Goal: Task Accomplishment & Management: Use online tool/utility

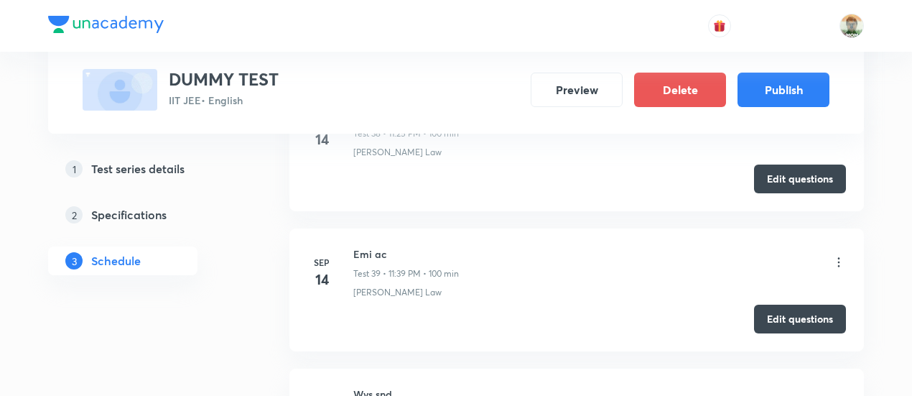
scroll to position [5942, 0]
click at [806, 162] on button "Edit questions" at bounding box center [800, 176] width 92 height 29
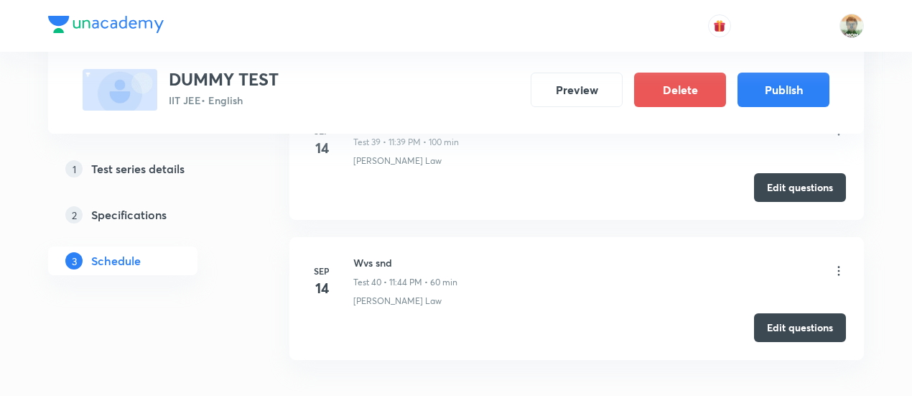
scroll to position [6075, 0]
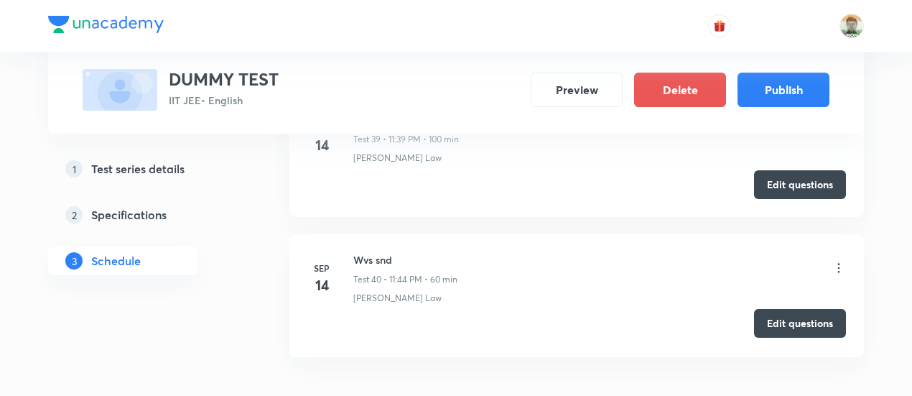
click at [827, 309] on button "Edit questions" at bounding box center [800, 323] width 92 height 29
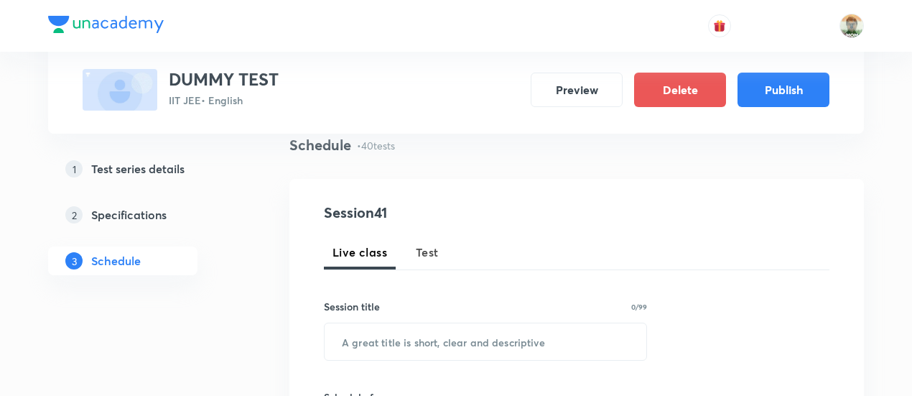
scroll to position [118, 0]
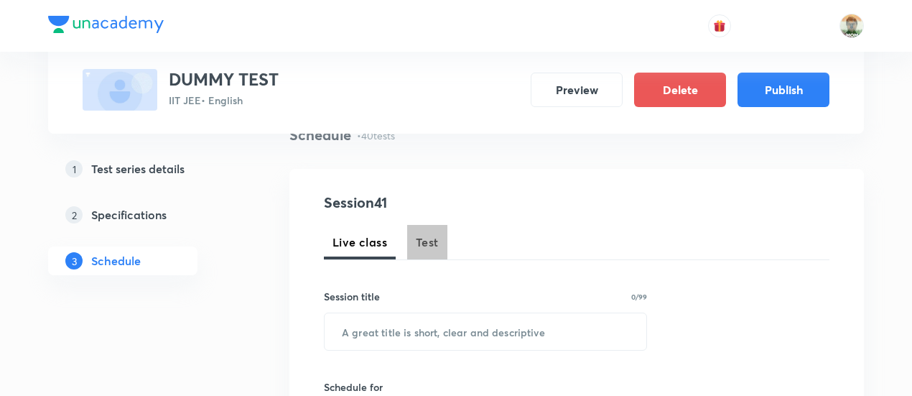
click at [434, 238] on span "Test" at bounding box center [427, 241] width 23 height 17
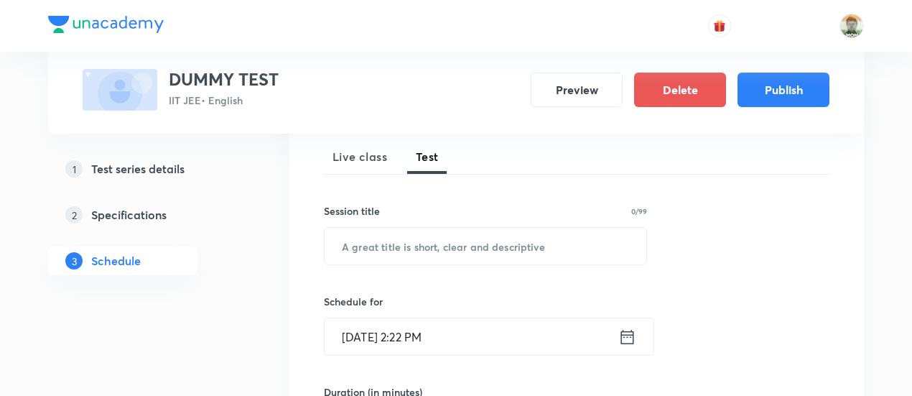
scroll to position [215, 0]
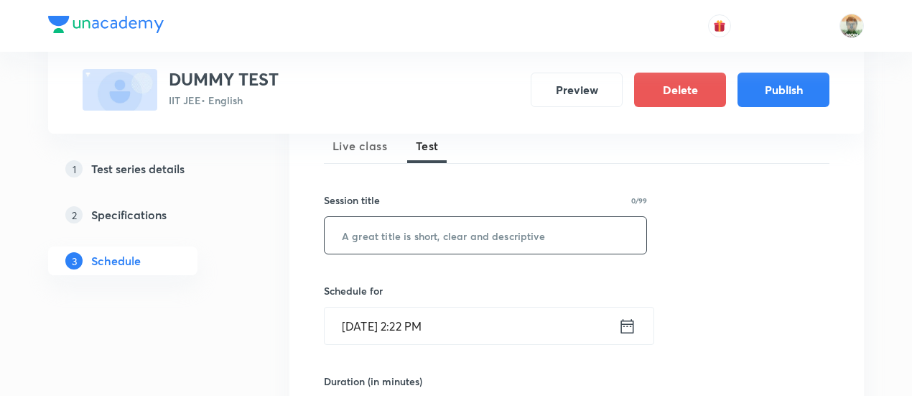
click at [434, 238] on input "text" at bounding box center [486, 235] width 322 height 37
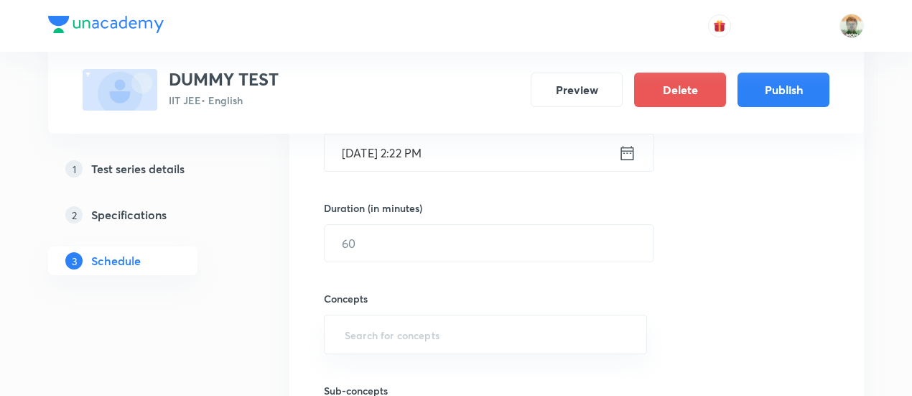
scroll to position [391, 0]
type input "rtm shm"
click at [628, 149] on icon at bounding box center [627, 150] width 18 height 20
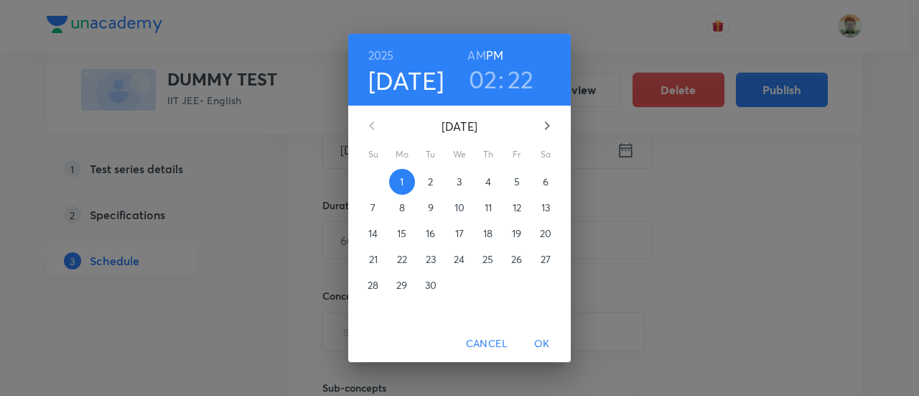
click at [376, 236] on p "14" at bounding box center [372, 233] width 9 height 14
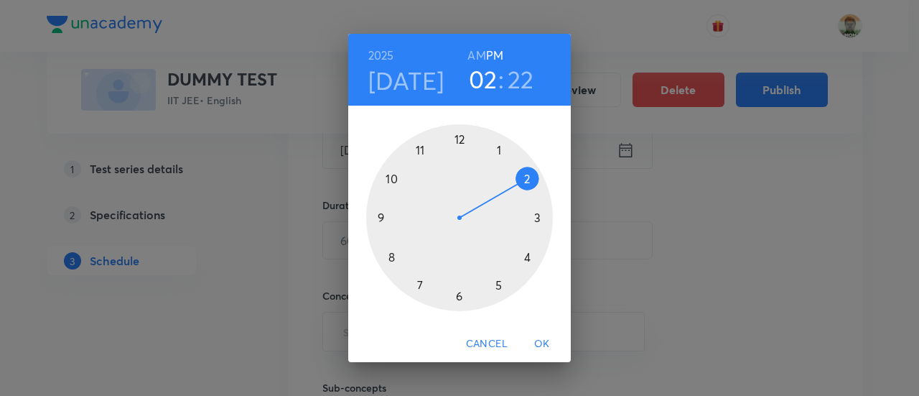
click at [417, 144] on div at bounding box center [459, 217] width 187 height 187
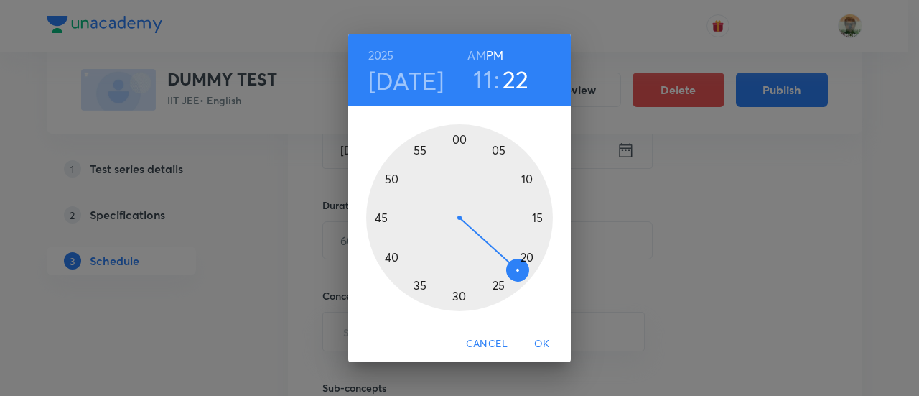
click at [544, 336] on span "OK" at bounding box center [542, 344] width 34 height 18
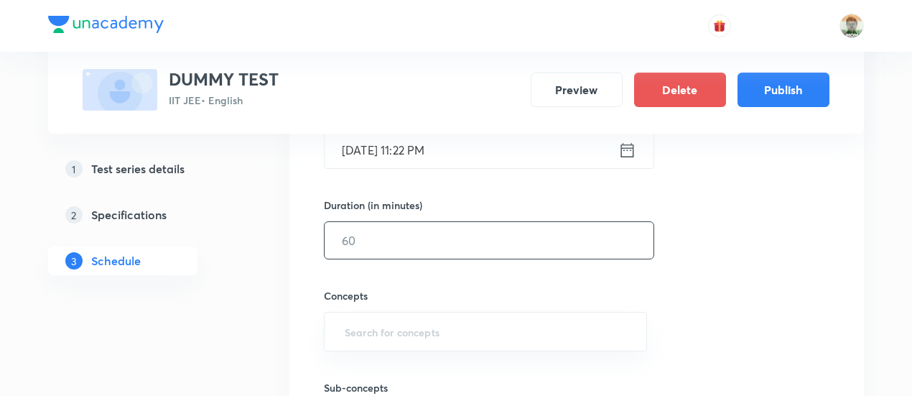
click at [467, 255] on input "text" at bounding box center [489, 240] width 329 height 37
type input "100"
type input "w"
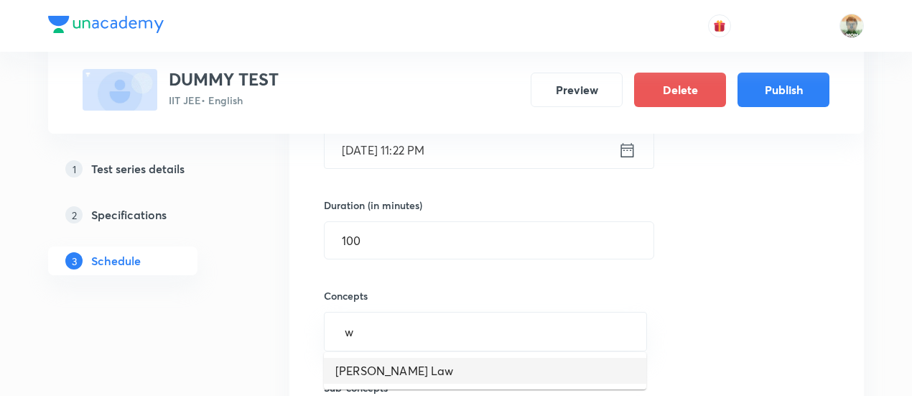
click at [435, 361] on li "Moseley's Law" at bounding box center [485, 371] width 322 height 26
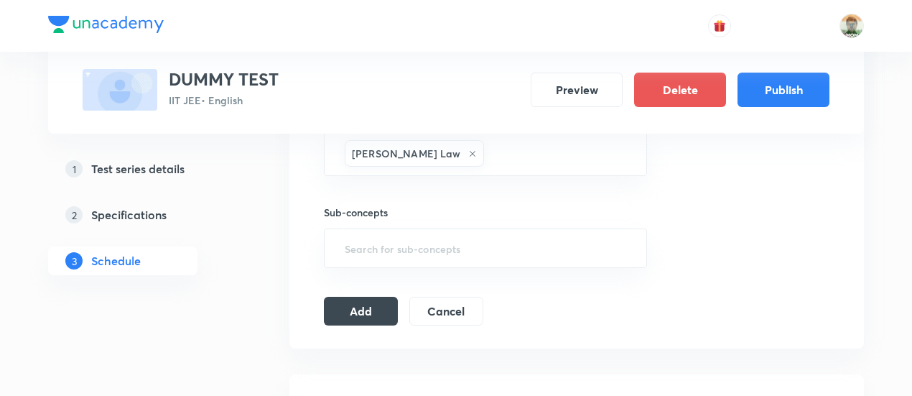
scroll to position [599, 0]
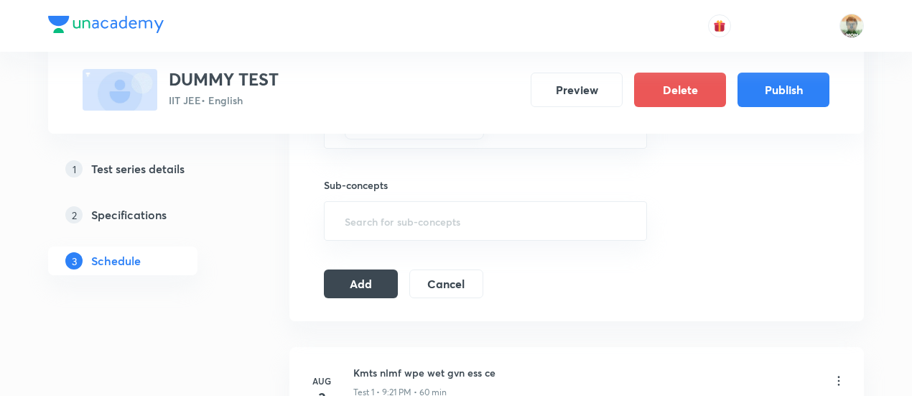
click at [378, 297] on div "Session 41 Live class Test Session title 7/99 rtm shm ​ Schedule for Sep 14, 20…" at bounding box center [576, 4] width 574 height 633
click at [375, 281] on button "Add" at bounding box center [361, 282] width 74 height 29
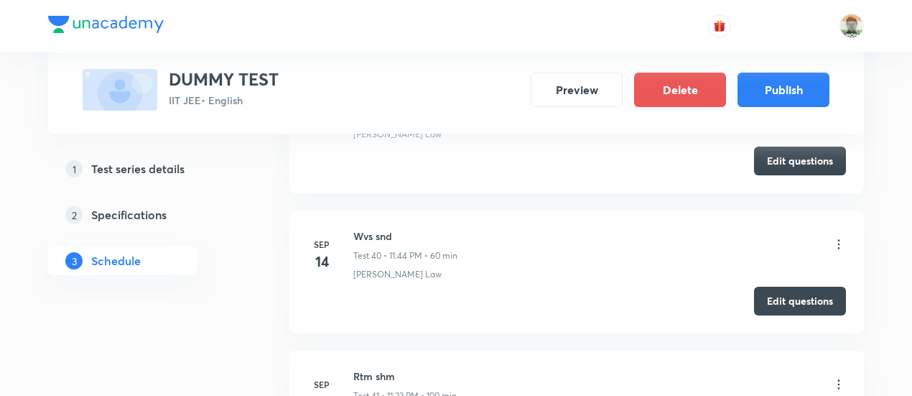
scroll to position [5823, 0]
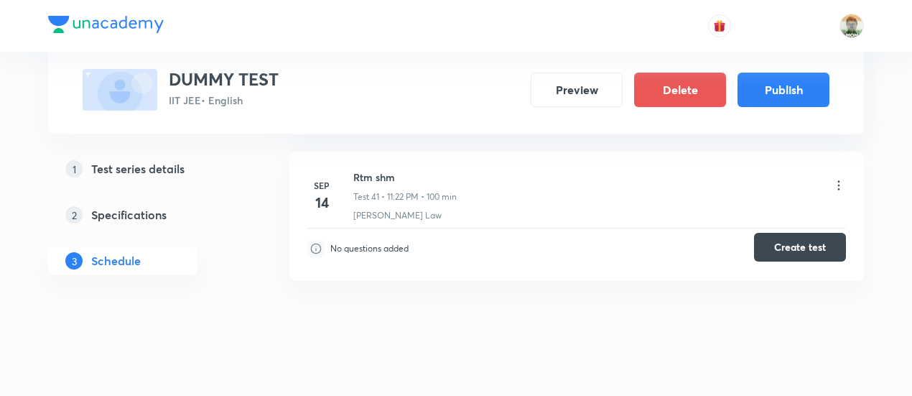
click at [818, 233] on button "Create test" at bounding box center [800, 247] width 92 height 29
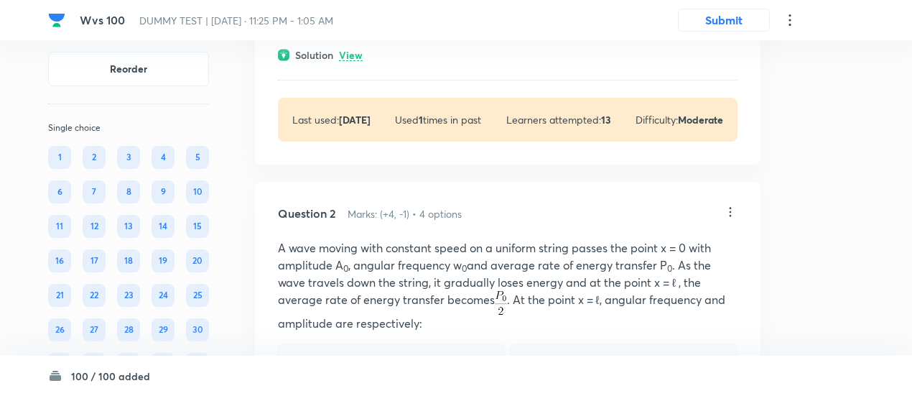
drag, startPoint x: 0, startPoint y: 0, endPoint x: 349, endPoint y: 74, distance: 356.7
click at [356, 52] on p "View" at bounding box center [351, 55] width 24 height 11
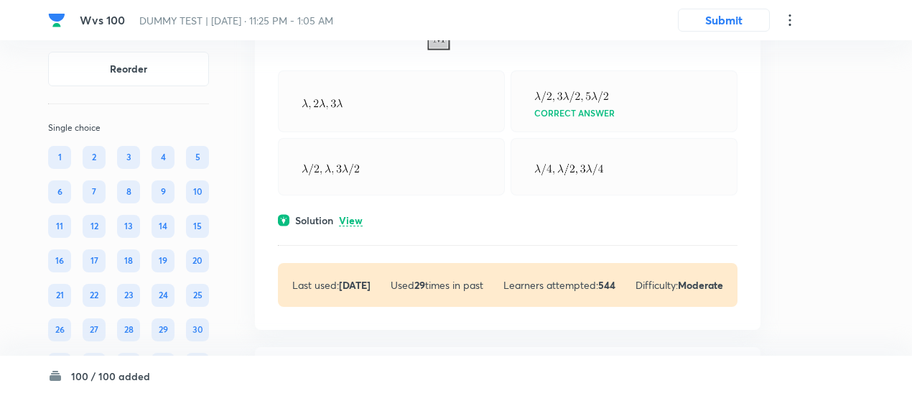
scroll to position [18796, 0]
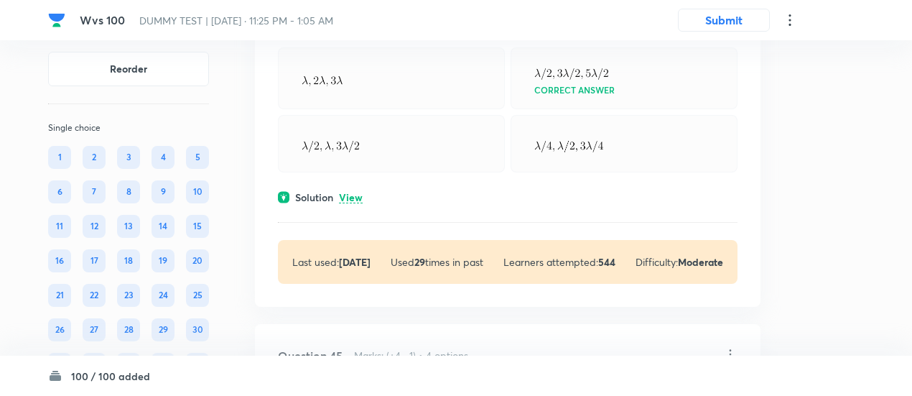
click at [362, 203] on p "View" at bounding box center [351, 197] width 24 height 11
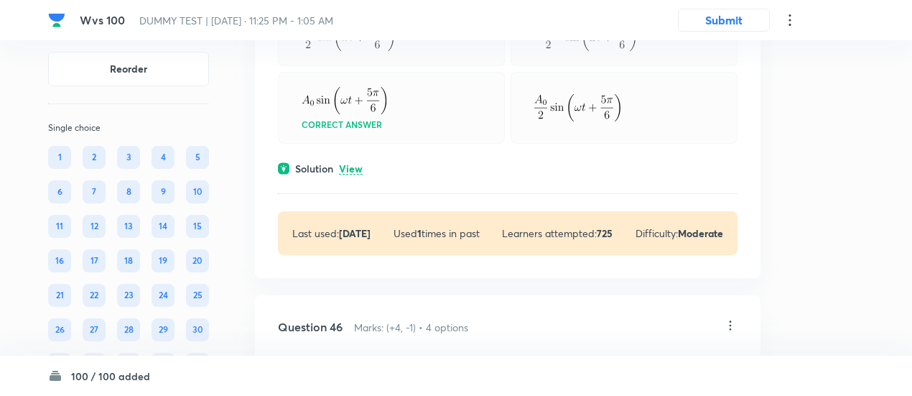
scroll to position [19518, 0]
click at [353, 174] on p "View" at bounding box center [351, 168] width 24 height 11
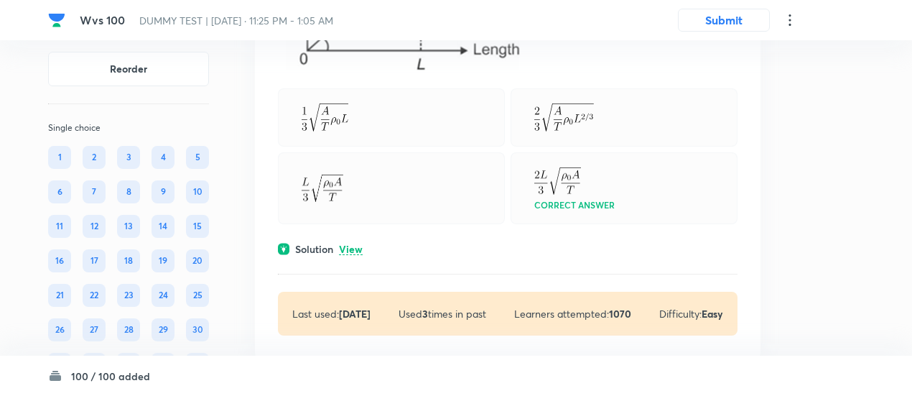
scroll to position [20280, 0]
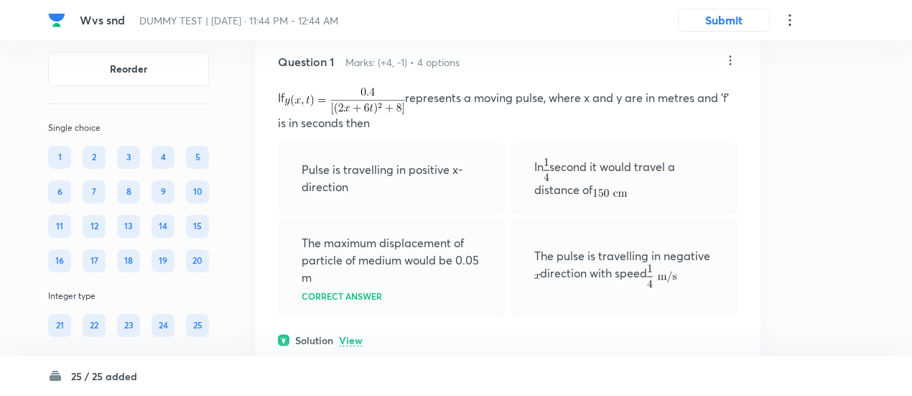
click at [358, 339] on p "View" at bounding box center [351, 340] width 24 height 11
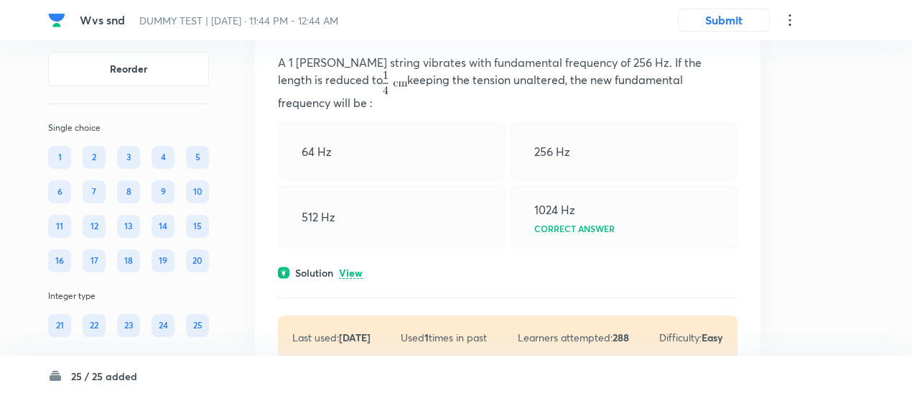
scroll to position [735, 0]
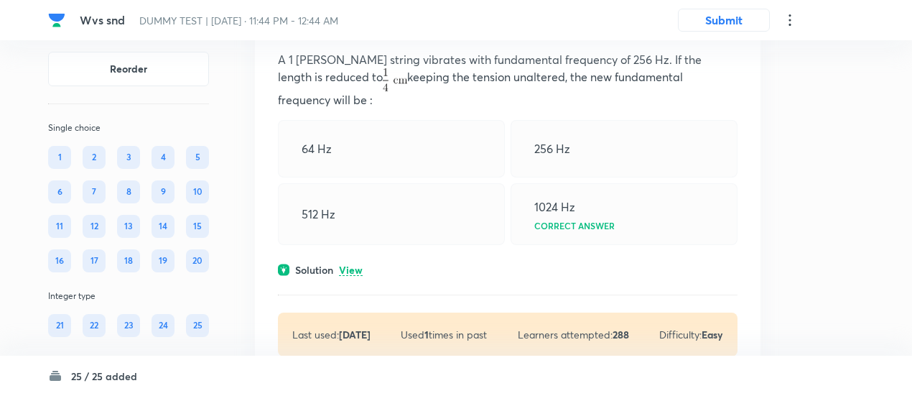
click at [353, 266] on p "View" at bounding box center [351, 270] width 24 height 11
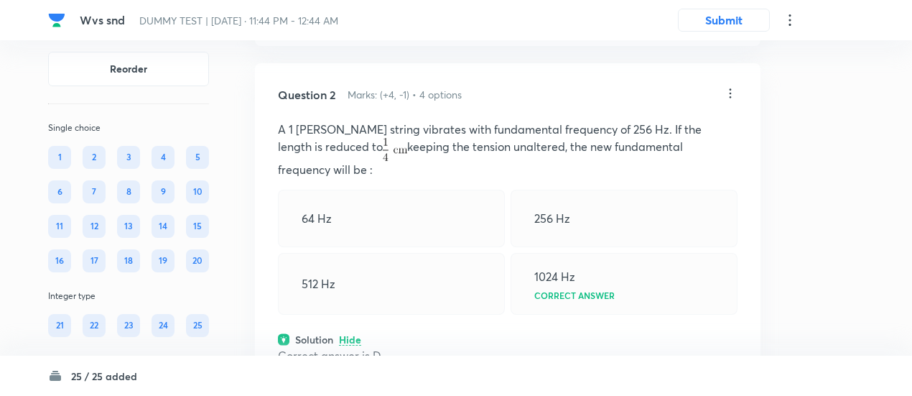
scroll to position [662, 0]
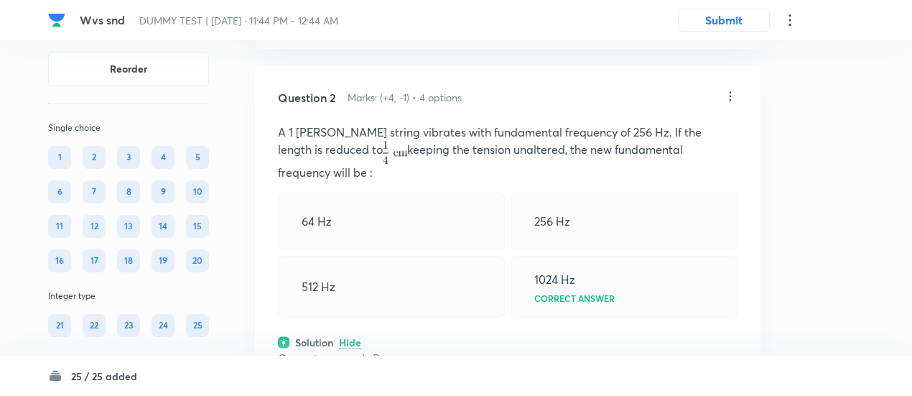
click at [736, 90] on icon at bounding box center [730, 96] width 14 height 14
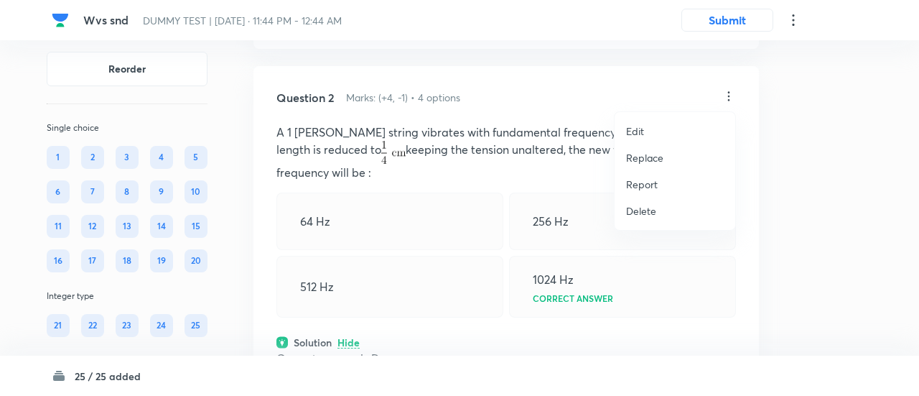
click at [652, 157] on p "Replace" at bounding box center [644, 157] width 37 height 15
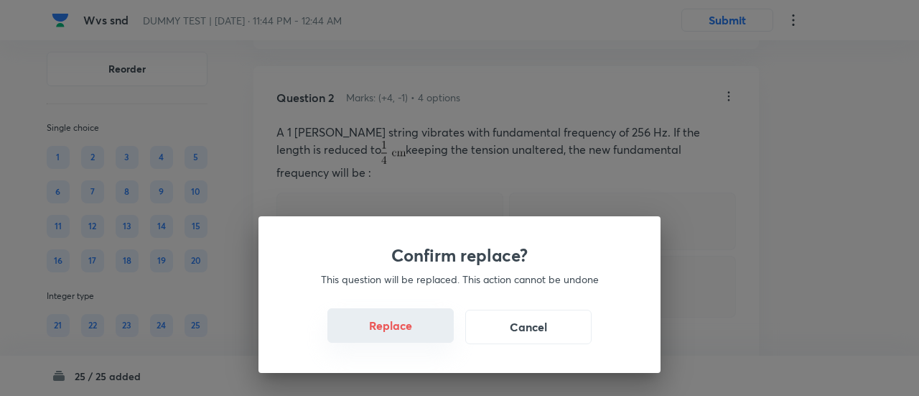
click at [409, 337] on button "Replace" at bounding box center [390, 325] width 126 height 34
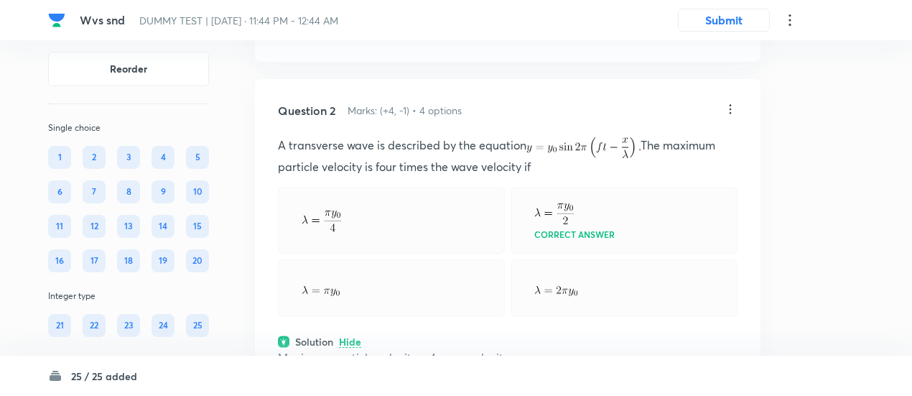
scroll to position [639, 0]
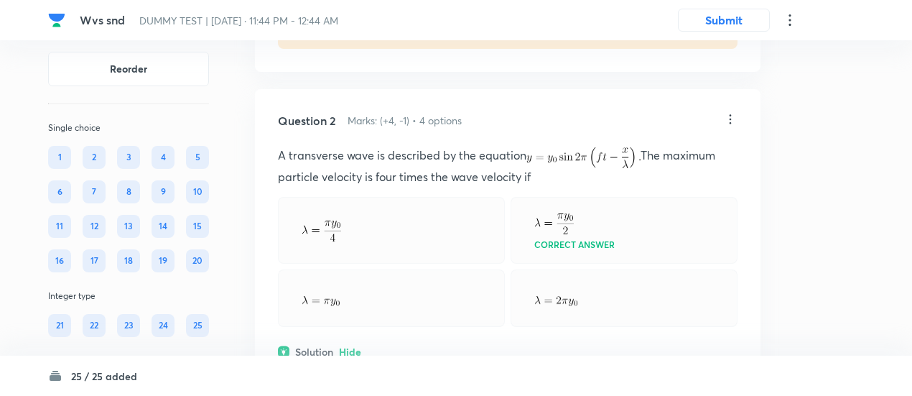
click at [728, 118] on icon at bounding box center [730, 119] width 14 height 14
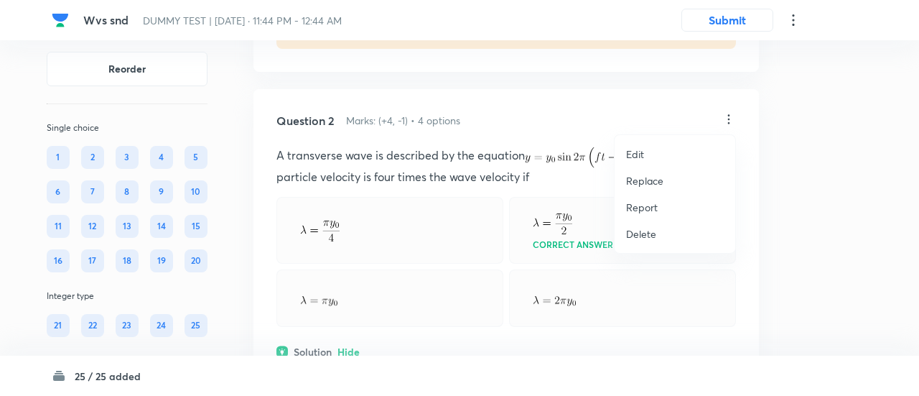
click at [646, 178] on p "Replace" at bounding box center [644, 180] width 37 height 15
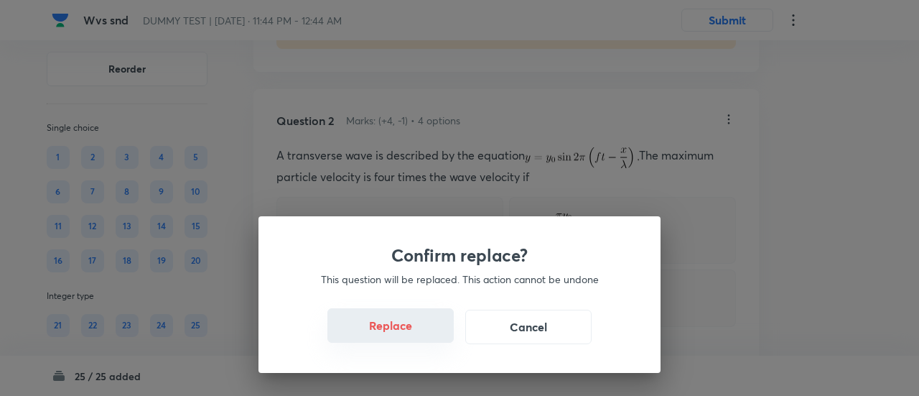
click at [414, 332] on button "Replace" at bounding box center [390, 325] width 126 height 34
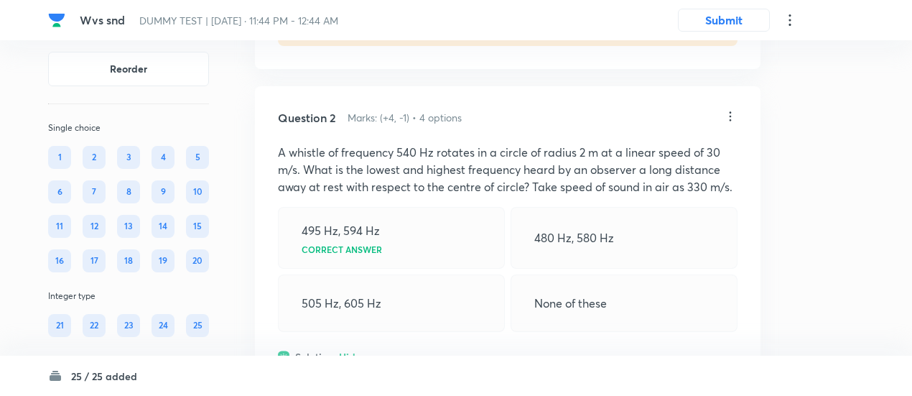
scroll to position [627, 0]
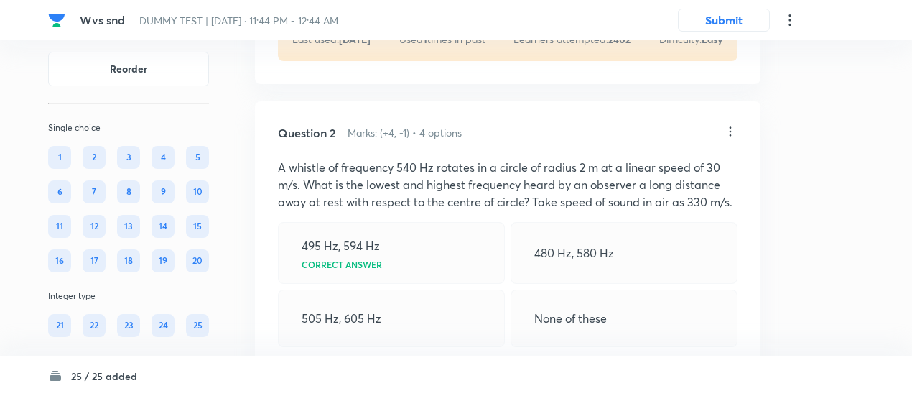
click at [727, 127] on icon at bounding box center [730, 131] width 14 height 14
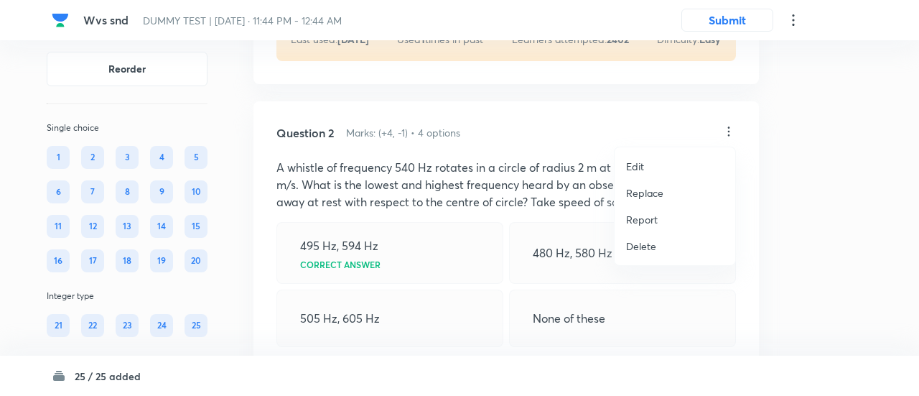
click at [646, 191] on p "Replace" at bounding box center [644, 192] width 37 height 15
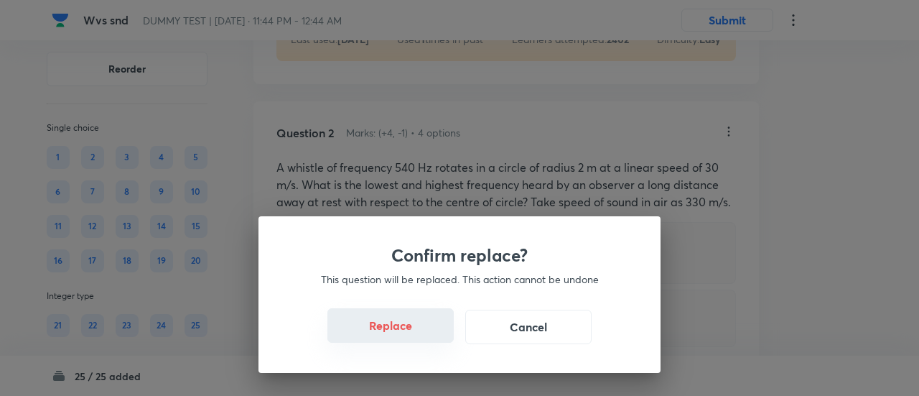
click at [409, 335] on button "Replace" at bounding box center [390, 325] width 126 height 34
click at [409, 335] on button "Replace" at bounding box center [390, 327] width 126 height 34
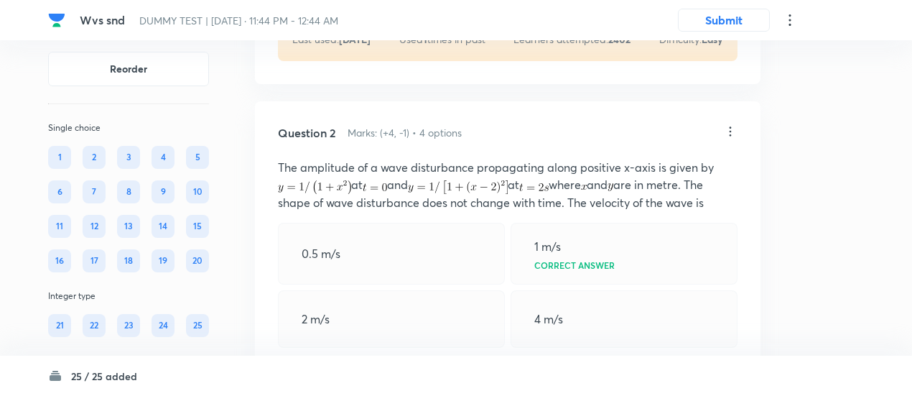
click at [409, 335] on div "2 m/s" at bounding box center [391, 318] width 227 height 57
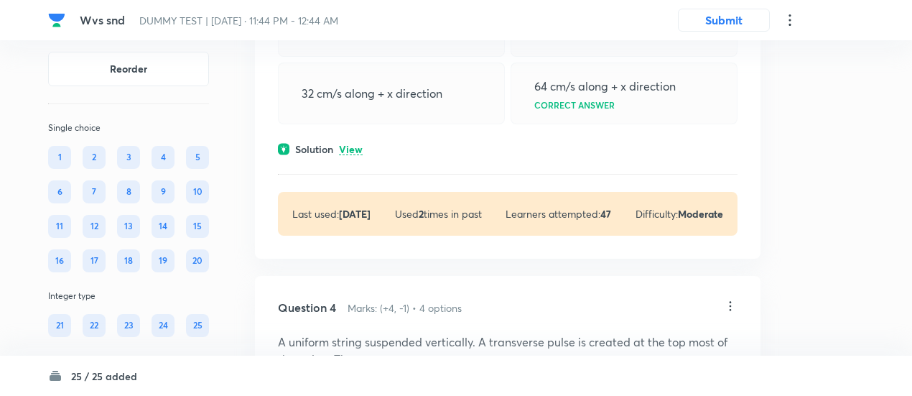
scroll to position [1352, 0]
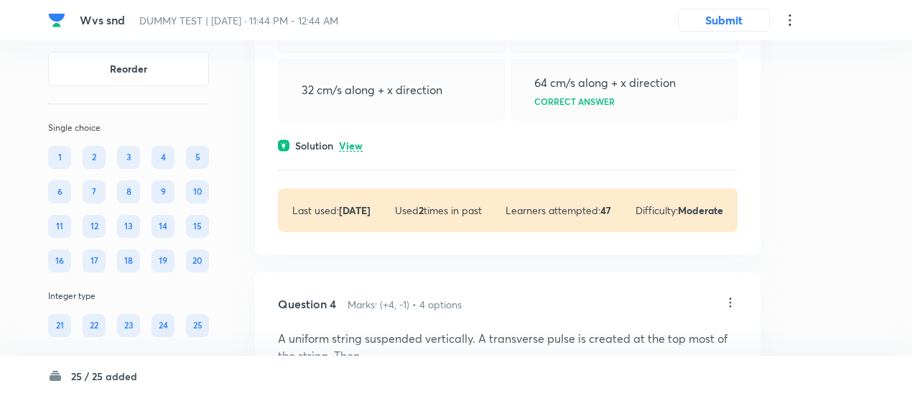
click at [356, 141] on p "View" at bounding box center [351, 146] width 24 height 11
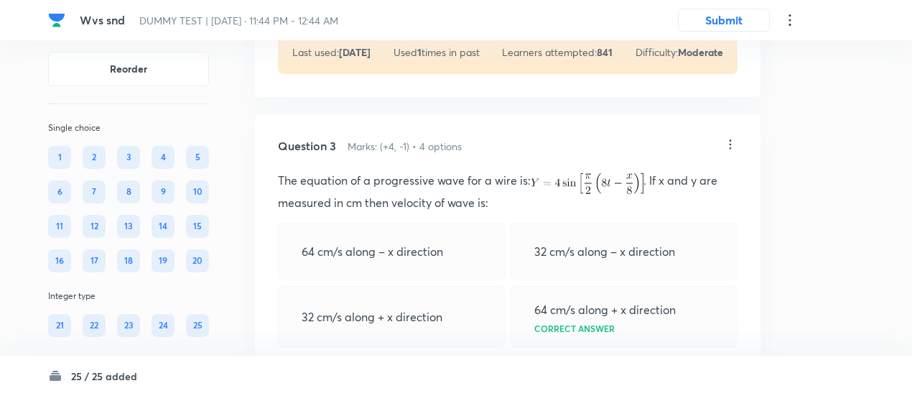
scroll to position [1124, 0]
click at [729, 149] on icon at bounding box center [730, 146] width 14 height 14
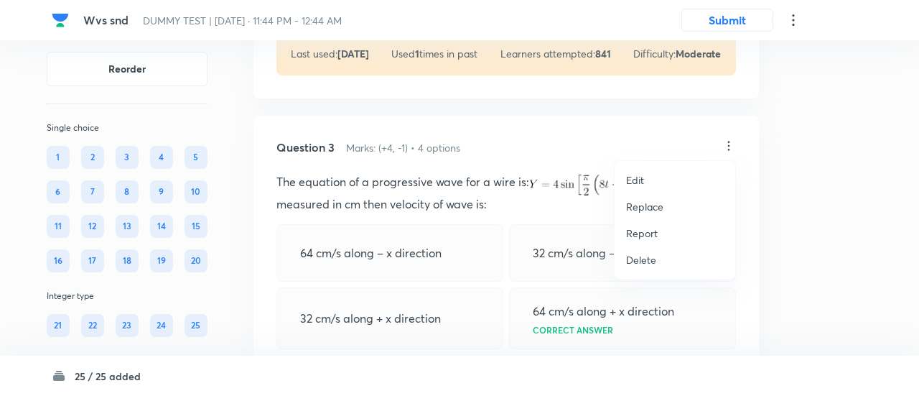
click at [653, 206] on p "Replace" at bounding box center [644, 206] width 37 height 15
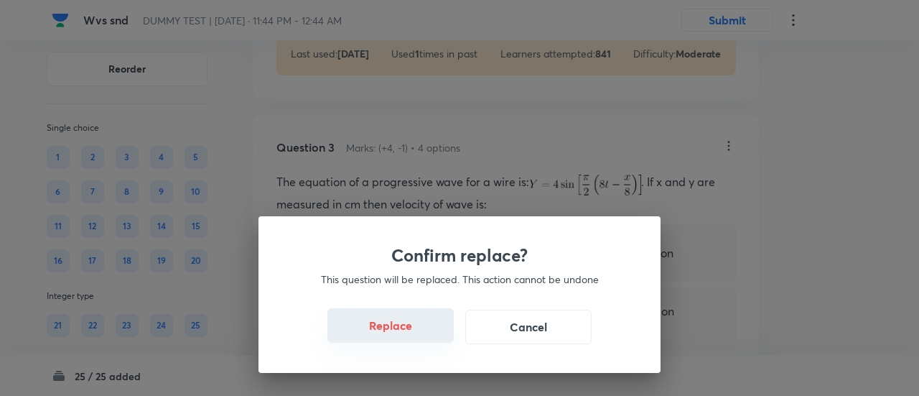
click at [401, 333] on button "Replace" at bounding box center [390, 325] width 126 height 34
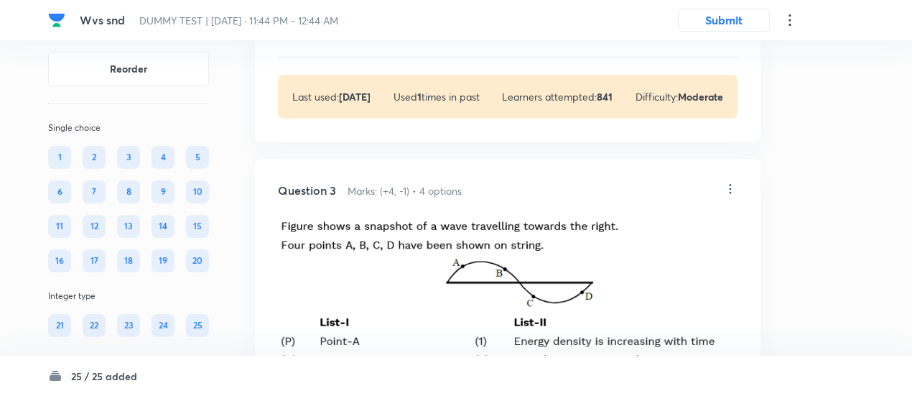
scroll to position [1033, 0]
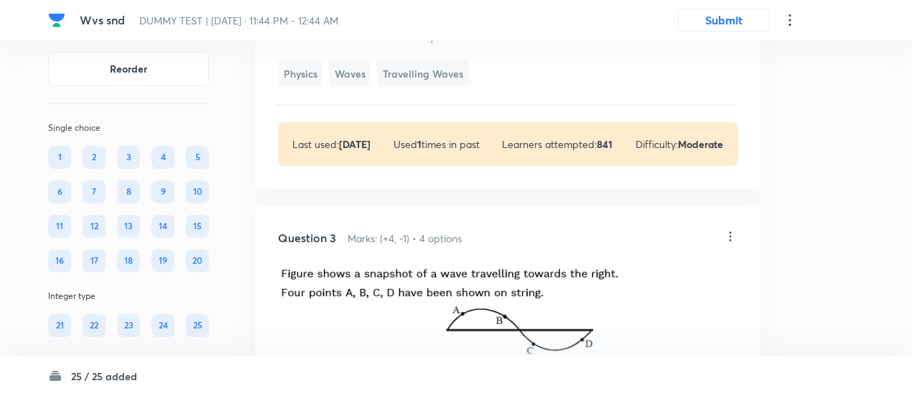
click at [726, 233] on icon at bounding box center [730, 236] width 14 height 14
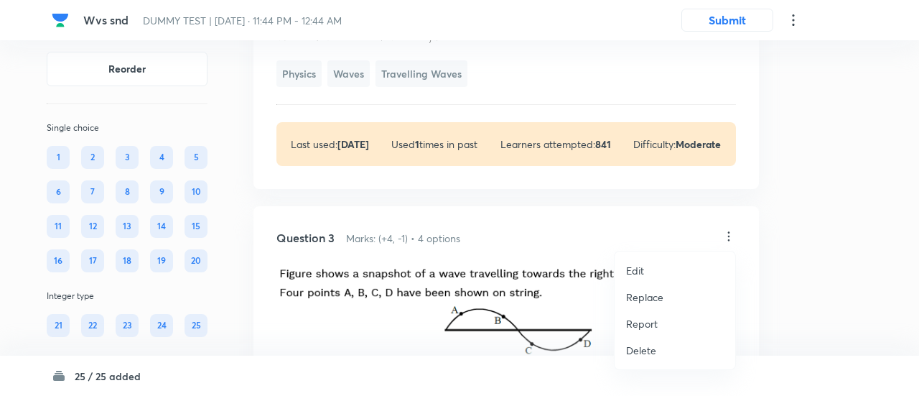
click at [641, 294] on p "Replace" at bounding box center [644, 296] width 37 height 15
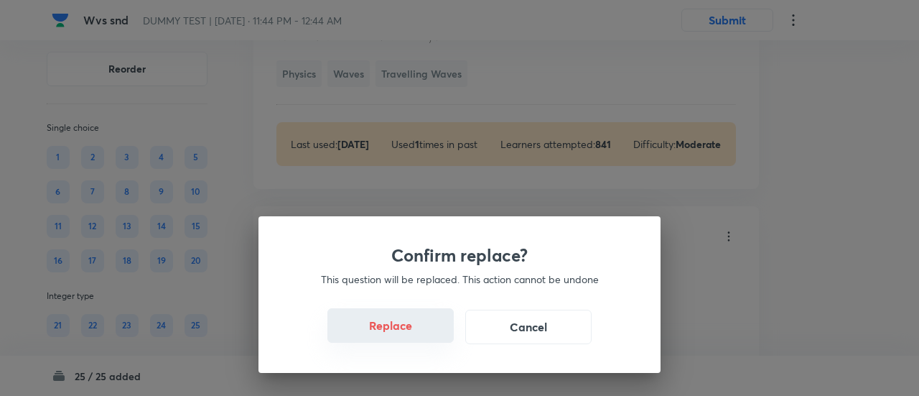
click at [402, 332] on button "Replace" at bounding box center [390, 325] width 126 height 34
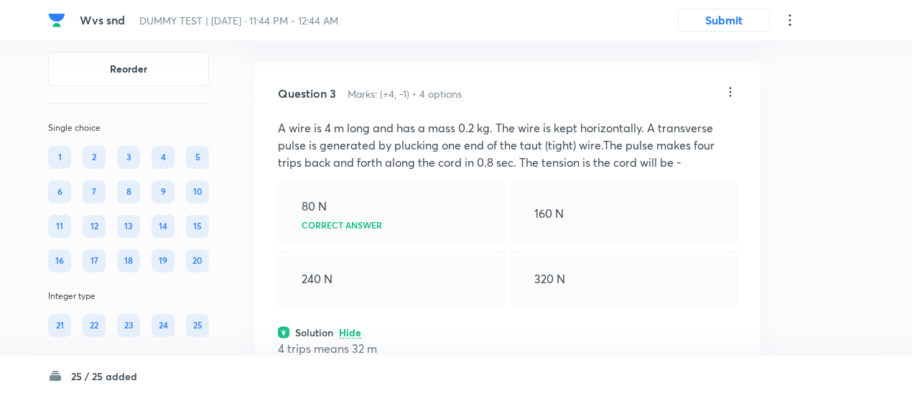
scroll to position [1177, 0]
click at [726, 90] on icon at bounding box center [730, 92] width 14 height 14
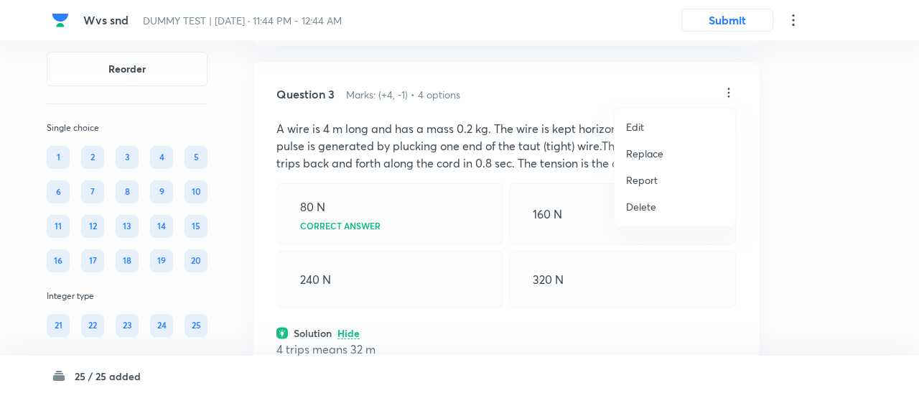
click at [645, 149] on p "Replace" at bounding box center [644, 153] width 37 height 15
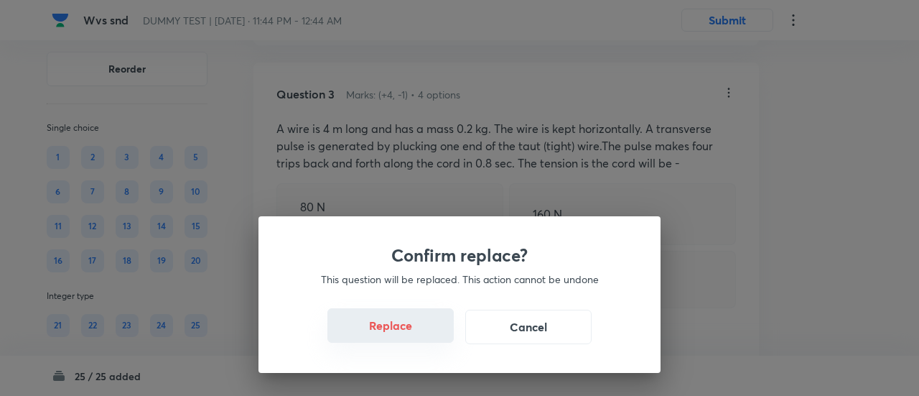
click at [388, 330] on button "Replace" at bounding box center [390, 325] width 126 height 34
click at [388, 330] on button "Replace" at bounding box center [390, 327] width 126 height 34
click at [396, 334] on button "Replace" at bounding box center [390, 325] width 126 height 34
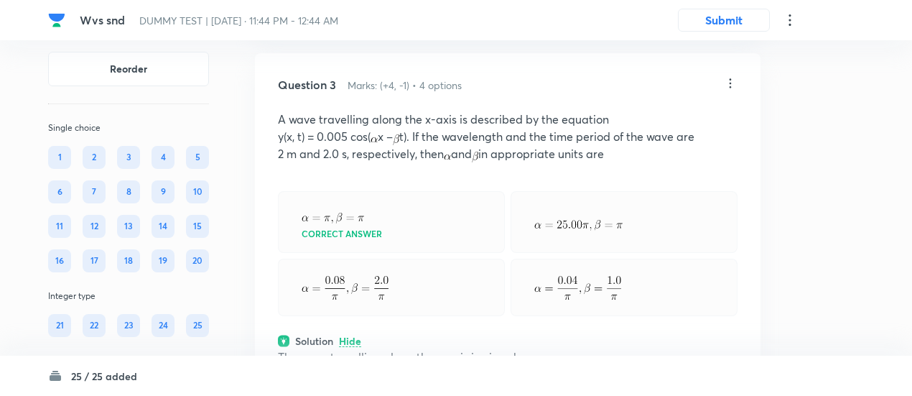
scroll to position [1184, 0]
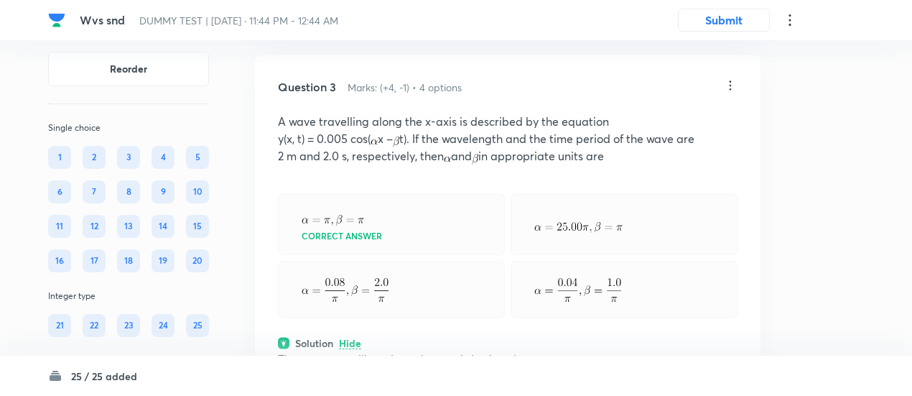
click at [730, 78] on icon at bounding box center [730, 85] width 14 height 14
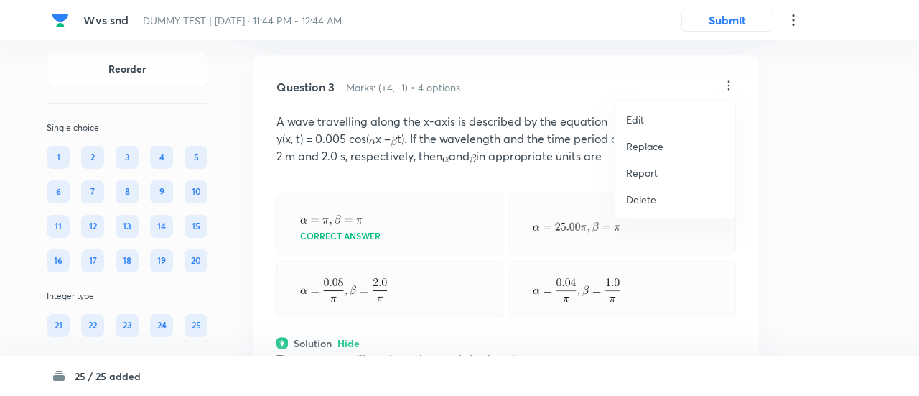
click at [654, 142] on p "Replace" at bounding box center [644, 146] width 37 height 15
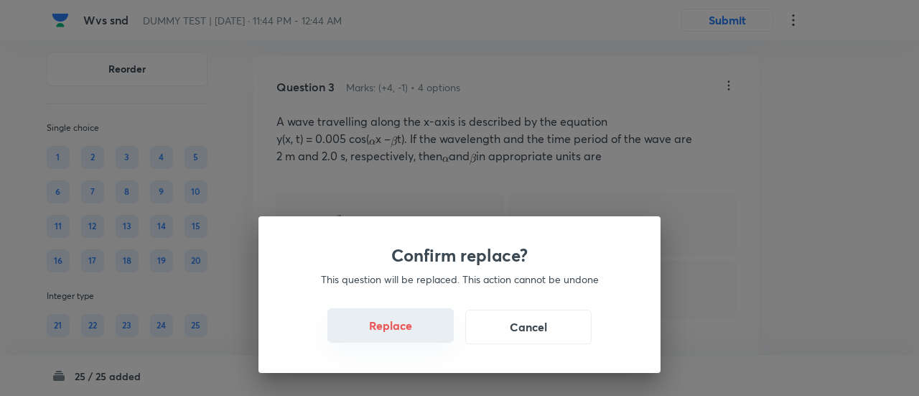
click at [407, 341] on button "Replace" at bounding box center [390, 325] width 126 height 34
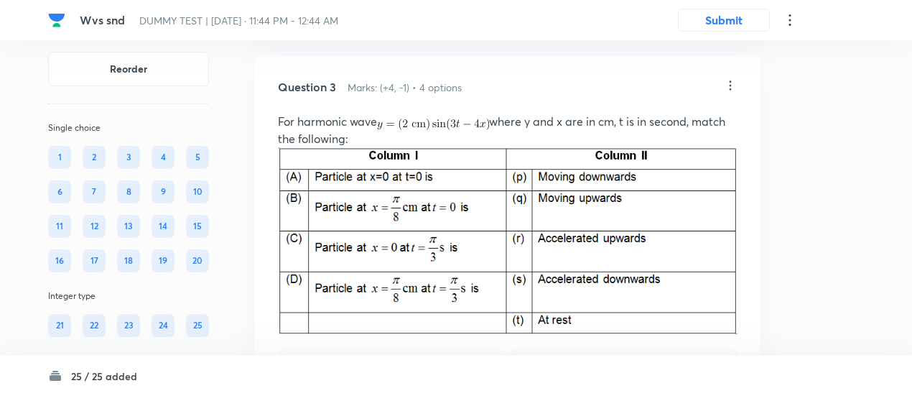
click at [724, 82] on icon at bounding box center [730, 85] width 14 height 14
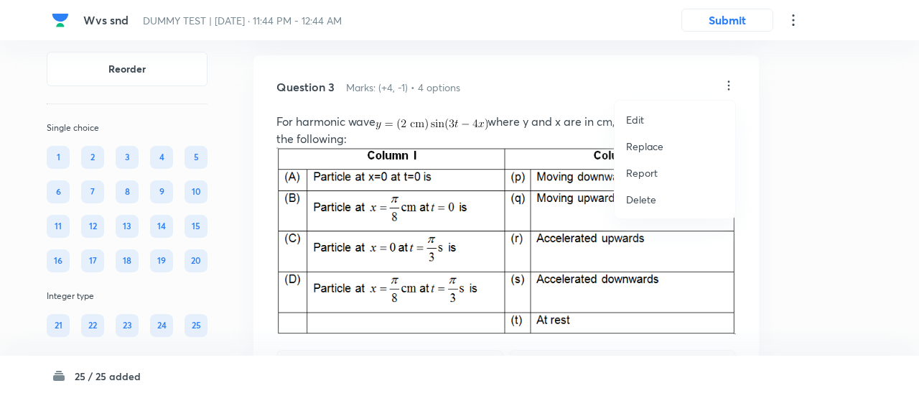
click at [643, 157] on li "Replace" at bounding box center [675, 146] width 121 height 27
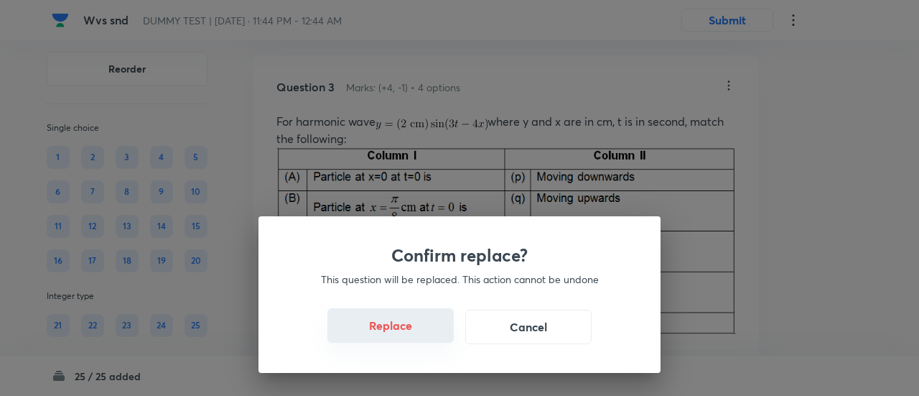
click at [412, 334] on button "Replace" at bounding box center [390, 325] width 126 height 34
click at [412, 334] on button "Replace" at bounding box center [390, 327] width 126 height 34
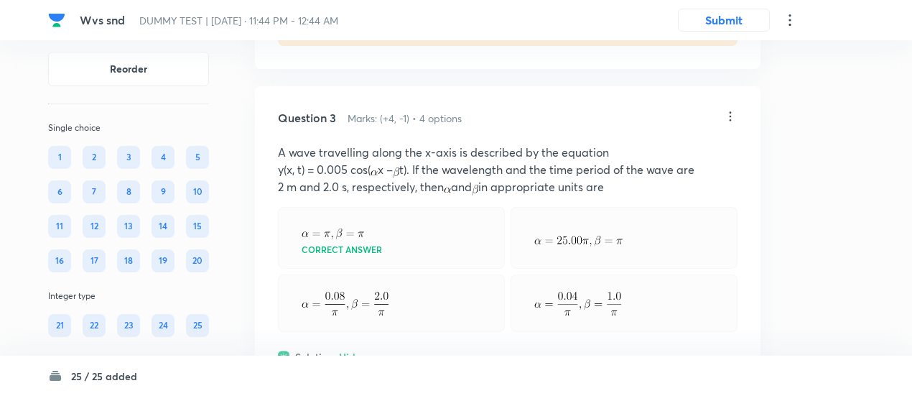
scroll to position [1151, 0]
click at [730, 116] on icon at bounding box center [731, 118] width 2 height 9
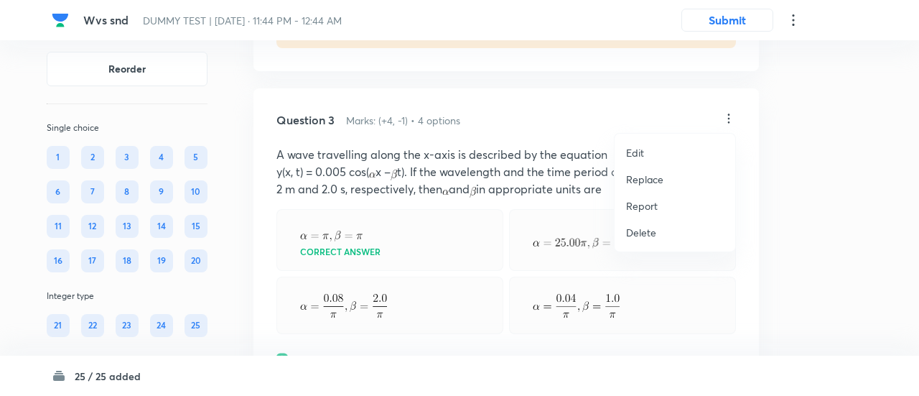
click at [641, 177] on p "Replace" at bounding box center [644, 179] width 37 height 15
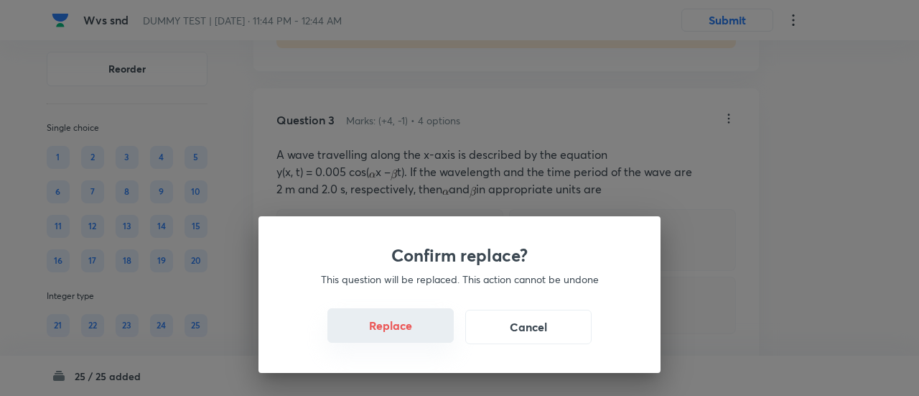
click at [400, 335] on button "Replace" at bounding box center [390, 325] width 126 height 34
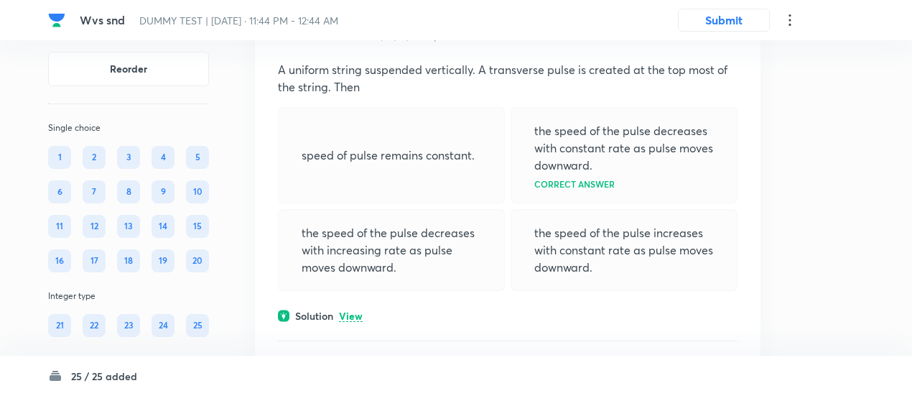
scroll to position [1866, 0]
click at [359, 314] on p "View" at bounding box center [351, 315] width 24 height 11
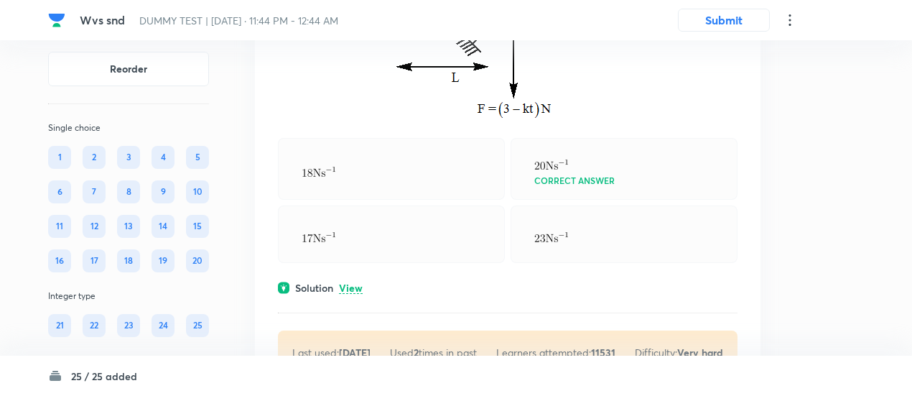
scroll to position [2736, 0]
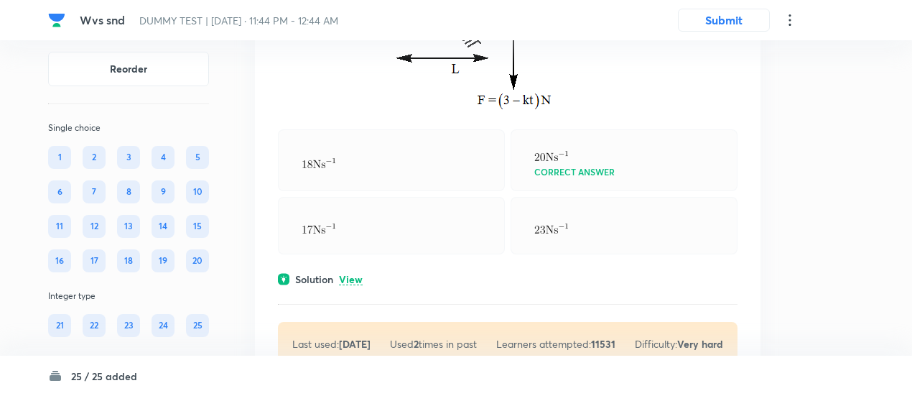
click at [358, 274] on p "View" at bounding box center [351, 279] width 24 height 11
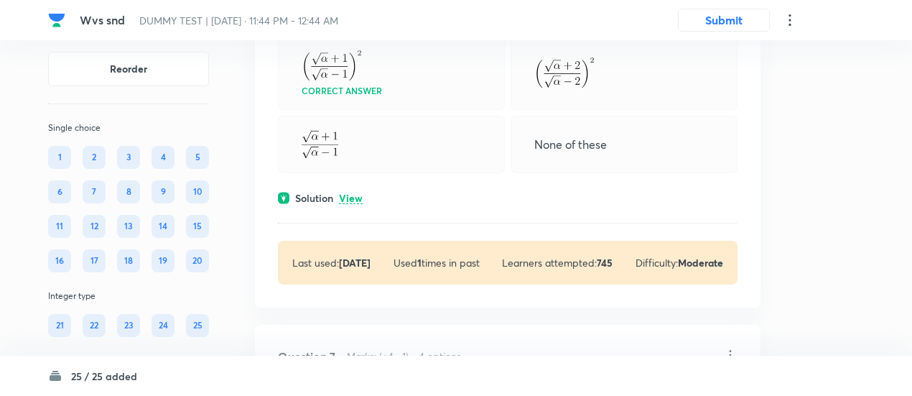
scroll to position [3526, 0]
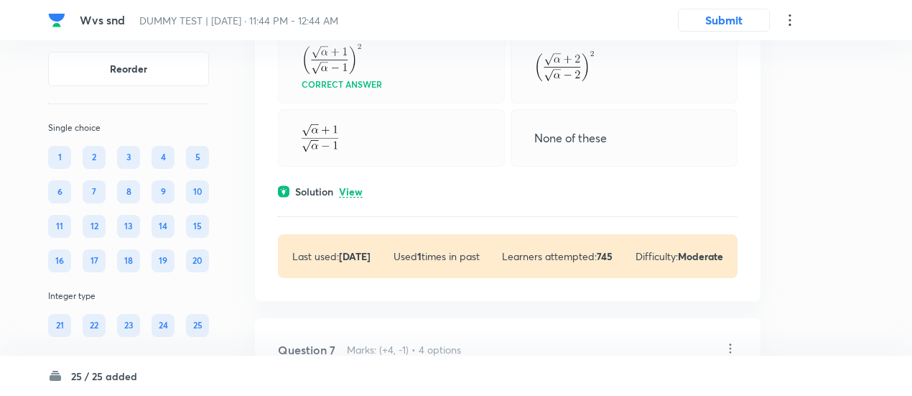
click at [356, 187] on p "View" at bounding box center [351, 192] width 24 height 11
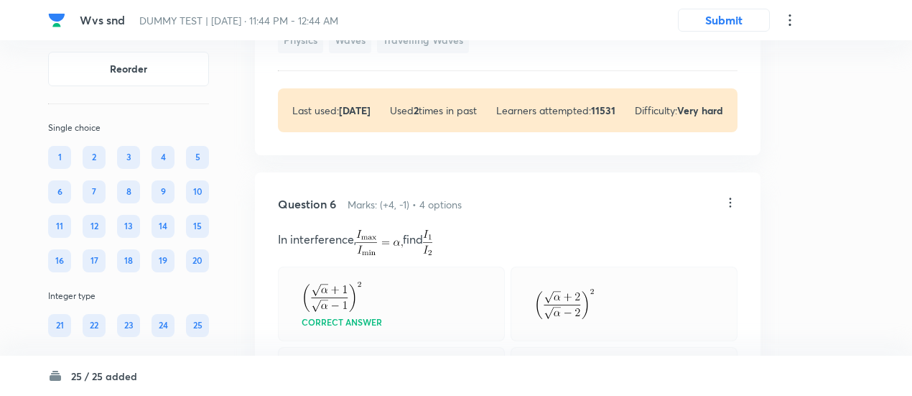
scroll to position [3276, 0]
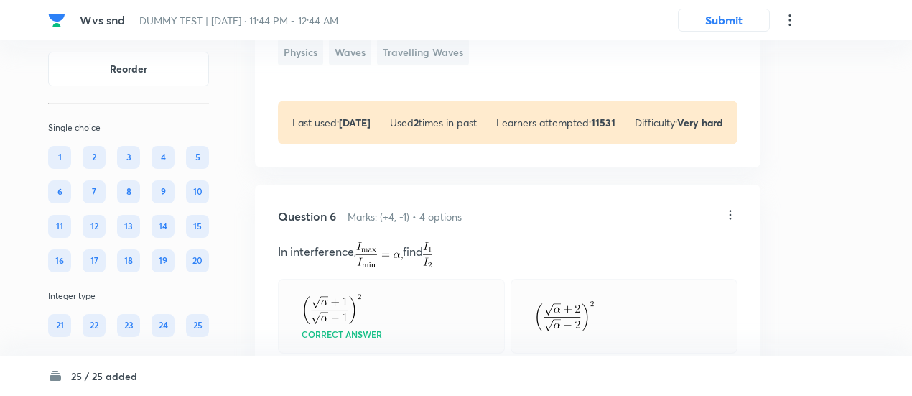
click at [735, 210] on icon at bounding box center [730, 215] width 14 height 14
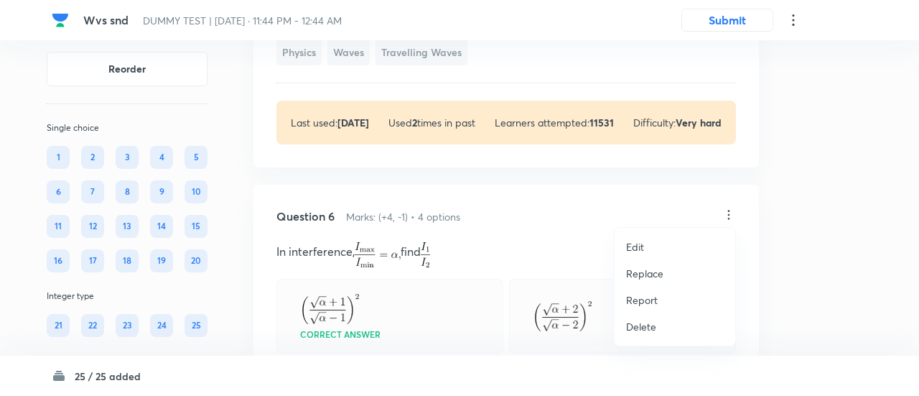
click at [652, 266] on p "Replace" at bounding box center [644, 273] width 37 height 15
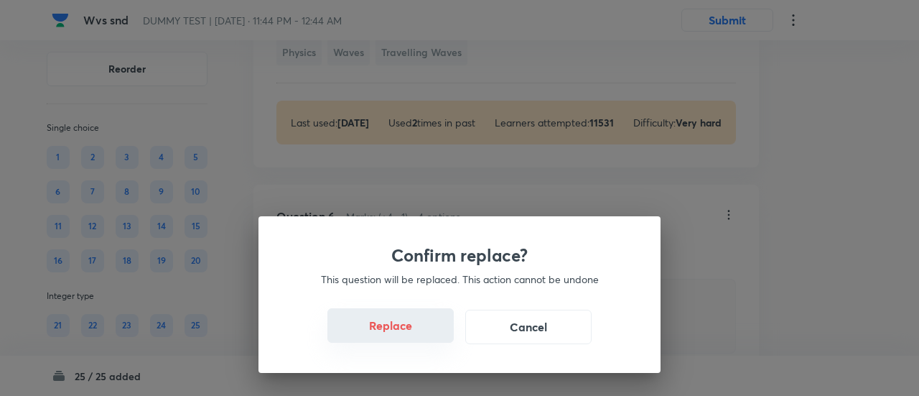
click at [421, 335] on button "Replace" at bounding box center [390, 325] width 126 height 34
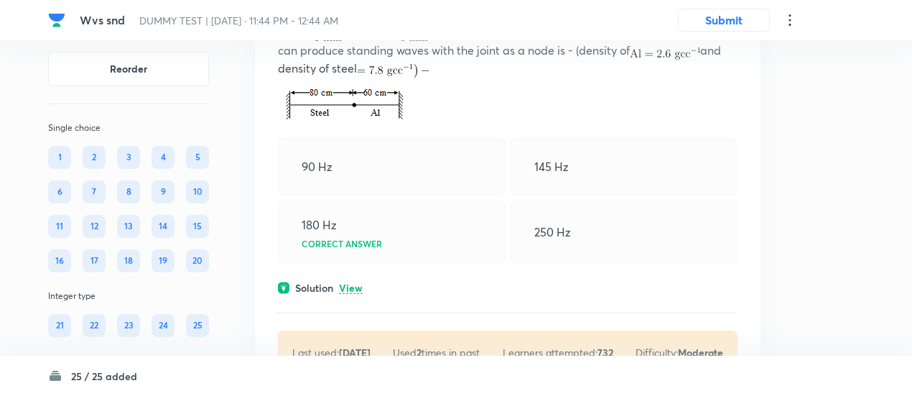
scroll to position [4126, 0]
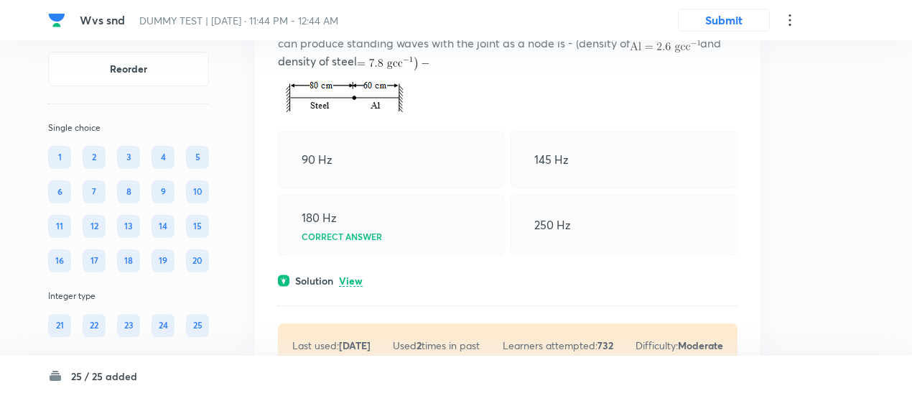
click at [348, 276] on p "View" at bounding box center [351, 281] width 24 height 11
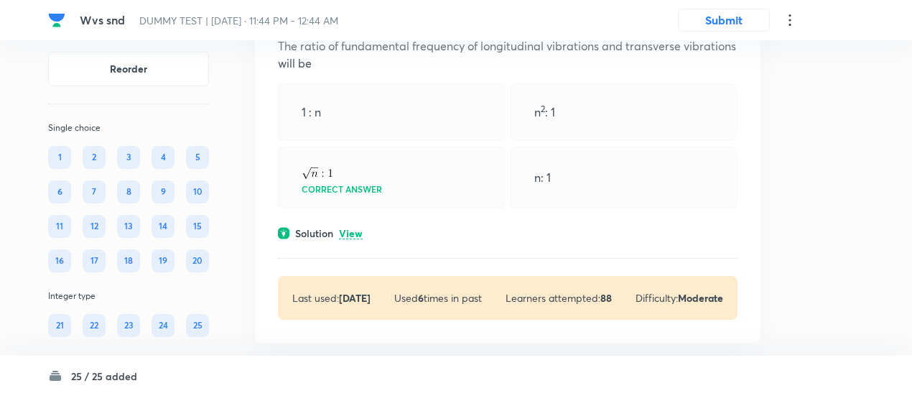
scroll to position [4762, 0]
click at [350, 228] on p "View" at bounding box center [351, 233] width 24 height 11
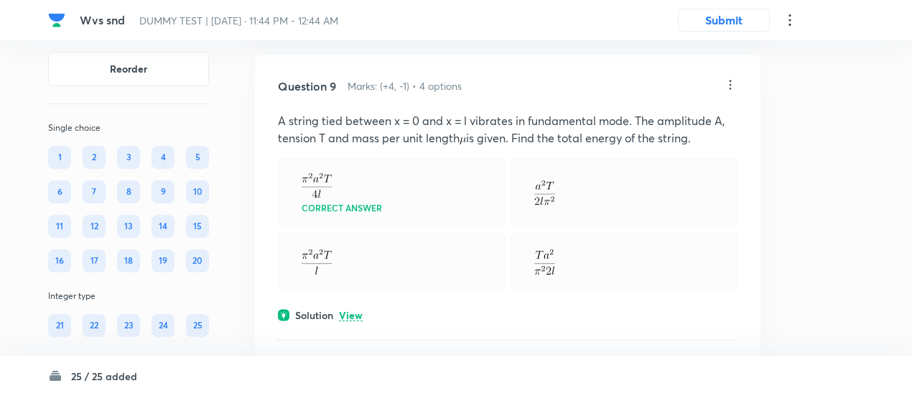
scroll to position [5517, 0]
click at [350, 308] on p "View" at bounding box center [351, 313] width 24 height 11
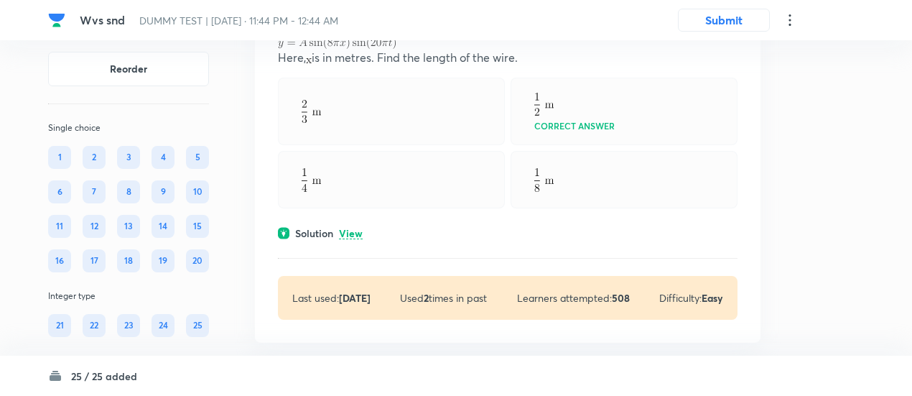
scroll to position [6646, 0]
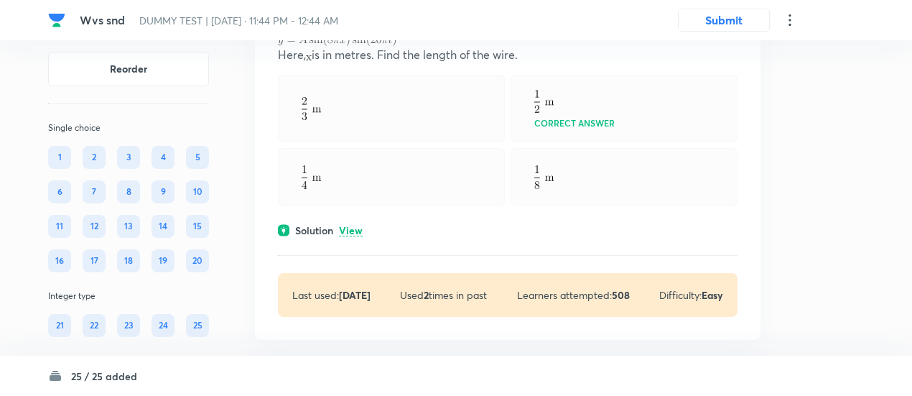
click at [352, 225] on p "View" at bounding box center [351, 230] width 24 height 11
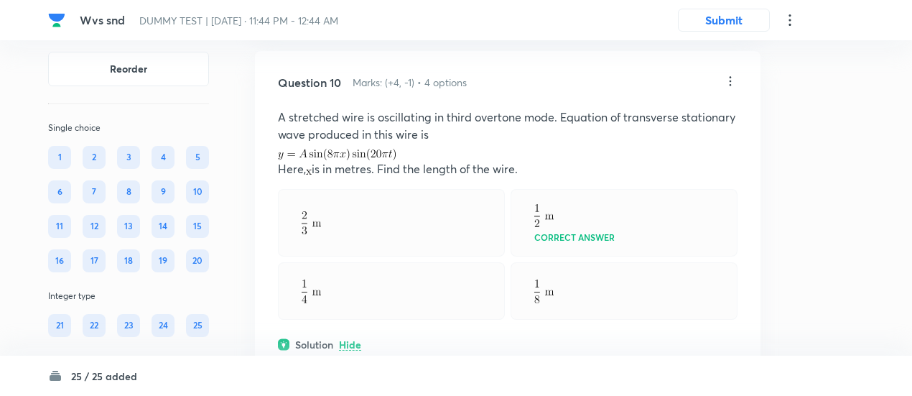
scroll to position [6525, 0]
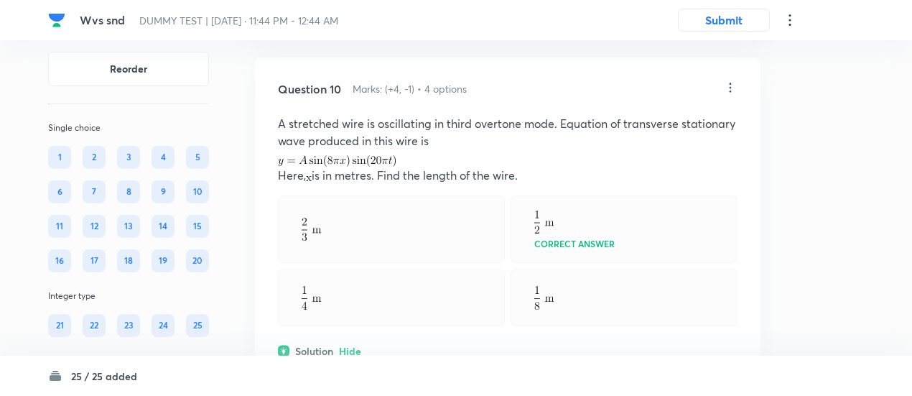
click at [731, 80] on icon at bounding box center [730, 87] width 14 height 14
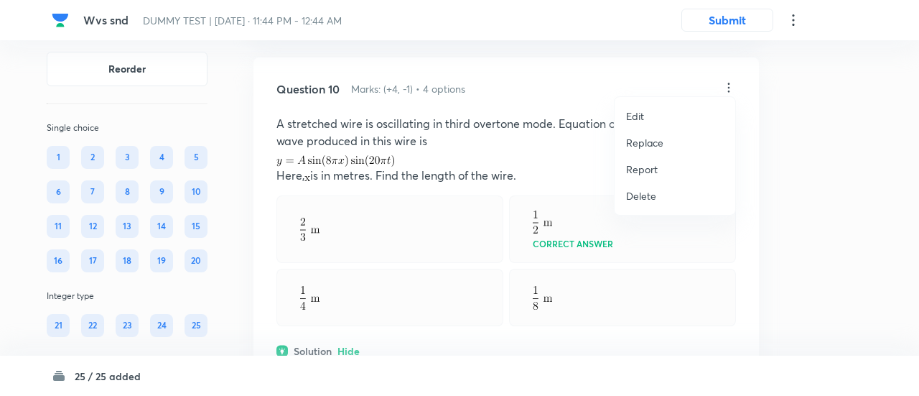
click at [649, 146] on p "Replace" at bounding box center [644, 142] width 37 height 15
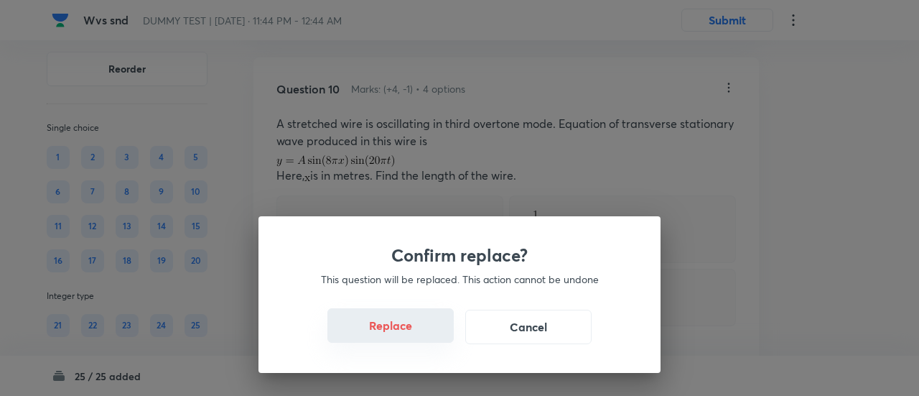
click at [399, 341] on button "Replace" at bounding box center [390, 325] width 126 height 34
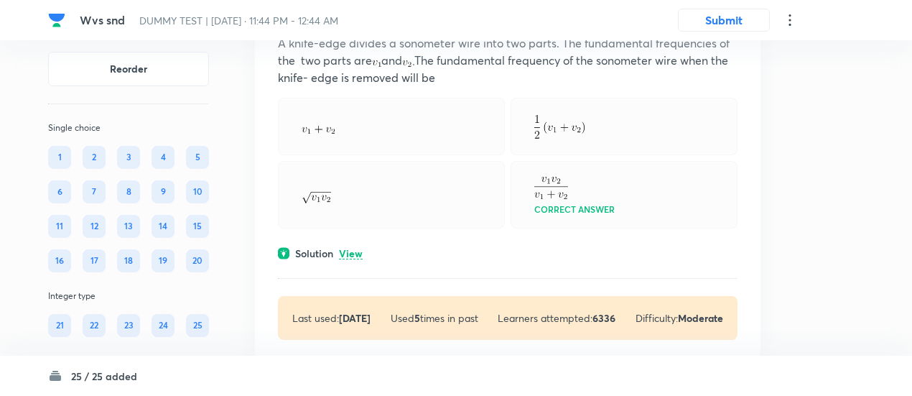
scroll to position [7347, 0]
click at [340, 248] on p "View" at bounding box center [351, 253] width 24 height 11
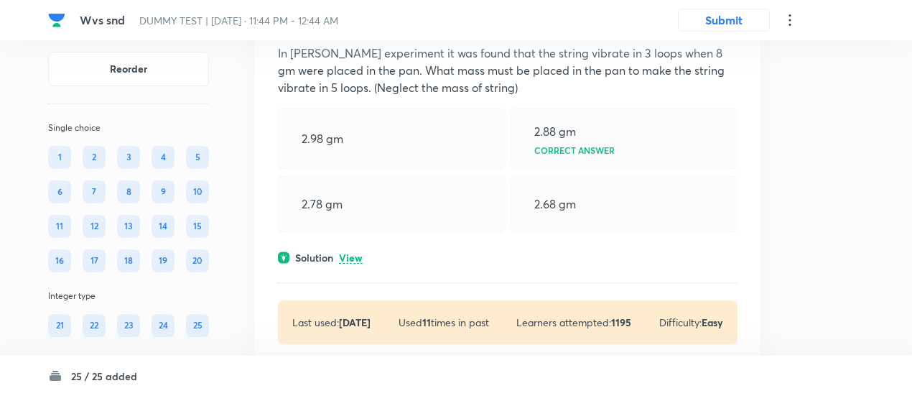
scroll to position [8003, 0]
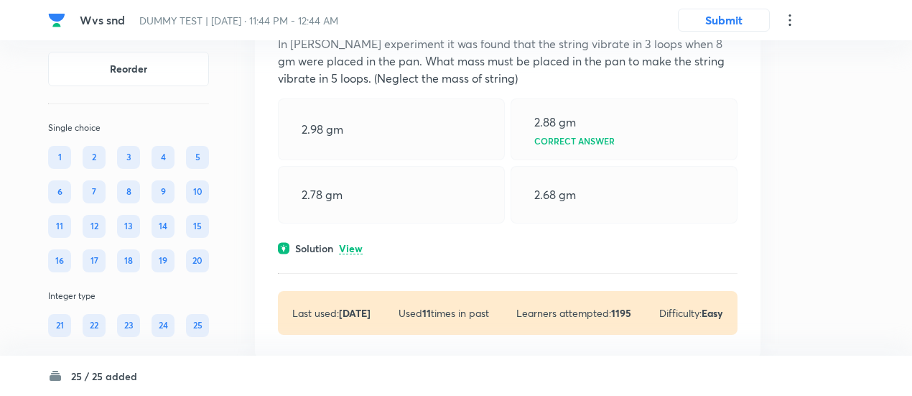
click at [343, 243] on p "View" at bounding box center [351, 248] width 24 height 11
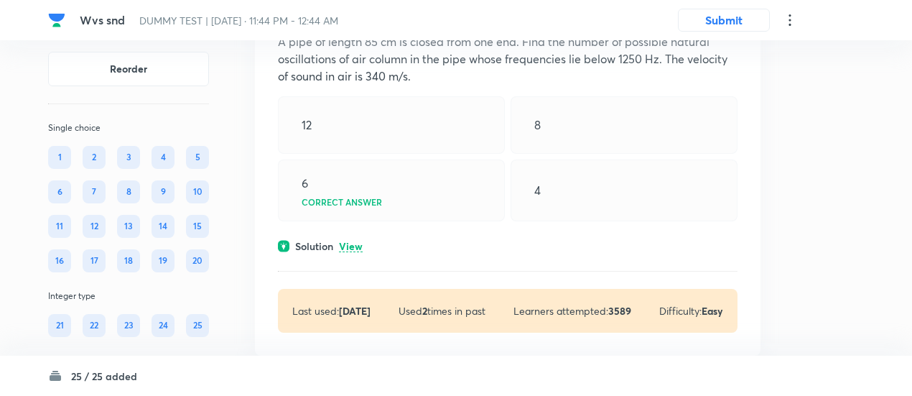
scroll to position [8580, 0]
click at [352, 240] on p "View" at bounding box center [351, 245] width 24 height 11
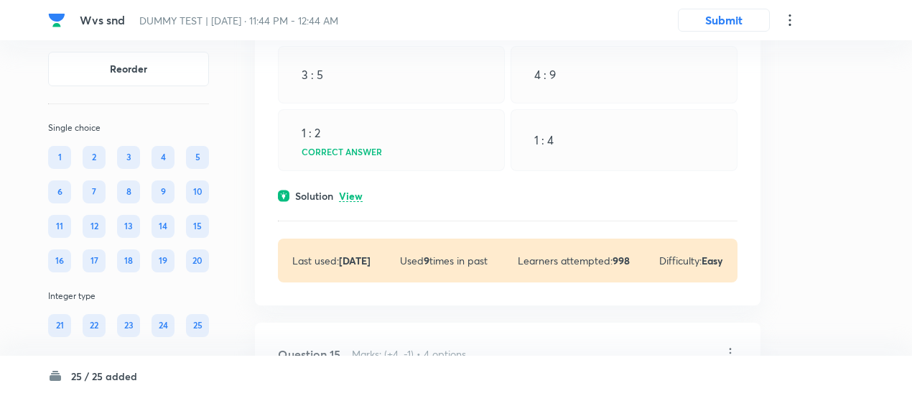
scroll to position [9289, 0]
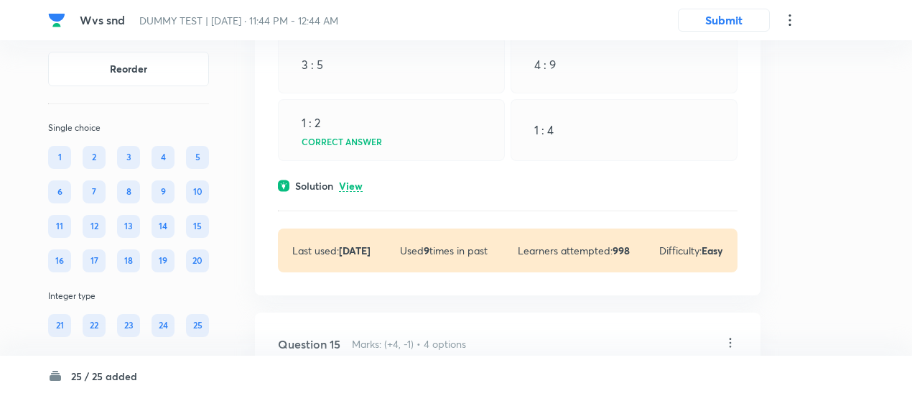
click at [356, 192] on p "View" at bounding box center [351, 186] width 24 height 11
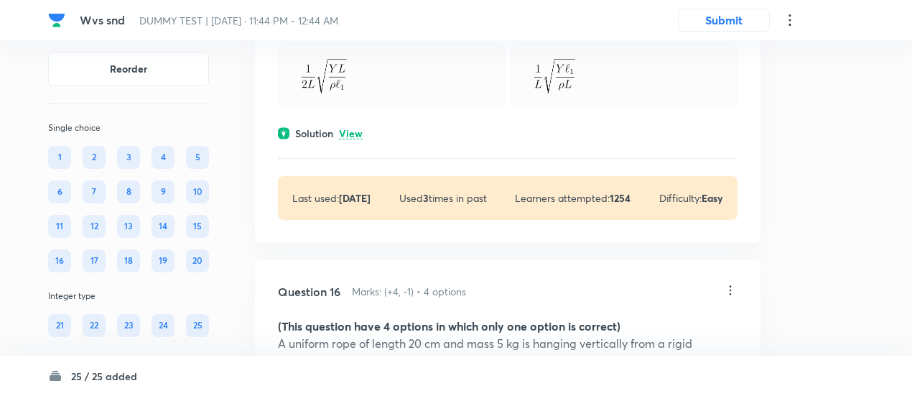
scroll to position [9879, 0]
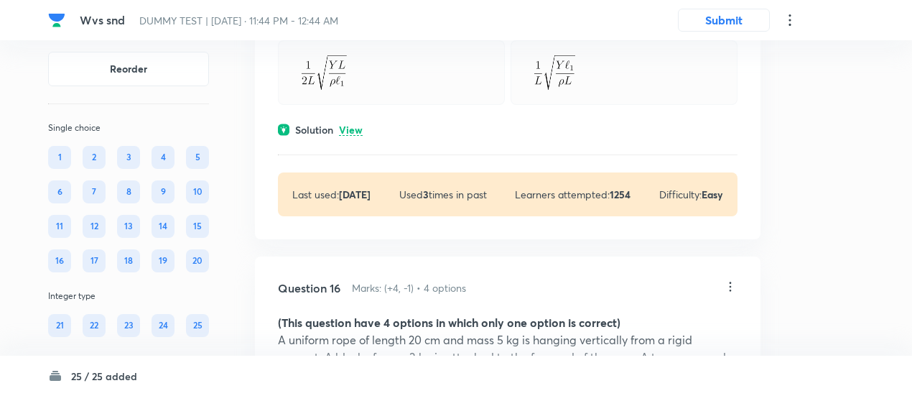
click at [359, 136] on p "View" at bounding box center [351, 130] width 24 height 11
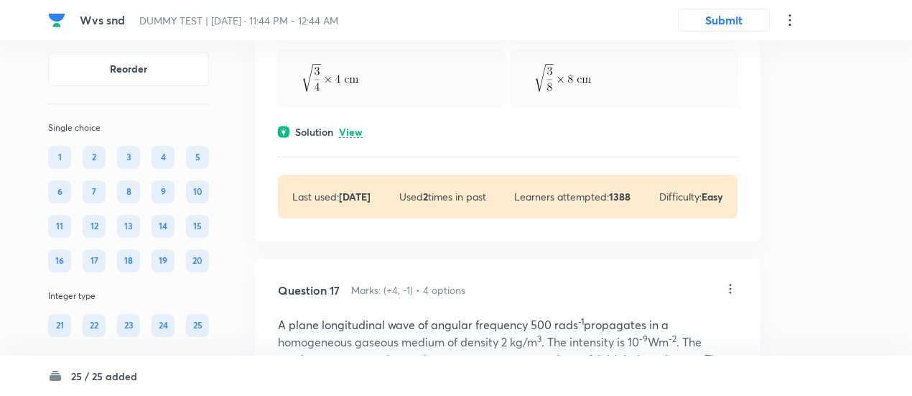
scroll to position [10510, 0]
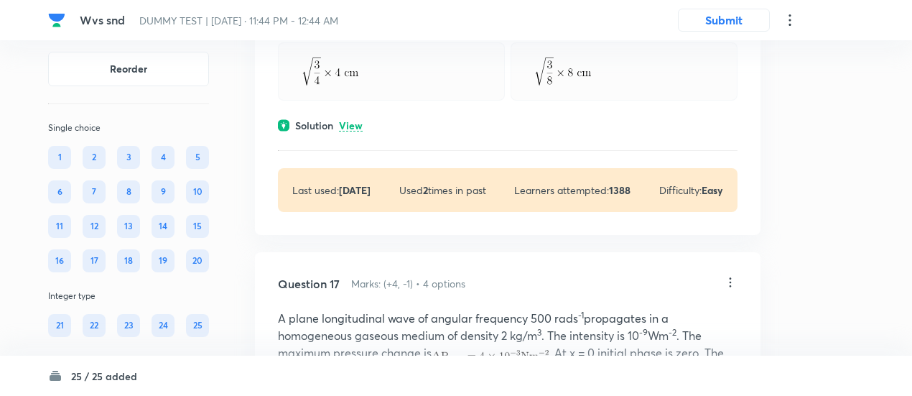
click at [357, 131] on p "View" at bounding box center [351, 126] width 24 height 11
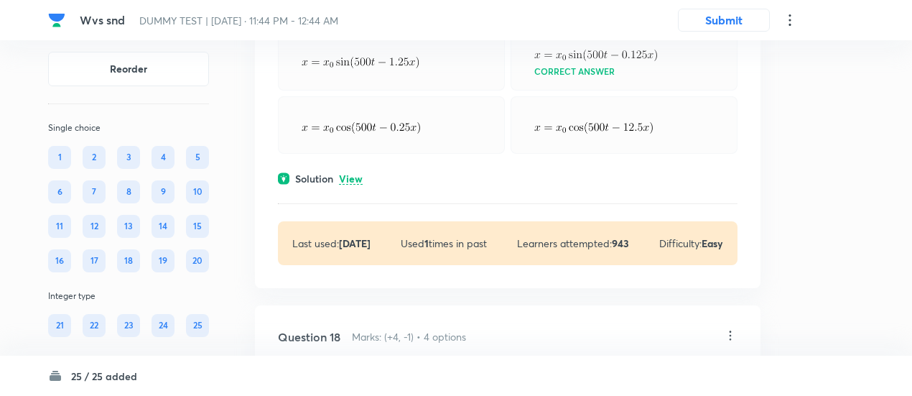
scroll to position [11049, 0]
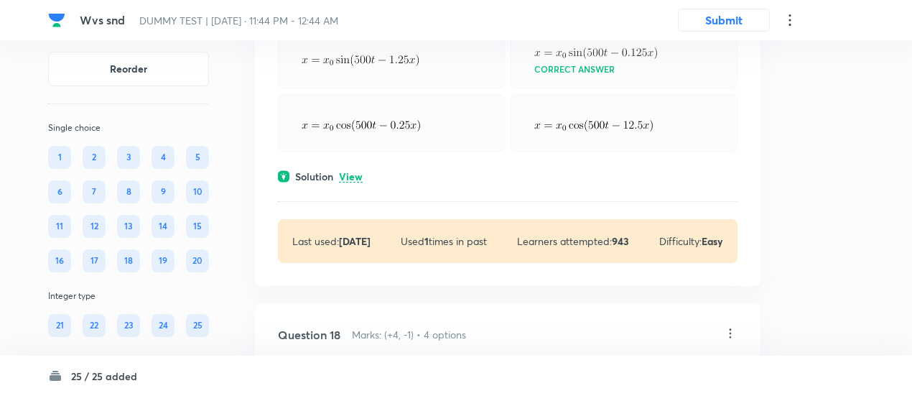
click at [358, 184] on div "Solution View" at bounding box center [508, 176] width 460 height 15
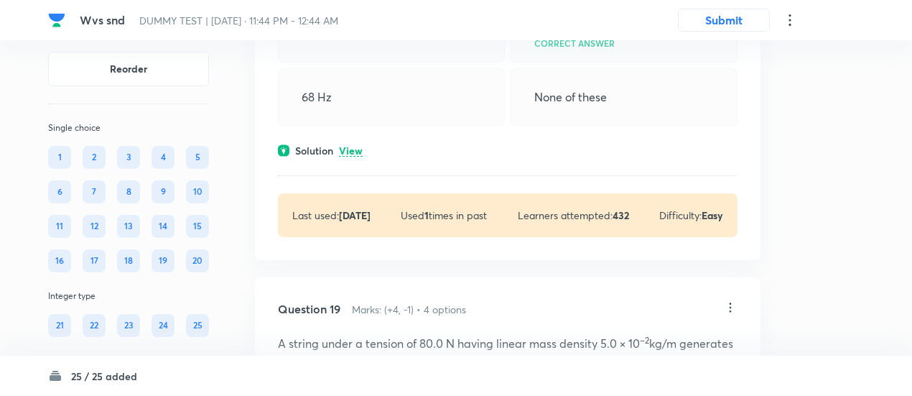
scroll to position [11671, 0]
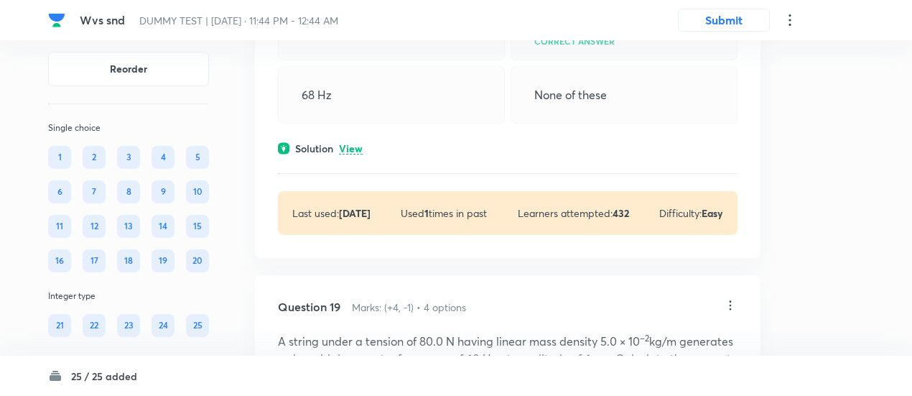
click at [356, 154] on p "View" at bounding box center [351, 149] width 24 height 11
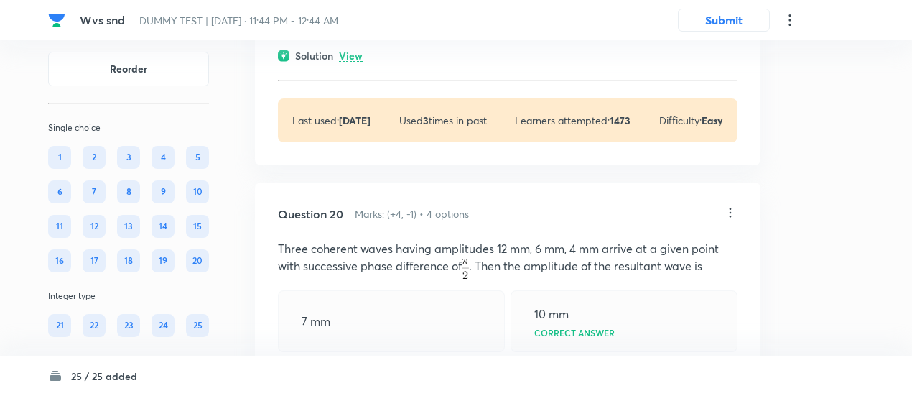
scroll to position [12299, 0]
click at [354, 60] on p "View" at bounding box center [351, 55] width 24 height 11
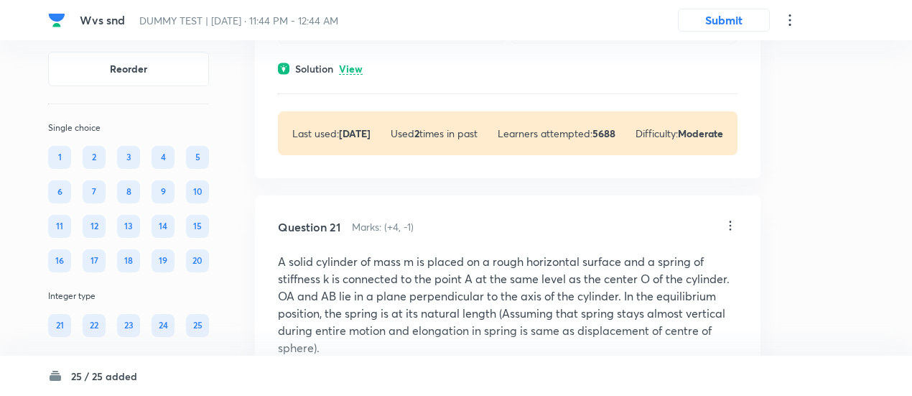
scroll to position [12876, 0]
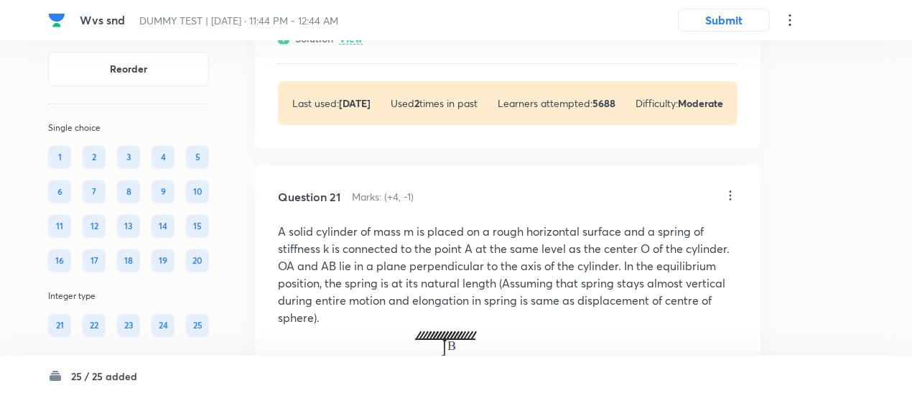
click at [354, 45] on p "View" at bounding box center [351, 39] width 24 height 11
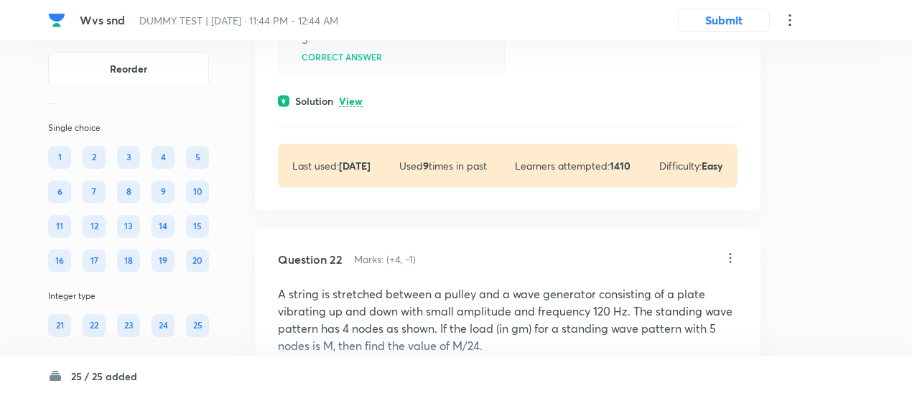
scroll to position [13615, 0]
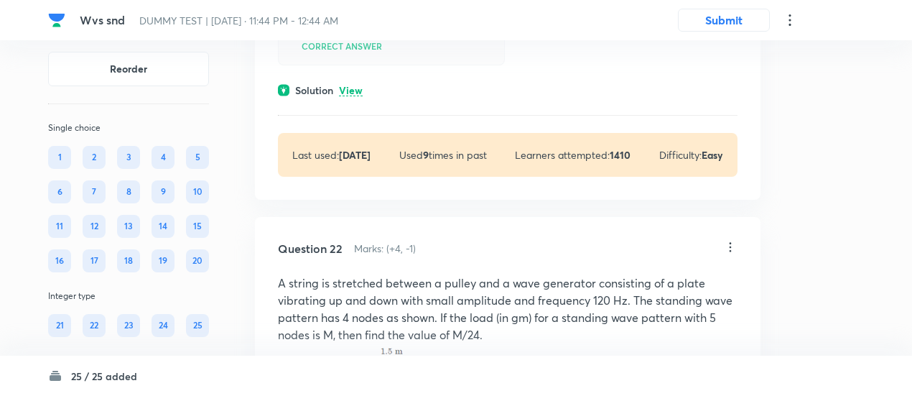
click at [358, 96] on p "View" at bounding box center [351, 90] width 24 height 11
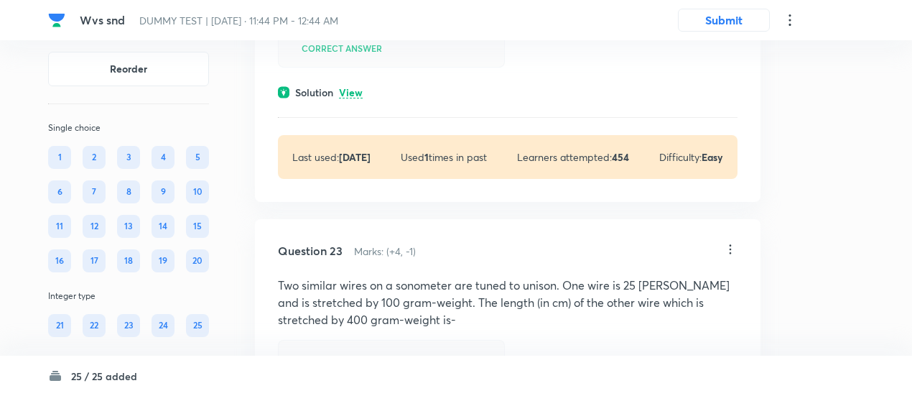
scroll to position [14445, 0]
click at [358, 98] on p "View" at bounding box center [351, 92] width 24 height 11
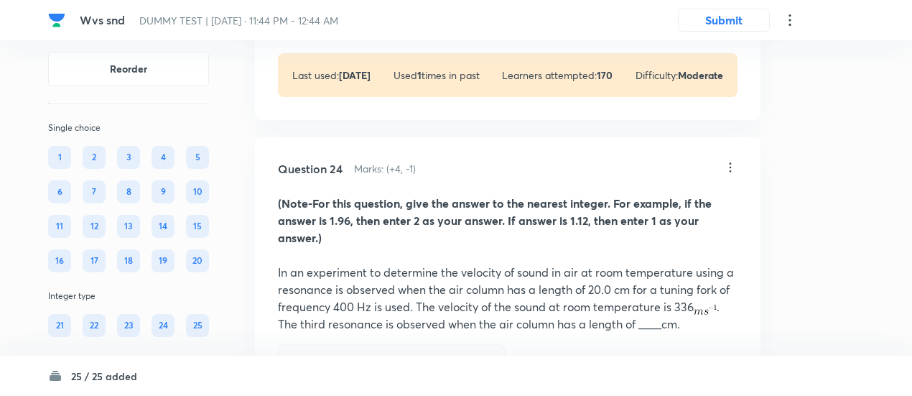
scroll to position [15043, 0]
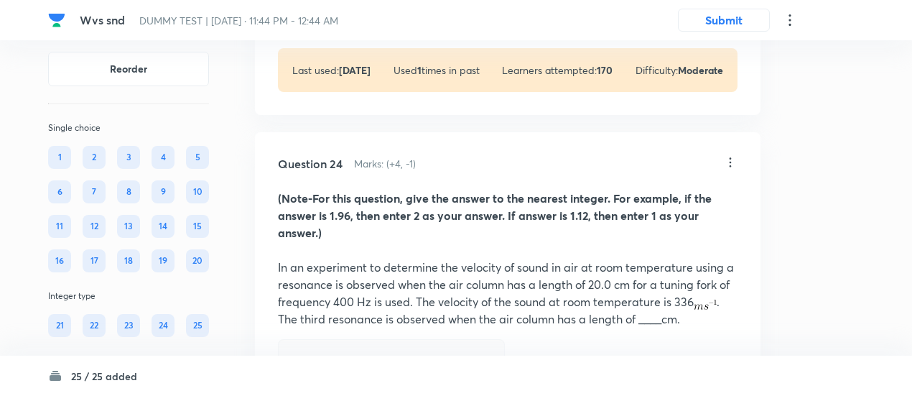
click at [352, 11] on p "View" at bounding box center [351, 6] width 24 height 11
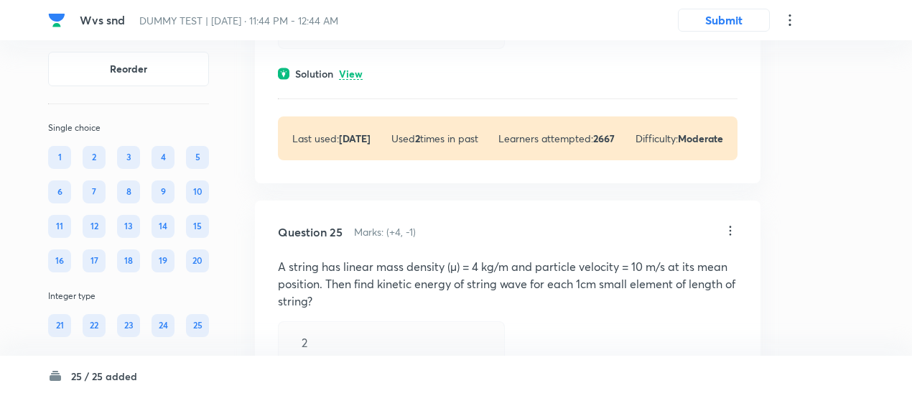
scroll to position [15683, 0]
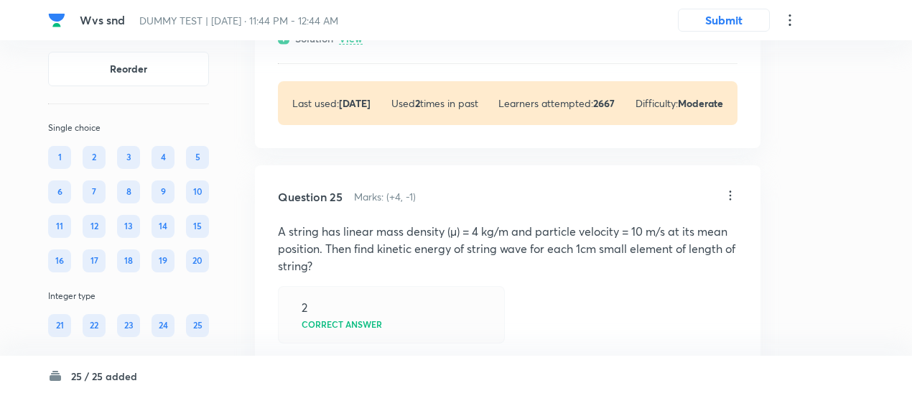
click at [352, 45] on p "View" at bounding box center [351, 39] width 24 height 11
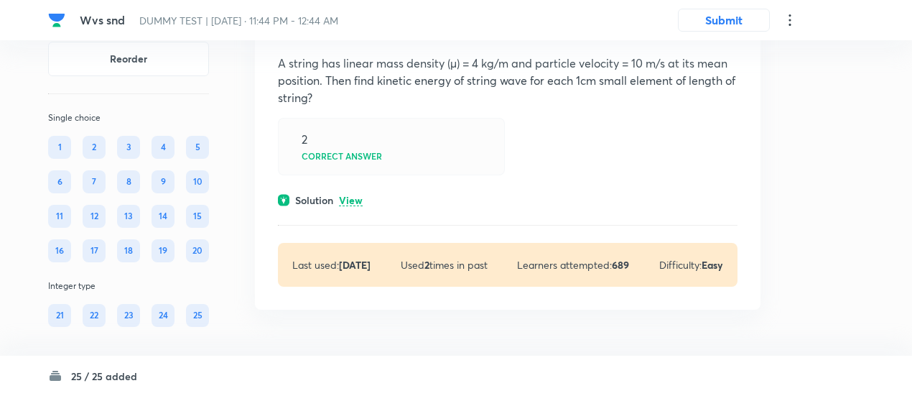
scroll to position [16095, 0]
click at [355, 206] on p "View" at bounding box center [351, 200] width 24 height 11
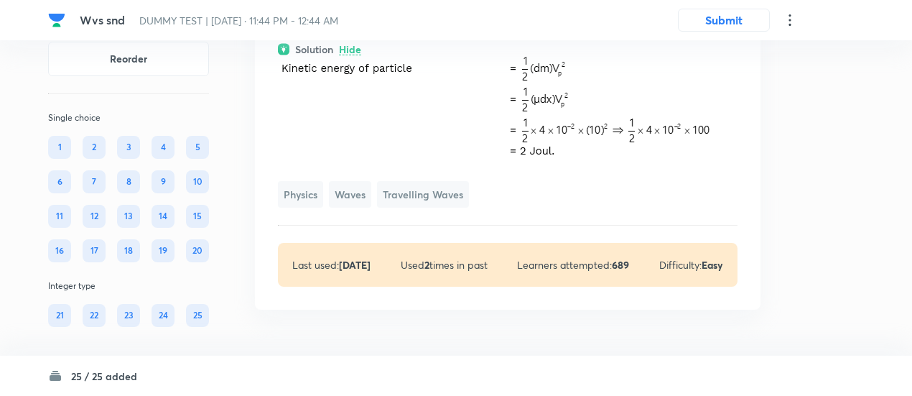
scroll to position [16305, 0]
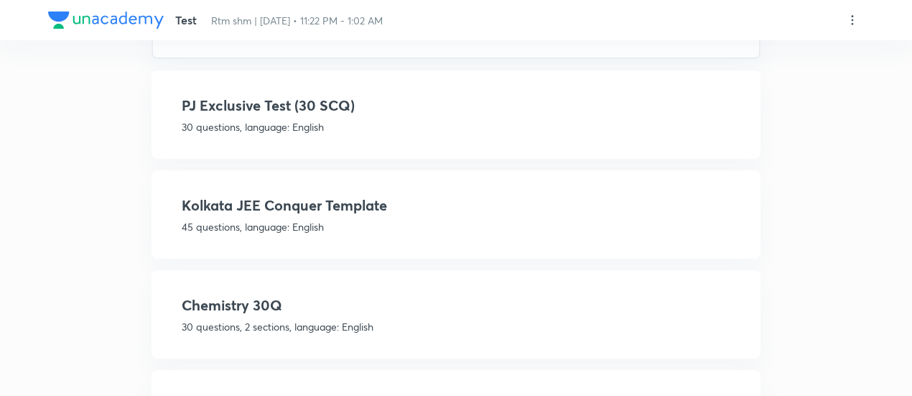
scroll to position [453, 0]
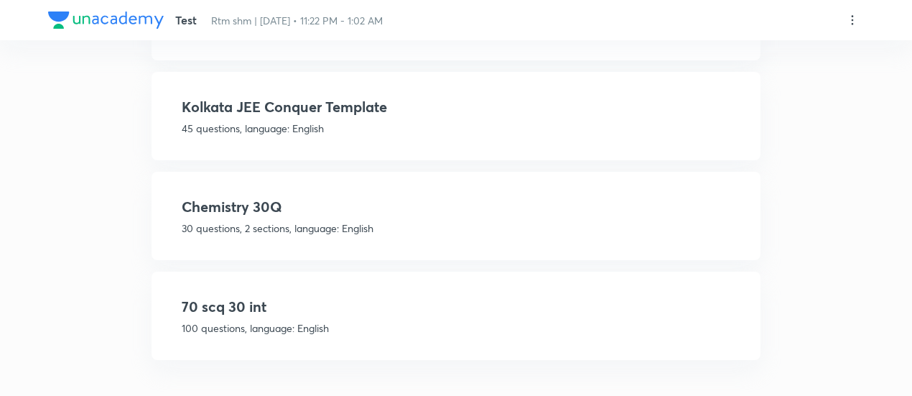
click at [546, 310] on h4 "70 scq 30 int" at bounding box center [456, 307] width 549 height 22
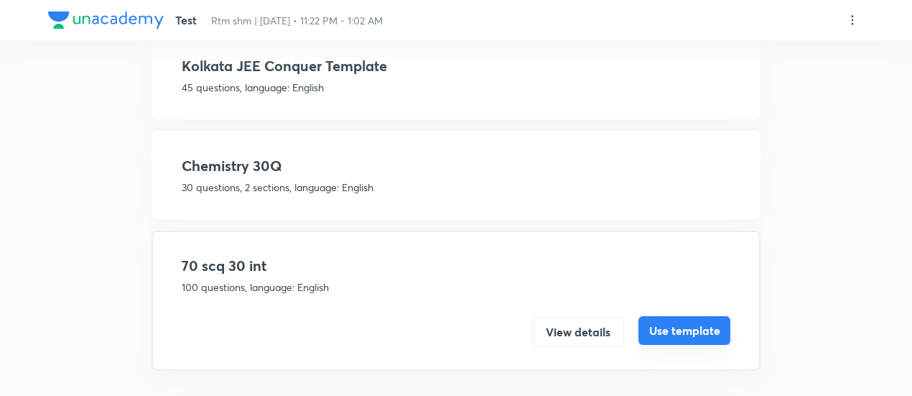
click at [706, 332] on button "Use template" at bounding box center [684, 330] width 92 height 29
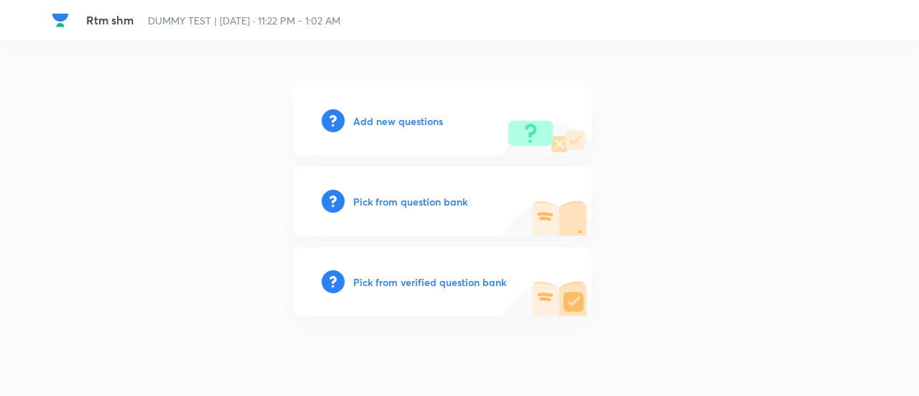
click at [409, 279] on h6 "Pick from verified question bank" at bounding box center [429, 281] width 153 height 15
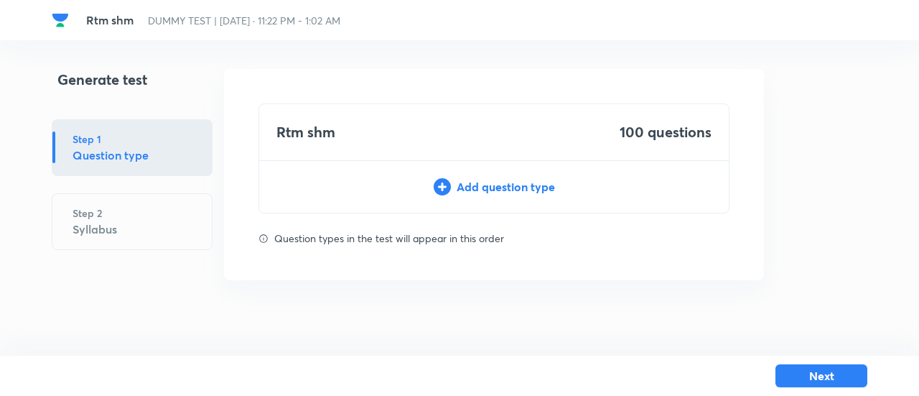
click at [483, 190] on div "Add question type" at bounding box center [494, 186] width 470 height 17
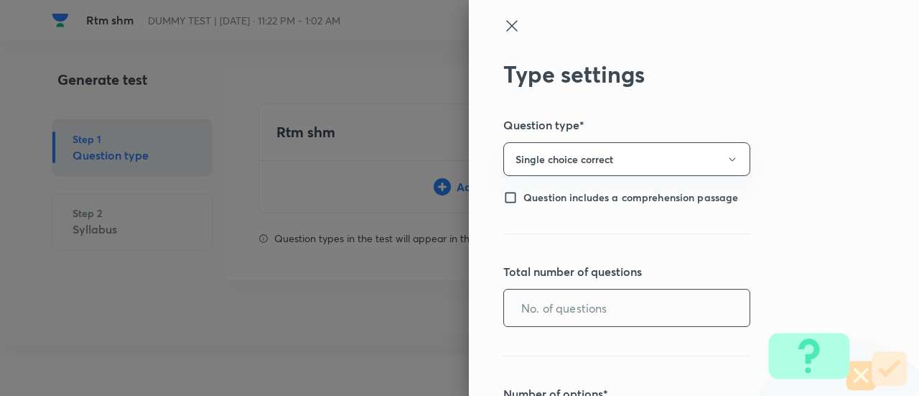
click at [549, 310] on input "text" at bounding box center [627, 307] width 246 height 37
type input "70"
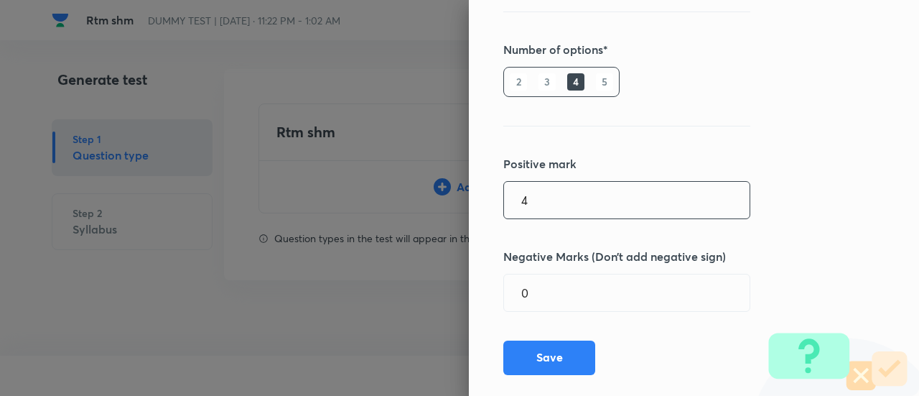
type input "4"
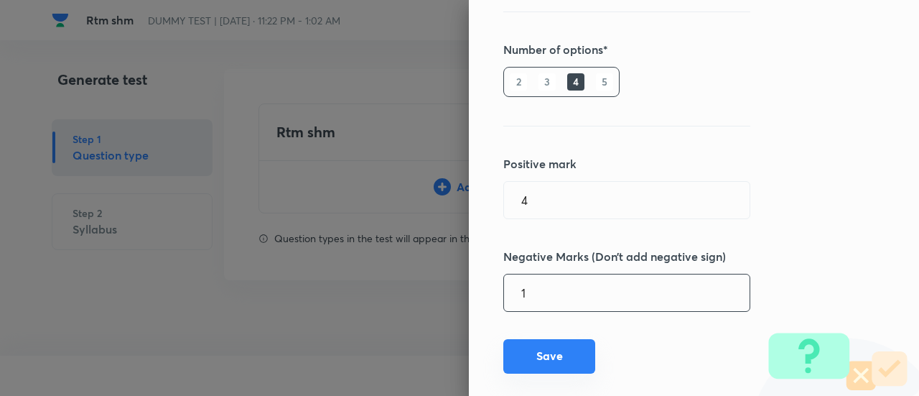
type input "1"
click at [547, 357] on button "Save" at bounding box center [549, 356] width 92 height 34
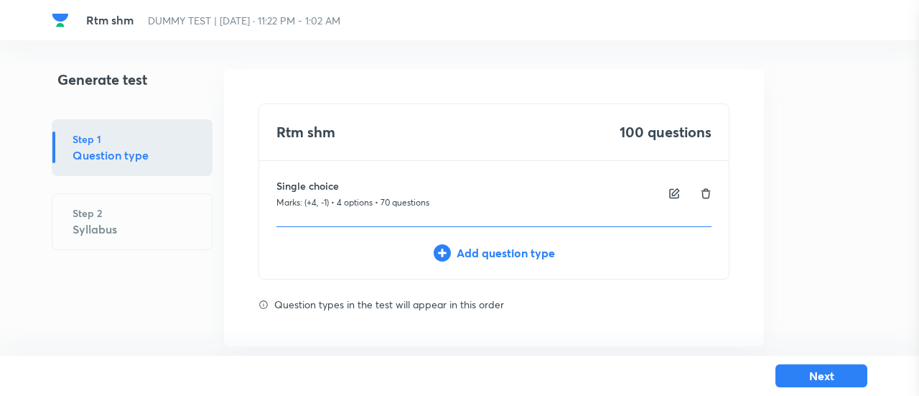
type input "1"
type input "0"
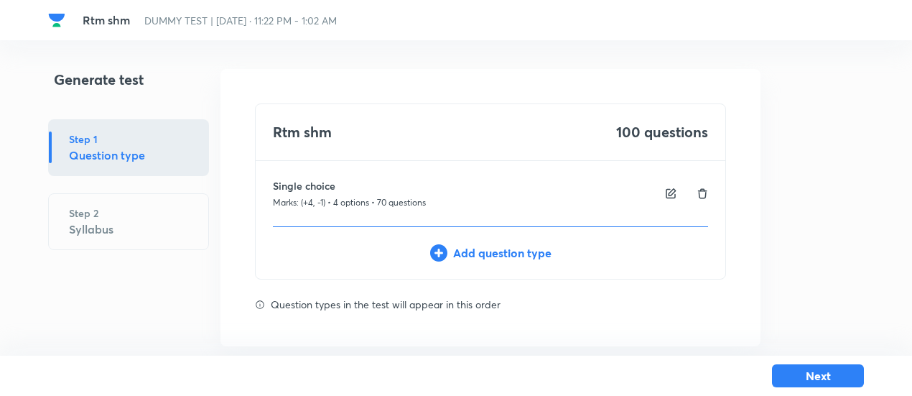
click at [533, 246] on div "Add question type" at bounding box center [491, 252] width 470 height 17
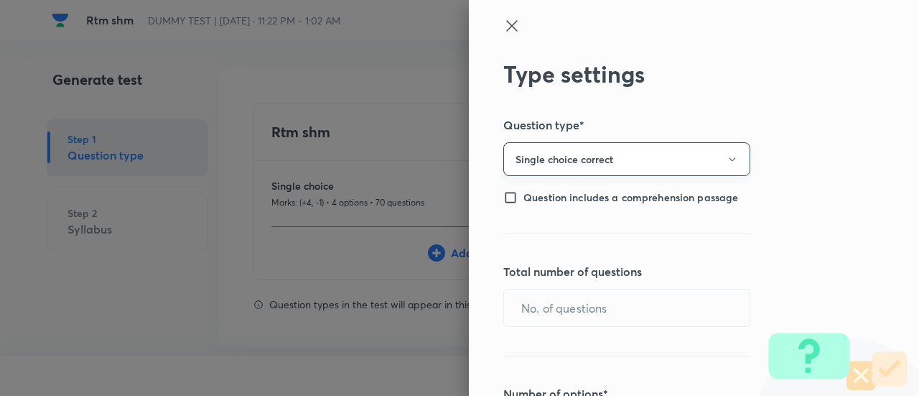
click at [539, 158] on button "Single choice correct" at bounding box center [626, 159] width 247 height 34
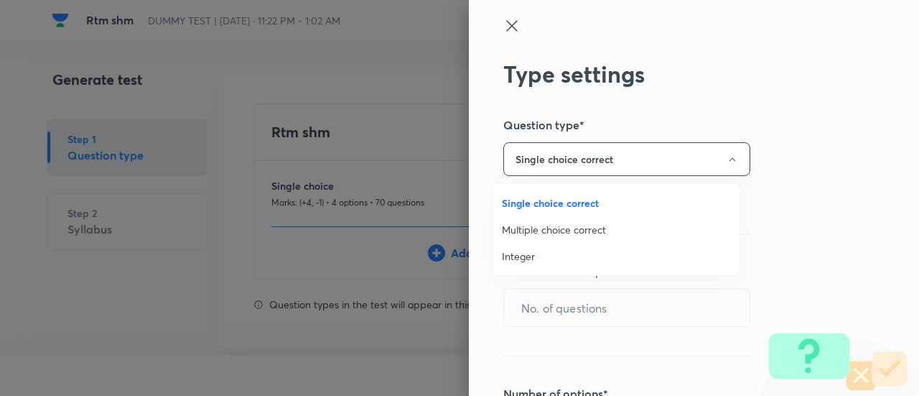
click at [523, 261] on span "Integer" at bounding box center [616, 255] width 228 height 15
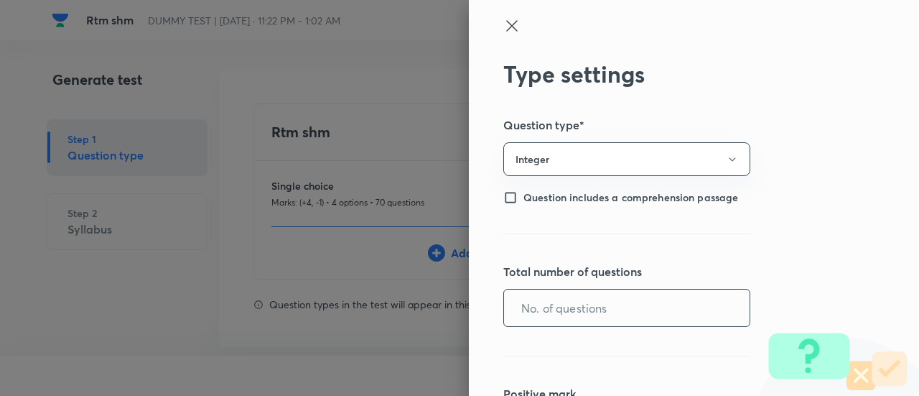
click at [529, 302] on input "text" at bounding box center [627, 307] width 246 height 37
type input "30"
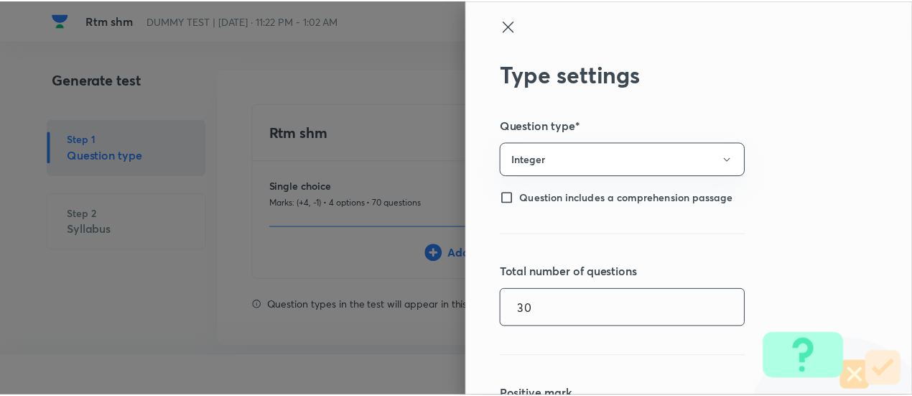
scroll to position [231, 0]
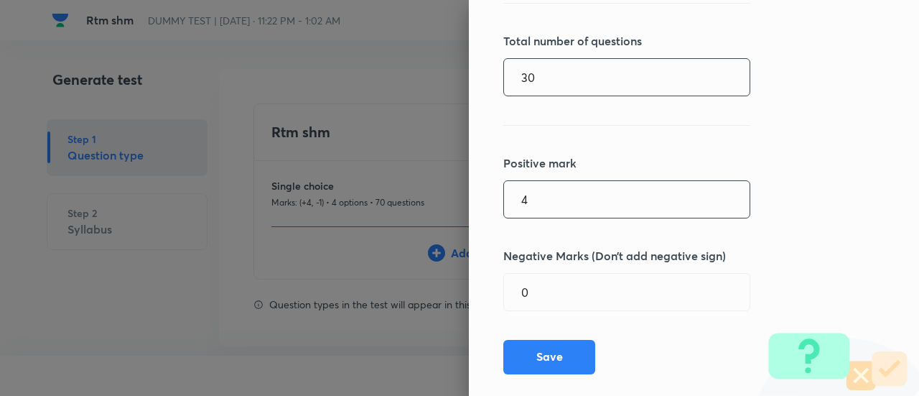
type input "4"
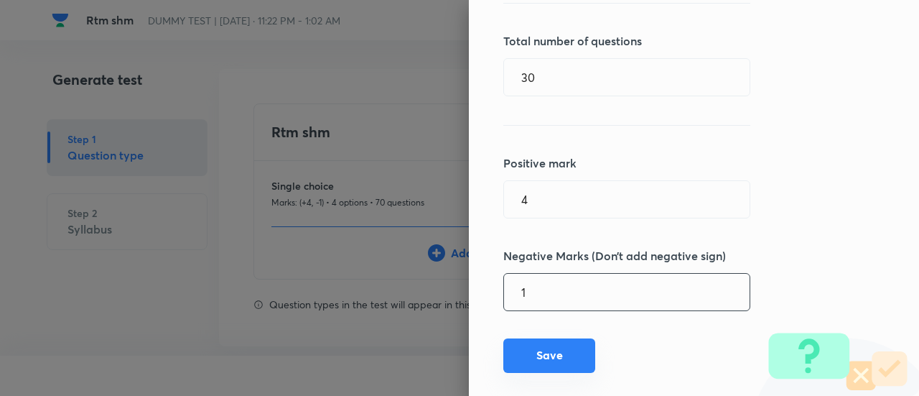
type input "1"
click at [543, 353] on button "Save" at bounding box center [549, 355] width 92 height 34
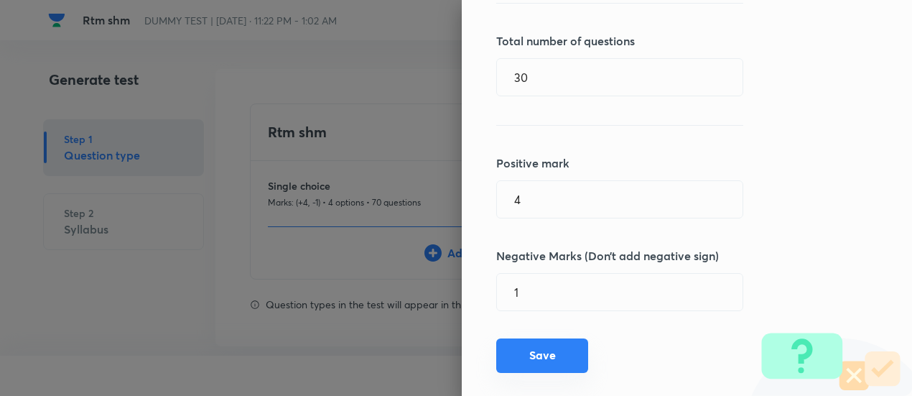
type input "1"
type input "0"
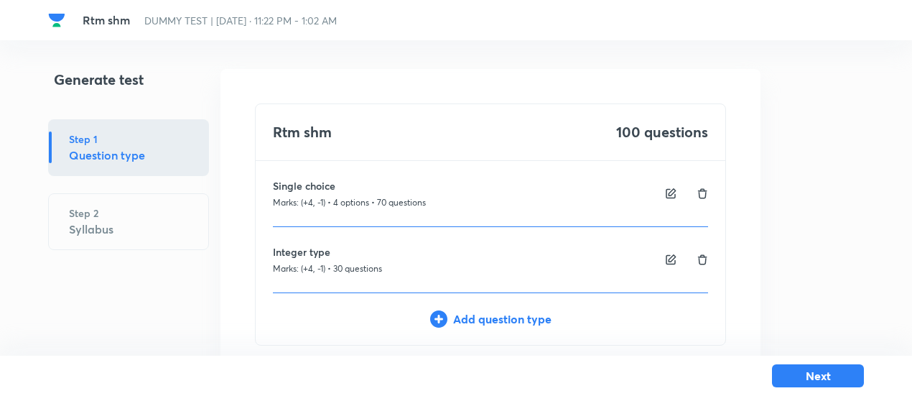
scroll to position [85, 0]
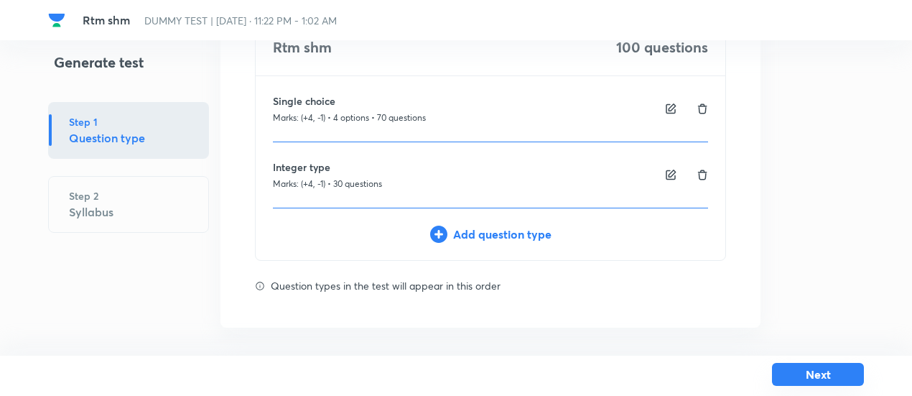
click at [837, 375] on button "Next" at bounding box center [818, 374] width 92 height 23
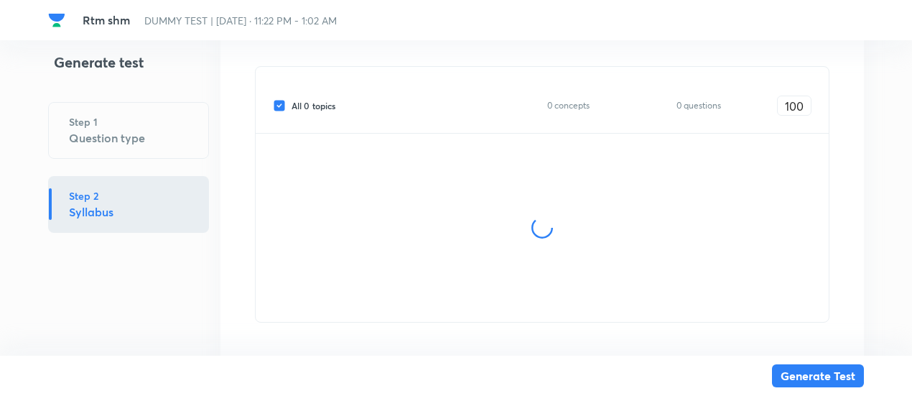
scroll to position [280, 0]
click at [299, 103] on span "All 0 topics" at bounding box center [314, 100] width 44 height 13
click at [292, 103] on input "All 0 topics" at bounding box center [282, 100] width 19 height 13
checkbox input "false"
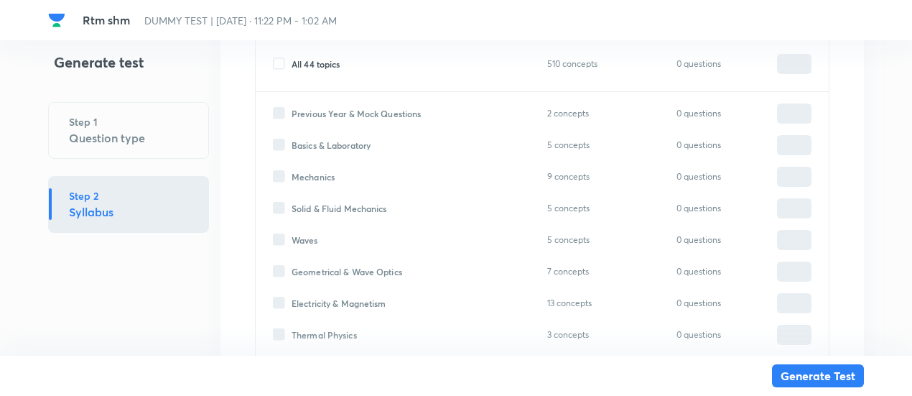
type input "0"
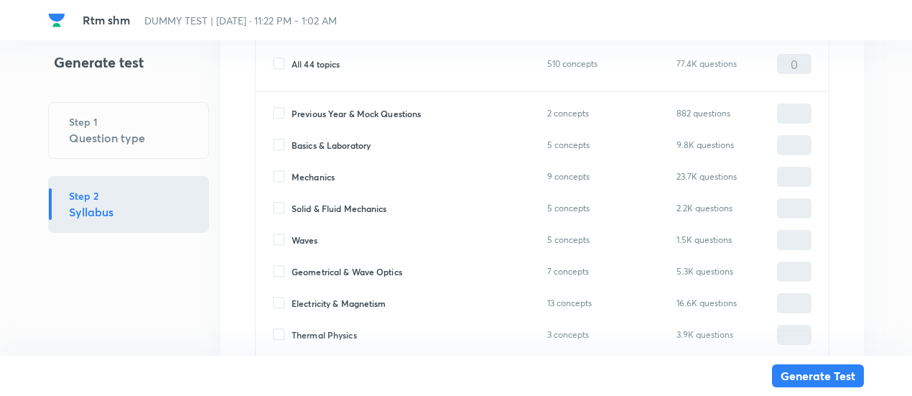
click at [320, 170] on span "Mechanics" at bounding box center [313, 176] width 43 height 13
click at [292, 170] on input "Mechanics" at bounding box center [282, 176] width 19 height 13
checkbox input "true"
click at [782, 169] on input "0" at bounding box center [794, 176] width 33 height 25
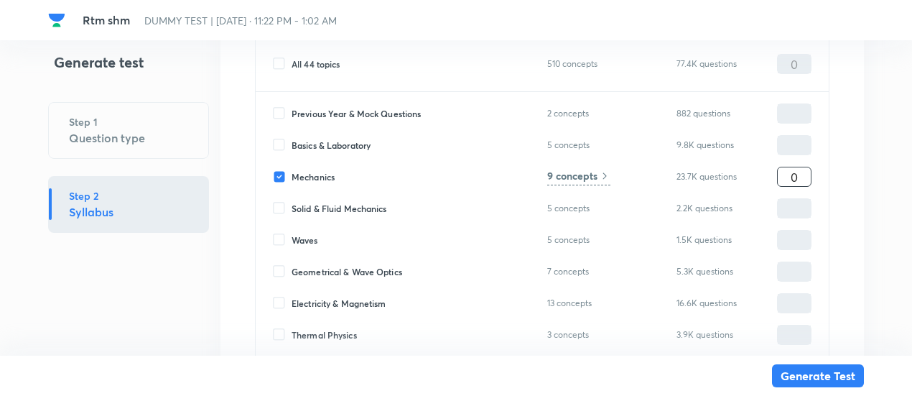
type input "1"
type input "10"
type input "100"
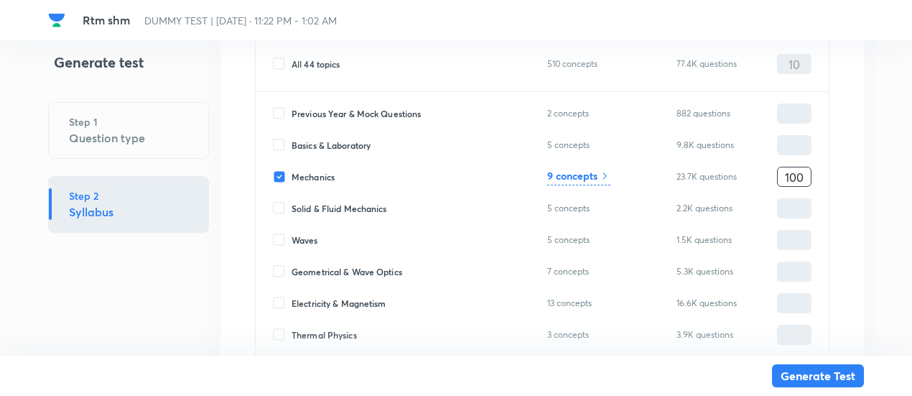
type input "100"
click at [589, 182] on h6 "9 concepts" at bounding box center [572, 175] width 50 height 15
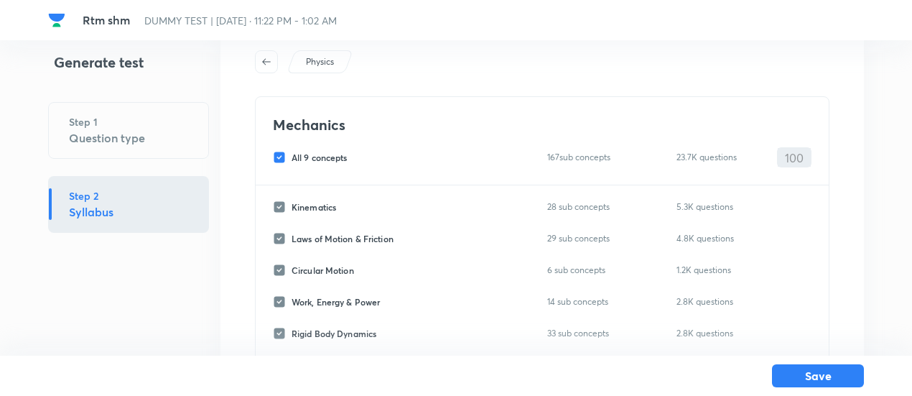
scroll to position [52, 0]
click at [315, 156] on span "All 9 concepts" at bounding box center [320, 158] width 56 height 13
click at [292, 156] on input "All 9 concepts" at bounding box center [282, 158] width 19 height 13
checkbox input "false"
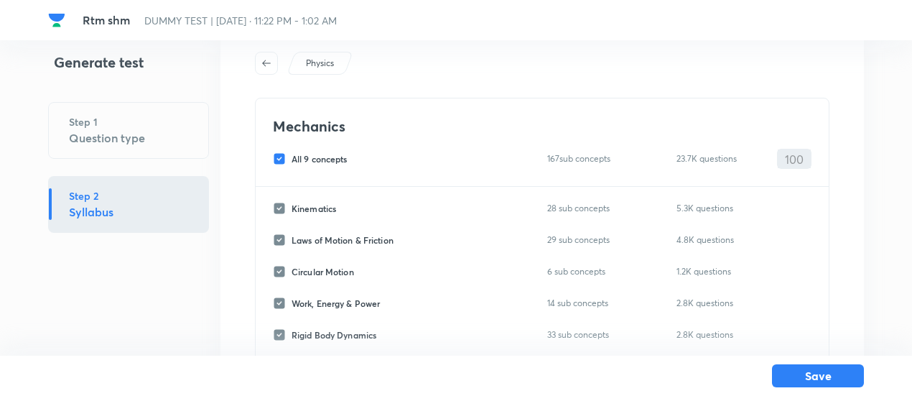
checkbox input "false"
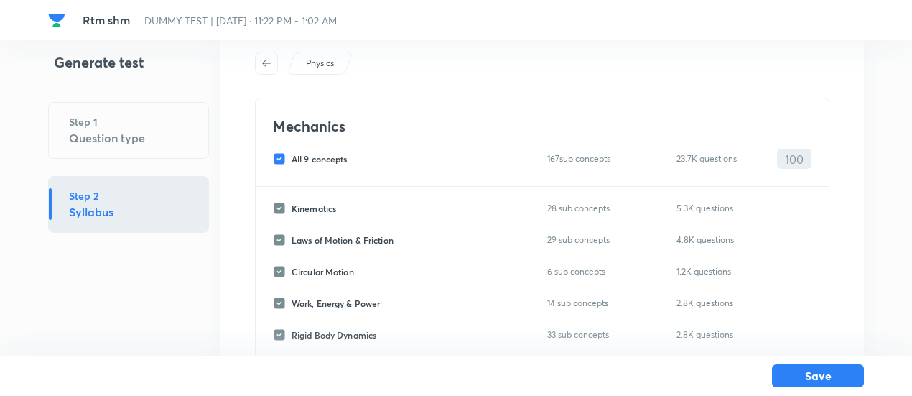
checkbox input "false"
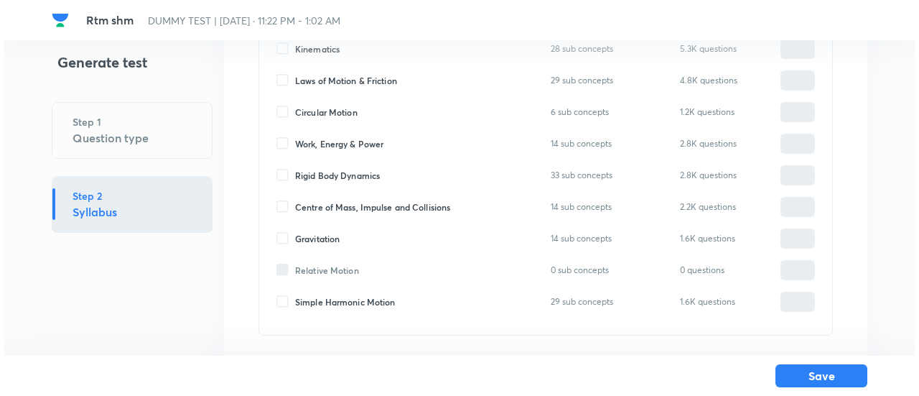
scroll to position [221, 0]
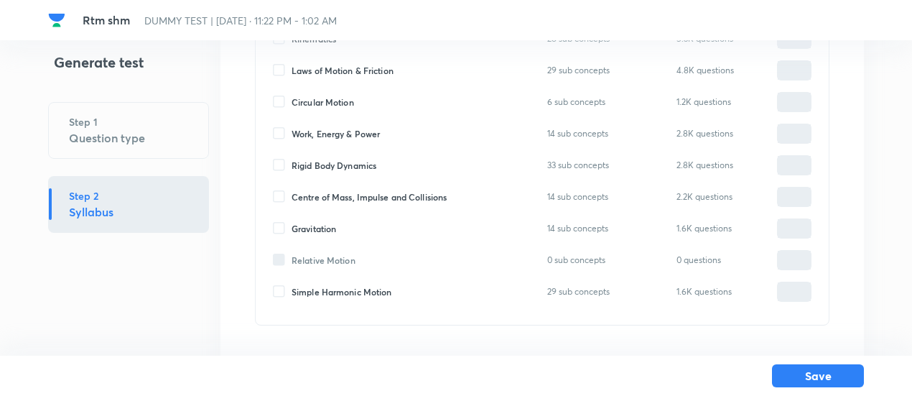
click at [317, 166] on span "Rigid Body Dynamics" at bounding box center [334, 165] width 85 height 13
click at [292, 166] on input "Rigid Body Dynamics" at bounding box center [282, 165] width 19 height 13
checkbox input "true"
type input "0"
click at [342, 289] on span "Simple Harmonic Motion" at bounding box center [342, 291] width 100 height 13
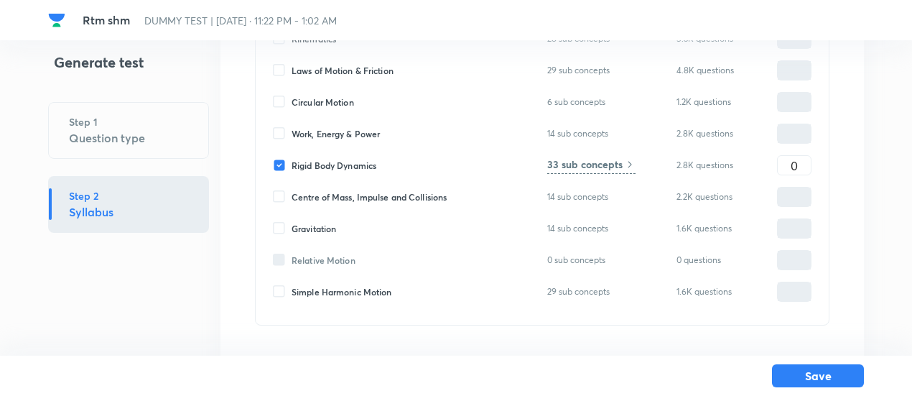
click at [292, 289] on input "Simple Harmonic Motion" at bounding box center [282, 291] width 19 height 13
checkbox input "true"
type input "0"
click at [803, 162] on input "0" at bounding box center [794, 165] width 33 height 25
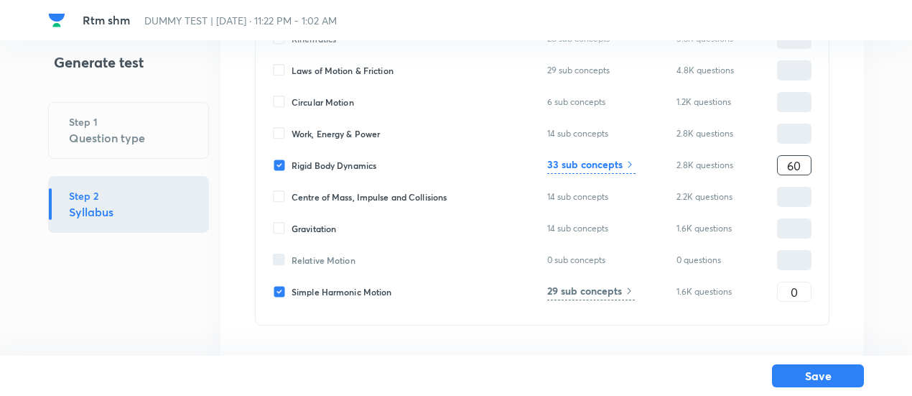
type input "60"
type input "40"
click at [610, 165] on h6 "33 sub concepts" at bounding box center [584, 164] width 75 height 15
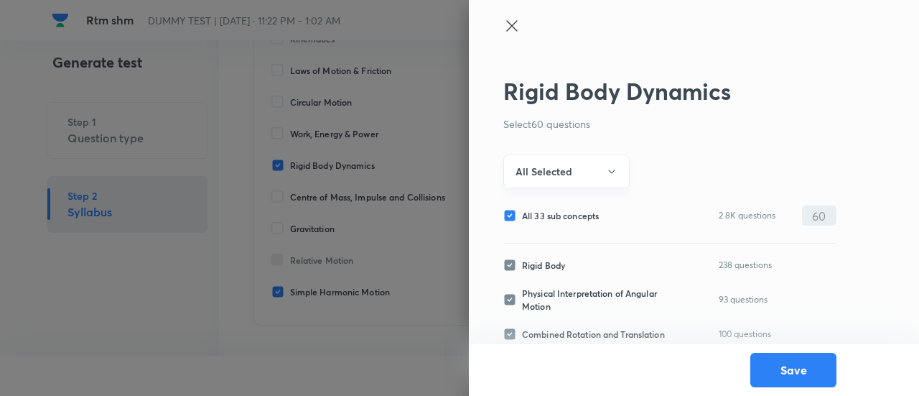
click at [583, 165] on button "All Selected" at bounding box center [566, 171] width 126 height 34
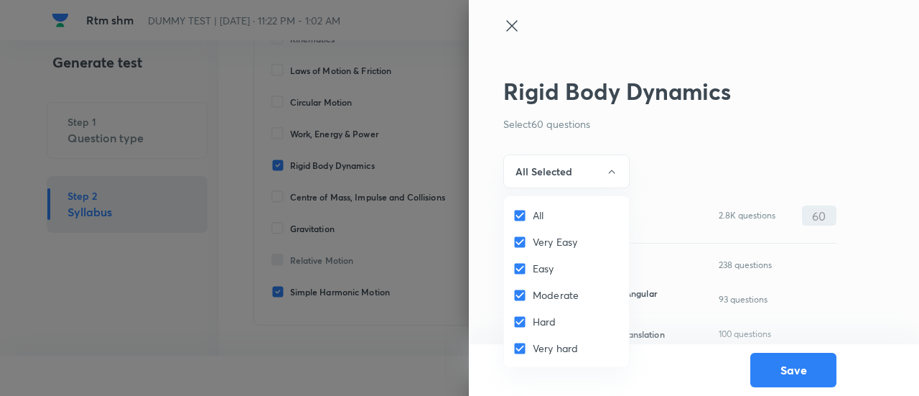
click at [521, 208] on input "All" at bounding box center [523, 215] width 20 height 14
checkbox input "false"
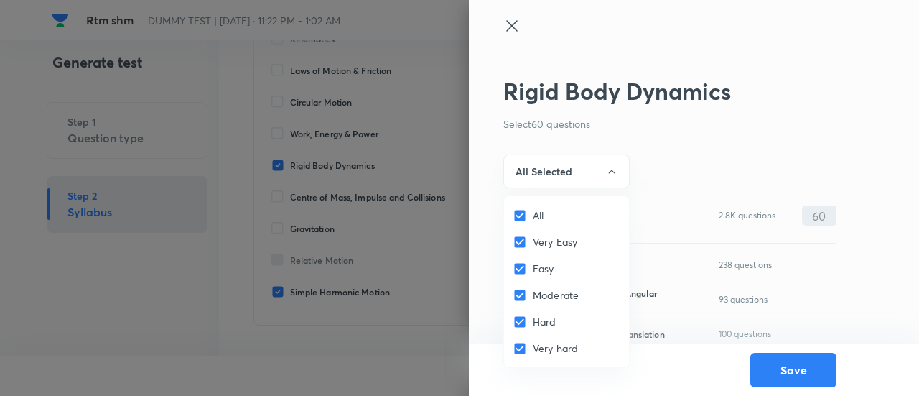
checkbox input "false"
click at [521, 245] on input "Very Easy" at bounding box center [523, 242] width 20 height 14
checkbox input "true"
click at [521, 266] on input "Easy" at bounding box center [523, 268] width 20 height 14
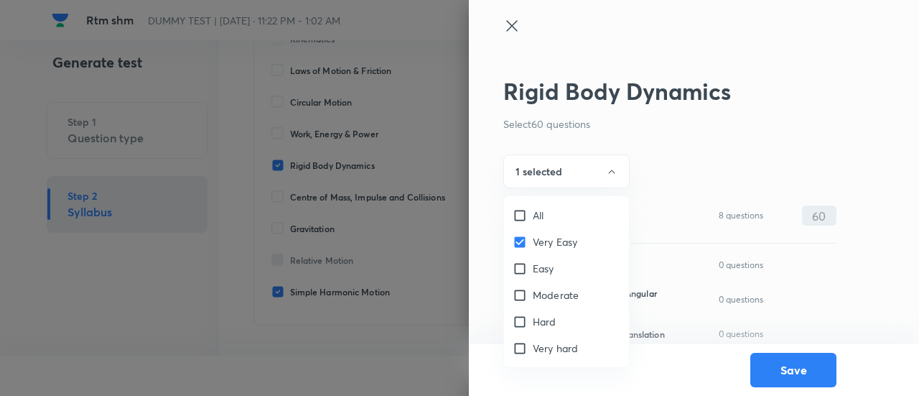
checkbox input "true"
click at [521, 302] on div "Moderate" at bounding box center [566, 294] width 125 height 27
click at [520, 297] on input "Moderate" at bounding box center [523, 295] width 20 height 14
checkbox input "true"
click at [548, 167] on div at bounding box center [459, 198] width 919 height 396
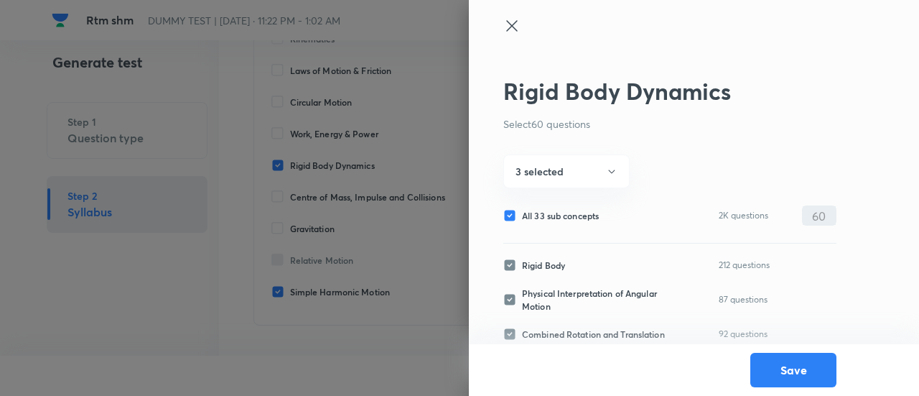
click at [549, 209] on span "All 33 sub concepts" at bounding box center [560, 215] width 77 height 13
click at [522, 209] on input "All 33 sub concepts" at bounding box center [512, 215] width 19 height 13
checkbox input "false"
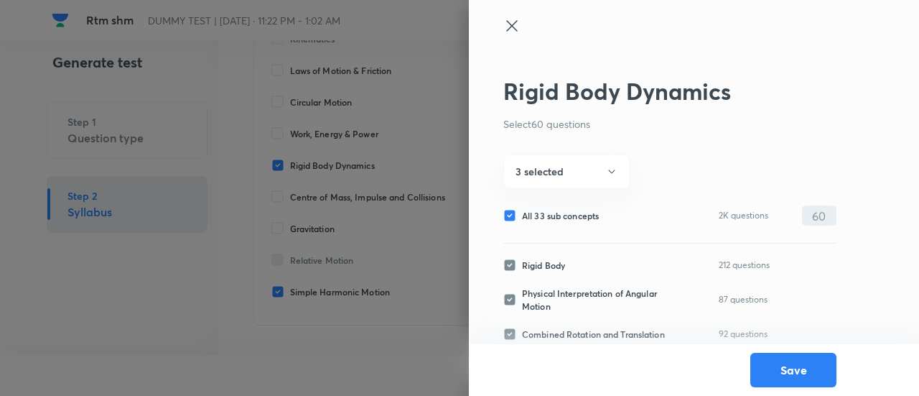
checkbox input "false"
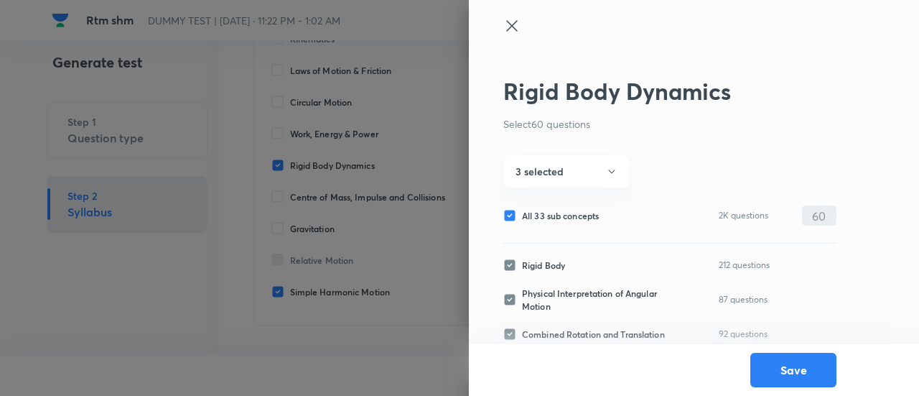
checkbox input "false"
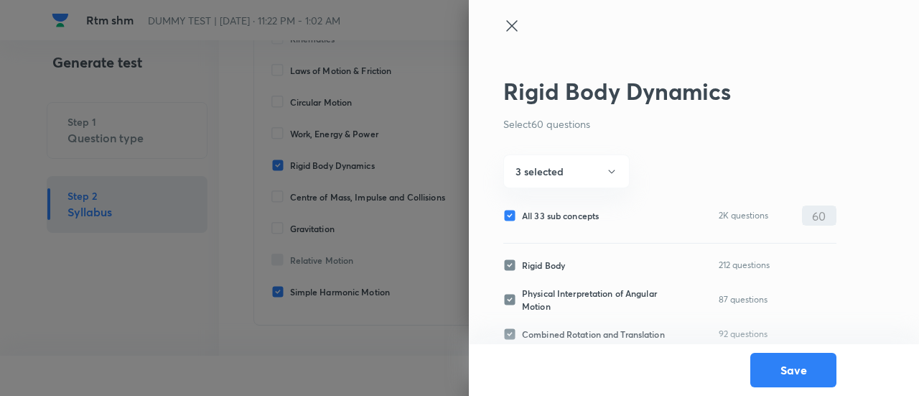
checkbox input "false"
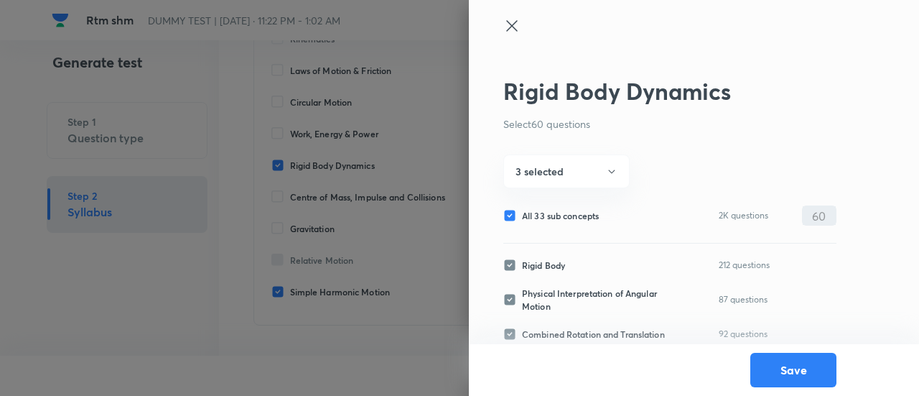
checkbox input "false"
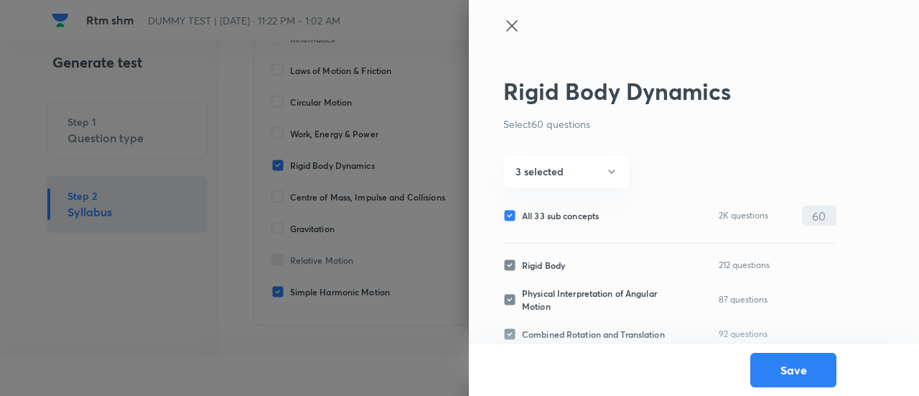
checkbox input "false"
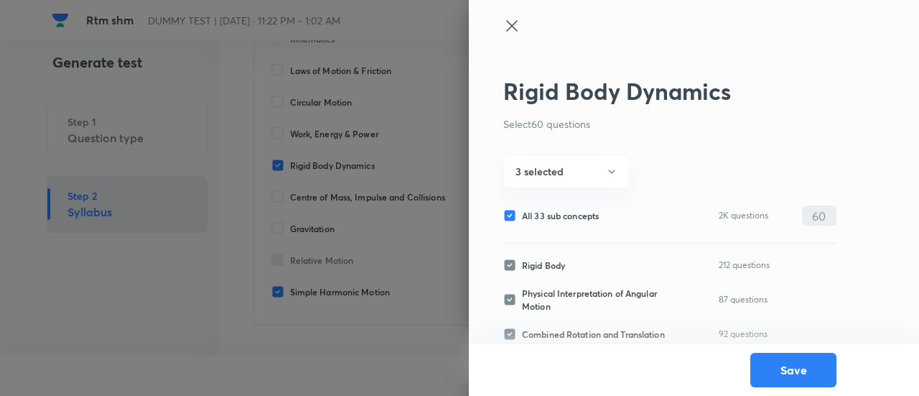
checkbox input "false"
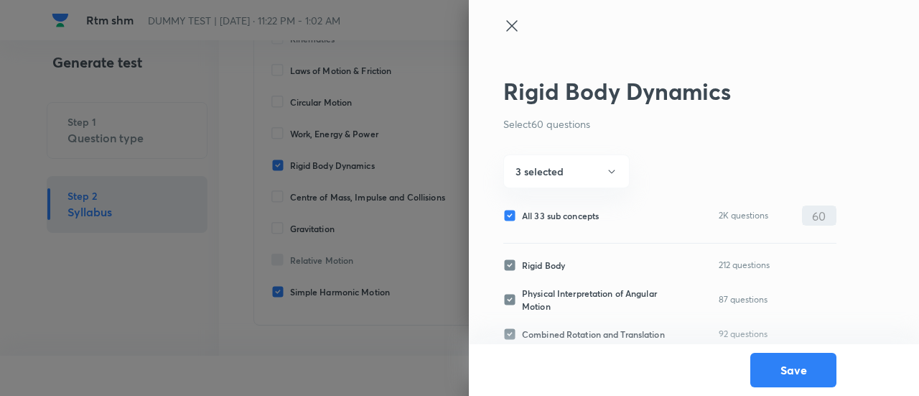
checkbox input "false"
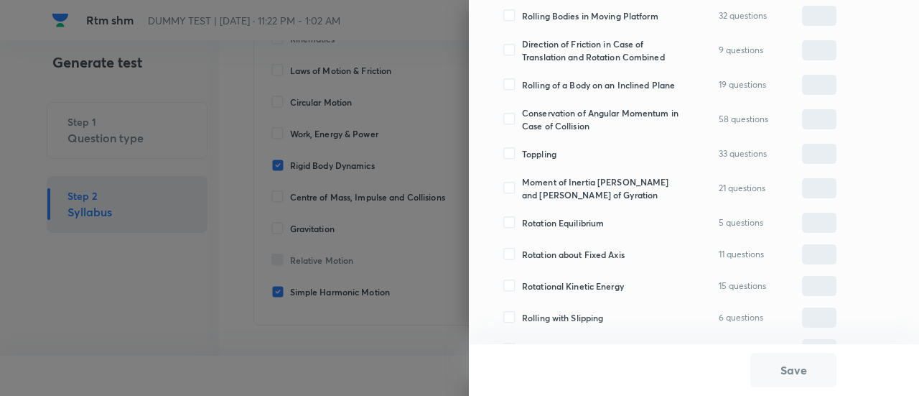
scroll to position [939, 0]
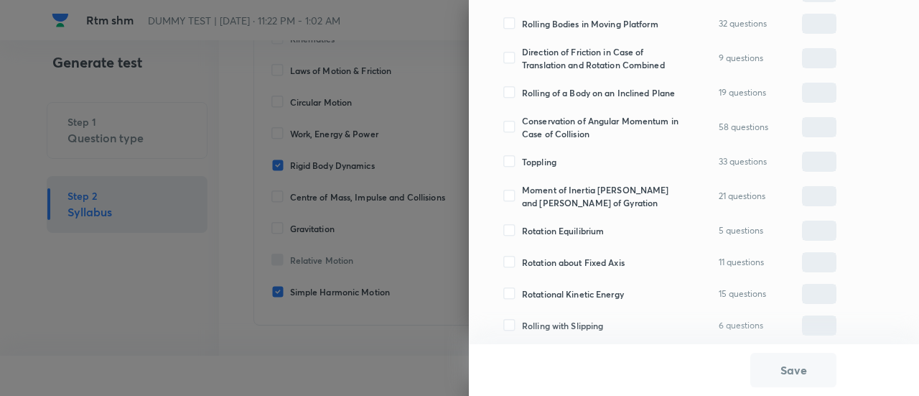
click at [552, 237] on span "Rotation Equilibrium" at bounding box center [563, 230] width 82 height 13
click at [522, 237] on input "Rotation Equilibrium" at bounding box center [512, 230] width 19 height 13
checkbox input "true"
type input "0"
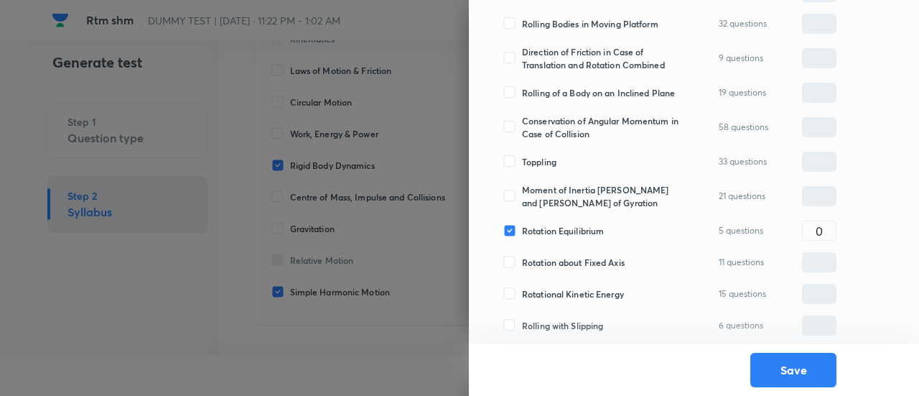
click at [547, 136] on span "Conservation of Angular Momentum in Case of Collision" at bounding box center [600, 127] width 157 height 26
click at [522, 134] on input "Conservation of Angular Momentum in Case of Collision" at bounding box center [512, 127] width 19 height 13
checkbox input "true"
type input "0"
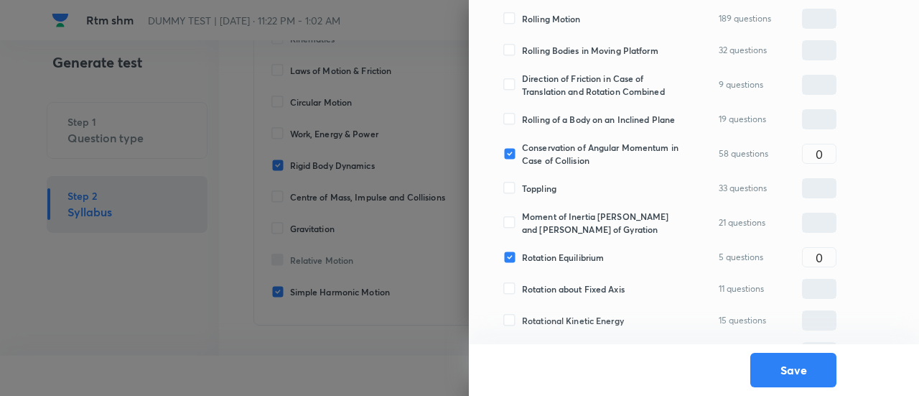
scroll to position [893, 0]
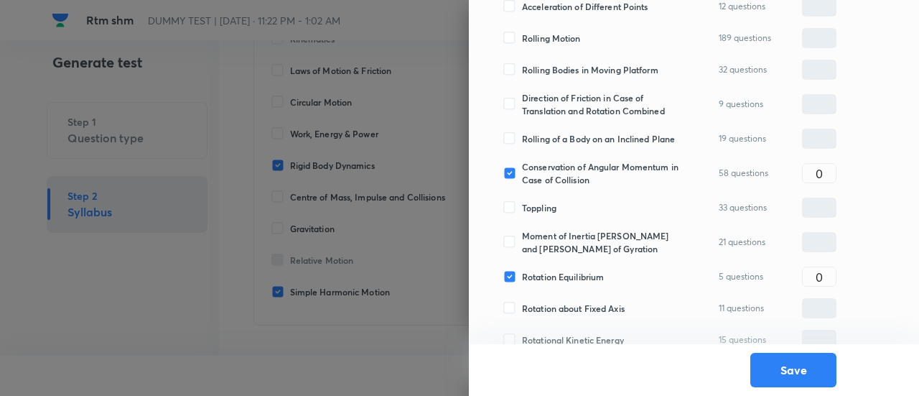
click at [547, 136] on span "Rolling of a Body on an Inclined Plane" at bounding box center [598, 138] width 153 height 13
click at [522, 136] on input "Rolling of a Body on an Inclined Plane" at bounding box center [512, 138] width 19 height 13
checkbox input "true"
type input "0"
click at [547, 136] on span "Rolling of a Body on an Inclined Plane" at bounding box center [598, 138] width 153 height 13
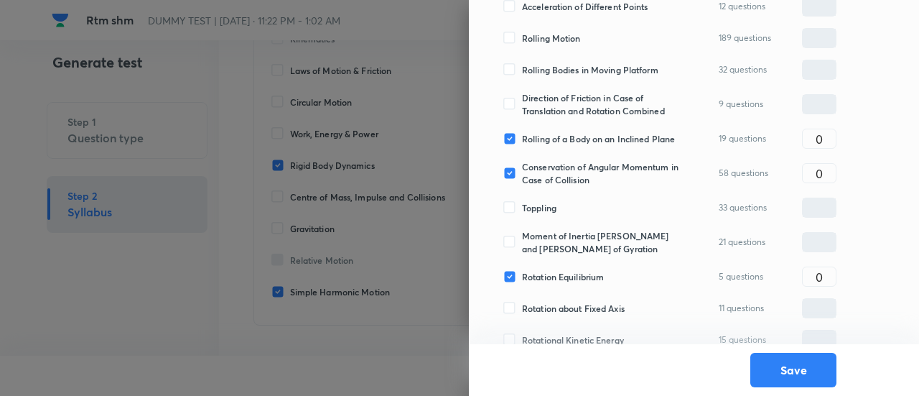
click at [522, 136] on input "Rolling of a Body on an Inclined Plane" at bounding box center [512, 138] width 19 height 13
checkbox input "false"
click at [547, 136] on span "Rolling of a Body on an Inclined Plane" at bounding box center [598, 138] width 153 height 13
click at [522, 136] on input "Rolling of a Body on an Inclined Plane" at bounding box center [512, 138] width 19 height 13
checkbox input "true"
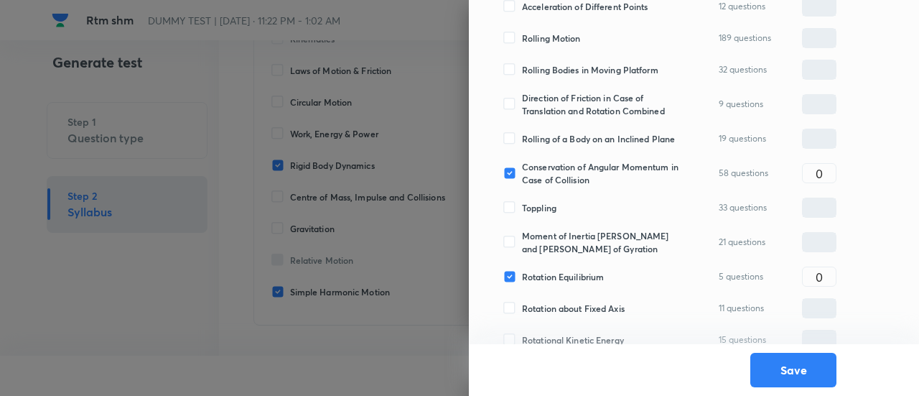
type input "0"
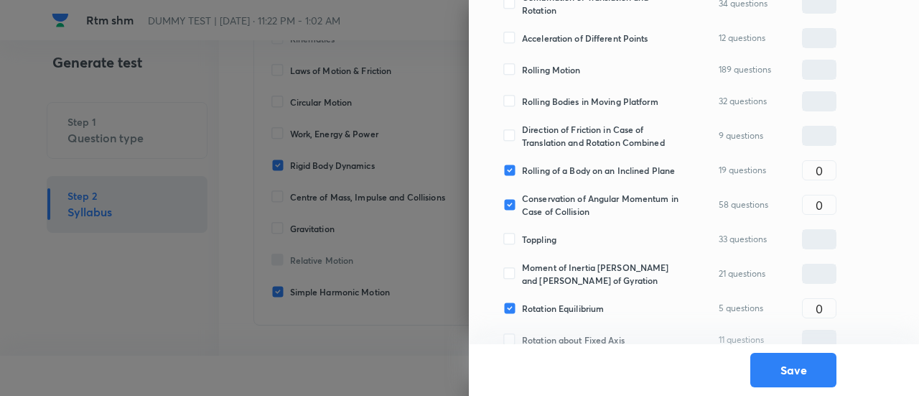
click at [547, 136] on span "Direction of Friction in Case of Translation and Rotation Combined" at bounding box center [600, 136] width 157 height 26
click at [522, 136] on input "Direction of Friction in Case of Translation and Rotation Combined" at bounding box center [512, 135] width 19 height 13
checkbox input "true"
type input "0"
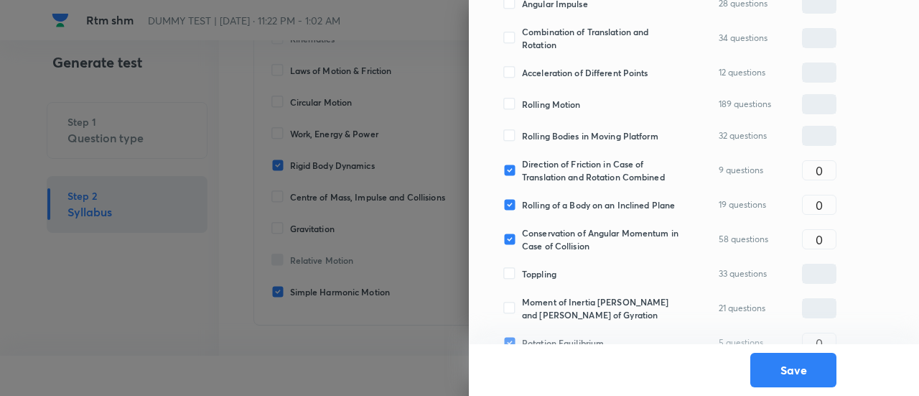
click at [547, 136] on span "Rolling Bodies in Moving Platform" at bounding box center [590, 135] width 136 height 13
click at [522, 136] on input "Rolling Bodies in Moving Platform" at bounding box center [512, 135] width 19 height 13
checkbox input "true"
type input "0"
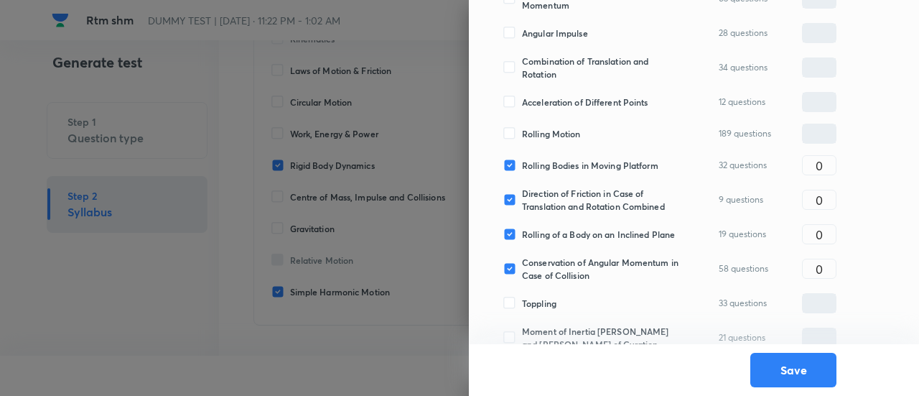
scroll to position [796, 0]
click at [547, 136] on span "Rolling Motion" at bounding box center [551, 135] width 59 height 13
click at [522, 136] on input "Rolling Motion" at bounding box center [512, 135] width 19 height 13
checkbox input "true"
type input "0"
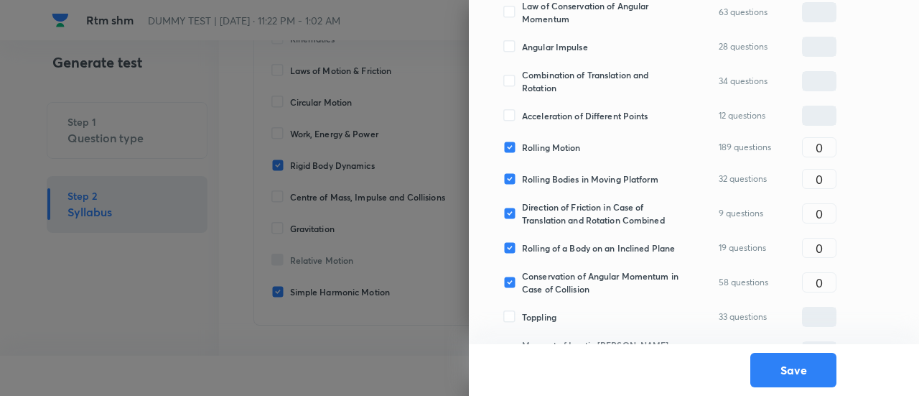
scroll to position [783, 0]
click at [544, 111] on span "Acceleration of Different Points" at bounding box center [585, 116] width 126 height 13
click at [522, 111] on input "Acceleration of Different Points" at bounding box center [512, 116] width 19 height 13
checkbox input "true"
type input "0"
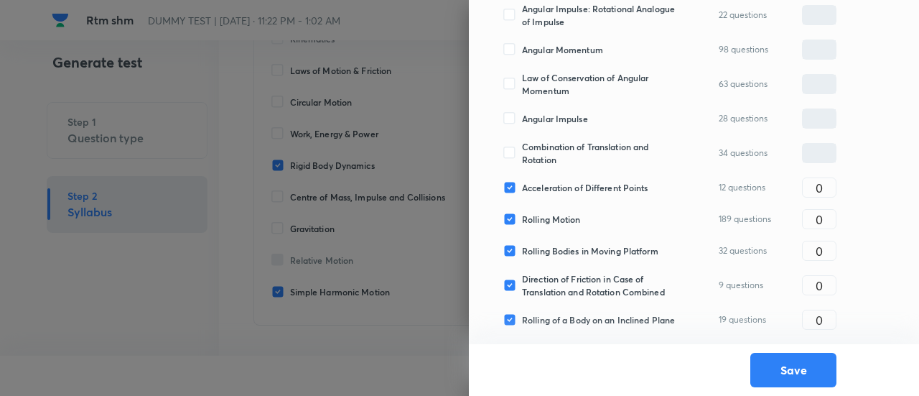
scroll to position [712, 0]
click at [544, 116] on span "Angular Impulse" at bounding box center [555, 119] width 66 height 13
click at [522, 116] on input "Angular Impulse" at bounding box center [512, 119] width 19 height 13
checkbox input "true"
type input "0"
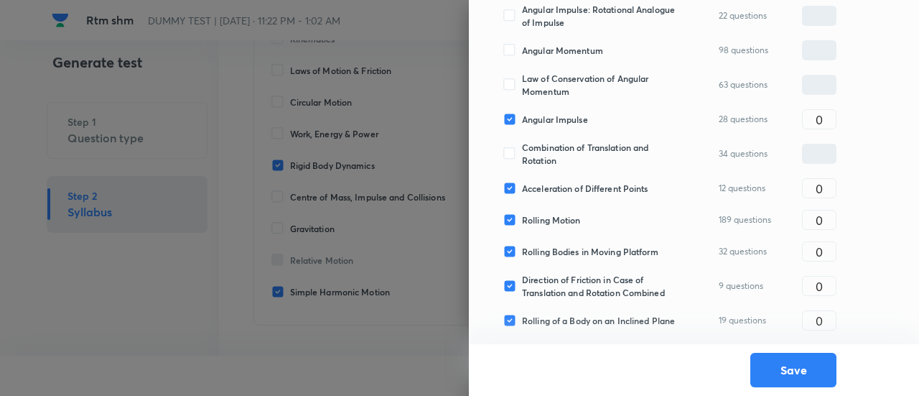
click at [541, 85] on span "Law of Conservation of Angular Momentum" at bounding box center [600, 85] width 157 height 26
click at [522, 85] on input "Law of Conservation of Angular Momentum" at bounding box center [512, 84] width 19 height 13
checkbox input "true"
type input "0"
click at [546, 158] on span "Combination of Translation and Rotation" at bounding box center [600, 154] width 157 height 26
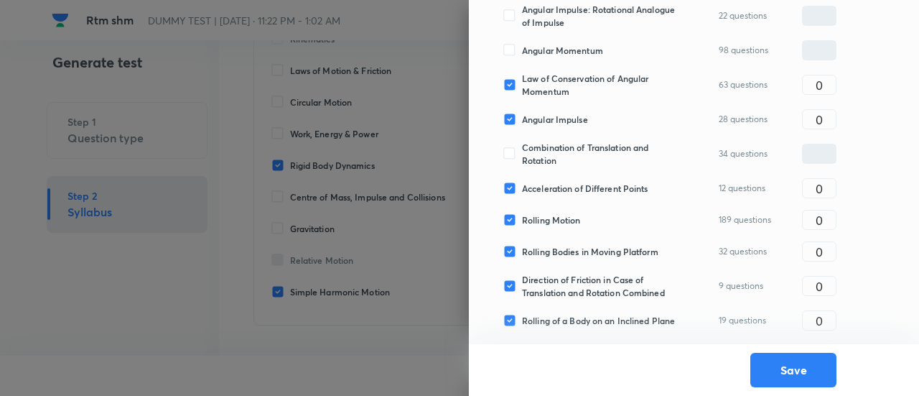
click at [522, 158] on input "Combination of Translation and Rotation" at bounding box center [512, 153] width 19 height 13
checkbox input "true"
type input "0"
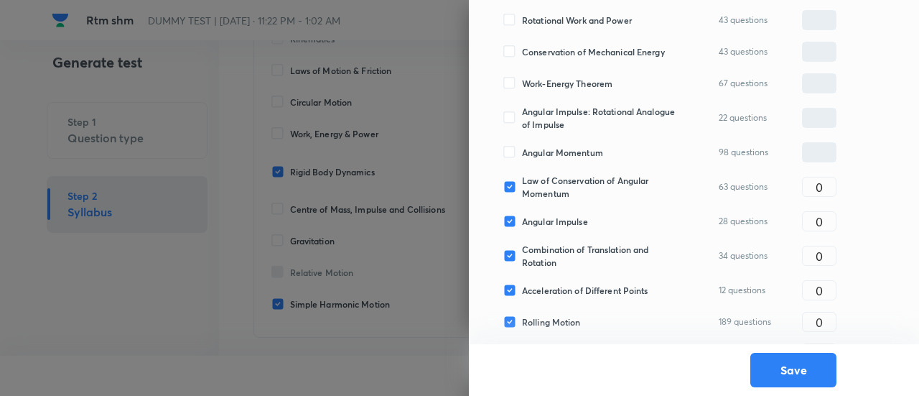
scroll to position [608, 0]
click at [546, 158] on span "Angular Momentum" at bounding box center [562, 153] width 81 height 13
click at [522, 158] on input "Angular Momentum" at bounding box center [512, 153] width 19 height 13
checkbox input "true"
type input "0"
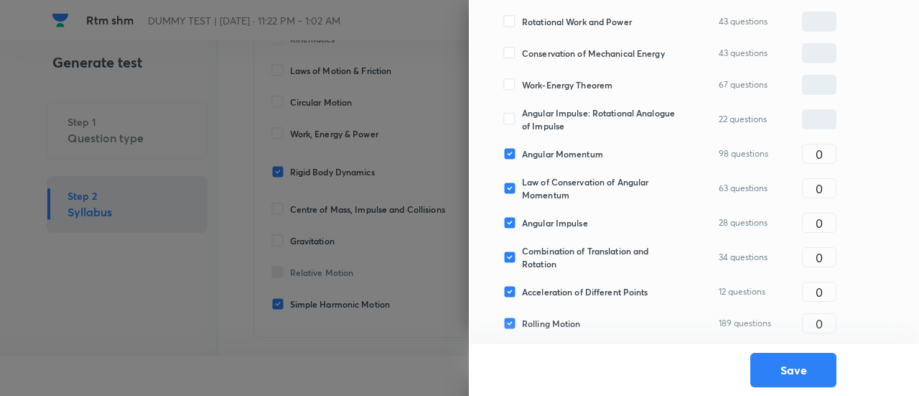
click at [541, 116] on span "Angular Impulse: Rotational Analogue of Impulse" at bounding box center [600, 119] width 157 height 26
click at [522, 116] on input "Angular Impulse: Rotational Analogue of Impulse" at bounding box center [512, 119] width 19 height 13
checkbox input "true"
type input "0"
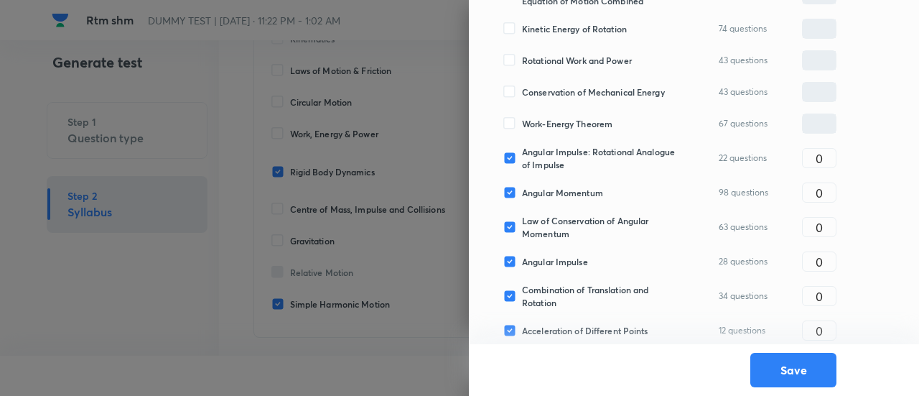
scroll to position [564, 0]
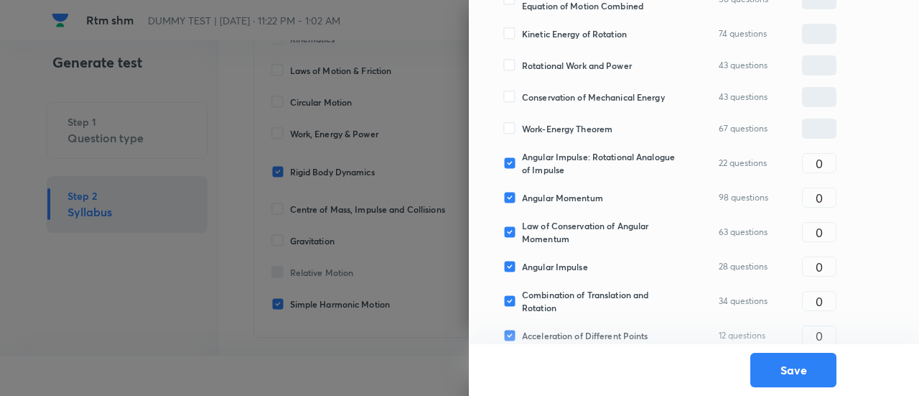
click at [541, 122] on span "Work-Energy Theorem" at bounding box center [567, 128] width 90 height 13
click at [522, 122] on input "Work-Energy Theorem" at bounding box center [512, 128] width 19 height 13
checkbox input "true"
type input "0"
click at [539, 98] on span "Conservation of Mechanical Energy" at bounding box center [593, 96] width 143 height 13
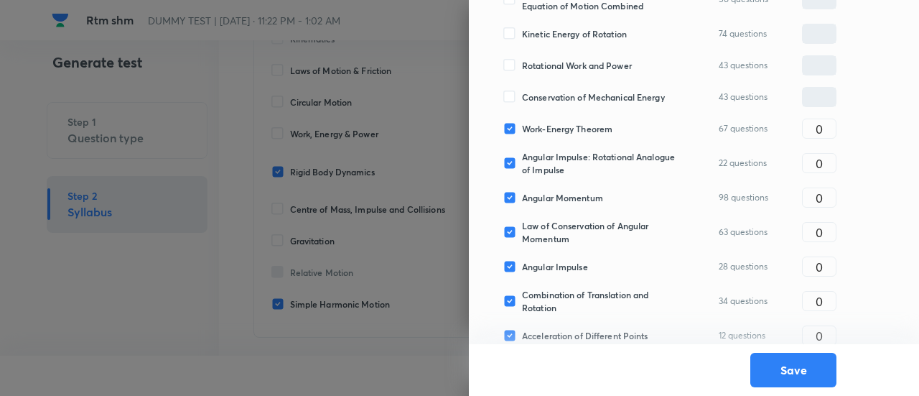
click at [522, 98] on input "Conservation of Mechanical Energy" at bounding box center [512, 96] width 19 height 13
checkbox input "true"
type input "0"
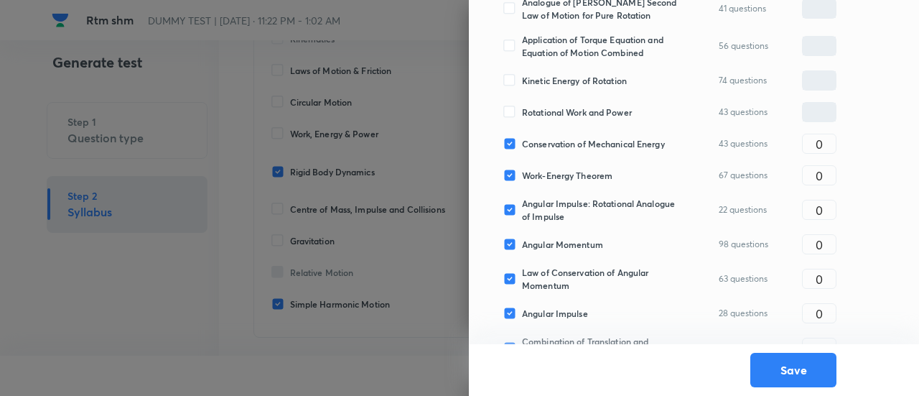
scroll to position [515, 0]
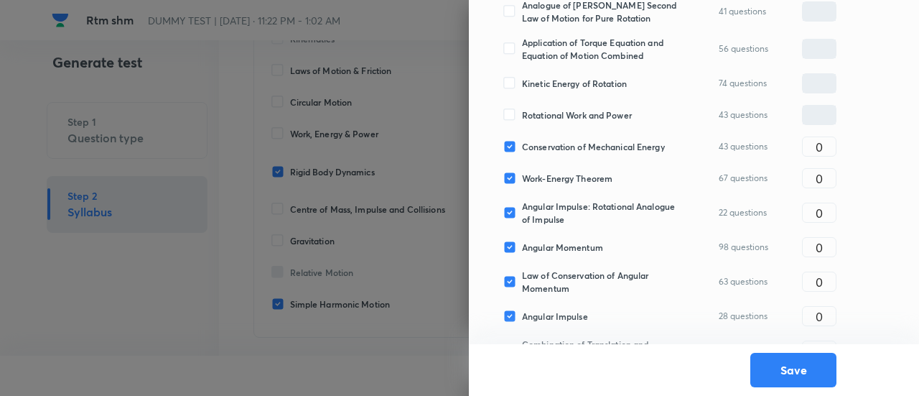
click at [539, 110] on span "Rotational Work and Power" at bounding box center [577, 114] width 110 height 13
click at [522, 110] on input "Rotational Work and Power" at bounding box center [512, 114] width 19 height 13
checkbox input "true"
type input "0"
click at [536, 73] on div "Kinetic Energy of Rotation 74 questions ​" at bounding box center [669, 83] width 333 height 20
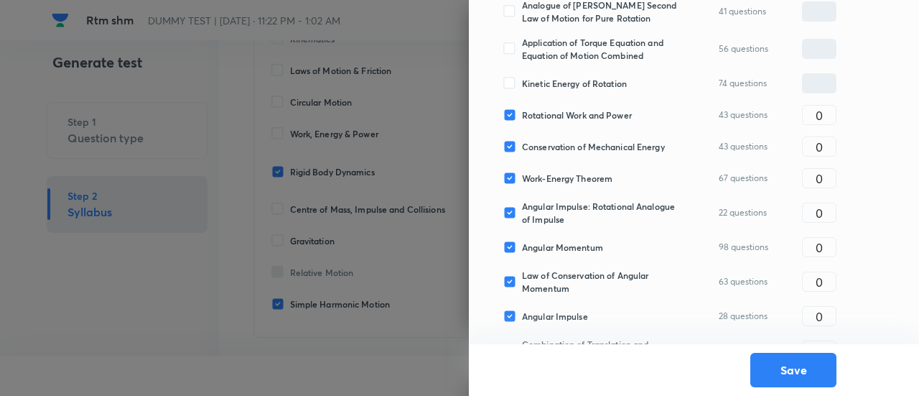
click at [537, 83] on span "Kinetic Energy of Rotation" at bounding box center [574, 83] width 105 height 13
click at [522, 83] on input "Kinetic Energy of Rotation" at bounding box center [512, 83] width 19 height 13
checkbox input "true"
type input "0"
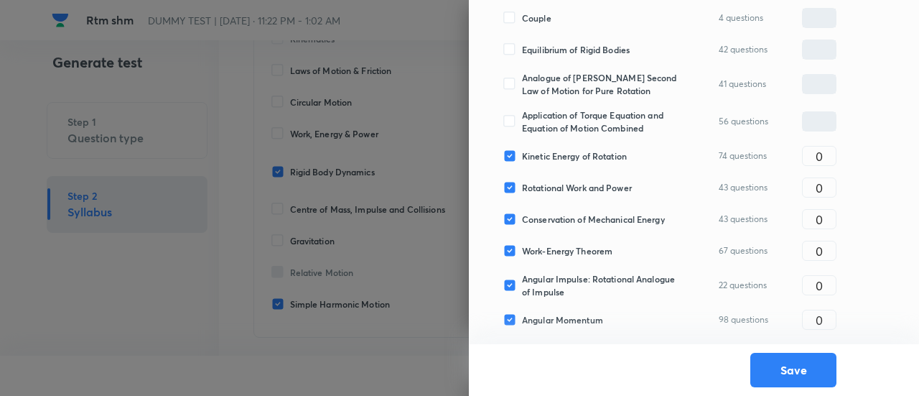
scroll to position [442, 0]
click at [540, 111] on span "Application of Torque Equation and Equation of Motion Combined" at bounding box center [600, 122] width 157 height 26
click at [522, 116] on input "Application of Torque Equation and Equation of Motion Combined" at bounding box center [512, 122] width 19 height 13
checkbox input "true"
type input "0"
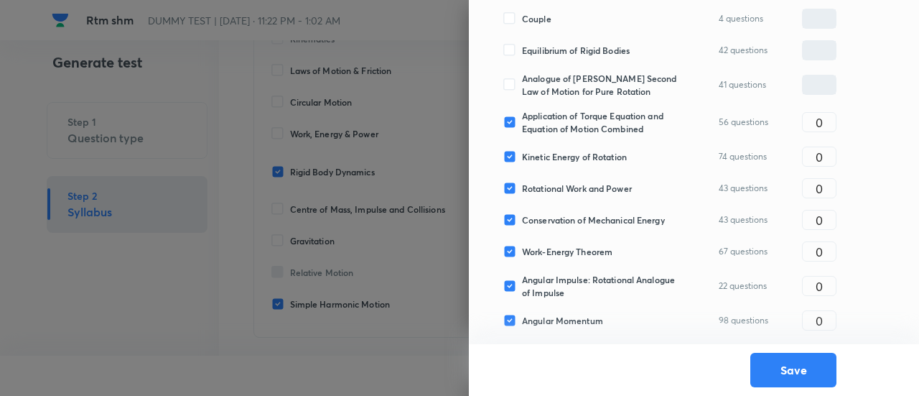
click at [536, 84] on span "Analogue of Newton's Second Law of Motion for Pure Rotation" at bounding box center [600, 85] width 157 height 26
click at [522, 84] on input "Analogue of Newton's Second Law of Motion for Pure Rotation" at bounding box center [512, 84] width 19 height 13
checkbox input "true"
type input "0"
click at [526, 50] on span "Equilibrium of Rigid Bodies" at bounding box center [576, 50] width 108 height 13
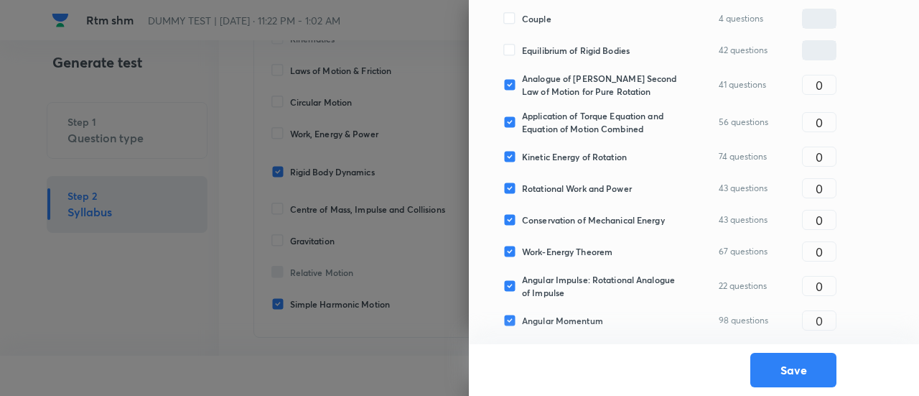
click at [522, 50] on input "Equilibrium of Rigid Bodies" at bounding box center [512, 50] width 19 height 13
checkbox input "true"
type input "0"
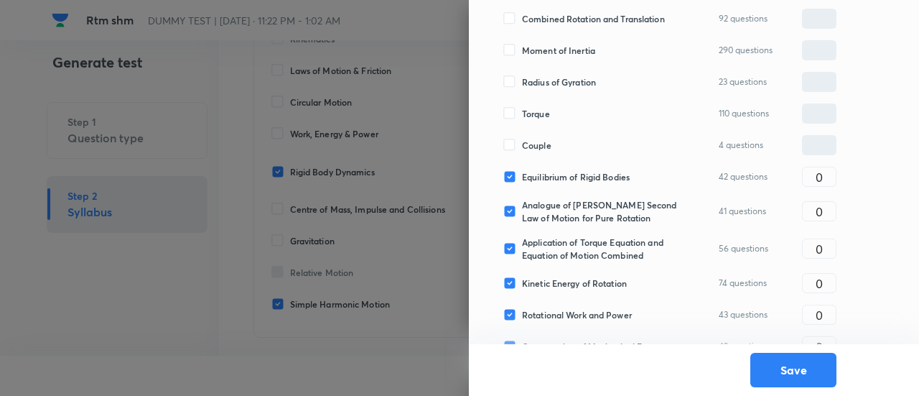
scroll to position [315, 0]
click at [537, 143] on span "Couple" at bounding box center [536, 145] width 29 height 13
click at [522, 143] on input "Couple" at bounding box center [512, 145] width 19 height 13
checkbox input "true"
type input "0"
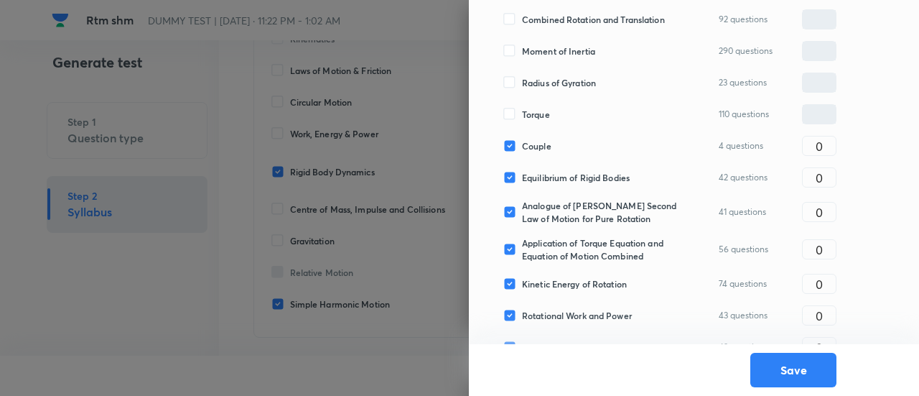
click at [532, 114] on span "Torque" at bounding box center [536, 114] width 28 height 13
click at [522, 114] on input "Torque" at bounding box center [512, 114] width 19 height 13
checkbox input "true"
type input "0"
click at [531, 85] on span "Radius of Gyration" at bounding box center [559, 82] width 74 height 13
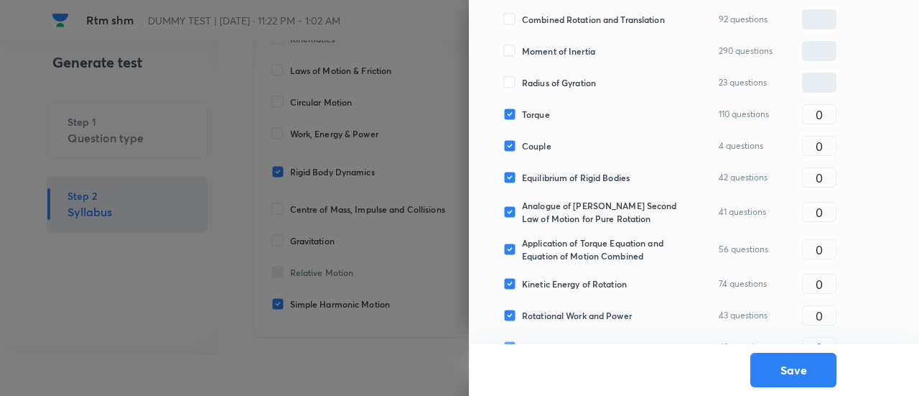
click at [522, 85] on input "Radius of Gyration" at bounding box center [512, 82] width 19 height 13
checkbox input "true"
type input "0"
click at [529, 47] on span "Moment of Inertia" at bounding box center [558, 51] width 73 height 13
click at [522, 47] on input "Moment of Inertia" at bounding box center [512, 51] width 19 height 13
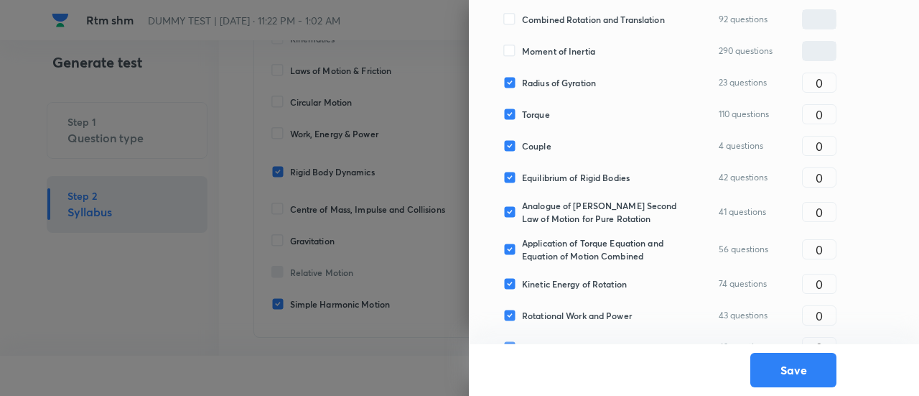
checkbox input "true"
type input "0"
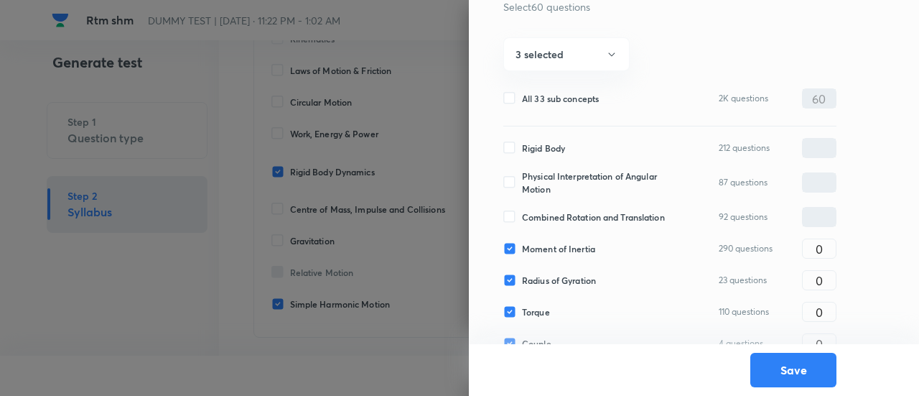
scroll to position [116, 0]
click at [554, 216] on span "Combined Rotation and Translation" at bounding box center [593, 217] width 143 height 13
click at [522, 216] on input "Combined Rotation and Translation" at bounding box center [512, 217] width 19 height 13
checkbox input "true"
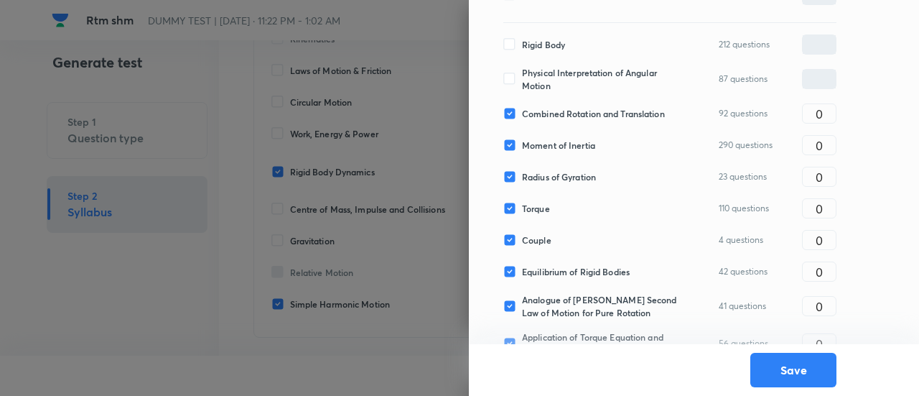
scroll to position [221, 0]
click at [819, 112] on input "0" at bounding box center [819, 113] width 33 height 25
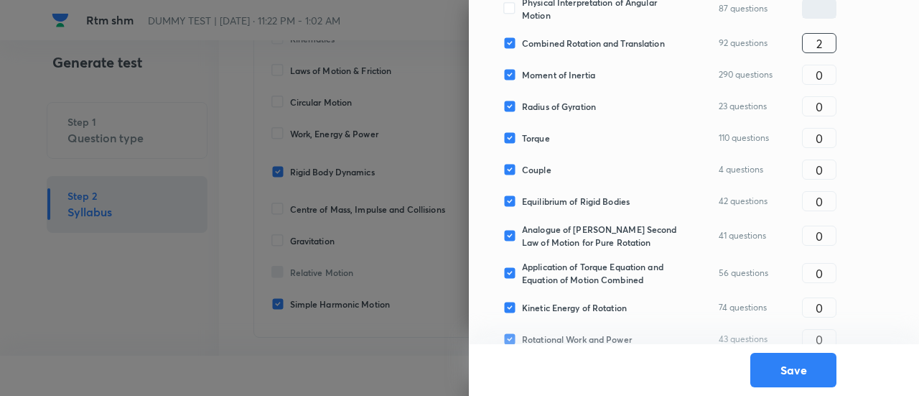
scroll to position [292, 0]
type input "2"
click at [819, 112] on input "0" at bounding box center [819, 105] width 33 height 25
type input "2"
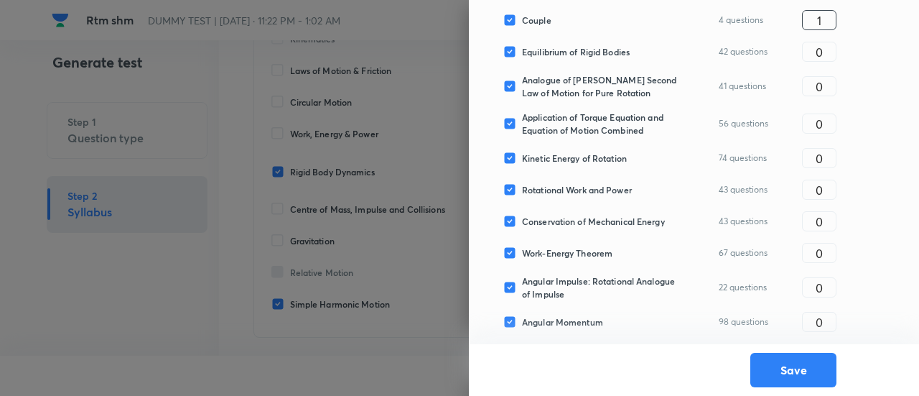
scroll to position [442, 0]
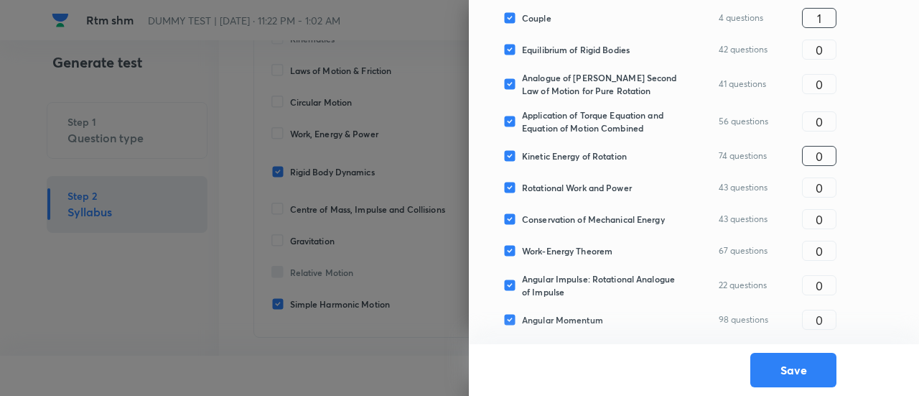
type input "1"
click at [826, 157] on input "0" at bounding box center [819, 156] width 33 height 25
type input "2"
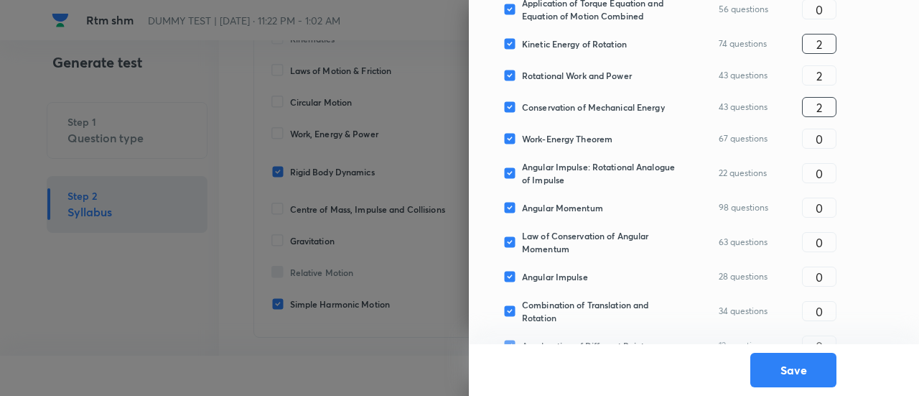
scroll to position [562, 0]
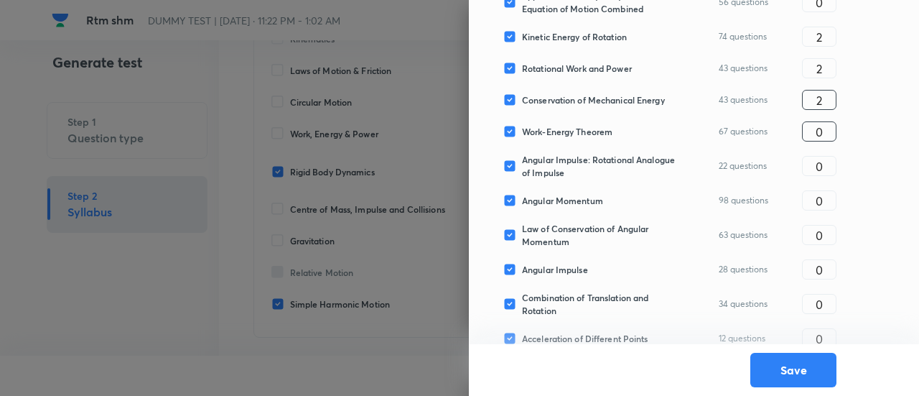
type input "2"
click at [826, 134] on input "0" at bounding box center [819, 131] width 33 height 25
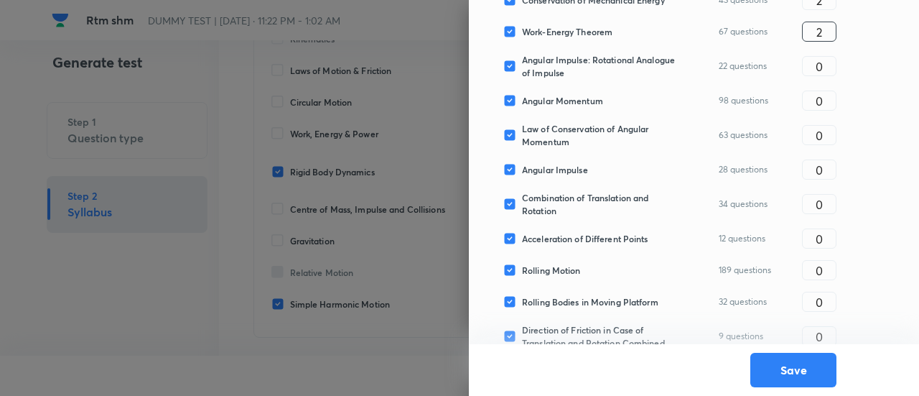
scroll to position [664, 0]
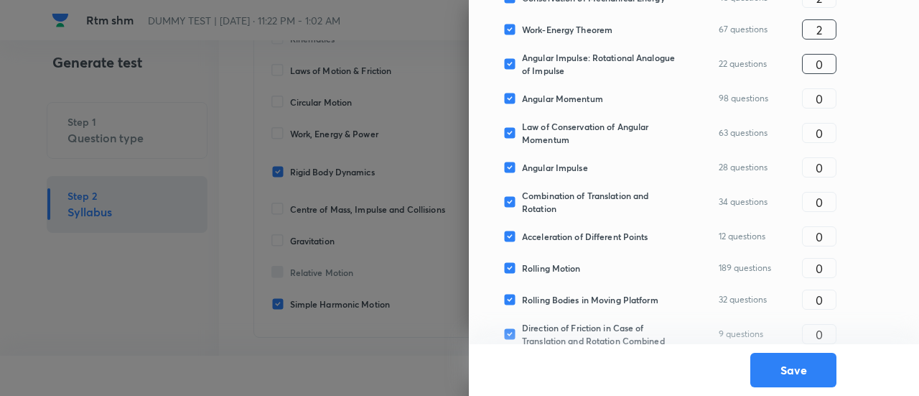
type input "2"
click at [819, 65] on input "0" at bounding box center [819, 64] width 33 height 25
type input "2"
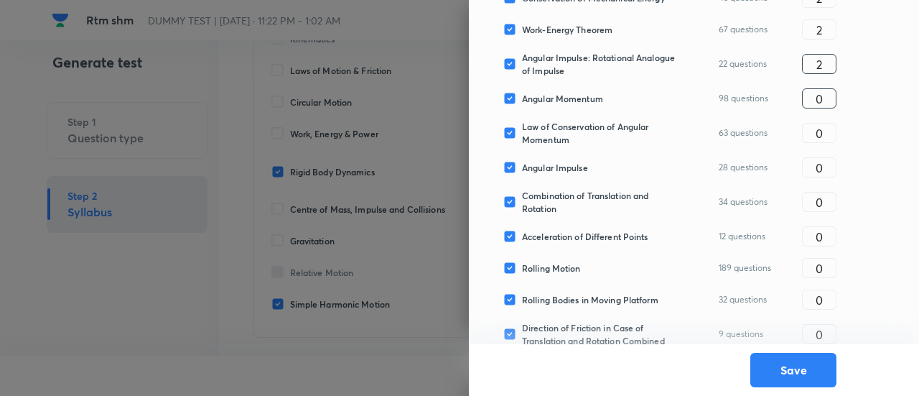
click at [833, 99] on input "0" at bounding box center [819, 98] width 33 height 25
type input "2"
click at [829, 176] on input "0" at bounding box center [819, 167] width 33 height 25
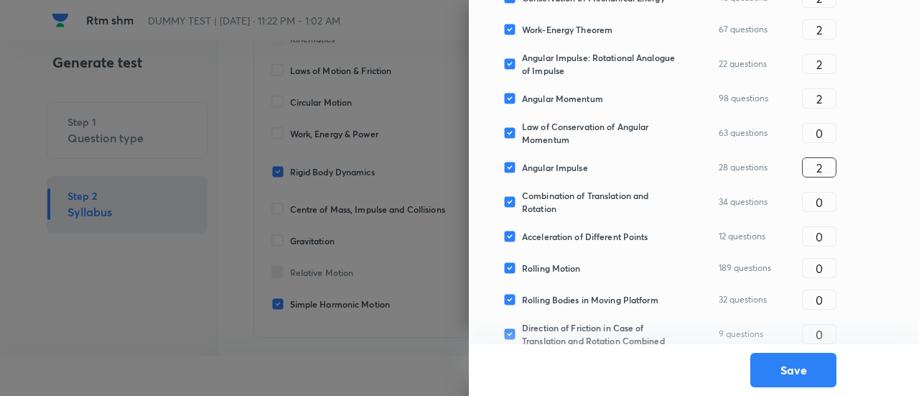
type input "2"
type input "1"
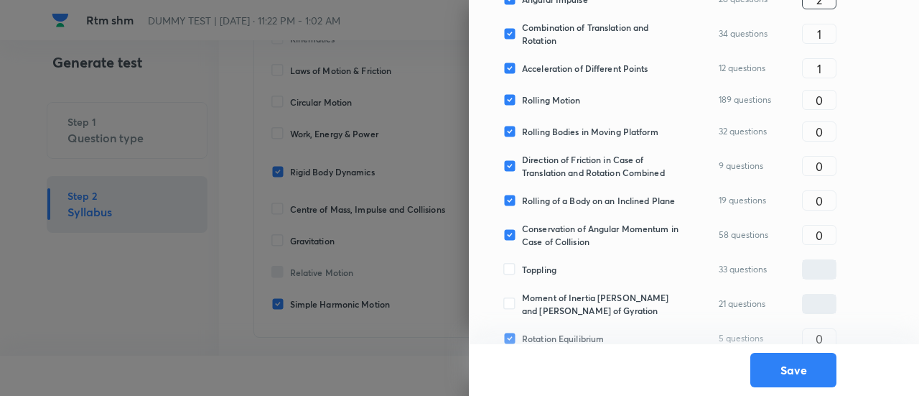
scroll to position [832, 0]
click at [826, 134] on input "0" at bounding box center [819, 130] width 33 height 25
type input "2"
type input "1"
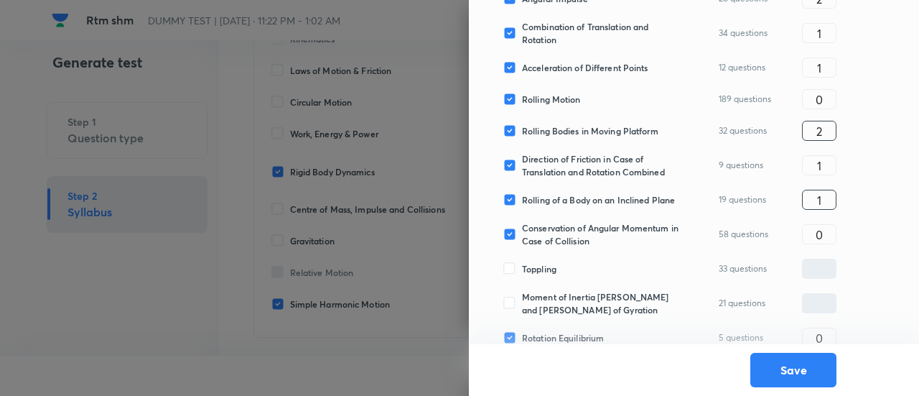
type input "1"
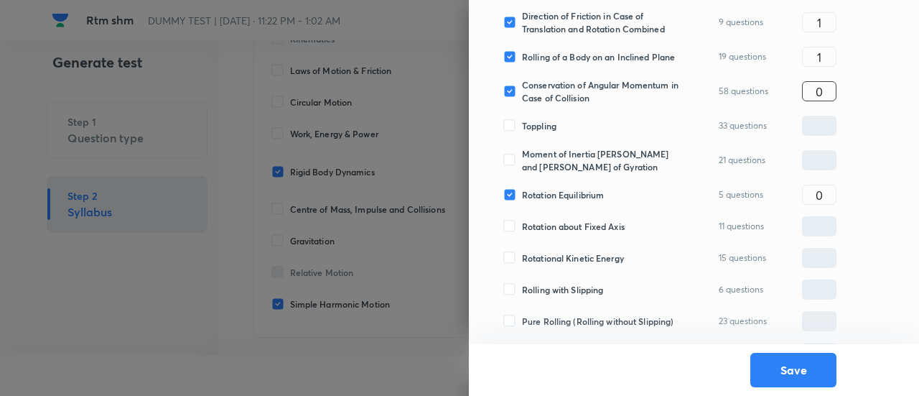
scroll to position [984, 0]
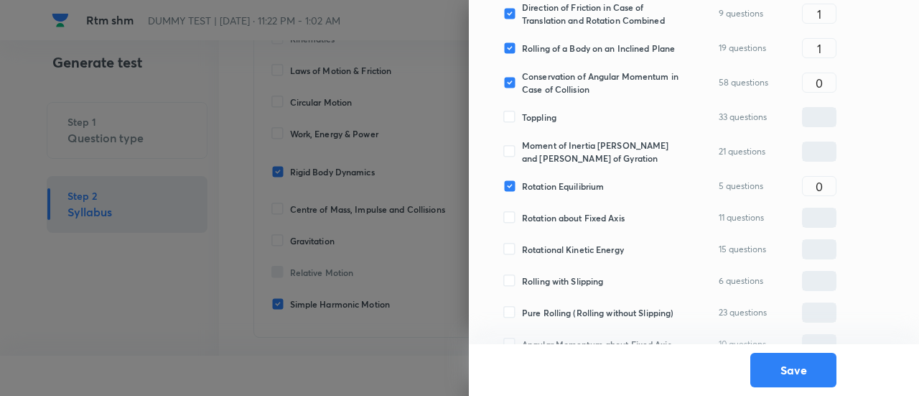
click at [544, 123] on span "Toppling" at bounding box center [539, 117] width 34 height 13
click at [522, 123] on input "Toppling" at bounding box center [512, 117] width 19 height 13
checkbox input "true"
click at [831, 123] on input "0" at bounding box center [819, 117] width 33 height 25
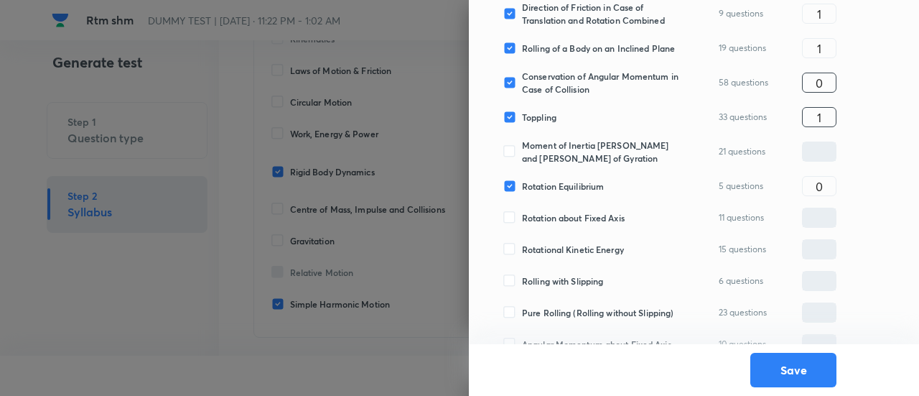
type input "1"
click at [829, 83] on input "0" at bounding box center [819, 82] width 33 height 25
type input "1"
click at [610, 162] on span "Moment of Inertia Theorem and Radius of Gyration" at bounding box center [600, 152] width 157 height 26
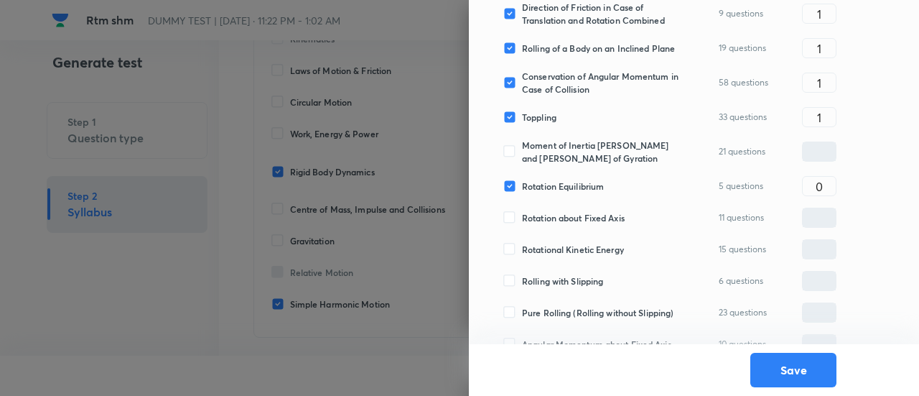
click at [522, 158] on input "Moment of Inertia Theorem and Radius of Gyration" at bounding box center [512, 151] width 19 height 13
checkbox input "true"
click at [819, 157] on input "0" at bounding box center [819, 151] width 33 height 25
type input "1"
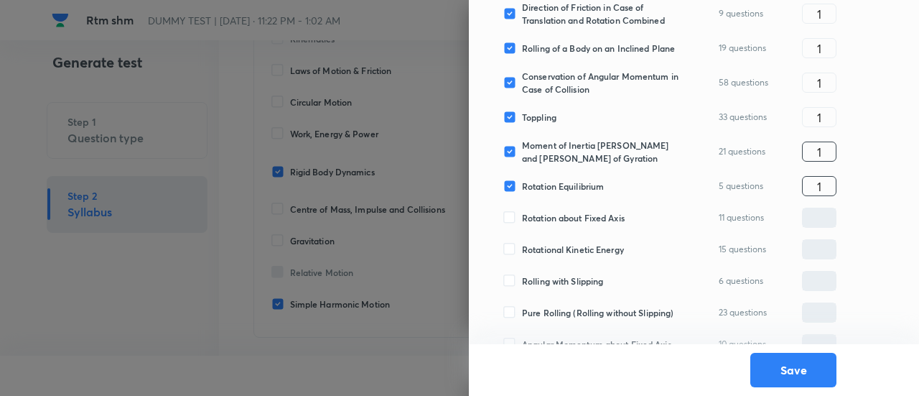
scroll to position [1010, 0]
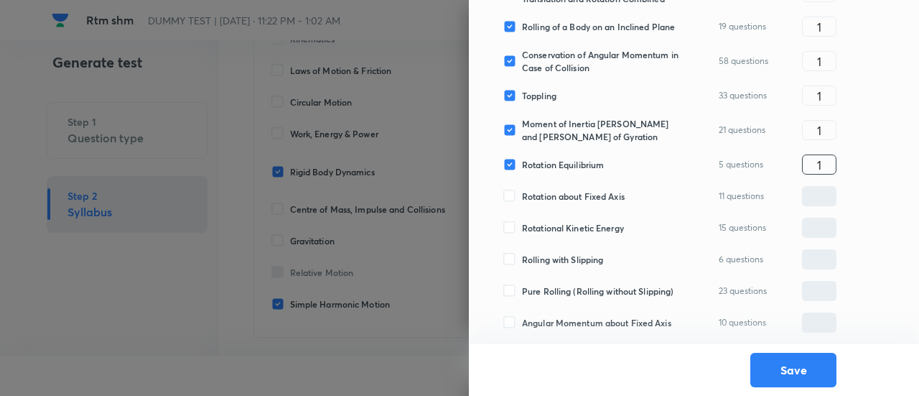
type input "1"
click at [580, 199] on span "Rotation about Fixed Axis" at bounding box center [573, 196] width 103 height 13
click at [522, 199] on input "Rotation about Fixed Axis" at bounding box center [512, 196] width 19 height 13
checkbox input "true"
type input "0"
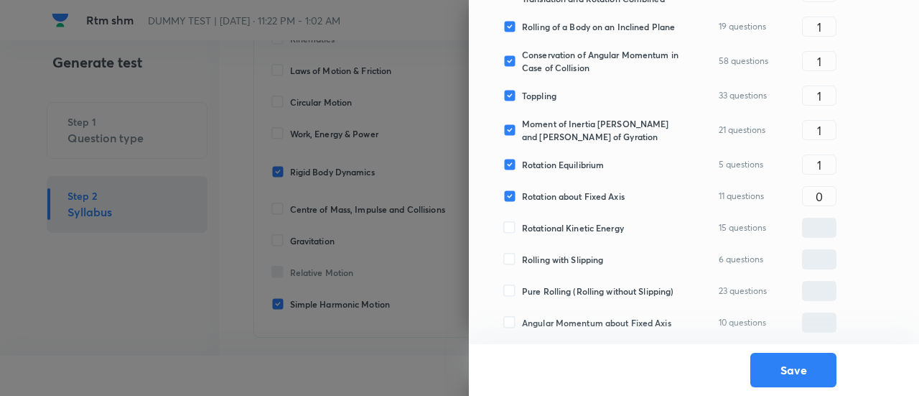
click at [575, 223] on span "Rotational Kinetic Energy" at bounding box center [573, 227] width 102 height 13
click at [522, 223] on input "Rotational Kinetic Energy" at bounding box center [512, 227] width 19 height 13
checkbox input "true"
type input "0"
click at [577, 264] on span "Rolling with Slipping" at bounding box center [562, 259] width 81 height 13
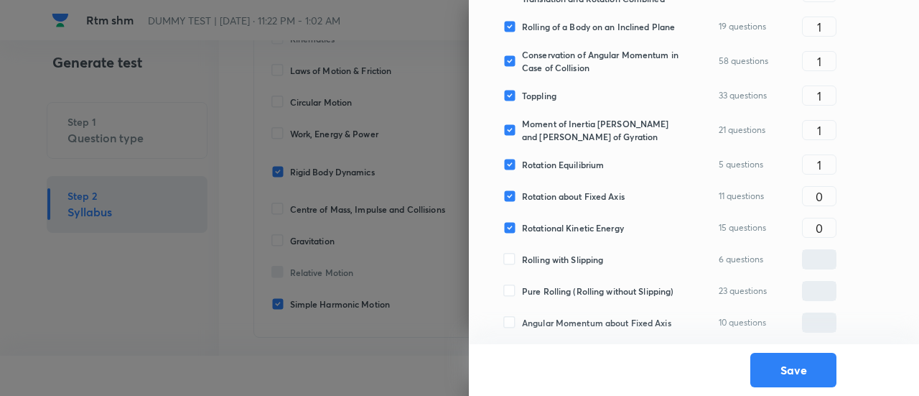
click at [522, 264] on input "Rolling with Slipping" at bounding box center [512, 259] width 19 height 13
checkbox input "true"
type input "0"
click at [577, 264] on span "Rolling with Slipping" at bounding box center [562, 259] width 81 height 13
click at [522, 264] on input "Rolling with Slipping" at bounding box center [512, 259] width 19 height 13
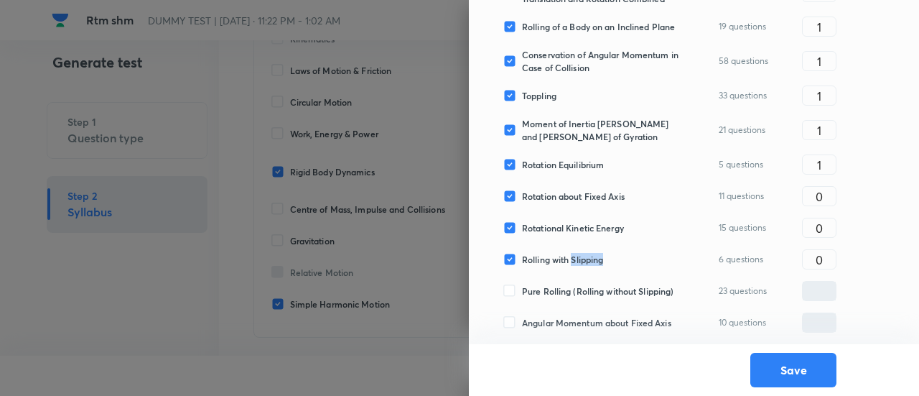
checkbox input "false"
click at [574, 266] on div "Rolling with Slipping 6 questions ​" at bounding box center [669, 259] width 333 height 20
click at [571, 261] on span "Rolling with Slipping" at bounding box center [562, 259] width 81 height 13
click at [522, 261] on input "Rolling with Slipping" at bounding box center [512, 259] width 19 height 13
checkbox input "true"
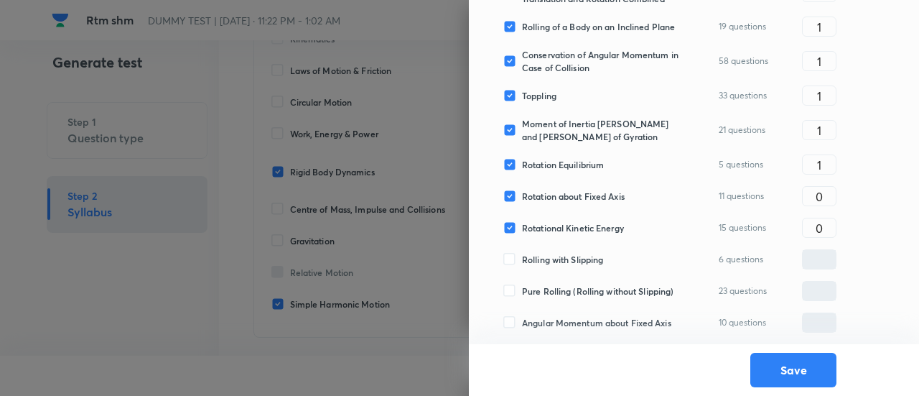
type input "0"
click at [571, 297] on div "Pure Rolling (Rolling without Slipping) 23 questions ​" at bounding box center [669, 291] width 333 height 20
click at [570, 294] on span "Pure Rolling (Rolling without Slipping)" at bounding box center [598, 290] width 152 height 13
click at [522, 294] on input "Pure Rolling (Rolling without Slipping)" at bounding box center [512, 290] width 19 height 13
checkbox input "true"
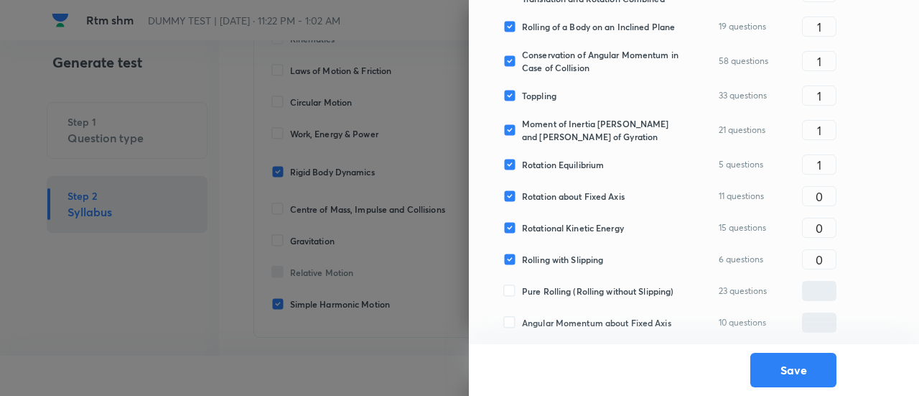
type input "0"
click at [573, 320] on span "Angular Momentum about Fixed Axis" at bounding box center [596, 322] width 149 height 13
click at [522, 320] on input "Angular Momentum about Fixed Axis" at bounding box center [512, 322] width 19 height 13
checkbox input "true"
type input "0"
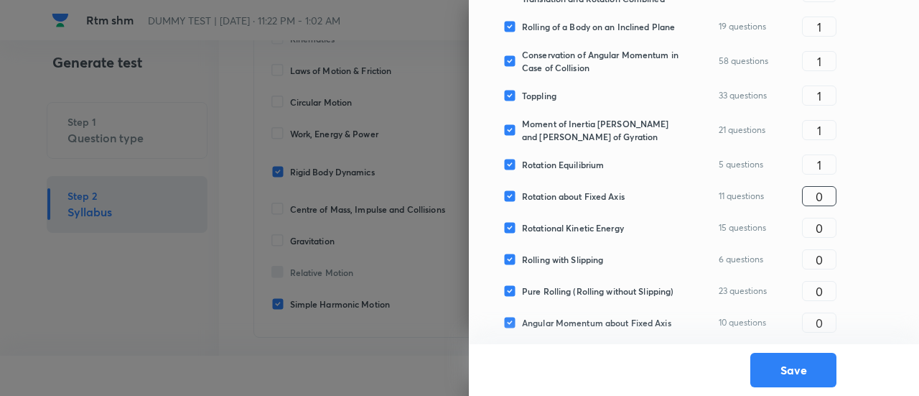
click at [814, 184] on input "0" at bounding box center [819, 196] width 33 height 25
type input "1"
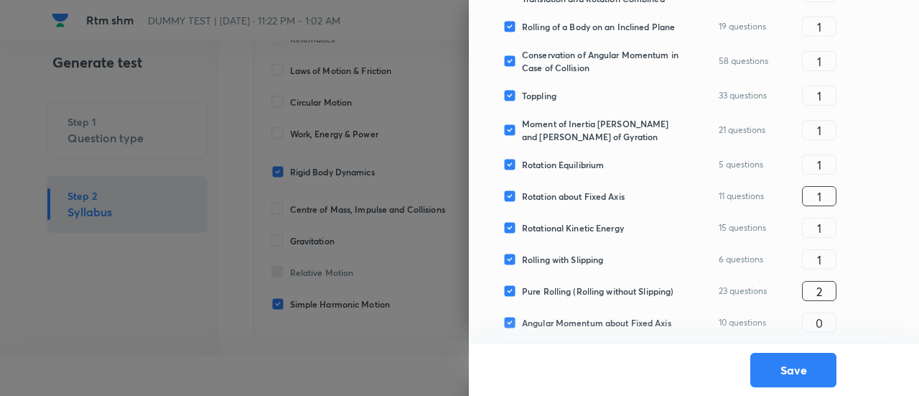
type input "2"
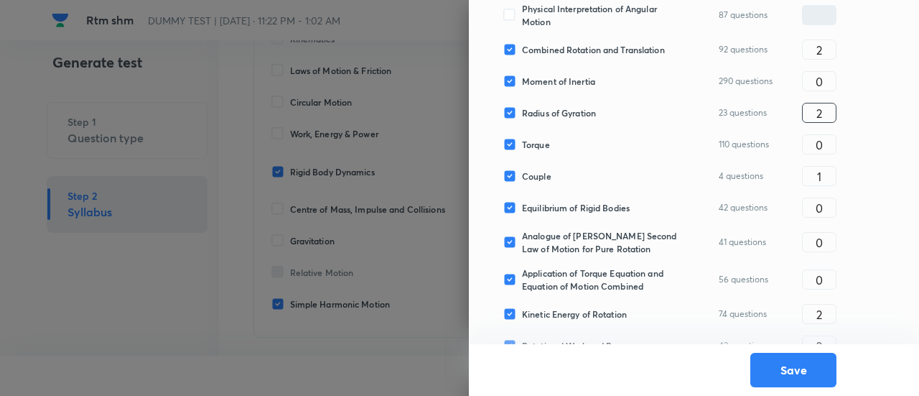
scroll to position [286, 0]
type input "2"
click at [827, 70] on input "0" at bounding box center [819, 80] width 33 height 25
type input "5"
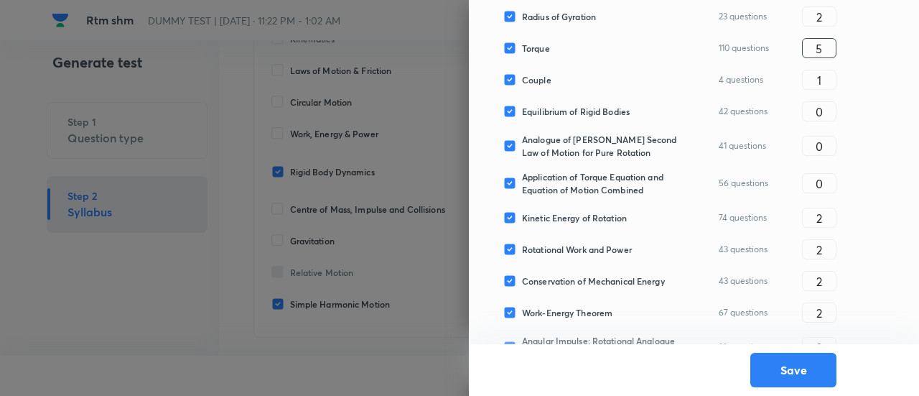
scroll to position [385, 0]
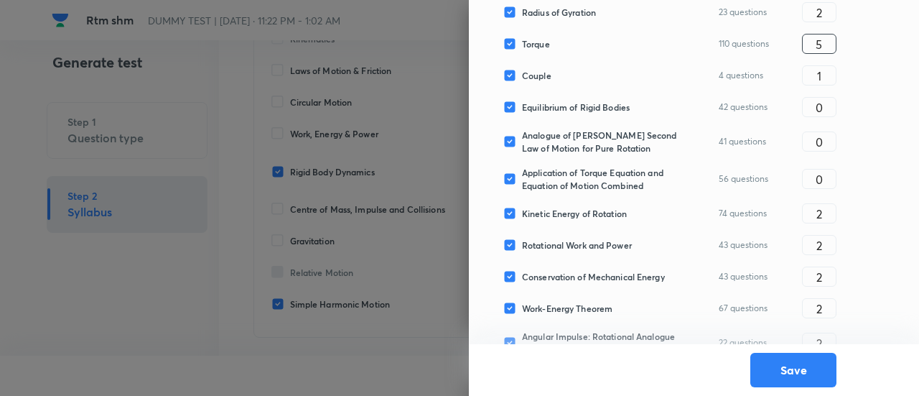
type input "5"
click at [831, 113] on input "0" at bounding box center [819, 107] width 33 height 25
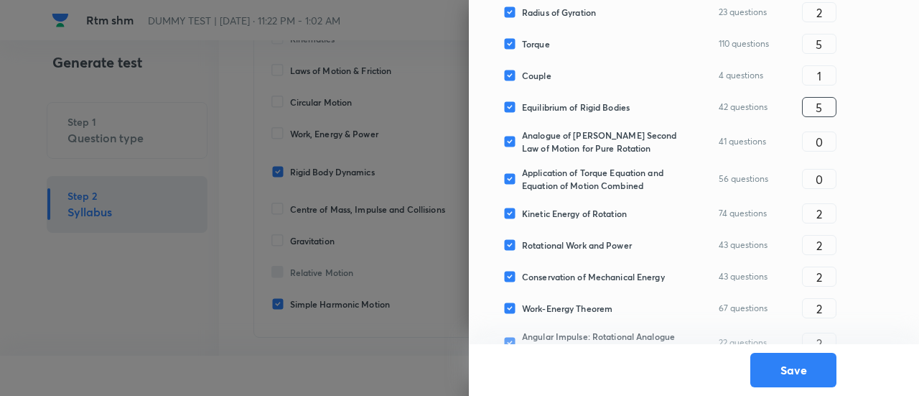
type input "5"
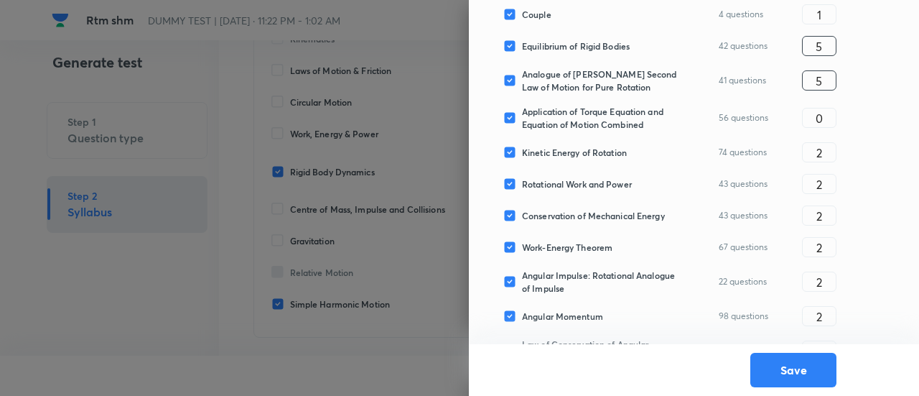
scroll to position [447, 0]
type input "5"
click at [831, 113] on input "0" at bounding box center [819, 117] width 33 height 25
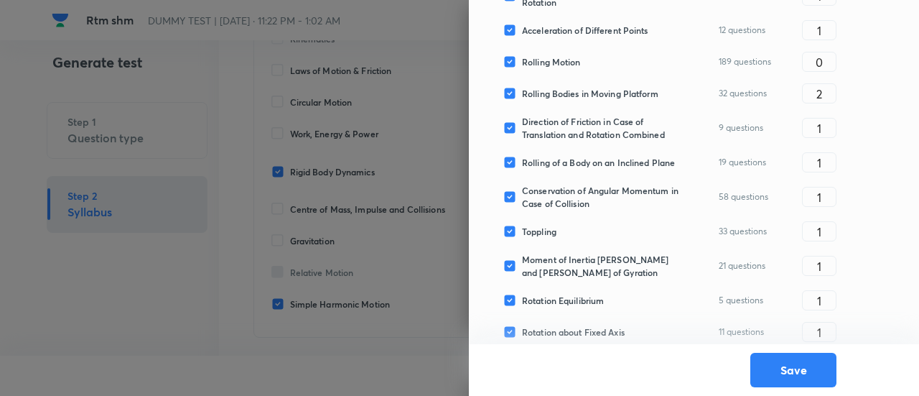
scroll to position [1010, 0]
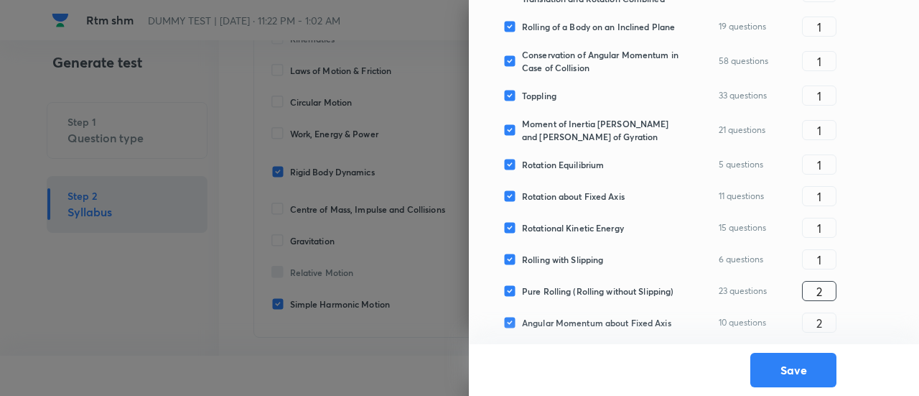
type input "4"
click at [829, 279] on input "2" at bounding box center [819, 291] width 33 height 25
type input "1"
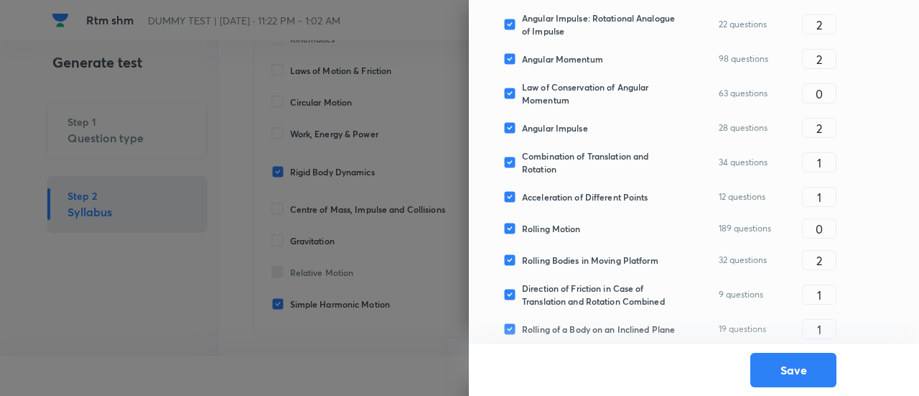
scroll to position [702, 0]
type input "1"
click at [829, 276] on div "Rigid Body 212 questions ​ Physical Interpretation of Angular Motion 87 questio…" at bounding box center [669, 99] width 333 height 1117
click at [829, 266] on input "2" at bounding box center [819, 260] width 33 height 25
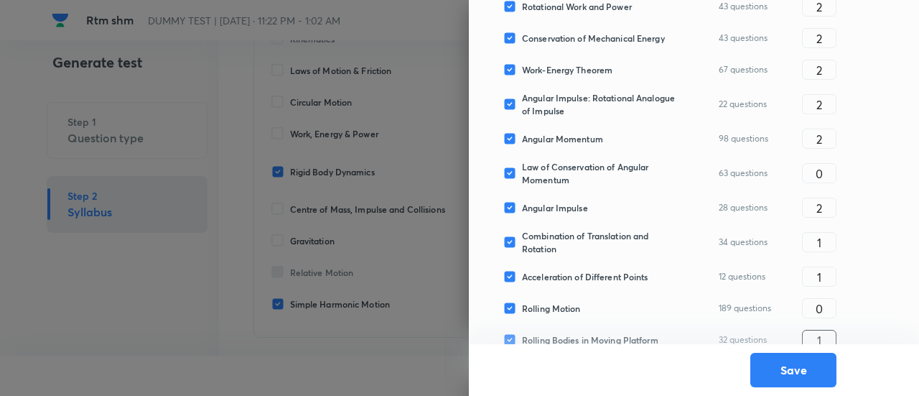
scroll to position [623, 0]
type input "1"
click at [829, 200] on input "2" at bounding box center [819, 208] width 33 height 25
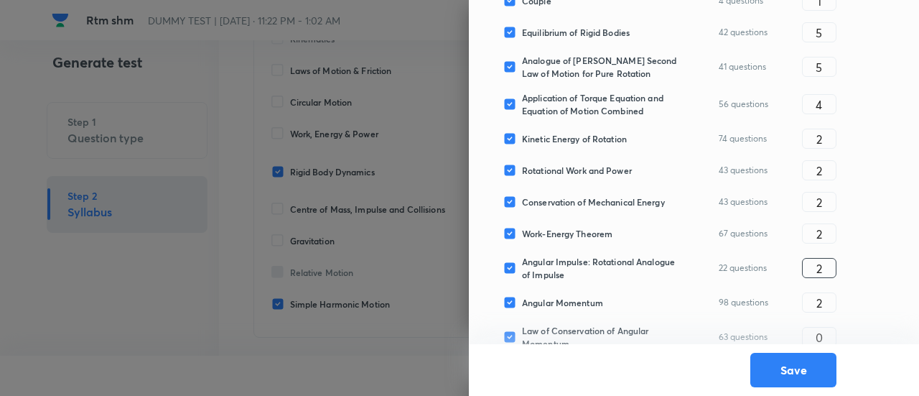
scroll to position [457, 0]
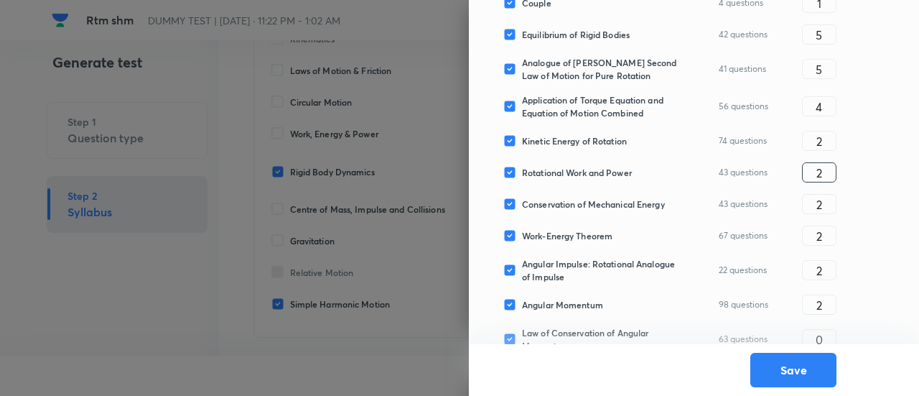
type input "1"
click at [830, 165] on input "2" at bounding box center [819, 172] width 33 height 25
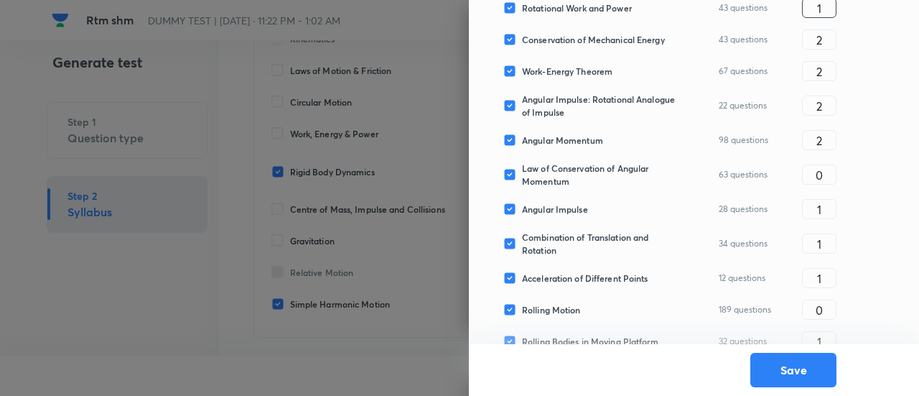
scroll to position [625, 0]
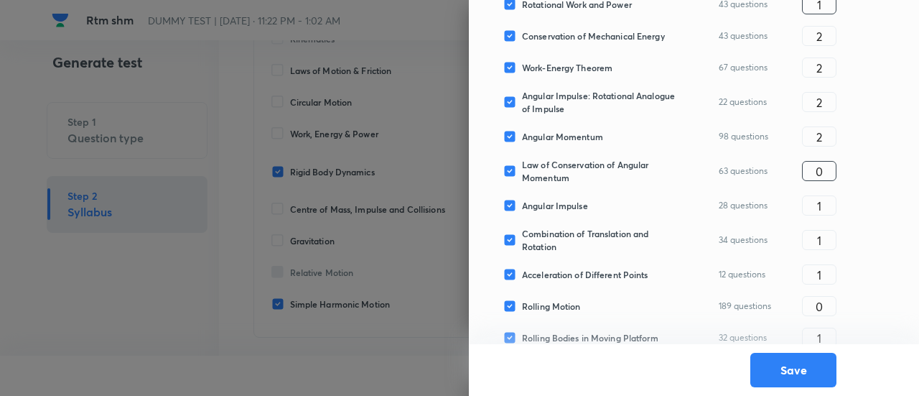
type input "1"
click at [830, 167] on input "0" at bounding box center [819, 171] width 33 height 25
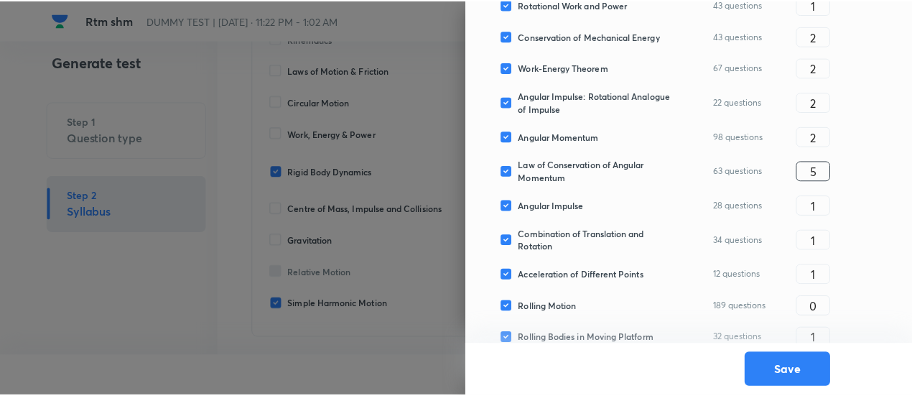
scroll to position [1010, 0]
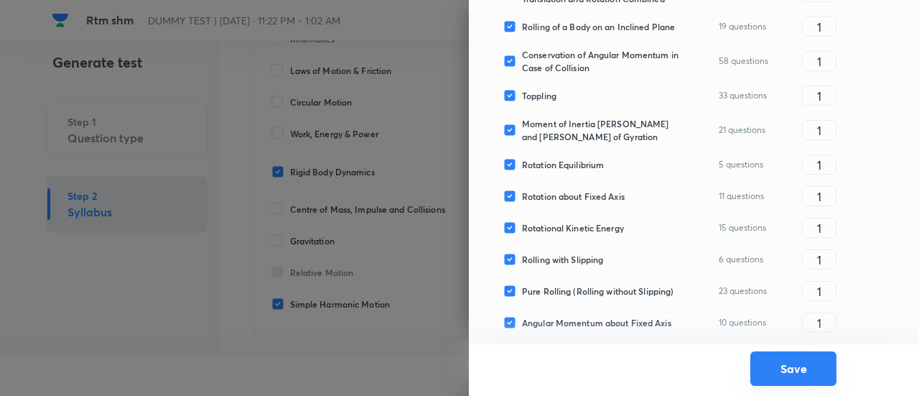
type input "5"
click at [787, 364] on button "Save" at bounding box center [793, 368] width 86 height 34
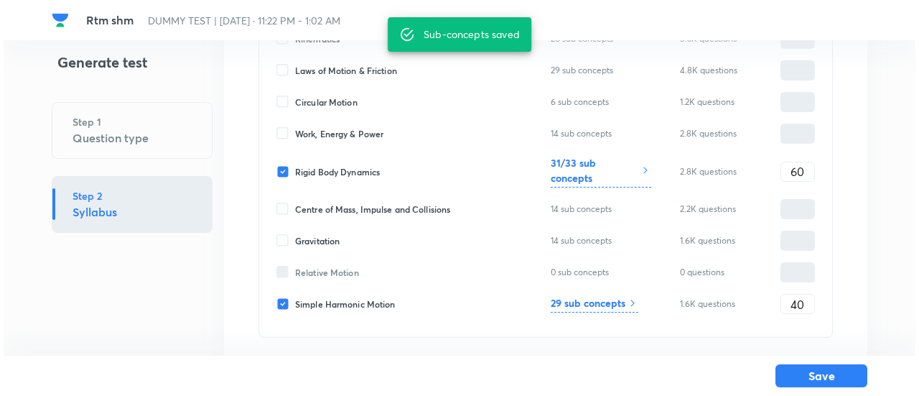
scroll to position [282, 0]
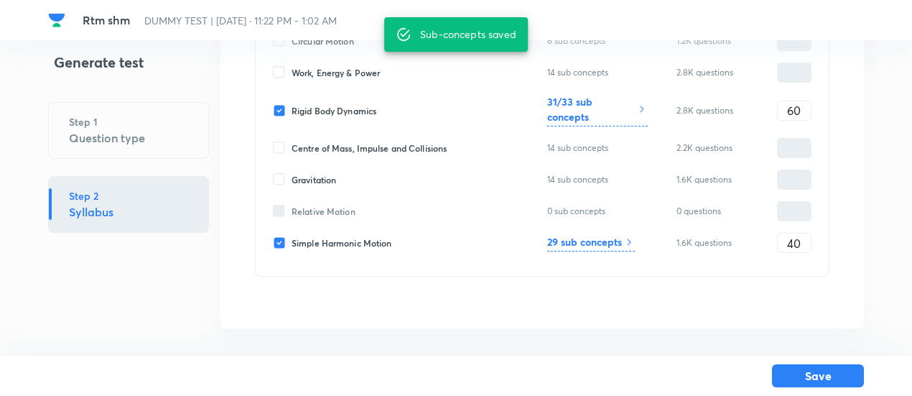
click at [632, 242] on icon at bounding box center [628, 241] width 11 height 11
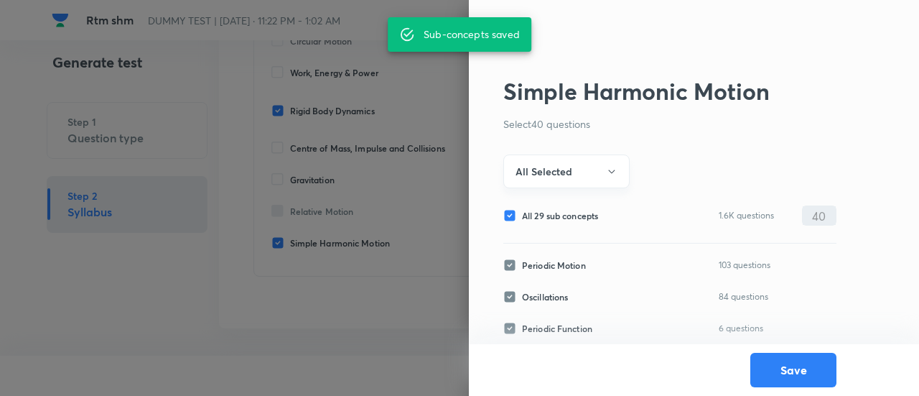
click at [542, 157] on button "All Selected" at bounding box center [566, 171] width 126 height 34
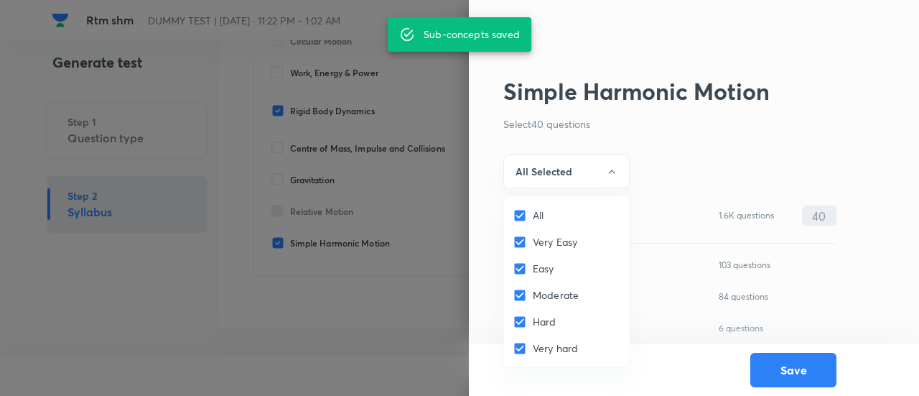
click at [518, 215] on input "All" at bounding box center [523, 215] width 20 height 14
checkbox input "false"
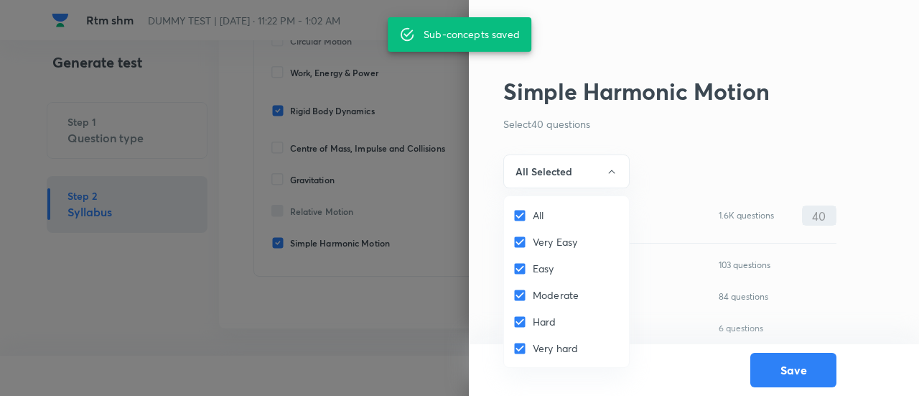
checkbox input "false"
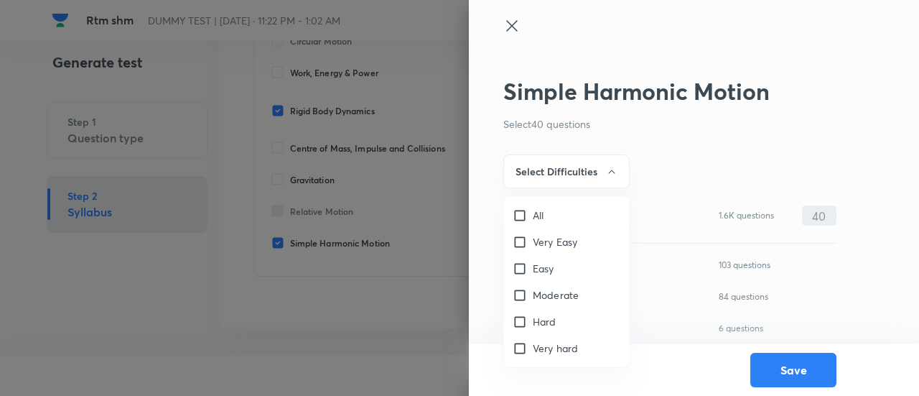
click at [520, 236] on input "Very Easy" at bounding box center [523, 242] width 20 height 14
checkbox input "true"
click at [520, 276] on div "Easy" at bounding box center [566, 268] width 125 height 27
click at [520, 270] on input "Easy" at bounding box center [523, 268] width 20 height 14
checkbox input "true"
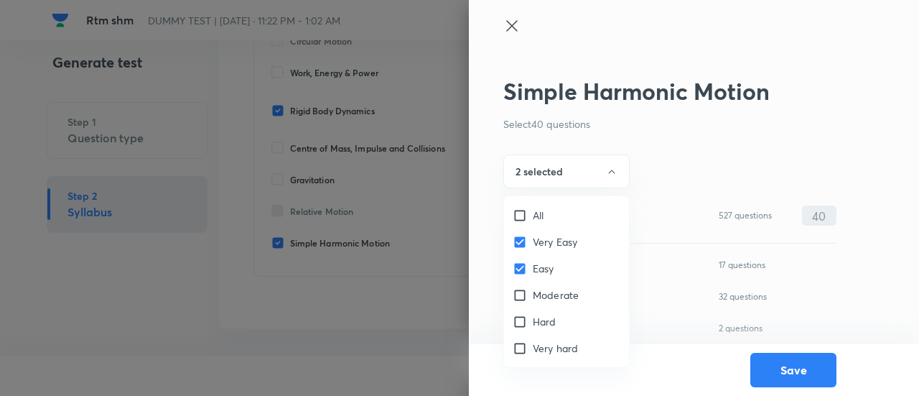
click at [521, 296] on input "Moderate" at bounding box center [523, 295] width 20 height 14
checkbox input "true"
click at [541, 174] on div at bounding box center [459, 198] width 919 height 396
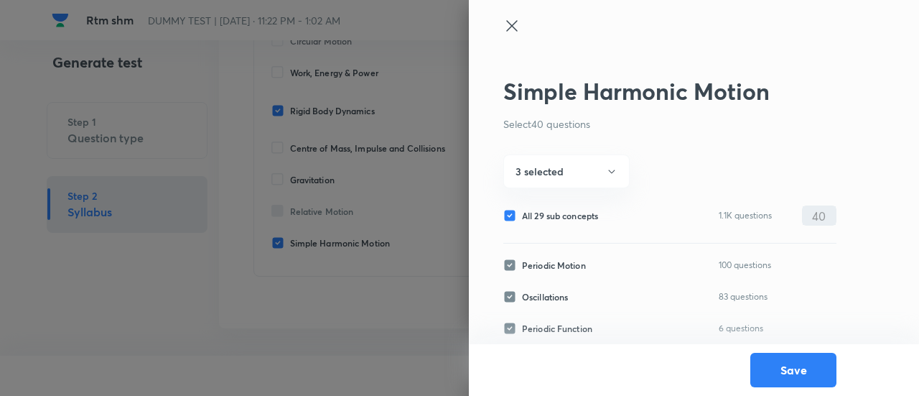
click at [546, 220] on span "All 29 sub concepts" at bounding box center [560, 215] width 76 height 13
click at [522, 220] on input "All 29 sub concepts" at bounding box center [512, 215] width 19 height 13
checkbox input "false"
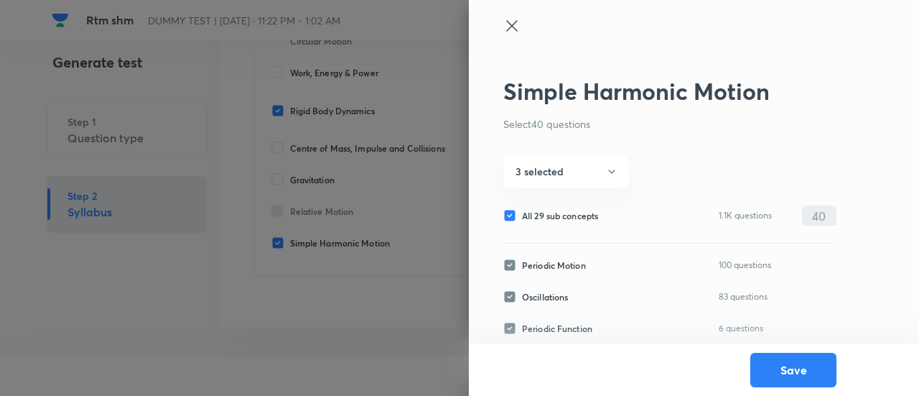
checkbox input "false"
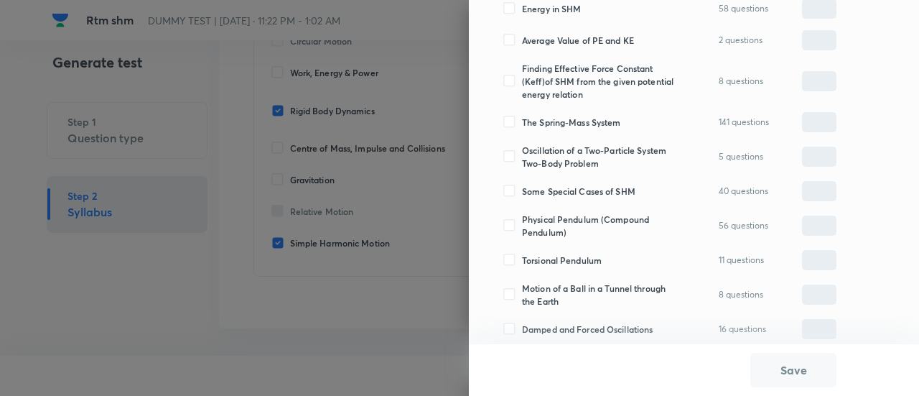
scroll to position [664, 0]
click at [546, 187] on span "Some Special Cases of SHM" at bounding box center [578, 191] width 113 height 13
click at [522, 187] on input "Some Special Cases of SHM" at bounding box center [512, 191] width 19 height 13
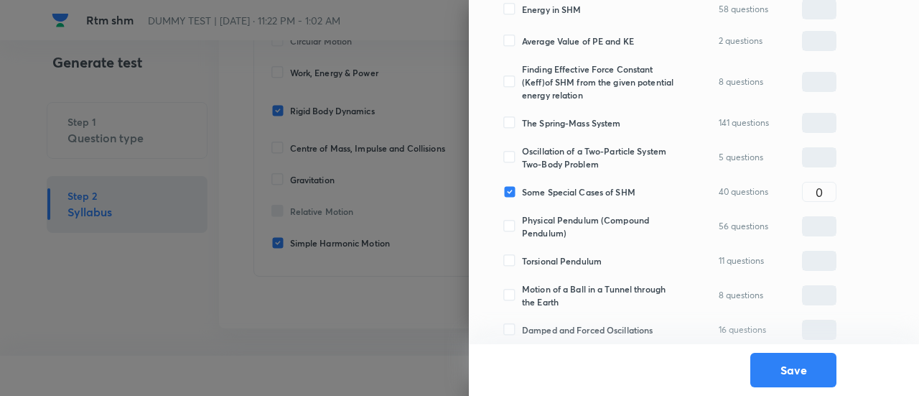
click at [546, 157] on span "Oscillation of a Two-Particle System Two-Body Problem" at bounding box center [600, 157] width 157 height 26
click at [522, 157] on input "Oscillation of a Two-Particle System Two-Body Problem" at bounding box center [512, 157] width 19 height 13
click at [546, 126] on span "The Spring-Mass System" at bounding box center [571, 122] width 98 height 13
click at [522, 126] on input "The Spring-Mass System" at bounding box center [512, 122] width 19 height 13
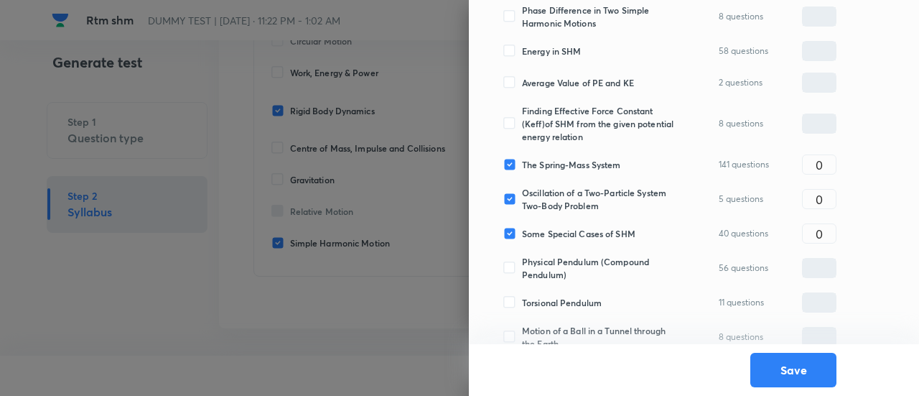
click at [546, 126] on span "Finding Effective Force Constant (Keff)of SHM from the given potential energy r…" at bounding box center [600, 123] width 157 height 39
click at [522, 126] on input "Finding Effective Force Constant (Keff)of SHM from the given potential energy r…" at bounding box center [512, 123] width 19 height 13
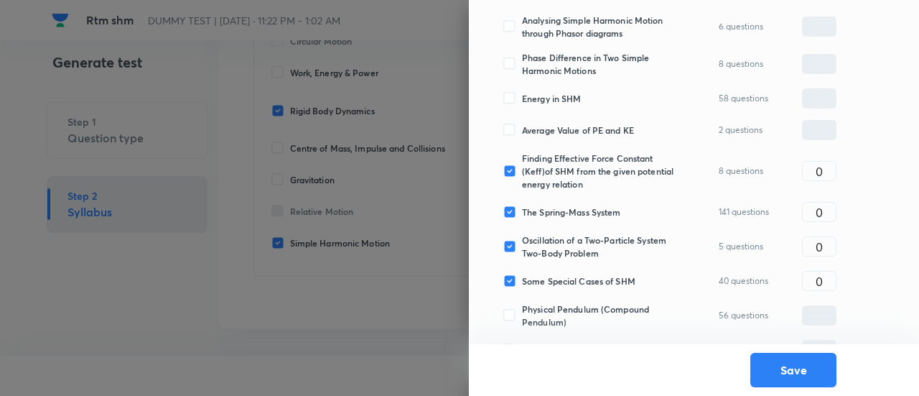
click at [546, 126] on span "Average Value of PE and KE" at bounding box center [578, 130] width 112 height 13
click at [522, 126] on input "Average Value of PE and KE" at bounding box center [512, 130] width 19 height 13
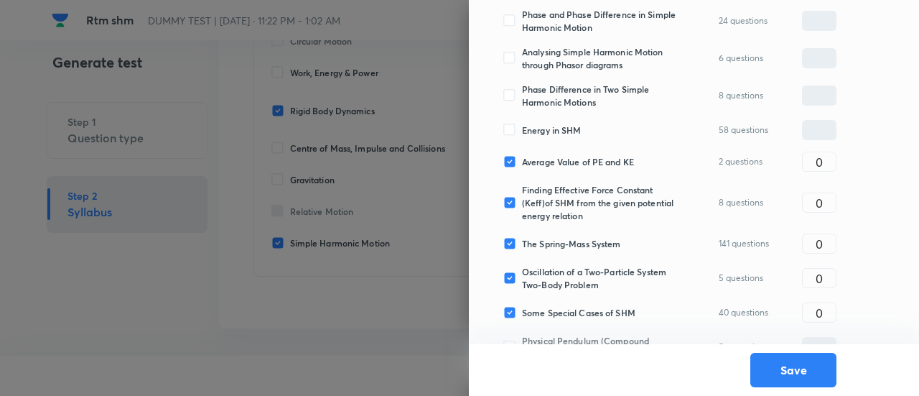
click at [546, 126] on span "Energy in SHM" at bounding box center [551, 130] width 59 height 13
click at [522, 126] on input "Energy in SHM" at bounding box center [512, 130] width 19 height 13
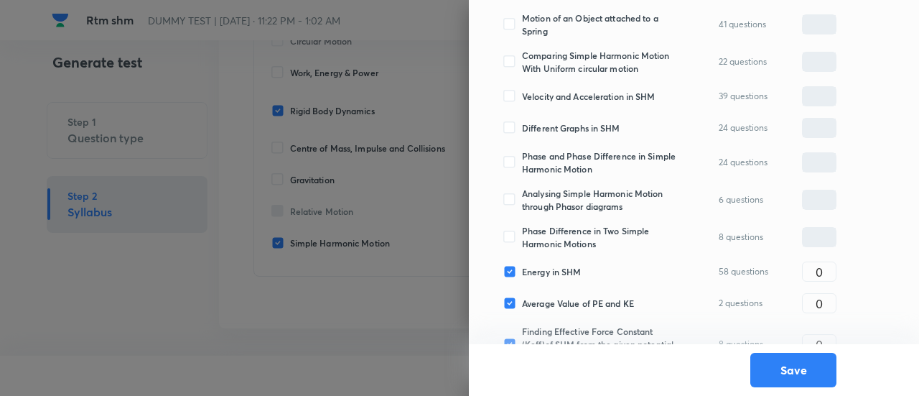
scroll to position [400, 0]
click at [546, 126] on span "Different Graphs in SHM" at bounding box center [571, 129] width 98 height 13
click at [522, 126] on input "Different Graphs in SHM" at bounding box center [512, 129] width 19 height 13
click at [546, 98] on span "Velocity and Acceleration in SHM" at bounding box center [589, 97] width 134 height 13
click at [522, 98] on input "Velocity and Acceleration in SHM" at bounding box center [512, 97] width 19 height 13
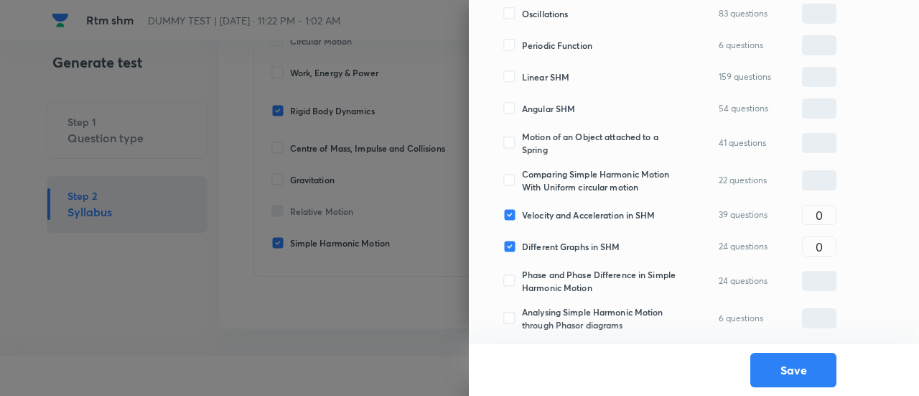
scroll to position [282, 0]
click at [546, 110] on span "Angular SHM" at bounding box center [548, 109] width 53 height 13
click at [522, 110] on input "Angular SHM" at bounding box center [512, 109] width 19 height 13
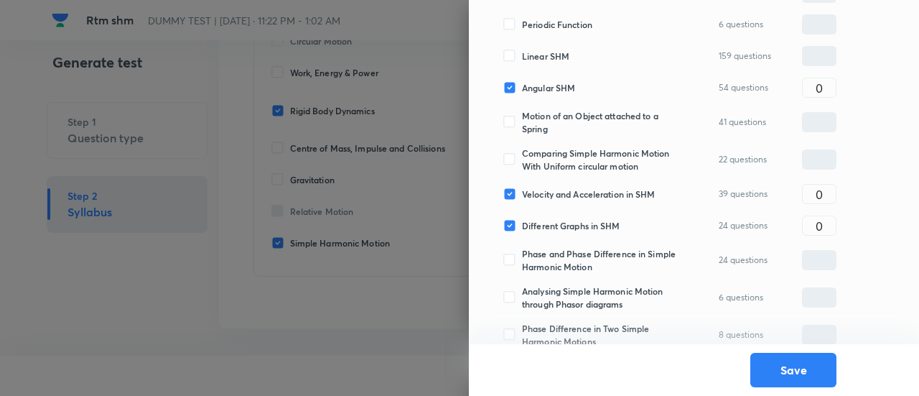
scroll to position [305, 0]
click at [546, 110] on span "Motion of an Object attached to a Spring" at bounding box center [600, 121] width 157 height 26
click at [522, 114] on input "Motion of an Object attached to a Spring" at bounding box center [512, 120] width 19 height 13
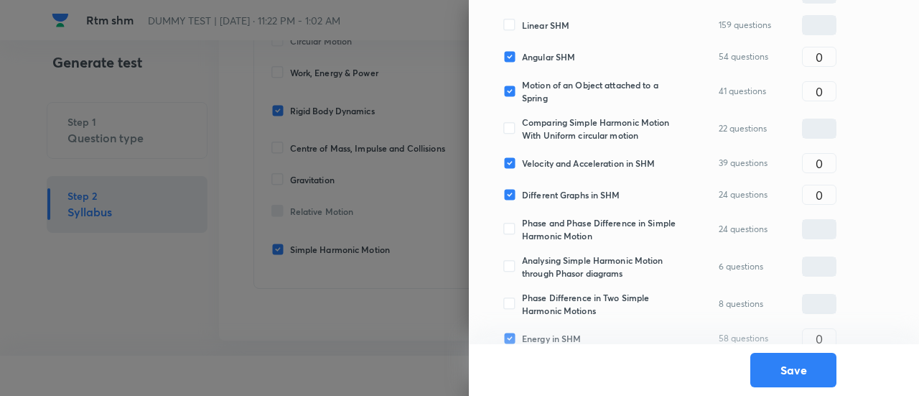
scroll to position [330, 0]
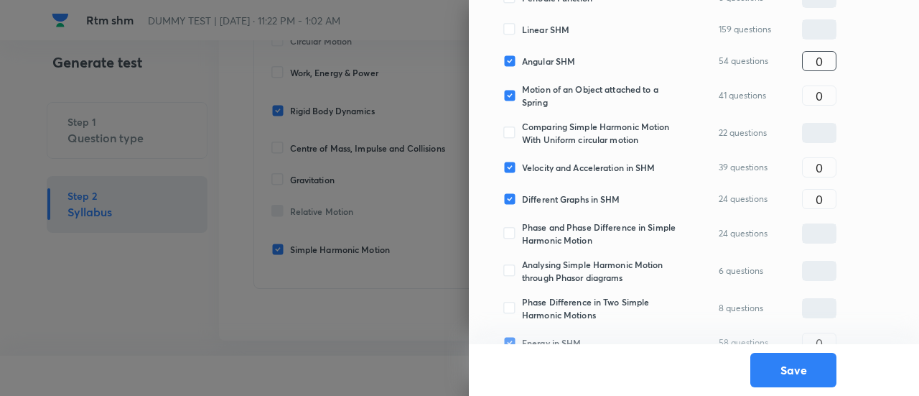
click at [826, 68] on input "0" at bounding box center [819, 61] width 33 height 25
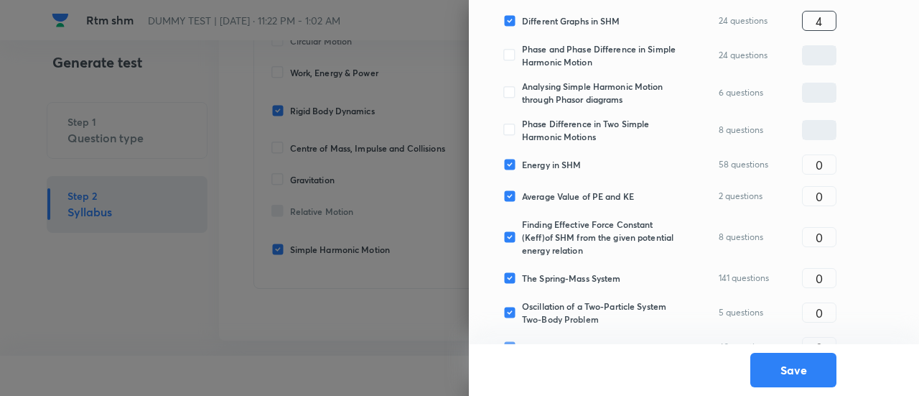
scroll to position [511, 0]
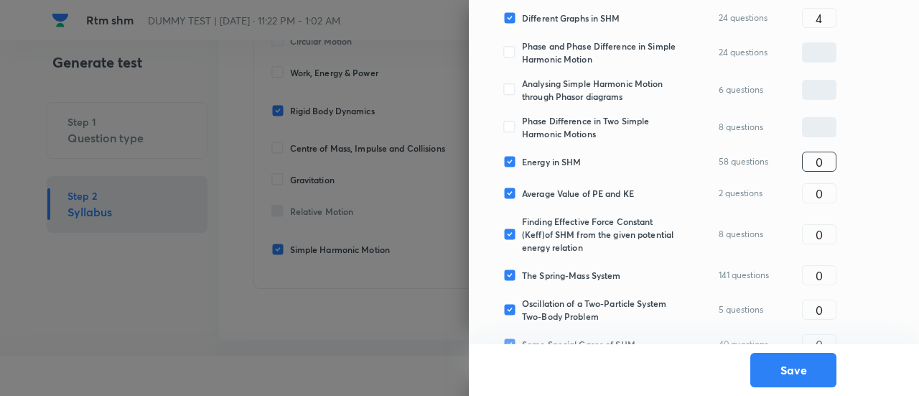
click at [834, 163] on input "0" at bounding box center [819, 161] width 33 height 25
click at [825, 191] on input "0" at bounding box center [819, 193] width 33 height 25
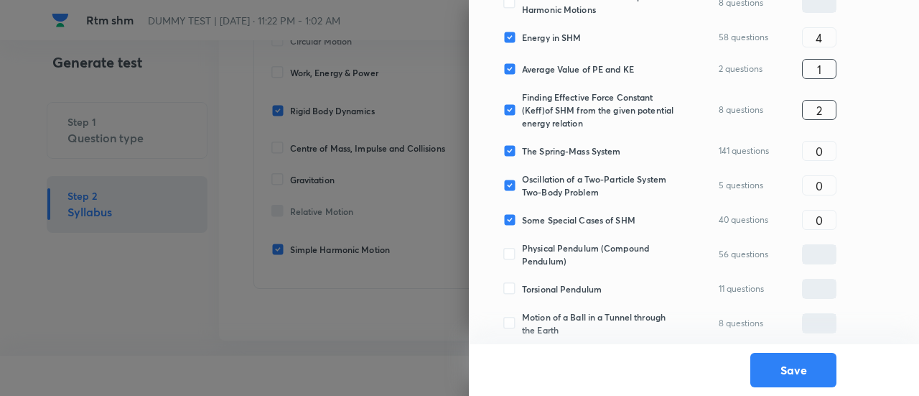
scroll to position [643, 0]
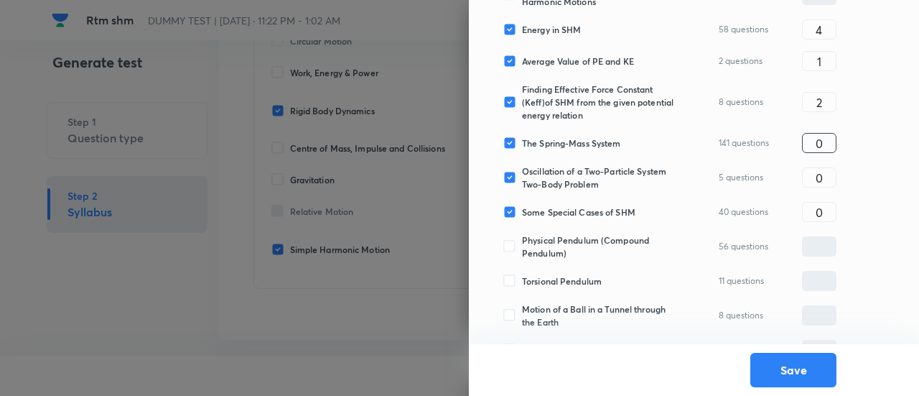
click at [829, 152] on input "0" at bounding box center [819, 143] width 33 height 25
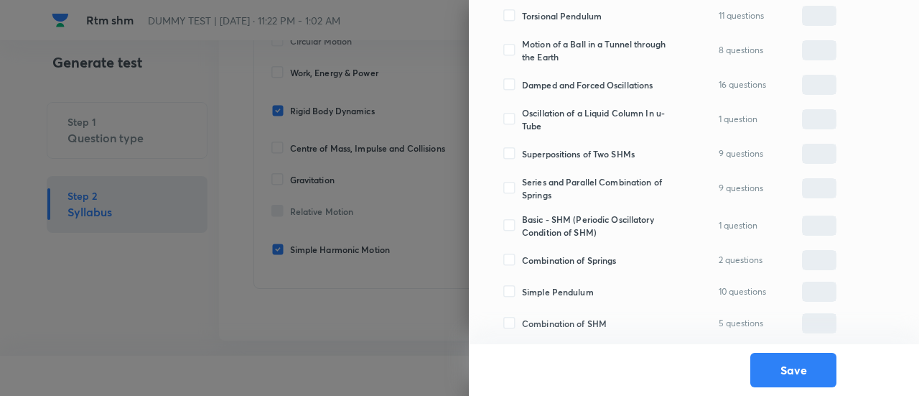
click at [586, 292] on span "Simple Pendulum" at bounding box center [558, 291] width 72 height 13
click at [522, 292] on input "Simple Pendulum" at bounding box center [512, 291] width 19 height 13
click at [813, 287] on input "0" at bounding box center [819, 291] width 33 height 25
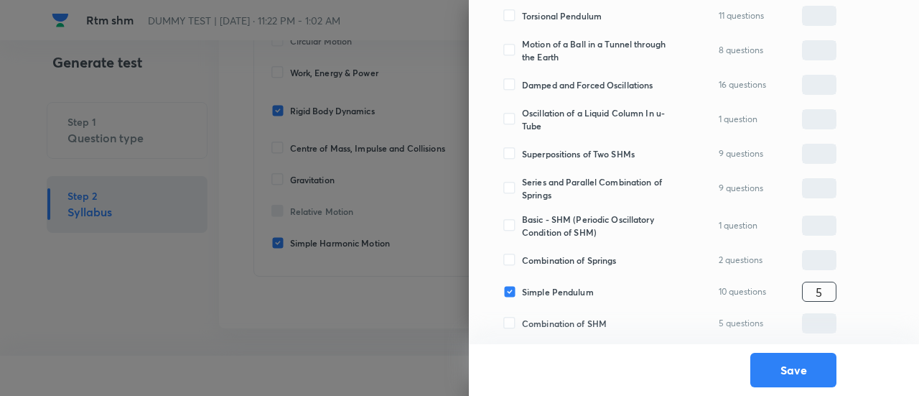
click at [813, 287] on input "5" at bounding box center [819, 291] width 33 height 25
click at [823, 287] on input "4" at bounding box center [819, 291] width 33 height 25
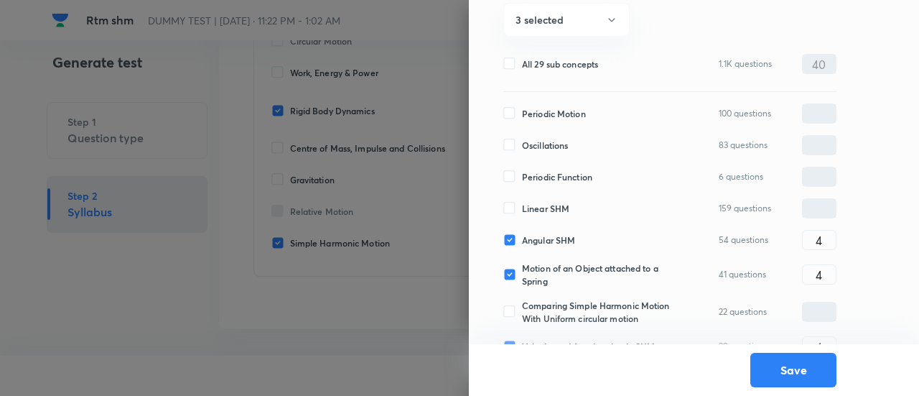
scroll to position [137, 0]
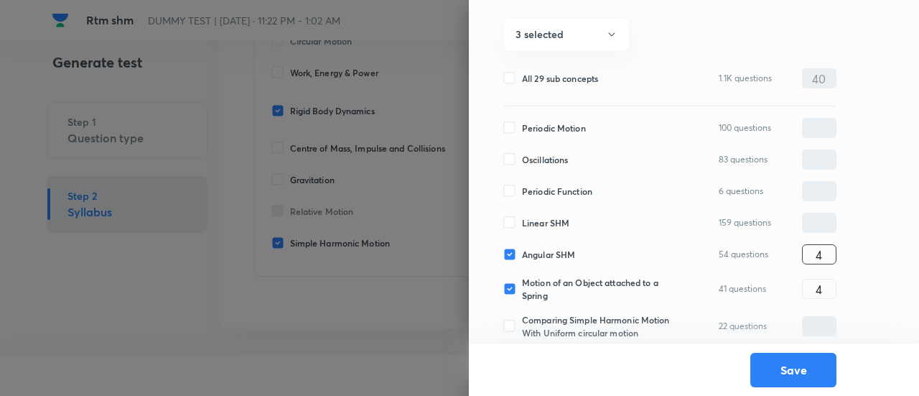
click at [824, 251] on input "4" at bounding box center [819, 254] width 33 height 25
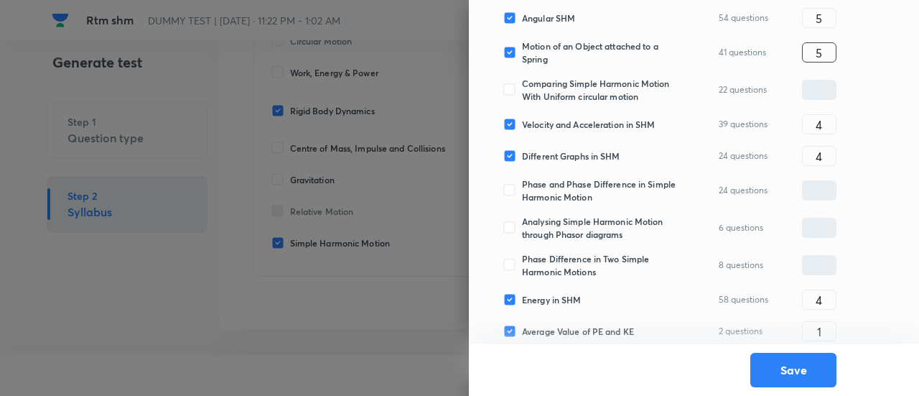
scroll to position [378, 0]
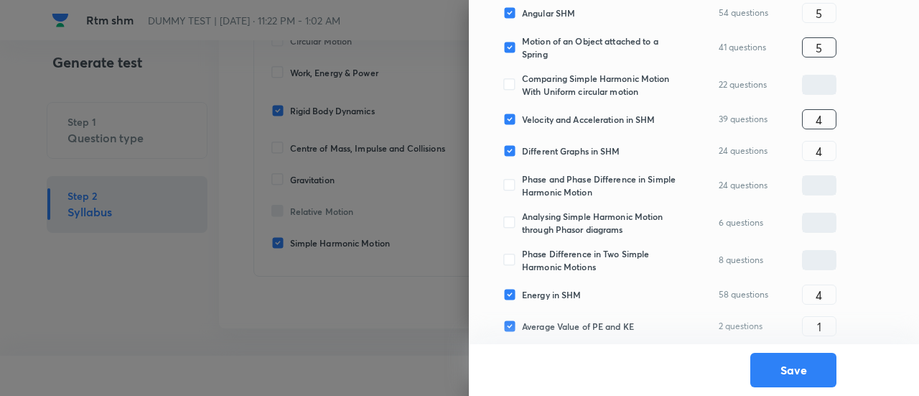
click at [832, 122] on input "4" at bounding box center [819, 119] width 33 height 25
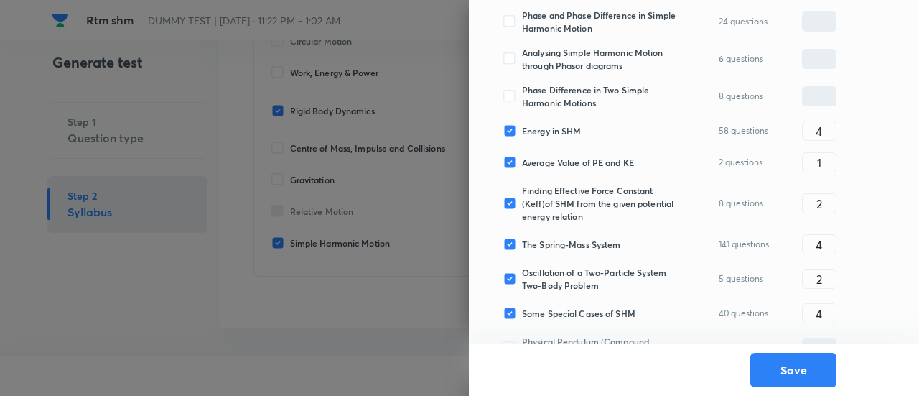
scroll to position [544, 0]
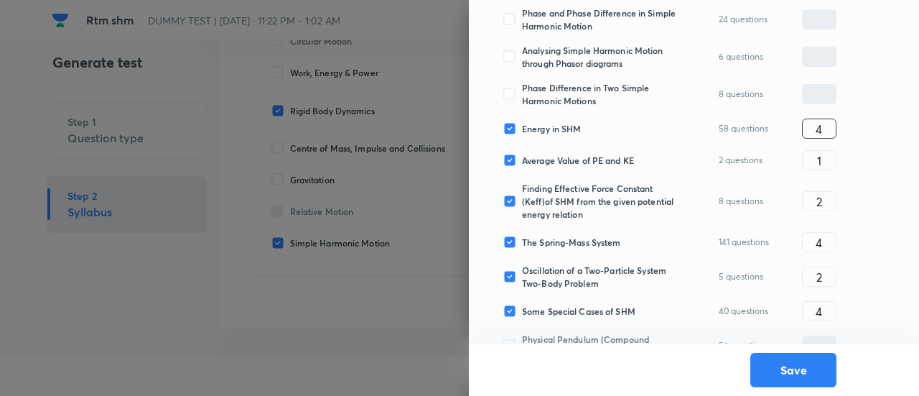
click at [829, 131] on input "4" at bounding box center [819, 128] width 33 height 25
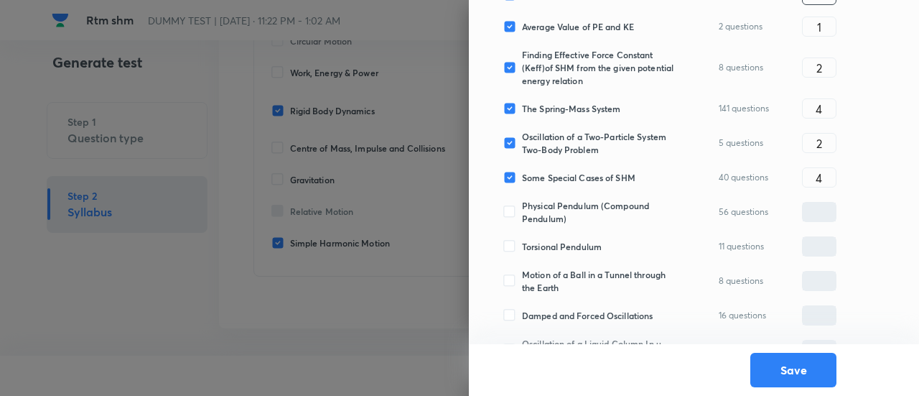
scroll to position [679, 0]
click at [830, 174] on input "4" at bounding box center [819, 176] width 33 height 25
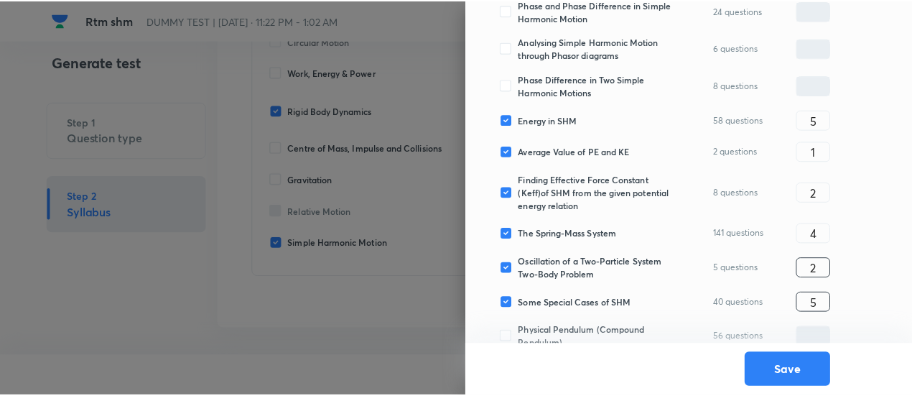
scroll to position [552, 0]
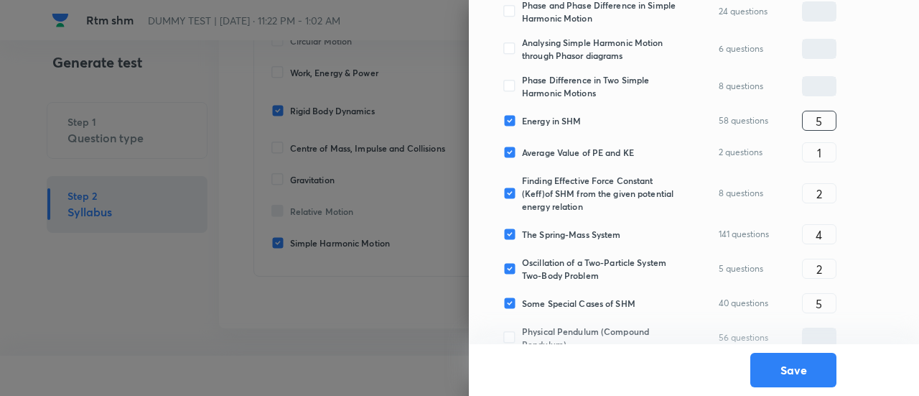
click at [824, 113] on input "5" at bounding box center [819, 120] width 33 height 25
click at [797, 361] on button "Save" at bounding box center [793, 368] width 86 height 34
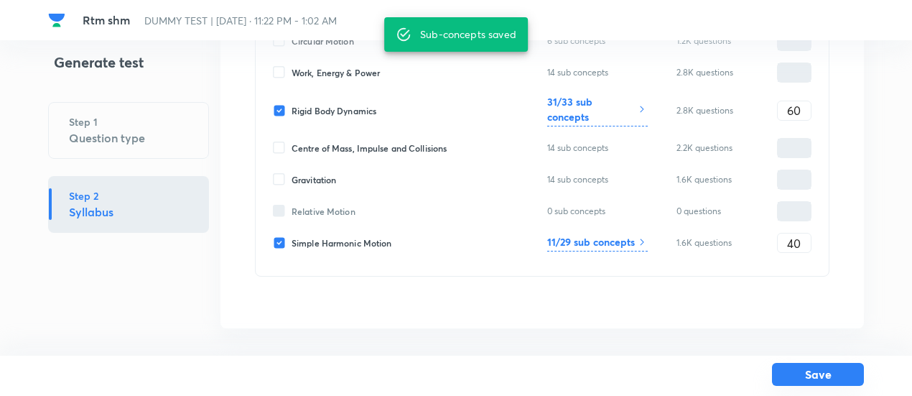
click at [799, 373] on button "Save" at bounding box center [818, 374] width 92 height 23
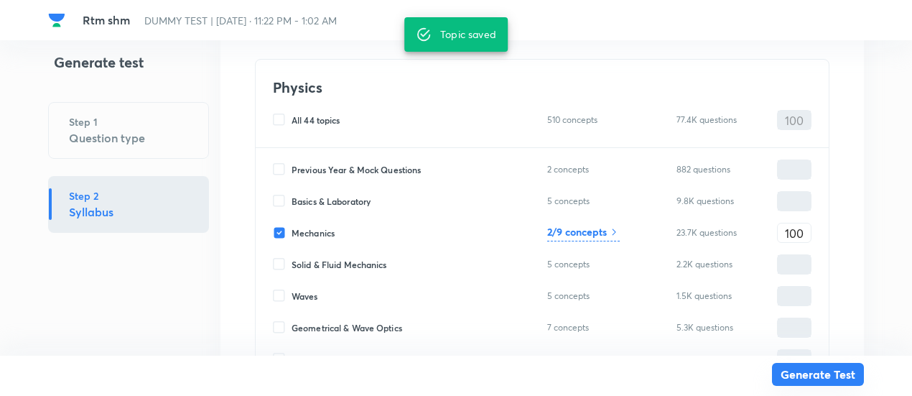
click at [799, 373] on button "Generate Test" at bounding box center [818, 374] width 92 height 23
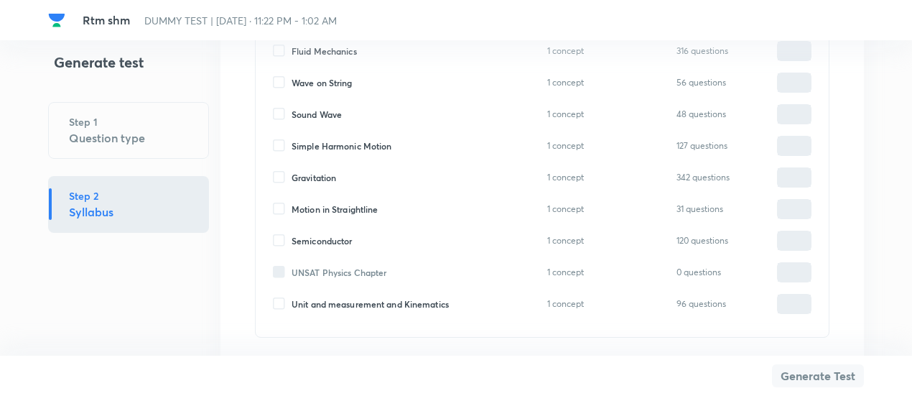
scroll to position [1591, 0]
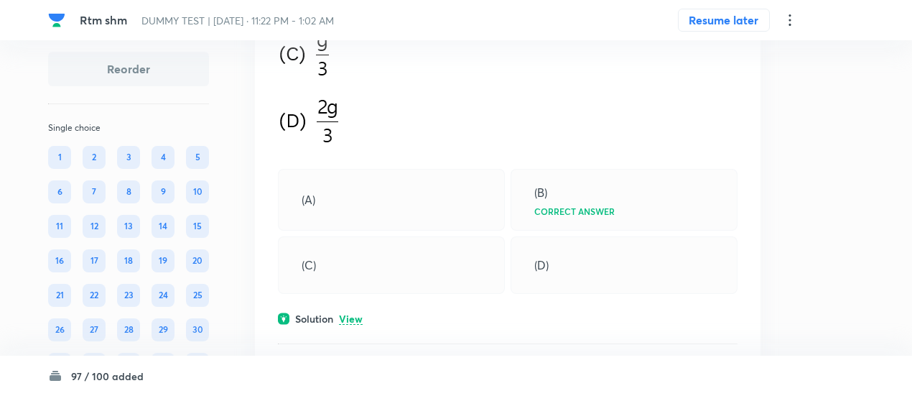
scroll to position [556, 0]
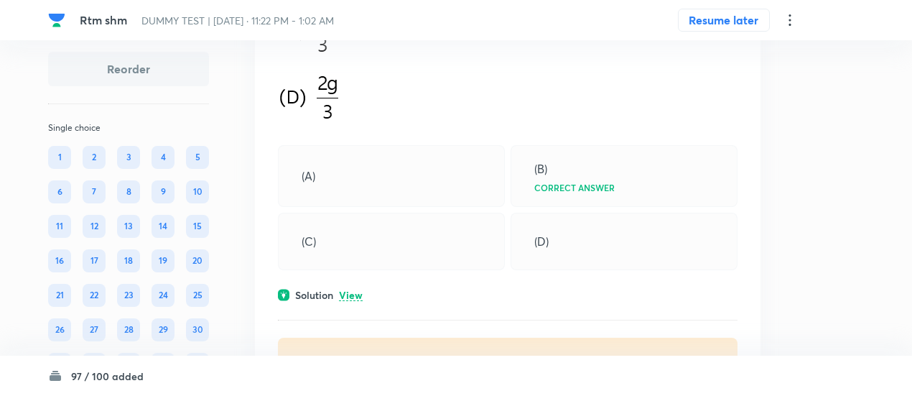
click at [345, 290] on p "View" at bounding box center [351, 295] width 24 height 11
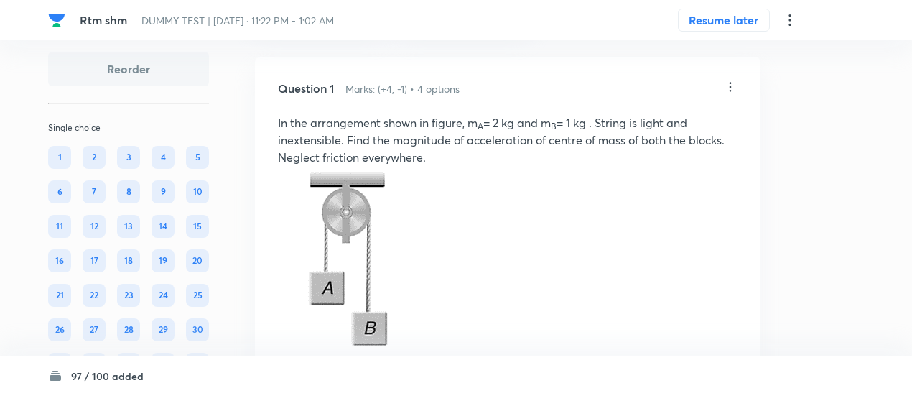
scroll to position [73, 0]
click at [730, 92] on icon at bounding box center [731, 87] width 2 height 9
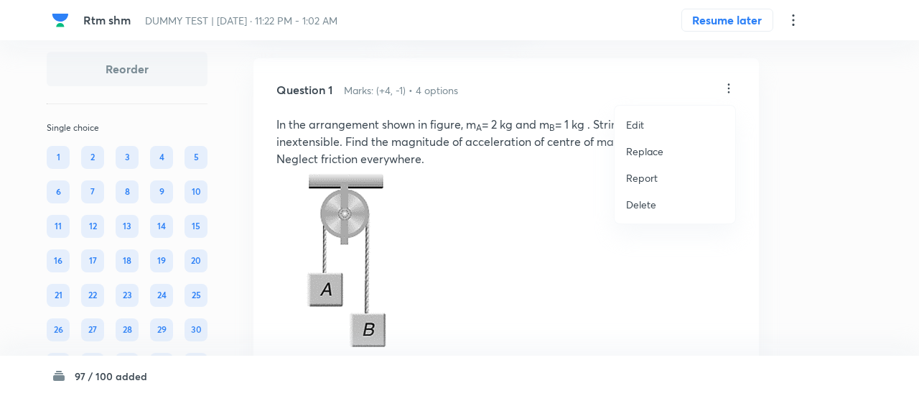
click at [651, 150] on p "Replace" at bounding box center [644, 151] width 37 height 15
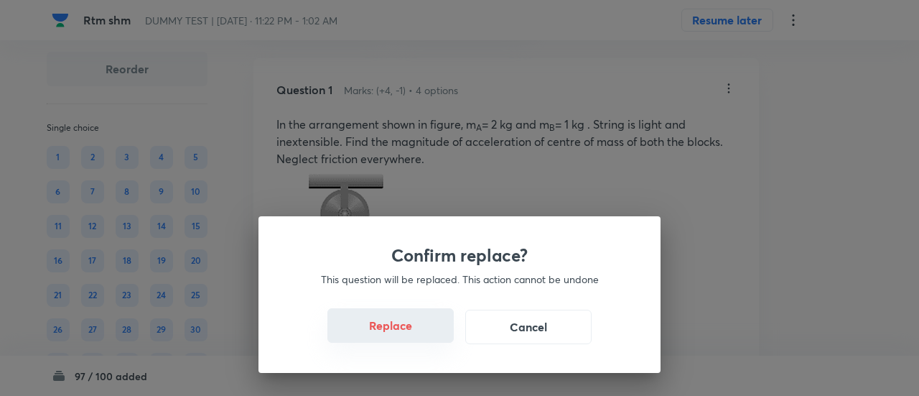
click at [409, 334] on button "Replace" at bounding box center [390, 325] width 126 height 34
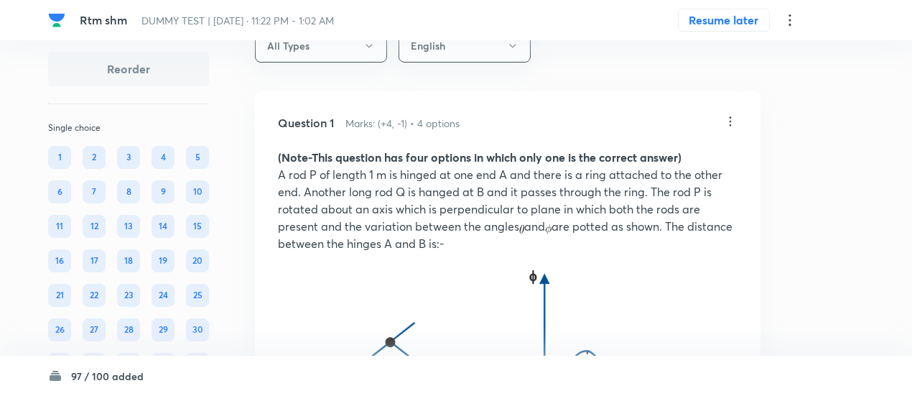
scroll to position [31, 0]
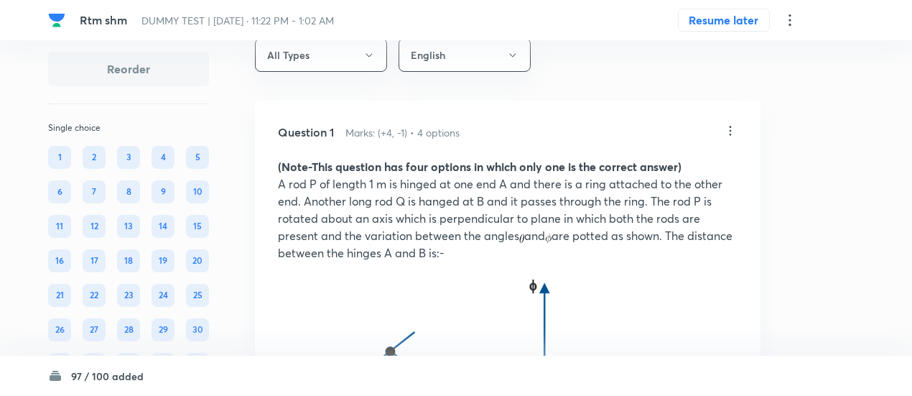
click at [736, 131] on icon at bounding box center [730, 131] width 14 height 14
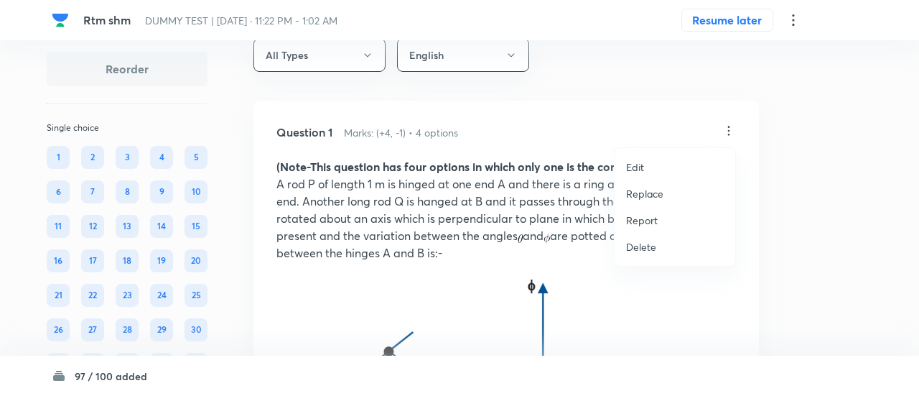
click at [662, 194] on p "Replace" at bounding box center [644, 193] width 37 height 15
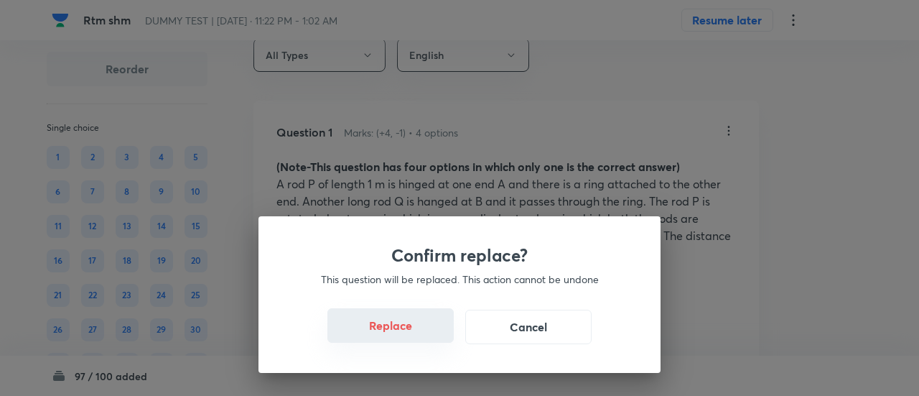
click at [395, 332] on button "Replace" at bounding box center [390, 325] width 126 height 34
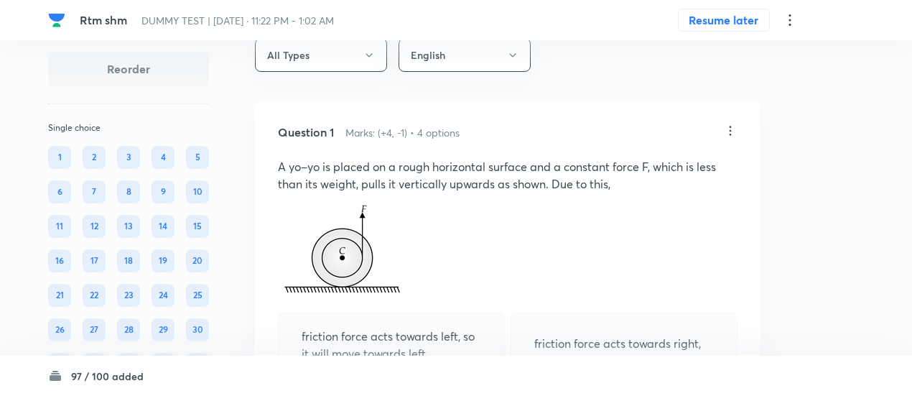
click at [732, 131] on icon at bounding box center [730, 131] width 14 height 14
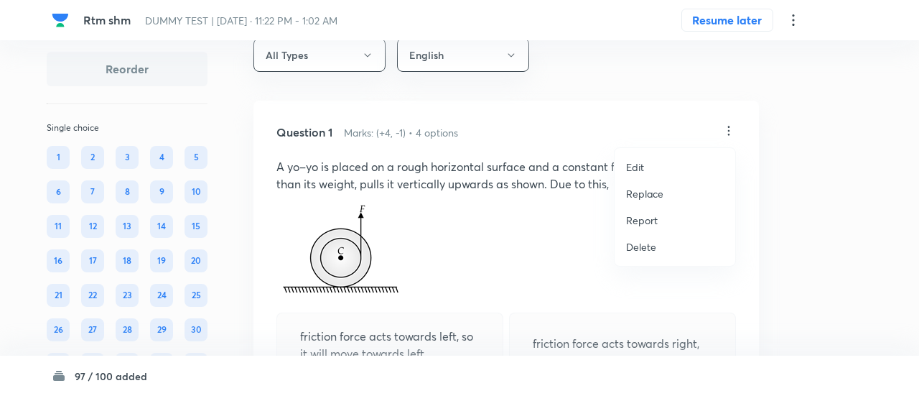
click at [646, 195] on p "Replace" at bounding box center [644, 193] width 37 height 15
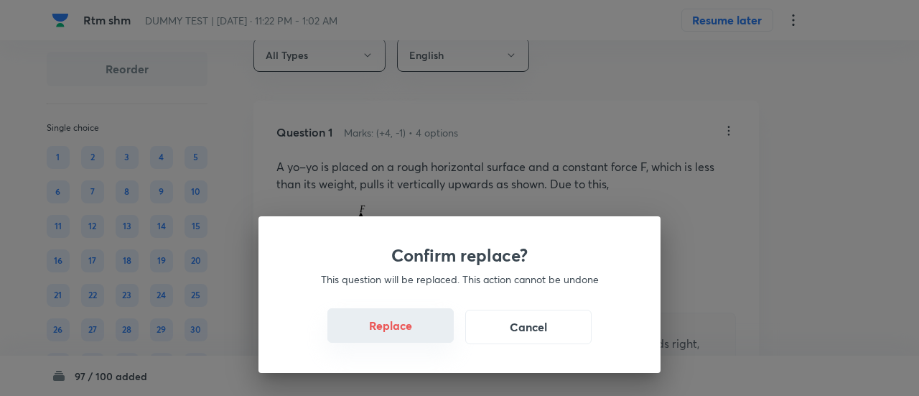
click at [409, 332] on button "Replace" at bounding box center [390, 325] width 126 height 34
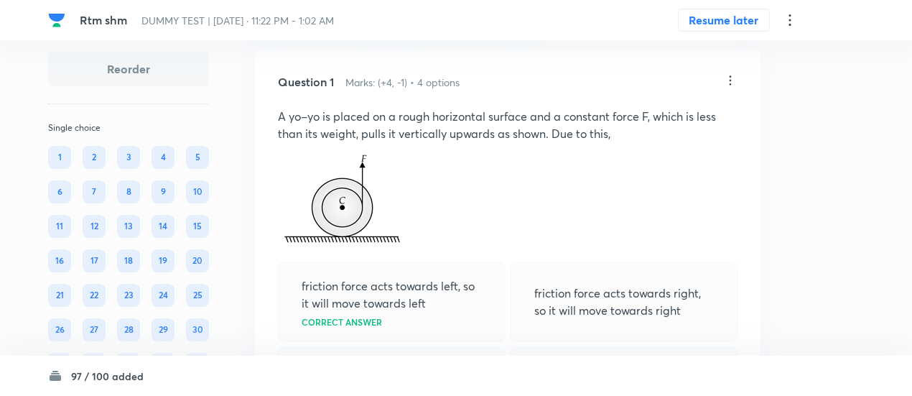
scroll to position [80, 0]
click at [727, 77] on icon at bounding box center [730, 81] width 14 height 14
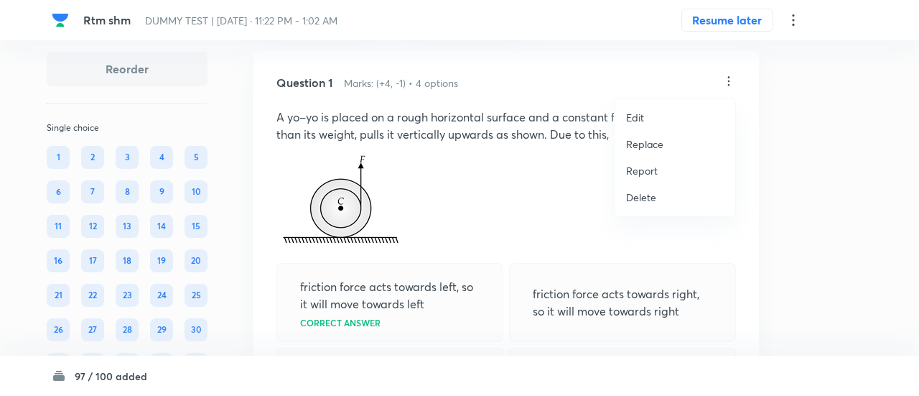
click at [646, 143] on p "Replace" at bounding box center [644, 143] width 37 height 15
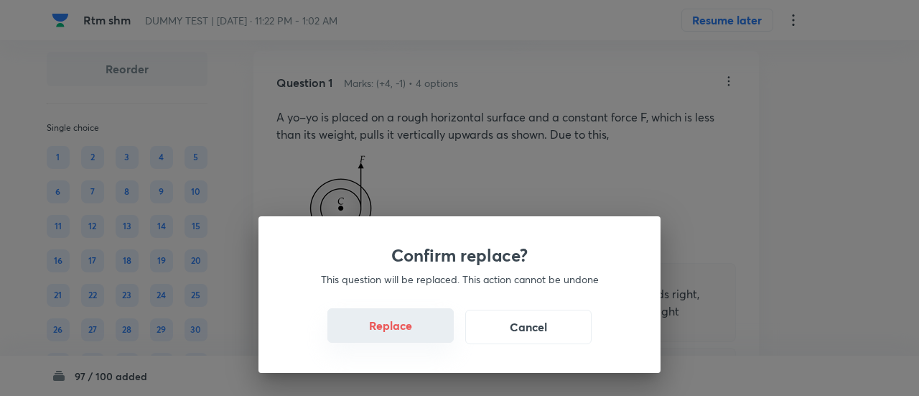
click at [399, 331] on button "Replace" at bounding box center [390, 325] width 126 height 34
click at [399, 331] on button "Replace" at bounding box center [390, 327] width 126 height 34
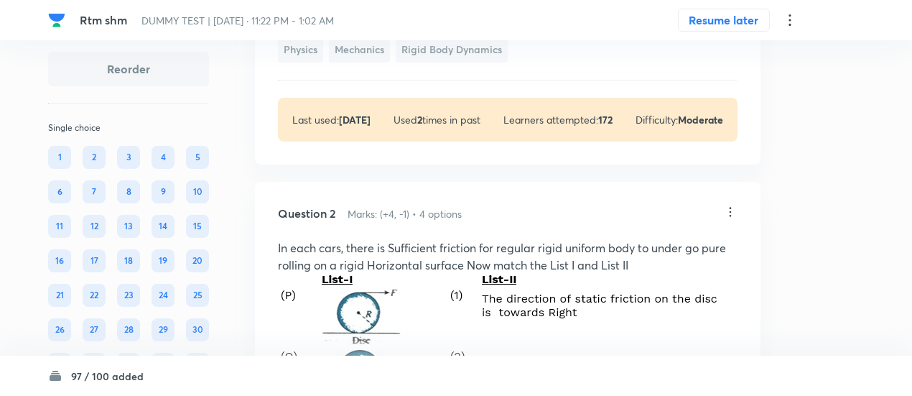
scroll to position [547, 0]
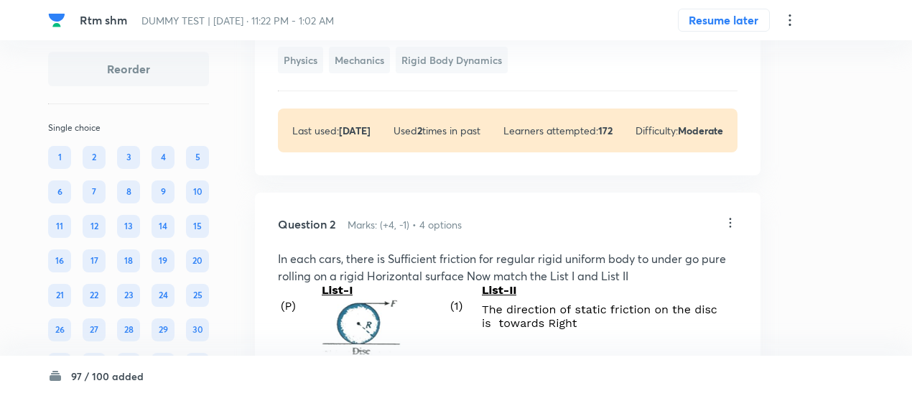
click at [730, 224] on icon at bounding box center [731, 222] width 2 height 9
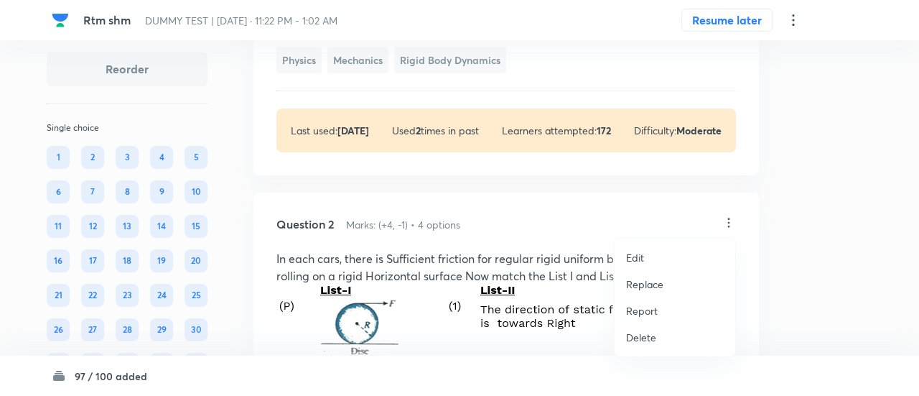
click at [643, 283] on p "Replace" at bounding box center [644, 283] width 37 height 15
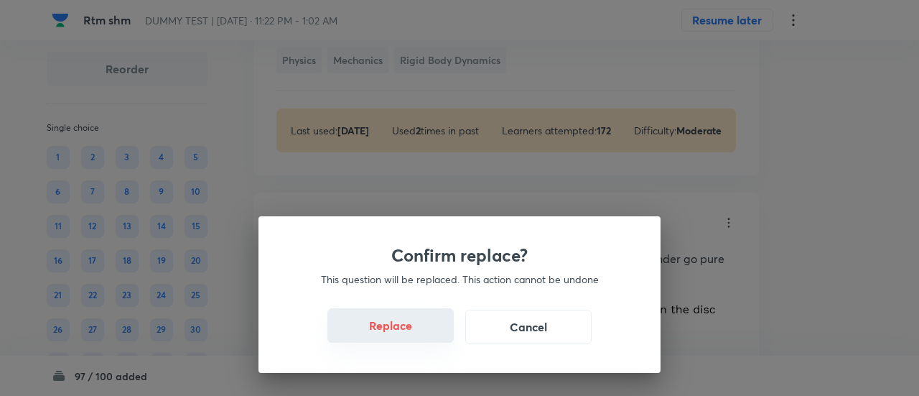
click at [395, 332] on button "Replace" at bounding box center [390, 325] width 126 height 34
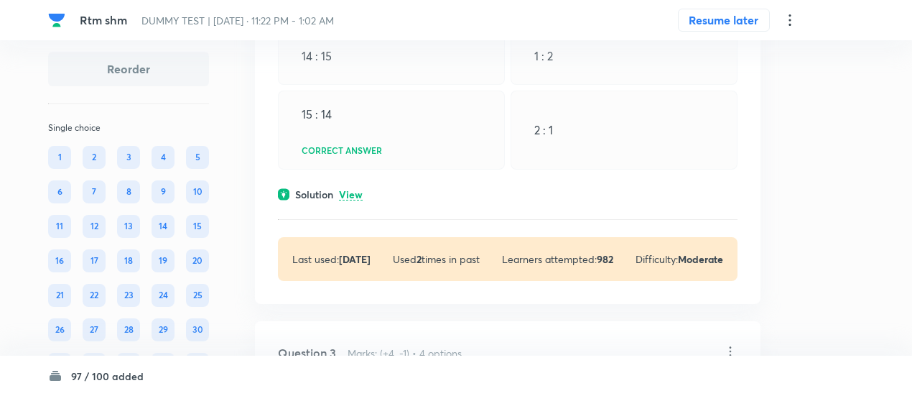
scroll to position [823, 0]
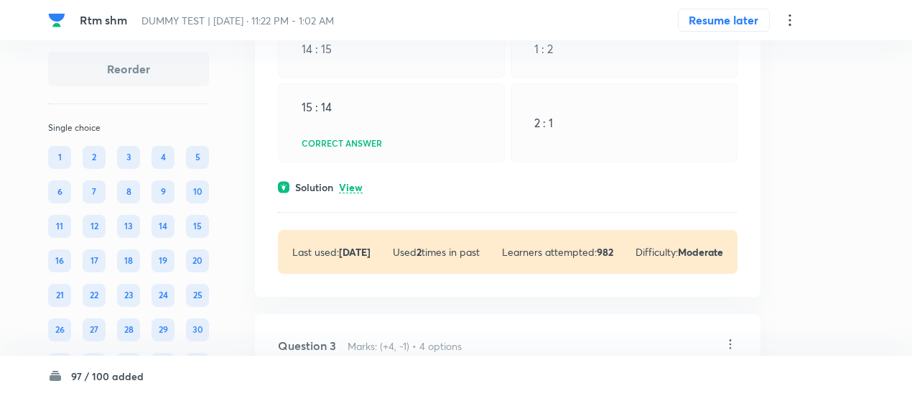
click at [362, 185] on p "View" at bounding box center [351, 187] width 24 height 11
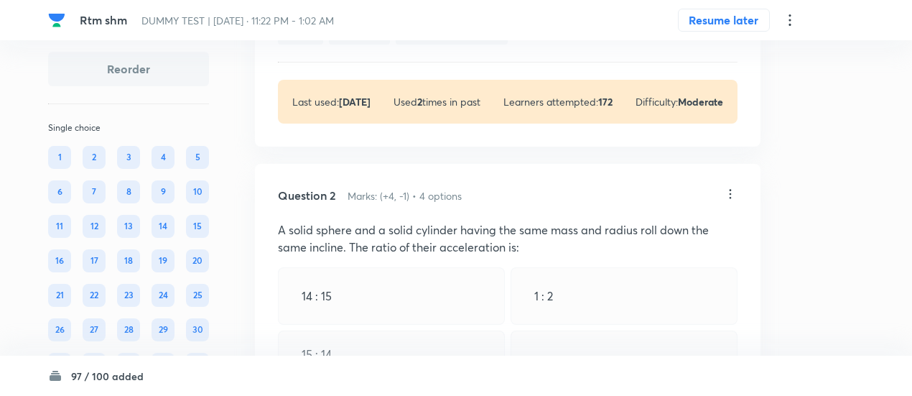
scroll to position [575, 0]
click at [732, 195] on icon at bounding box center [730, 194] width 14 height 14
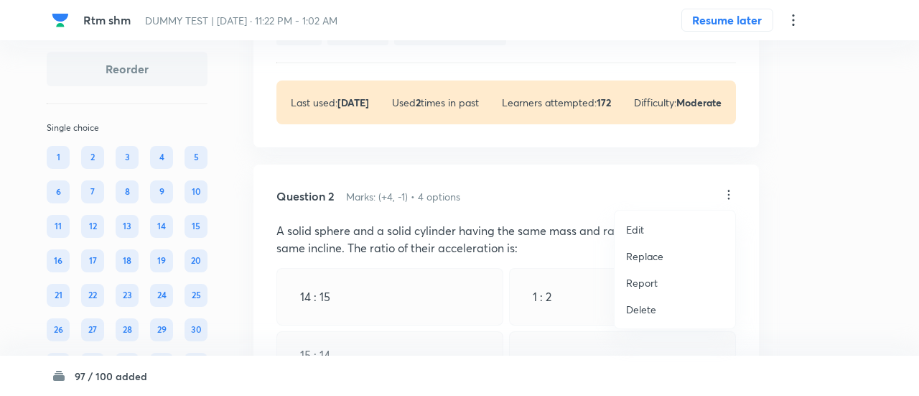
click at [646, 256] on p "Replace" at bounding box center [644, 255] width 37 height 15
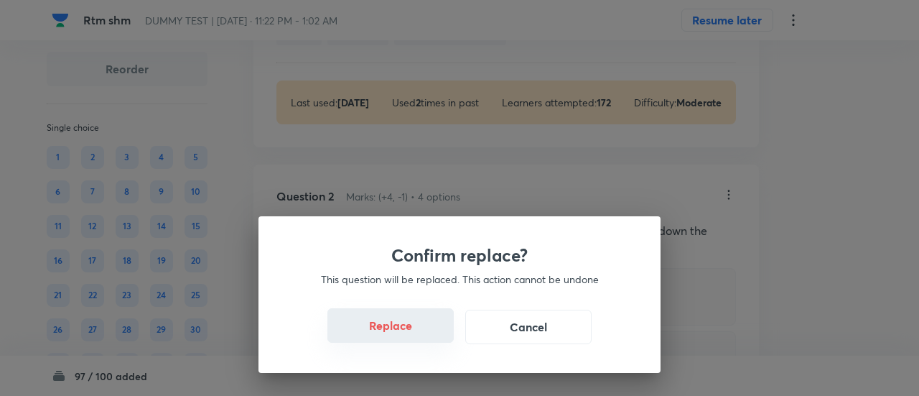
click at [404, 337] on button "Replace" at bounding box center [390, 325] width 126 height 34
click at [404, 337] on button "Replace" at bounding box center [390, 327] width 126 height 34
click at [404, 337] on button "Replace" at bounding box center [390, 325] width 126 height 34
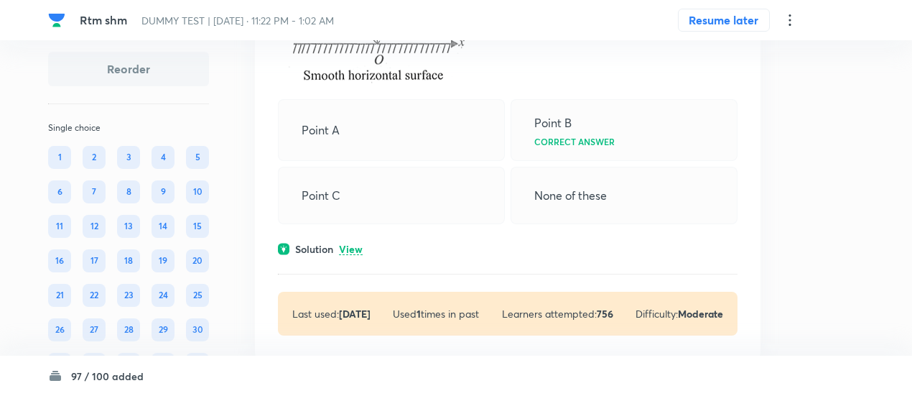
scroll to position [2090, 0]
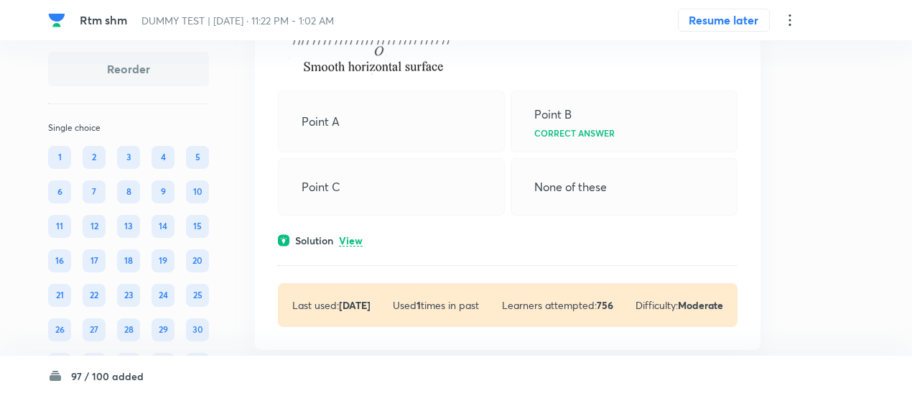
click at [358, 236] on p "View" at bounding box center [351, 241] width 24 height 11
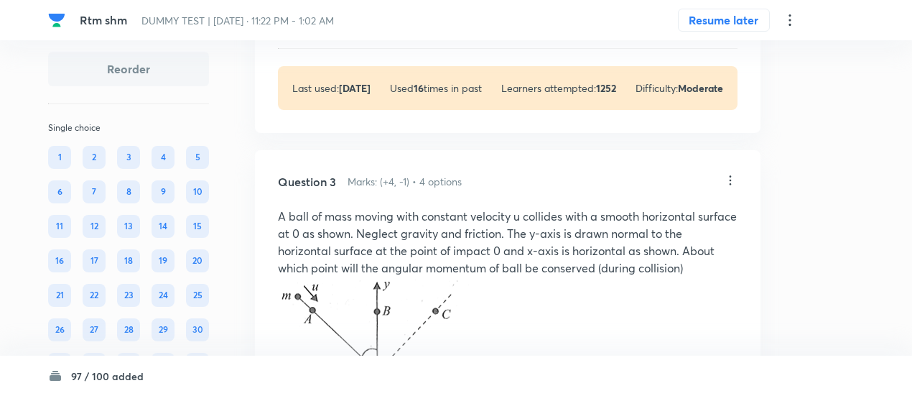
scroll to position [1753, 0]
click at [730, 177] on icon at bounding box center [730, 181] width 14 height 14
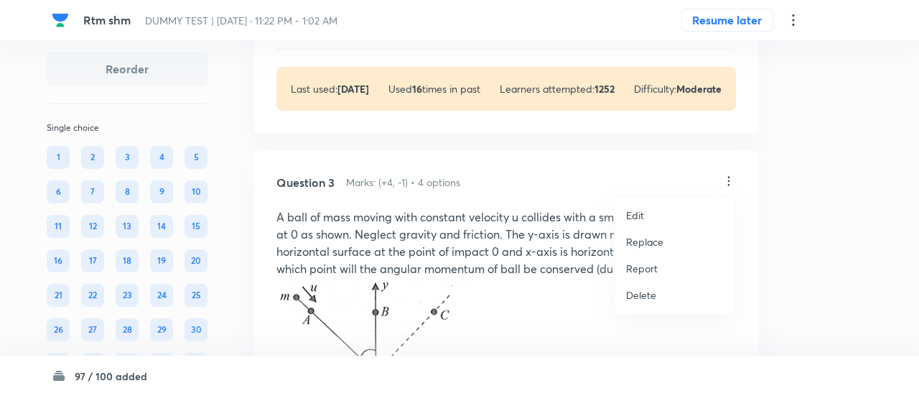
click at [643, 248] on p "Replace" at bounding box center [644, 241] width 37 height 15
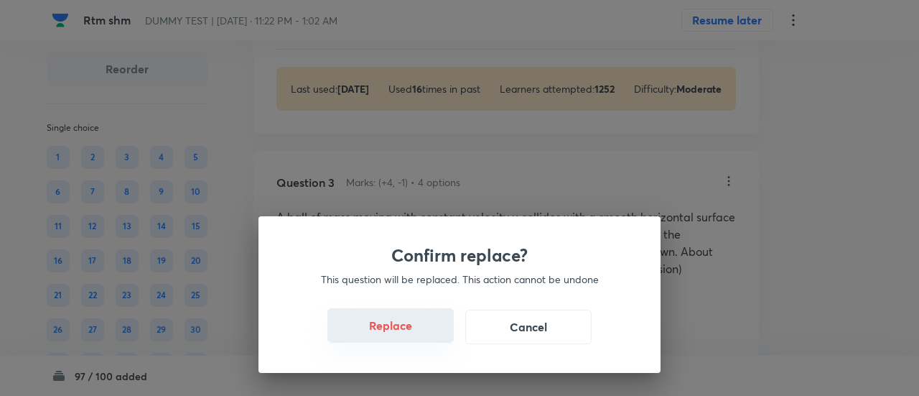
click at [414, 335] on button "Replace" at bounding box center [390, 325] width 126 height 34
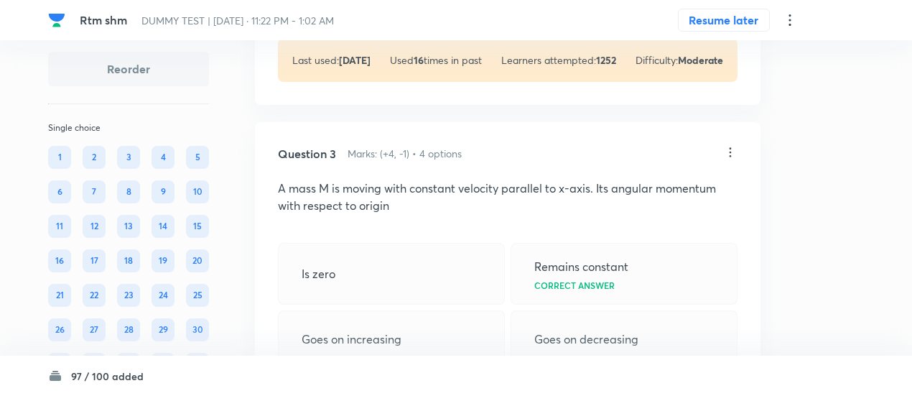
scroll to position [1772, 0]
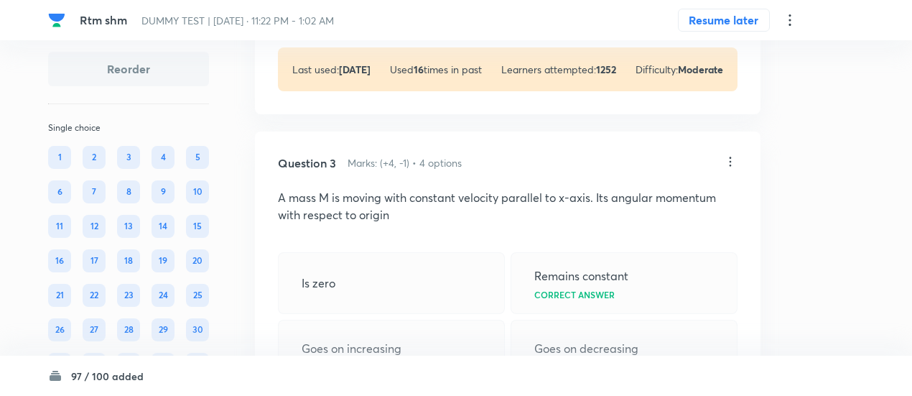
click at [727, 155] on icon at bounding box center [730, 161] width 14 height 14
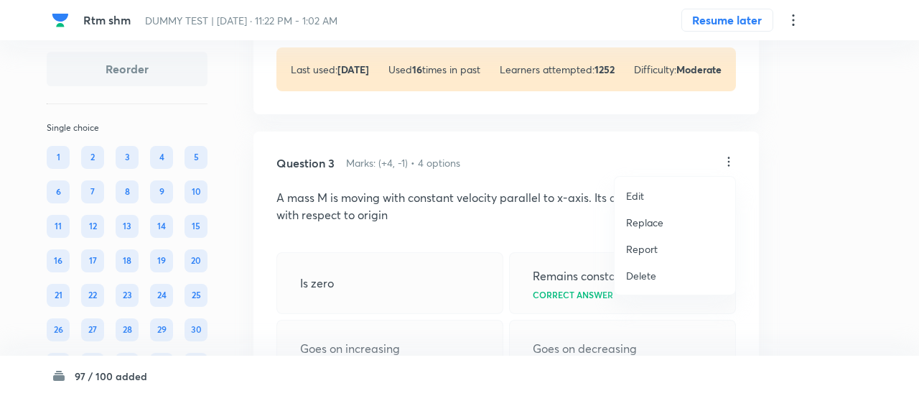
click at [651, 219] on p "Replace" at bounding box center [644, 222] width 37 height 15
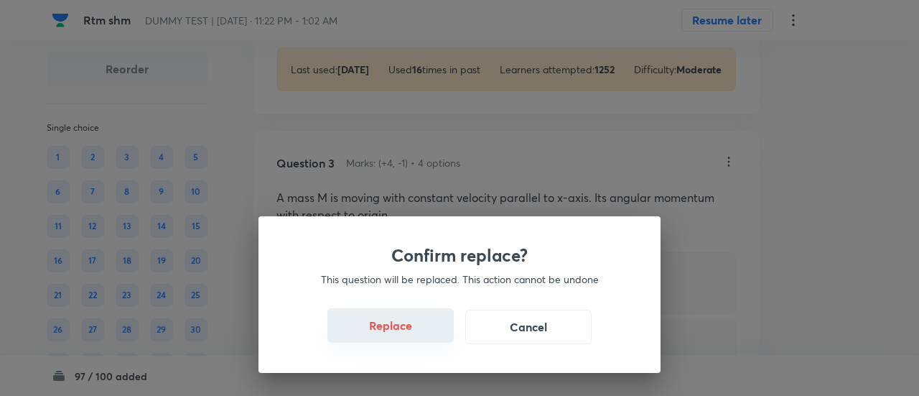
click at [399, 334] on button "Replace" at bounding box center [390, 325] width 126 height 34
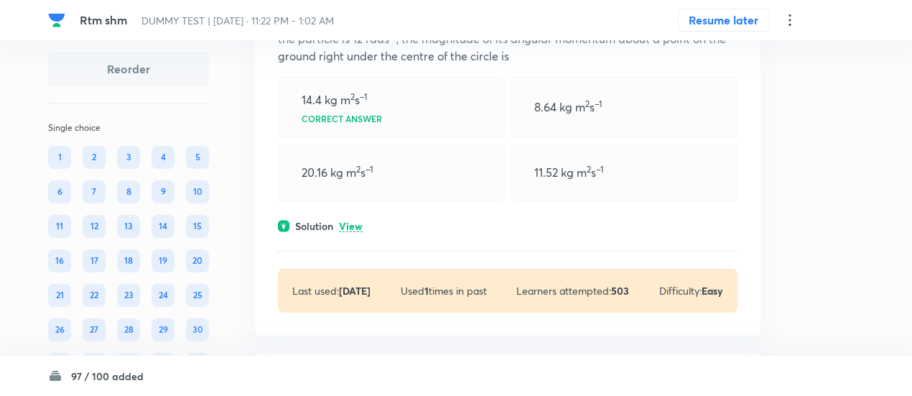
scroll to position [2836, 0]
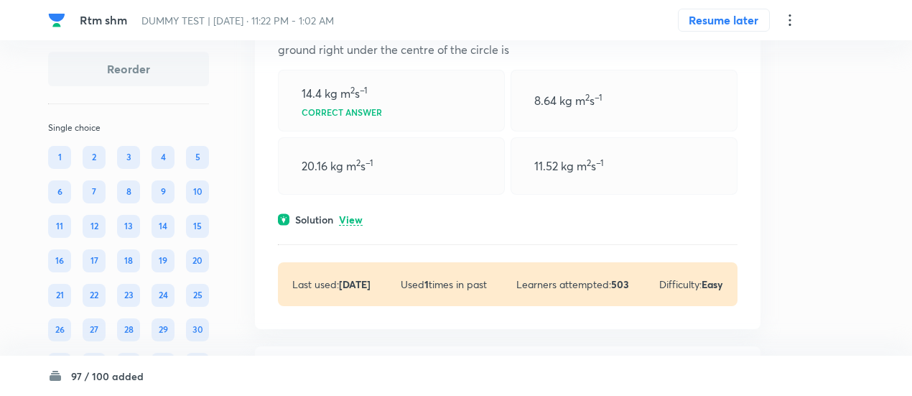
click at [356, 219] on p "View" at bounding box center [351, 220] width 24 height 11
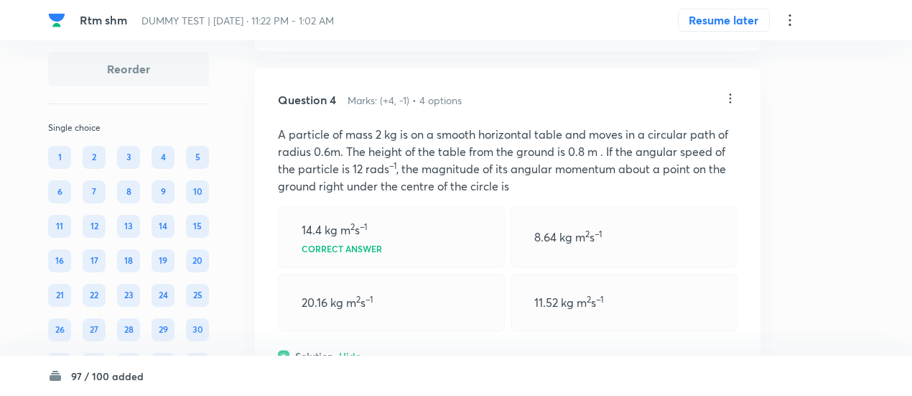
scroll to position [2696, 0]
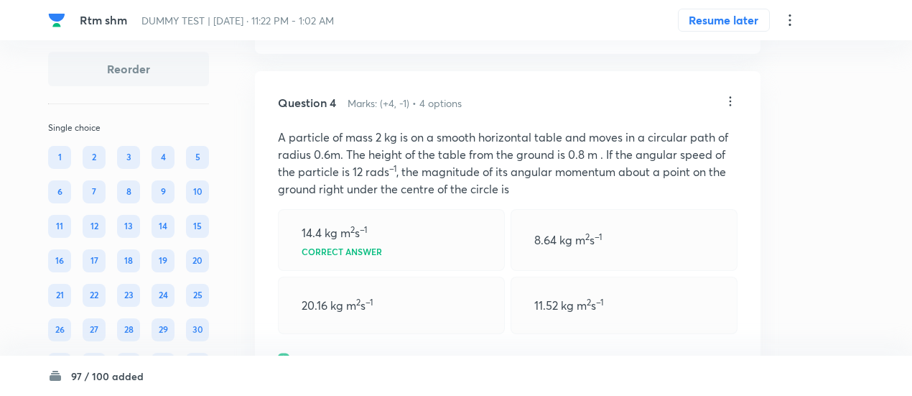
click at [732, 98] on icon at bounding box center [730, 101] width 14 height 14
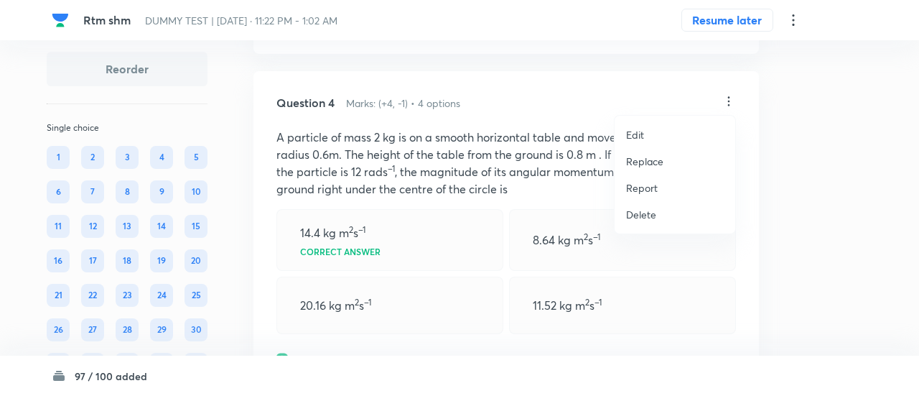
click at [642, 159] on p "Replace" at bounding box center [644, 161] width 37 height 15
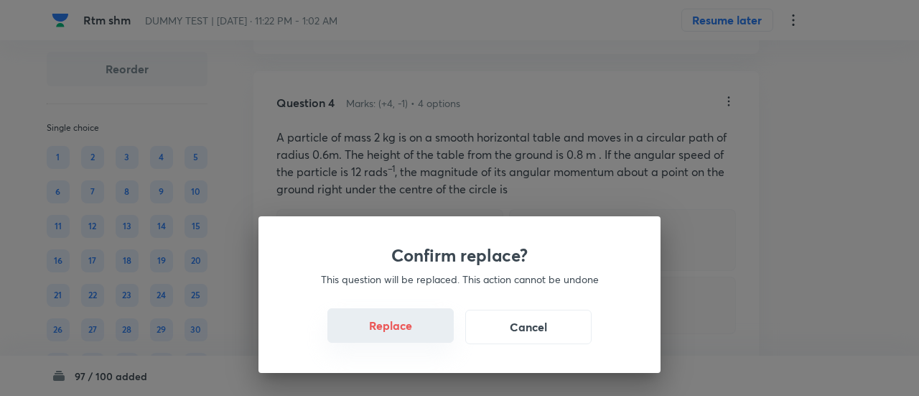
click at [417, 330] on button "Replace" at bounding box center [390, 325] width 126 height 34
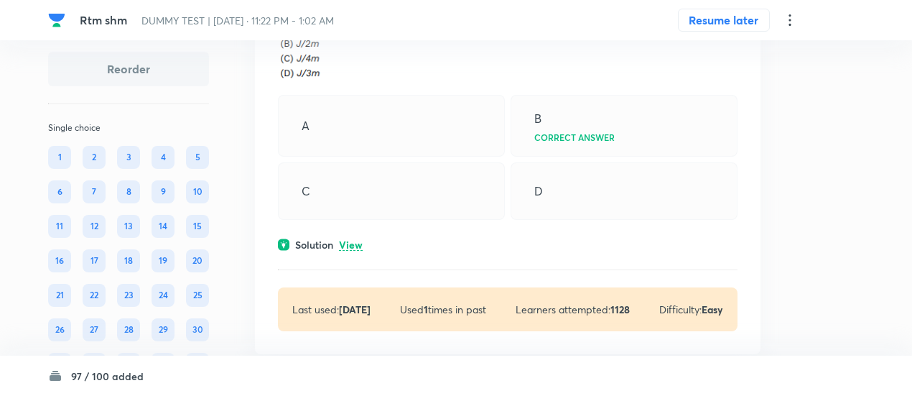
scroll to position [3448, 0]
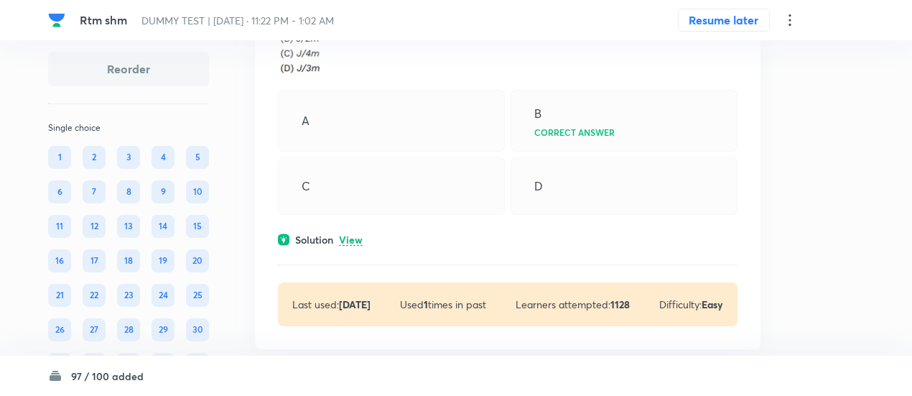
click at [366, 247] on div "Solution View" at bounding box center [508, 239] width 460 height 15
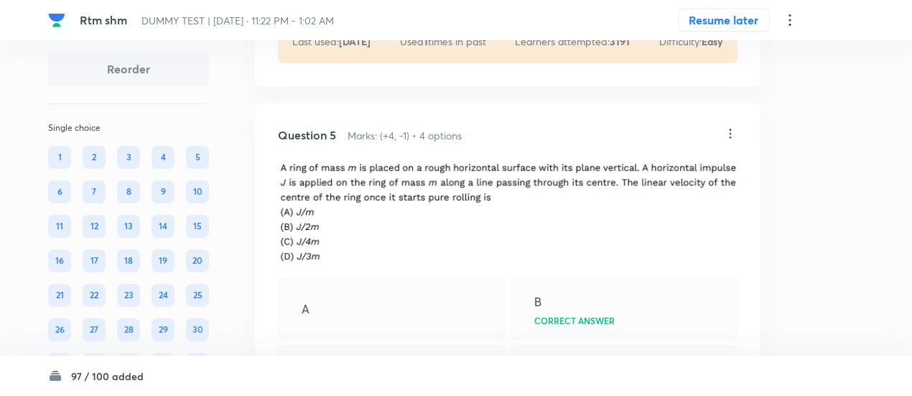
scroll to position [3259, 0]
click at [727, 141] on icon at bounding box center [730, 134] width 14 height 14
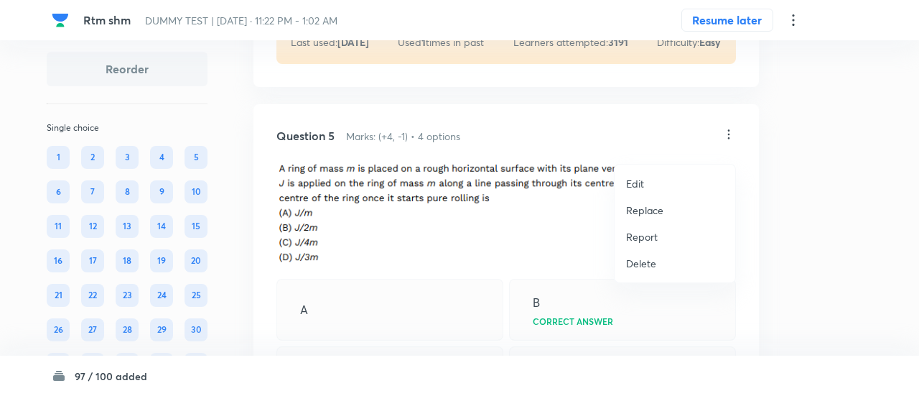
click at [648, 210] on p "Replace" at bounding box center [644, 210] width 37 height 15
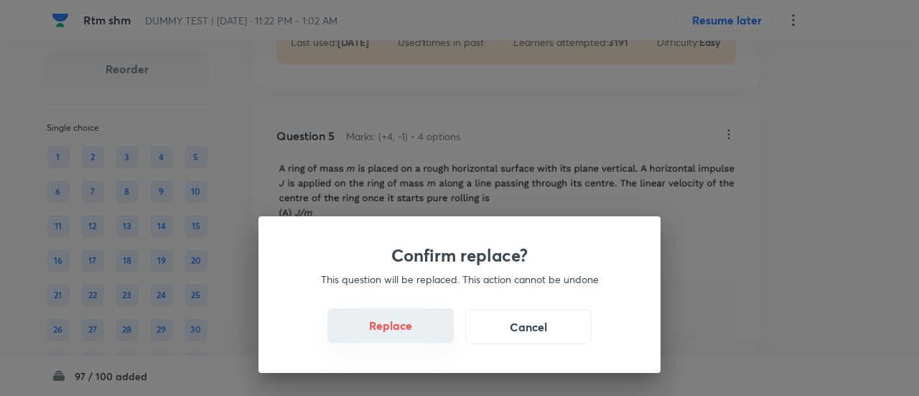
click at [394, 332] on button "Replace" at bounding box center [390, 325] width 126 height 34
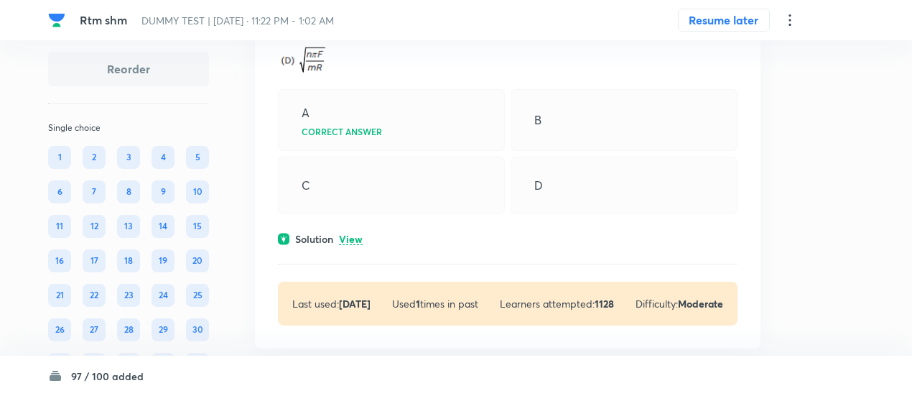
scroll to position [4296, 0]
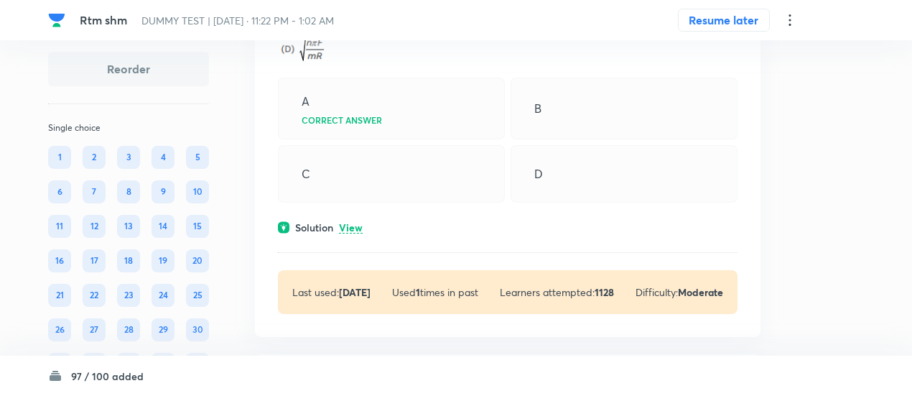
click at [355, 233] on p "View" at bounding box center [351, 228] width 24 height 11
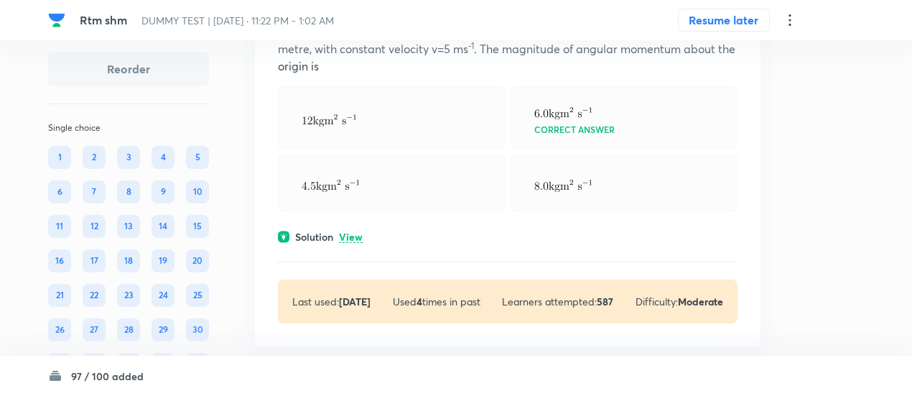
scroll to position [4820, 0]
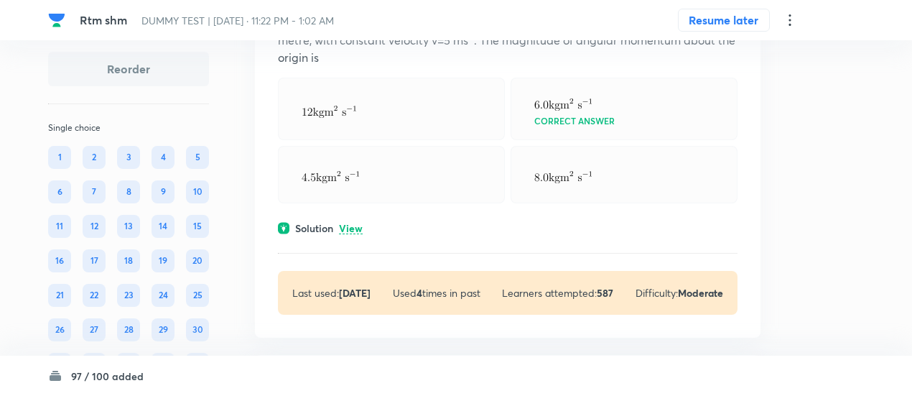
click at [355, 234] on p "View" at bounding box center [351, 228] width 24 height 11
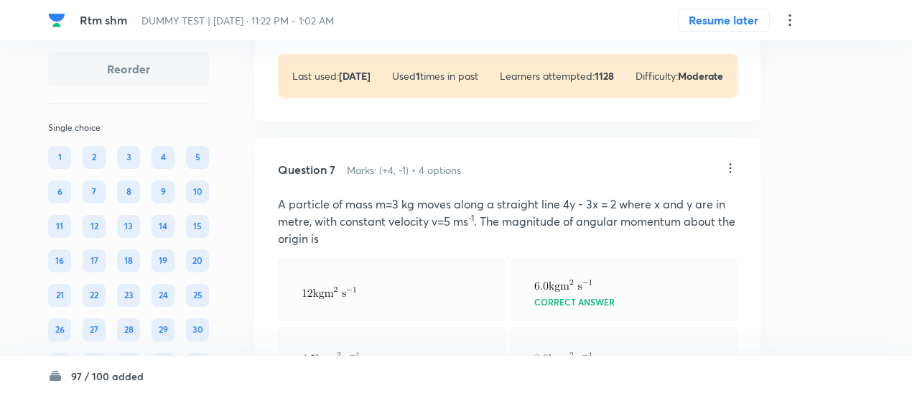
scroll to position [4638, 0]
click at [731, 177] on icon at bounding box center [730, 169] width 14 height 14
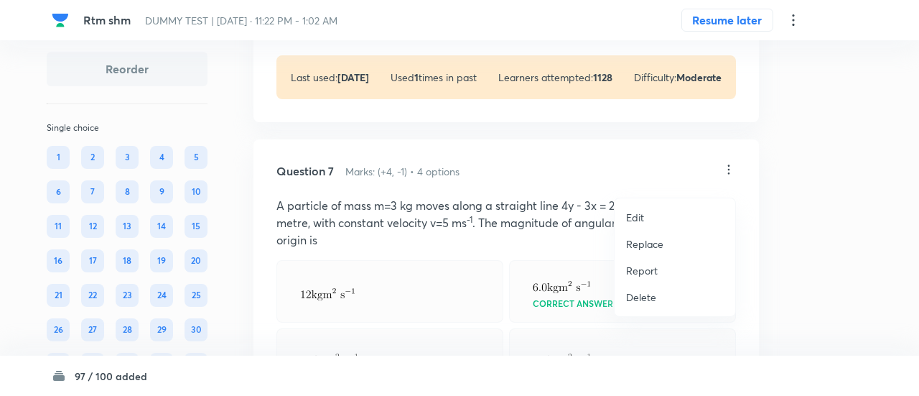
click at [653, 243] on p "Replace" at bounding box center [644, 243] width 37 height 15
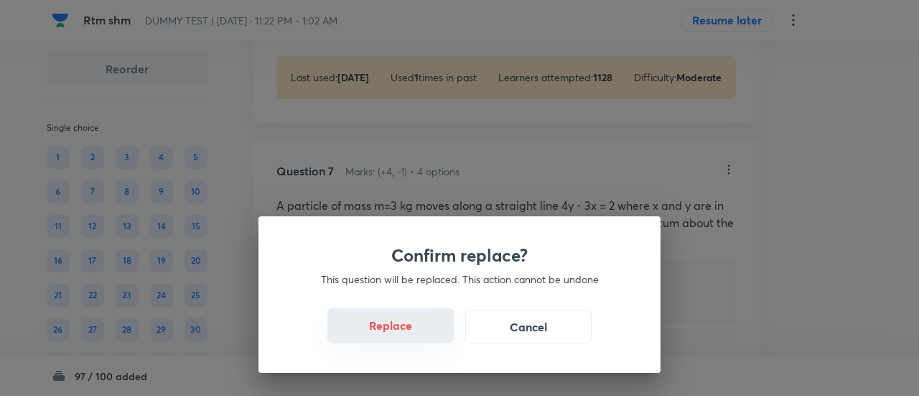
click at [398, 335] on button "Replace" at bounding box center [390, 325] width 126 height 34
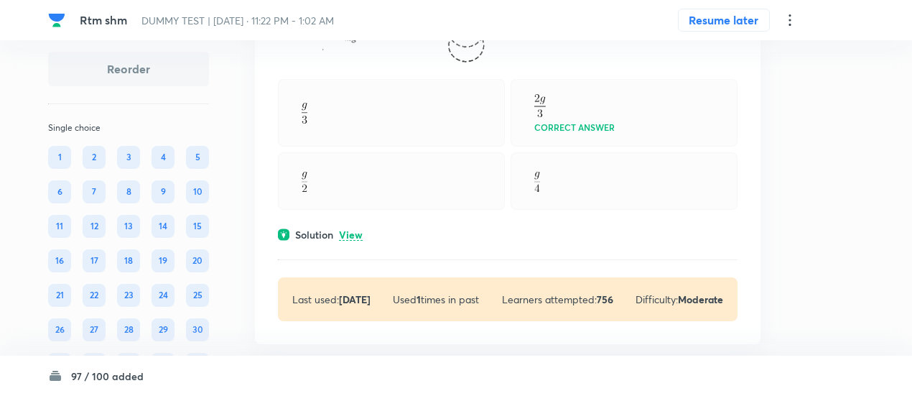
scroll to position [6044, 0]
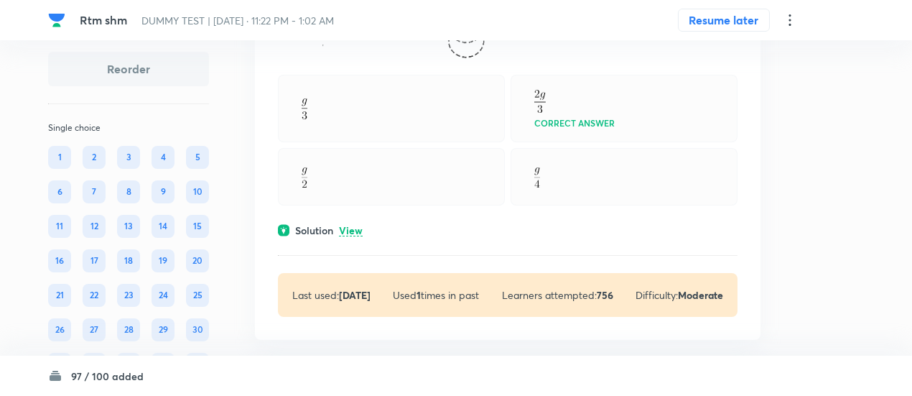
click at [353, 236] on p "View" at bounding box center [351, 230] width 24 height 11
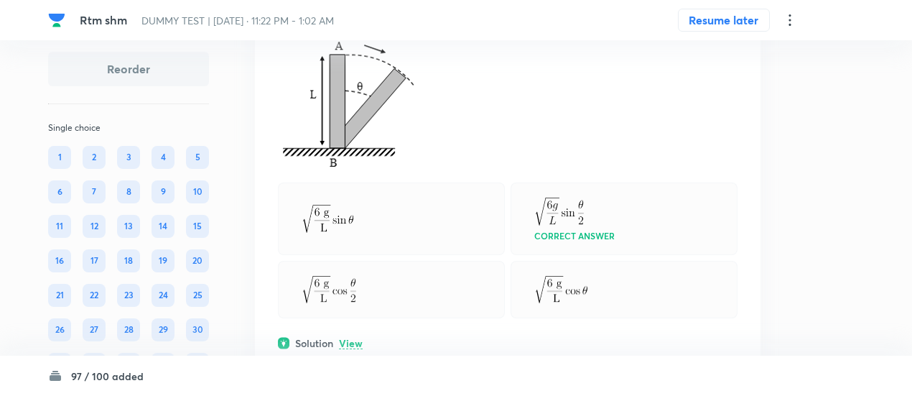
scroll to position [7224, 0]
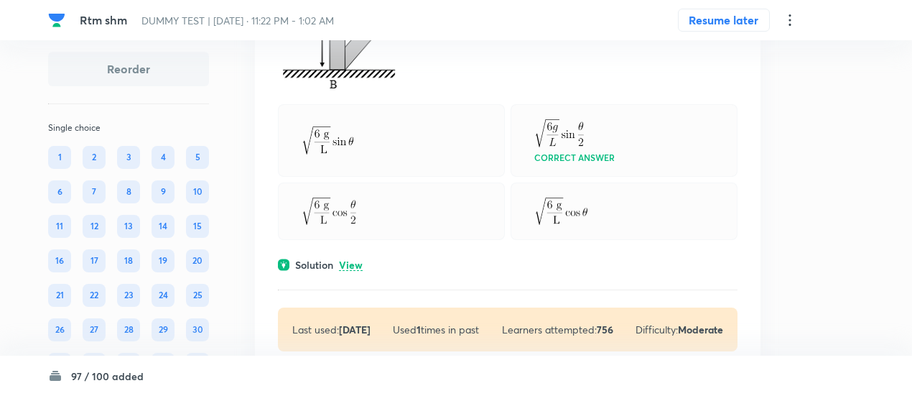
click at [355, 270] on p "View" at bounding box center [351, 265] width 24 height 11
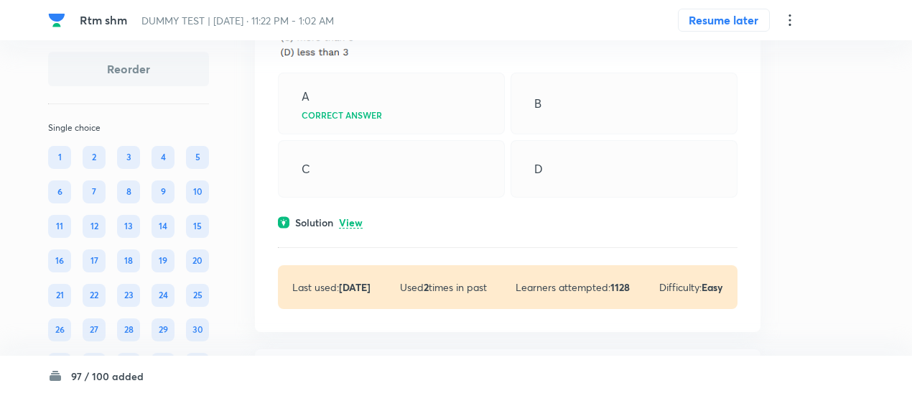
scroll to position [8010, 0]
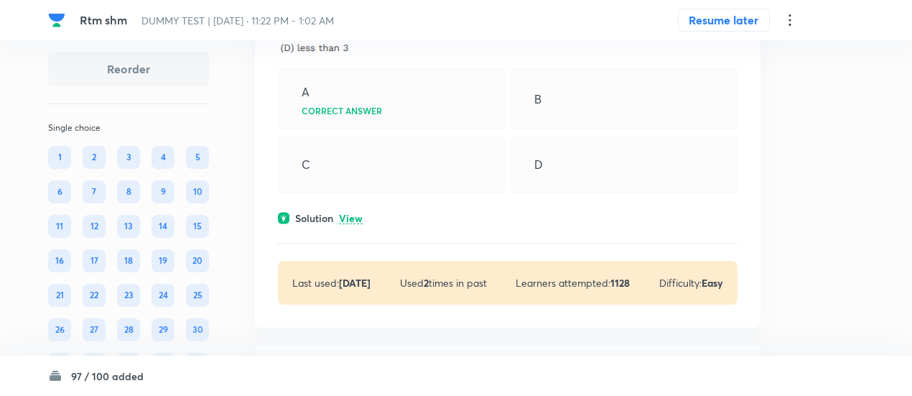
click at [353, 224] on p "View" at bounding box center [351, 218] width 24 height 11
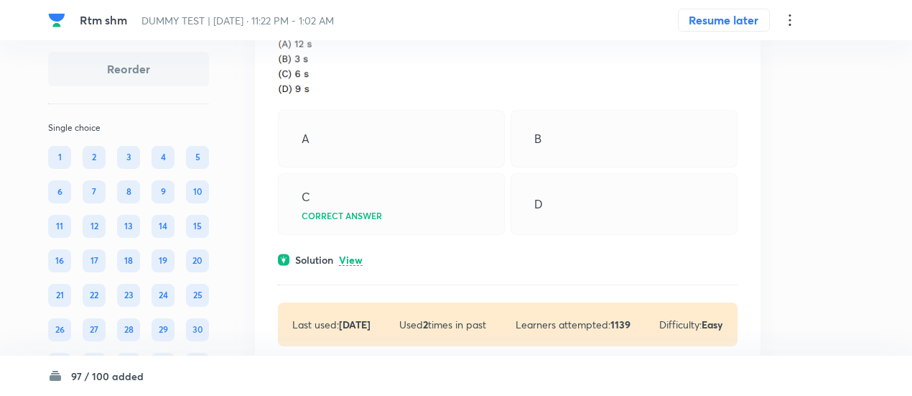
scroll to position [8559, 0]
click at [353, 258] on p "View" at bounding box center [351, 258] width 24 height 11
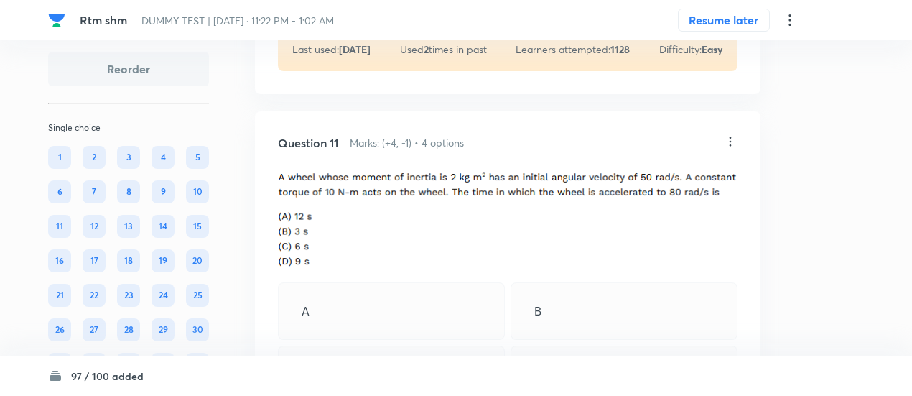
scroll to position [8382, 0]
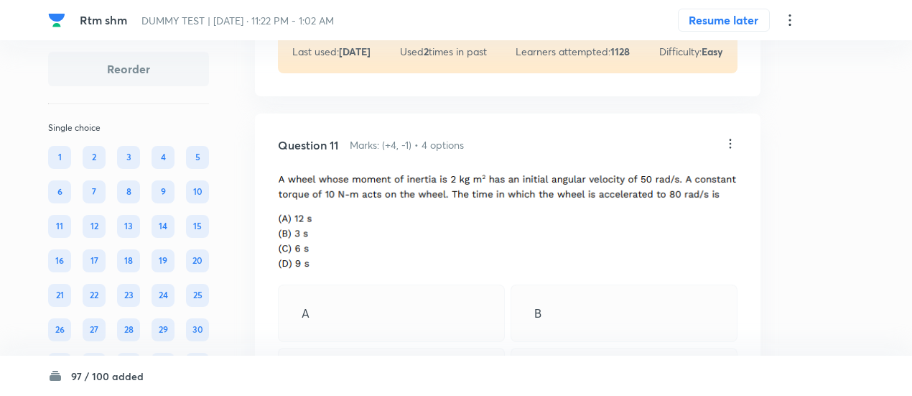
click at [728, 149] on icon at bounding box center [730, 143] width 14 height 14
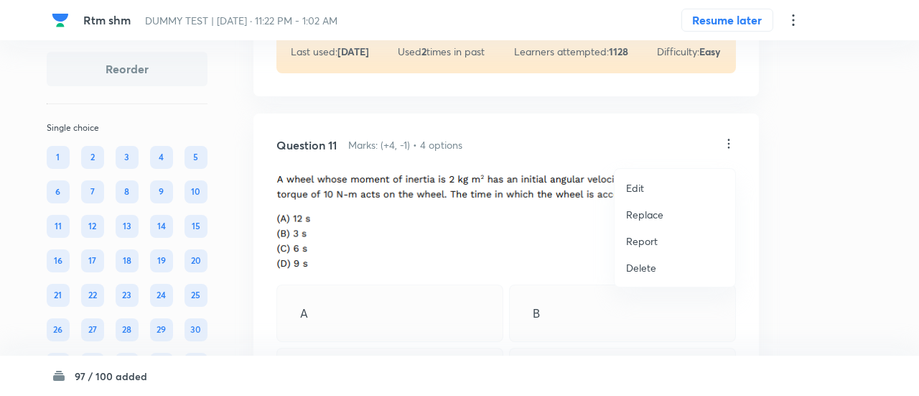
click at [653, 215] on p "Replace" at bounding box center [644, 214] width 37 height 15
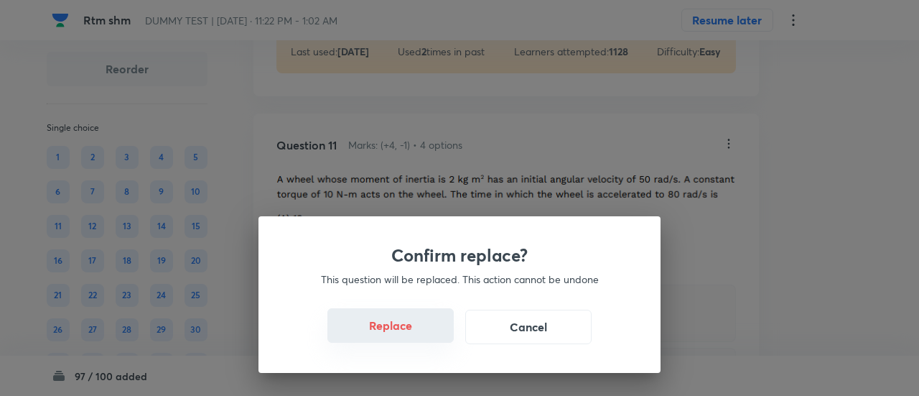
click at [401, 337] on button "Replace" at bounding box center [390, 325] width 126 height 34
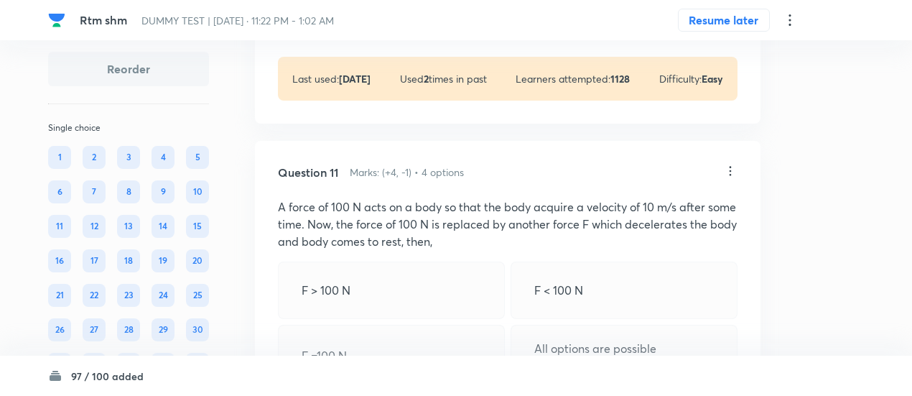
scroll to position [8354, 0]
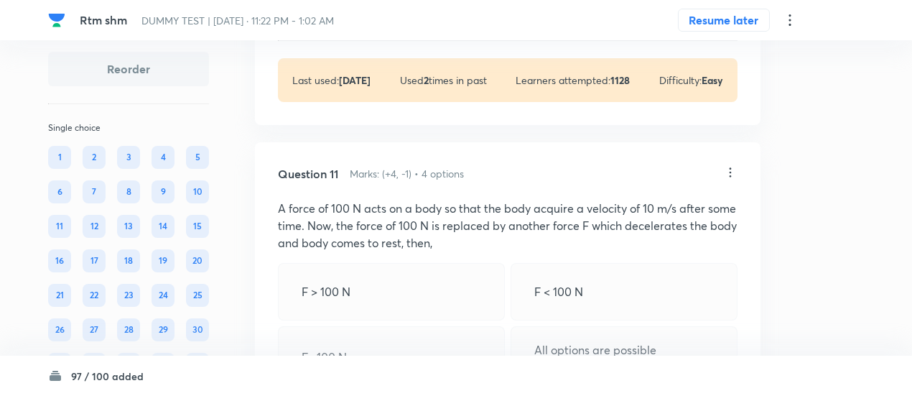
click at [730, 177] on icon at bounding box center [730, 172] width 14 height 14
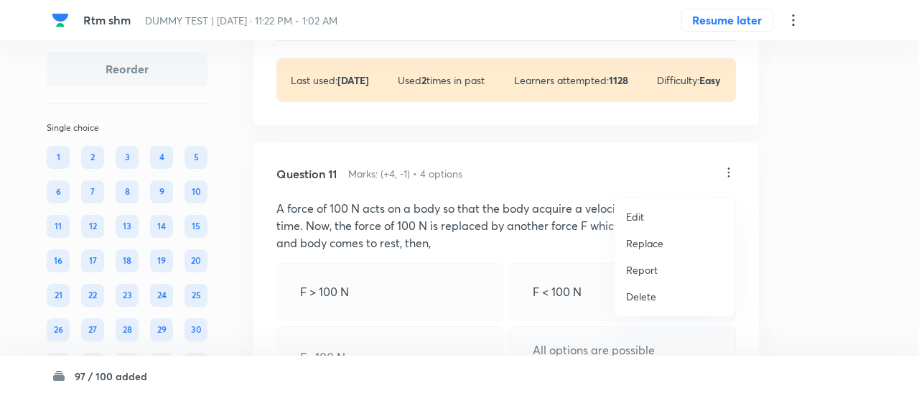
click at [649, 242] on p "Replace" at bounding box center [644, 243] width 37 height 15
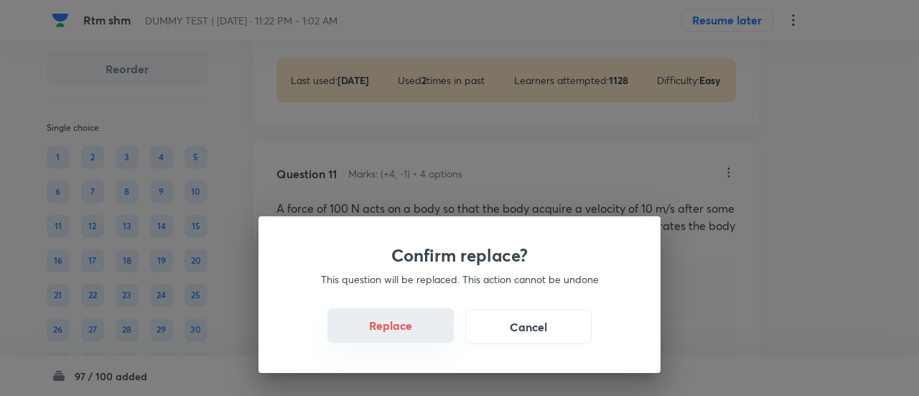
click at [404, 335] on button "Replace" at bounding box center [390, 325] width 126 height 34
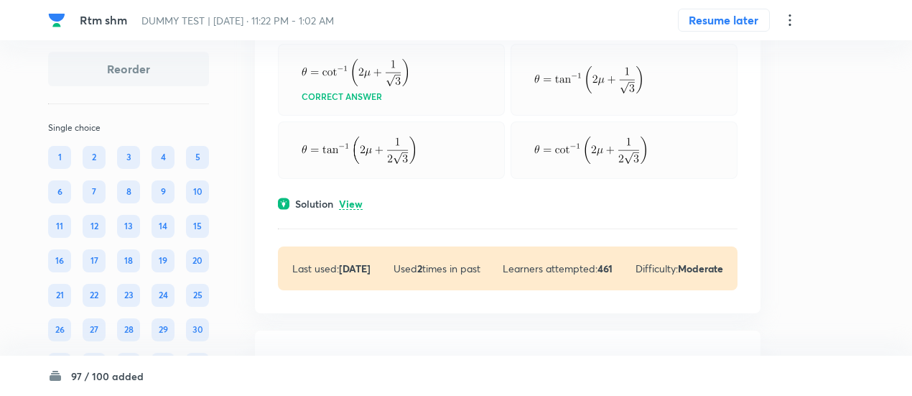
scroll to position [9488, 0]
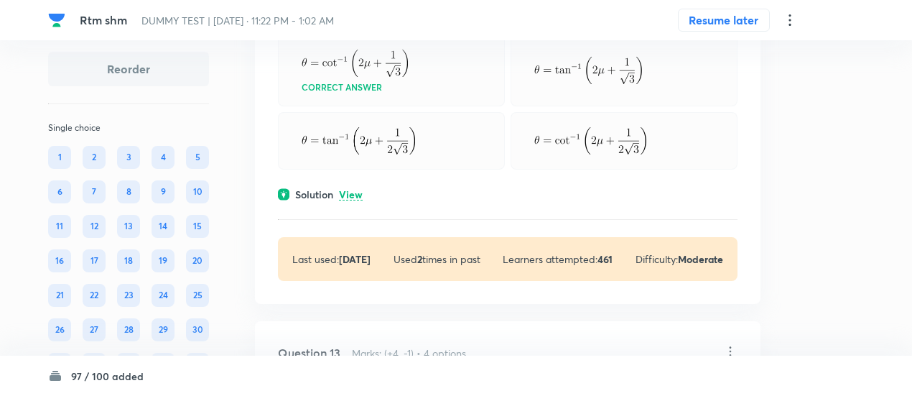
click at [356, 200] on p "View" at bounding box center [351, 195] width 24 height 11
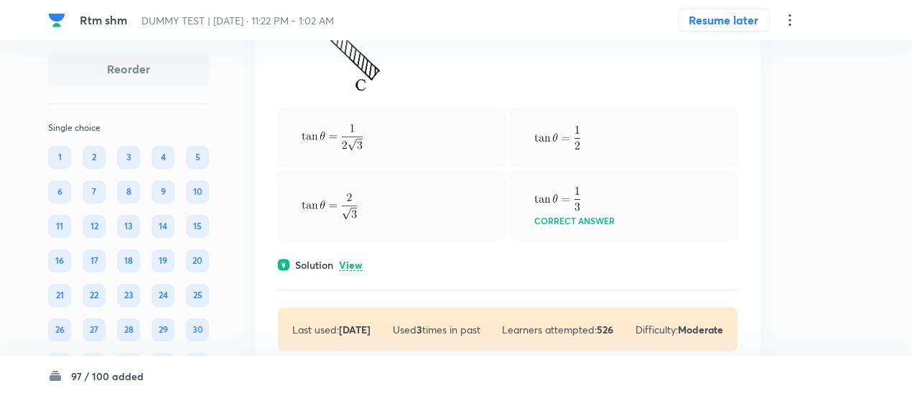
scroll to position [10355, 0]
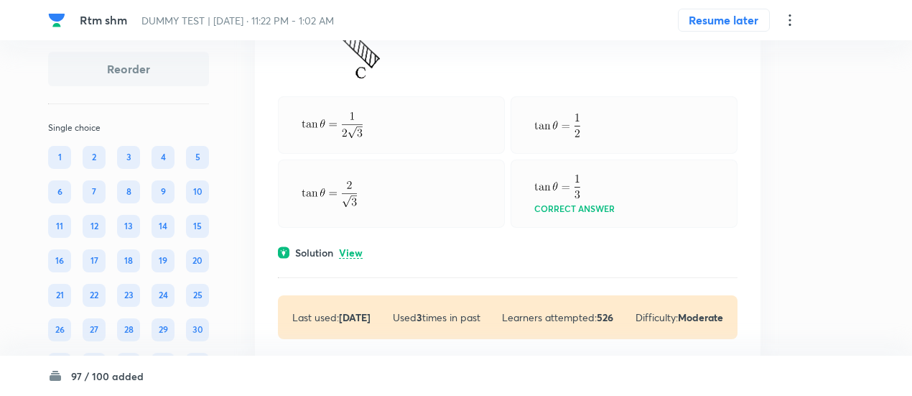
click at [357, 259] on p "View" at bounding box center [351, 253] width 24 height 11
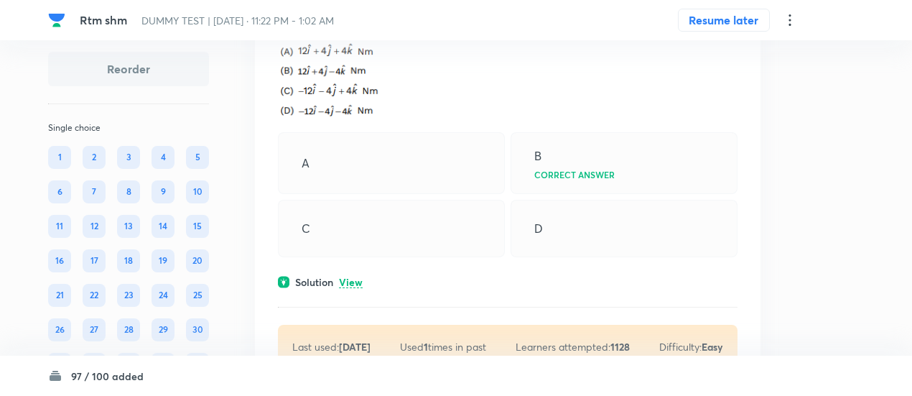
scroll to position [11240, 0]
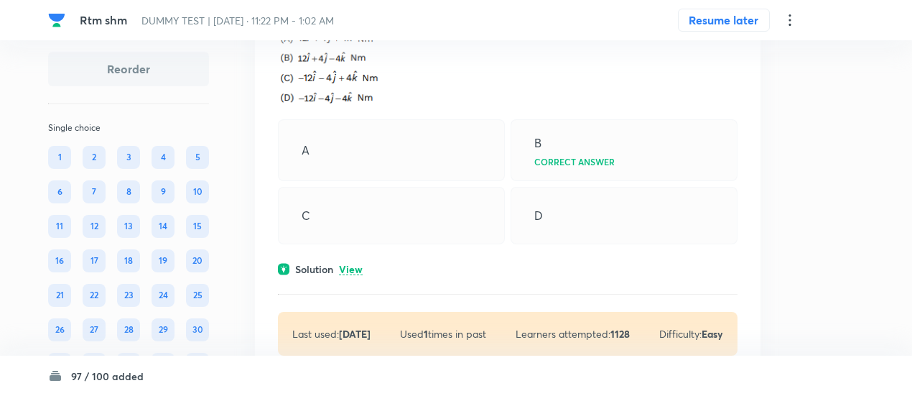
click at [355, 275] on p "View" at bounding box center [351, 269] width 24 height 11
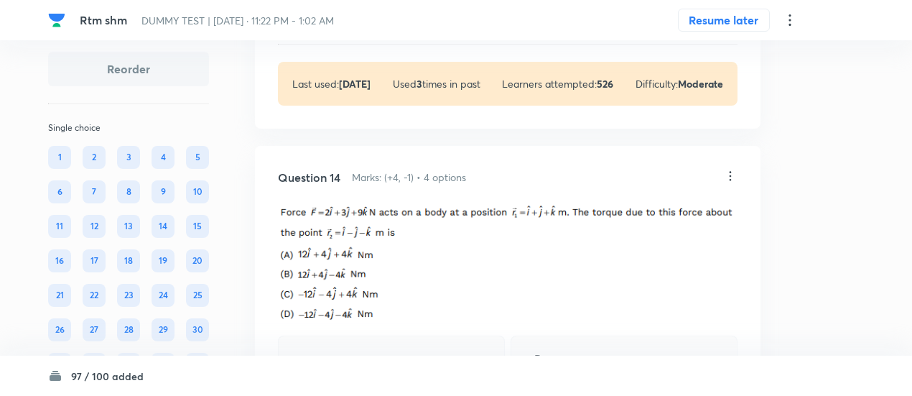
scroll to position [11023, 0]
click at [732, 177] on icon at bounding box center [730, 176] width 14 height 14
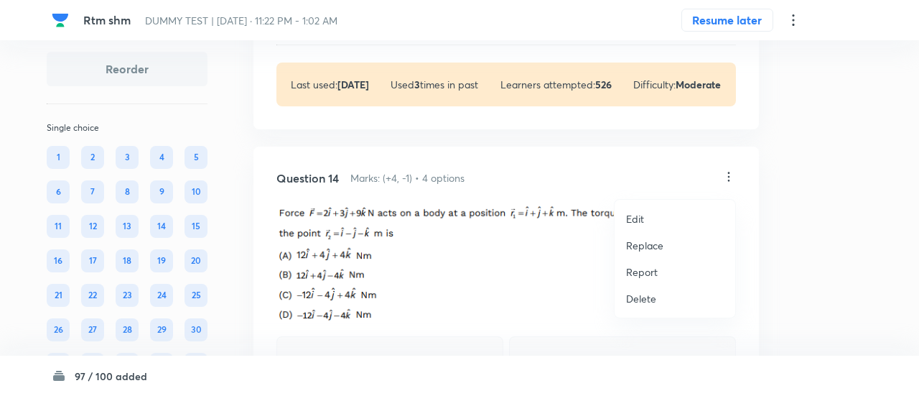
click at [651, 243] on p "Replace" at bounding box center [644, 245] width 37 height 15
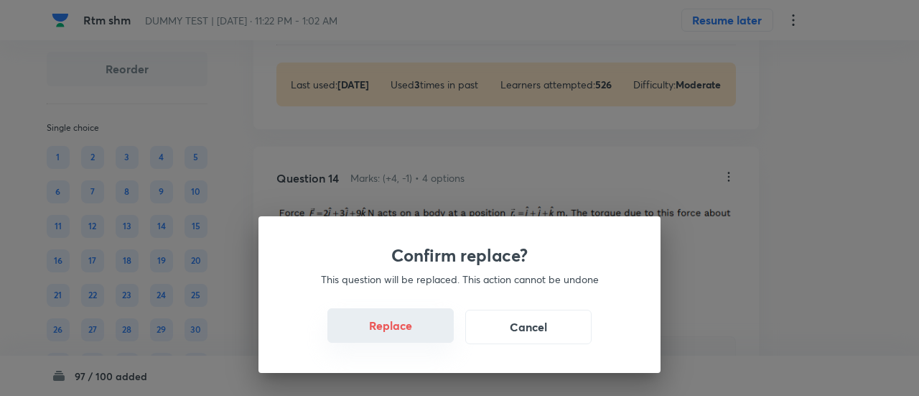
click at [402, 335] on button "Replace" at bounding box center [390, 325] width 126 height 34
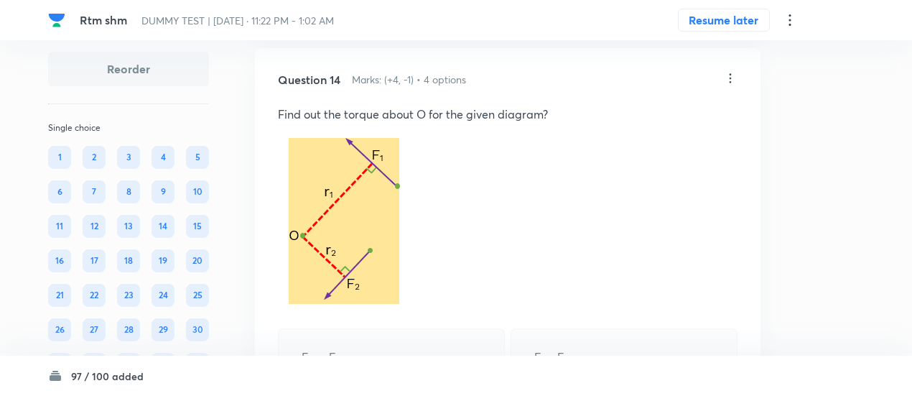
scroll to position [11121, 0]
click at [732, 86] on icon at bounding box center [730, 79] width 14 height 14
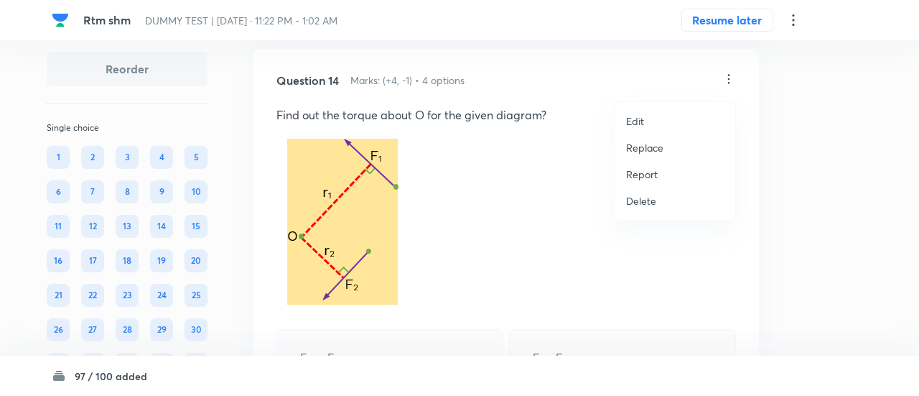
click at [652, 148] on p "Replace" at bounding box center [644, 147] width 37 height 15
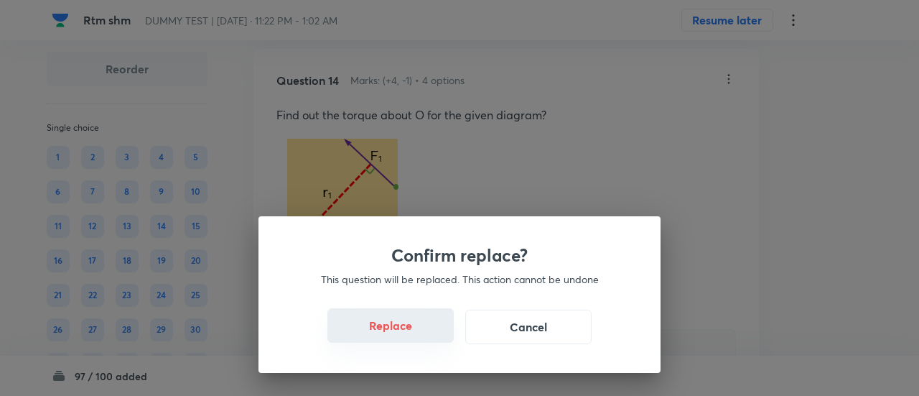
click at [401, 331] on button "Replace" at bounding box center [390, 325] width 126 height 34
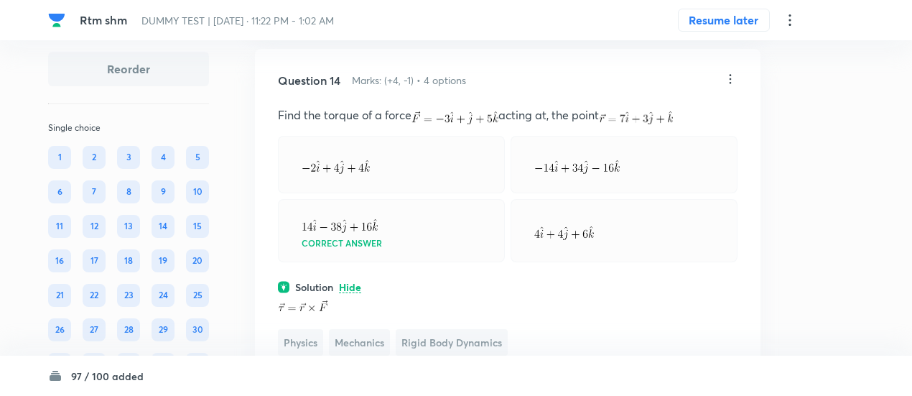
click at [727, 83] on icon at bounding box center [730, 79] width 14 height 14
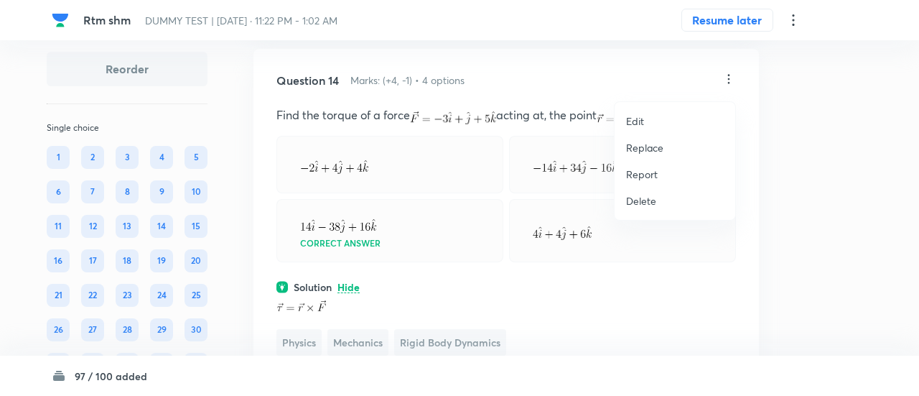
click at [643, 144] on p "Replace" at bounding box center [644, 147] width 37 height 15
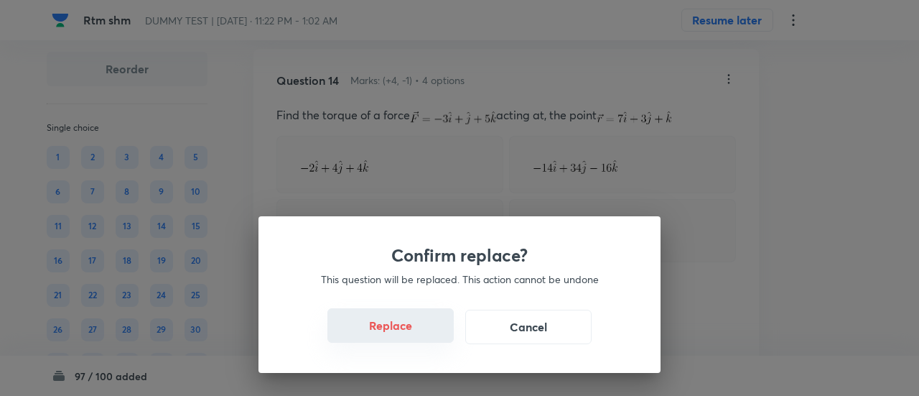
click at [414, 337] on button "Replace" at bounding box center [390, 325] width 126 height 34
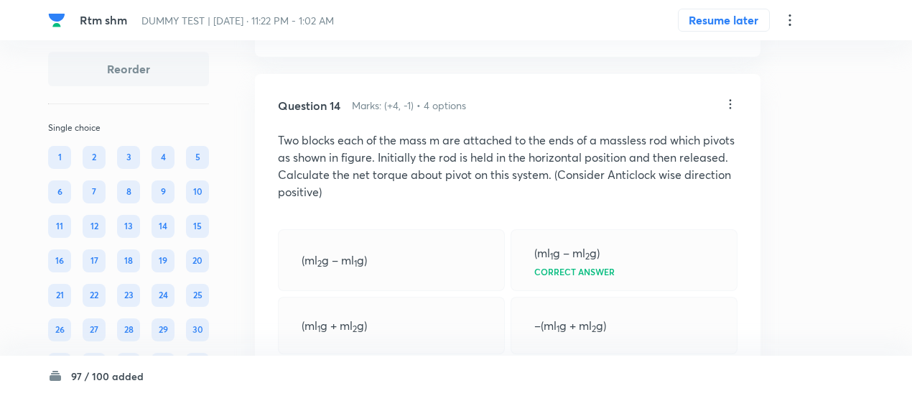
scroll to position [11092, 0]
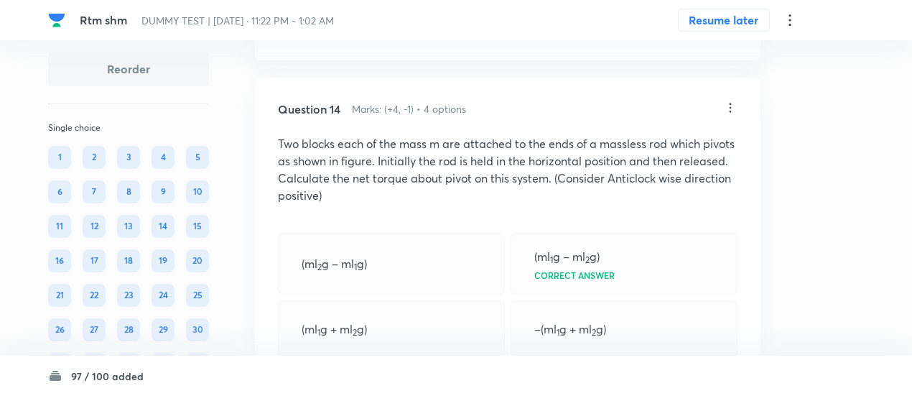
click at [735, 115] on icon at bounding box center [730, 108] width 14 height 14
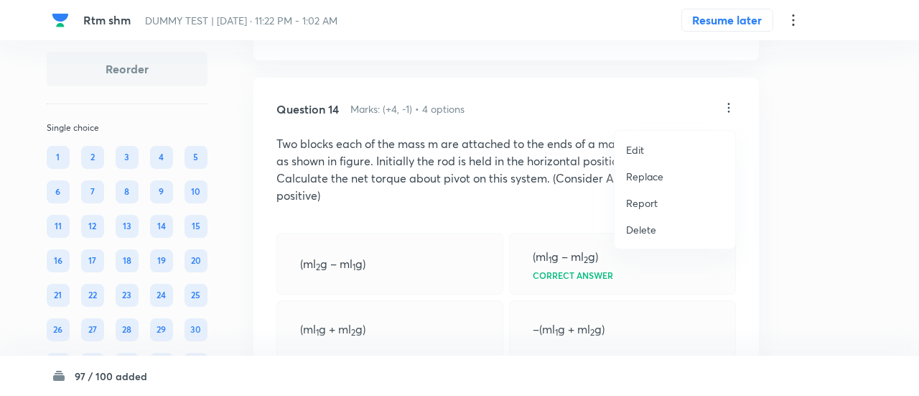
click at [640, 179] on p "Replace" at bounding box center [644, 176] width 37 height 15
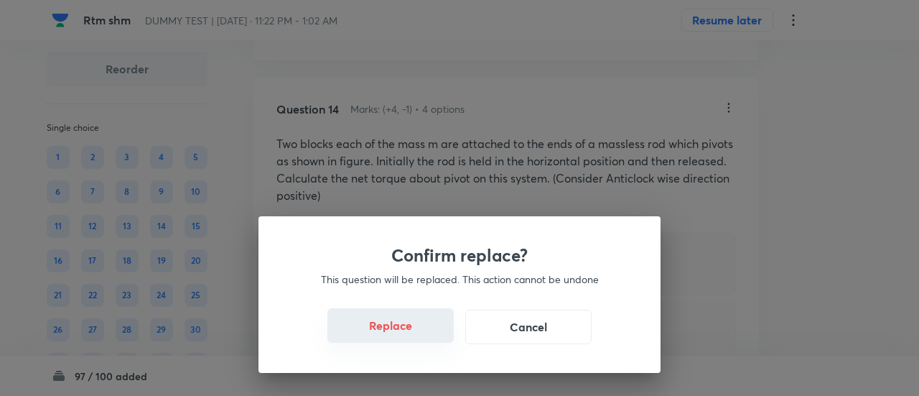
click at [407, 332] on button "Replace" at bounding box center [390, 325] width 126 height 34
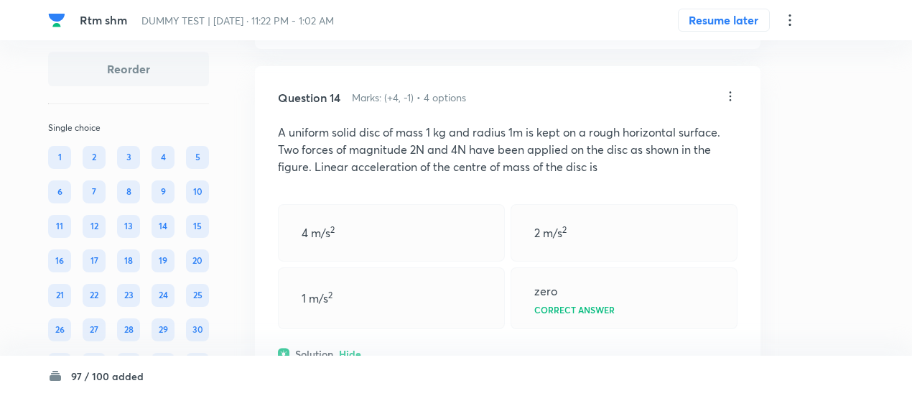
scroll to position [11100, 0]
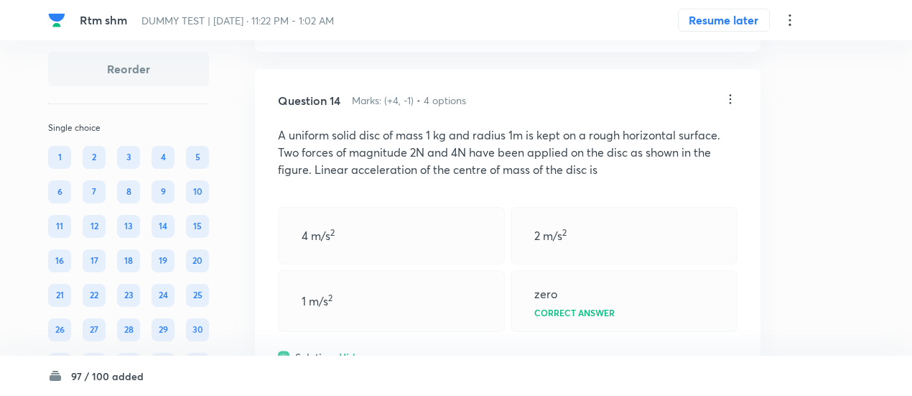
click at [732, 103] on icon at bounding box center [730, 99] width 14 height 14
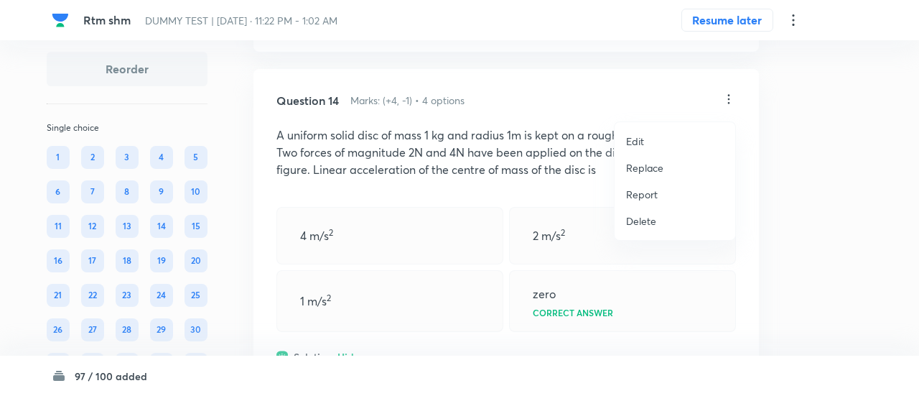
click at [636, 173] on p "Replace" at bounding box center [644, 167] width 37 height 15
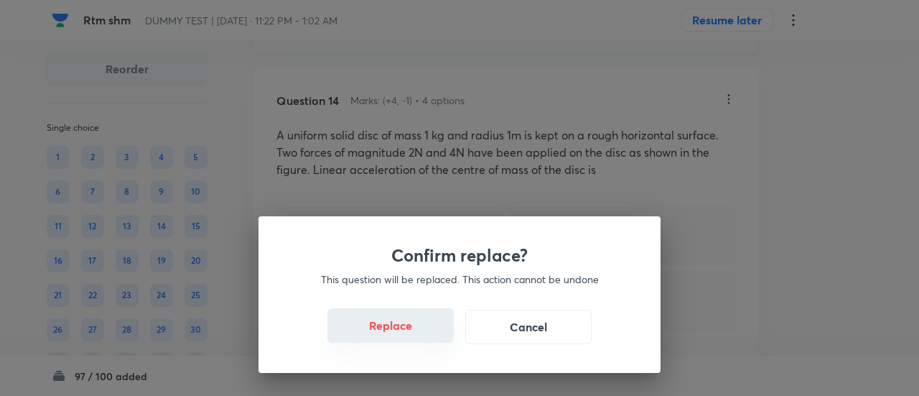
click at [406, 330] on button "Replace" at bounding box center [390, 325] width 126 height 34
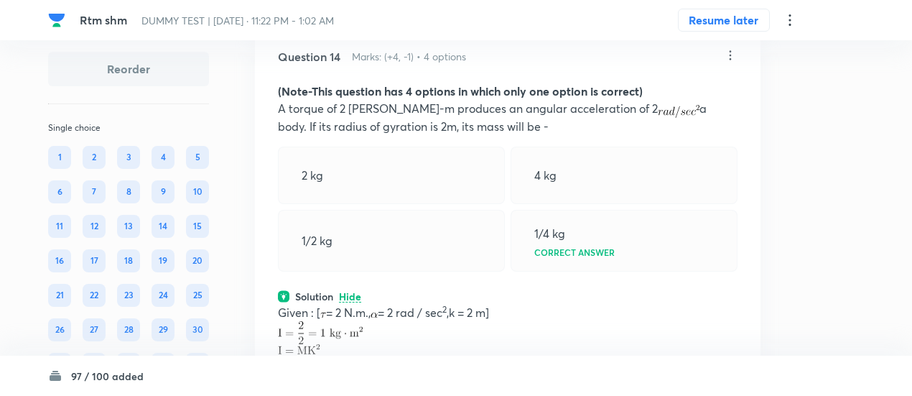
scroll to position [11144, 0]
click at [737, 55] on icon at bounding box center [730, 56] width 14 height 14
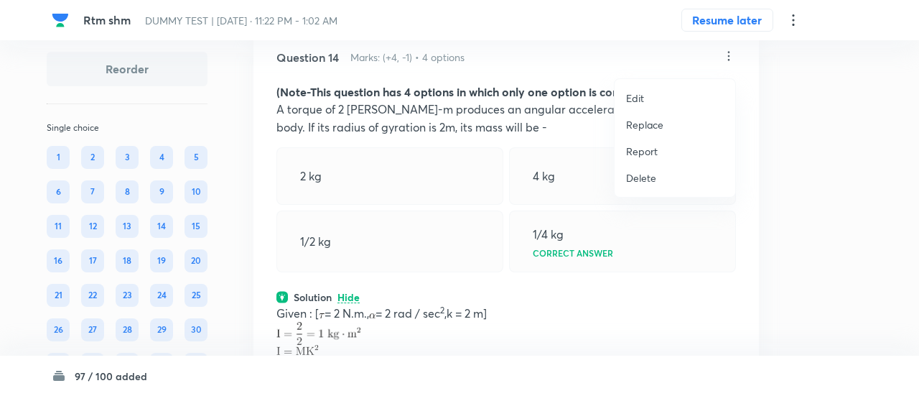
click at [634, 121] on p "Replace" at bounding box center [644, 124] width 37 height 15
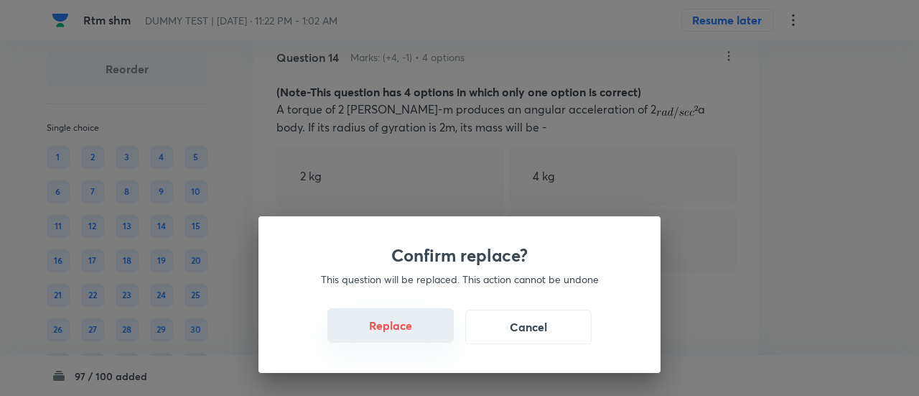
click at [404, 332] on button "Replace" at bounding box center [390, 325] width 126 height 34
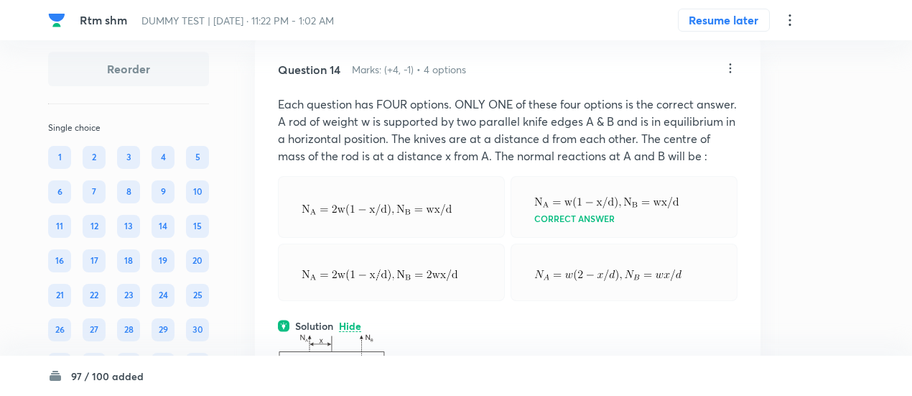
scroll to position [11131, 0]
click at [734, 74] on icon at bounding box center [730, 69] width 14 height 14
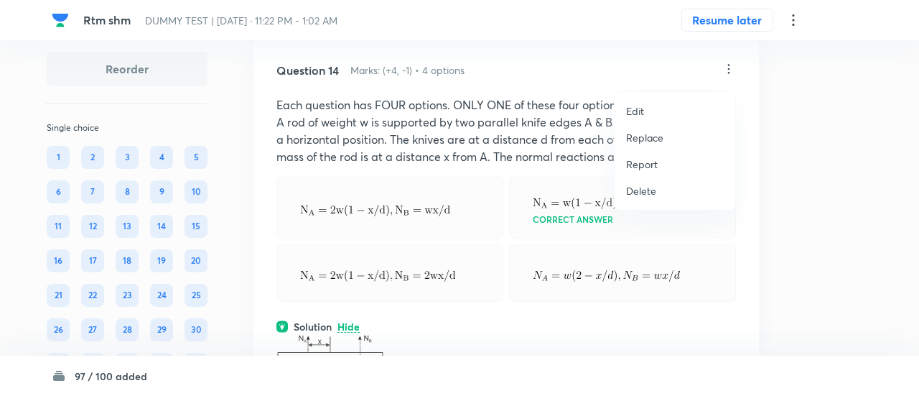
click at [641, 136] on p "Replace" at bounding box center [644, 137] width 37 height 15
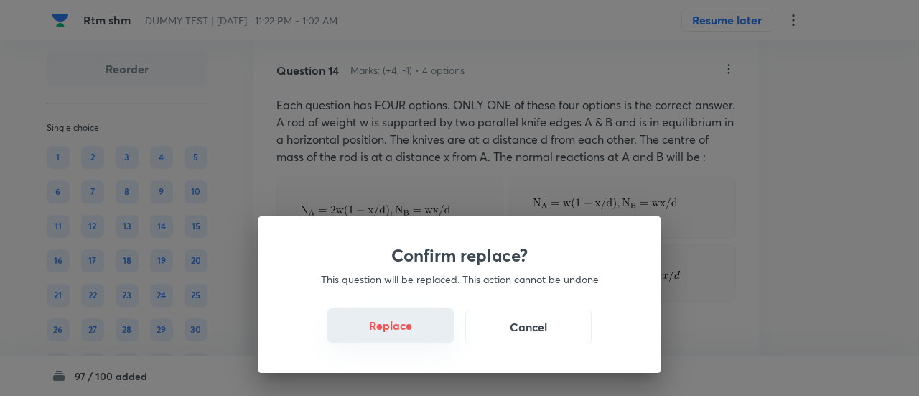
click at [404, 330] on button "Replace" at bounding box center [390, 325] width 126 height 34
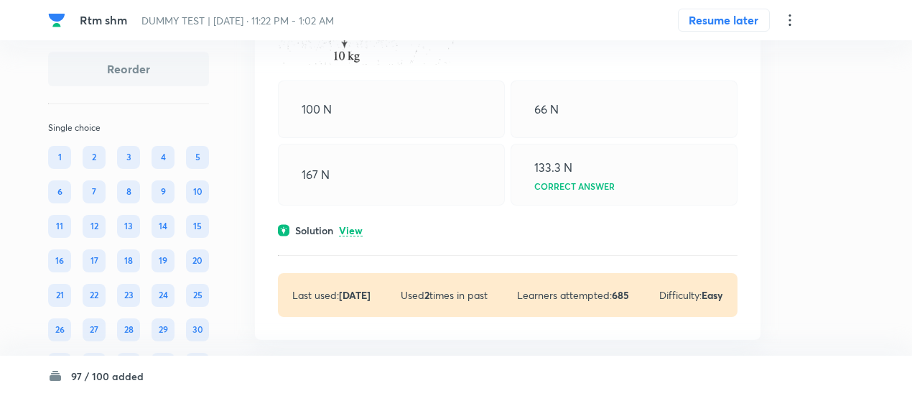
scroll to position [12072, 0]
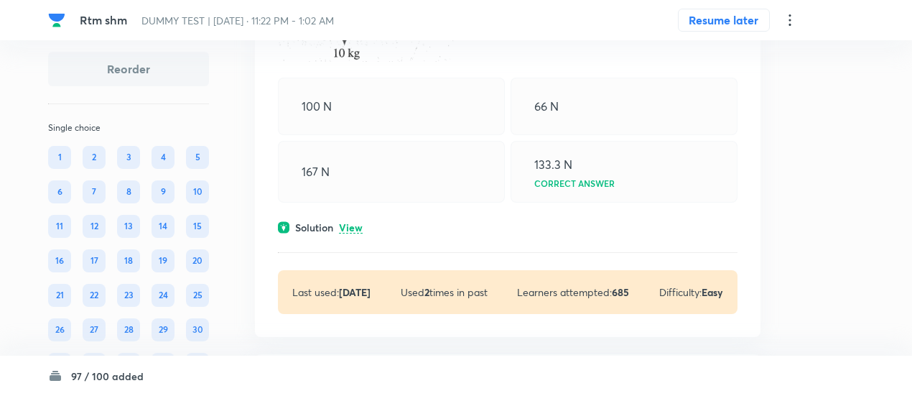
click at [352, 232] on p "View" at bounding box center [351, 228] width 24 height 11
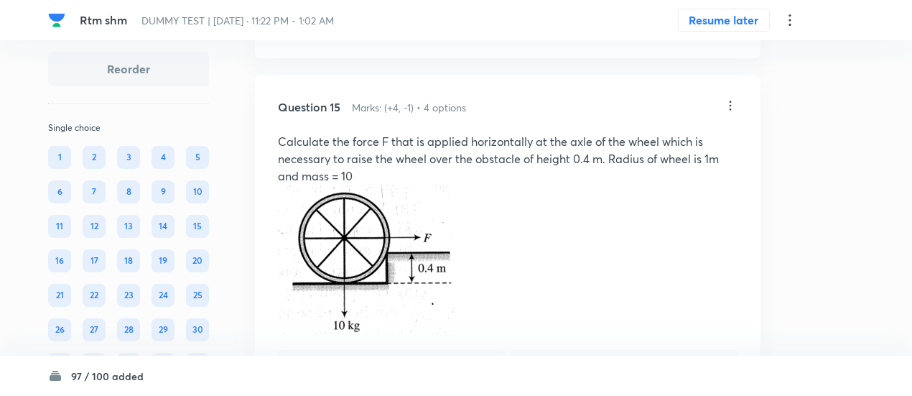
scroll to position [11798, 0]
click at [733, 109] on icon at bounding box center [730, 107] width 14 height 14
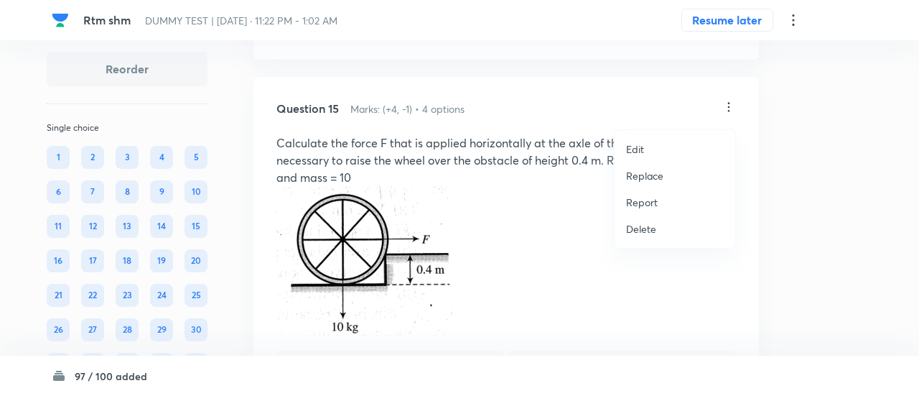
click at [655, 174] on p "Replace" at bounding box center [644, 175] width 37 height 15
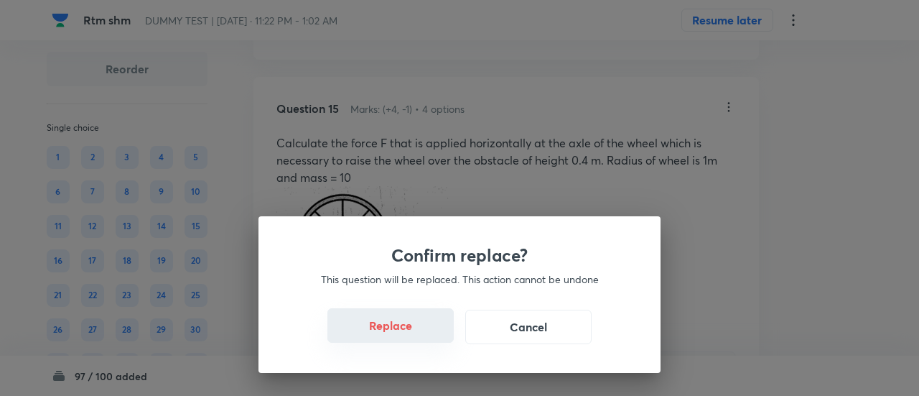
click at [406, 334] on button "Replace" at bounding box center [390, 325] width 126 height 34
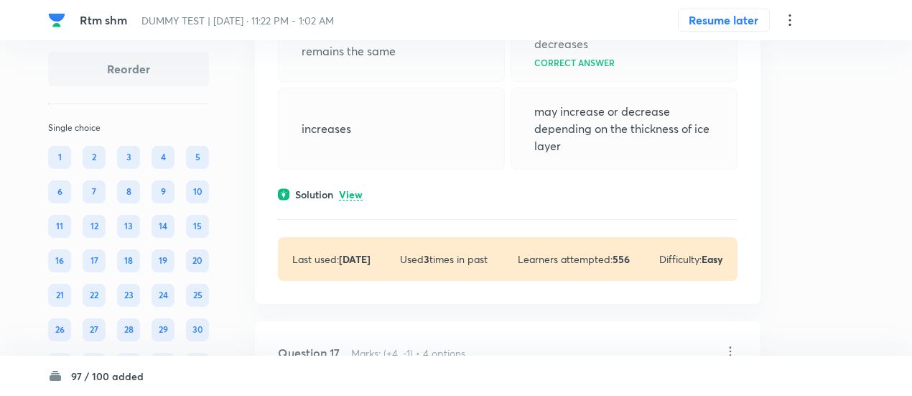
scroll to position [12999, 0]
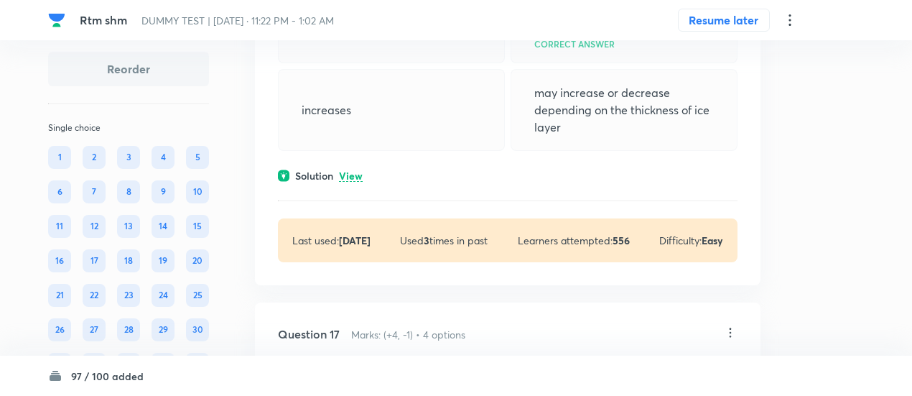
click at [355, 182] on p "View" at bounding box center [351, 176] width 24 height 11
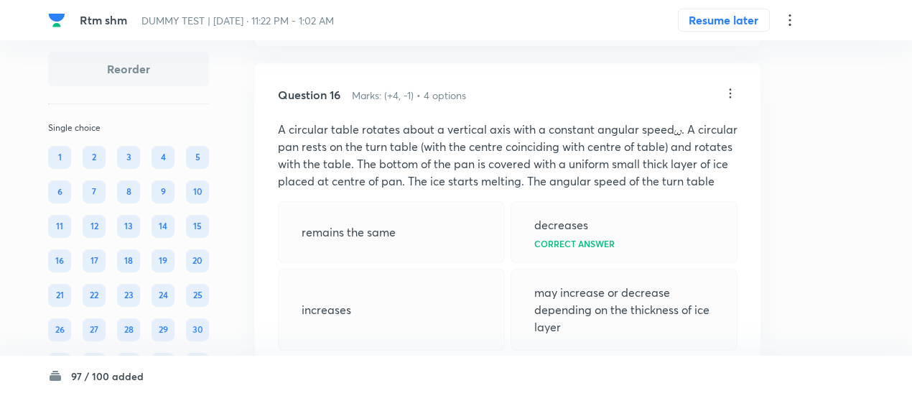
scroll to position [12795, 0]
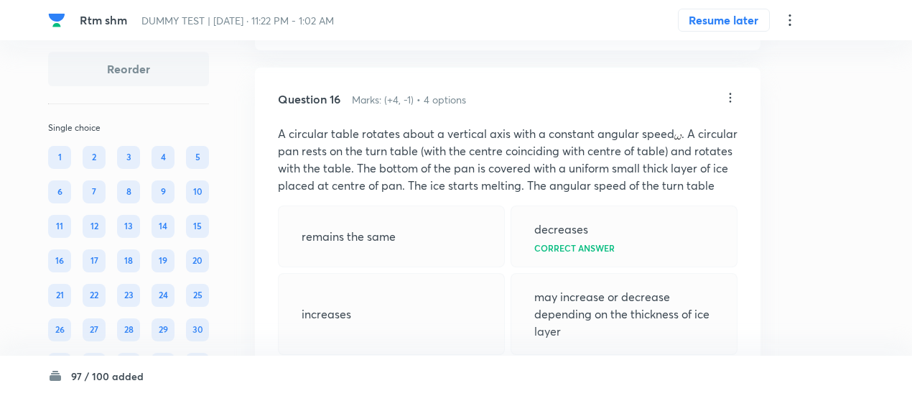
click at [737, 121] on div "Question 16 Marks: (+4, -1) • 4 options A circular table rotates about a vertic…" at bounding box center [508, 319] width 506 height 503
click at [733, 105] on icon at bounding box center [730, 97] width 14 height 14
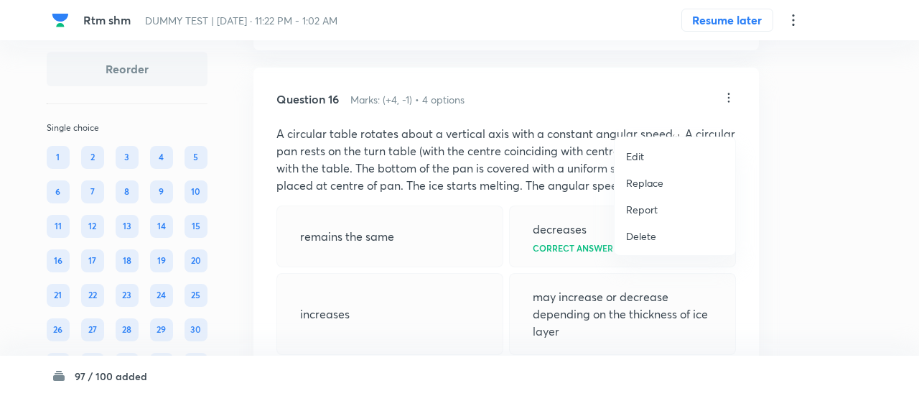
click at [654, 183] on p "Replace" at bounding box center [644, 182] width 37 height 15
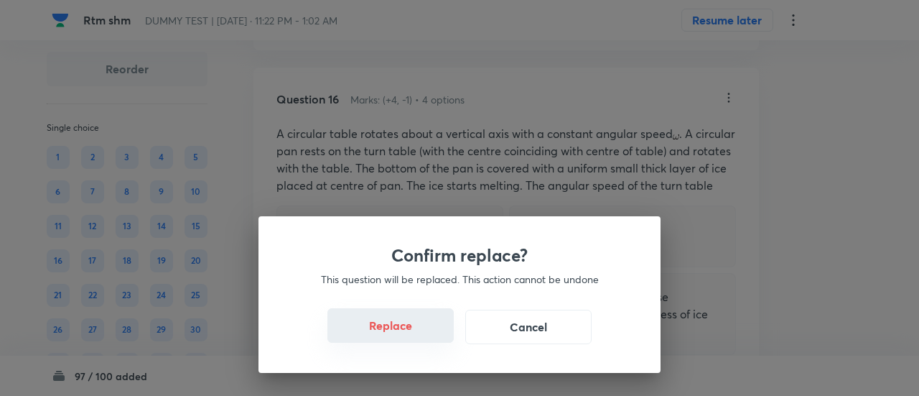
click at [398, 336] on button "Replace" at bounding box center [390, 325] width 126 height 34
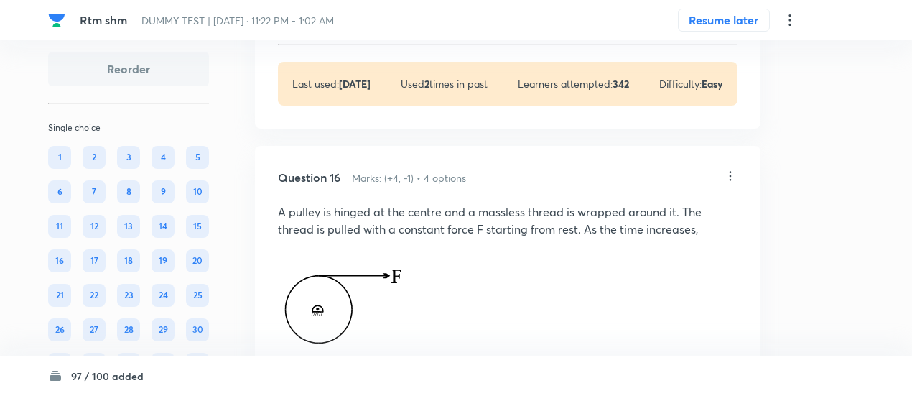
scroll to position [12716, 0]
click at [730, 182] on icon at bounding box center [731, 176] width 2 height 9
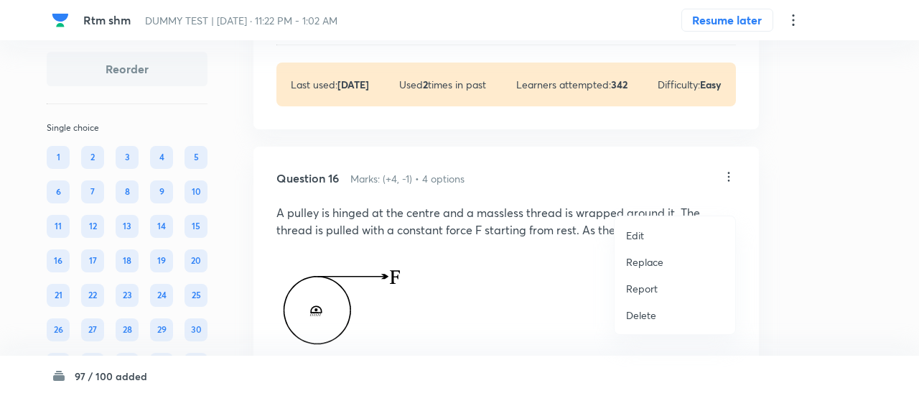
click at [664, 257] on li "Replace" at bounding box center [675, 261] width 121 height 27
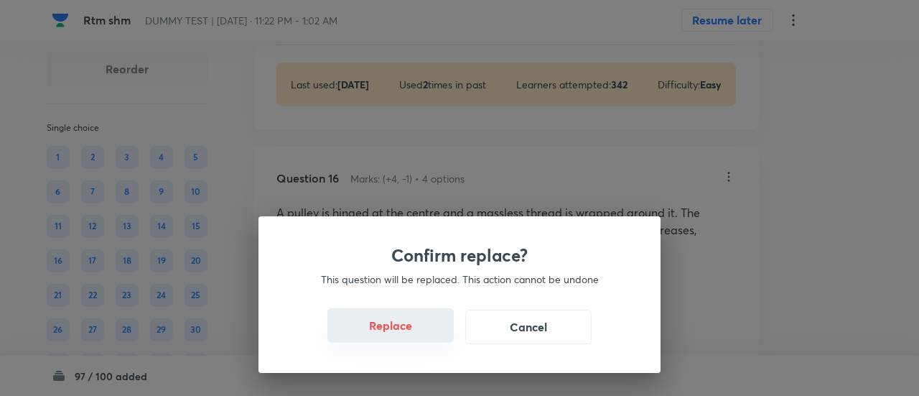
click at [392, 334] on button "Replace" at bounding box center [390, 325] width 126 height 34
click at [392, 334] on button "Replace" at bounding box center [390, 327] width 126 height 34
click at [392, 334] on button "Replace" at bounding box center [390, 325] width 126 height 34
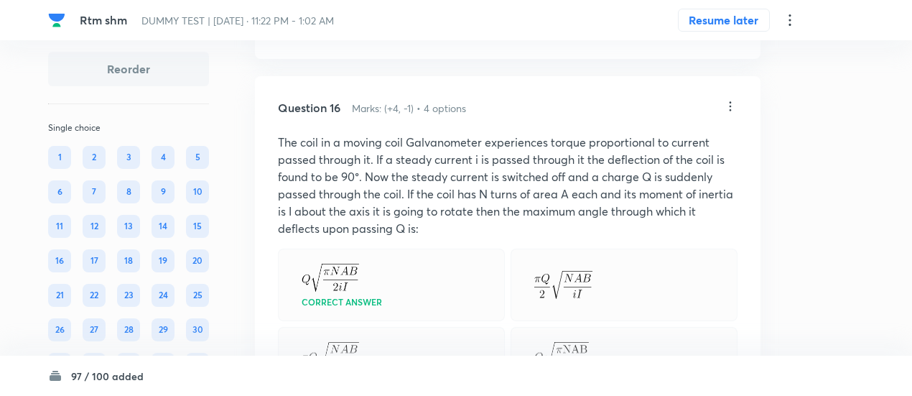
scroll to position [12785, 0]
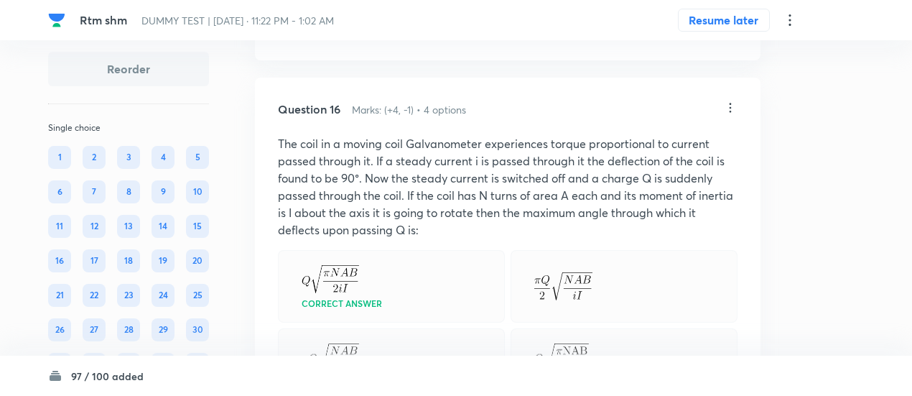
click at [737, 115] on icon at bounding box center [730, 108] width 14 height 14
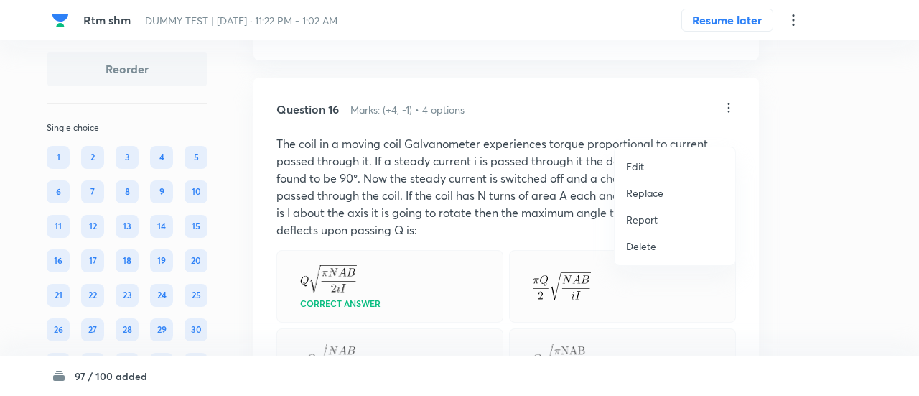
click at [652, 193] on p "Replace" at bounding box center [644, 192] width 37 height 15
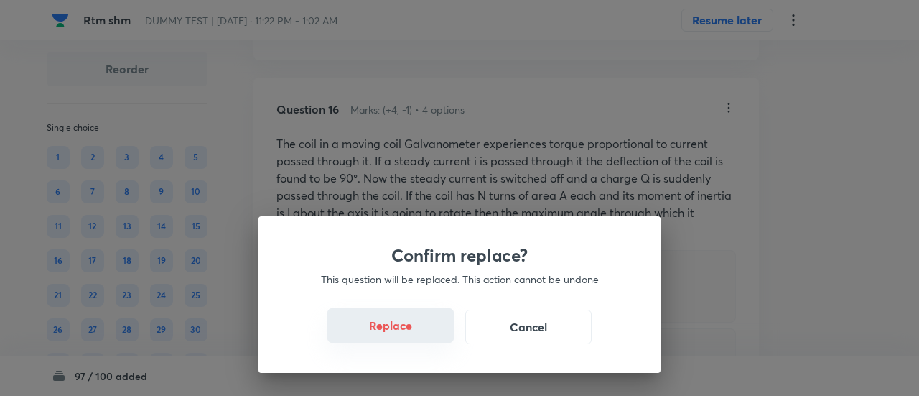
click at [405, 335] on button "Replace" at bounding box center [390, 325] width 126 height 34
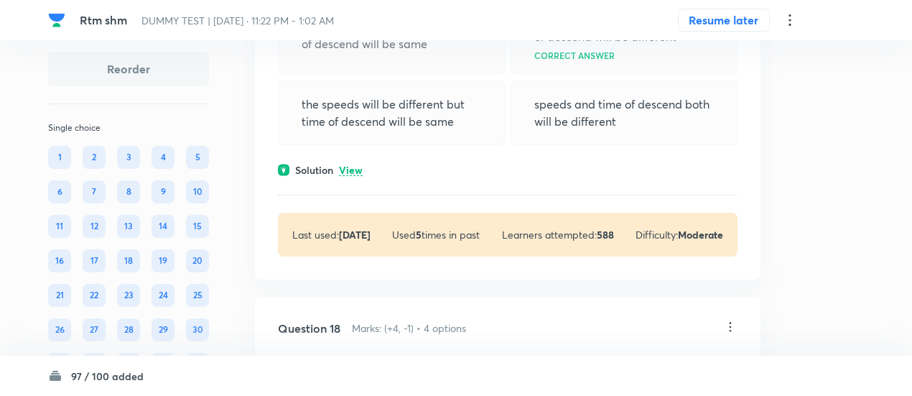
scroll to position [13694, 0]
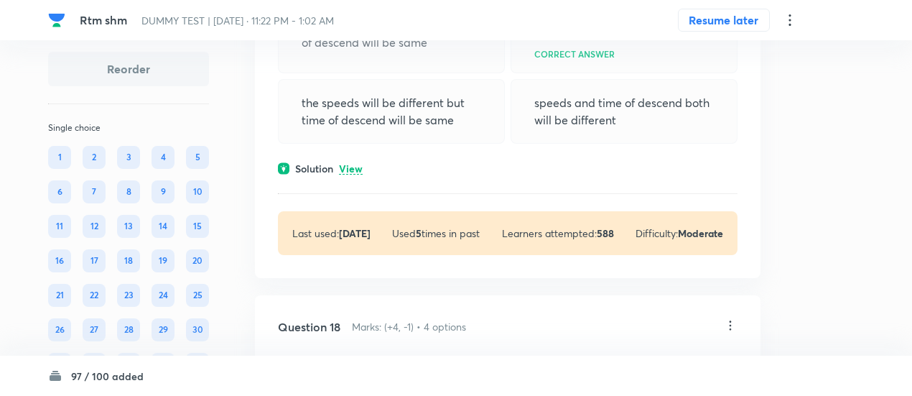
click at [348, 174] on p "View" at bounding box center [351, 169] width 24 height 11
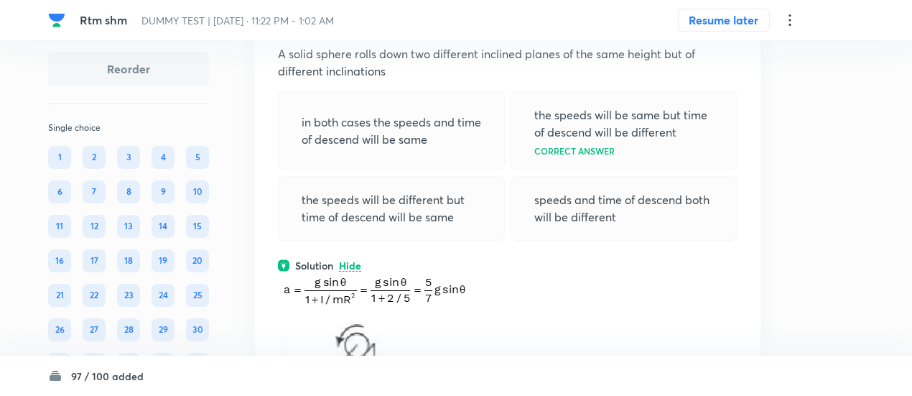
scroll to position [13591, 0]
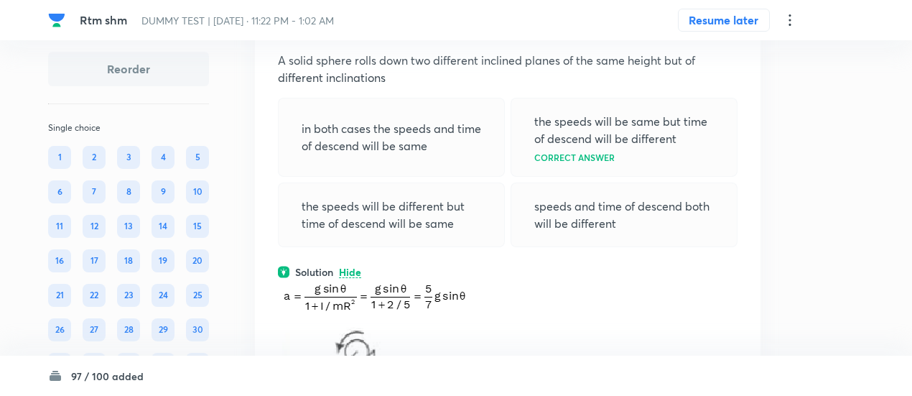
click at [724, 32] on icon at bounding box center [730, 24] width 14 height 14
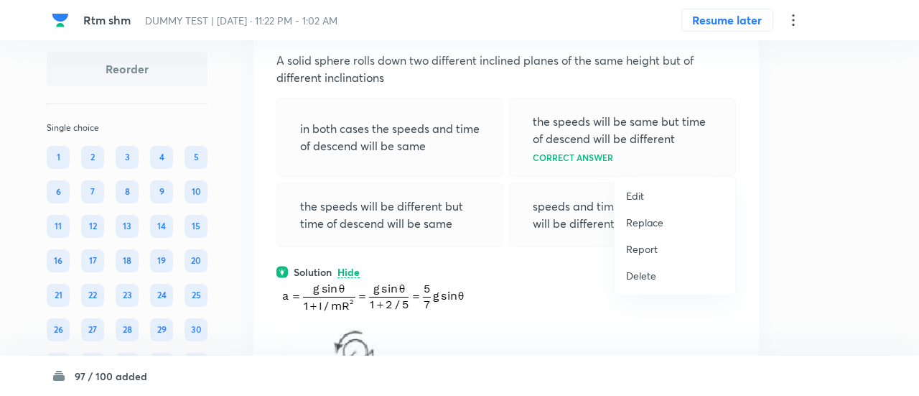
click at [633, 230] on li "Replace" at bounding box center [675, 222] width 121 height 27
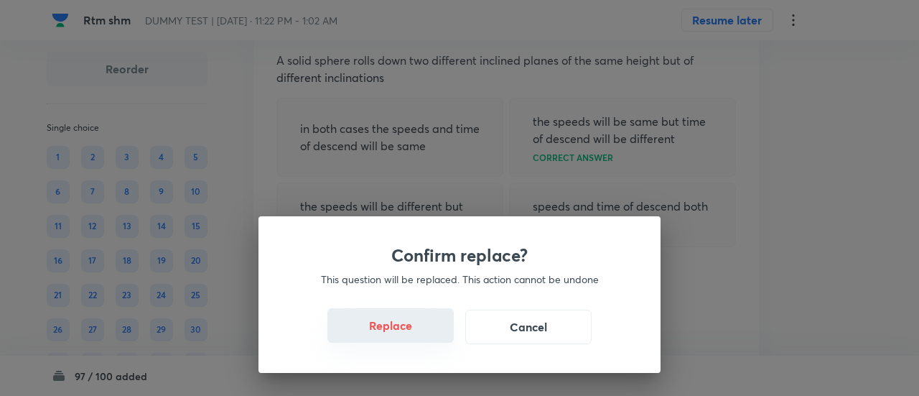
click at [406, 335] on button "Replace" at bounding box center [390, 325] width 126 height 34
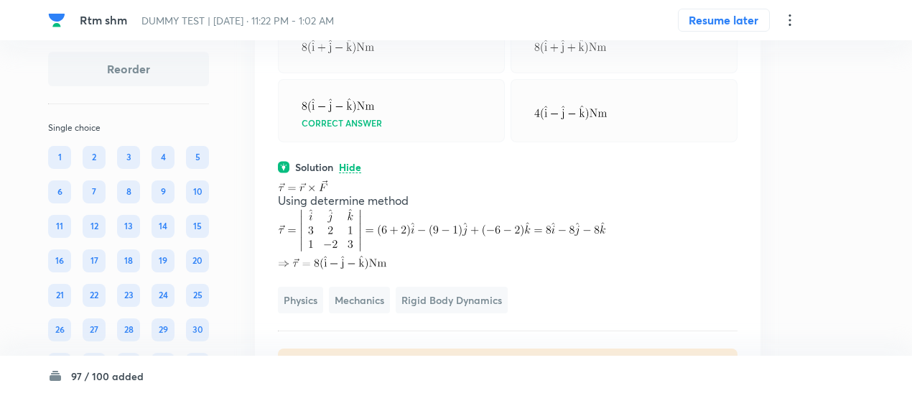
scroll to position [13673, 0]
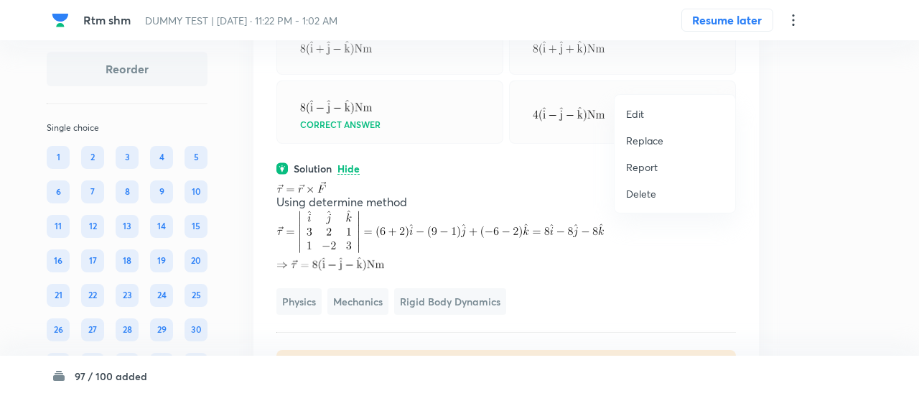
click at [648, 139] on p "Replace" at bounding box center [644, 140] width 37 height 15
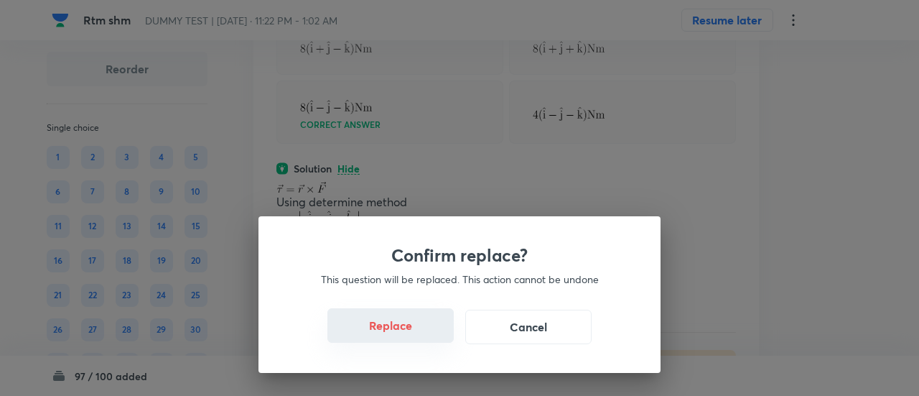
click at [411, 335] on button "Replace" at bounding box center [390, 325] width 126 height 34
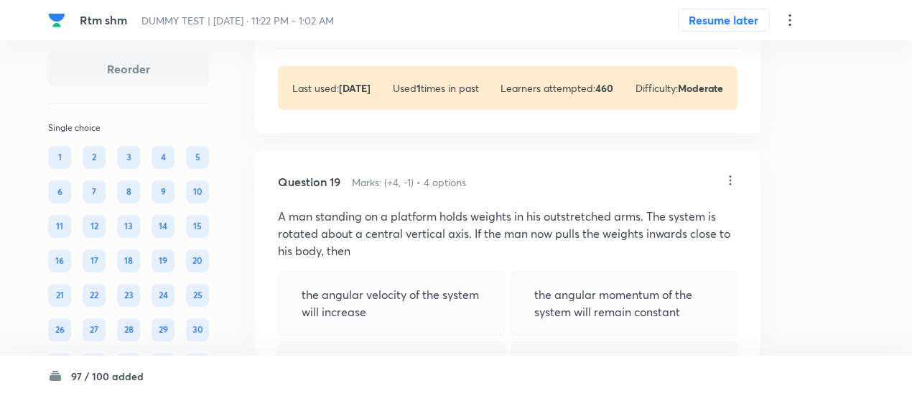
scroll to position [14680, 0]
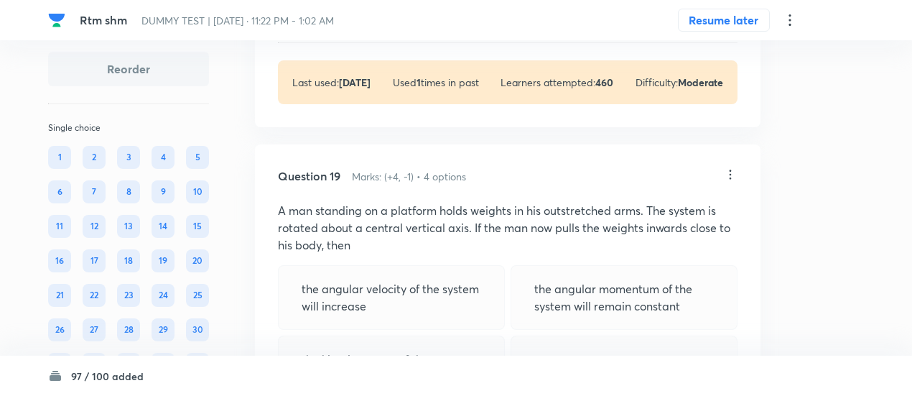
click at [355, 24] on p "View" at bounding box center [351, 18] width 24 height 11
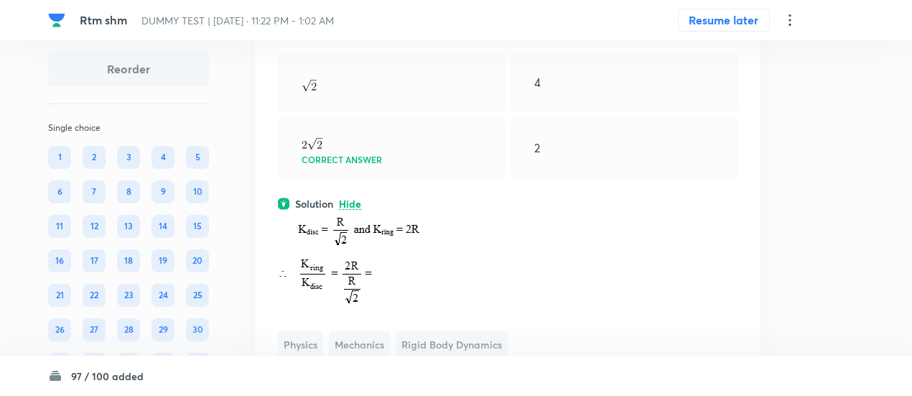
scroll to position [14493, 0]
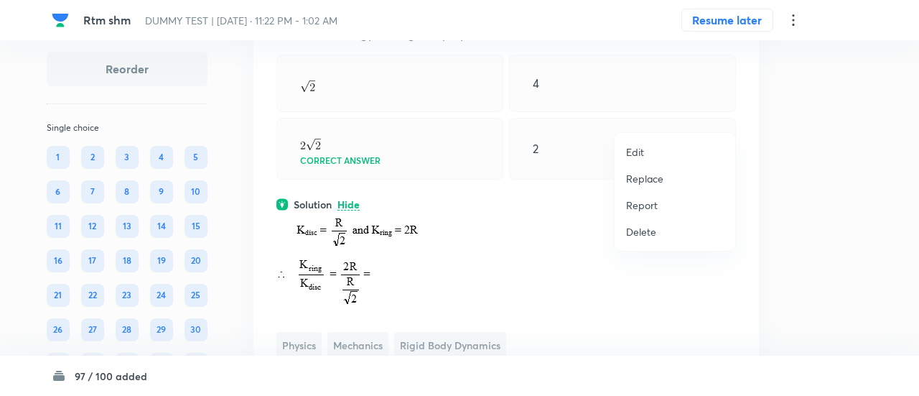
click at [658, 180] on p "Replace" at bounding box center [644, 178] width 37 height 15
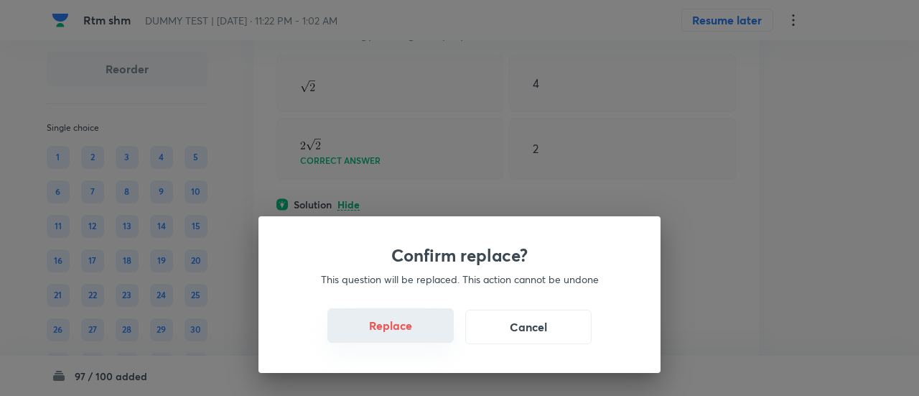
click at [401, 339] on button "Replace" at bounding box center [390, 325] width 126 height 34
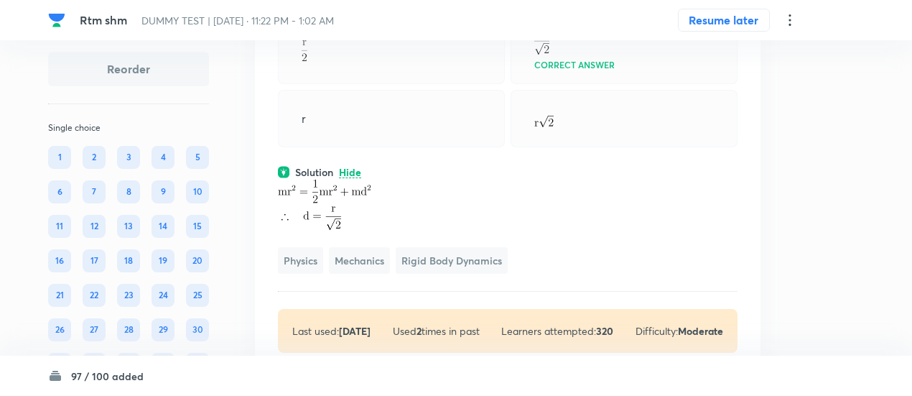
scroll to position [14530, 0]
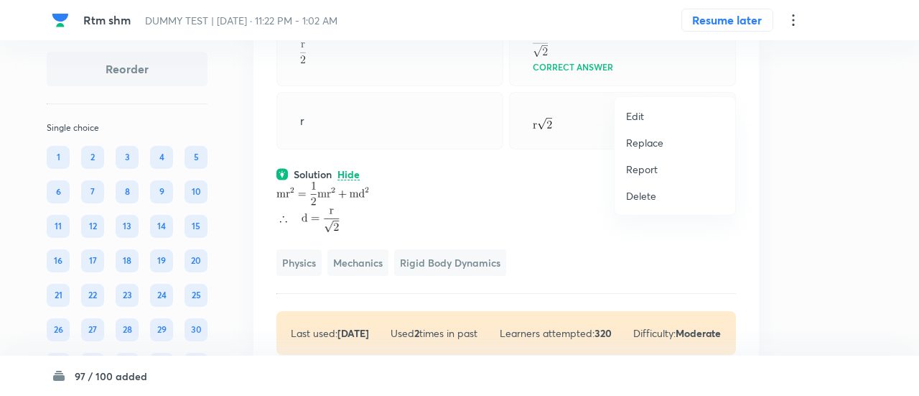
click at [655, 143] on p "Replace" at bounding box center [644, 142] width 37 height 15
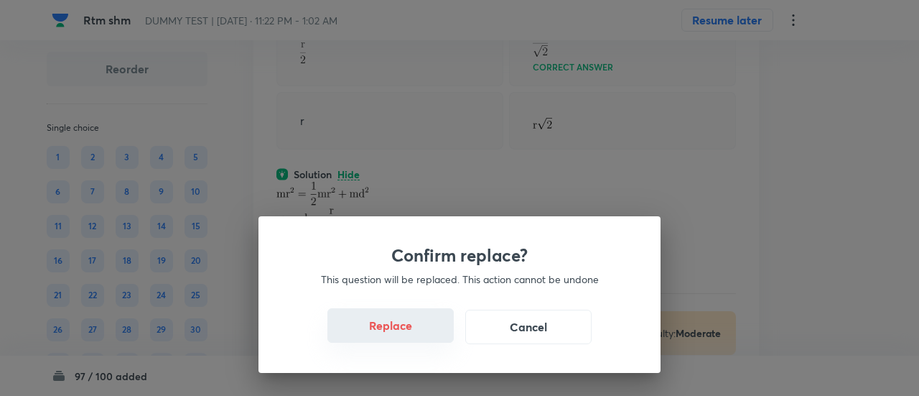
click at [396, 333] on button "Replace" at bounding box center [390, 325] width 126 height 34
click at [396, 333] on button "Replace" at bounding box center [390, 327] width 126 height 34
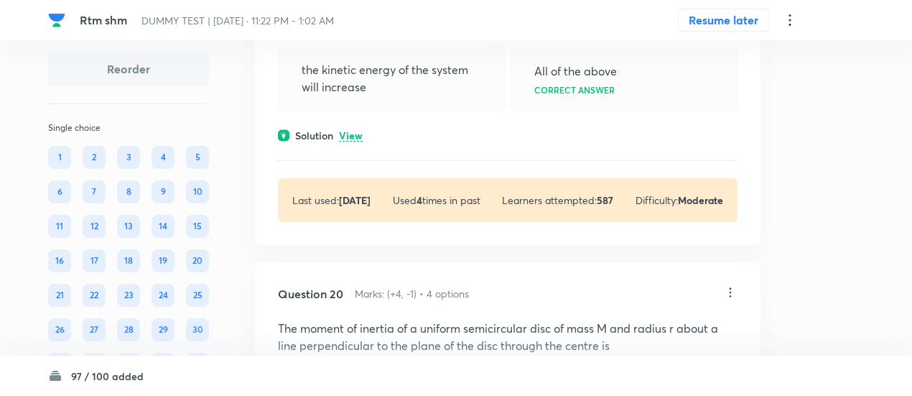
scroll to position [15477, 0]
click at [358, 140] on p "View" at bounding box center [351, 134] width 24 height 11
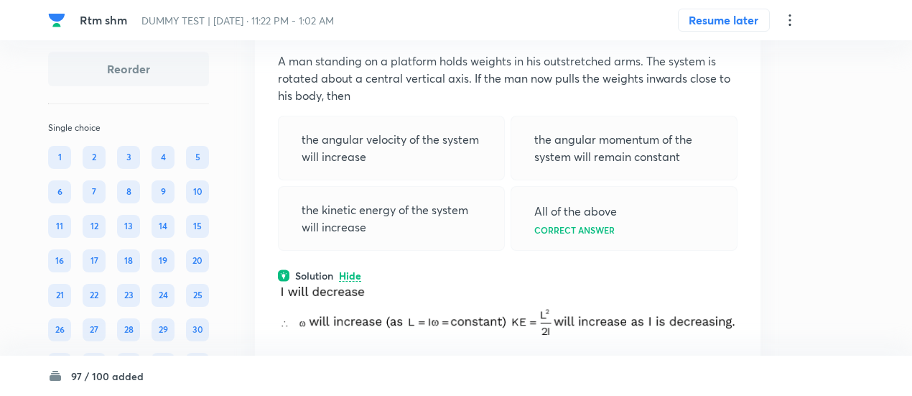
scroll to position [15331, 0]
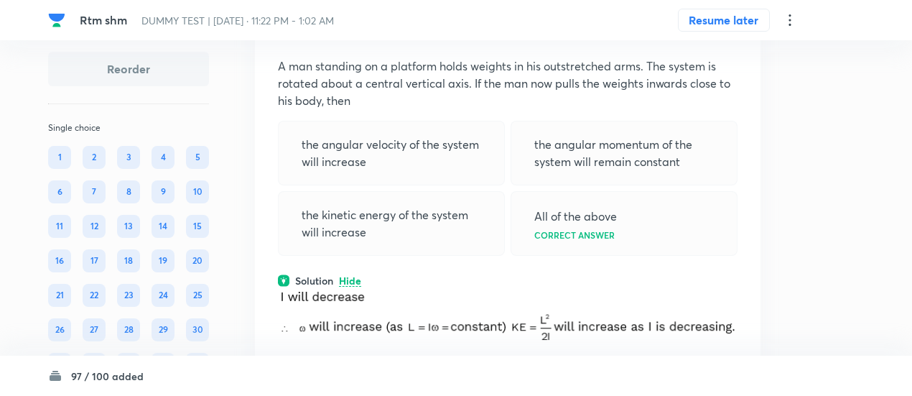
click at [730, 34] on icon at bounding box center [731, 29] width 2 height 9
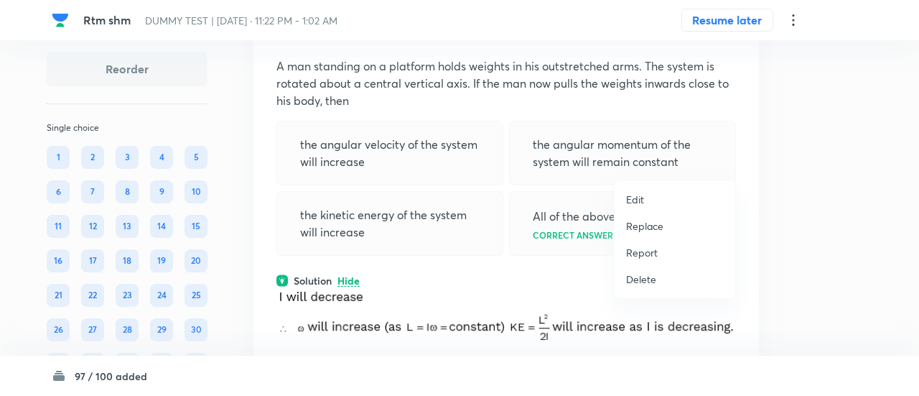
click at [643, 228] on p "Replace" at bounding box center [644, 225] width 37 height 15
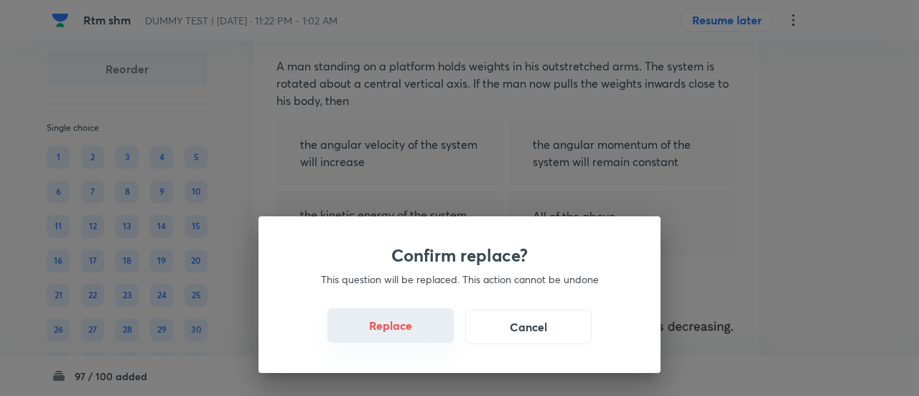
click at [416, 336] on button "Replace" at bounding box center [390, 325] width 126 height 34
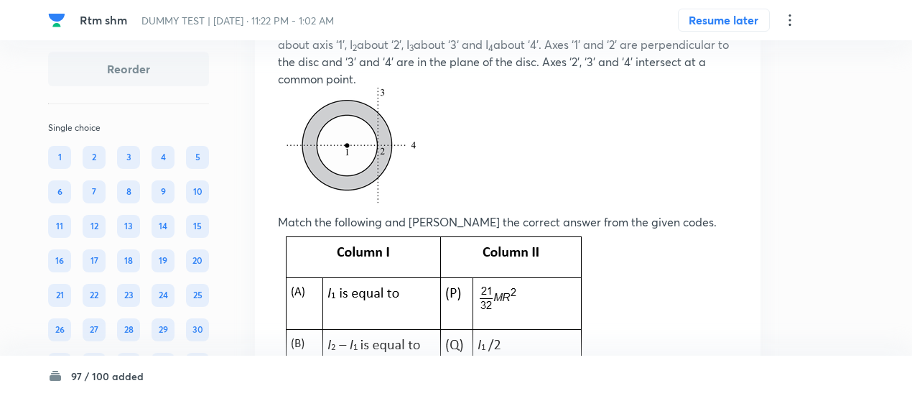
scroll to position [15386, 0]
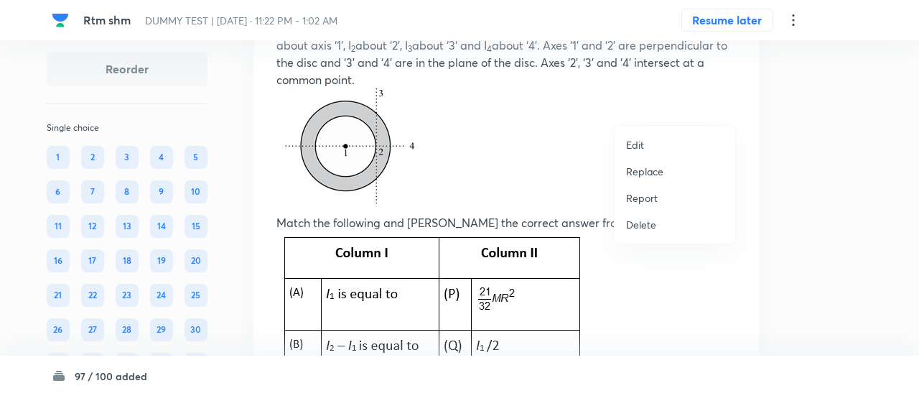
click at [542, 175] on div at bounding box center [459, 198] width 919 height 396
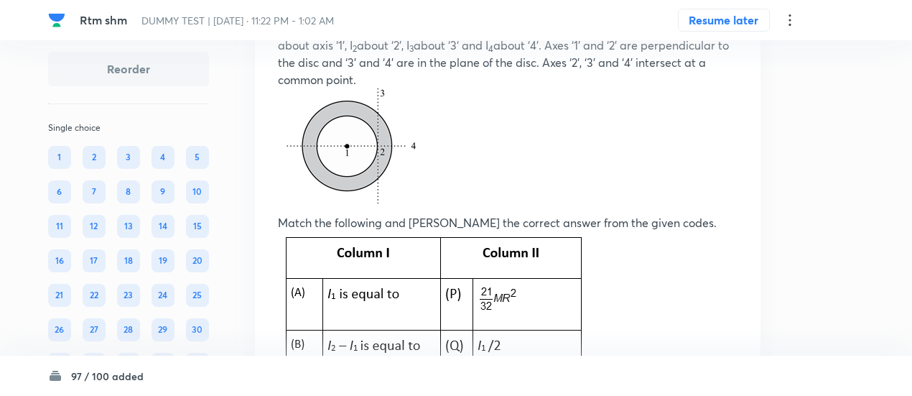
click at [542, 88] on p "Consider a uniform circular plate of mass M and radius R, a concentric disc of …" at bounding box center [508, 45] width 460 height 86
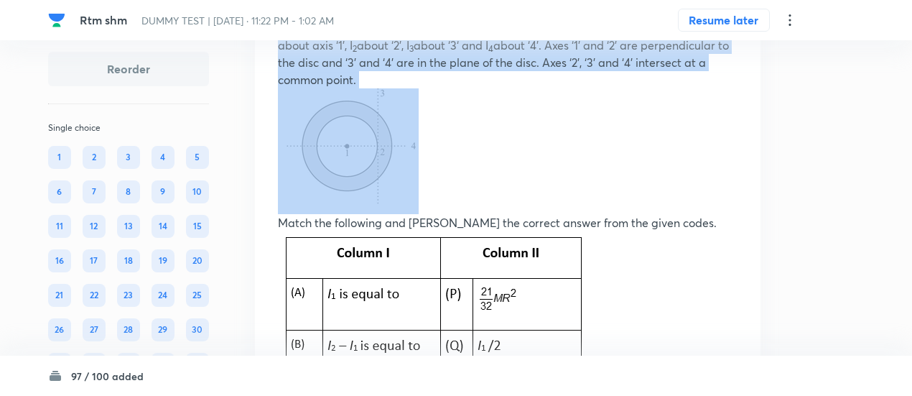
click at [542, 88] on p "Consider a uniform circular plate of mass M and radius R, a concentric disc of …" at bounding box center [508, 45] width 460 height 86
copy p "Consider a uniform circular plate of mass M and radius R, a concentric disc of …"
click at [465, 214] on p at bounding box center [508, 151] width 460 height 126
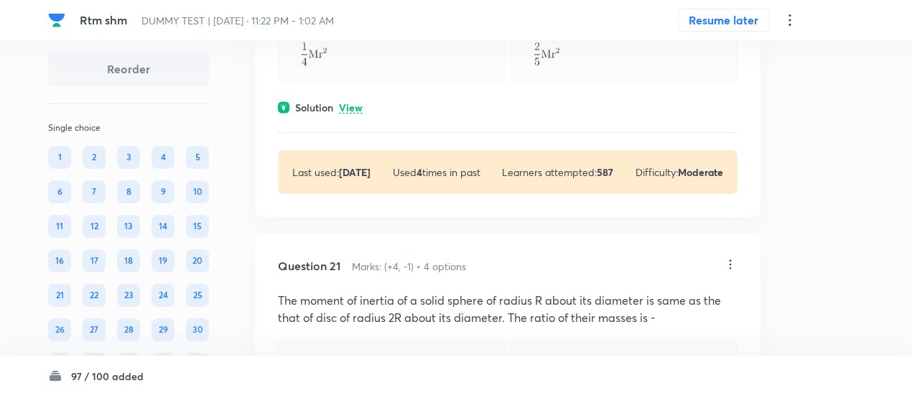
scroll to position [16635, 0]
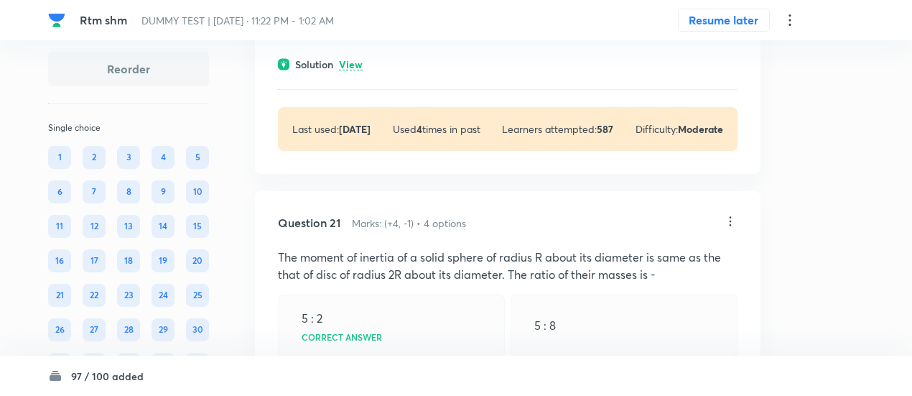
click at [369, 72] on div "Solution View" at bounding box center [508, 64] width 460 height 15
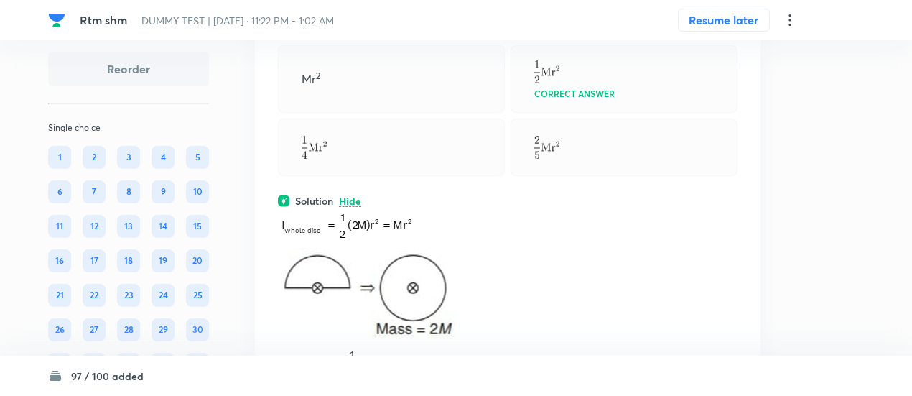
scroll to position [16480, 0]
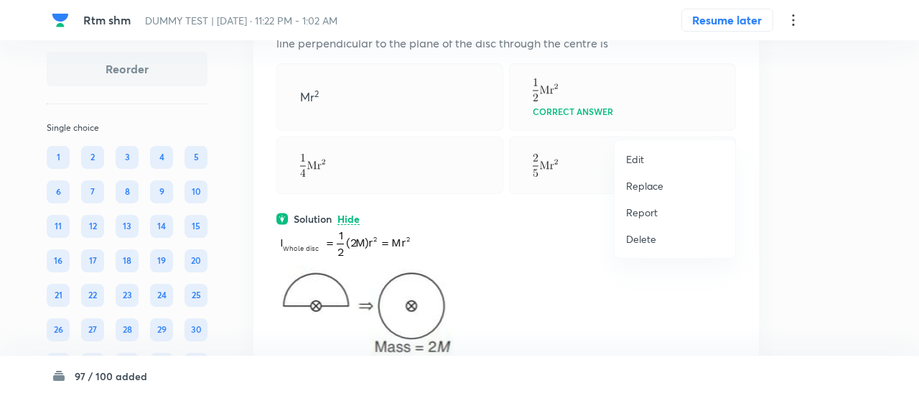
click at [649, 185] on p "Replace" at bounding box center [644, 185] width 37 height 15
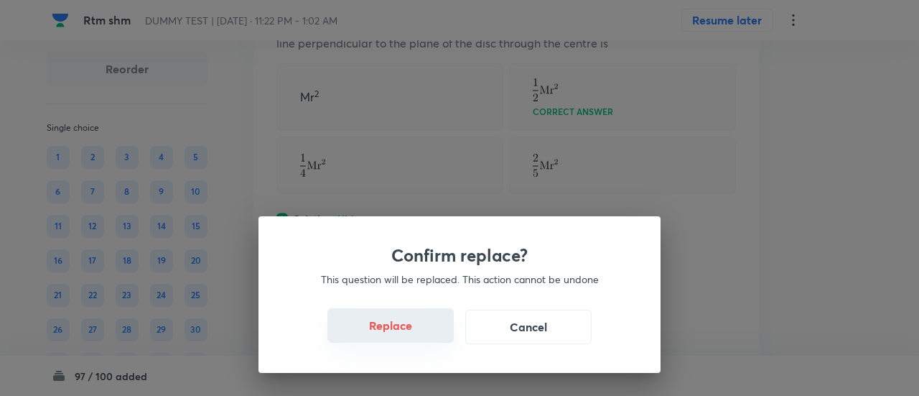
click at [411, 335] on button "Replace" at bounding box center [390, 325] width 126 height 34
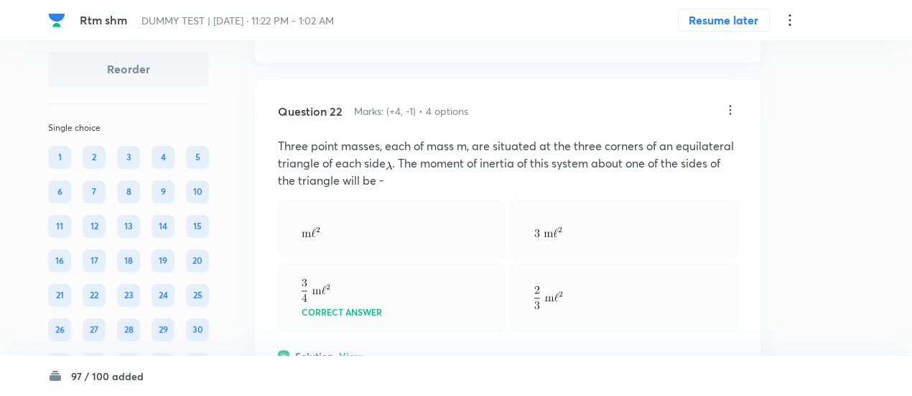
scroll to position [17879, 0]
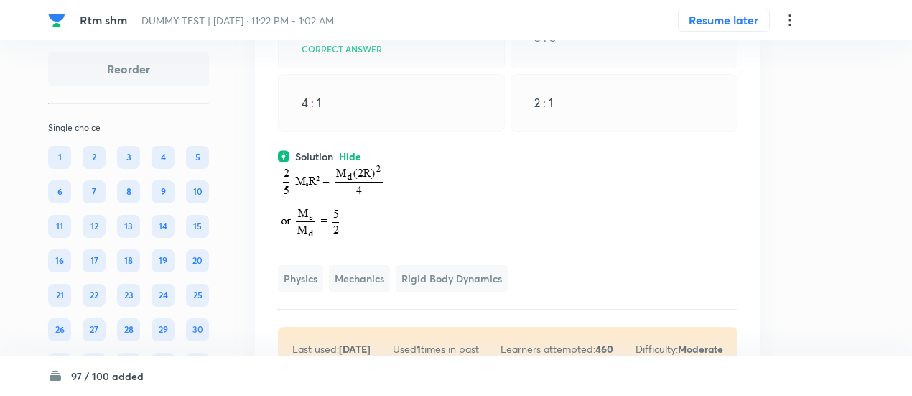
scroll to position [17673, 0]
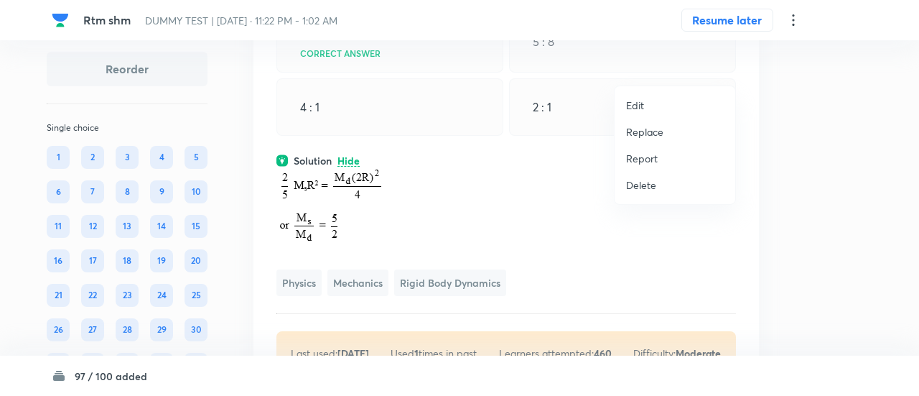
click at [643, 129] on p "Replace" at bounding box center [644, 131] width 37 height 15
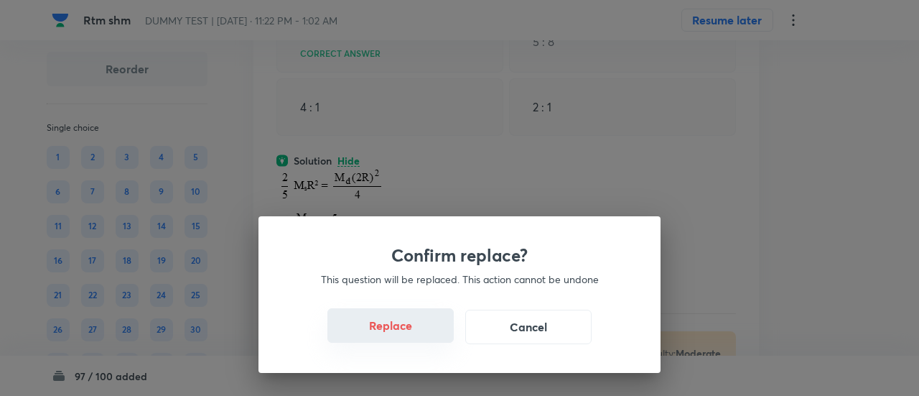
click at [401, 332] on button "Replace" at bounding box center [390, 325] width 126 height 34
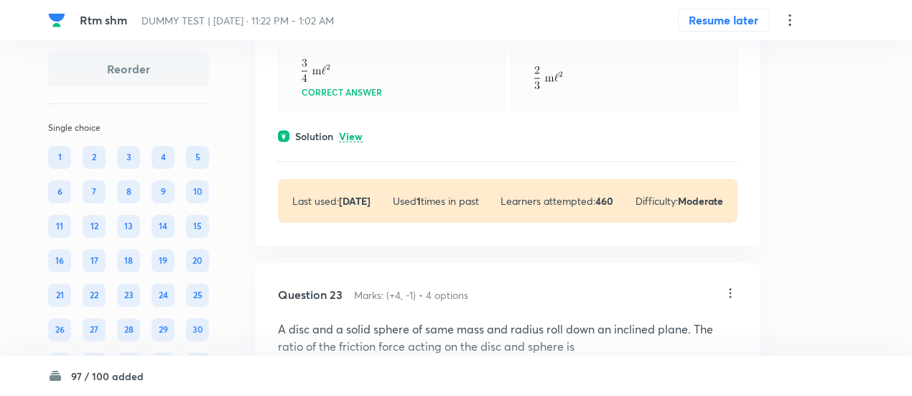
scroll to position [18456, 0]
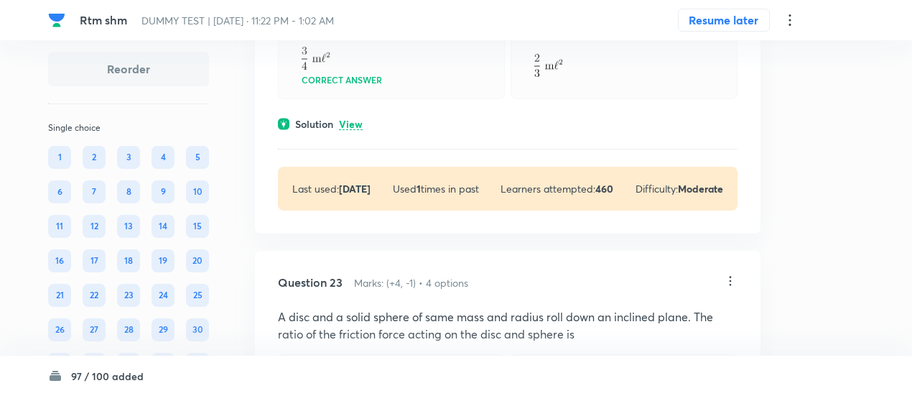
click at [357, 130] on p "View" at bounding box center [351, 124] width 24 height 11
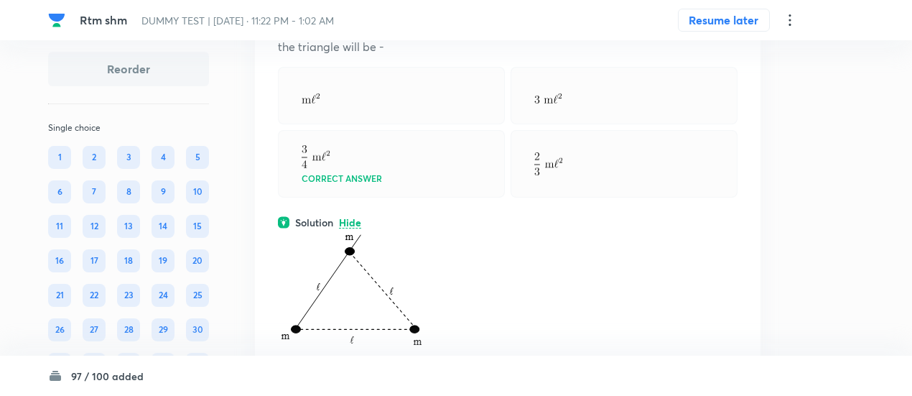
scroll to position [18357, 0]
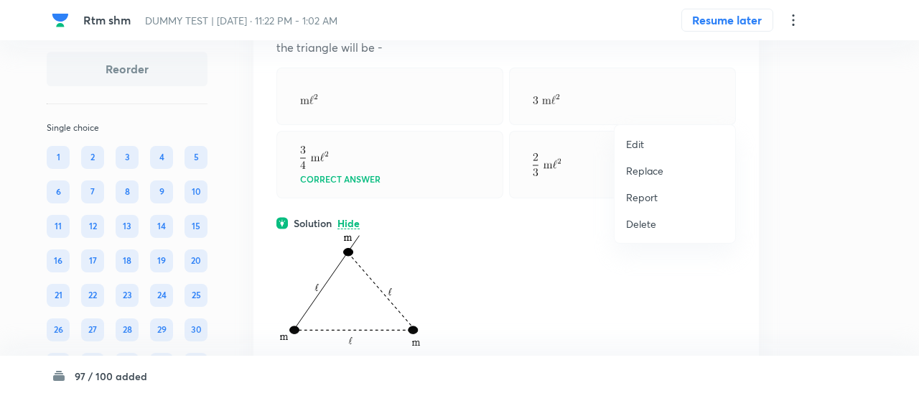
click at [650, 169] on p "Replace" at bounding box center [644, 170] width 37 height 15
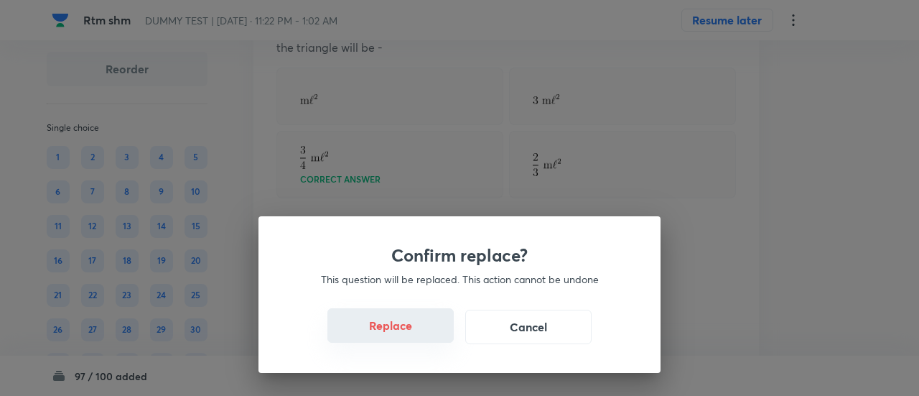
click at [408, 335] on button "Replace" at bounding box center [390, 325] width 126 height 34
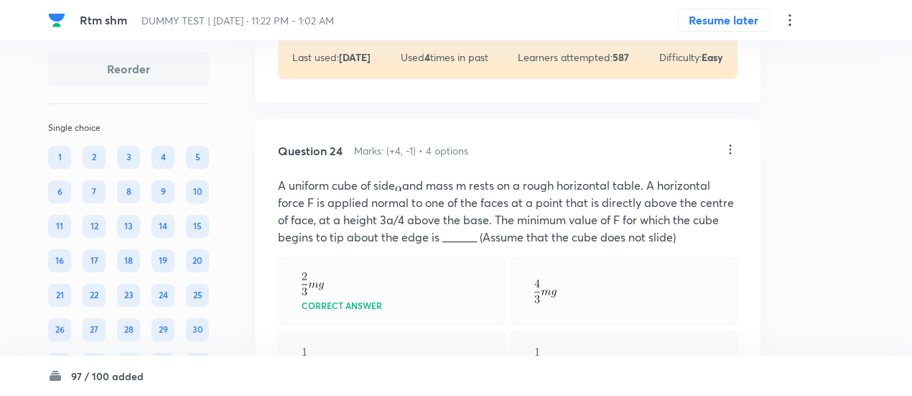
scroll to position [19520, 0]
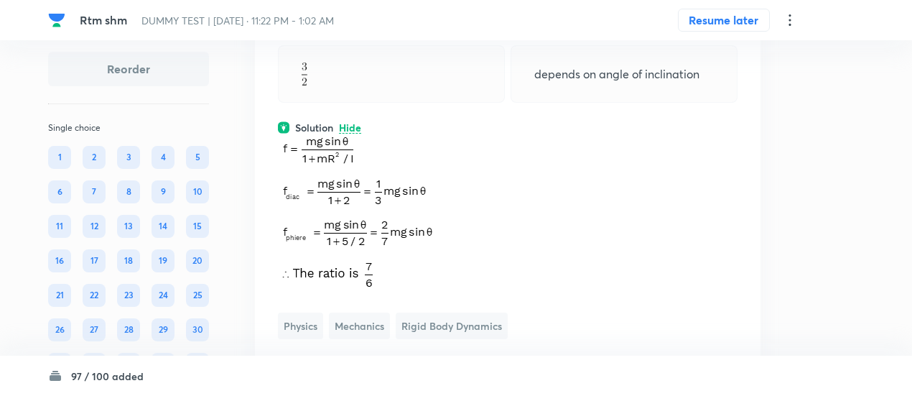
scroll to position [19346, 0]
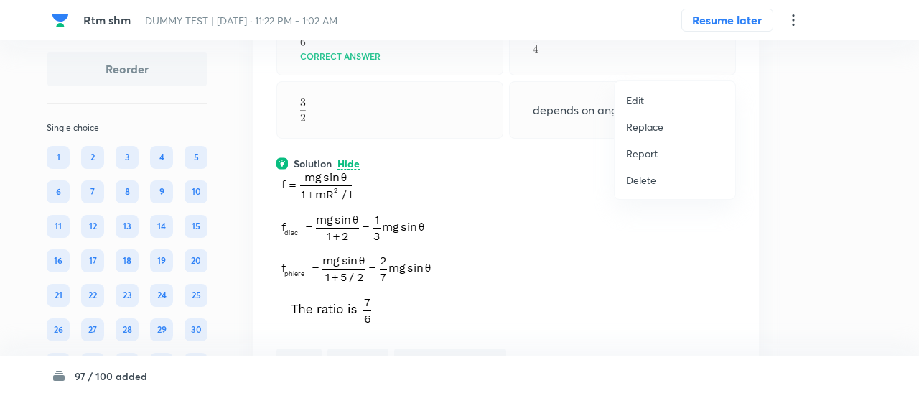
click at [654, 123] on p "Replace" at bounding box center [644, 126] width 37 height 15
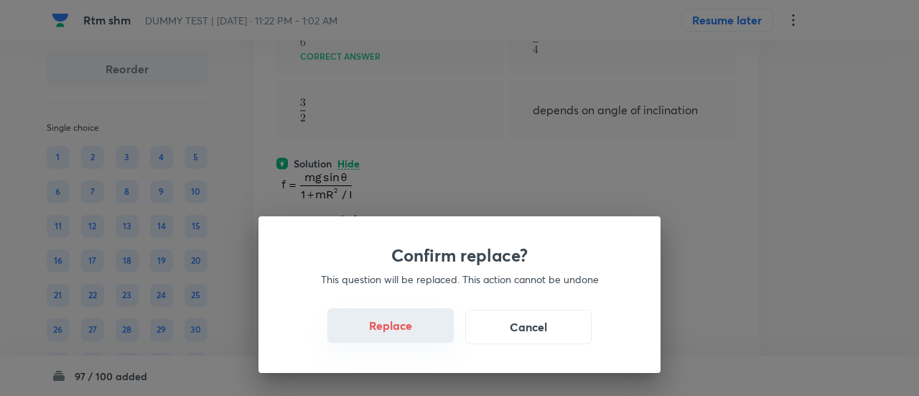
click at [411, 338] on button "Replace" at bounding box center [390, 325] width 126 height 34
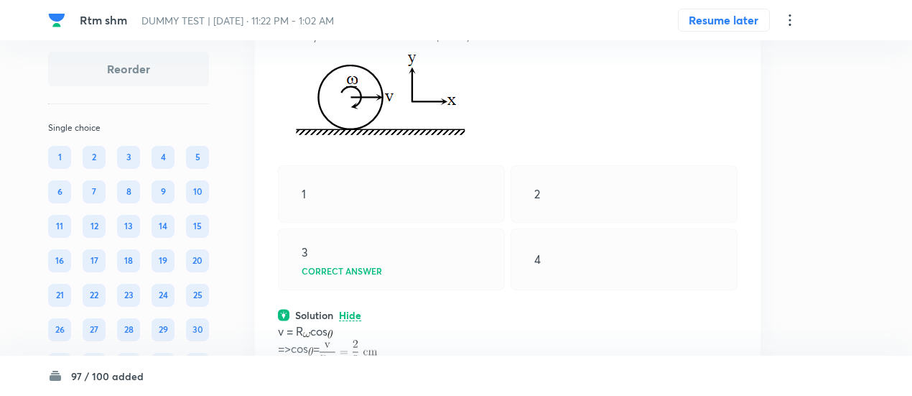
scroll to position [19329, 0]
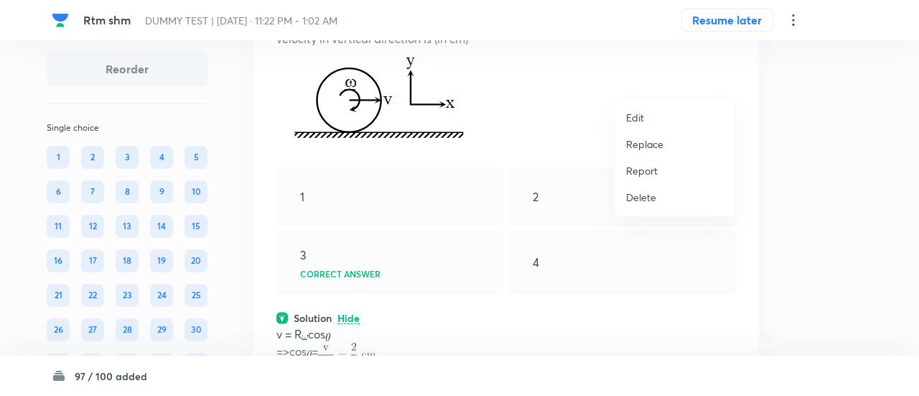
click at [644, 143] on p "Replace" at bounding box center [644, 143] width 37 height 15
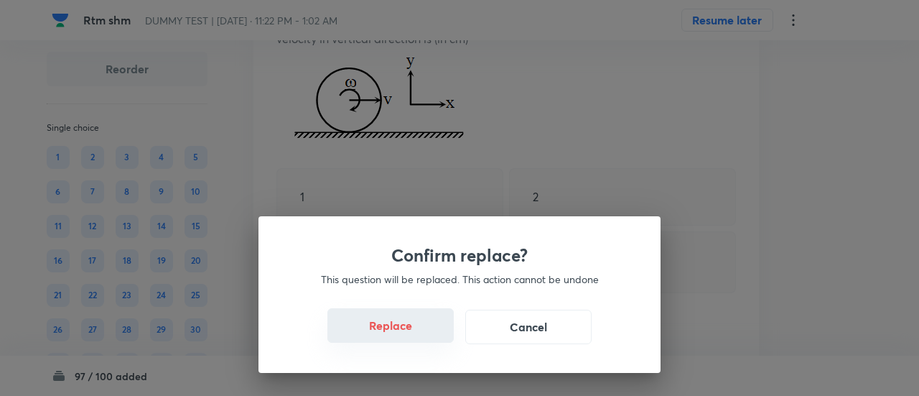
click at [396, 332] on button "Replace" at bounding box center [390, 325] width 126 height 34
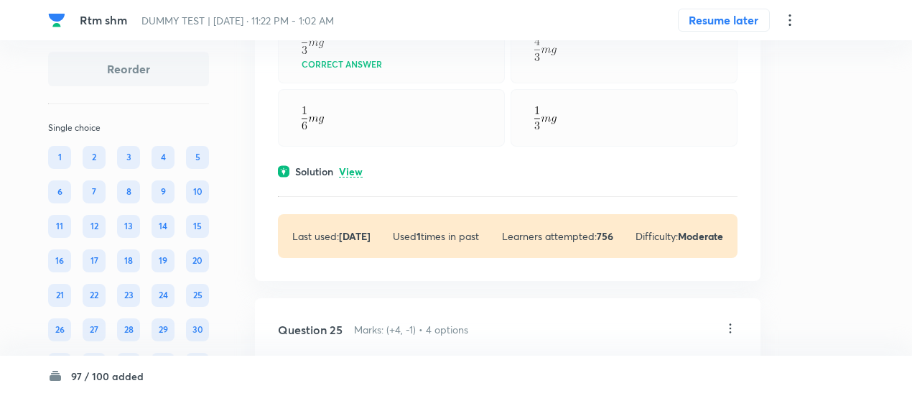
scroll to position [20105, 0]
click at [352, 177] on p "View" at bounding box center [351, 171] width 24 height 11
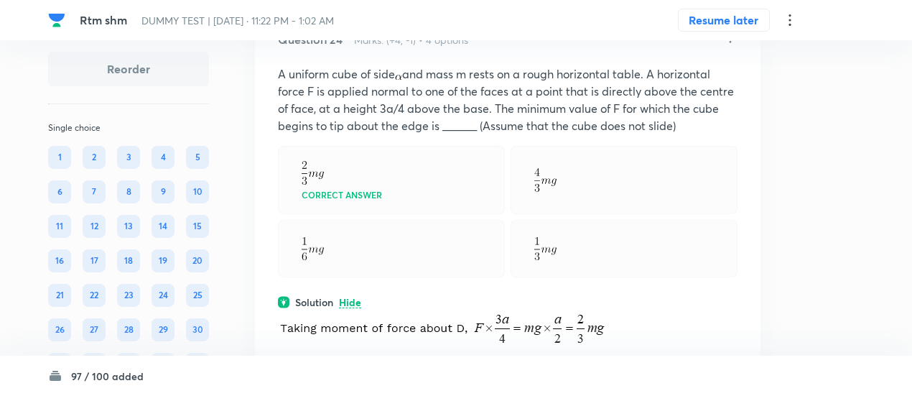
scroll to position [19973, 0]
click at [728, 46] on icon at bounding box center [730, 39] width 14 height 14
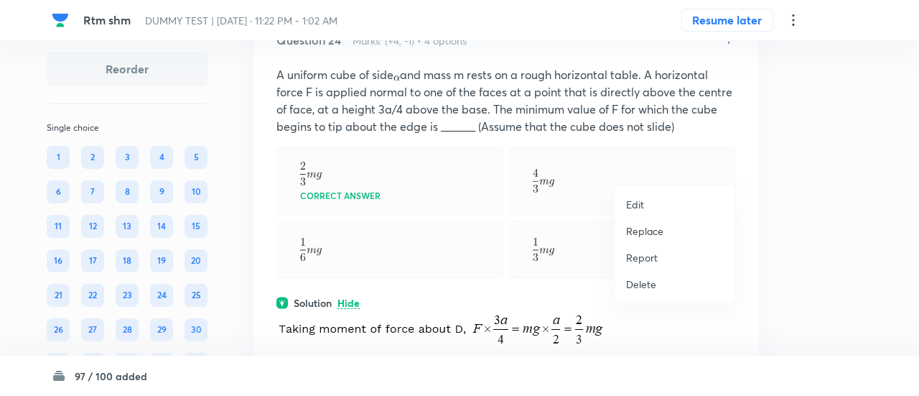
click at [656, 230] on p "Replace" at bounding box center [644, 230] width 37 height 15
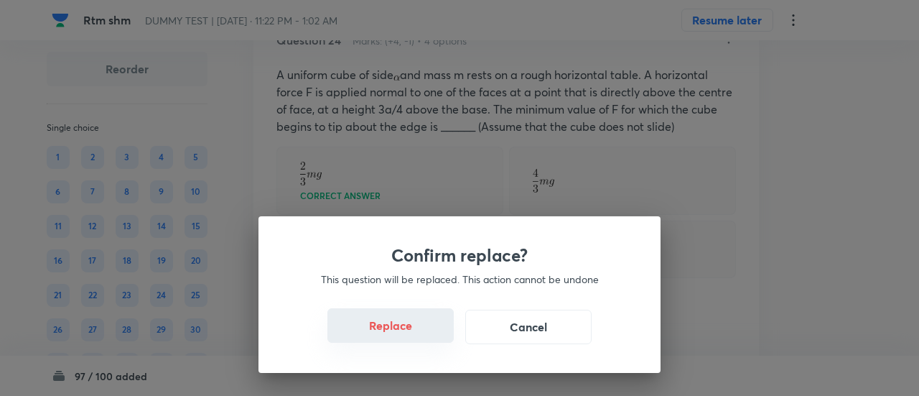
click at [403, 335] on button "Replace" at bounding box center [390, 325] width 126 height 34
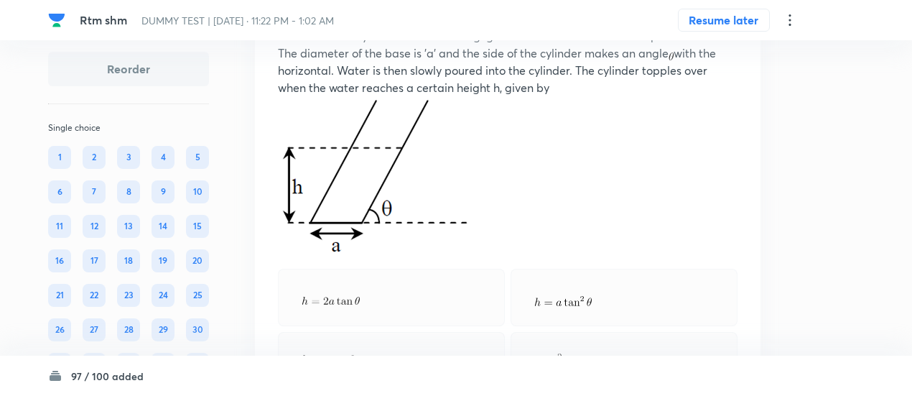
scroll to position [20010, 0]
click at [732, 9] on icon at bounding box center [730, 1] width 14 height 14
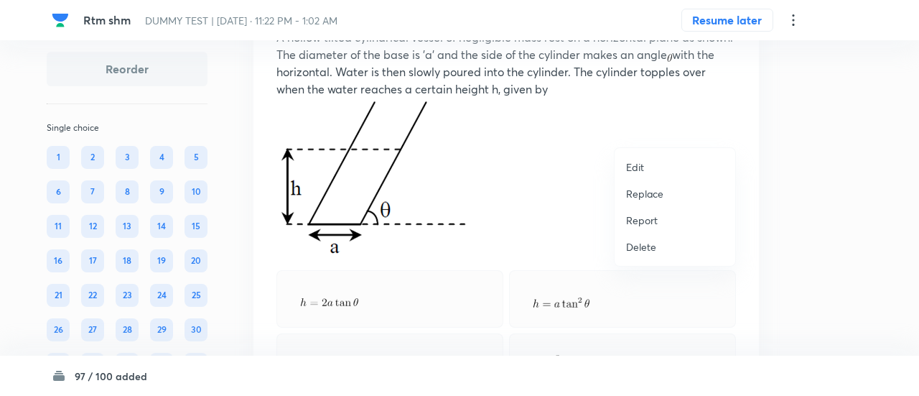
click at [647, 194] on p "Replace" at bounding box center [644, 193] width 37 height 15
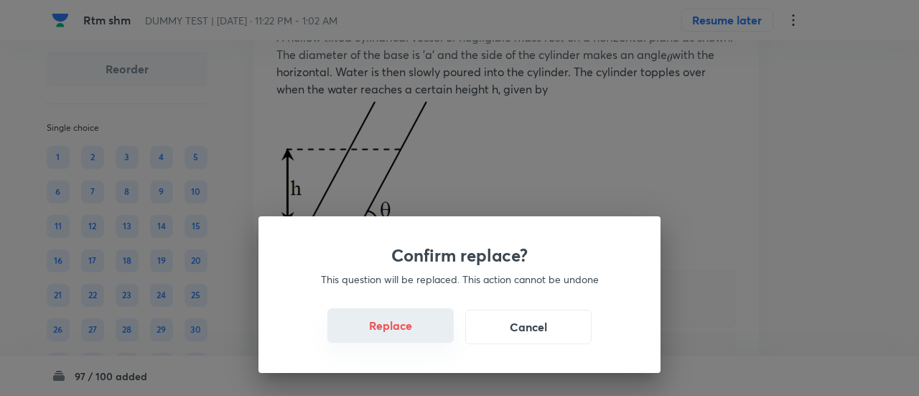
click at [405, 334] on button "Replace" at bounding box center [390, 325] width 126 height 34
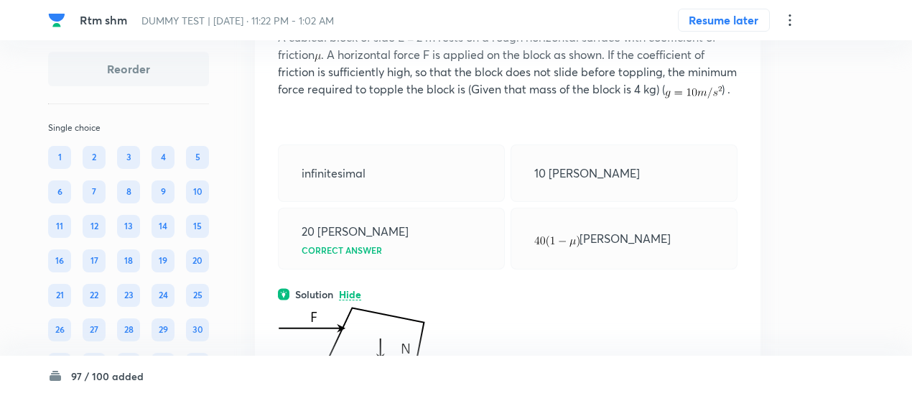
scroll to position [20009, 0]
click at [730, 7] on icon at bounding box center [731, 2] width 2 height 9
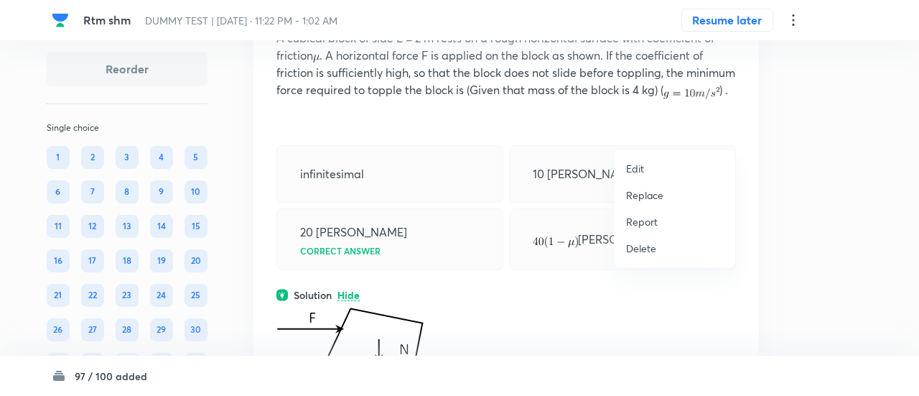
click at [642, 195] on p "Replace" at bounding box center [644, 194] width 37 height 15
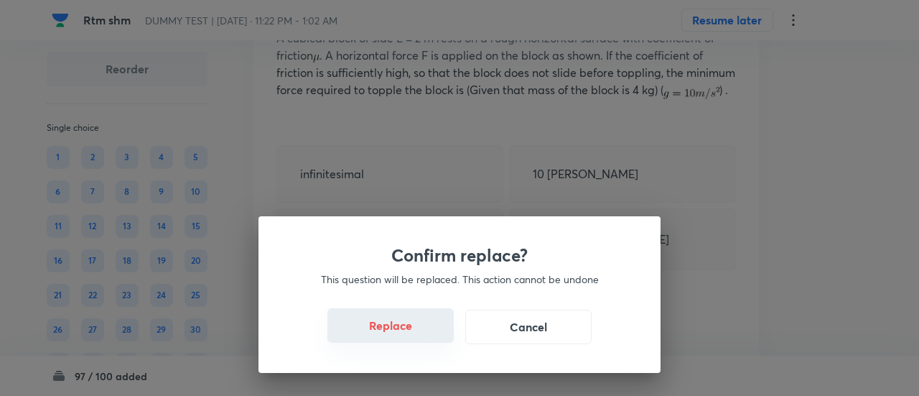
click at [408, 336] on button "Replace" at bounding box center [390, 325] width 126 height 34
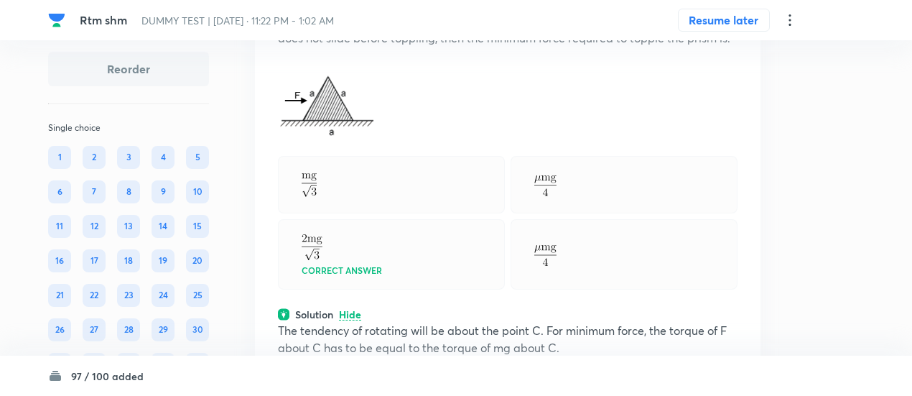
scroll to position [20060, 0]
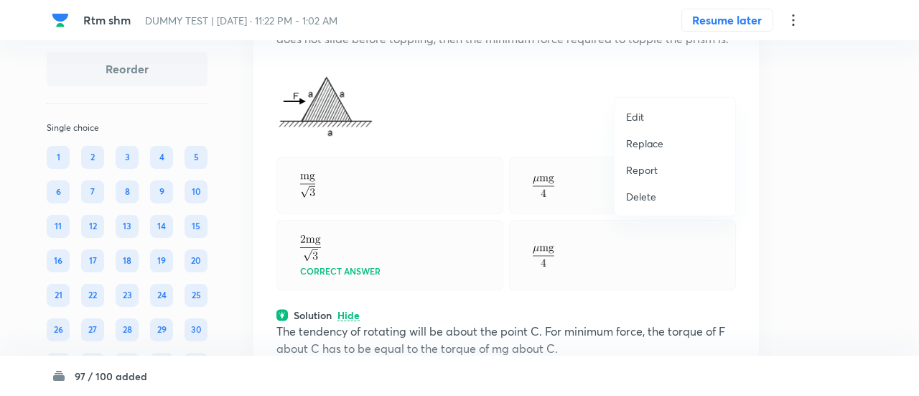
click at [644, 144] on p "Replace" at bounding box center [644, 143] width 37 height 15
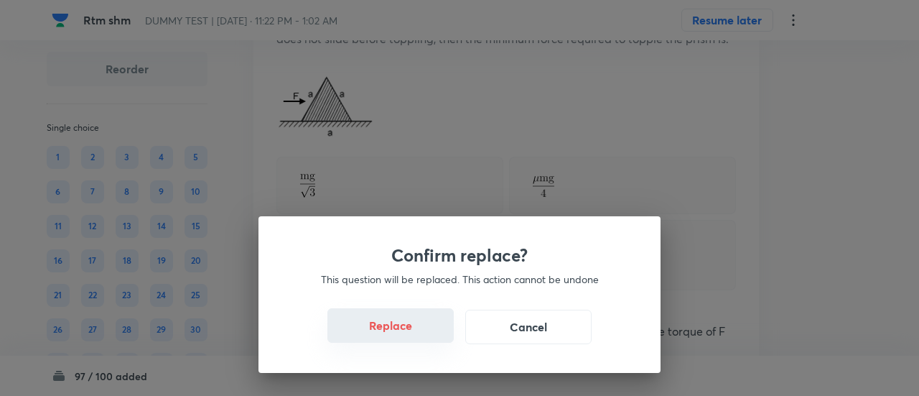
click at [398, 337] on button "Replace" at bounding box center [390, 325] width 126 height 34
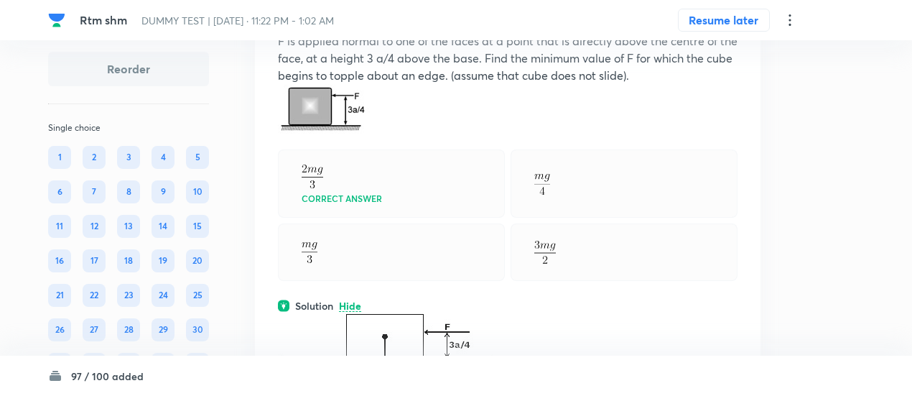
scroll to position [20022, 0]
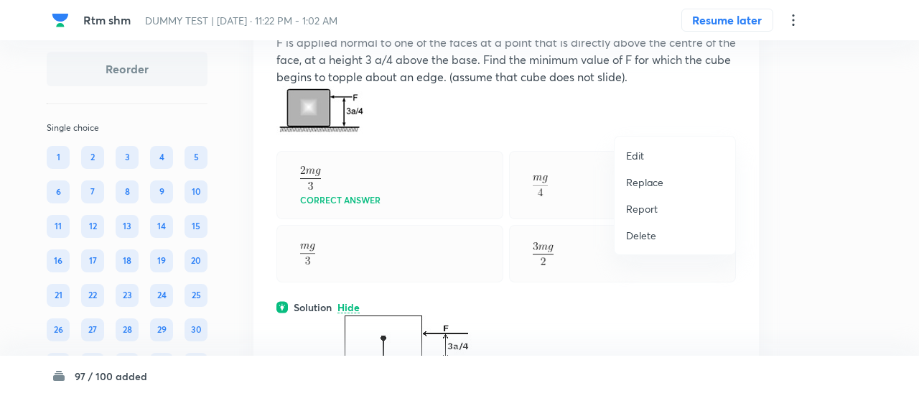
click at [653, 179] on p "Replace" at bounding box center [644, 181] width 37 height 15
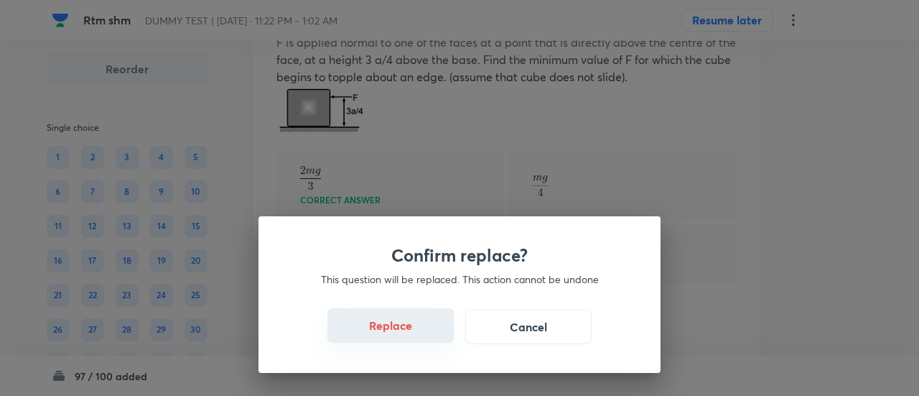
click at [399, 335] on button "Replace" at bounding box center [390, 325] width 126 height 34
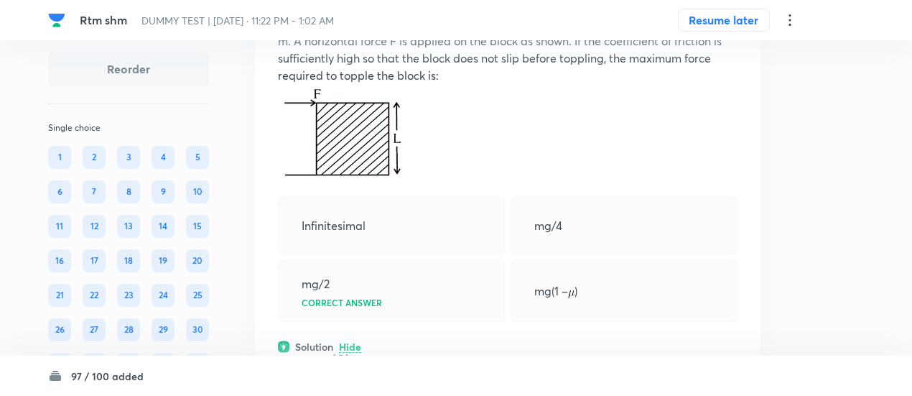
scroll to position [20021, 0]
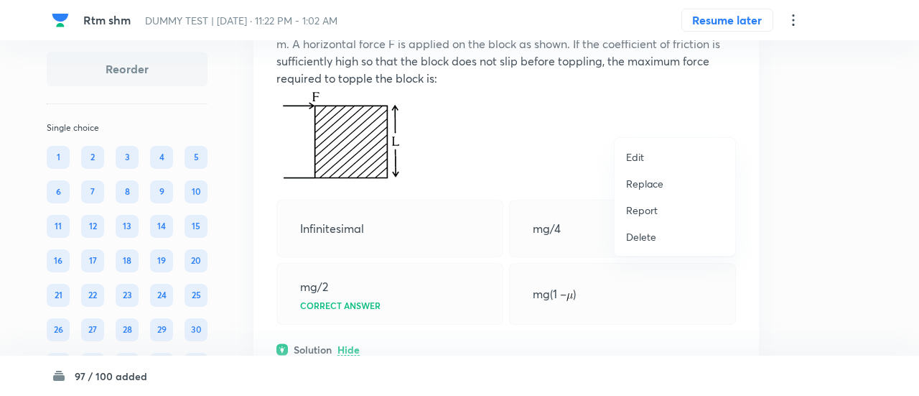
click at [641, 183] on p "Replace" at bounding box center [644, 183] width 37 height 15
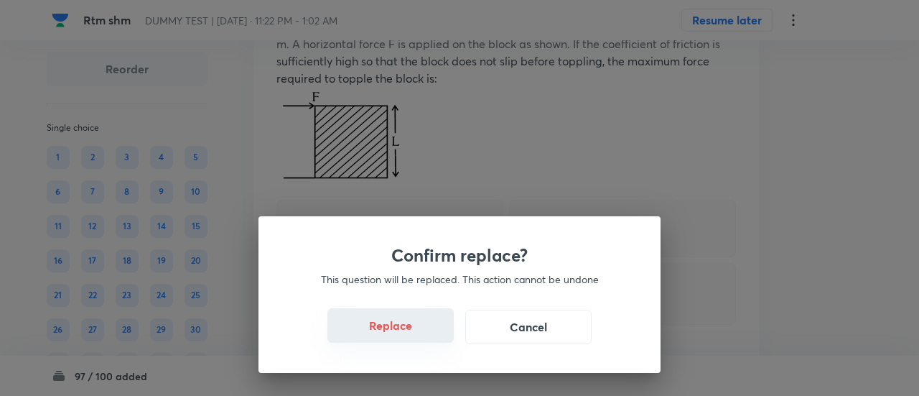
click at [419, 335] on button "Replace" at bounding box center [390, 325] width 126 height 34
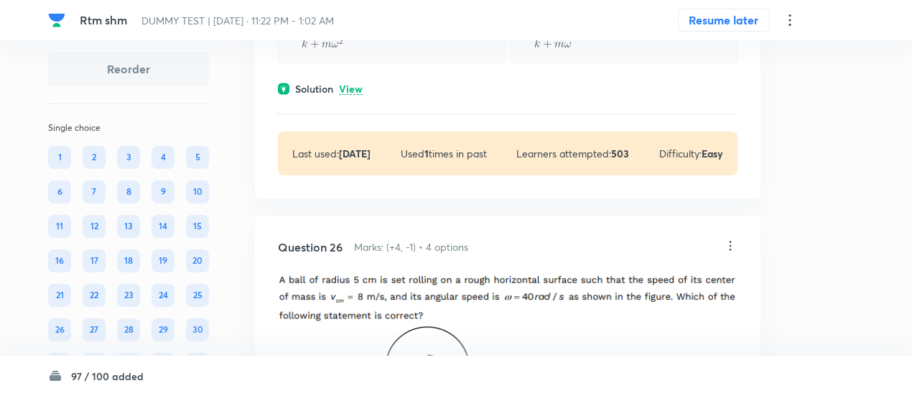
scroll to position [20924, 0]
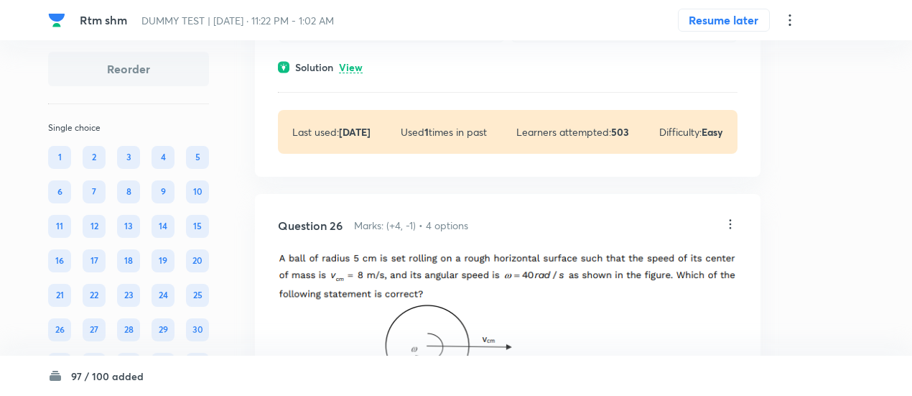
click at [355, 73] on p "View" at bounding box center [351, 67] width 24 height 11
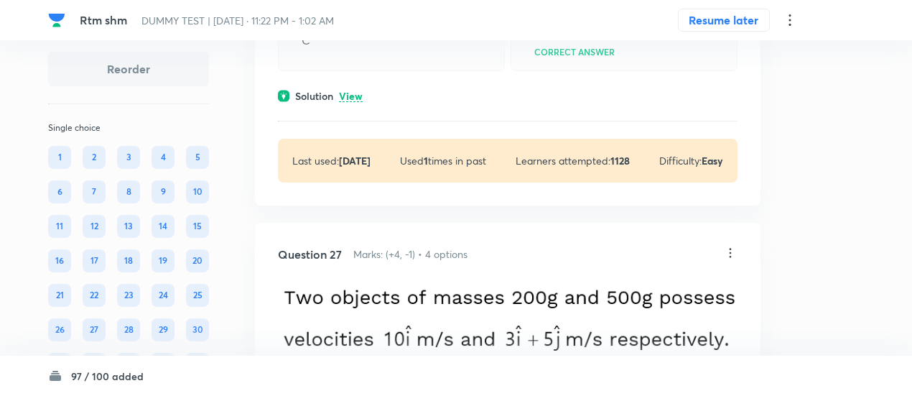
scroll to position [21782, 0]
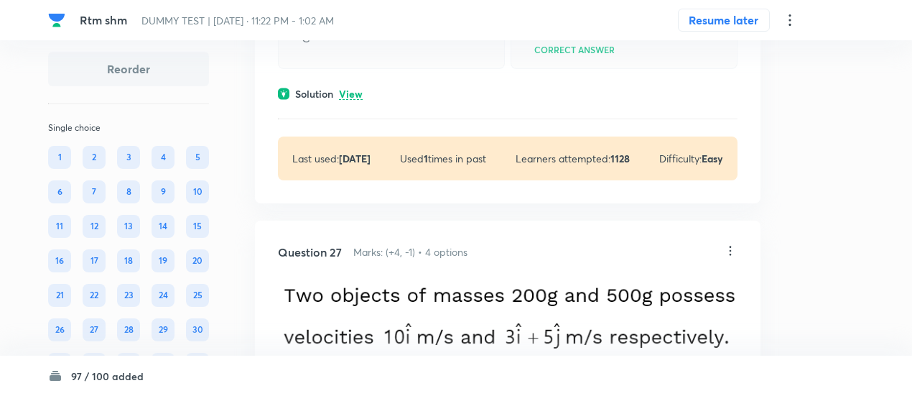
click at [352, 100] on p "View" at bounding box center [351, 94] width 24 height 11
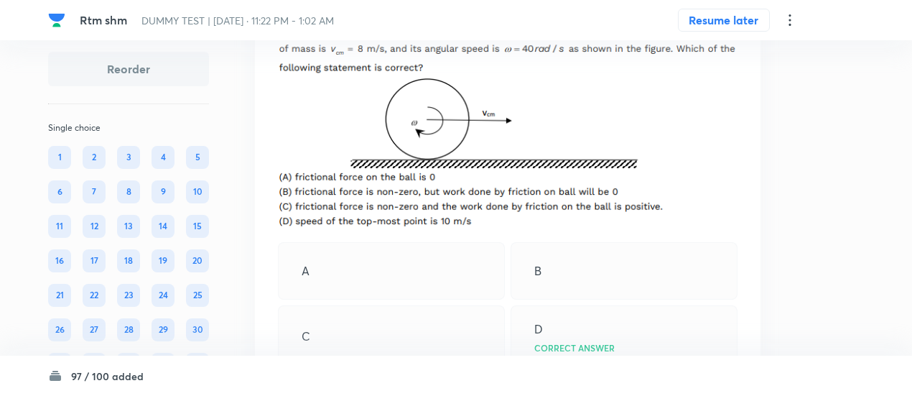
scroll to position [21475, 0]
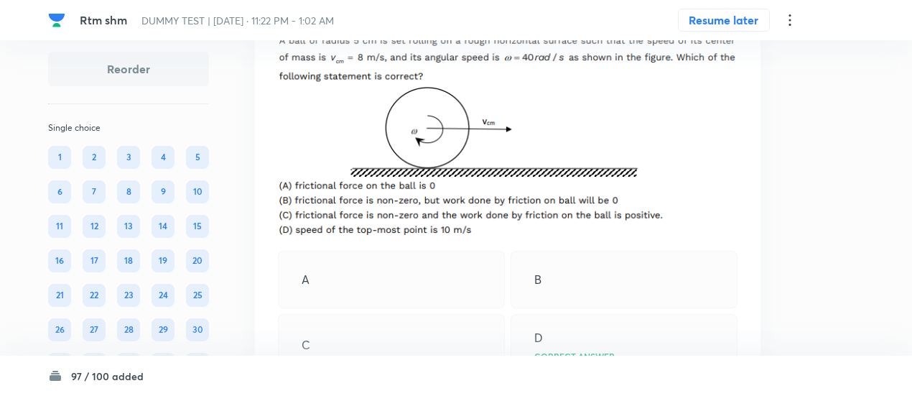
click at [732, 14] on icon at bounding box center [730, 6] width 14 height 14
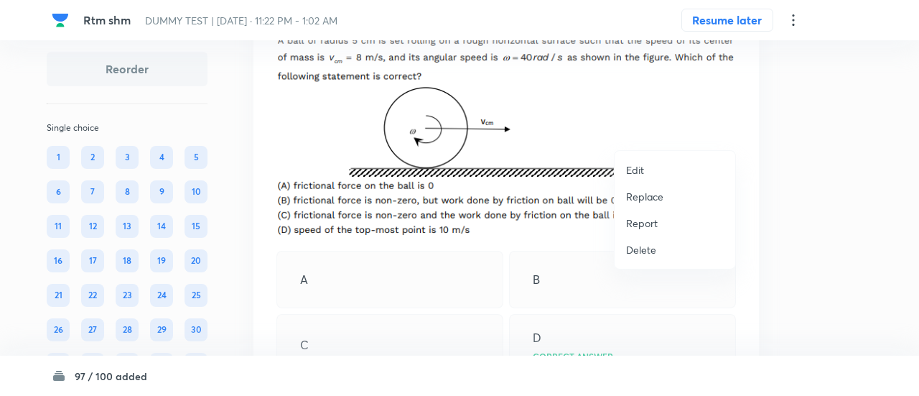
click at [643, 203] on p "Replace" at bounding box center [644, 196] width 37 height 15
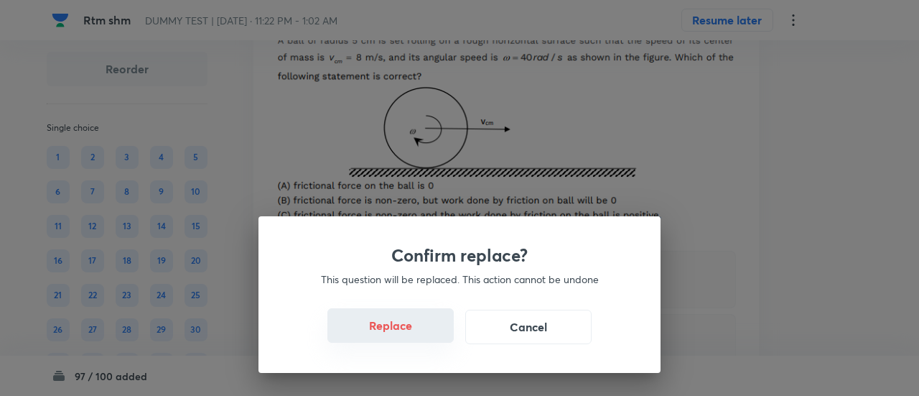
click at [395, 330] on button "Replace" at bounding box center [390, 325] width 126 height 34
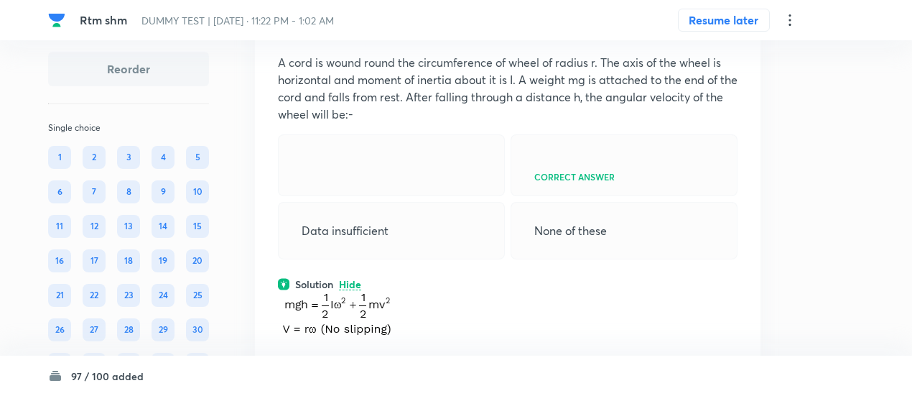
scroll to position [21451, 0]
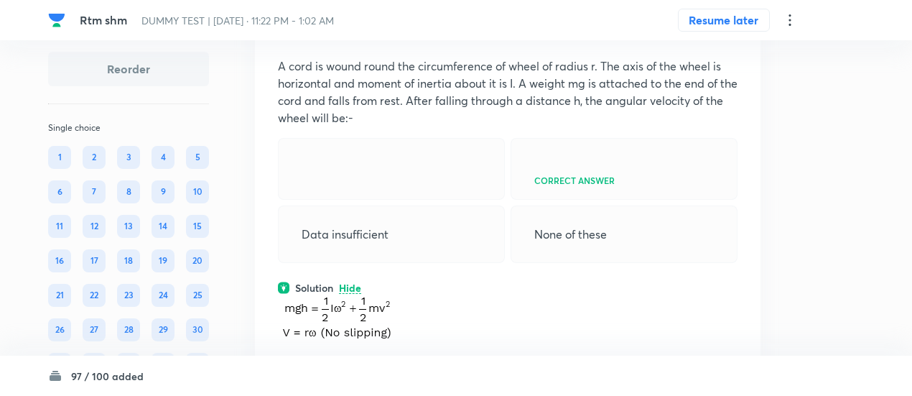
click at [734, 37] on icon at bounding box center [730, 30] width 14 height 14
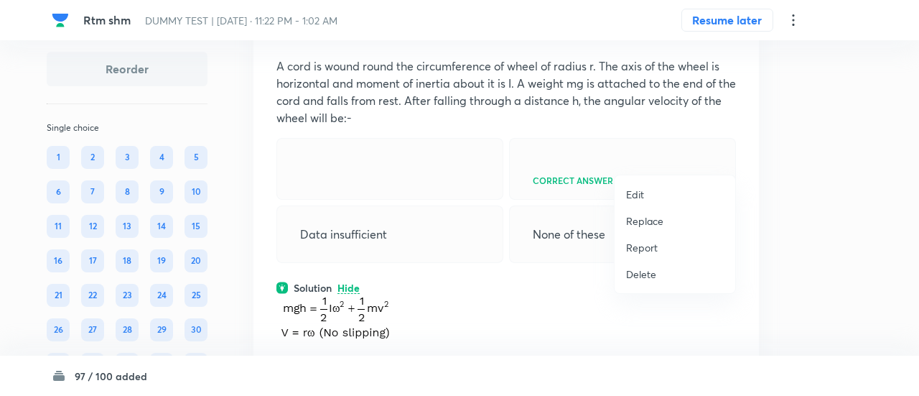
click at [648, 223] on p "Replace" at bounding box center [644, 220] width 37 height 15
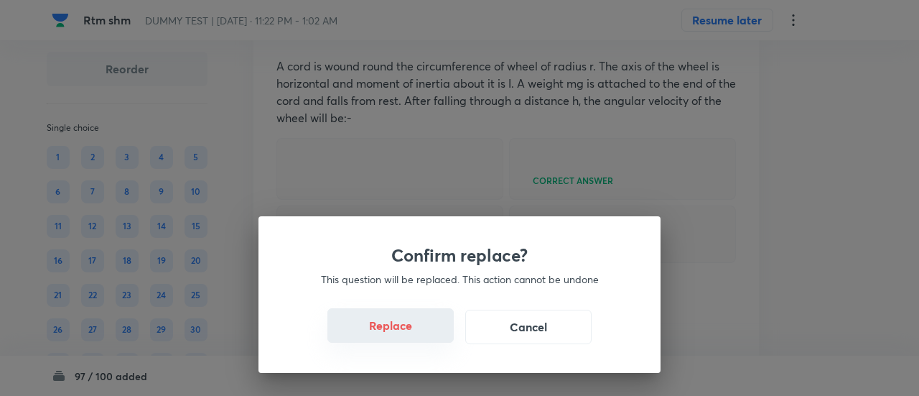
click at [396, 334] on button "Replace" at bounding box center [390, 325] width 126 height 34
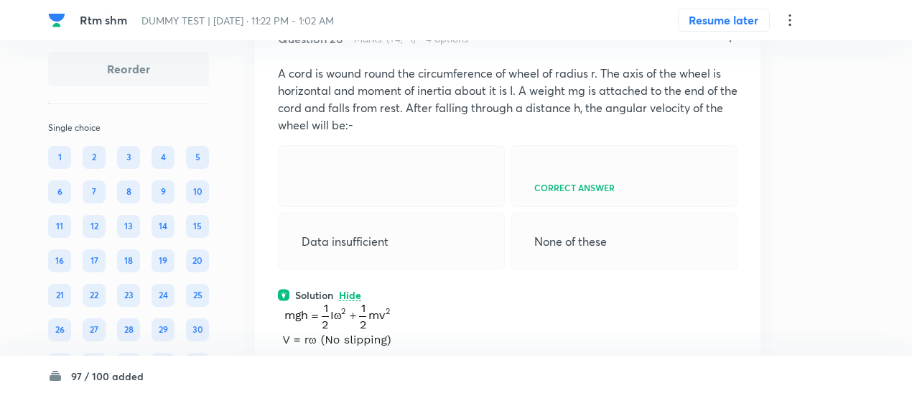
scroll to position [21448, 0]
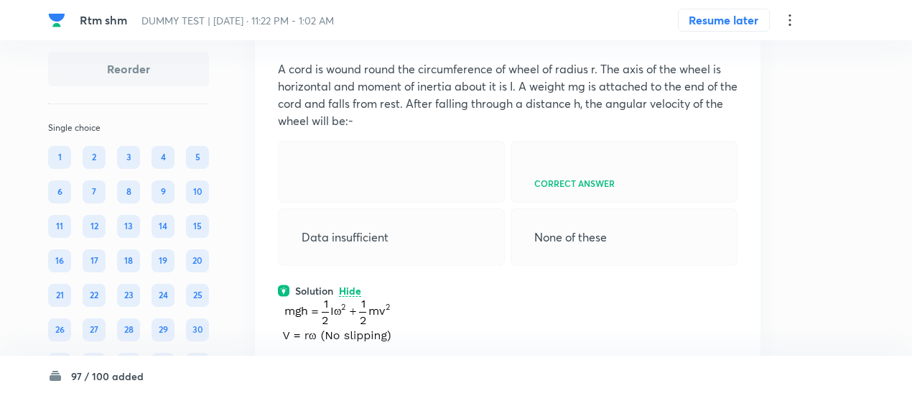
click at [727, 40] on icon at bounding box center [730, 33] width 14 height 14
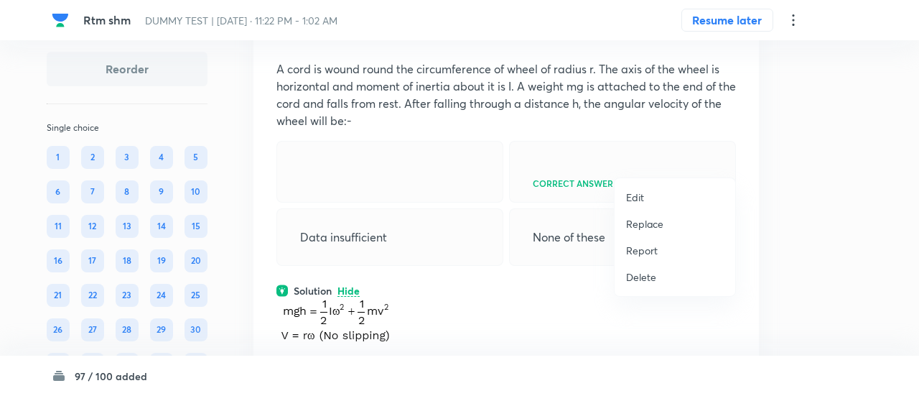
click at [641, 223] on p "Replace" at bounding box center [644, 223] width 37 height 15
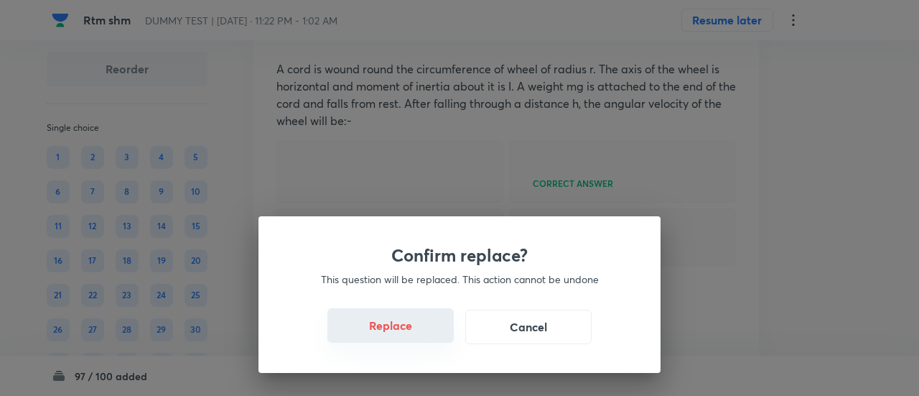
click at [392, 332] on button "Replace" at bounding box center [390, 325] width 126 height 34
click at [392, 332] on button "Replace" at bounding box center [390, 327] width 126 height 34
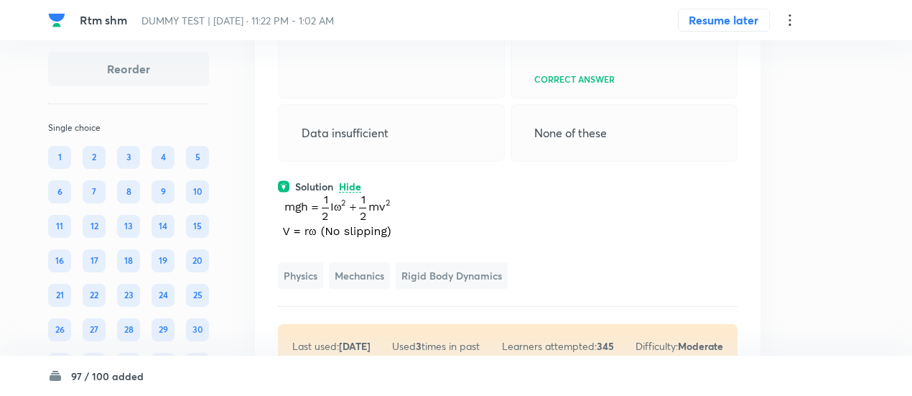
scroll to position [21552, 0]
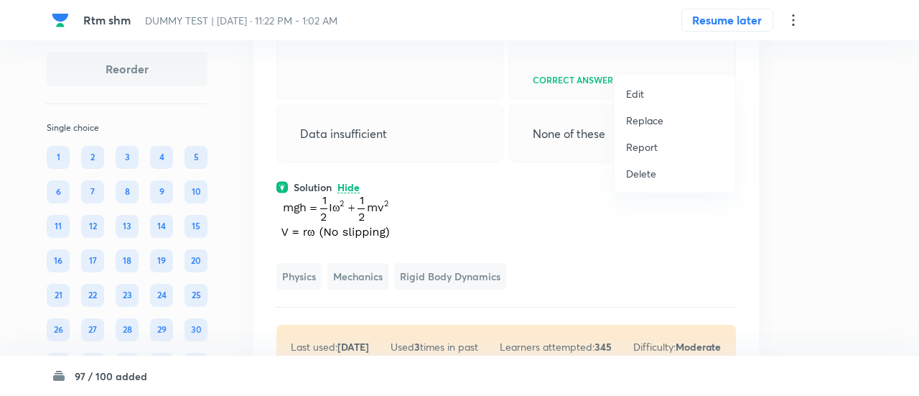
click at [661, 119] on p "Replace" at bounding box center [644, 120] width 37 height 15
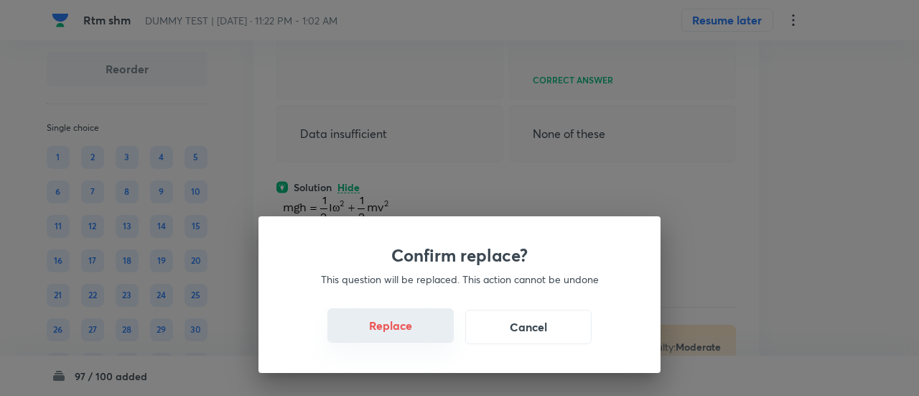
click at [427, 332] on button "Replace" at bounding box center [390, 325] width 126 height 34
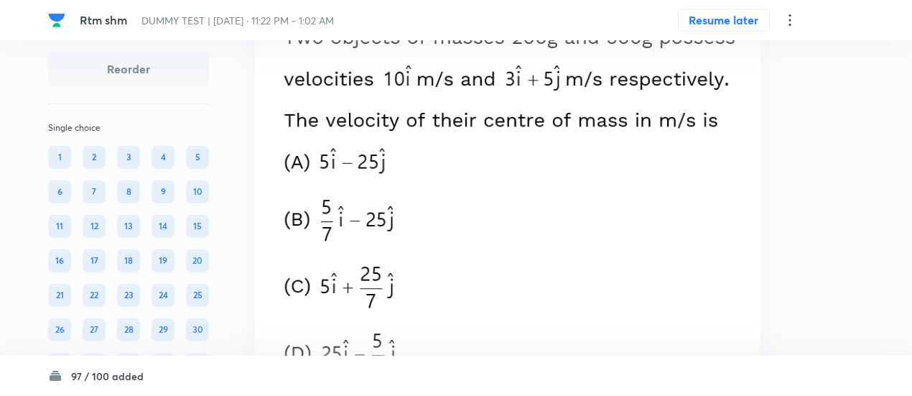
scroll to position [21988, 0]
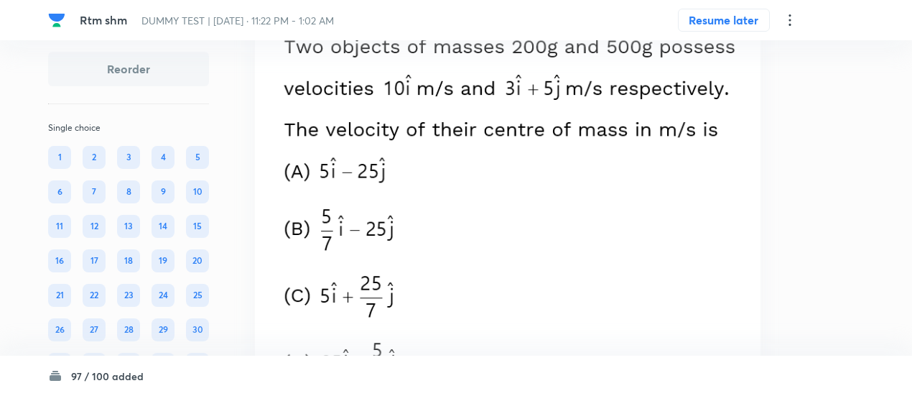
click at [731, 9] on icon at bounding box center [730, 2] width 14 height 14
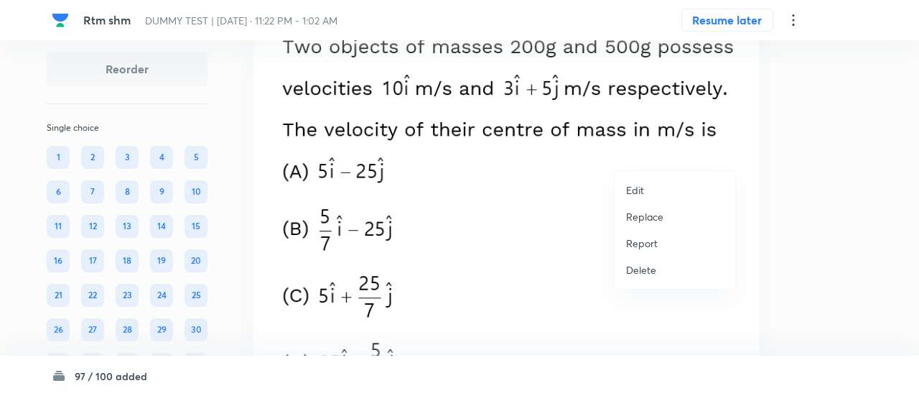
click at [630, 225] on li "Replace" at bounding box center [675, 216] width 121 height 27
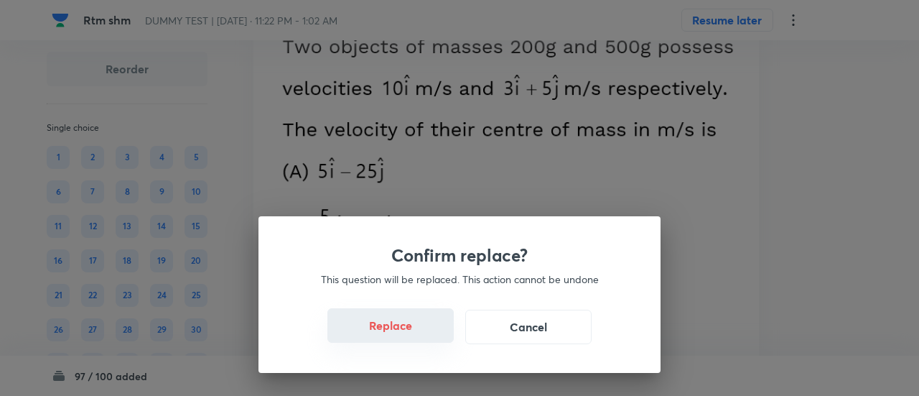
click at [396, 329] on button "Replace" at bounding box center [390, 325] width 126 height 34
click at [412, 342] on button "Replace" at bounding box center [390, 325] width 126 height 34
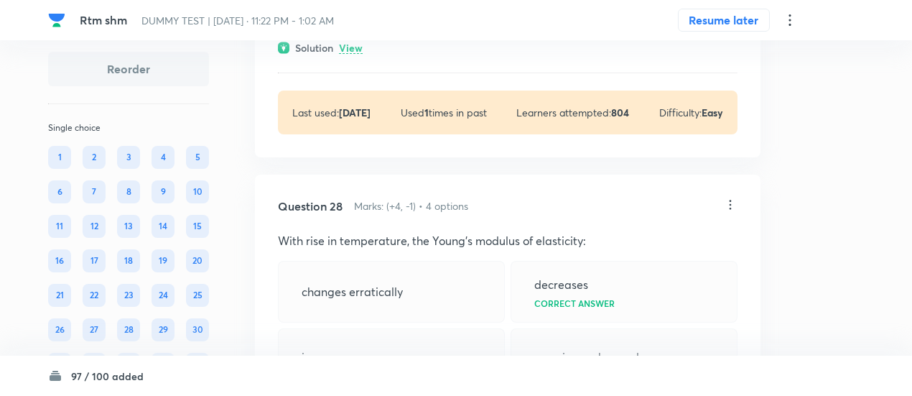
scroll to position [22171, 0]
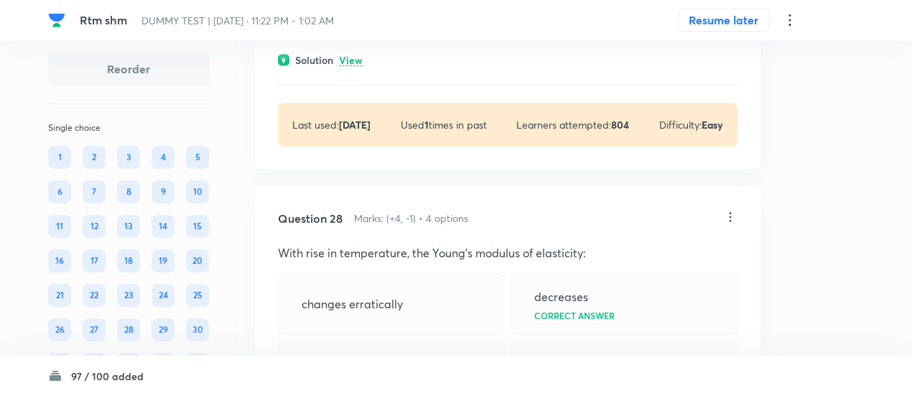
click at [352, 66] on p "View" at bounding box center [351, 60] width 24 height 11
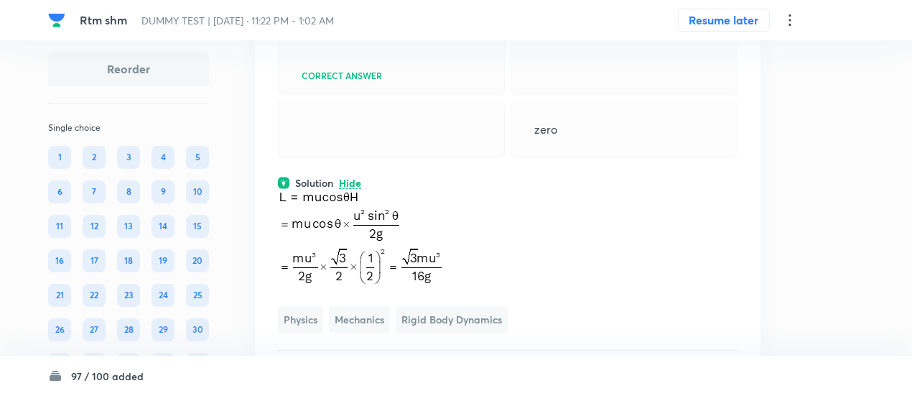
scroll to position [22043, 0]
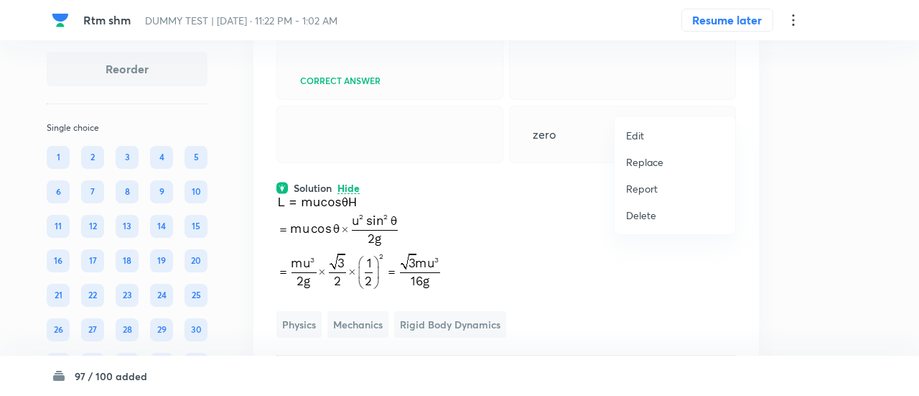
click at [638, 159] on p "Replace" at bounding box center [644, 161] width 37 height 15
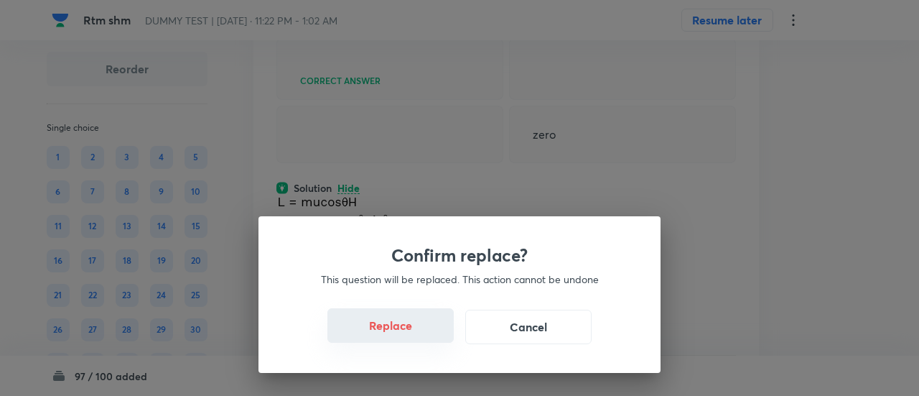
click at [424, 334] on button "Replace" at bounding box center [390, 325] width 126 height 34
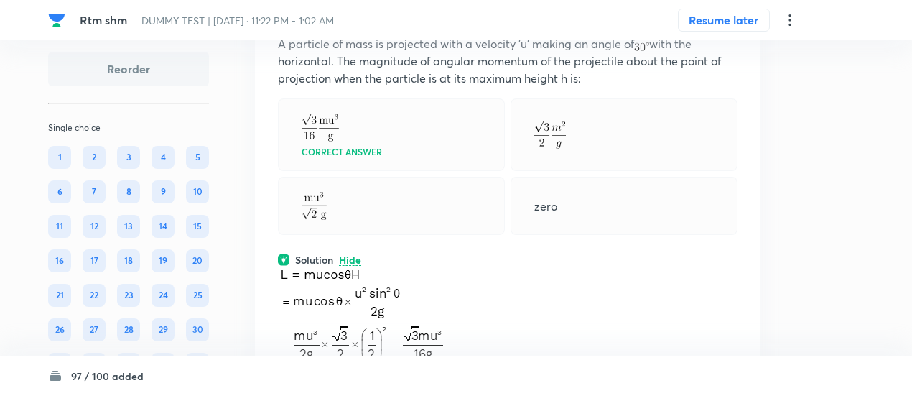
scroll to position [21974, 0]
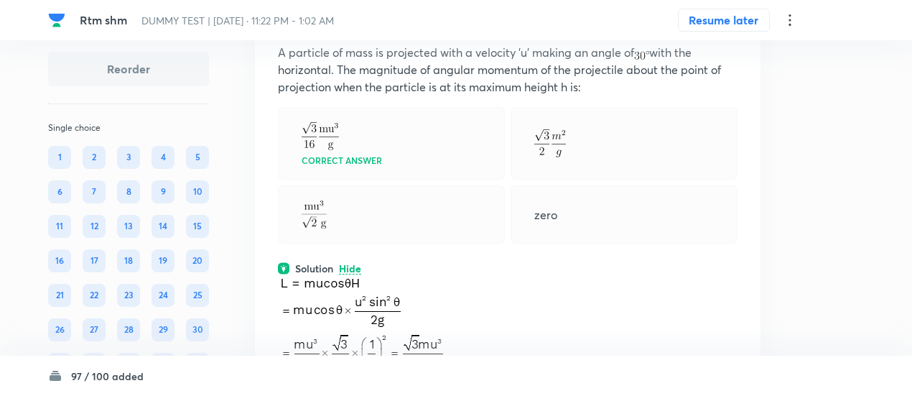
click at [732, 24] on icon at bounding box center [730, 16] width 14 height 14
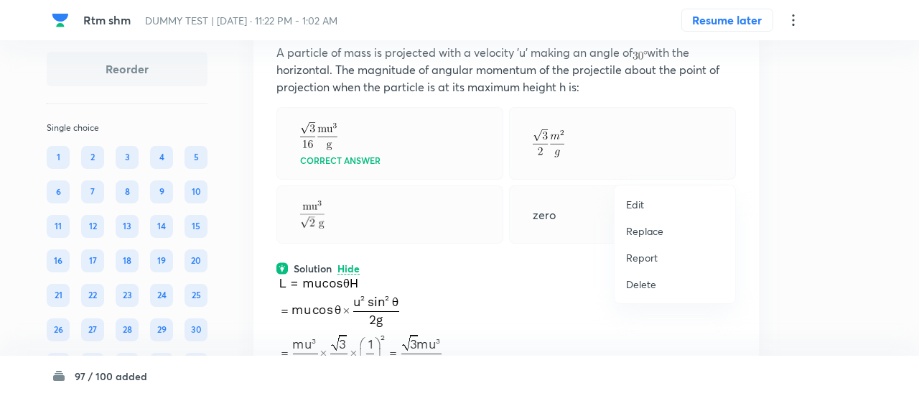
click at [651, 230] on p "Replace" at bounding box center [644, 230] width 37 height 15
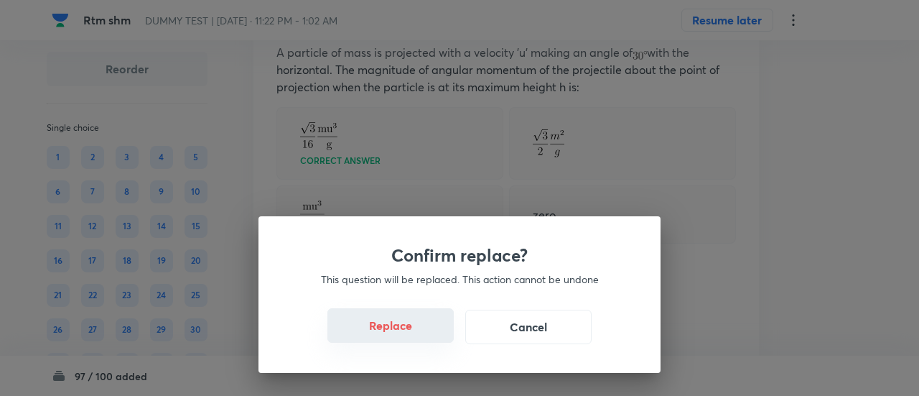
click at [404, 330] on button "Replace" at bounding box center [390, 325] width 126 height 34
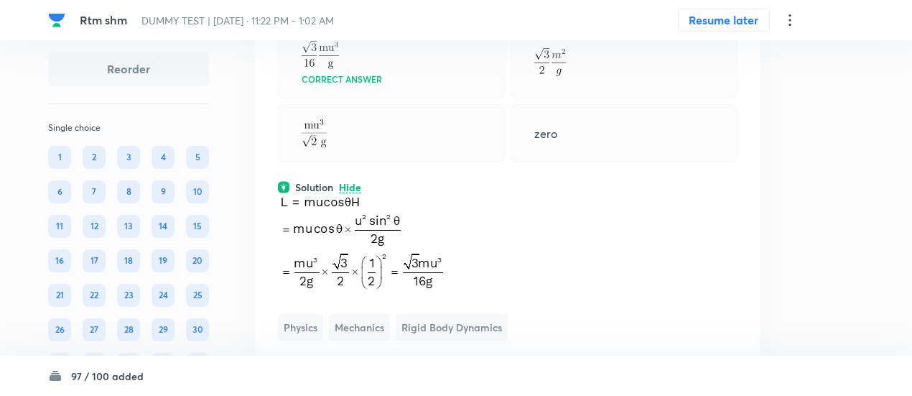
scroll to position [22054, 0]
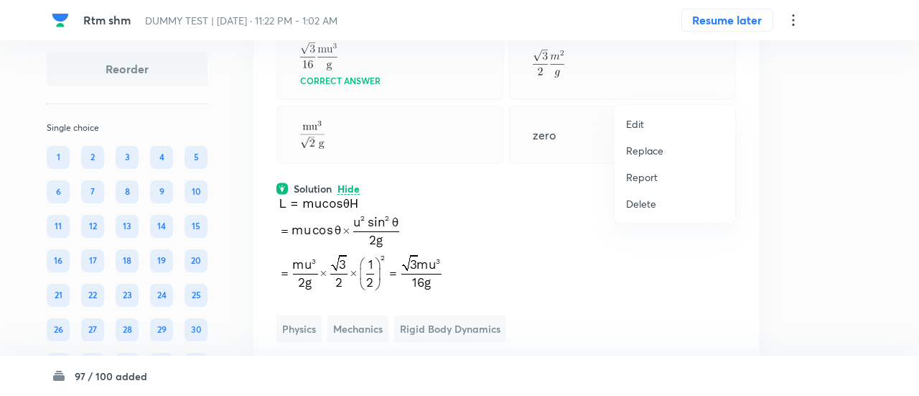
click at [656, 146] on p "Replace" at bounding box center [644, 150] width 37 height 15
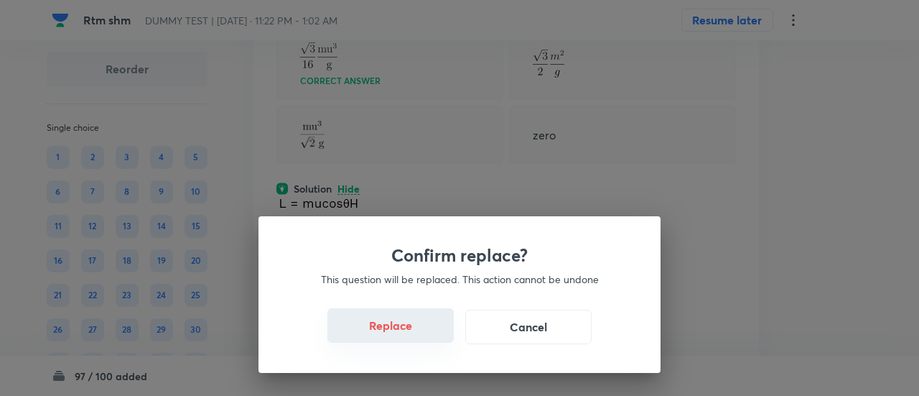
click at [409, 337] on button "Replace" at bounding box center [390, 325] width 126 height 34
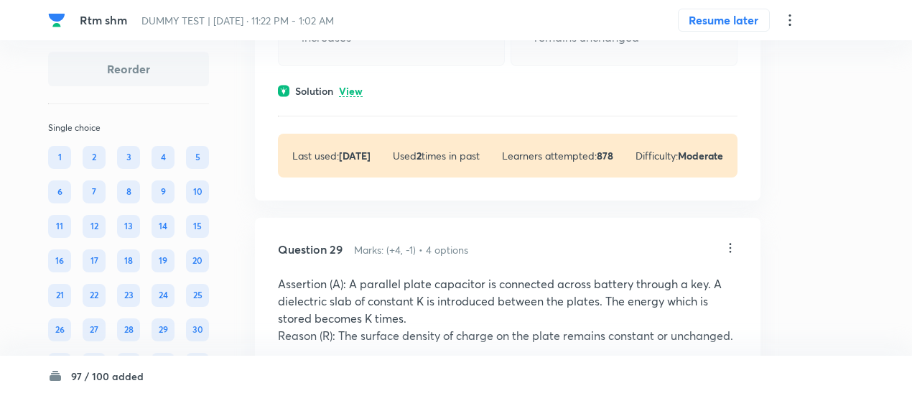
scroll to position [22665, 0]
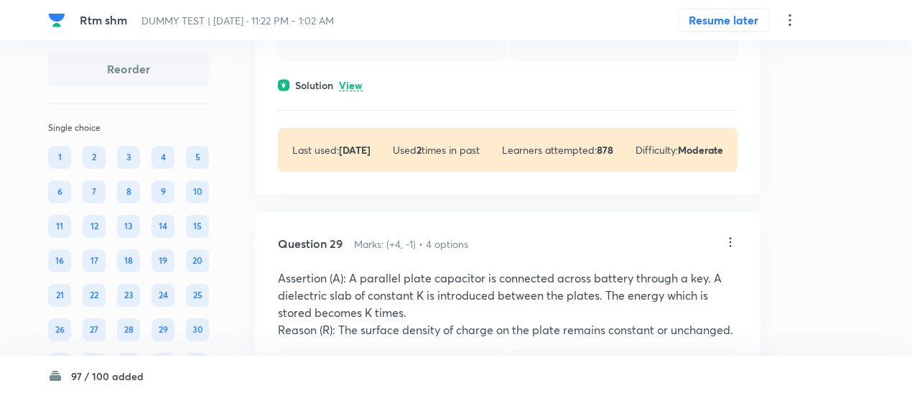
click at [358, 91] on p "View" at bounding box center [351, 85] width 24 height 11
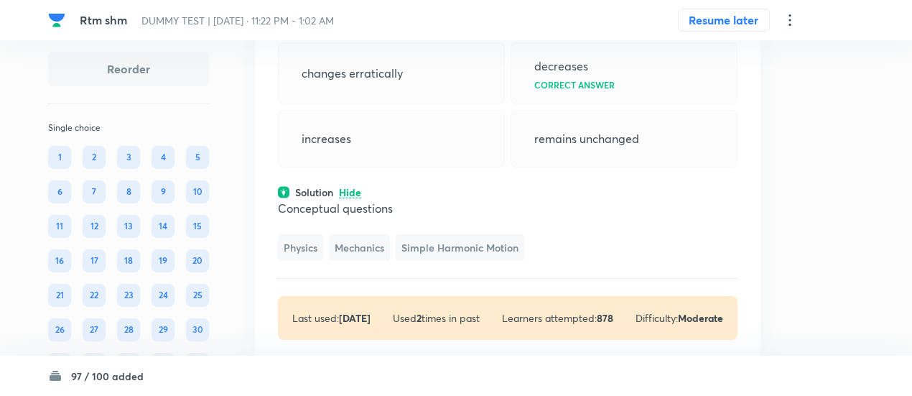
scroll to position [22553, 0]
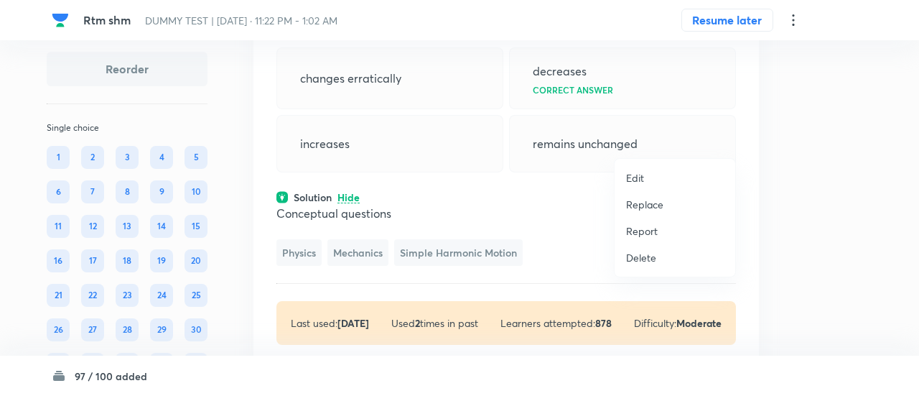
click at [658, 195] on li "Replace" at bounding box center [675, 204] width 121 height 27
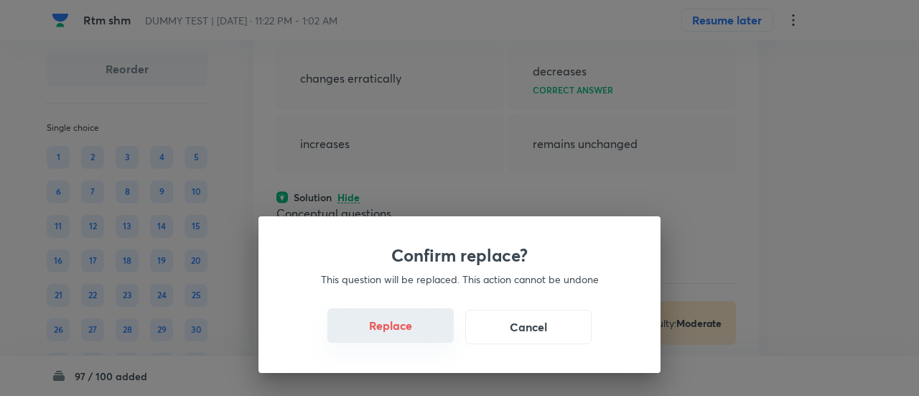
click at [414, 332] on button "Replace" at bounding box center [390, 325] width 126 height 34
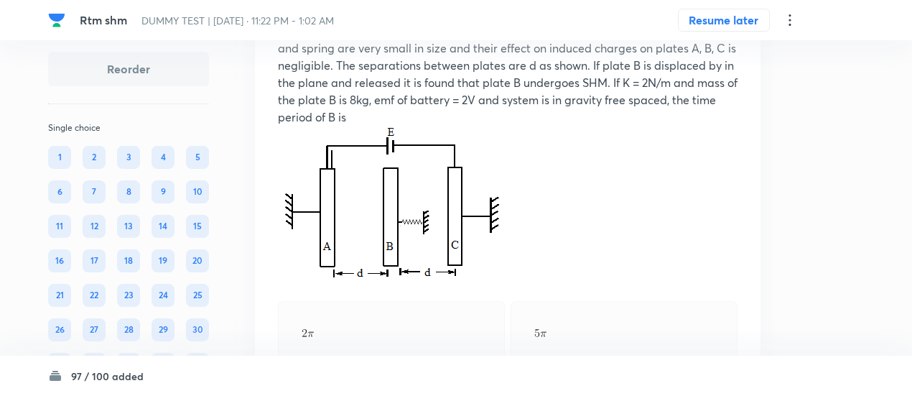
scroll to position [22565, 0]
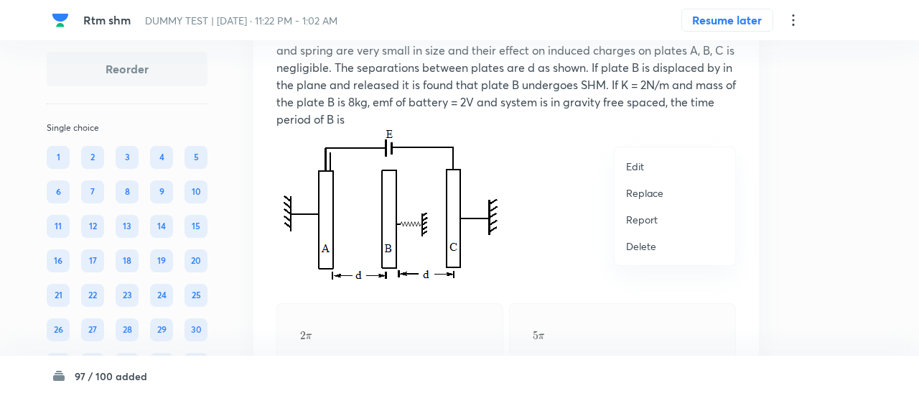
click at [649, 190] on p "Replace" at bounding box center [644, 192] width 37 height 15
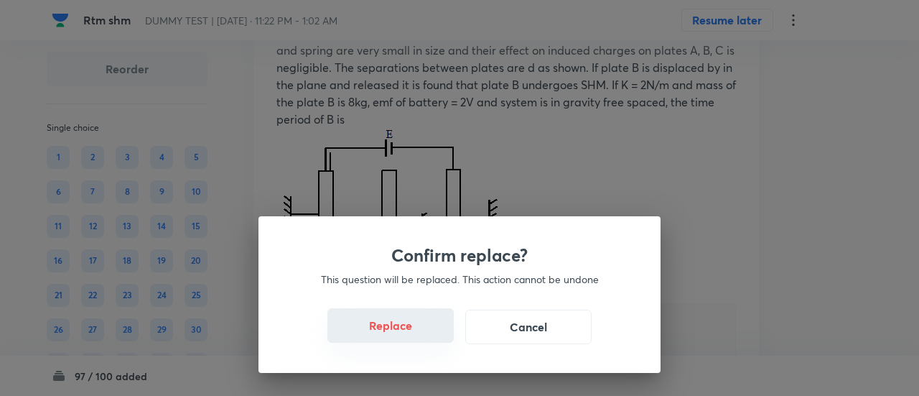
click at [396, 325] on button "Replace" at bounding box center [390, 325] width 126 height 34
click at [408, 336] on button "Replace" at bounding box center [390, 325] width 126 height 34
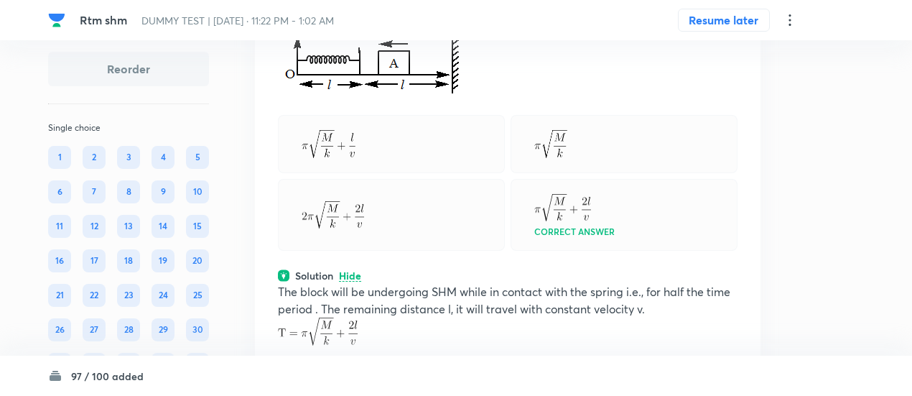
scroll to position [22587, 0]
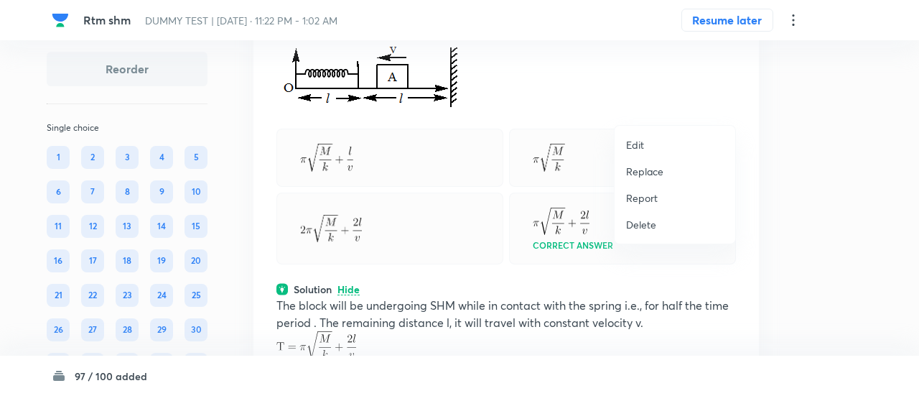
click at [645, 167] on p "Replace" at bounding box center [644, 171] width 37 height 15
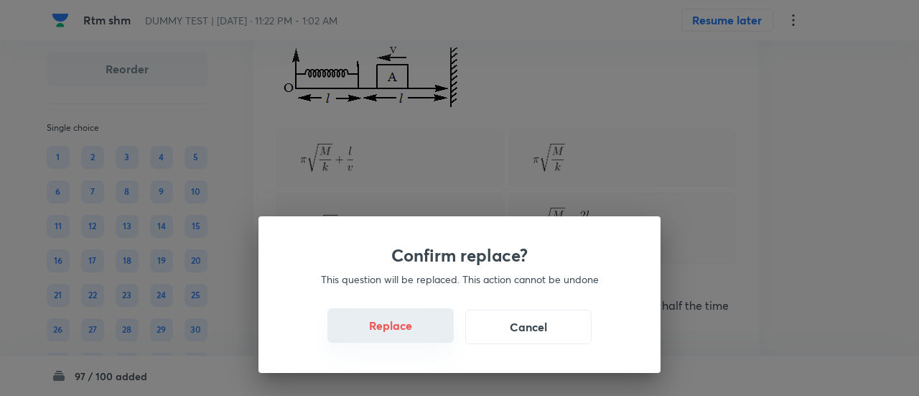
click at [407, 333] on button "Replace" at bounding box center [390, 325] width 126 height 34
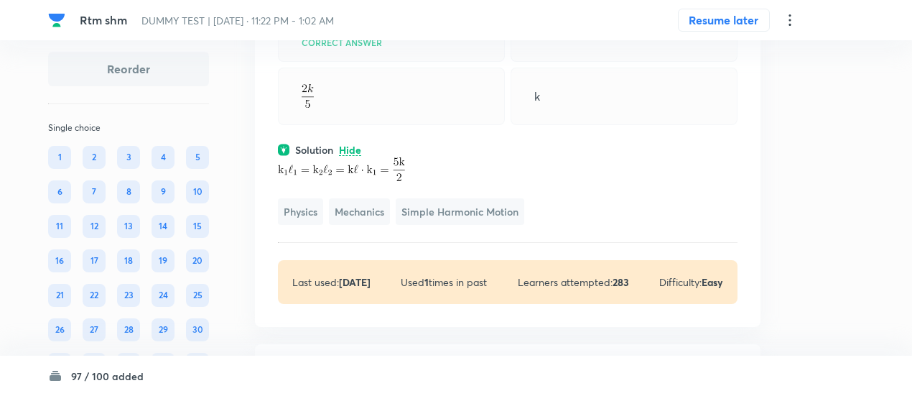
scroll to position [22618, 0]
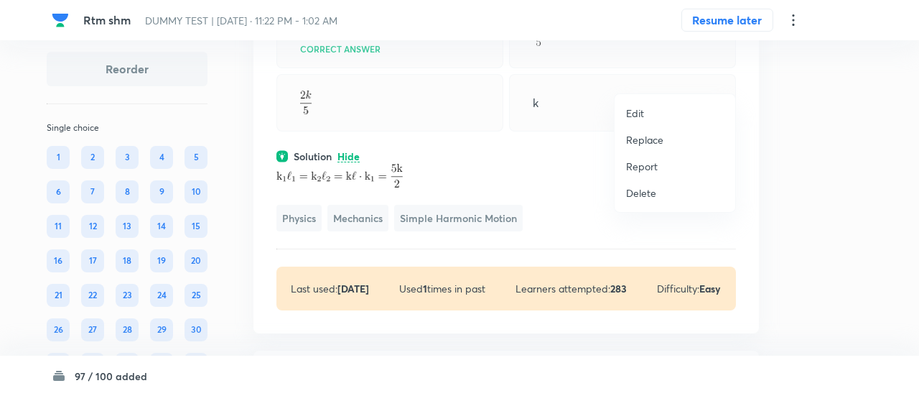
click at [644, 140] on p "Replace" at bounding box center [644, 139] width 37 height 15
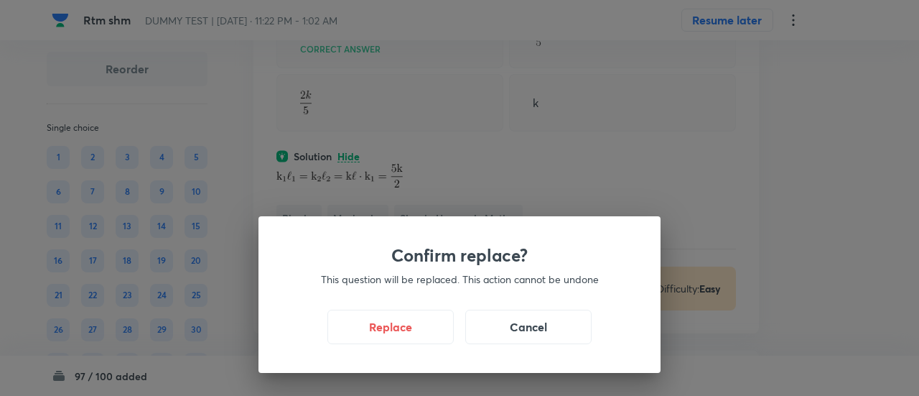
click at [399, 279] on p "This question will be replaced. This action cannot be undone" at bounding box center [459, 278] width 333 height 15
click at [401, 332] on button "Replace" at bounding box center [390, 325] width 126 height 34
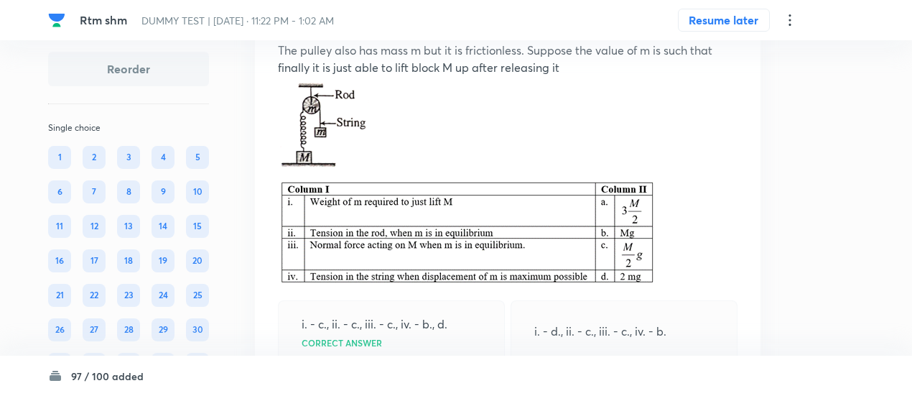
scroll to position [22547, 0]
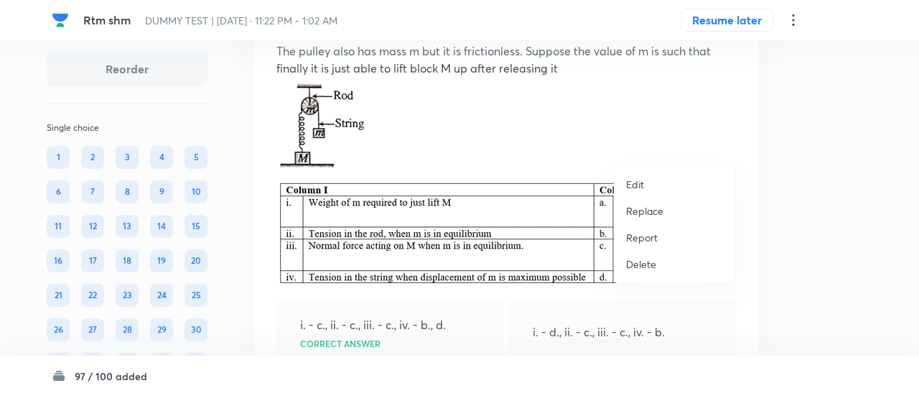
click at [649, 219] on li "Replace" at bounding box center [675, 210] width 121 height 27
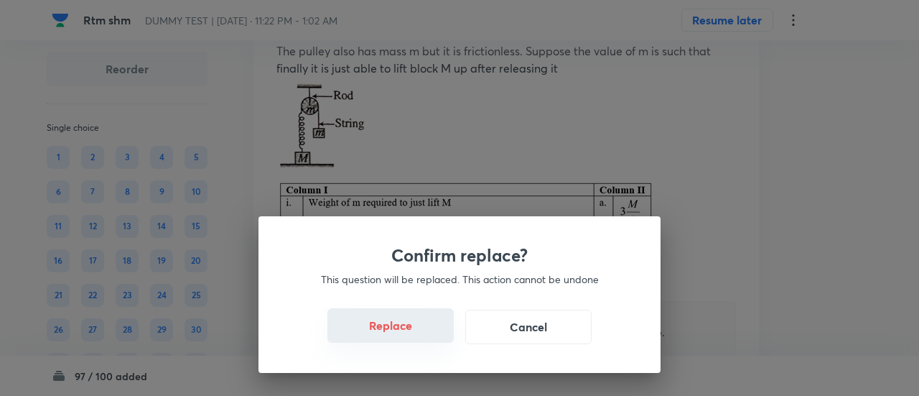
click at [405, 336] on button "Replace" at bounding box center [390, 325] width 126 height 34
click at [423, 336] on button "Replace" at bounding box center [390, 325] width 126 height 34
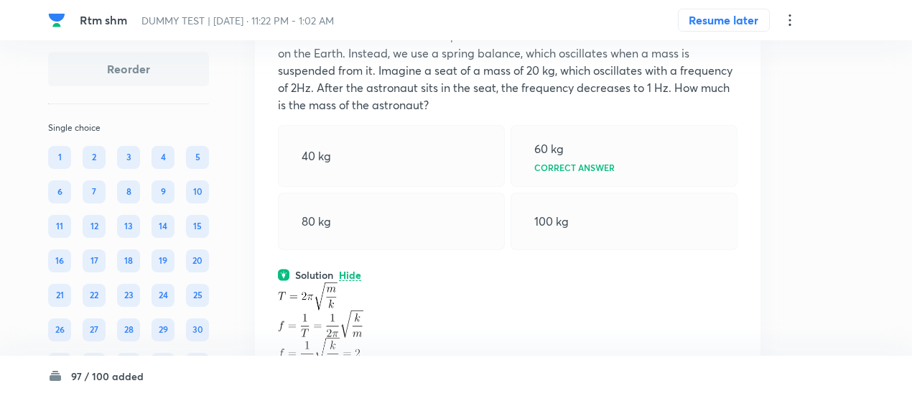
scroll to position [22542, 0]
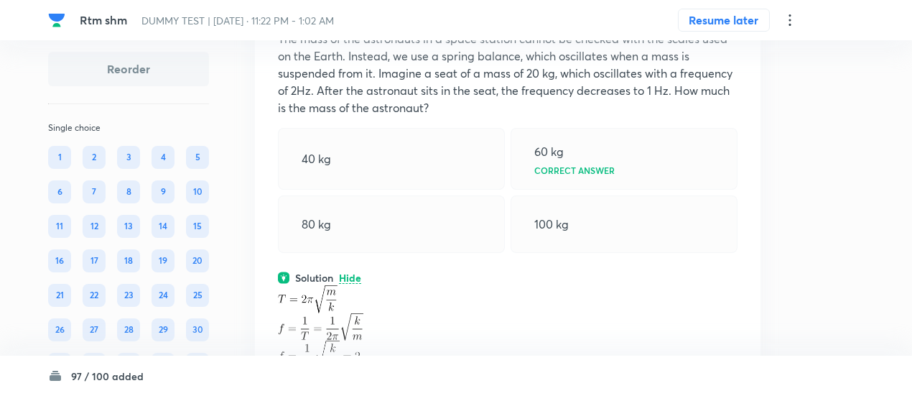
click at [727, 10] on icon at bounding box center [730, 3] width 14 height 14
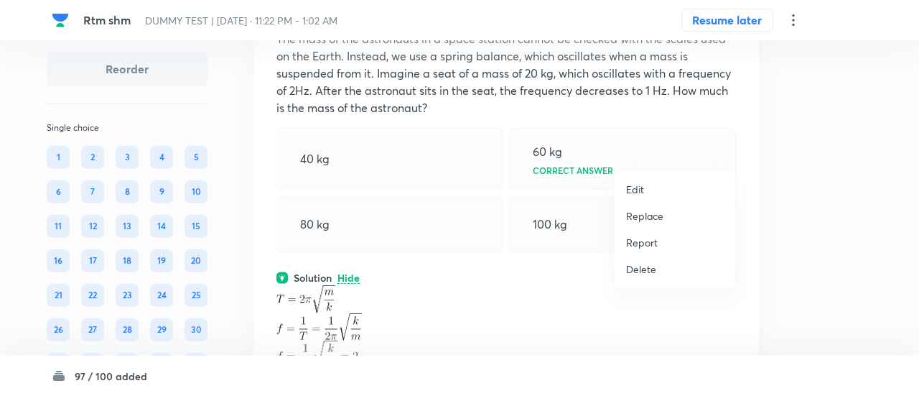
click at [639, 212] on p "Replace" at bounding box center [644, 215] width 37 height 15
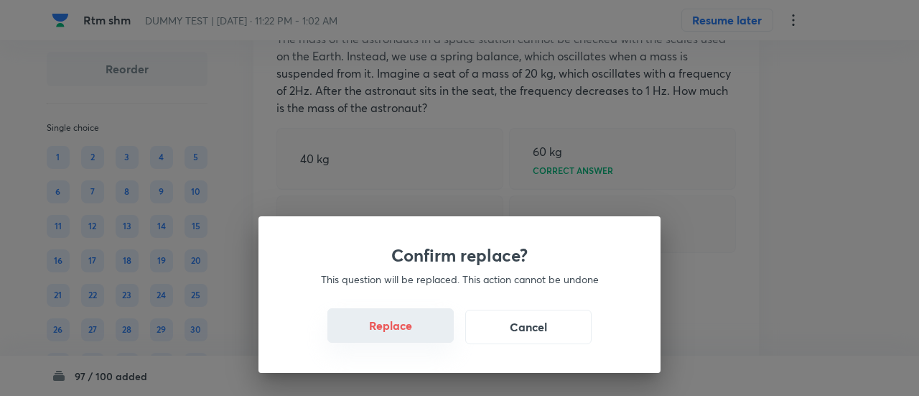
click at [414, 337] on button "Replace" at bounding box center [390, 325] width 126 height 34
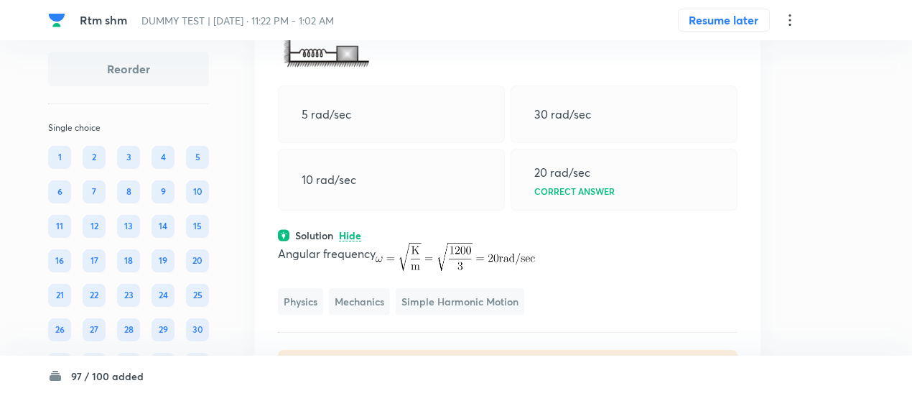
scroll to position [22575, 0]
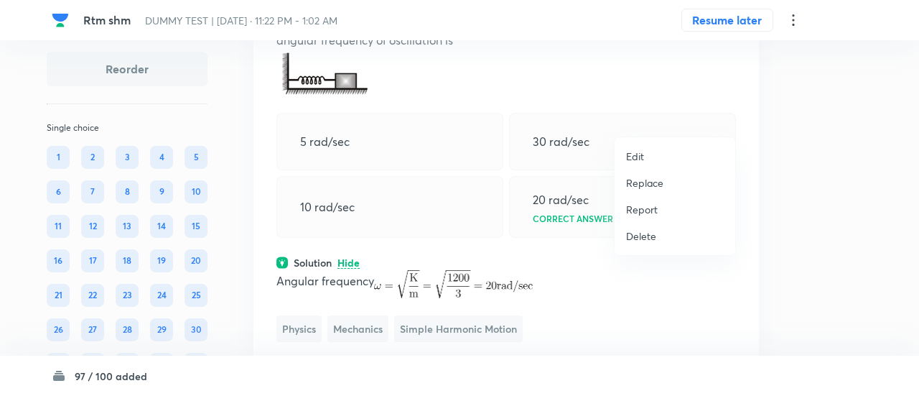
click at [648, 183] on p "Replace" at bounding box center [644, 182] width 37 height 15
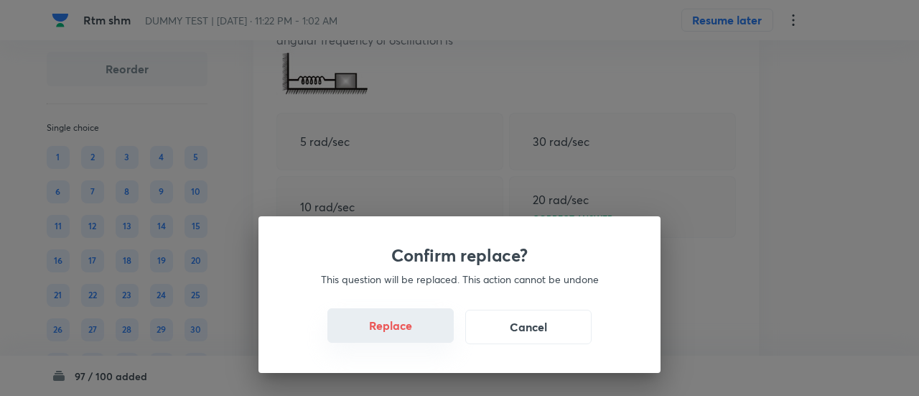
click at [414, 335] on button "Replace" at bounding box center [390, 325] width 126 height 34
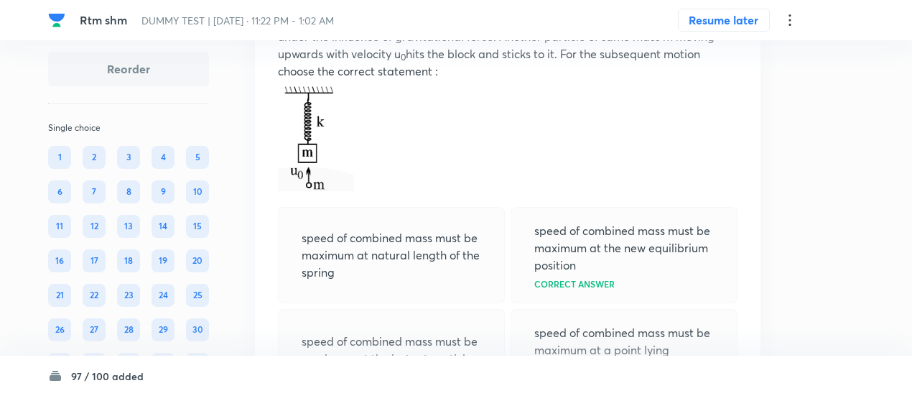
scroll to position [22578, 0]
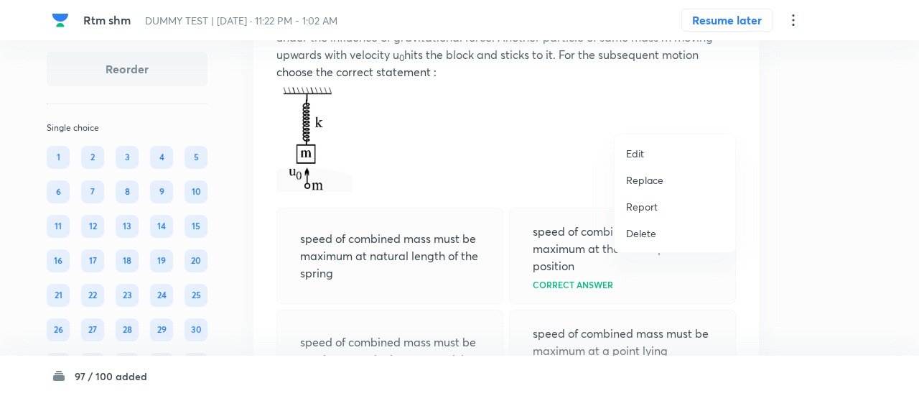
click at [644, 179] on p "Replace" at bounding box center [644, 179] width 37 height 15
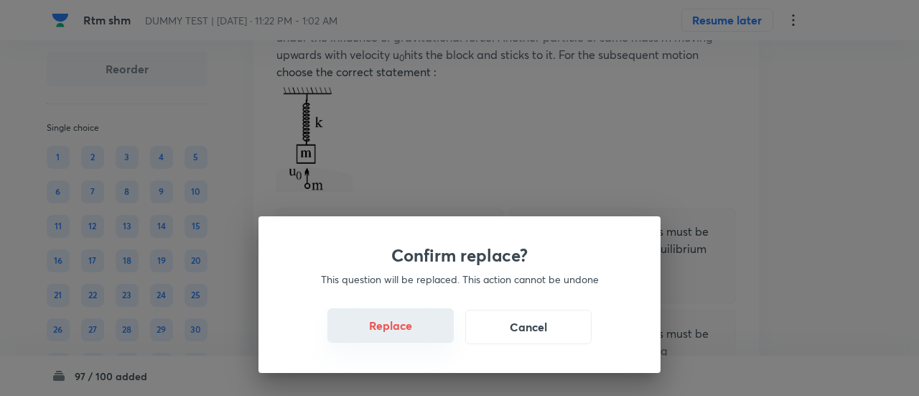
click at [406, 337] on button "Replace" at bounding box center [390, 325] width 126 height 34
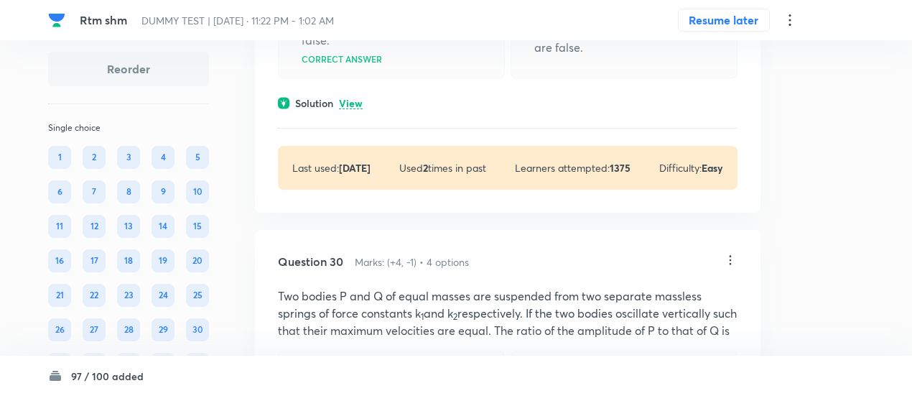
scroll to position [23230, 0]
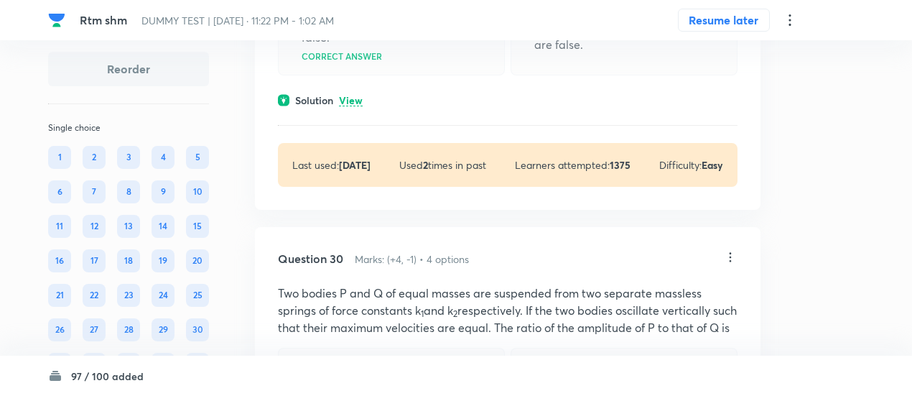
click at [352, 106] on p "View" at bounding box center [351, 101] width 24 height 11
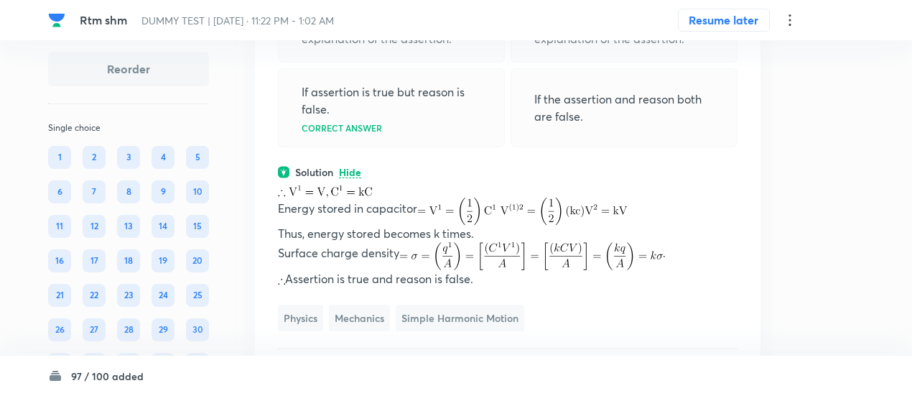
scroll to position [23157, 0]
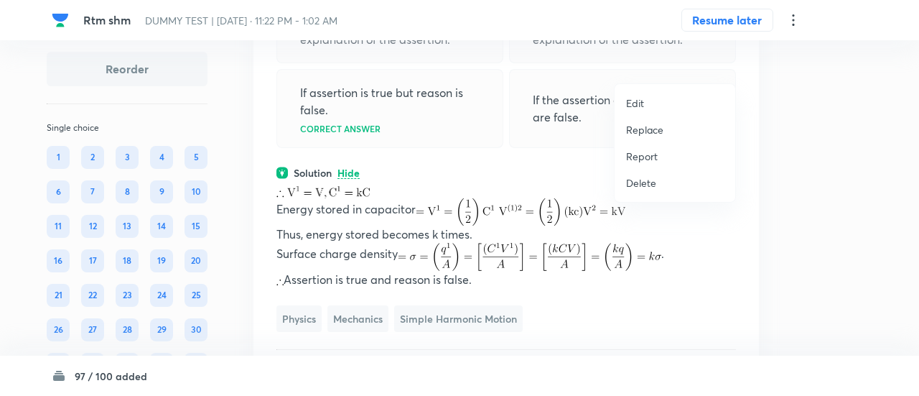
click at [626, 129] on p "Replace" at bounding box center [644, 129] width 37 height 15
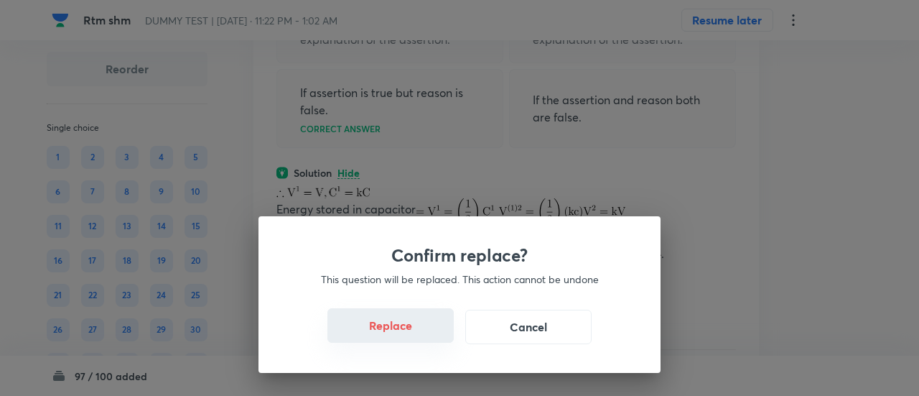
click at [404, 330] on button "Replace" at bounding box center [390, 325] width 126 height 34
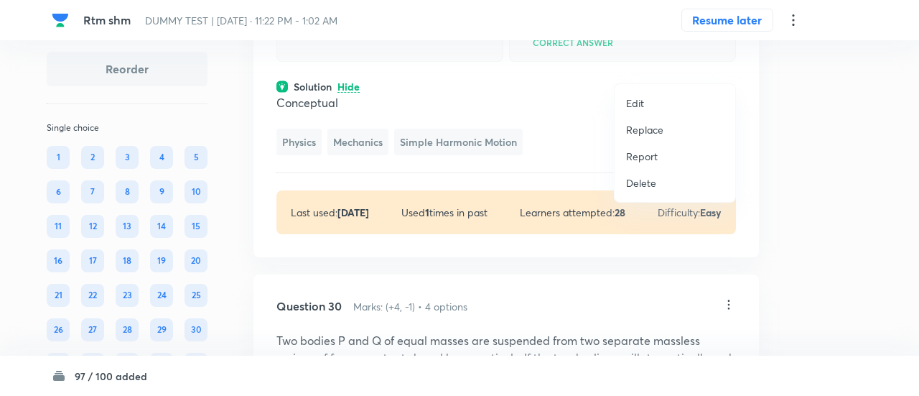
click at [643, 131] on p "Replace" at bounding box center [644, 129] width 37 height 15
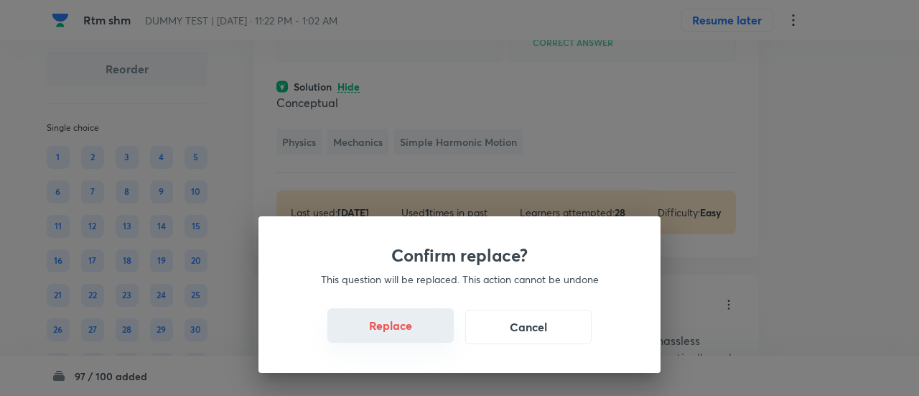
click at [411, 337] on button "Replace" at bounding box center [390, 325] width 126 height 34
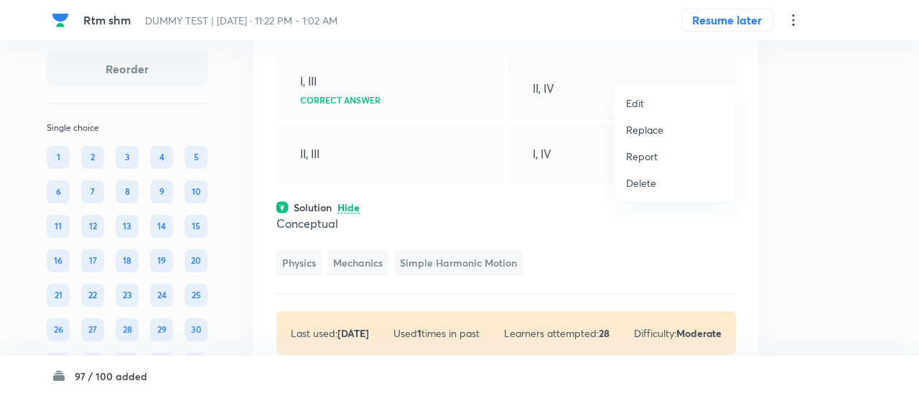
click at [643, 126] on p "Replace" at bounding box center [644, 129] width 37 height 15
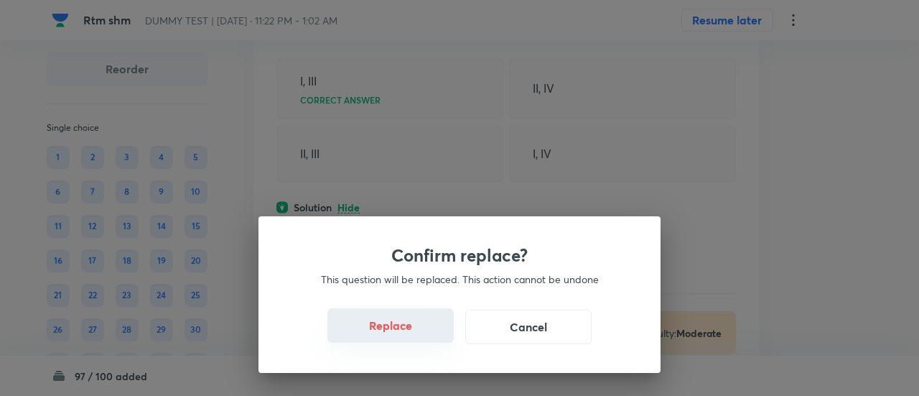
click at [407, 335] on button "Replace" at bounding box center [390, 325] width 126 height 34
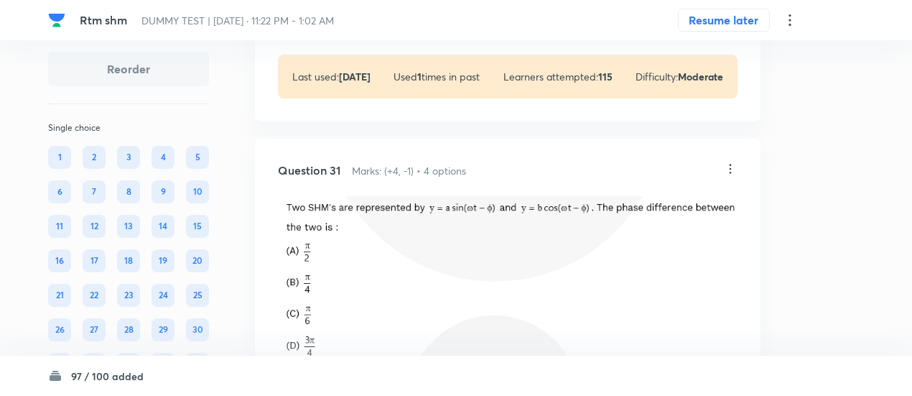
scroll to position [24056, 0]
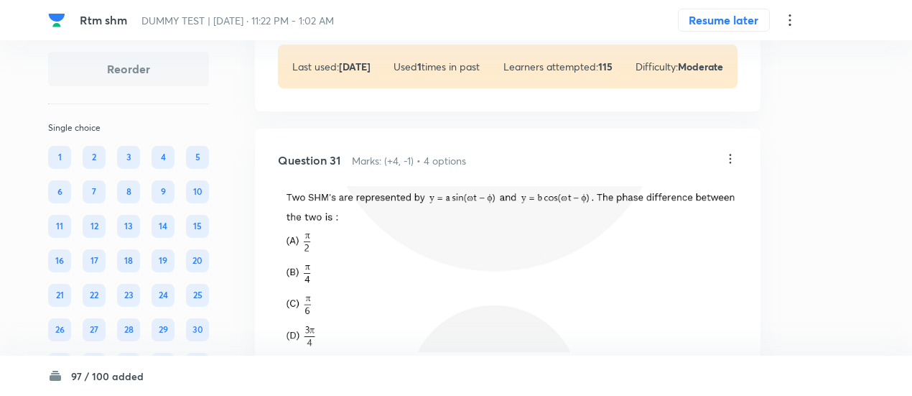
click at [355, 8] on p "View" at bounding box center [351, 2] width 24 height 11
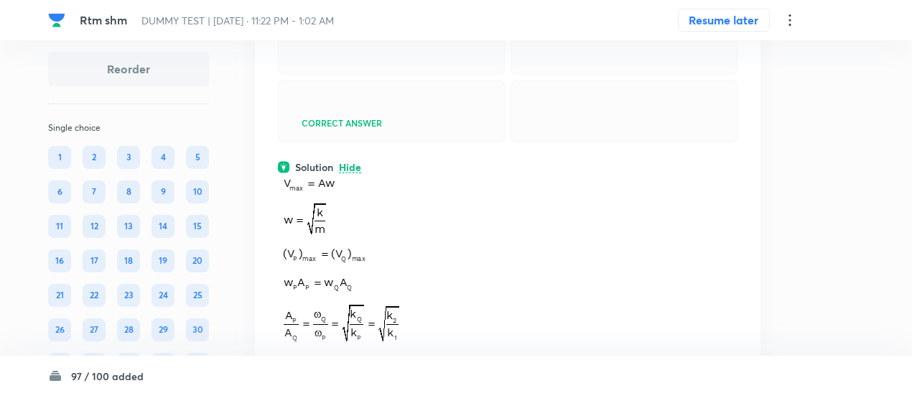
scroll to position [23890, 0]
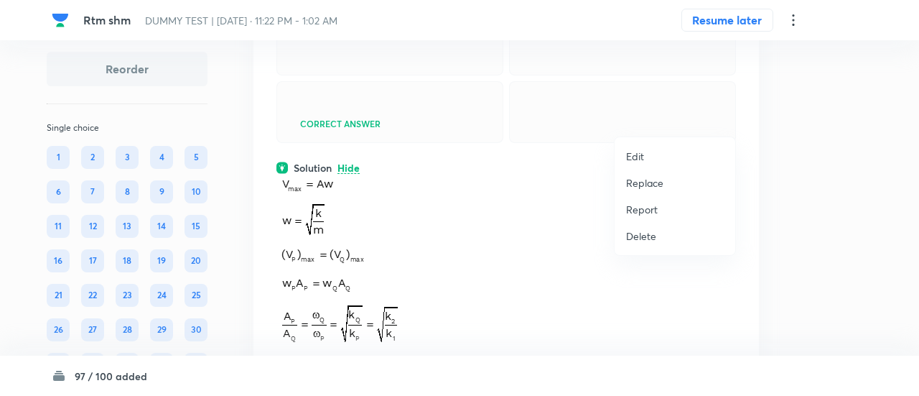
click at [645, 183] on p "Replace" at bounding box center [644, 182] width 37 height 15
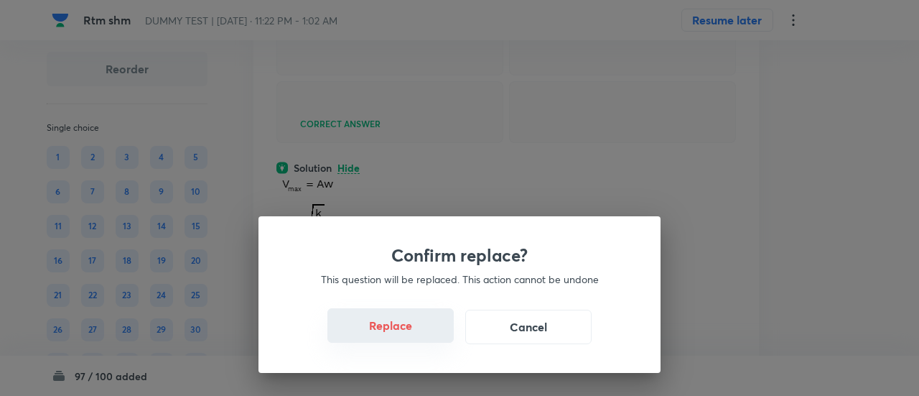
click at [393, 330] on button "Replace" at bounding box center [390, 325] width 126 height 34
click at [406, 332] on button "Replace" at bounding box center [390, 325] width 126 height 34
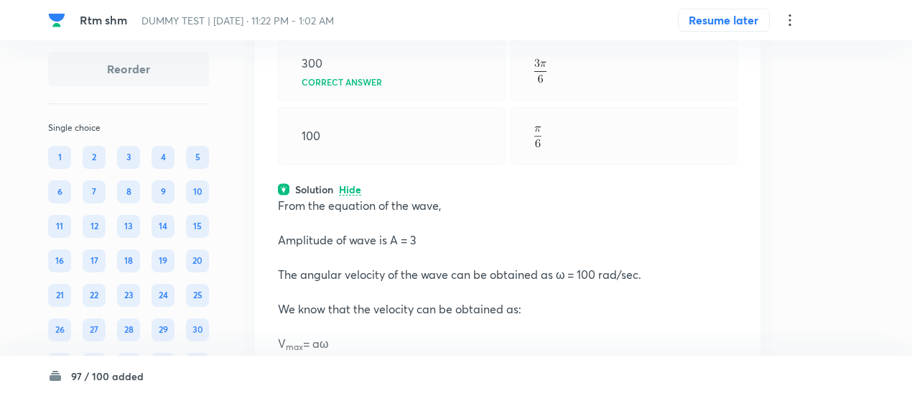
scroll to position [23855, 0]
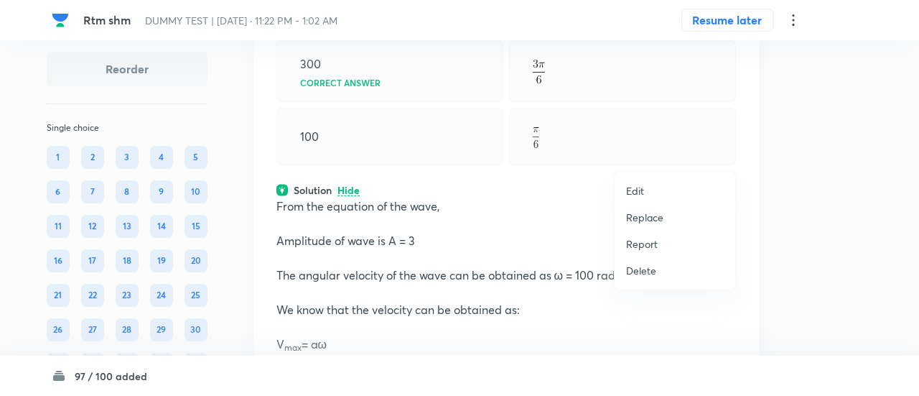
click at [649, 215] on p "Replace" at bounding box center [644, 217] width 37 height 15
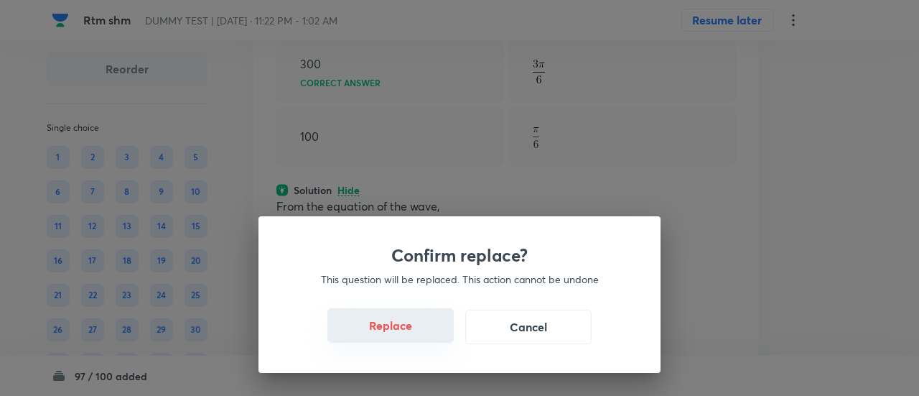
click at [396, 326] on button "Replace" at bounding box center [390, 325] width 126 height 34
click at [399, 341] on button "Replace" at bounding box center [390, 325] width 126 height 34
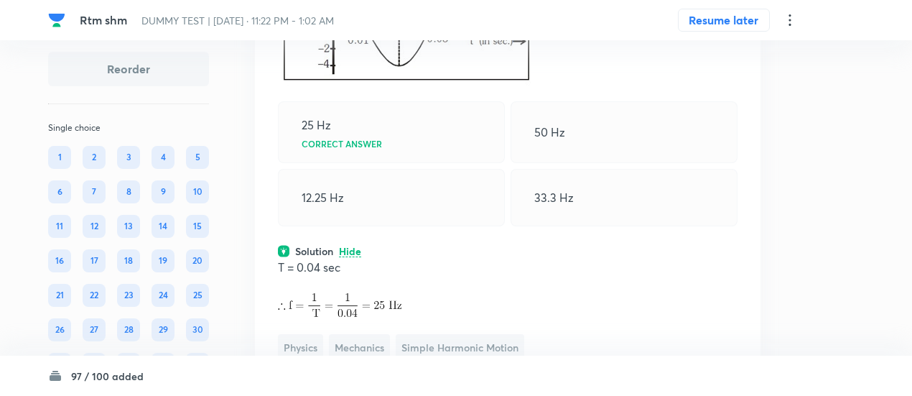
scroll to position [23914, 0]
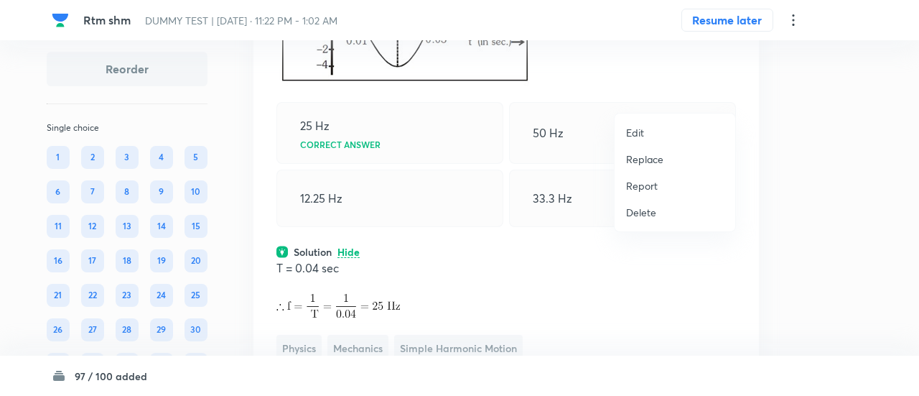
click at [658, 161] on p "Replace" at bounding box center [644, 159] width 37 height 15
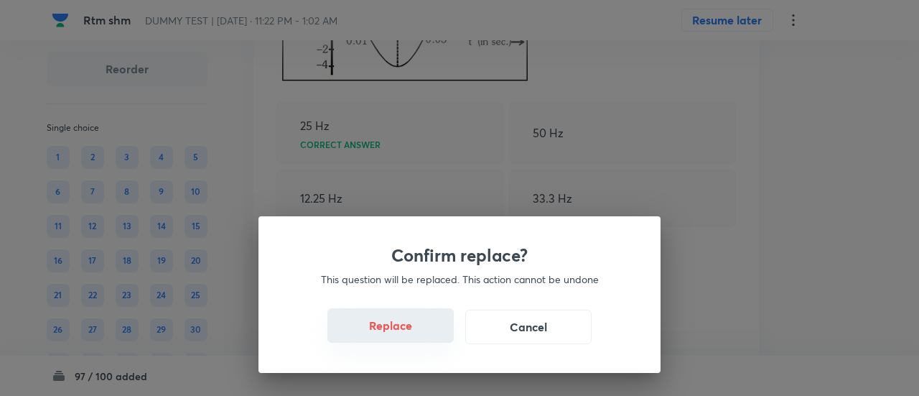
click at [396, 334] on button "Replace" at bounding box center [390, 325] width 126 height 34
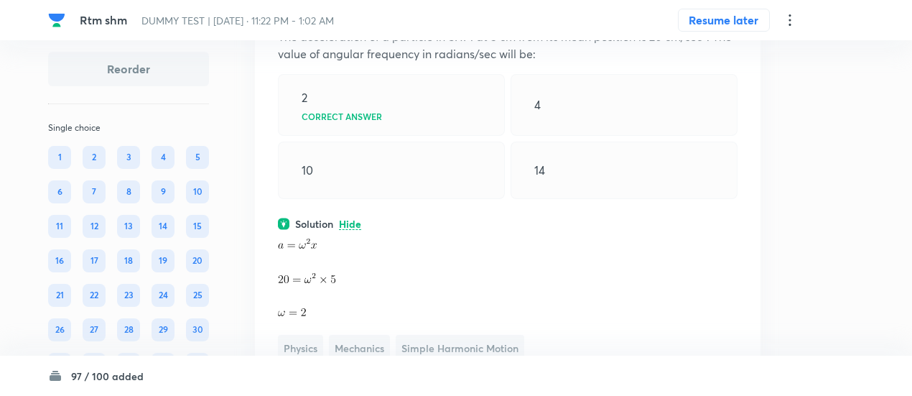
scroll to position [23796, 0]
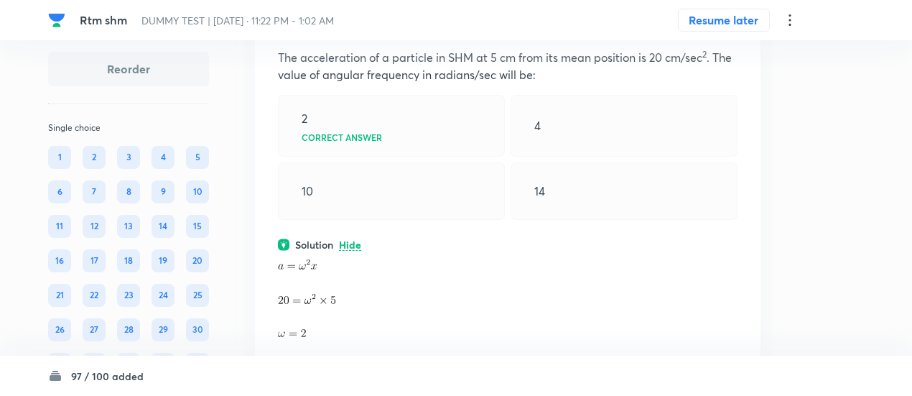
click at [730, 29] on icon at bounding box center [730, 21] width 14 height 14
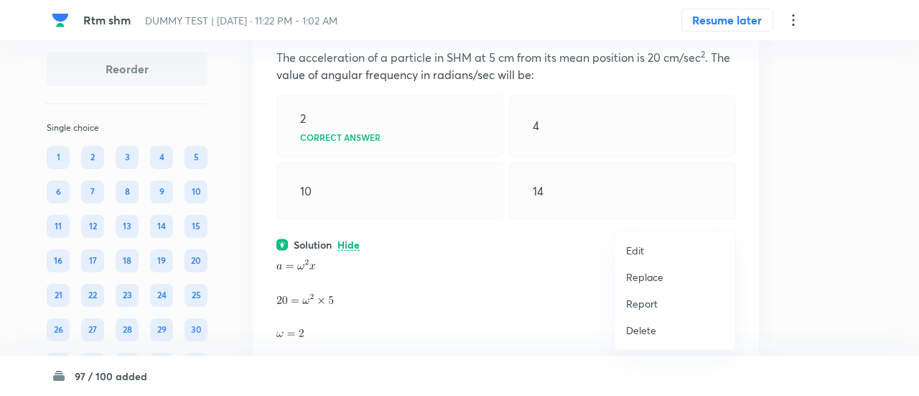
click at [655, 275] on p "Replace" at bounding box center [644, 276] width 37 height 15
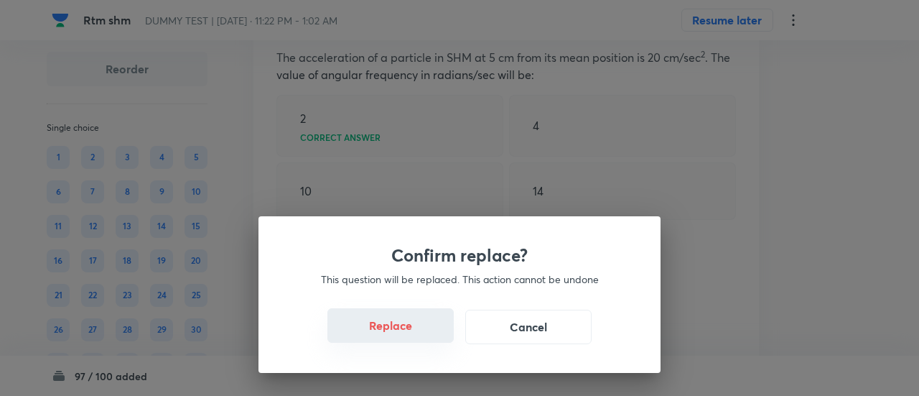
click at [393, 327] on button "Replace" at bounding box center [390, 325] width 126 height 34
click at [401, 330] on button "Replace" at bounding box center [390, 325] width 126 height 34
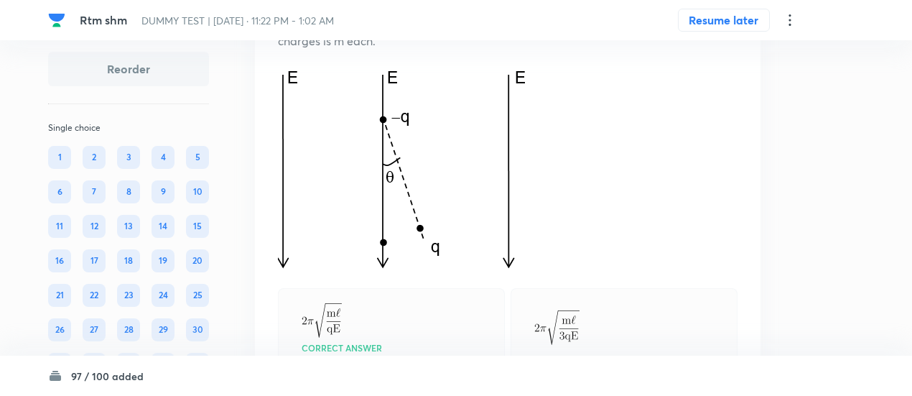
scroll to position [23860, 0]
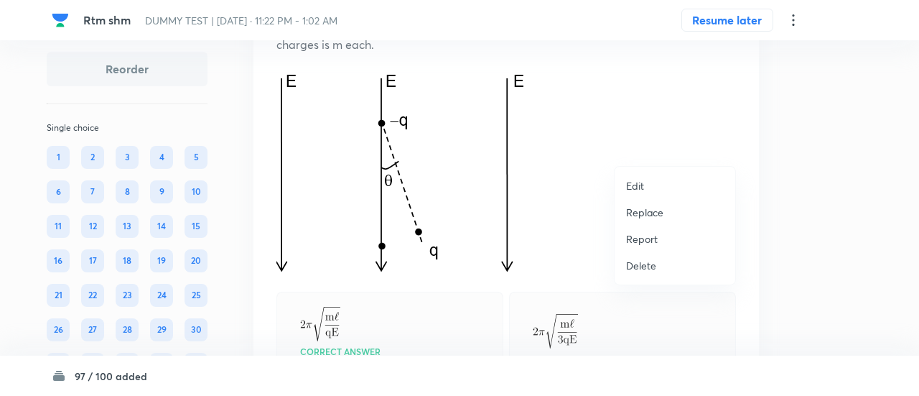
click at [651, 216] on p "Replace" at bounding box center [644, 212] width 37 height 15
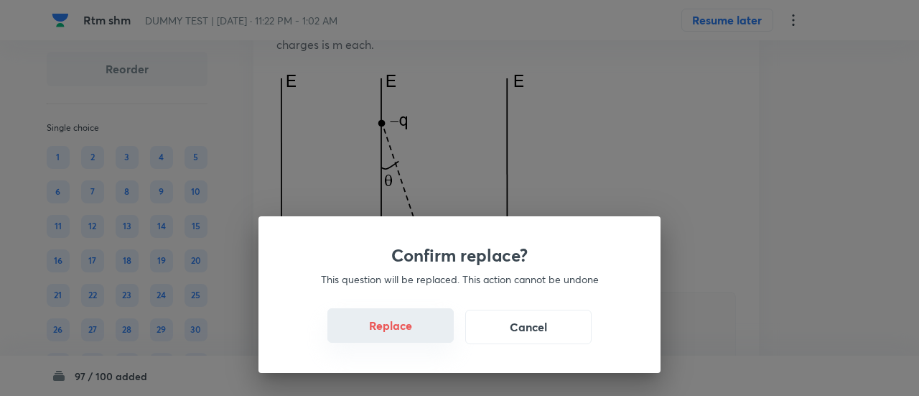
click at [403, 331] on button "Replace" at bounding box center [390, 325] width 126 height 34
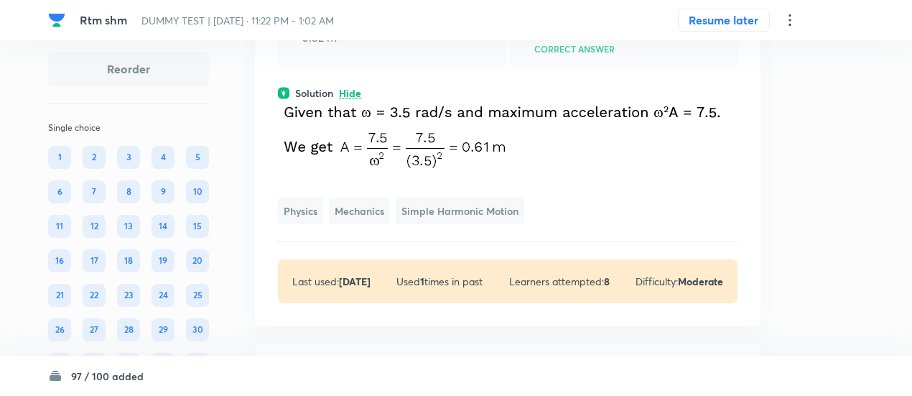
scroll to position [23937, 0]
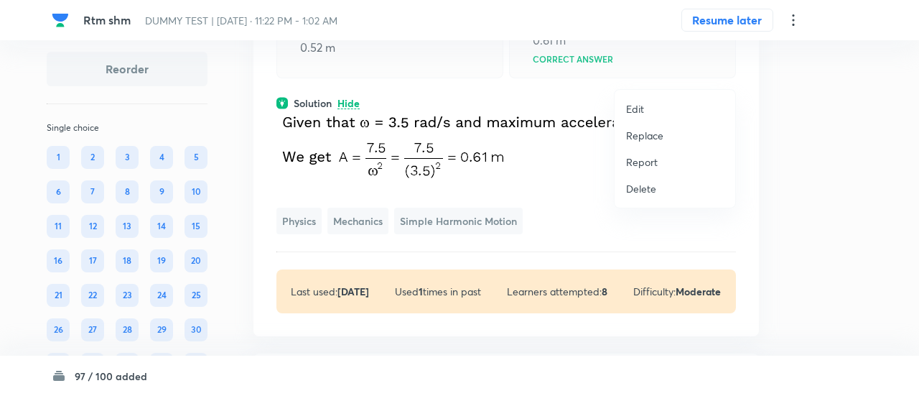
click at [655, 138] on p "Replace" at bounding box center [644, 135] width 37 height 15
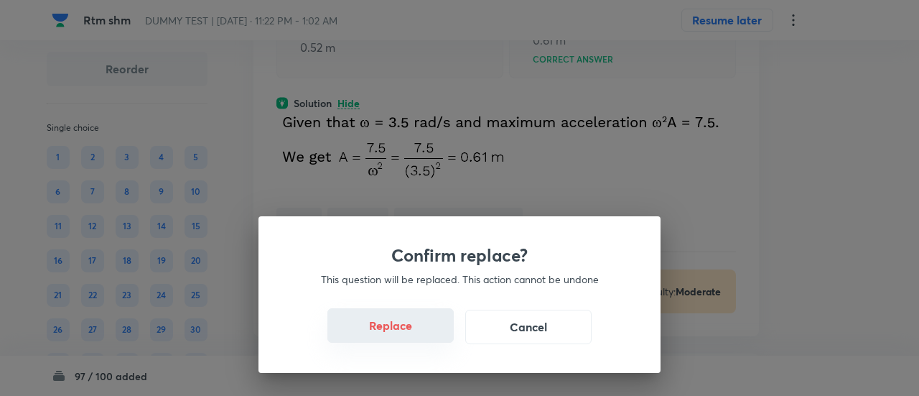
click at [402, 334] on button "Replace" at bounding box center [390, 325] width 126 height 34
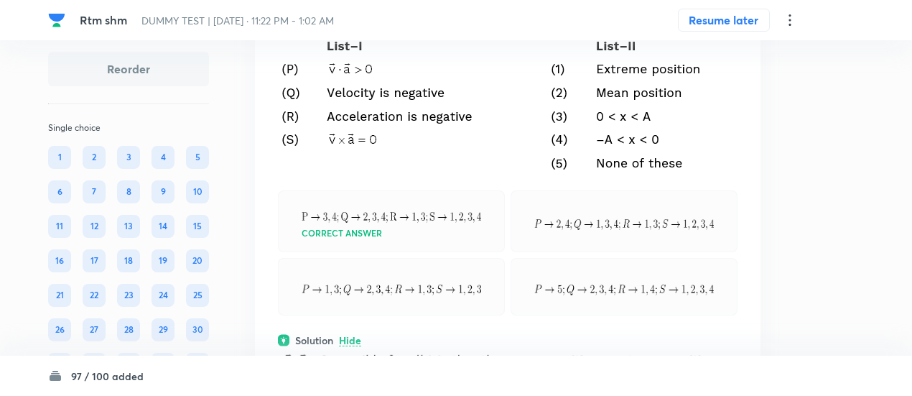
scroll to position [23845, 0]
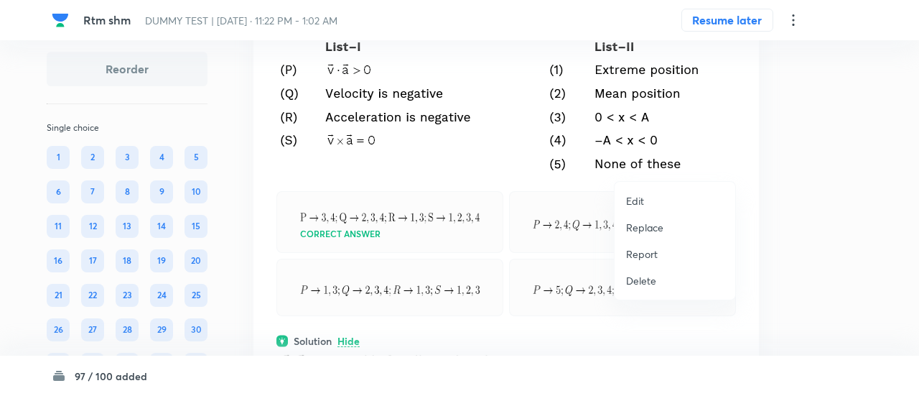
click at [643, 228] on p "Replace" at bounding box center [644, 227] width 37 height 15
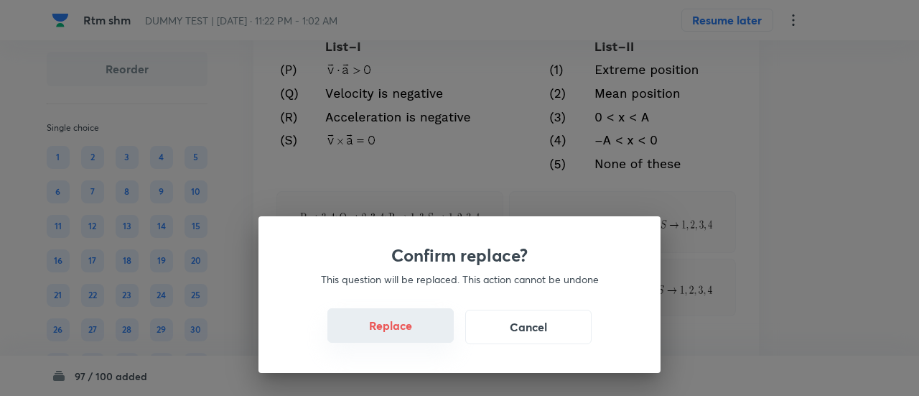
click at [399, 332] on button "Replace" at bounding box center [390, 325] width 126 height 34
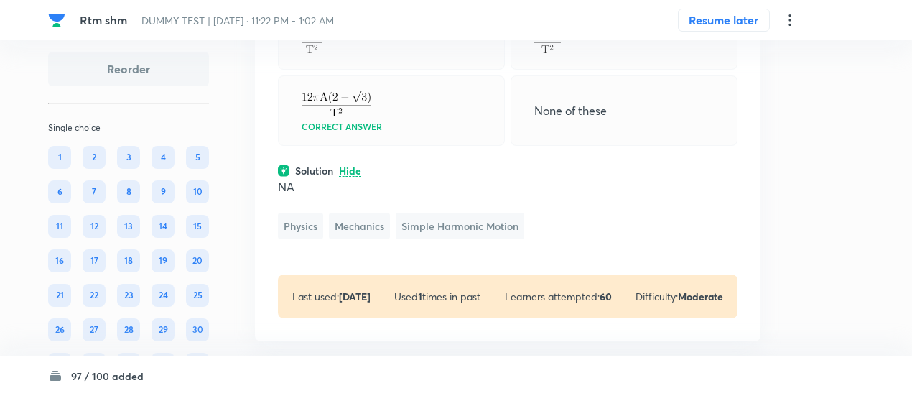
scroll to position [23898, 0]
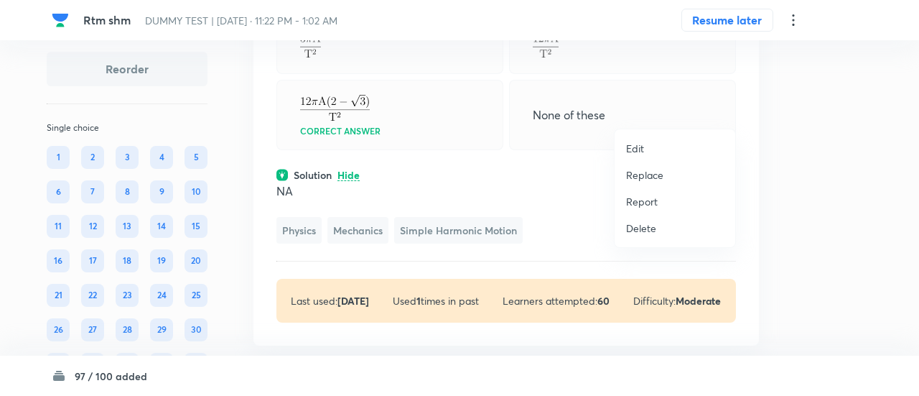
click at [651, 180] on p "Replace" at bounding box center [644, 174] width 37 height 15
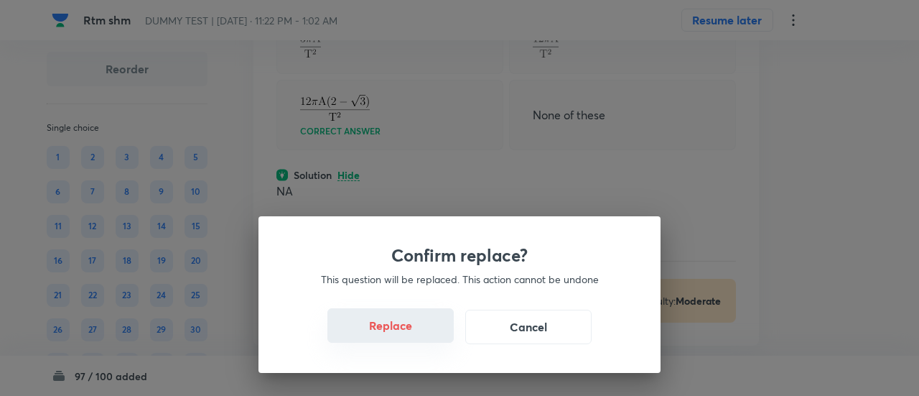
click at [408, 334] on button "Replace" at bounding box center [390, 325] width 126 height 34
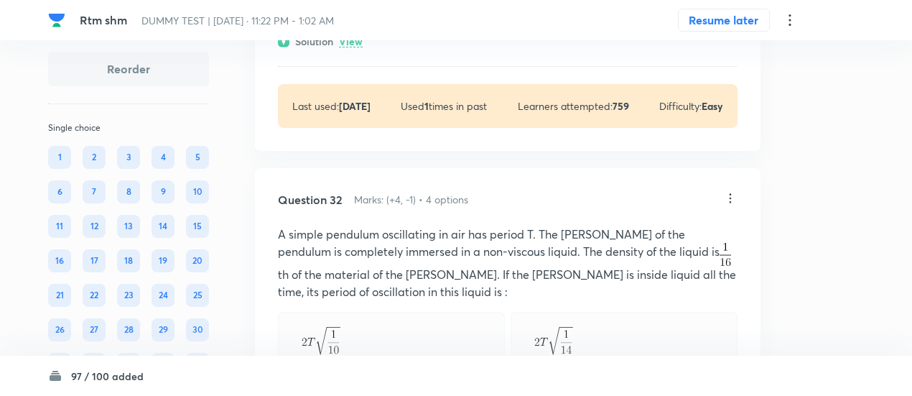
scroll to position [24706, 0]
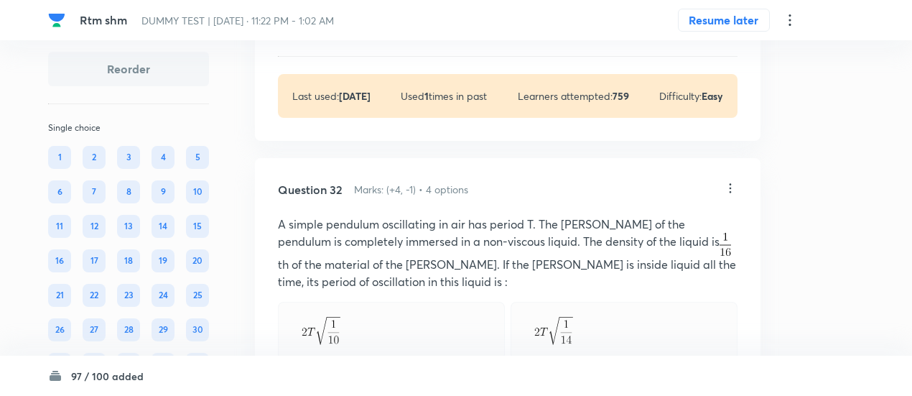
click at [360, 37] on p "View" at bounding box center [351, 32] width 24 height 11
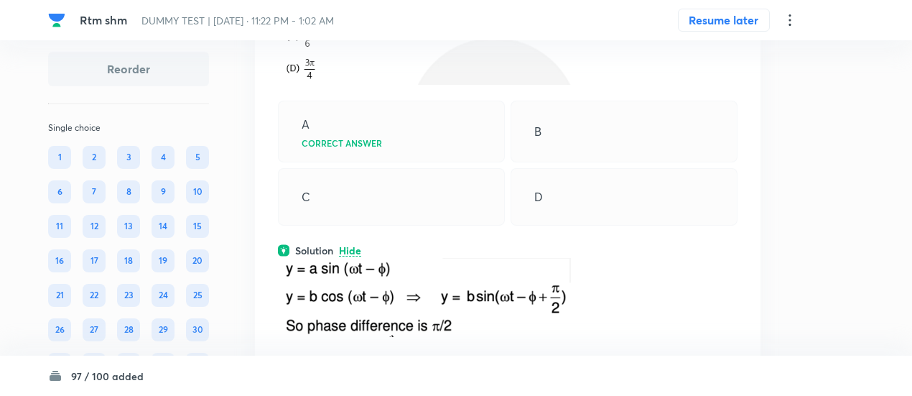
scroll to position [24487, 0]
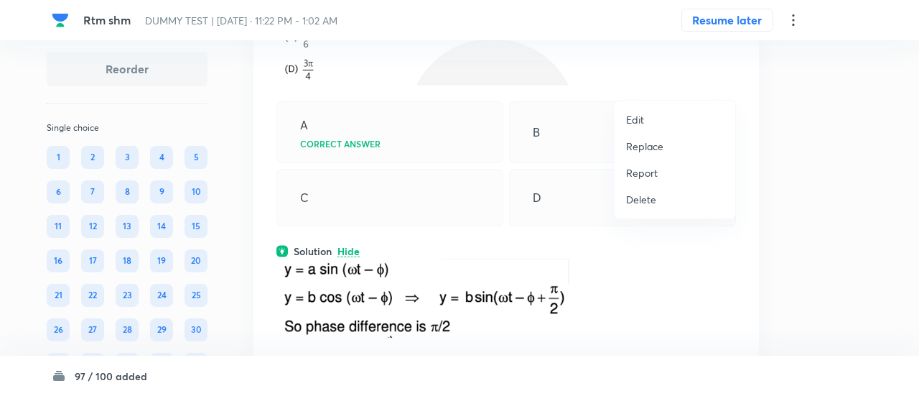
click at [656, 153] on li "Replace" at bounding box center [675, 146] width 121 height 27
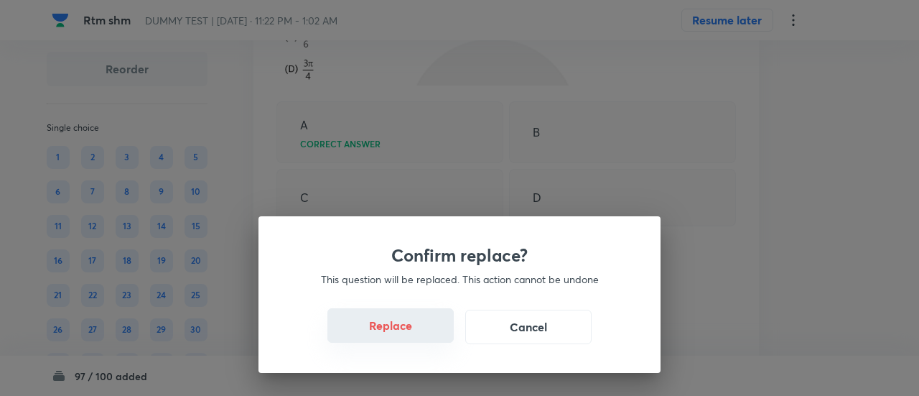
click at [404, 332] on button "Replace" at bounding box center [390, 325] width 126 height 34
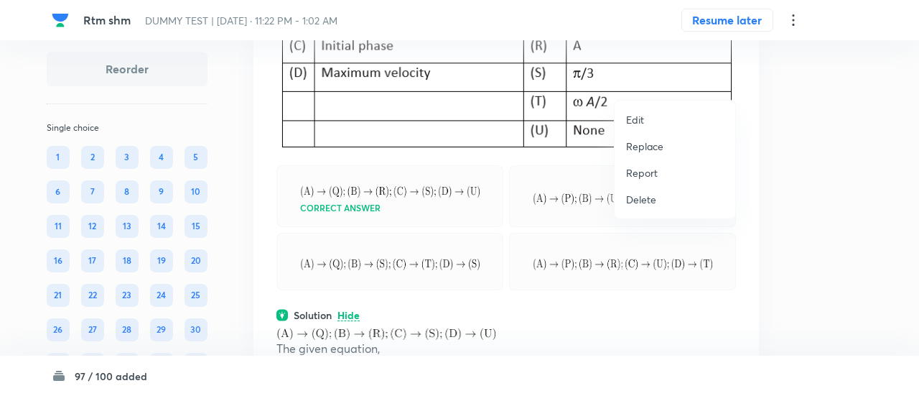
click at [644, 149] on p "Replace" at bounding box center [644, 146] width 37 height 15
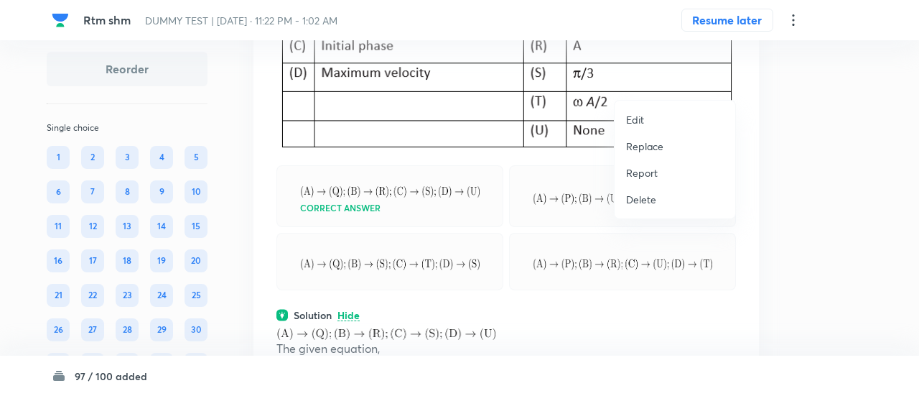
click at [648, 141] on p "Replace" at bounding box center [644, 146] width 37 height 15
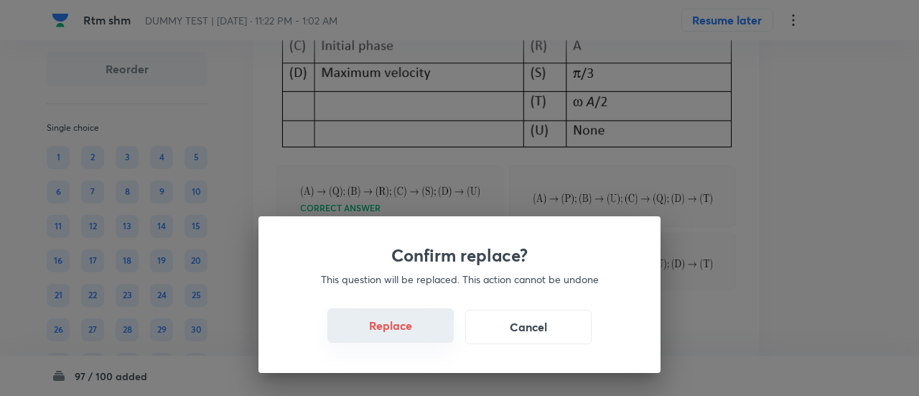
click at [406, 326] on button "Replace" at bounding box center [390, 325] width 126 height 34
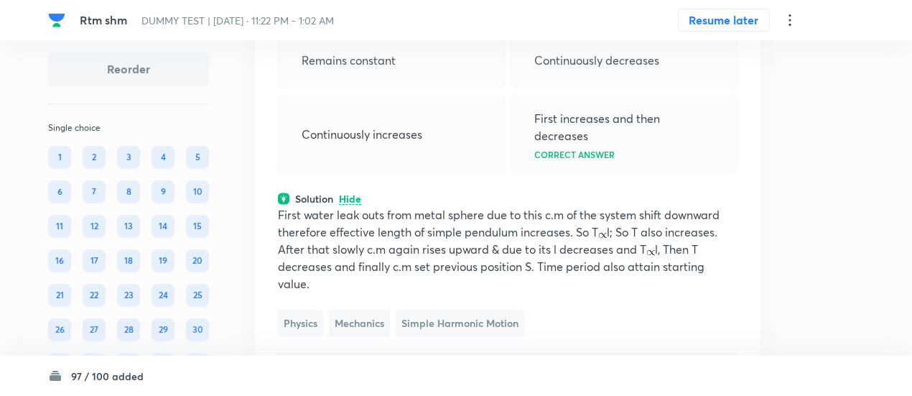
scroll to position [24453, 0]
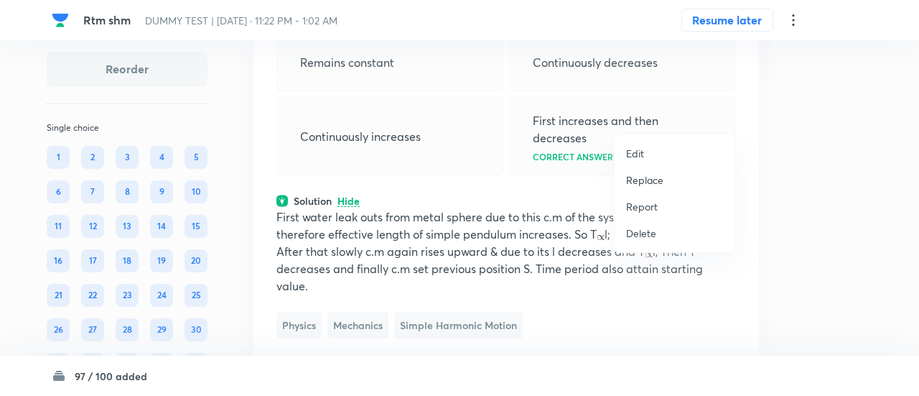
click at [638, 178] on p "Replace" at bounding box center [644, 179] width 37 height 15
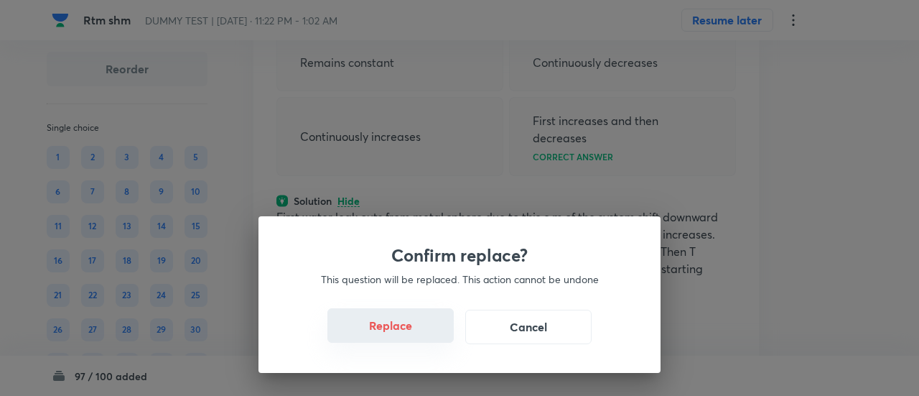
click at [398, 332] on button "Replace" at bounding box center [390, 325] width 126 height 34
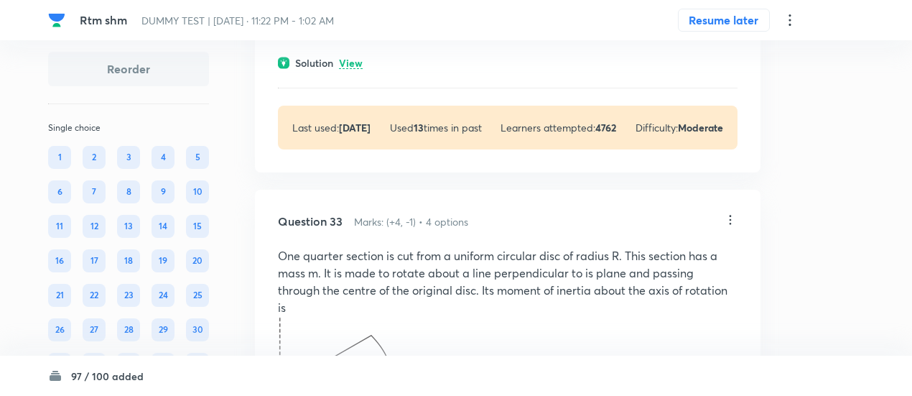
scroll to position [25141, 0]
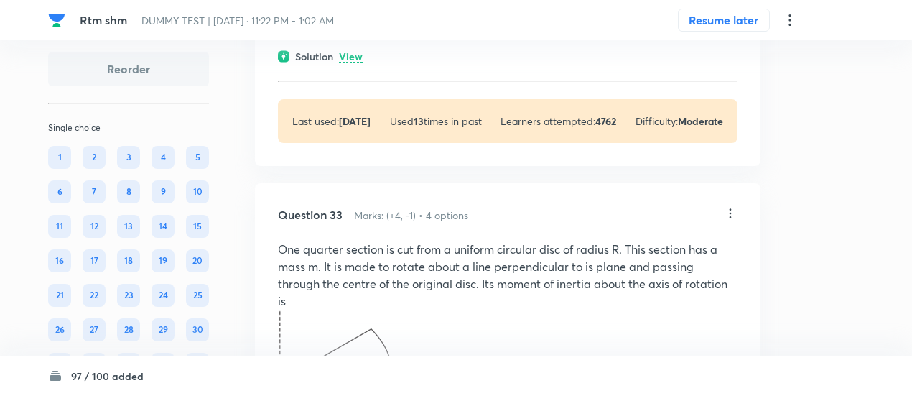
click at [355, 62] on p "View" at bounding box center [351, 57] width 24 height 11
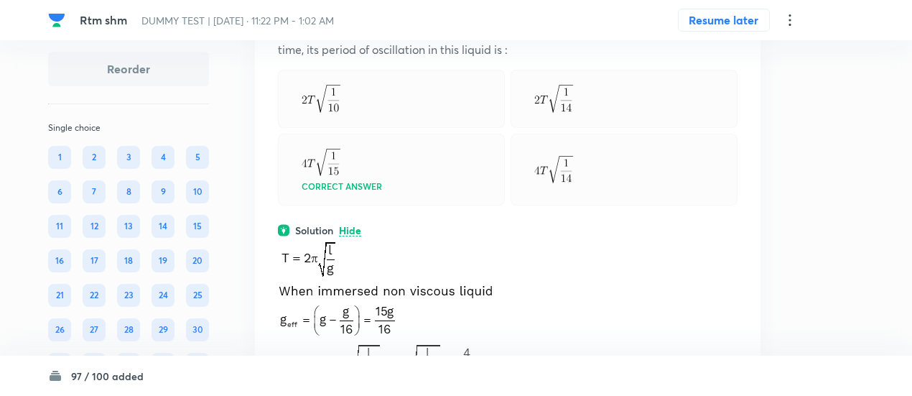
scroll to position [24965, 0]
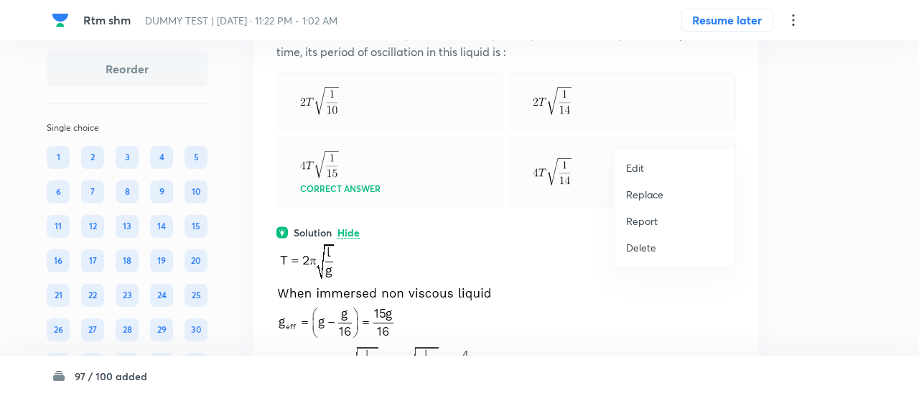
click at [653, 194] on p "Replace" at bounding box center [644, 194] width 37 height 15
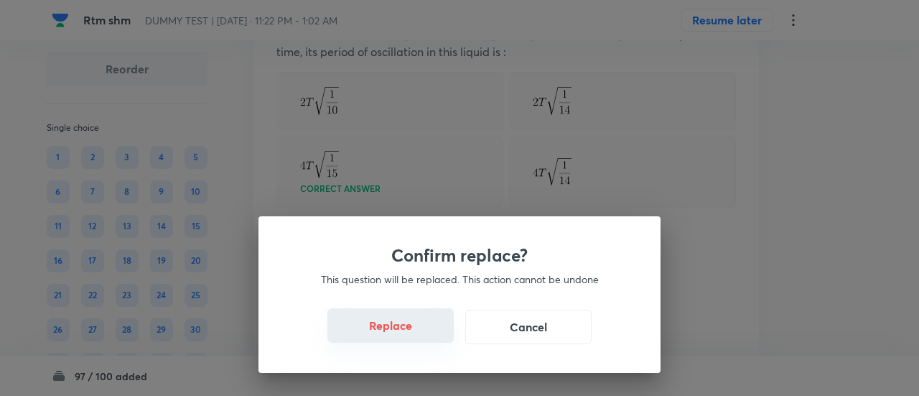
click at [408, 332] on button "Replace" at bounding box center [390, 325] width 126 height 34
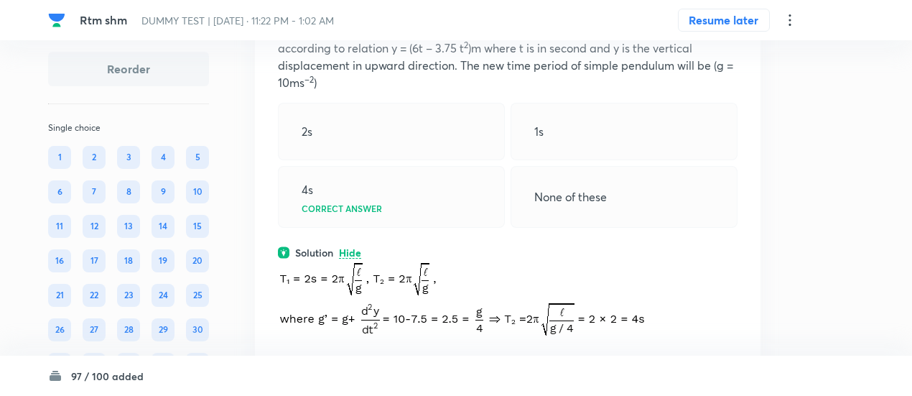
scroll to position [24928, 0]
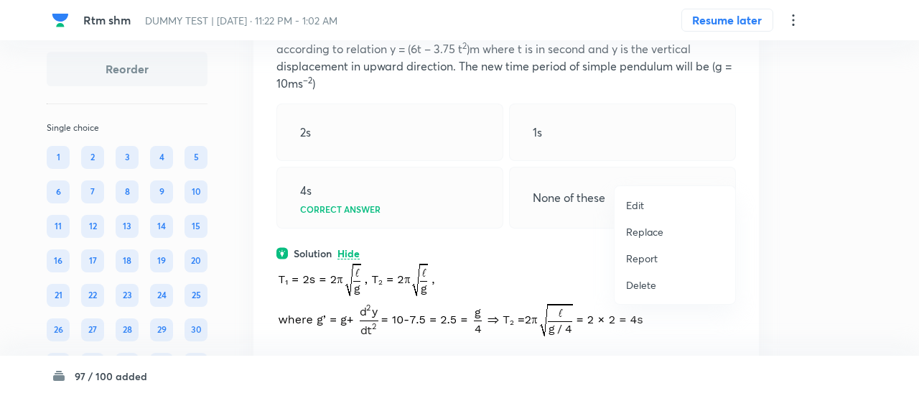
click at [659, 236] on p "Replace" at bounding box center [644, 231] width 37 height 15
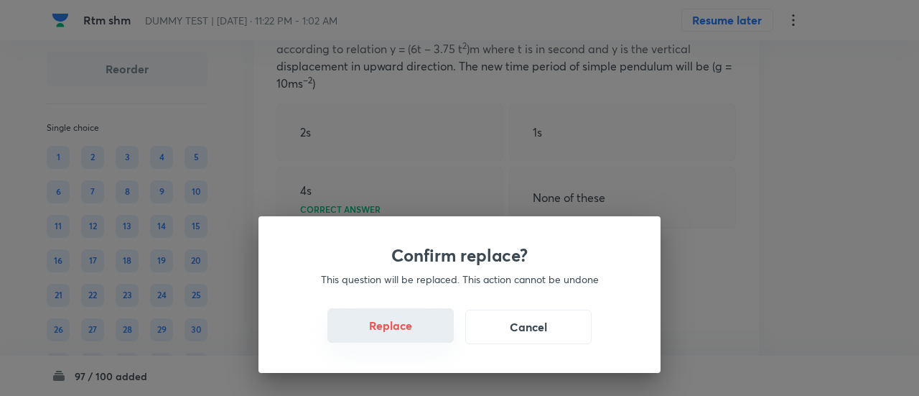
click at [411, 335] on button "Replace" at bounding box center [390, 325] width 126 height 34
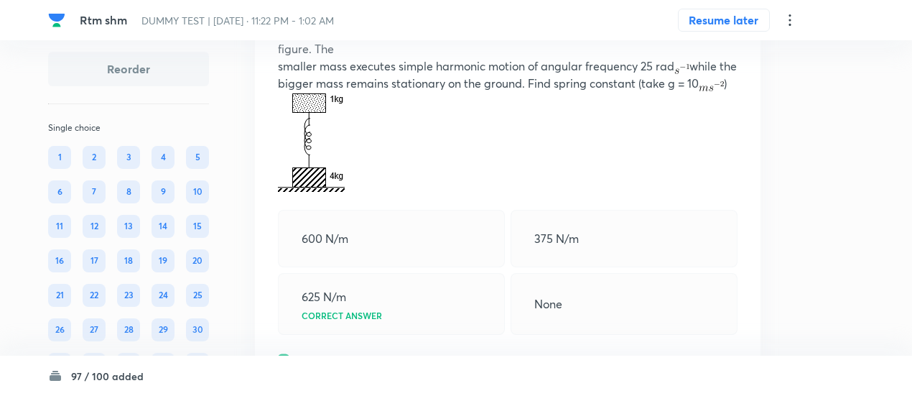
click at [411, 335] on div "Question 32 Marks: (+4, -1) • 4 options Two bodies of masses 1 kg and 4 kg are …" at bounding box center [508, 253] width 506 height 575
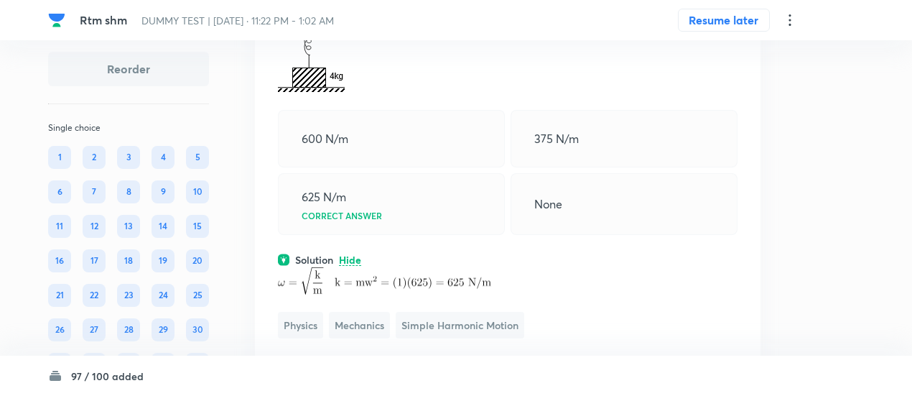
scroll to position [25022, 0]
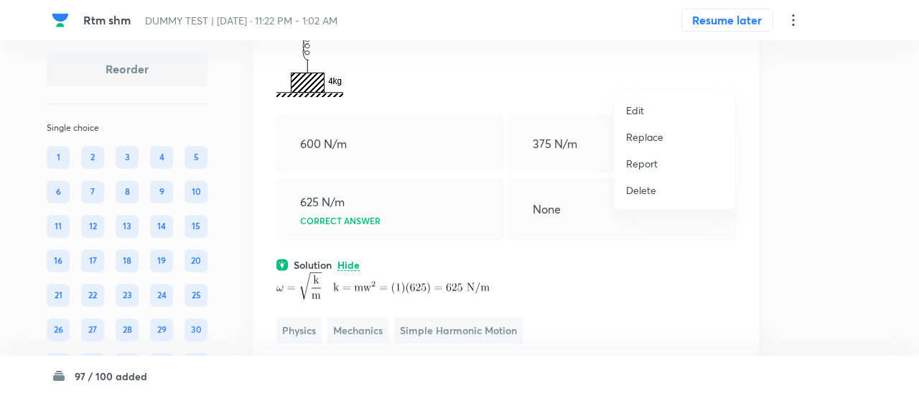
click at [649, 139] on p "Replace" at bounding box center [644, 136] width 37 height 15
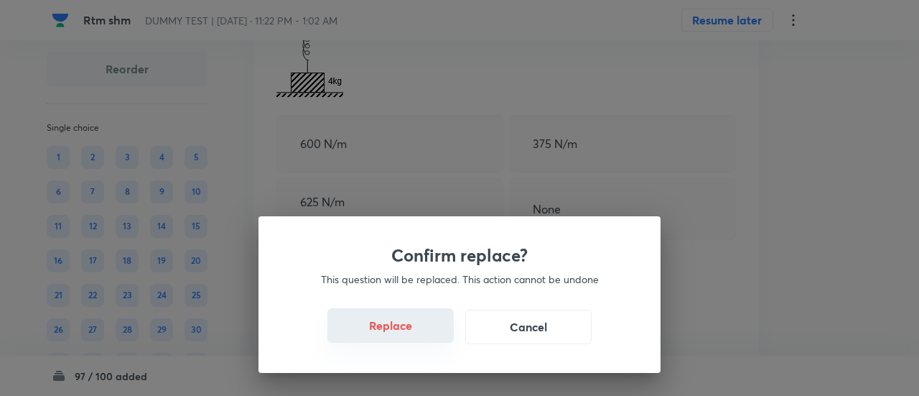
click at [431, 340] on button "Replace" at bounding box center [390, 325] width 126 height 34
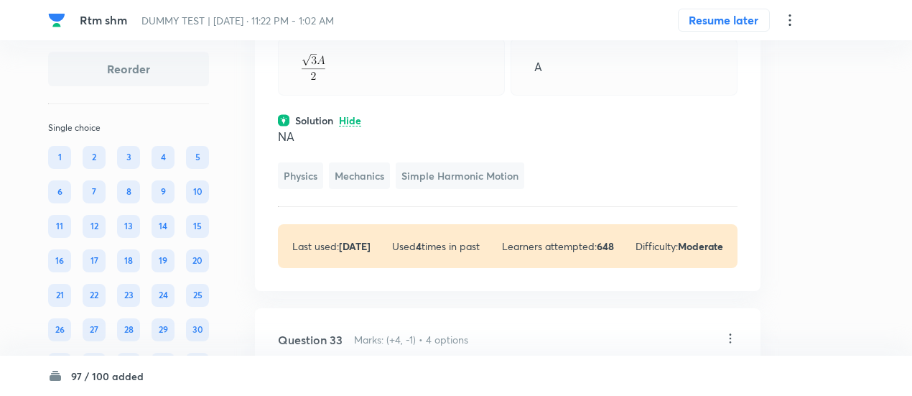
scroll to position [25036, 0]
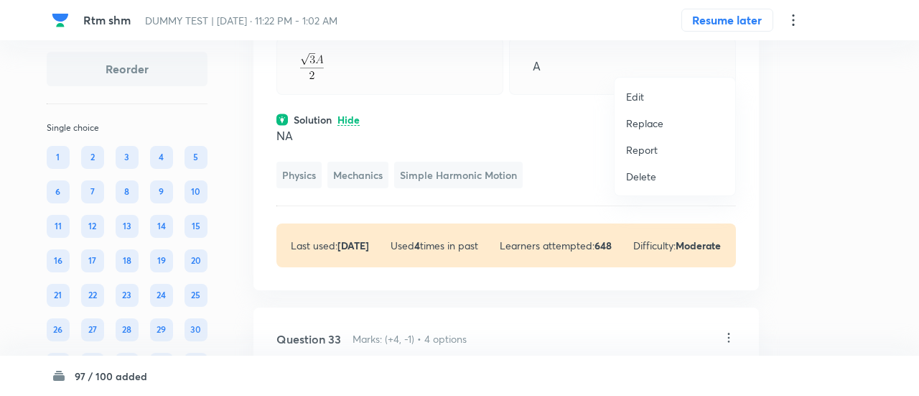
click at [639, 123] on p "Replace" at bounding box center [644, 123] width 37 height 15
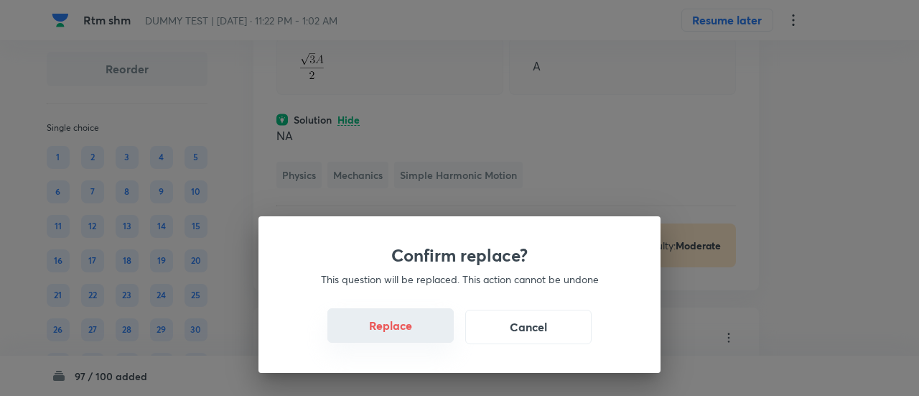
click at [390, 330] on button "Replace" at bounding box center [390, 325] width 126 height 34
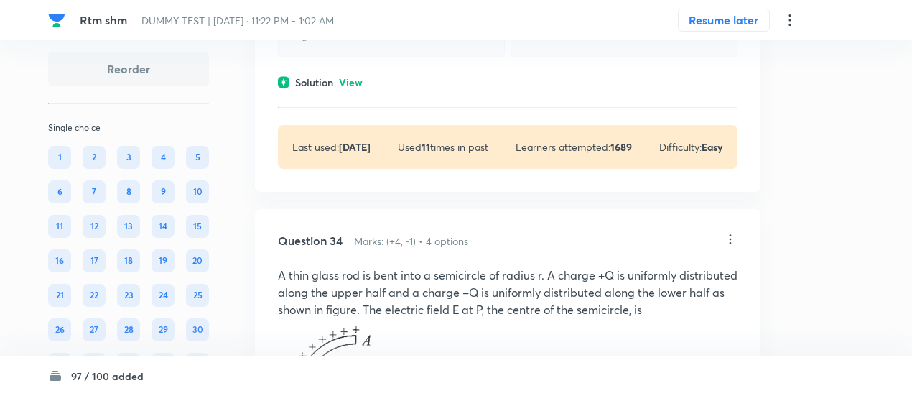
scroll to position [25764, 0]
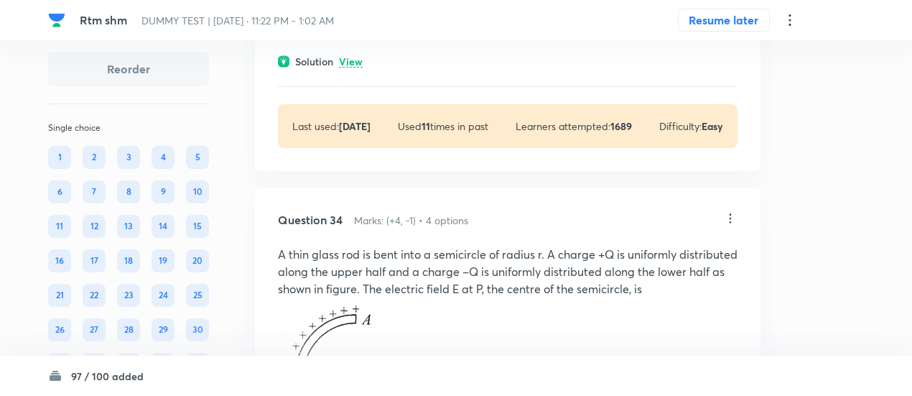
click at [355, 68] on p "View" at bounding box center [351, 62] width 24 height 11
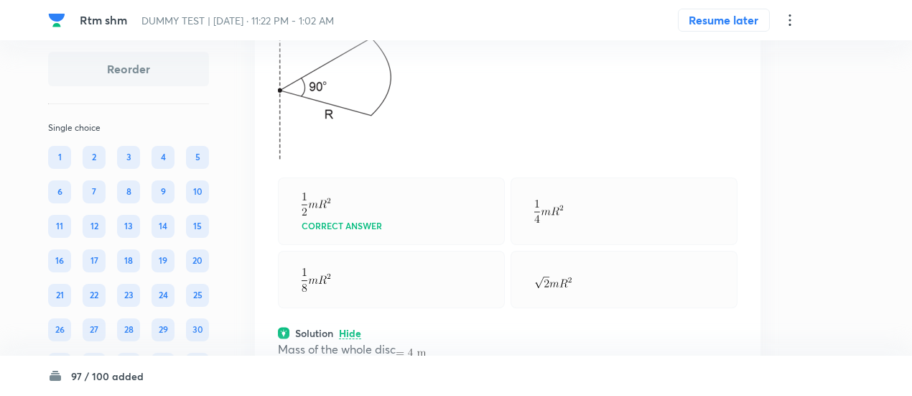
scroll to position [25491, 0]
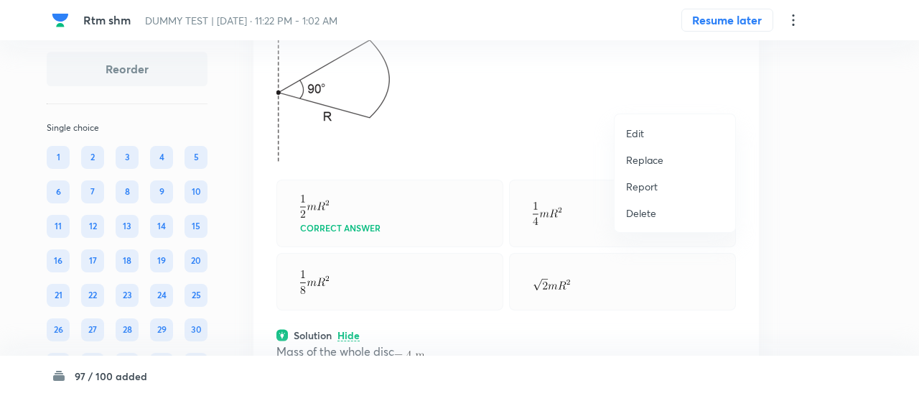
click at [642, 161] on p "Replace" at bounding box center [644, 159] width 37 height 15
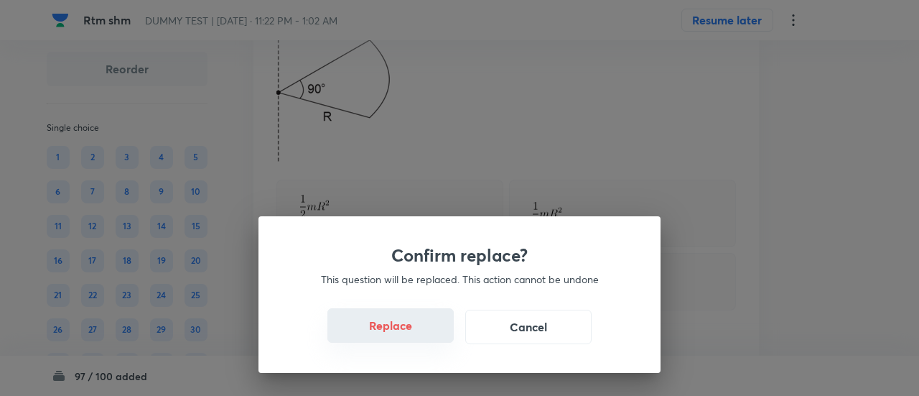
click at [406, 340] on button "Replace" at bounding box center [390, 325] width 126 height 34
click at [406, 331] on button "Replace" at bounding box center [390, 325] width 126 height 34
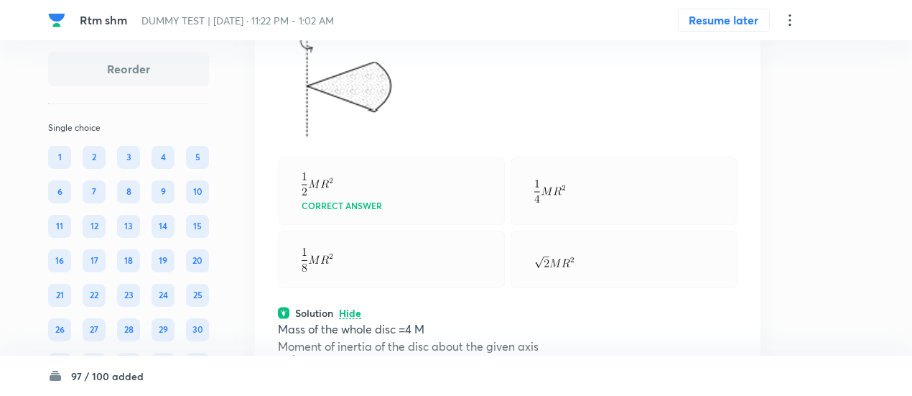
scroll to position [25476, 0]
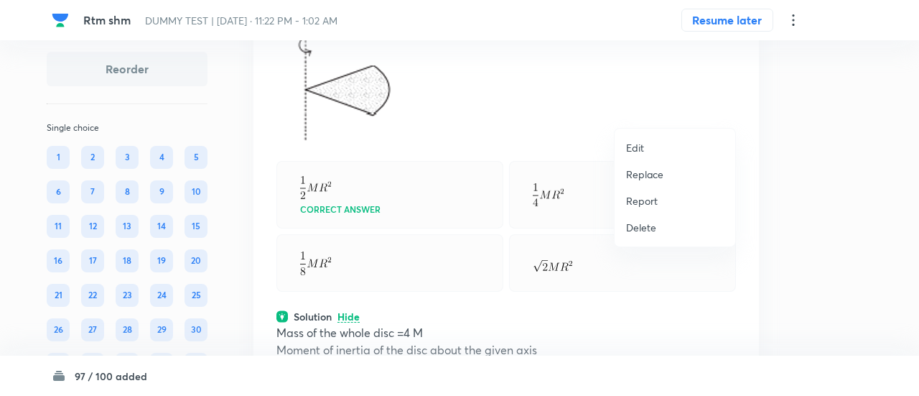
click at [659, 167] on p "Replace" at bounding box center [644, 174] width 37 height 15
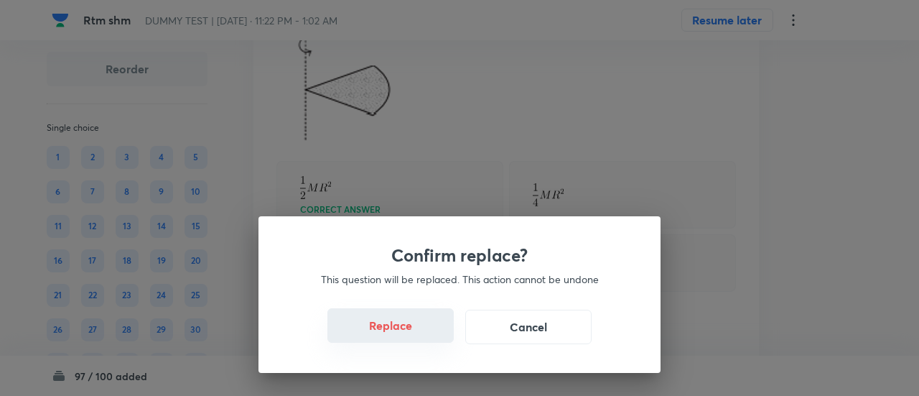
click at [414, 335] on button "Replace" at bounding box center [390, 325] width 126 height 34
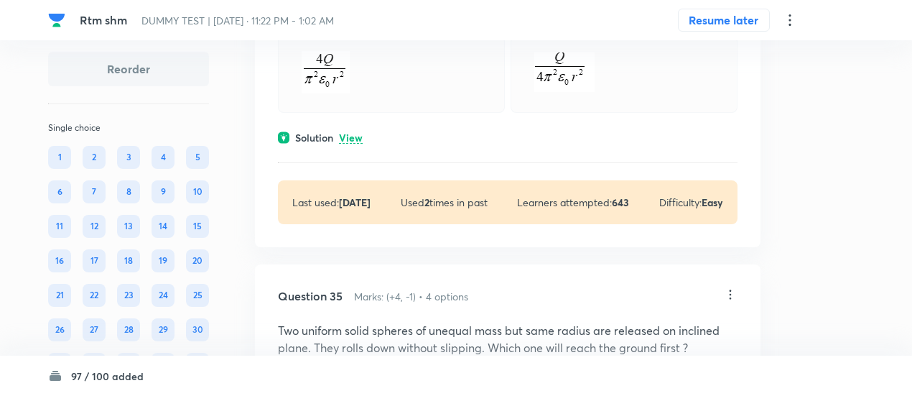
scroll to position [26544, 0]
click at [355, 142] on p "View" at bounding box center [351, 136] width 24 height 11
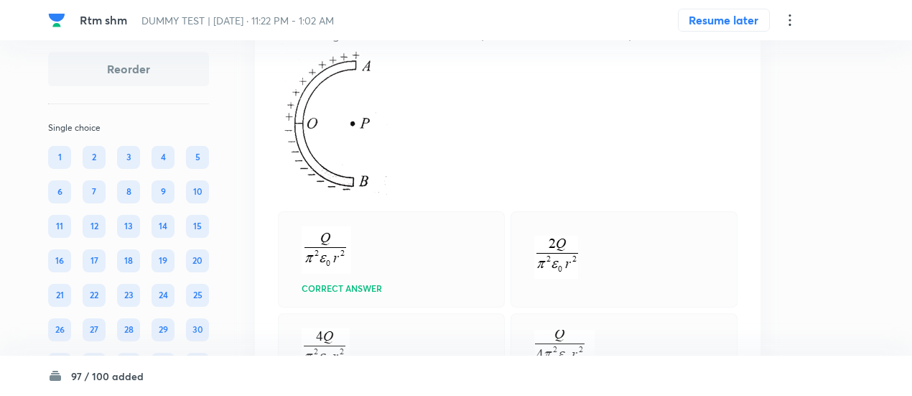
scroll to position [26265, 0]
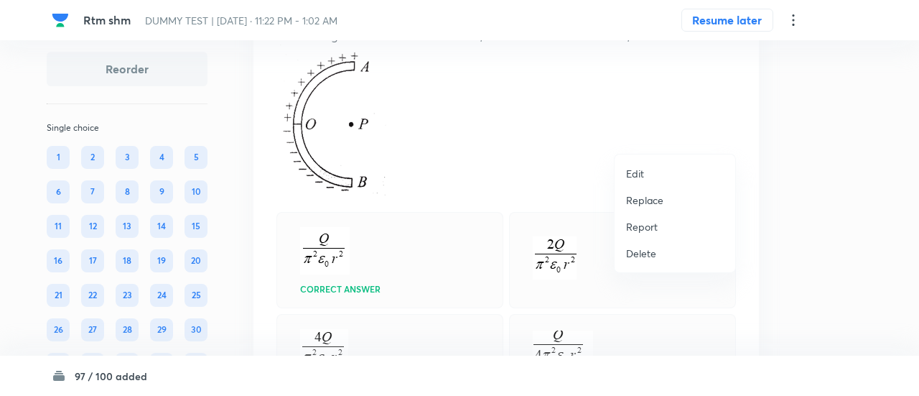
click at [655, 194] on p "Replace" at bounding box center [644, 199] width 37 height 15
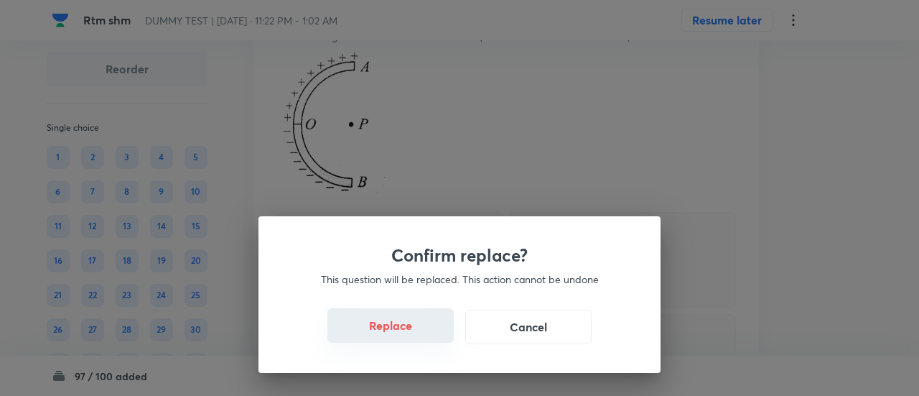
click at [402, 331] on button "Replace" at bounding box center [390, 325] width 126 height 34
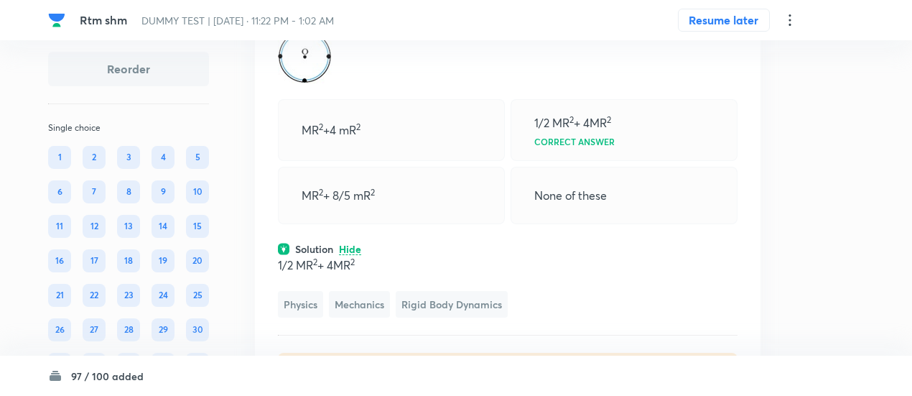
scroll to position [26273, 0]
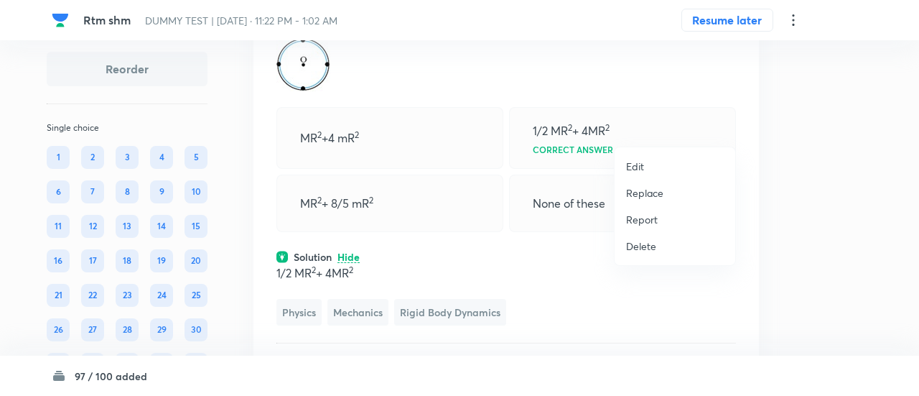
click at [655, 190] on p "Replace" at bounding box center [644, 192] width 37 height 15
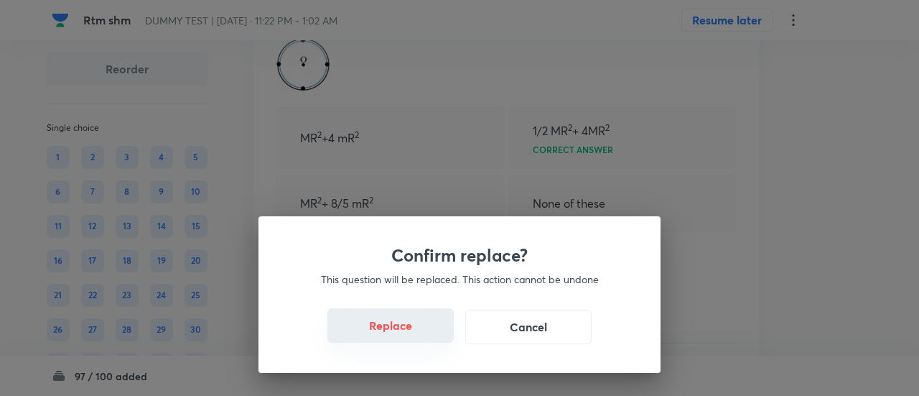
click at [415, 335] on button "Replace" at bounding box center [390, 325] width 126 height 34
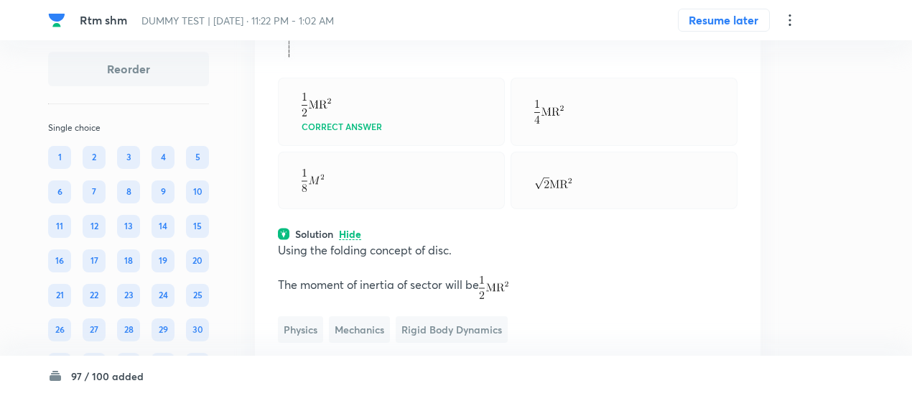
scroll to position [26327, 0]
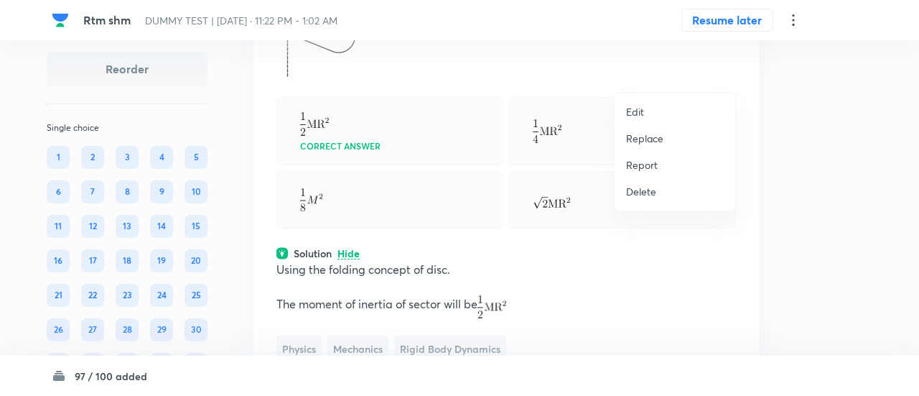
click at [651, 139] on p "Replace" at bounding box center [644, 138] width 37 height 15
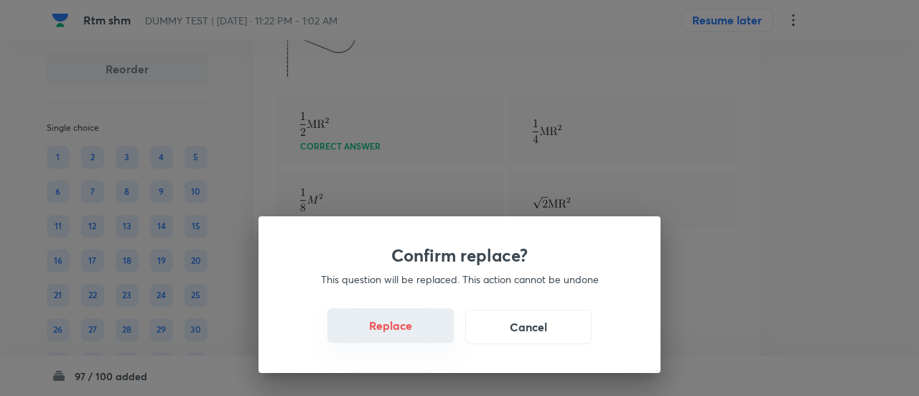
click at [409, 335] on button "Replace" at bounding box center [390, 325] width 126 height 34
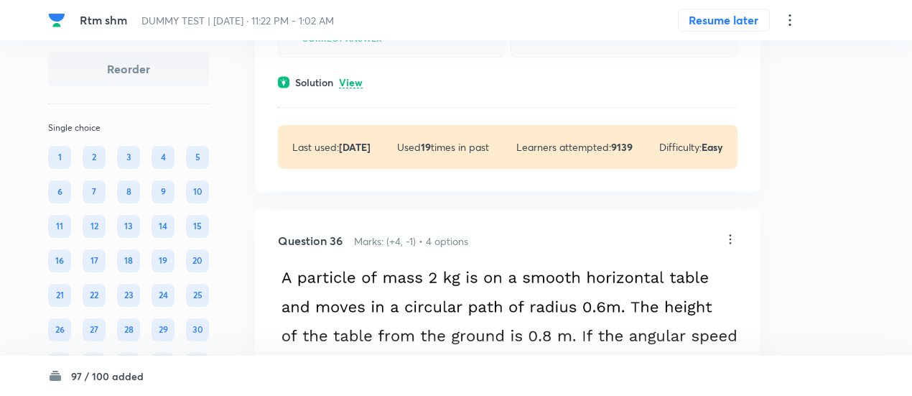
scroll to position [27022, 0]
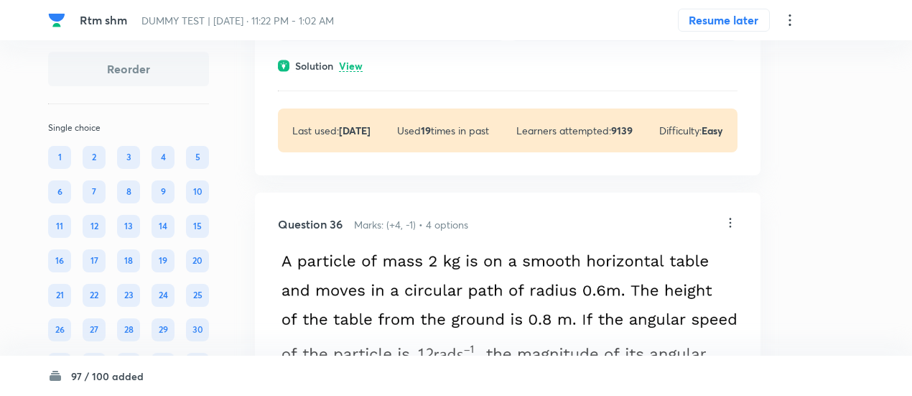
click at [358, 72] on p "View" at bounding box center [351, 66] width 24 height 11
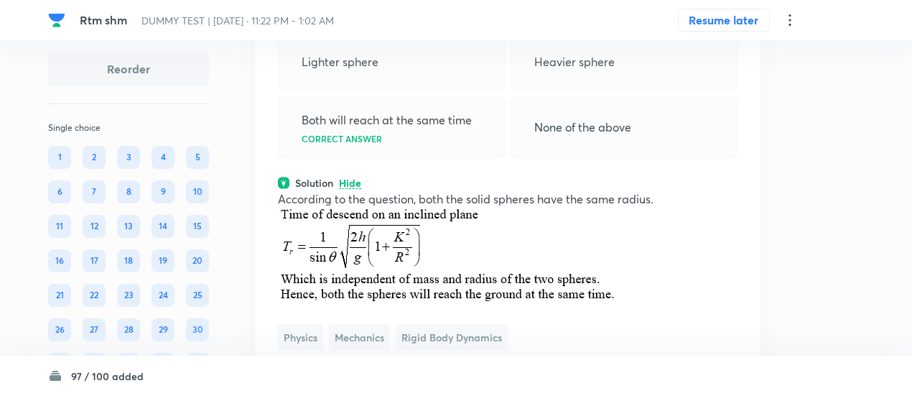
scroll to position [26903, 0]
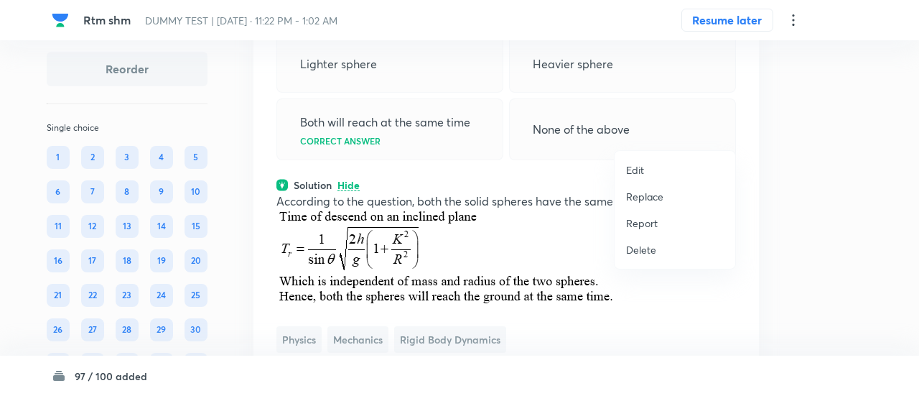
click at [644, 195] on p "Replace" at bounding box center [644, 196] width 37 height 15
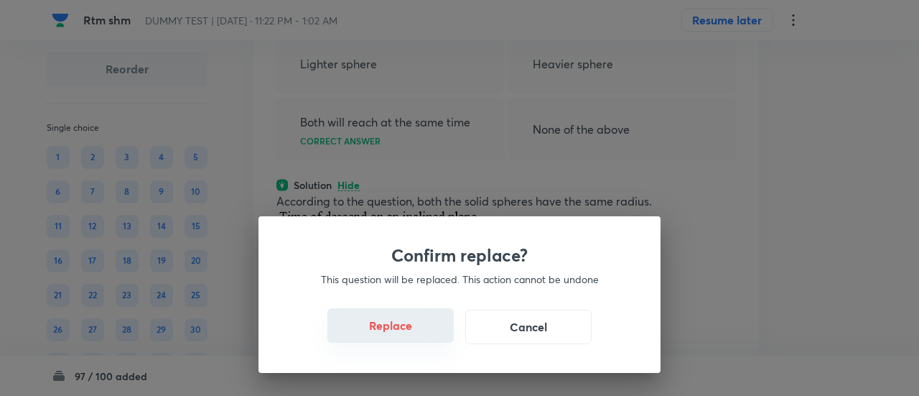
click at [391, 335] on button "Replace" at bounding box center [390, 325] width 126 height 34
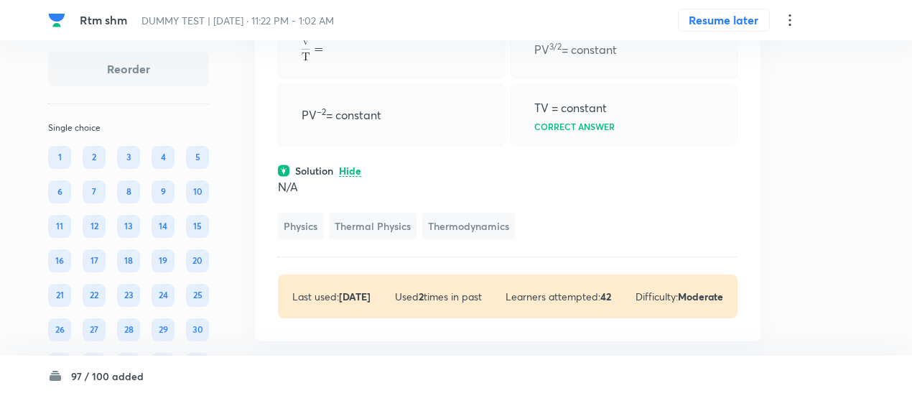
scroll to position [26922, 0]
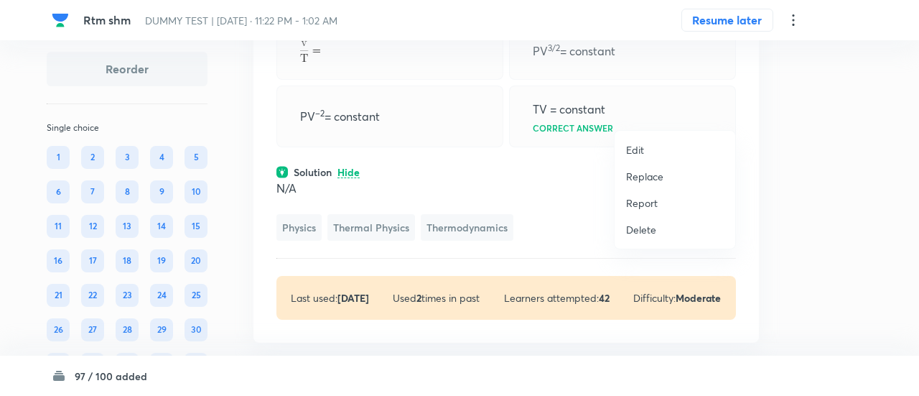
click at [641, 179] on p "Replace" at bounding box center [644, 176] width 37 height 15
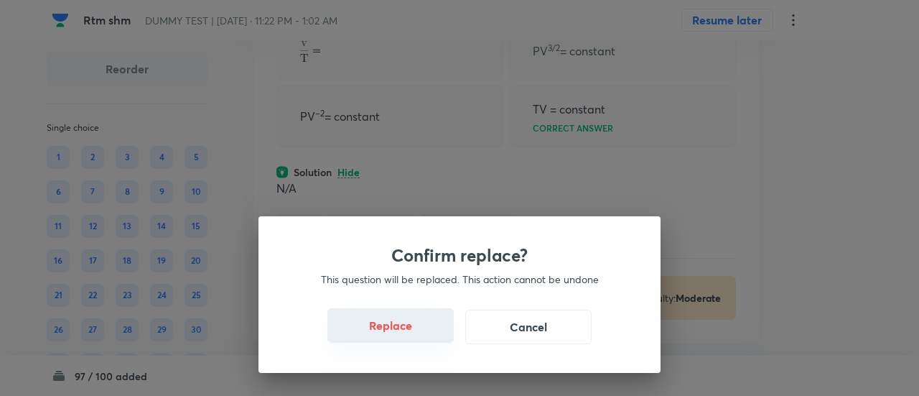
click at [395, 315] on button "Replace" at bounding box center [390, 325] width 126 height 34
click at [405, 337] on button "Replace" at bounding box center [390, 325] width 126 height 34
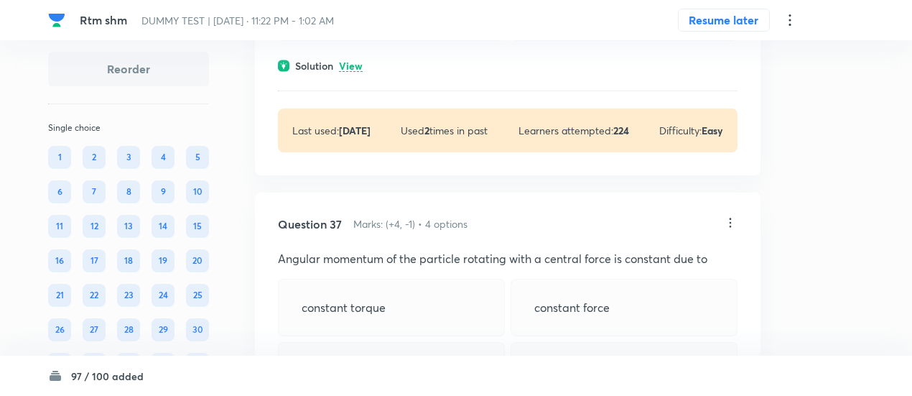
scroll to position [28229, 0]
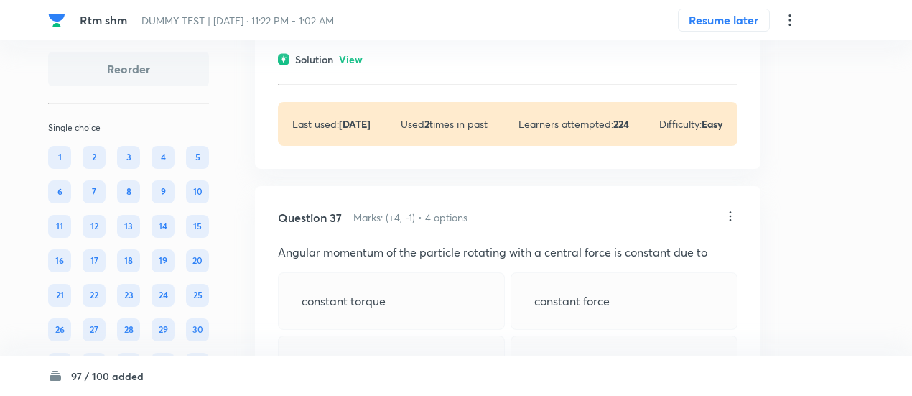
click at [356, 65] on p "View" at bounding box center [351, 60] width 24 height 11
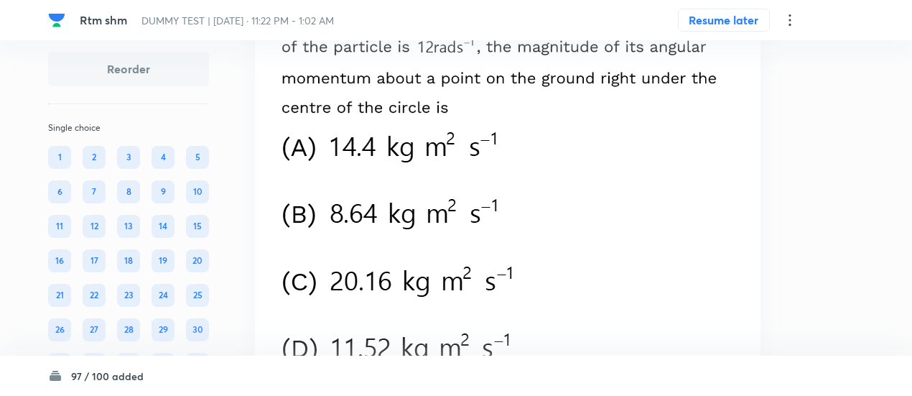
scroll to position [27745, 0]
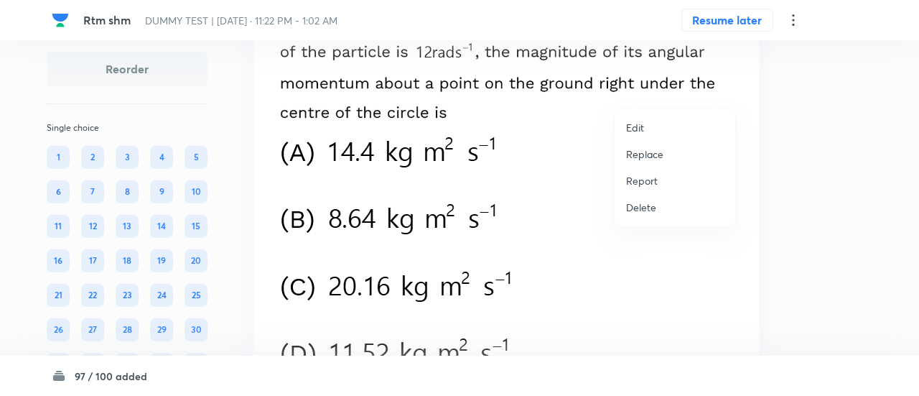
click at [644, 152] on p "Replace" at bounding box center [644, 153] width 37 height 15
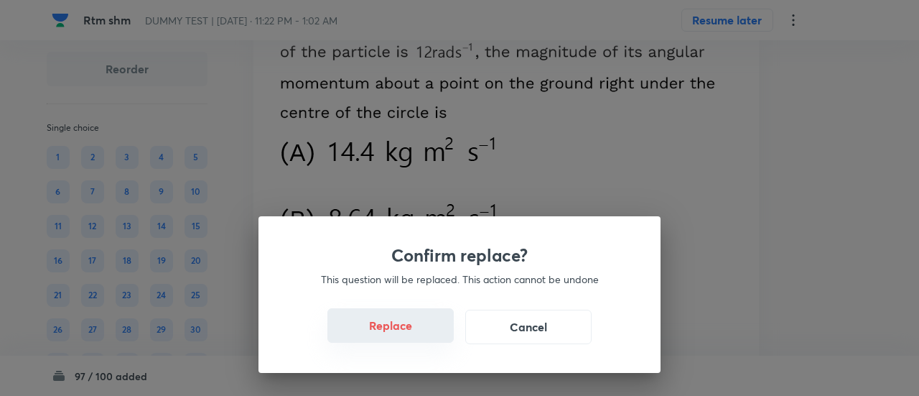
click at [401, 330] on button "Replace" at bounding box center [390, 325] width 126 height 34
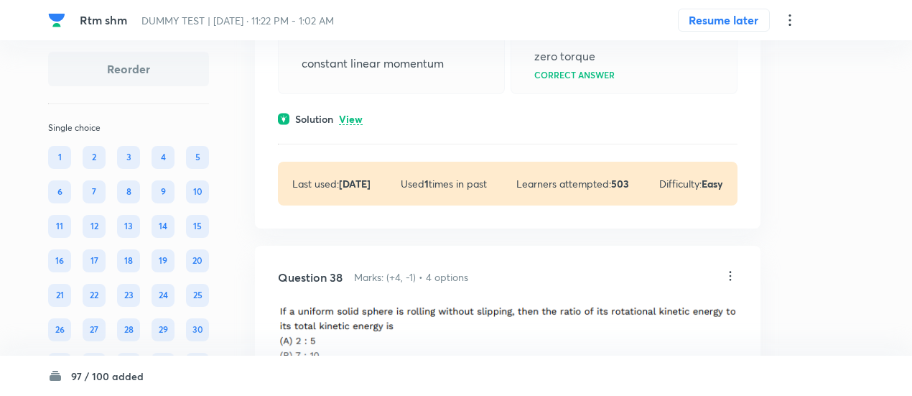
scroll to position [28560, 0]
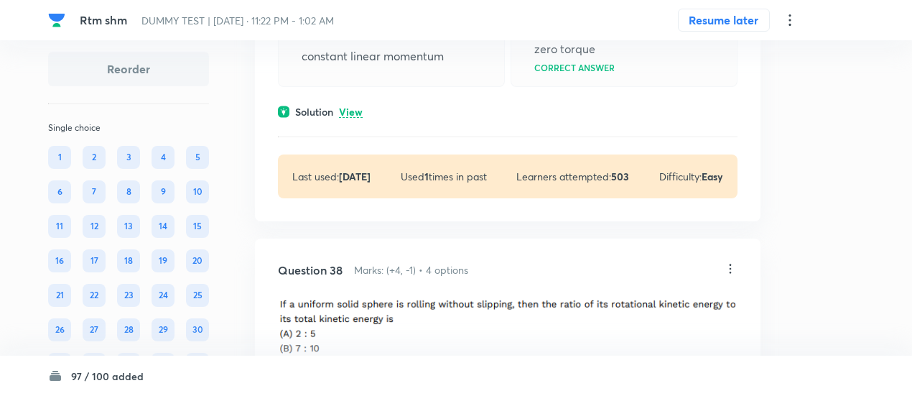
click at [352, 221] on div "Question 37 Marks: (+4, -1) • 4 options Angular momentum of the particle rotati…" at bounding box center [508, 48] width 506 height 345
click at [353, 118] on p "View" at bounding box center [351, 112] width 24 height 11
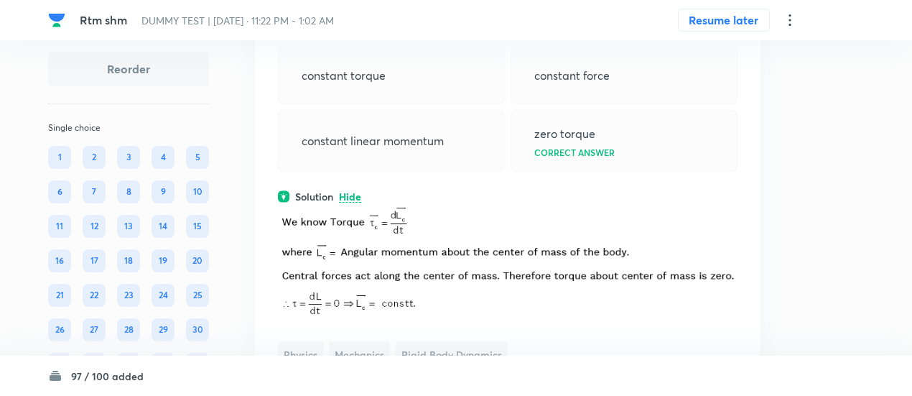
scroll to position [28453, 0]
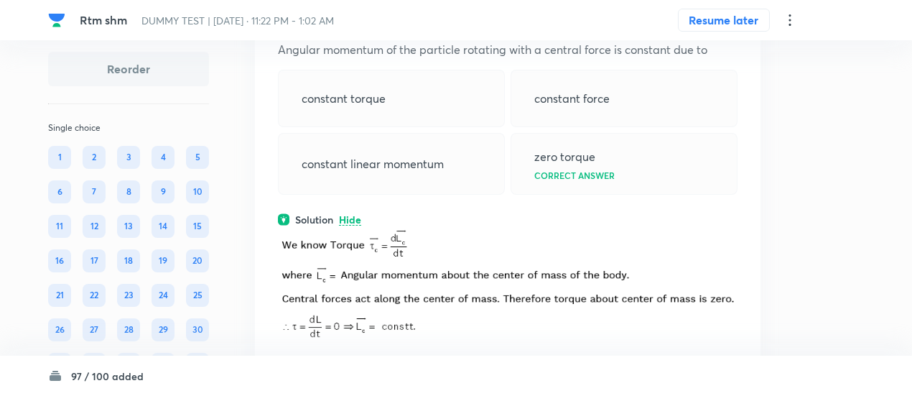
click at [728, 21] on icon at bounding box center [730, 13] width 14 height 14
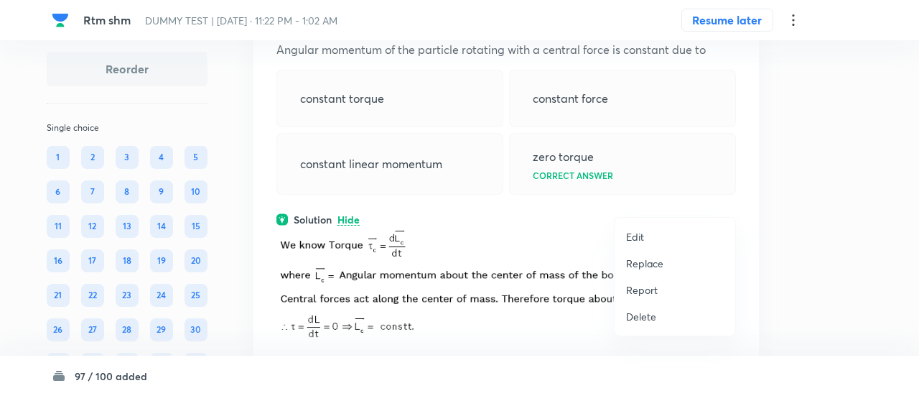
click at [654, 262] on p "Replace" at bounding box center [644, 263] width 37 height 15
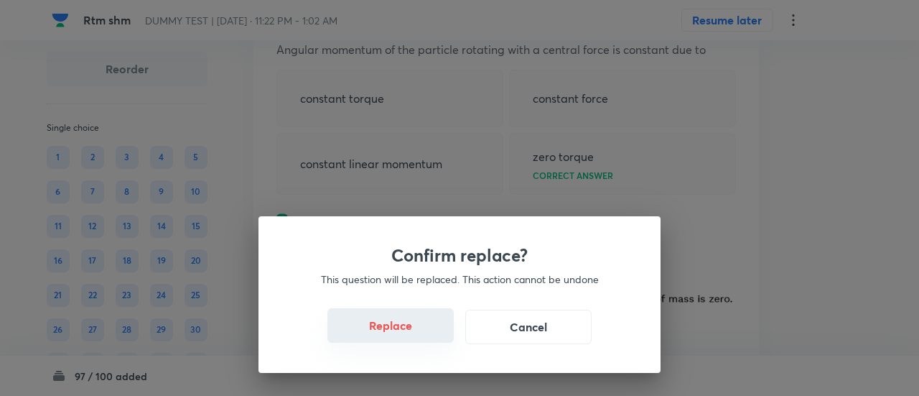
click at [384, 331] on button "Replace" at bounding box center [390, 325] width 126 height 34
click at [402, 335] on button "Replace" at bounding box center [390, 325] width 126 height 34
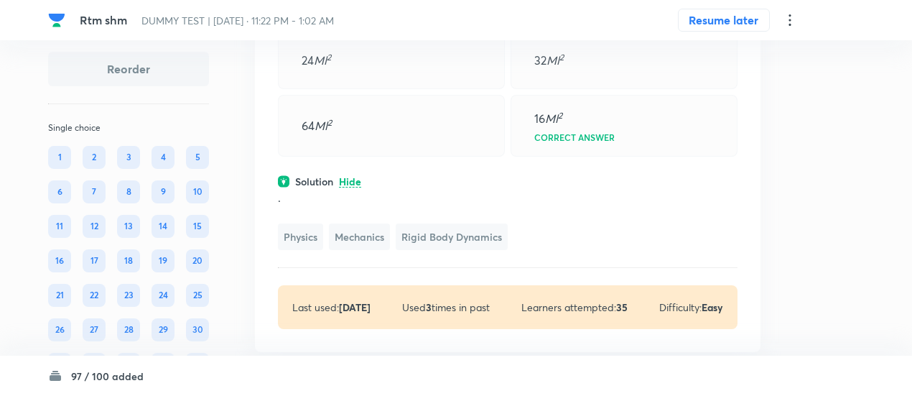
scroll to position [28507, 0]
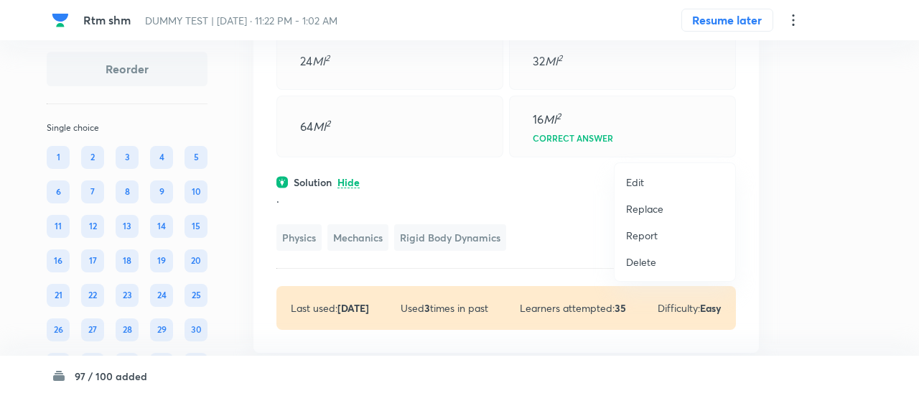
click at [658, 208] on p "Replace" at bounding box center [644, 208] width 37 height 15
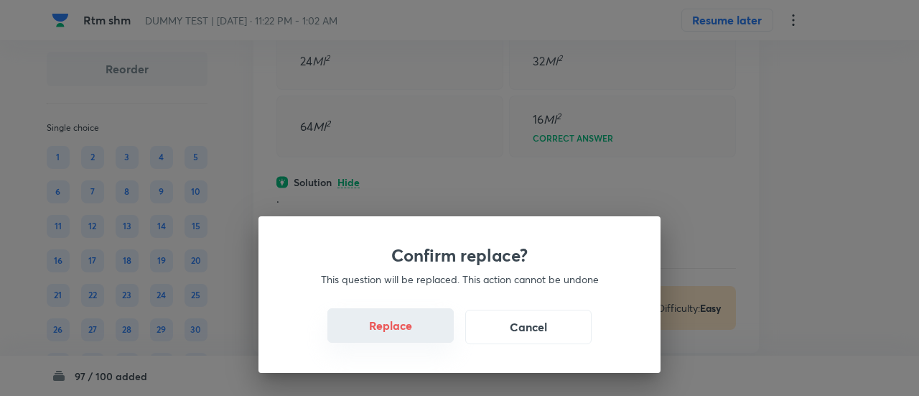
click at [410, 331] on button "Replace" at bounding box center [390, 325] width 126 height 34
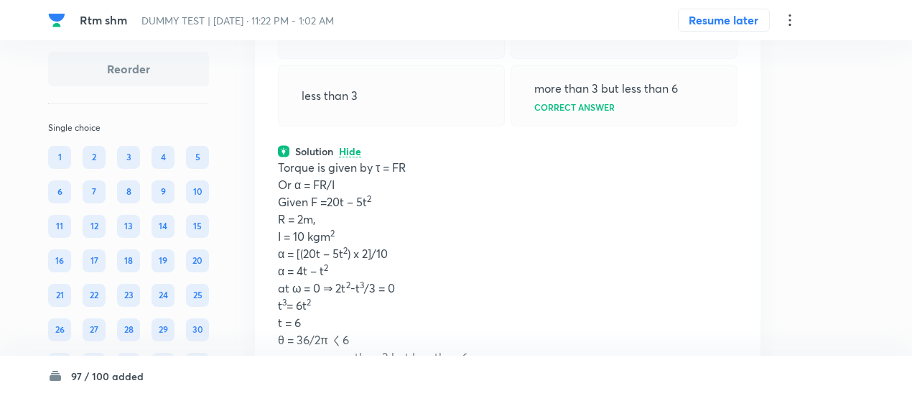
scroll to position [28572, 0]
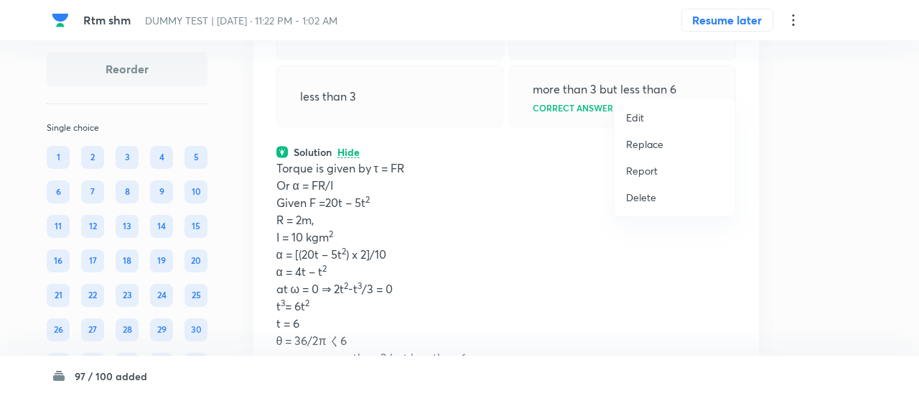
click at [640, 143] on p "Replace" at bounding box center [644, 143] width 37 height 15
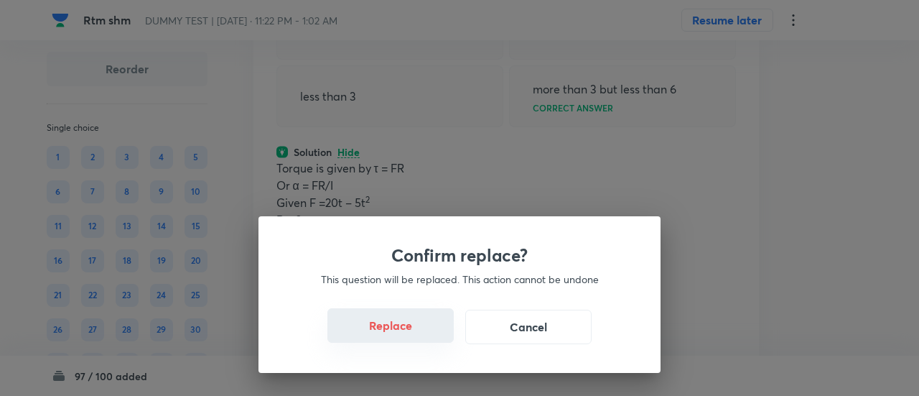
click at [422, 338] on button "Replace" at bounding box center [390, 325] width 126 height 34
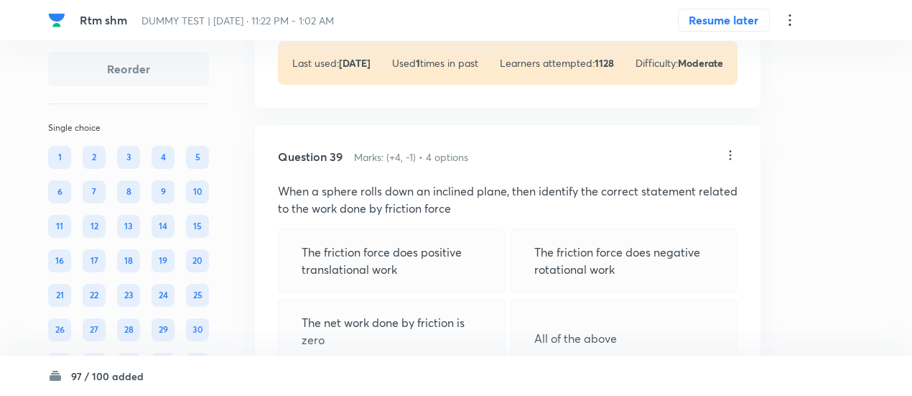
scroll to position [29566, 0]
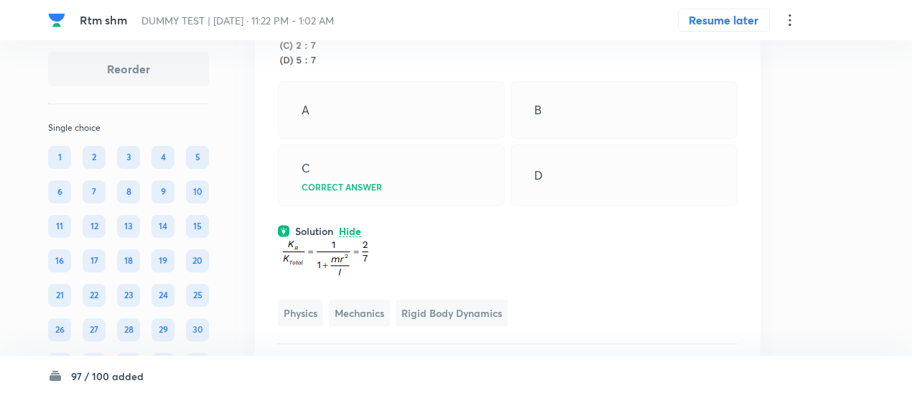
scroll to position [29331, 0]
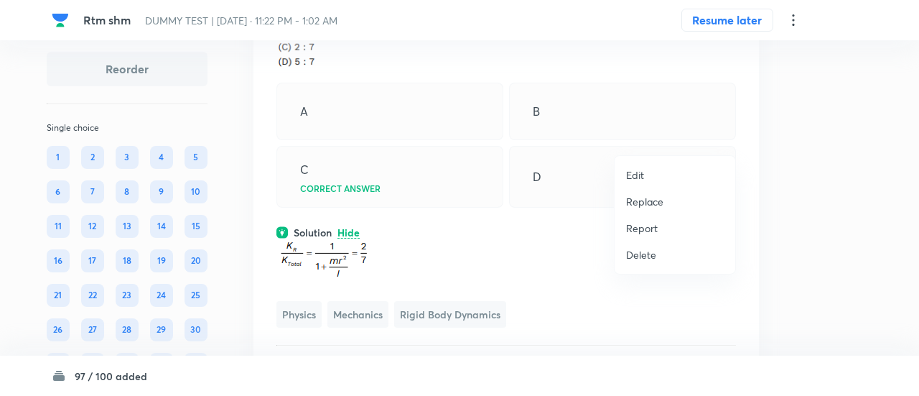
click at [639, 202] on p "Replace" at bounding box center [644, 201] width 37 height 15
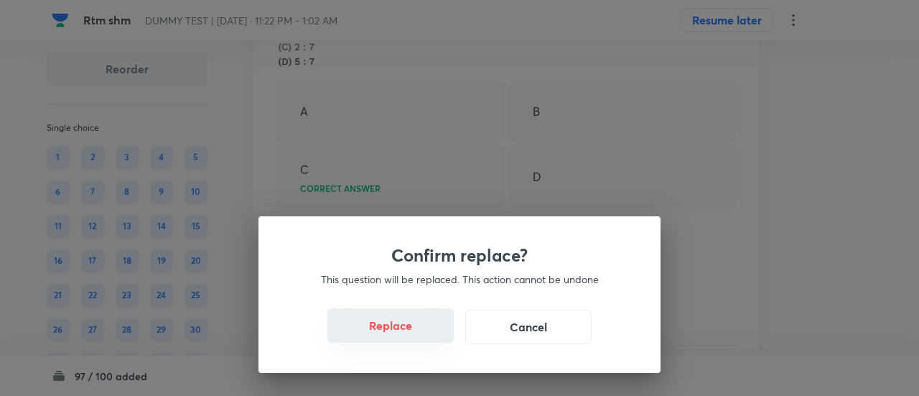
click at [398, 335] on button "Replace" at bounding box center [390, 325] width 126 height 34
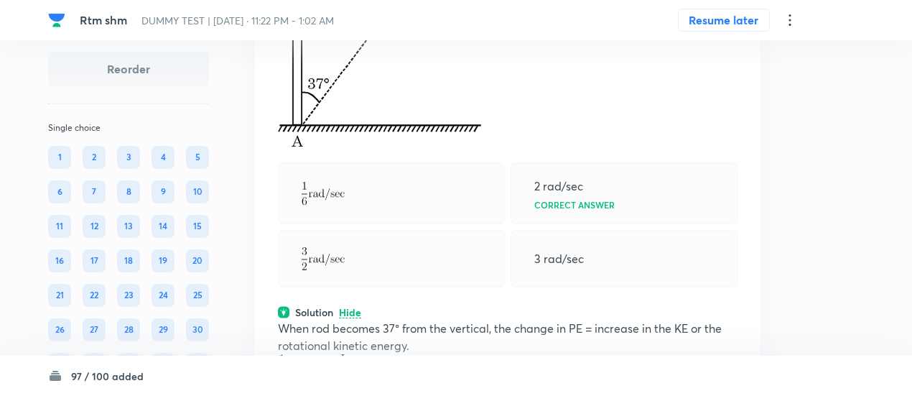
scroll to position [29399, 0]
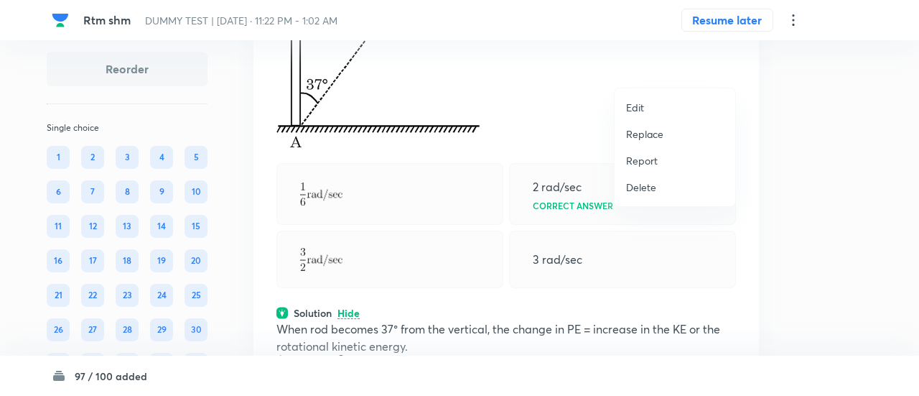
click at [648, 134] on p "Replace" at bounding box center [644, 133] width 37 height 15
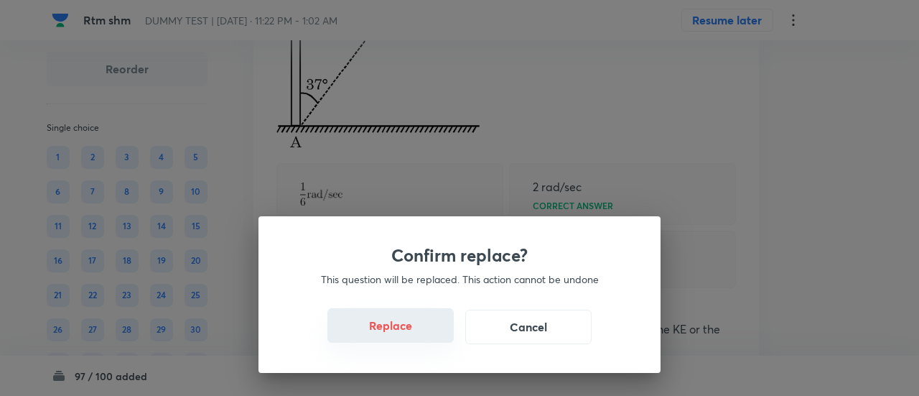
click at [398, 335] on button "Replace" at bounding box center [390, 325] width 126 height 34
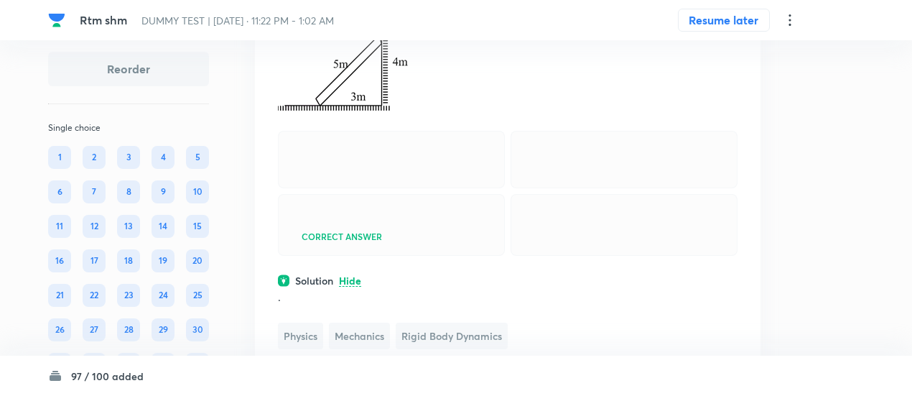
scroll to position [29358, 0]
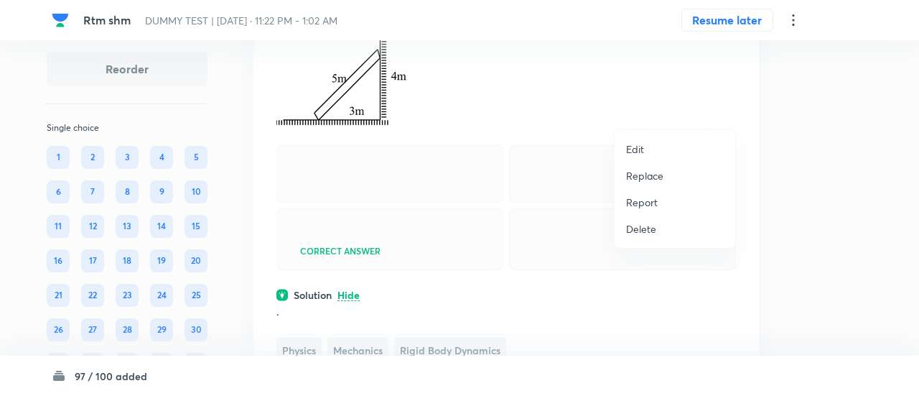
click at [646, 175] on p "Replace" at bounding box center [644, 175] width 37 height 15
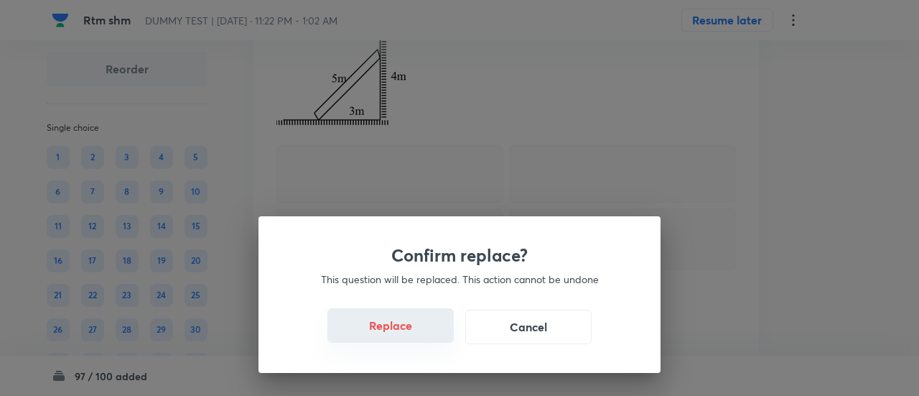
click at [408, 331] on button "Replace" at bounding box center [390, 325] width 126 height 34
click at [408, 331] on button "Replace" at bounding box center [390, 327] width 126 height 34
click at [408, 331] on button "Replace" at bounding box center [390, 325] width 126 height 34
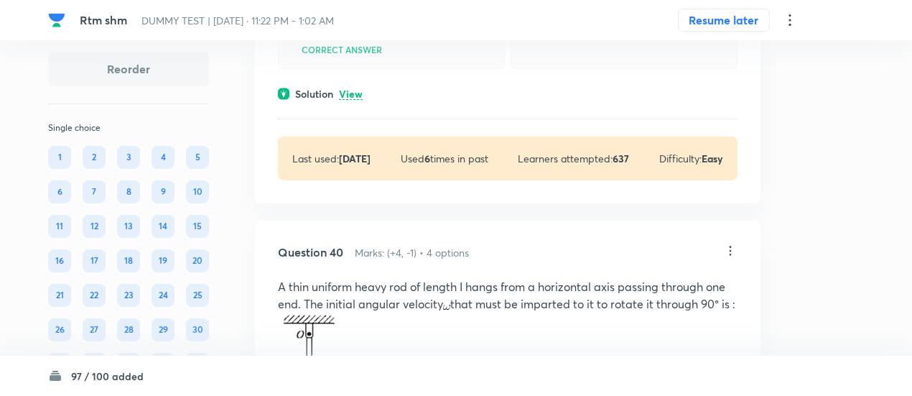
scroll to position [30237, 0]
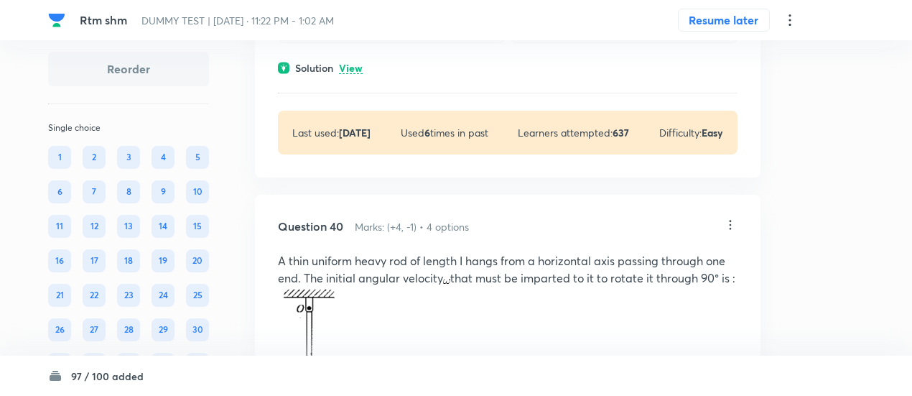
click at [359, 74] on p "View" at bounding box center [351, 68] width 24 height 11
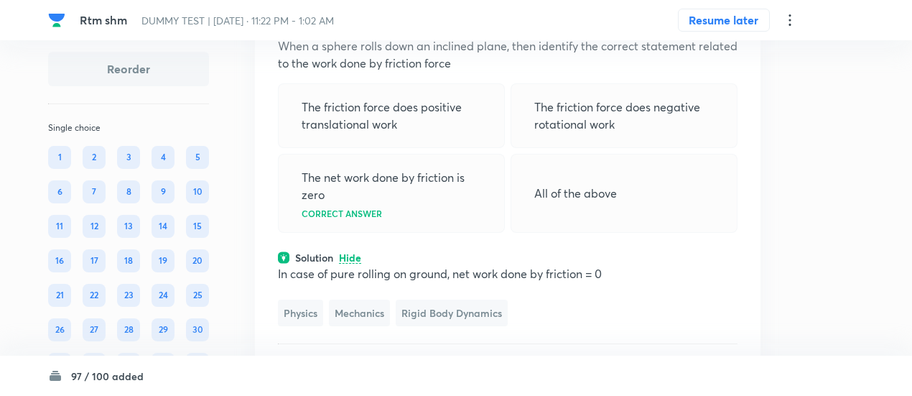
scroll to position [30046, 0]
click at [732, 19] on icon at bounding box center [730, 11] width 14 height 14
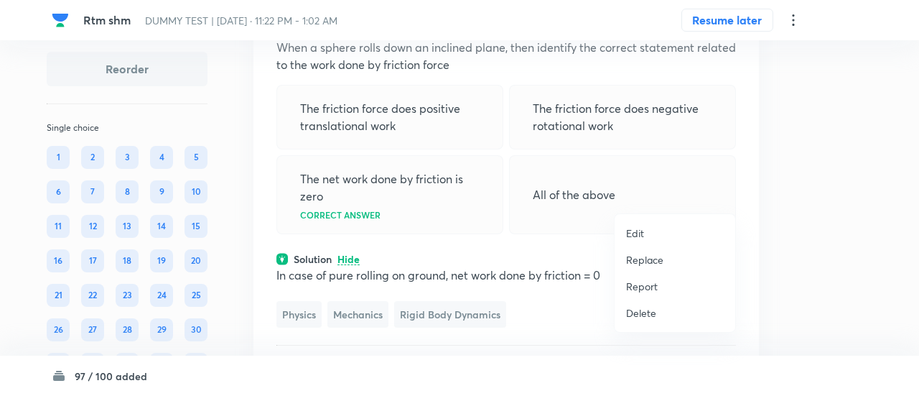
click at [656, 261] on p "Replace" at bounding box center [644, 259] width 37 height 15
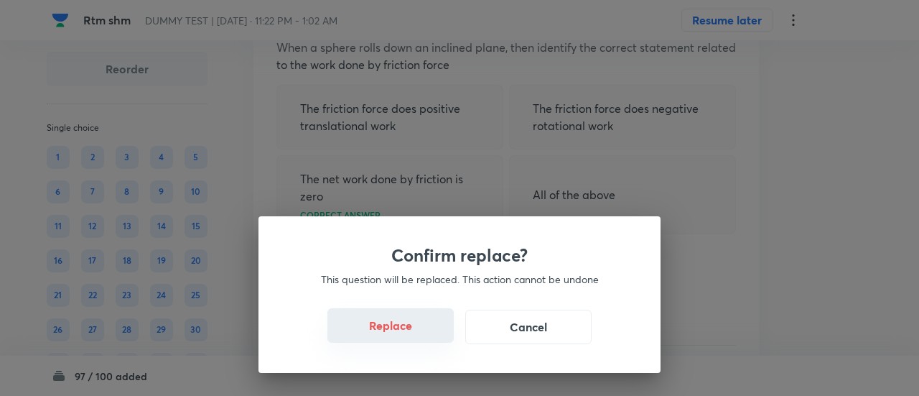
click at [396, 335] on button "Replace" at bounding box center [390, 325] width 126 height 34
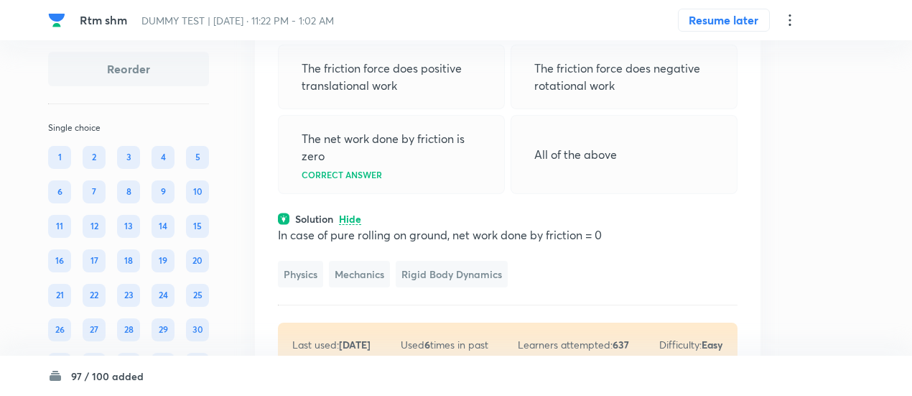
scroll to position [30075, 0]
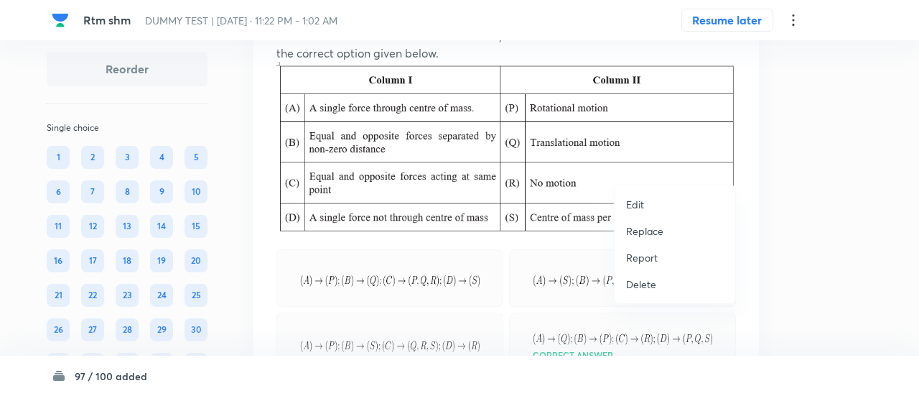
click at [658, 231] on p "Replace" at bounding box center [644, 230] width 37 height 15
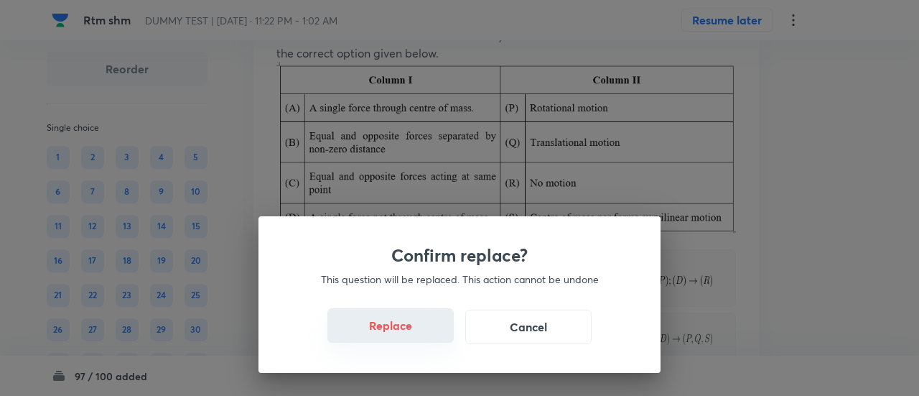
click at [388, 340] on button "Replace" at bounding box center [390, 325] width 126 height 34
click at [395, 340] on button "Replace" at bounding box center [390, 325] width 126 height 34
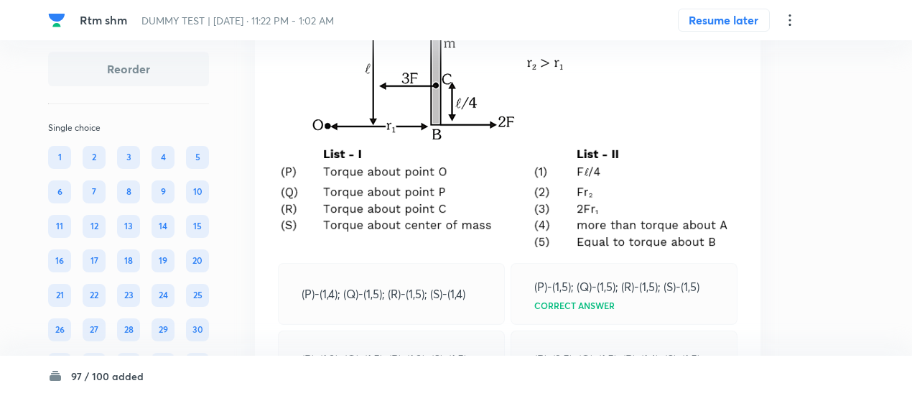
scroll to position [30105, 0]
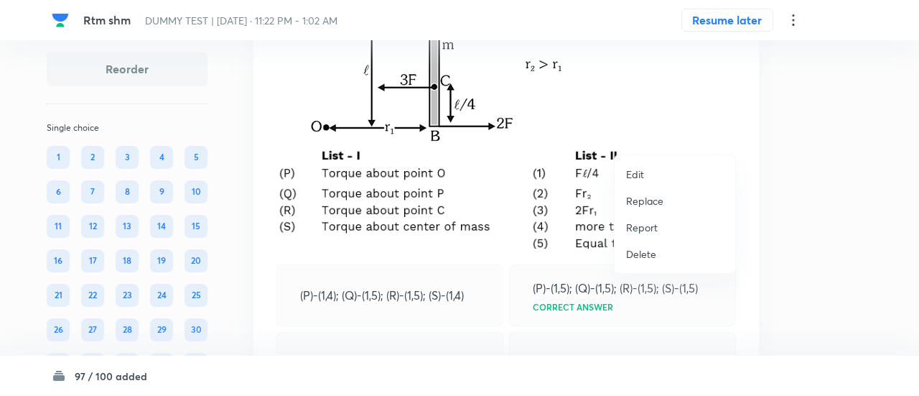
click at [646, 200] on p "Replace" at bounding box center [644, 200] width 37 height 15
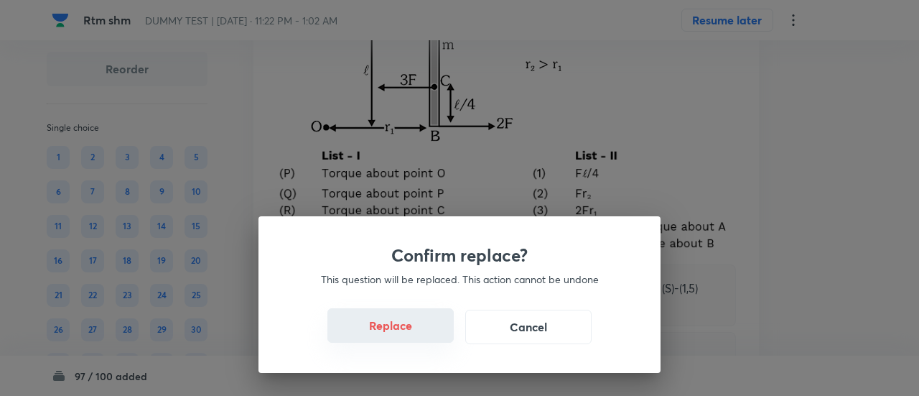
click at [398, 334] on button "Replace" at bounding box center [390, 325] width 126 height 34
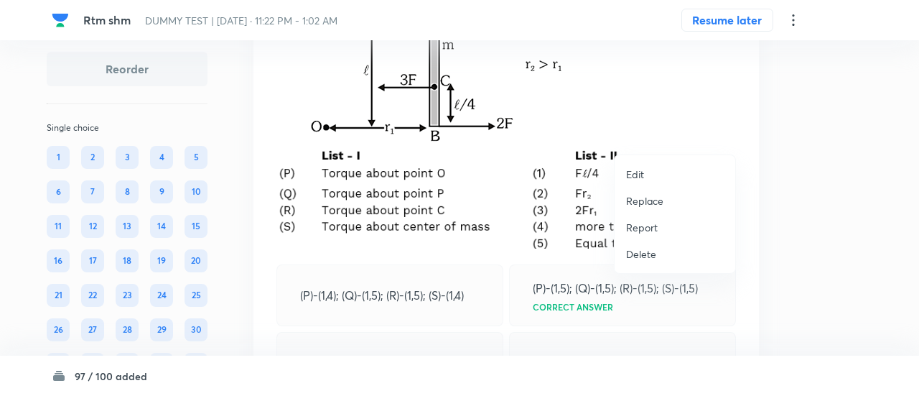
click at [659, 197] on p "Replace" at bounding box center [644, 200] width 37 height 15
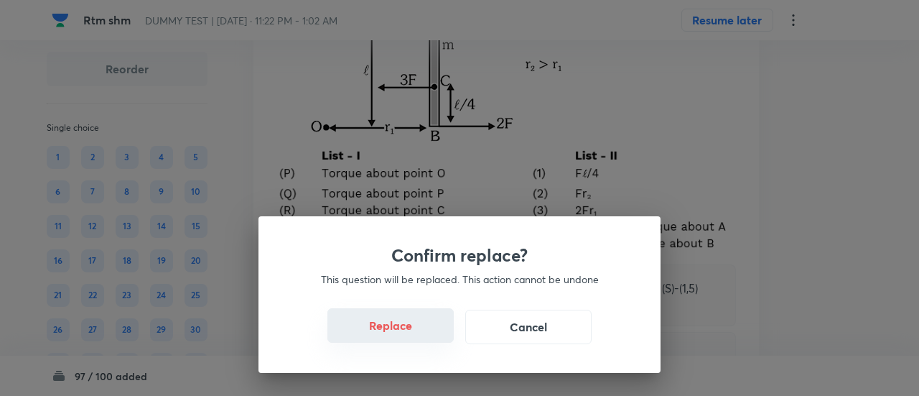
click at [409, 334] on button "Replace" at bounding box center [390, 325] width 126 height 34
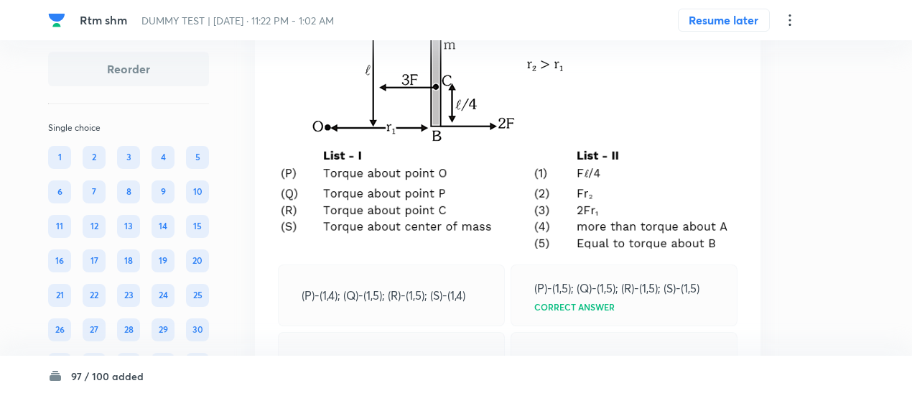
click at [409, 248] on img at bounding box center [508, 199] width 460 height 100
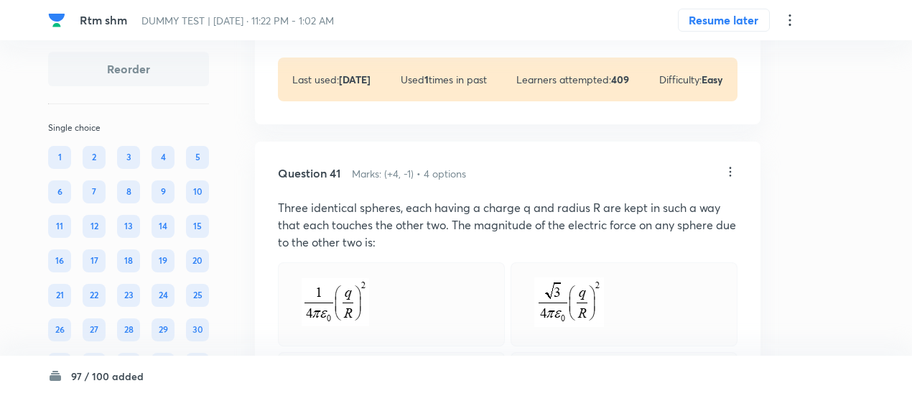
scroll to position [31083, 0]
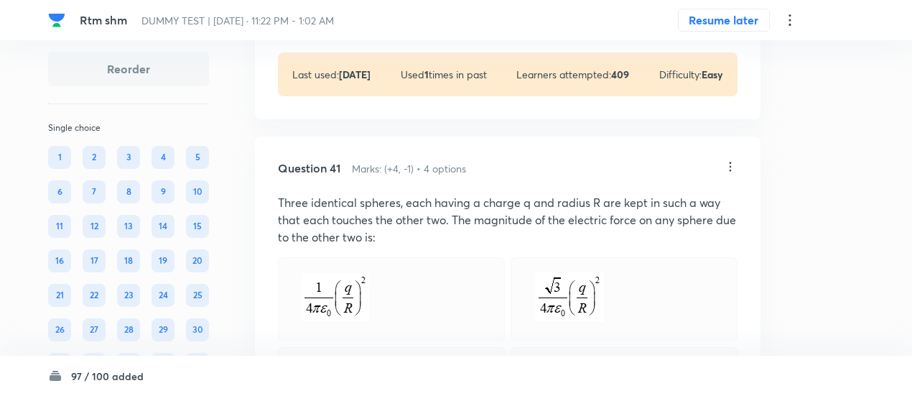
click at [358, 16] on p "View" at bounding box center [351, 10] width 24 height 11
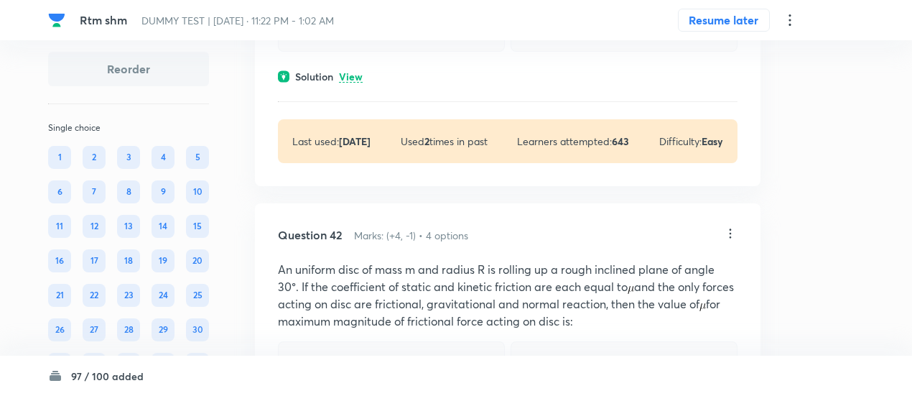
scroll to position [32002, 0]
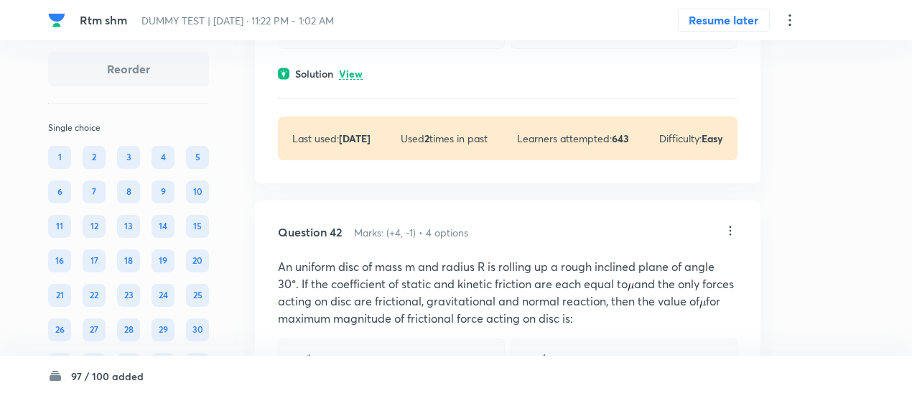
click at [352, 80] on p "View" at bounding box center [351, 74] width 24 height 11
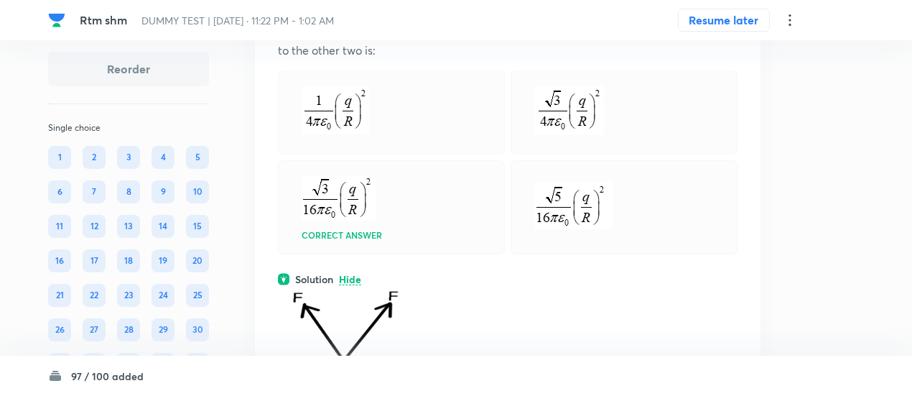
scroll to position [31775, 0]
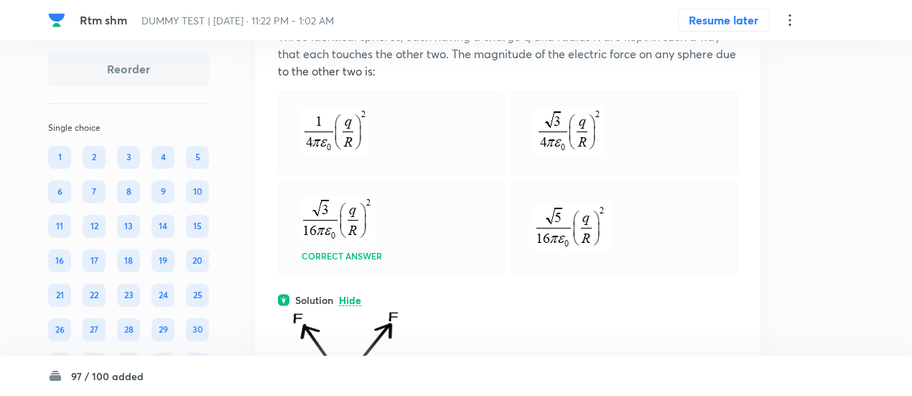
click at [728, 8] on icon at bounding box center [730, 1] width 14 height 14
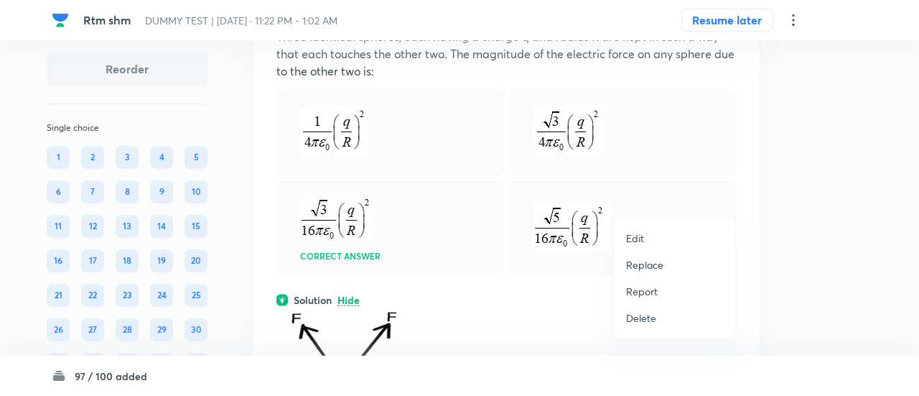
click at [654, 268] on p "Replace" at bounding box center [644, 264] width 37 height 15
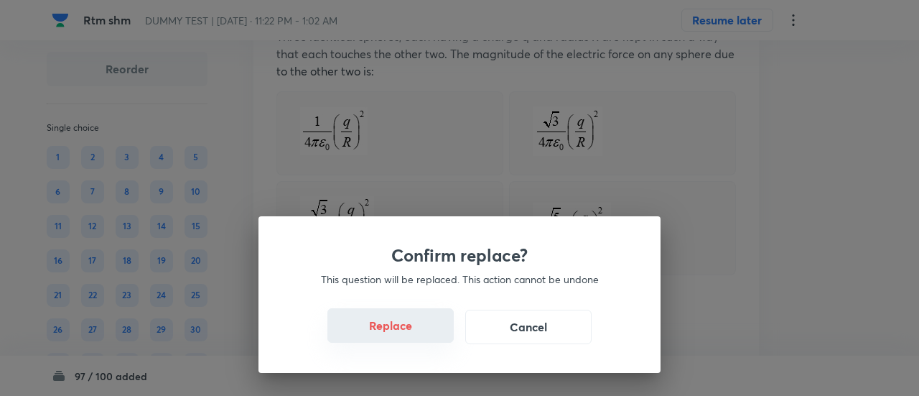
click at [408, 334] on button "Replace" at bounding box center [390, 325] width 126 height 34
click at [408, 334] on button "Replace" at bounding box center [390, 327] width 126 height 34
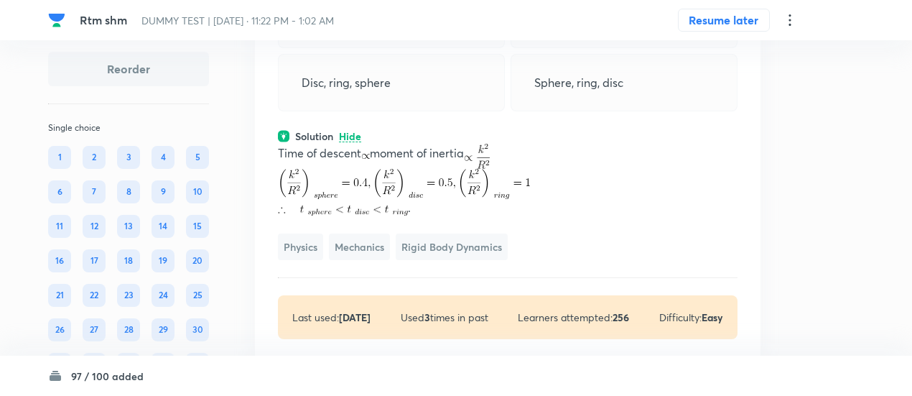
scroll to position [31862, 0]
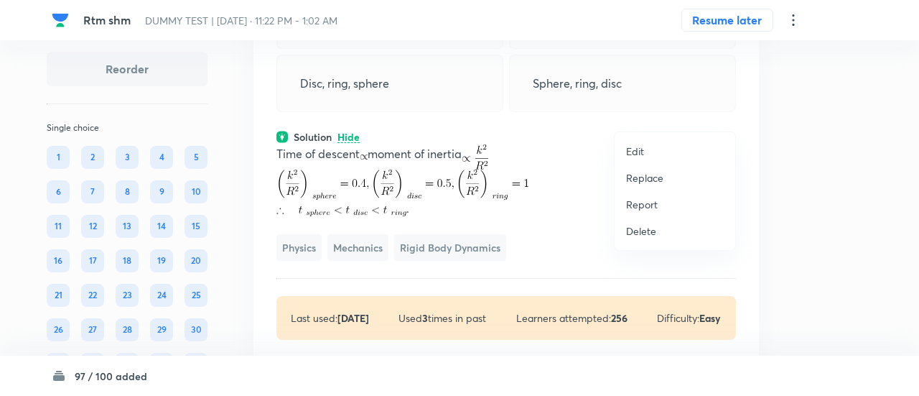
click at [658, 180] on p "Replace" at bounding box center [644, 177] width 37 height 15
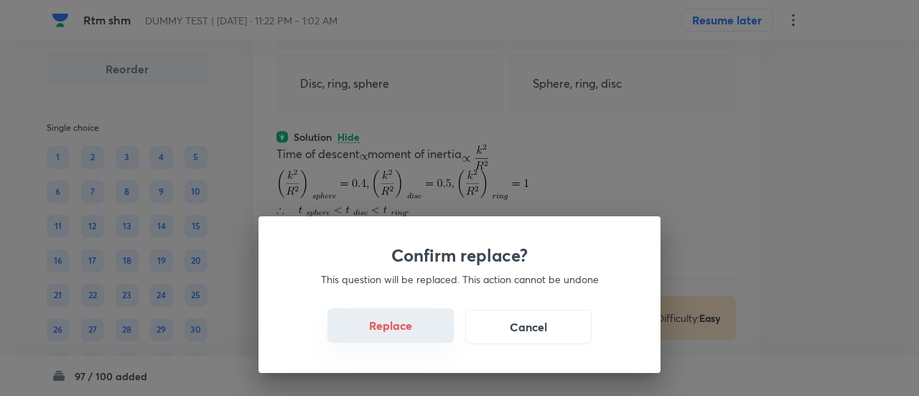
click at [397, 331] on button "Replace" at bounding box center [390, 325] width 126 height 34
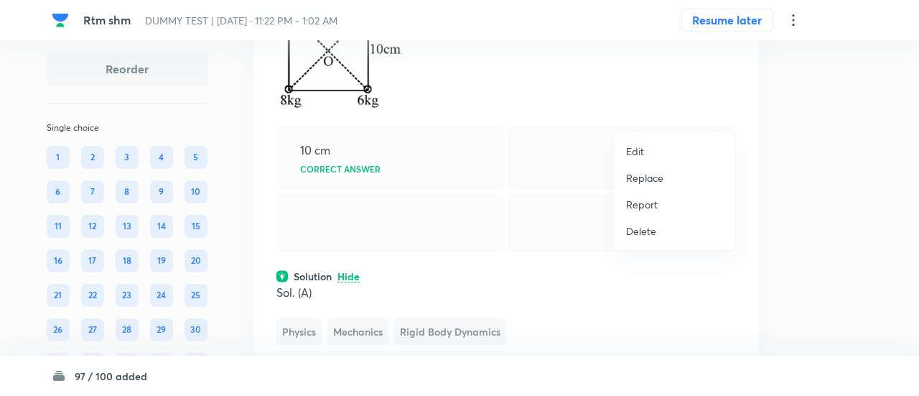
click at [659, 180] on p "Replace" at bounding box center [644, 177] width 37 height 15
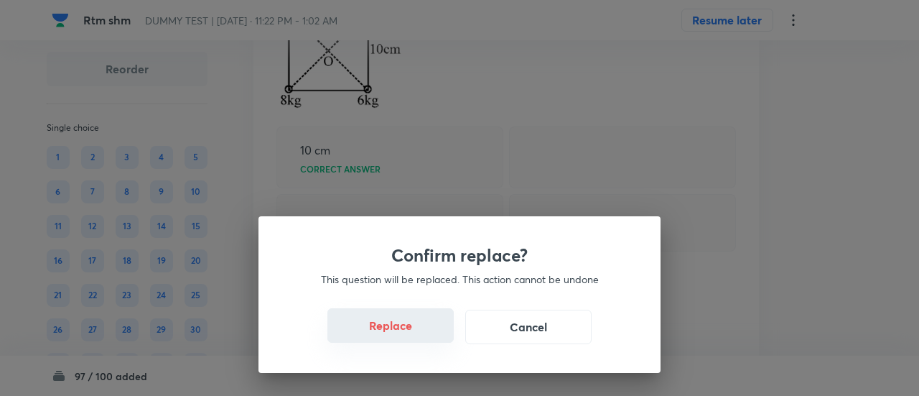
click at [409, 336] on button "Replace" at bounding box center [390, 325] width 126 height 34
click at [409, 336] on button "Replace" at bounding box center [390, 327] width 126 height 34
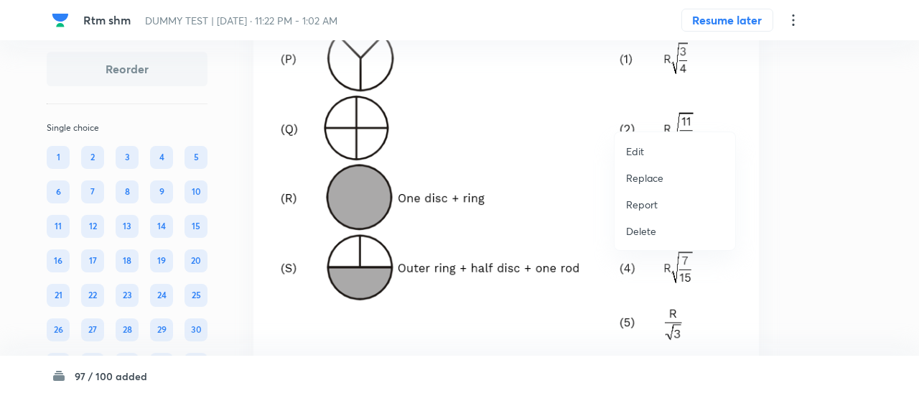
click at [639, 179] on p "Replace" at bounding box center [644, 177] width 37 height 15
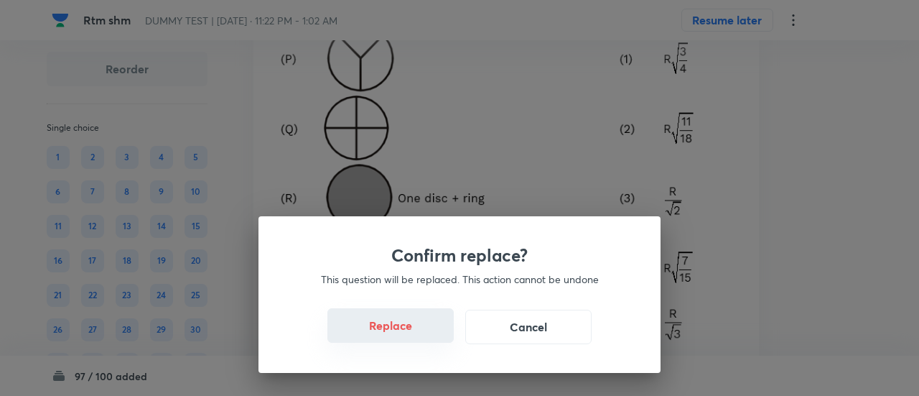
click at [392, 335] on button "Replace" at bounding box center [390, 325] width 126 height 34
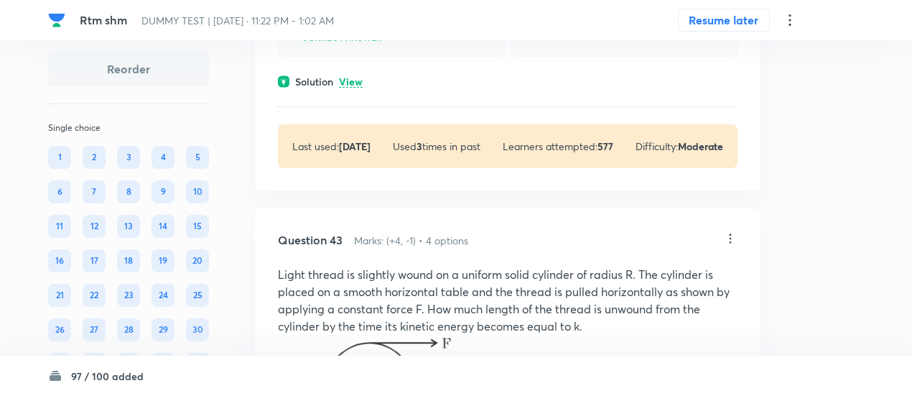
scroll to position [32711, 0]
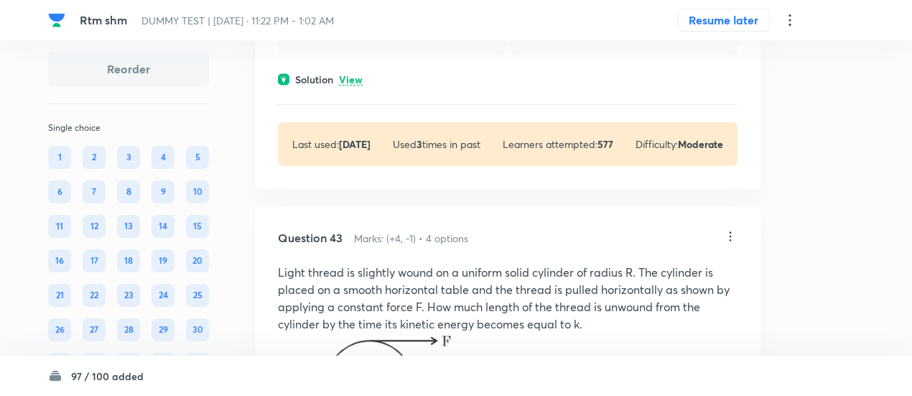
click at [356, 85] on p "View" at bounding box center [351, 80] width 24 height 11
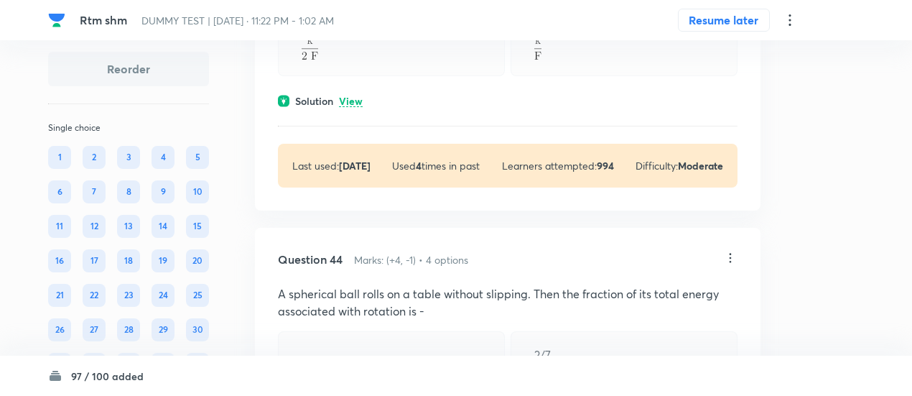
click at [354, 107] on p "View" at bounding box center [351, 101] width 24 height 11
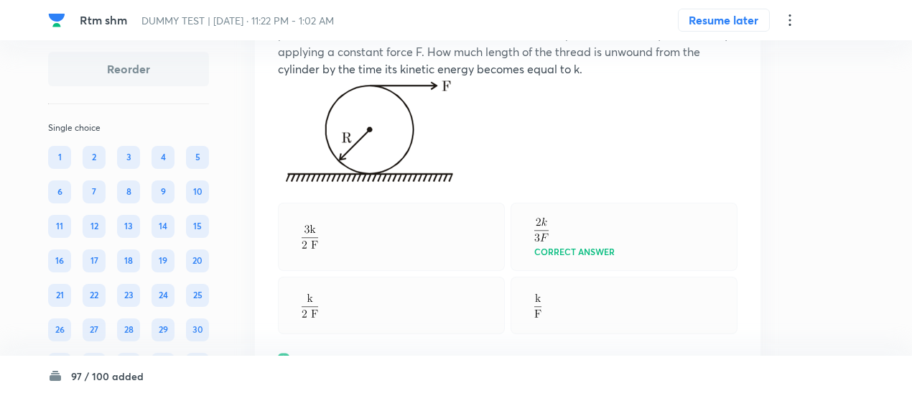
scroll to position [33452, 0]
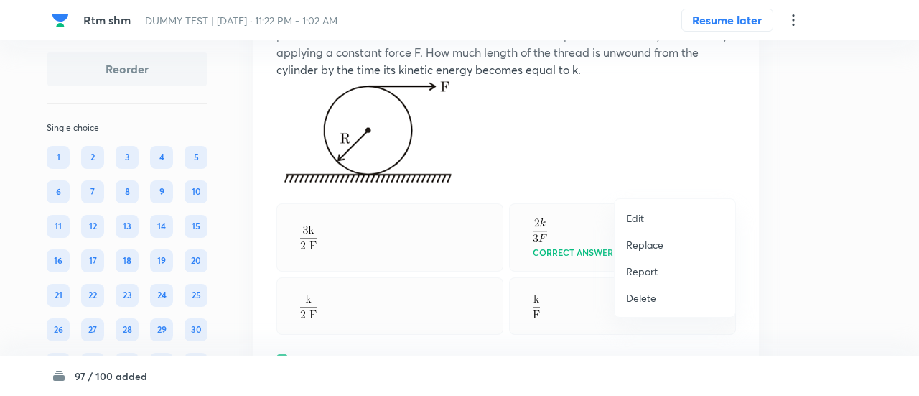
click at [652, 243] on p "Replace" at bounding box center [644, 244] width 37 height 15
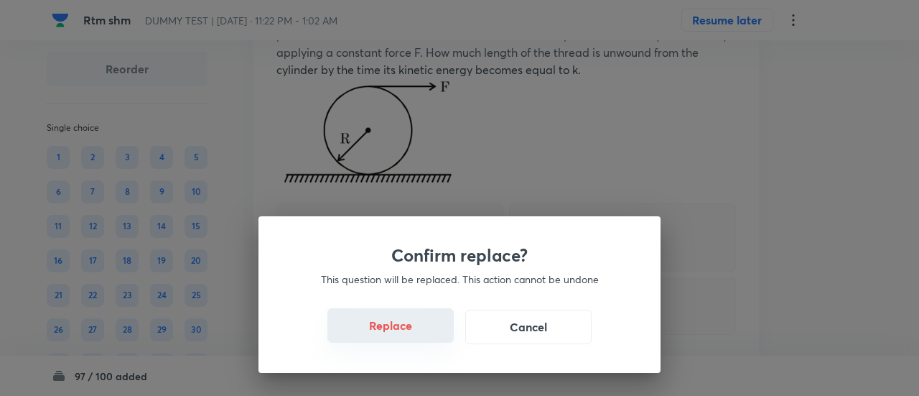
click at [396, 337] on button "Replace" at bounding box center [390, 325] width 126 height 34
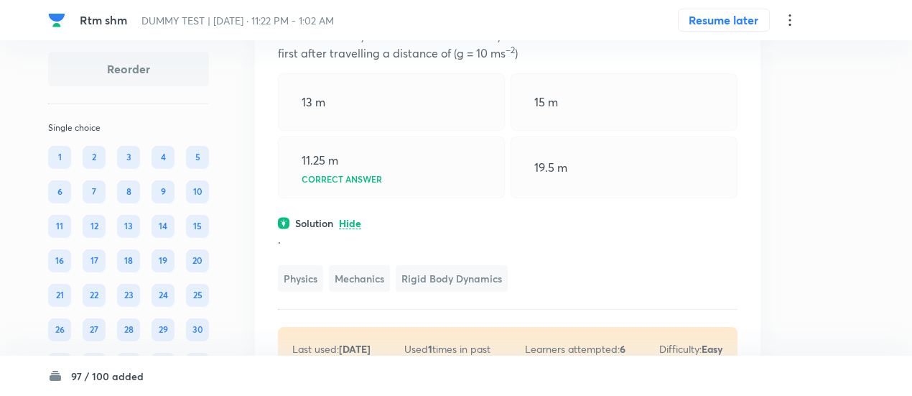
scroll to position [33438, 0]
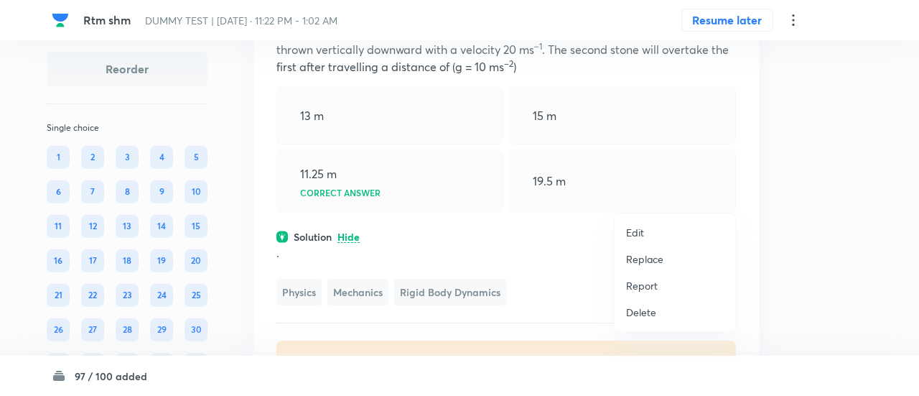
click at [651, 261] on p "Replace" at bounding box center [644, 258] width 37 height 15
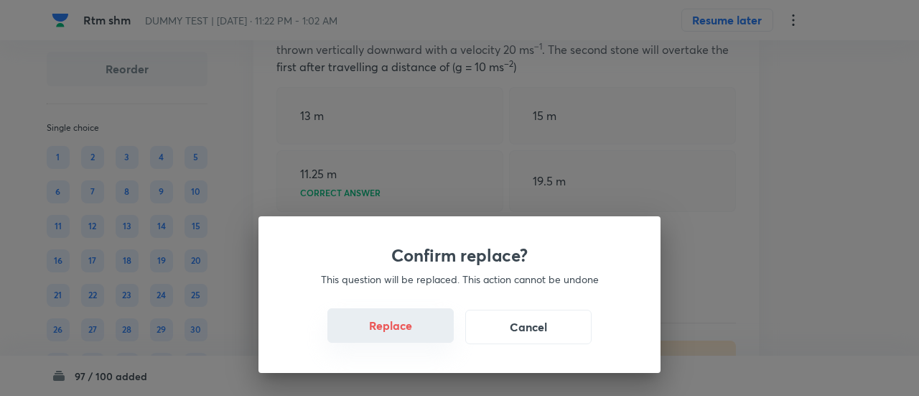
click at [407, 335] on button "Replace" at bounding box center [390, 325] width 126 height 34
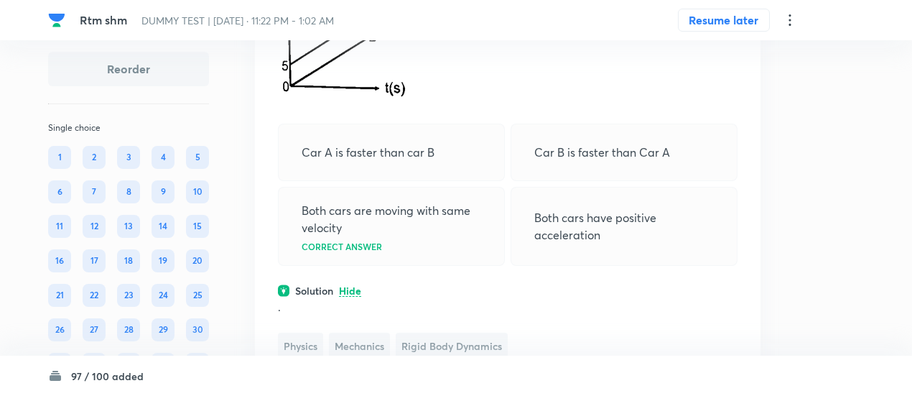
scroll to position [33492, 0]
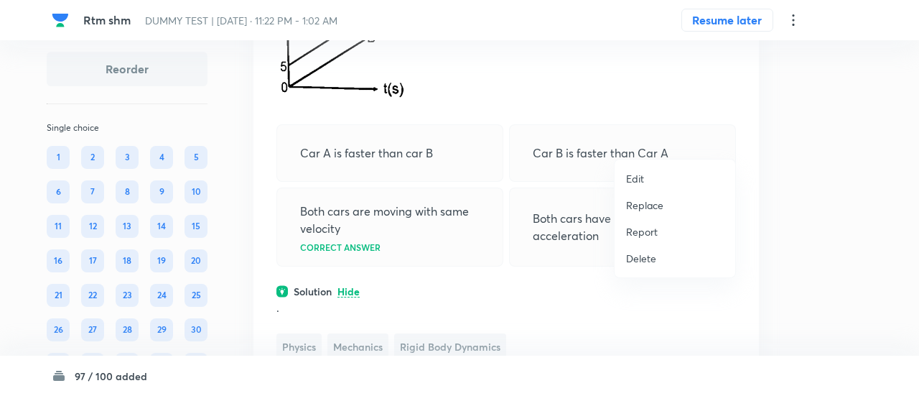
click at [645, 206] on p "Replace" at bounding box center [644, 204] width 37 height 15
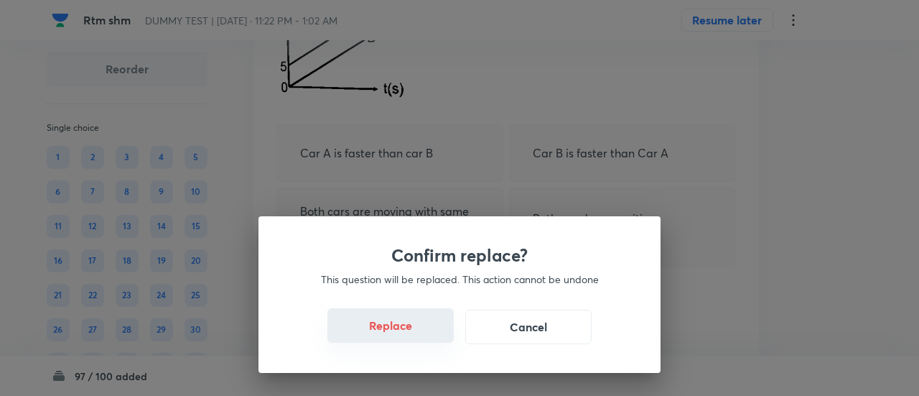
click at [403, 337] on button "Replace" at bounding box center [390, 325] width 126 height 34
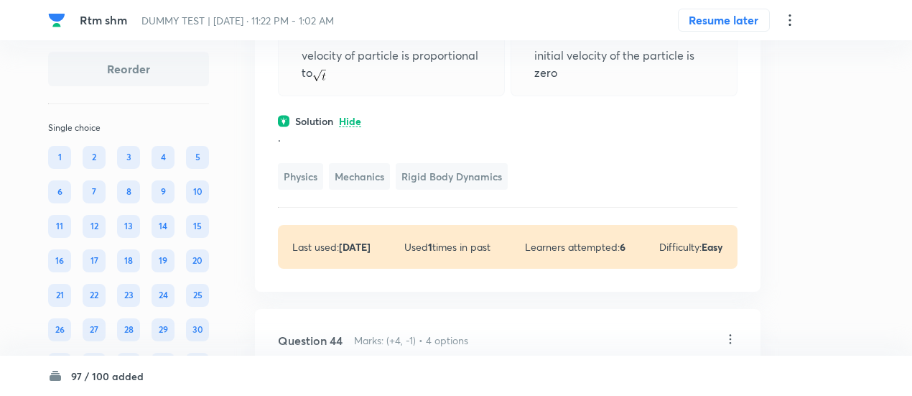
scroll to position [33508, 0]
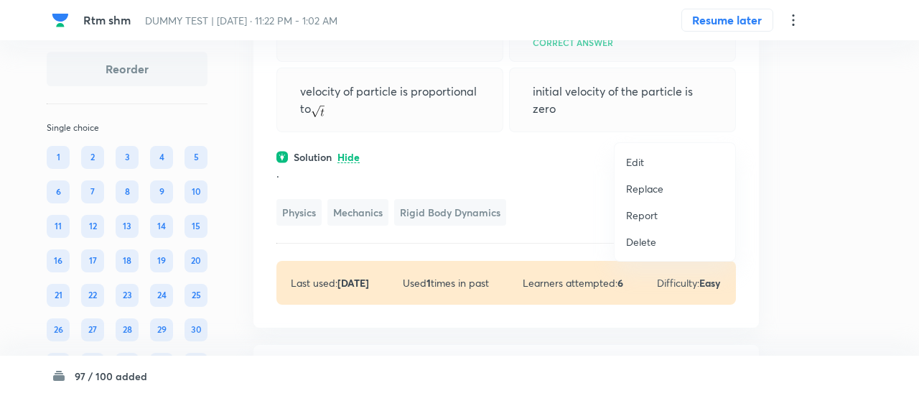
click at [651, 183] on p "Replace" at bounding box center [644, 188] width 37 height 15
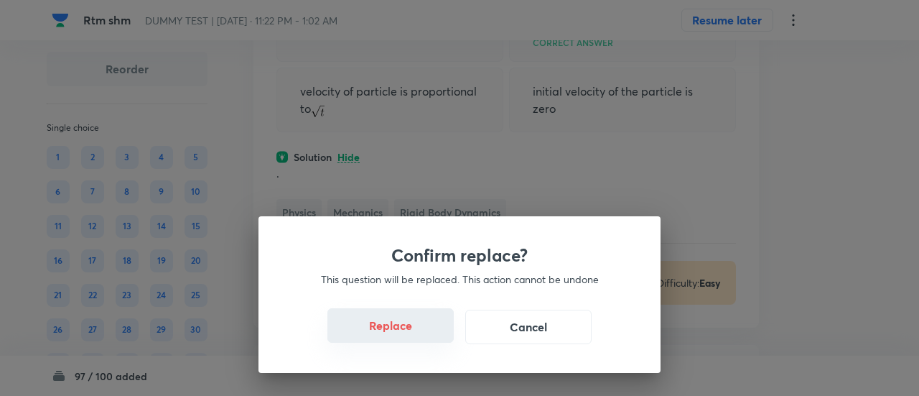
click at [391, 327] on button "Replace" at bounding box center [390, 325] width 126 height 34
click at [402, 335] on button "Replace" at bounding box center [390, 325] width 126 height 34
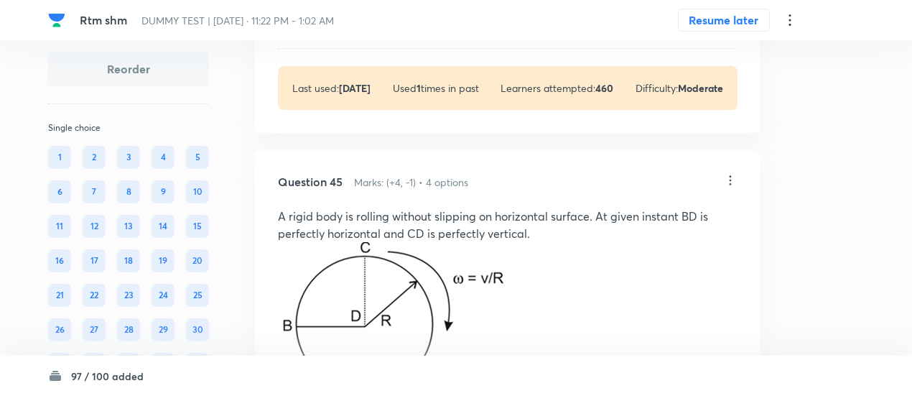
scroll to position [34113, 0]
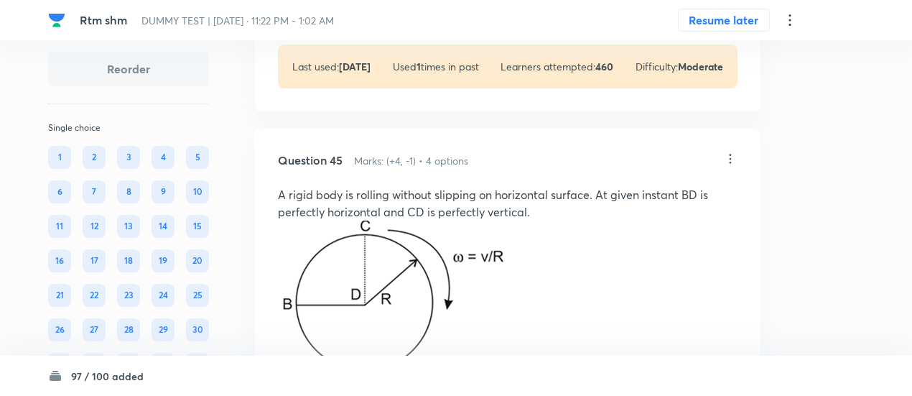
click at [355, 8] on p "View" at bounding box center [351, 2] width 24 height 11
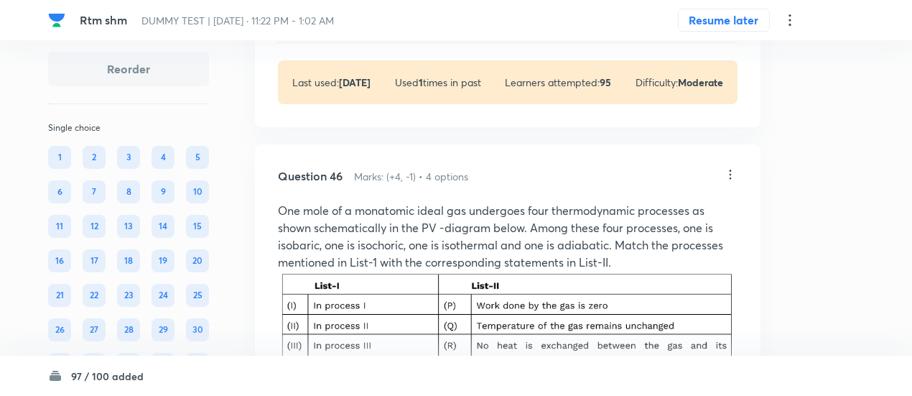
scroll to position [35115, 0]
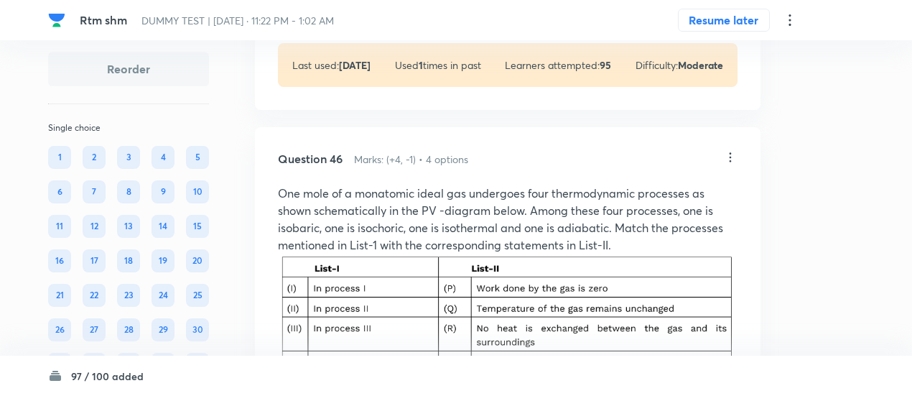
click at [354, 6] on p "View" at bounding box center [351, 1] width 24 height 11
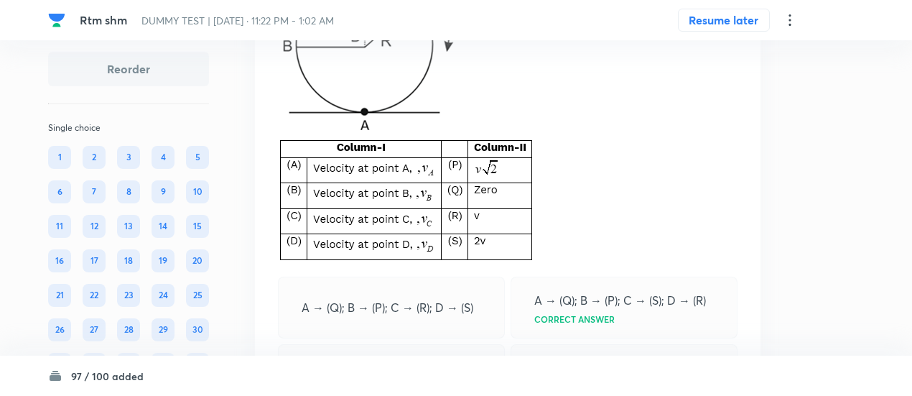
scroll to position [34688, 0]
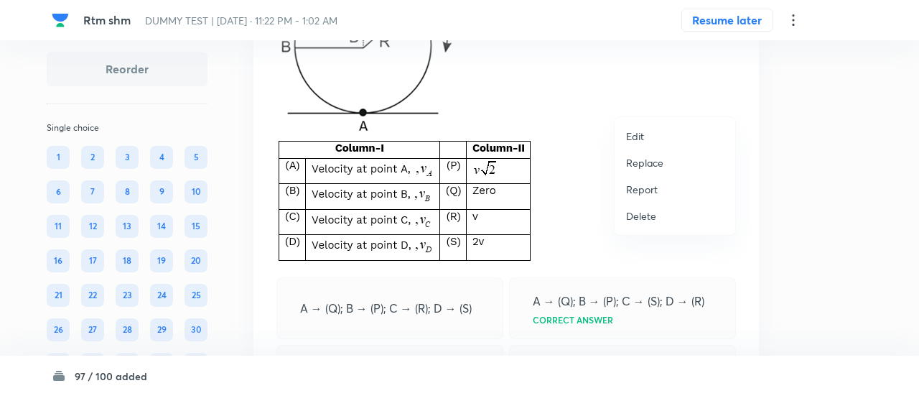
click at [630, 163] on p "Replace" at bounding box center [644, 162] width 37 height 15
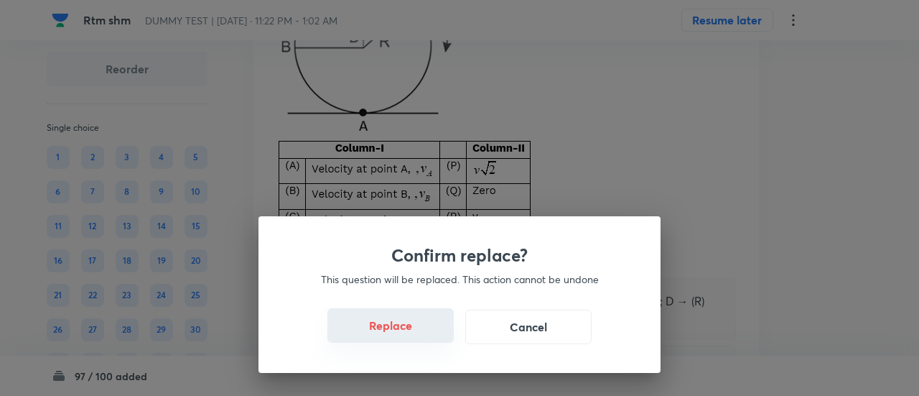
click at [401, 337] on button "Replace" at bounding box center [390, 325] width 126 height 34
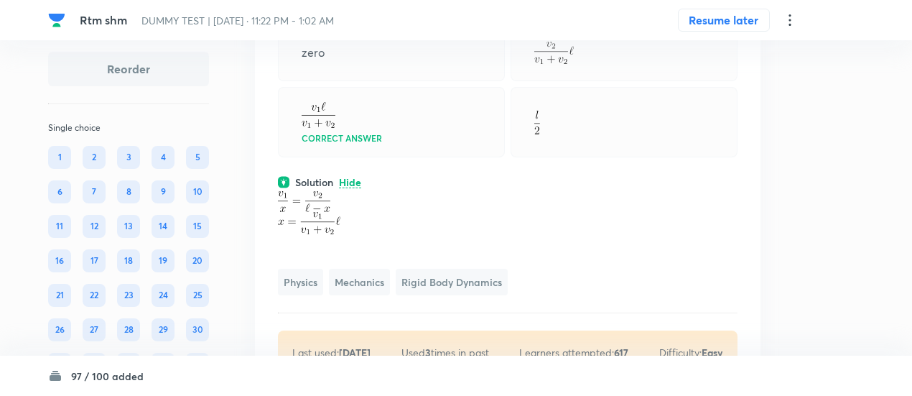
scroll to position [34638, 0]
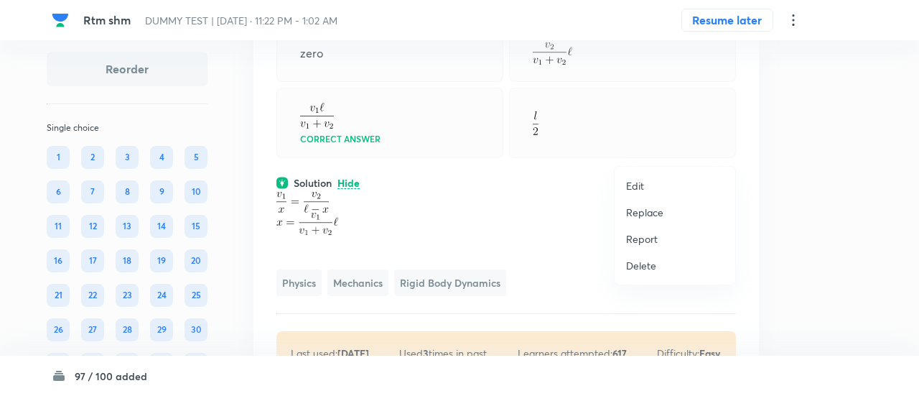
click at [663, 211] on p "Replace" at bounding box center [644, 212] width 37 height 15
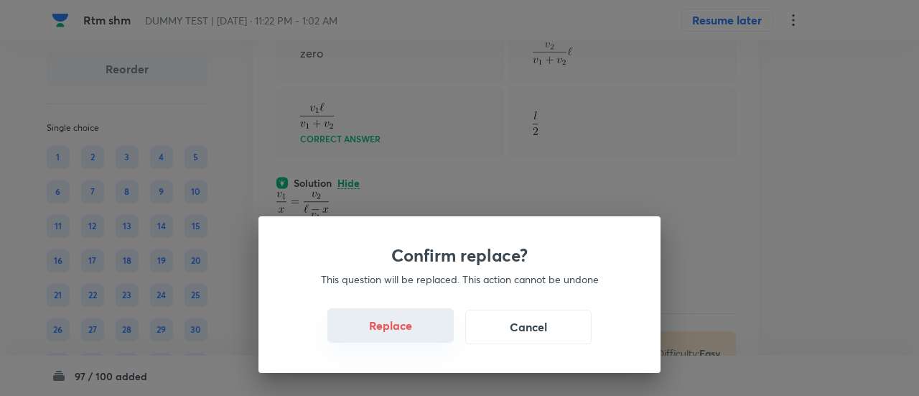
click at [411, 332] on button "Replace" at bounding box center [390, 325] width 126 height 34
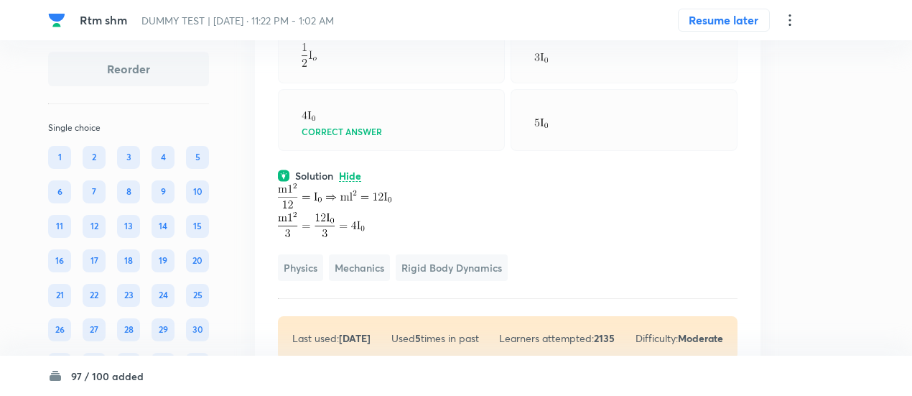
scroll to position [34654, 0]
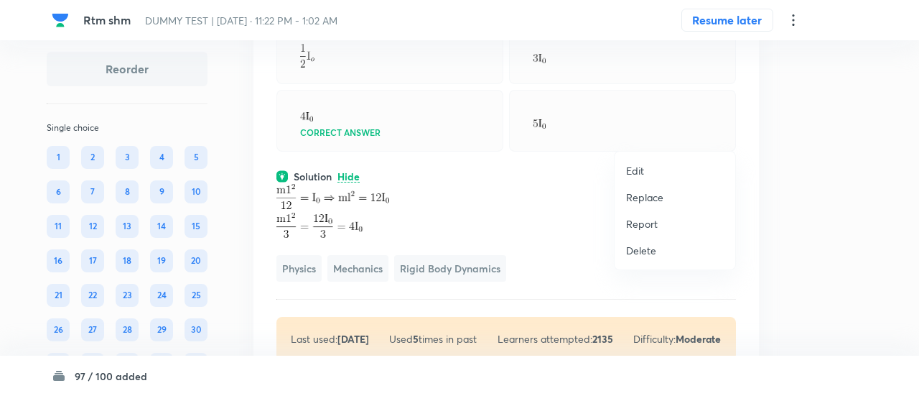
click at [648, 200] on p "Replace" at bounding box center [644, 197] width 37 height 15
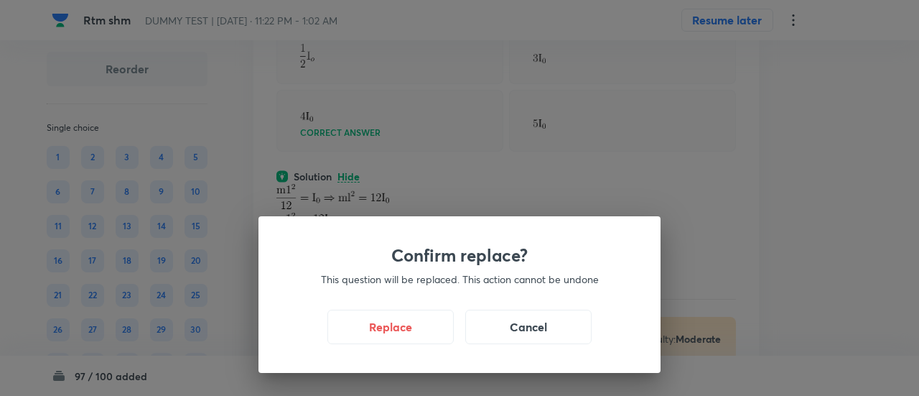
click at [550, 343] on div "Replace Cancel" at bounding box center [459, 327] width 333 height 34
click at [382, 332] on button "Replace" at bounding box center [390, 325] width 126 height 34
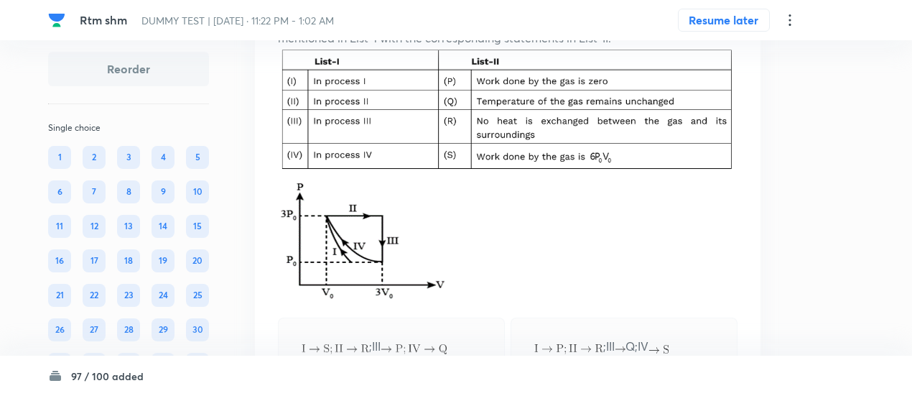
scroll to position [35875, 0]
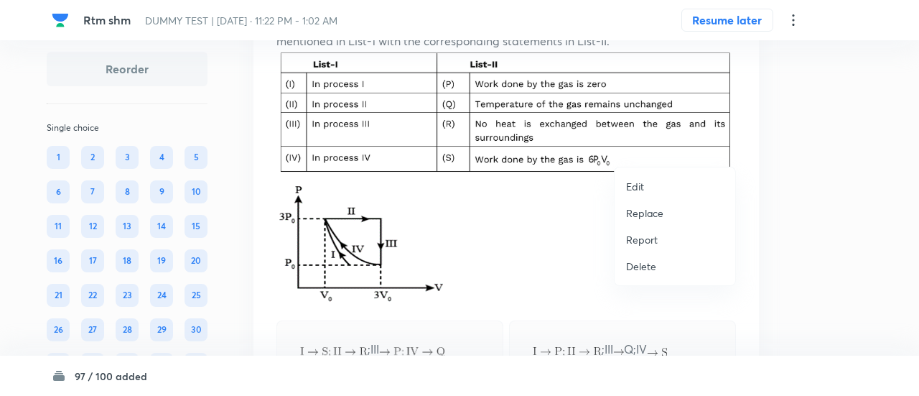
click at [636, 216] on p "Replace" at bounding box center [644, 212] width 37 height 15
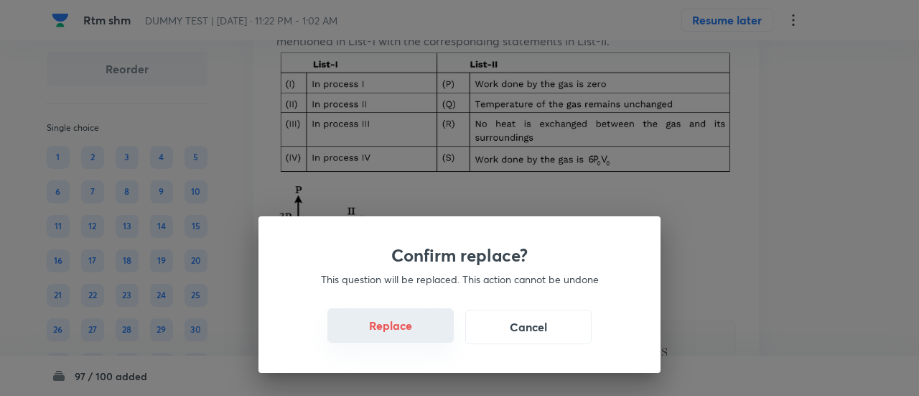
click at [396, 332] on button "Replace" at bounding box center [390, 325] width 126 height 34
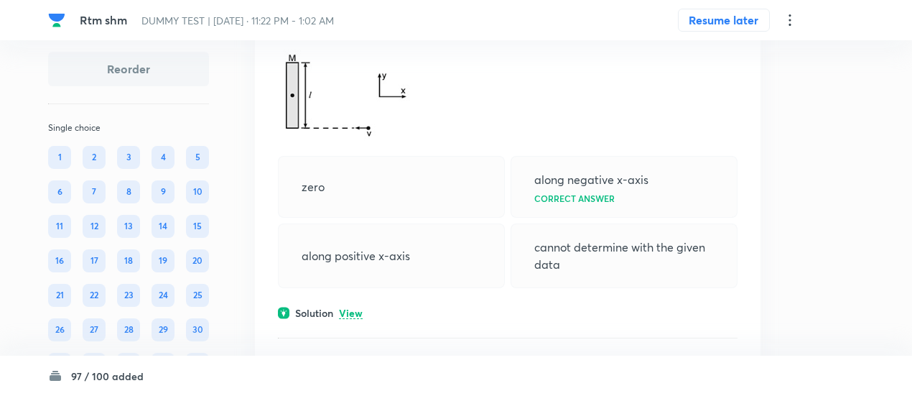
click at [396, 218] on div "zero" at bounding box center [391, 187] width 227 height 62
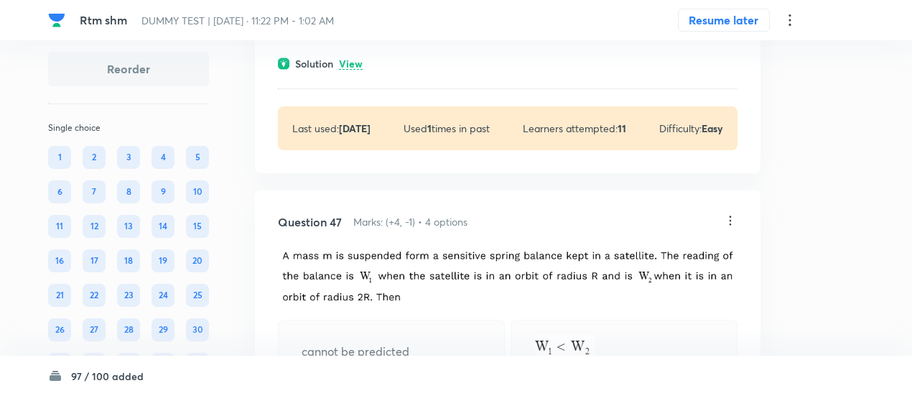
scroll to position [36131, 0]
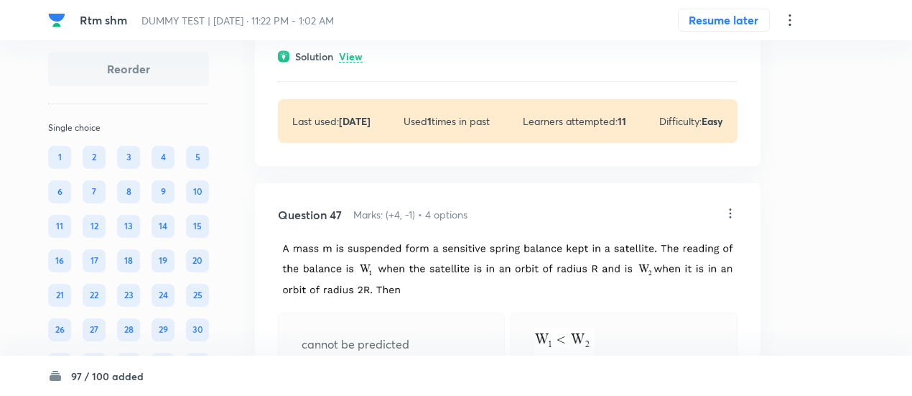
click at [353, 62] on p "View" at bounding box center [351, 57] width 24 height 11
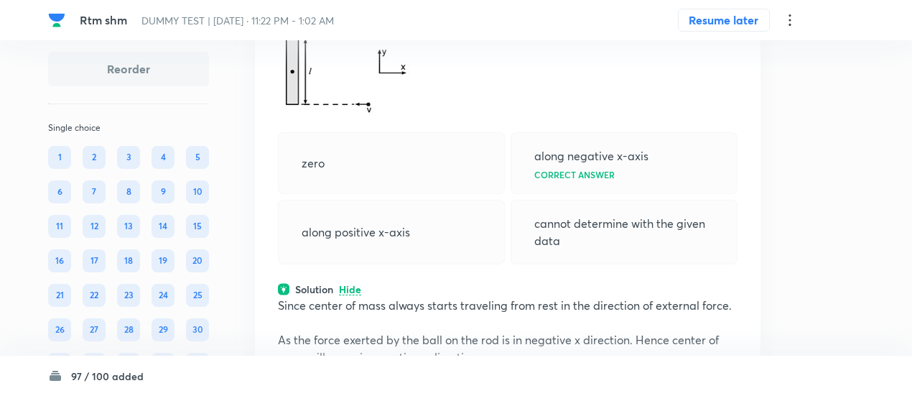
scroll to position [35898, 0]
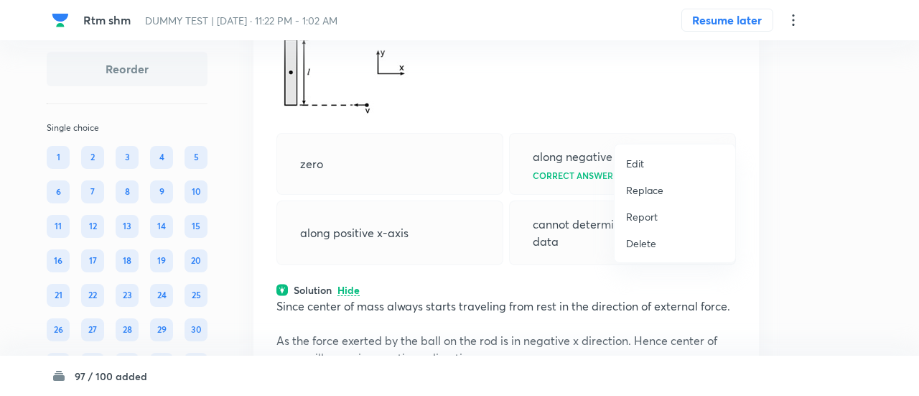
click at [648, 189] on p "Replace" at bounding box center [644, 189] width 37 height 15
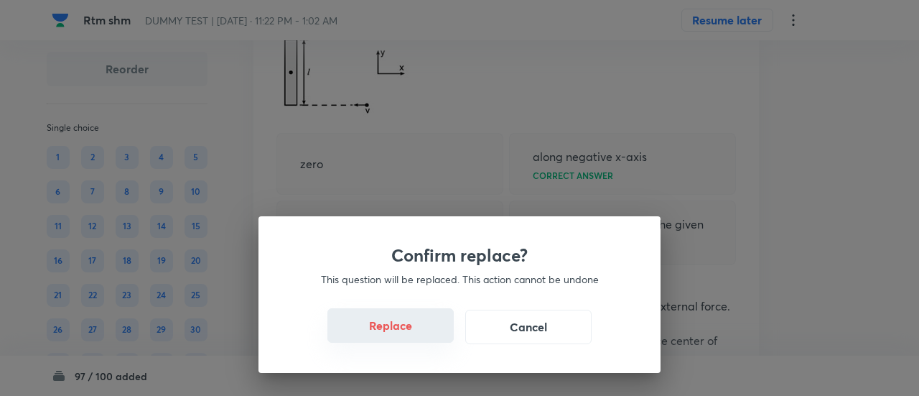
click at [399, 332] on button "Replace" at bounding box center [390, 325] width 126 height 34
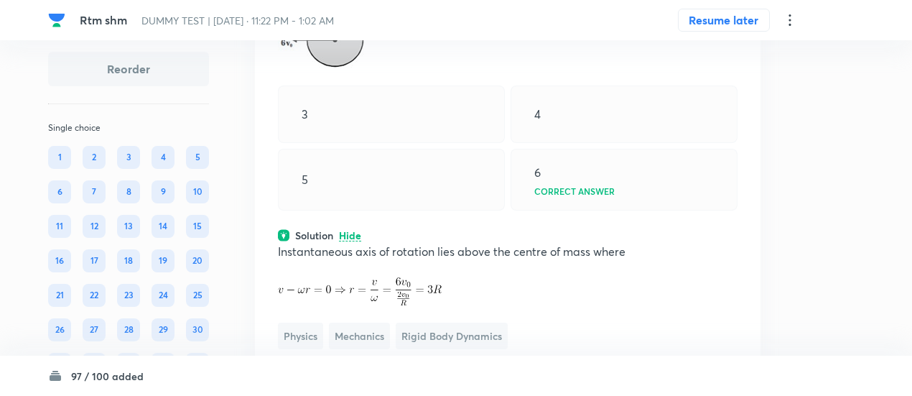
scroll to position [35904, 0]
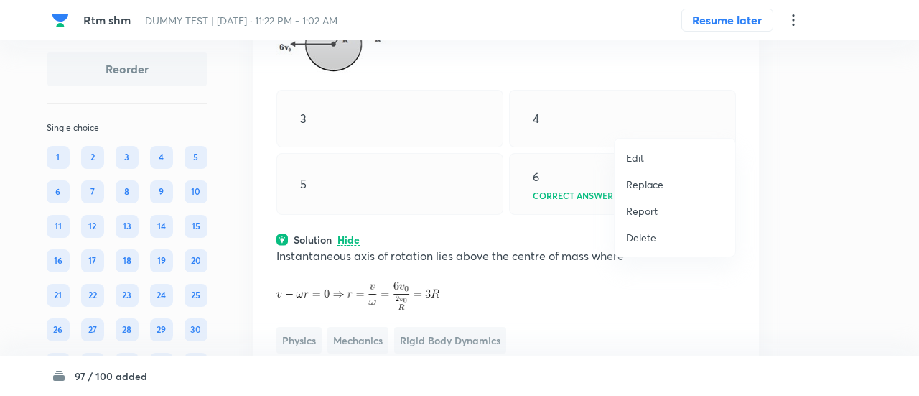
click at [660, 184] on p "Replace" at bounding box center [644, 184] width 37 height 15
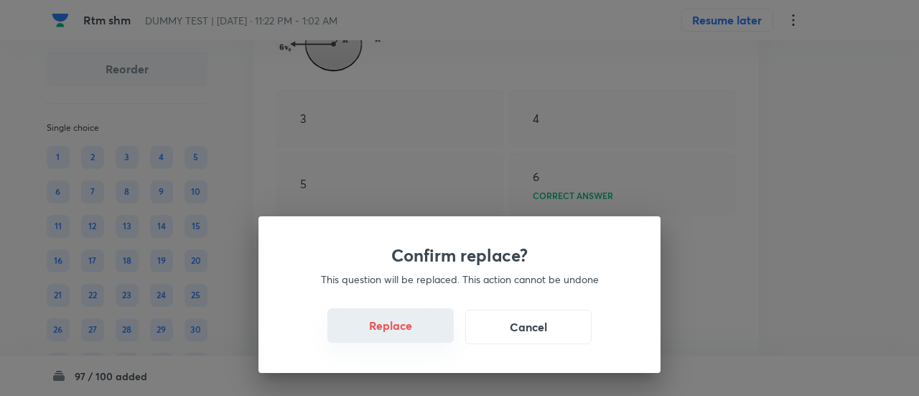
click at [411, 336] on button "Replace" at bounding box center [390, 325] width 126 height 34
click at [411, 336] on button "Replace" at bounding box center [390, 327] width 126 height 34
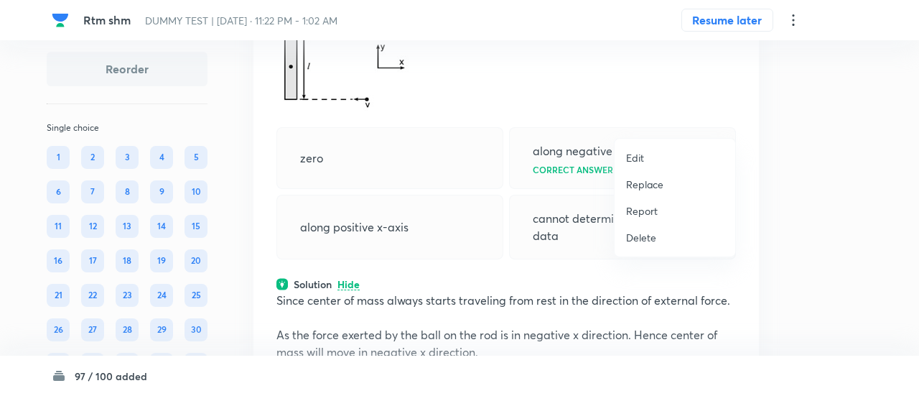
click at [653, 184] on p "Replace" at bounding box center [644, 184] width 37 height 15
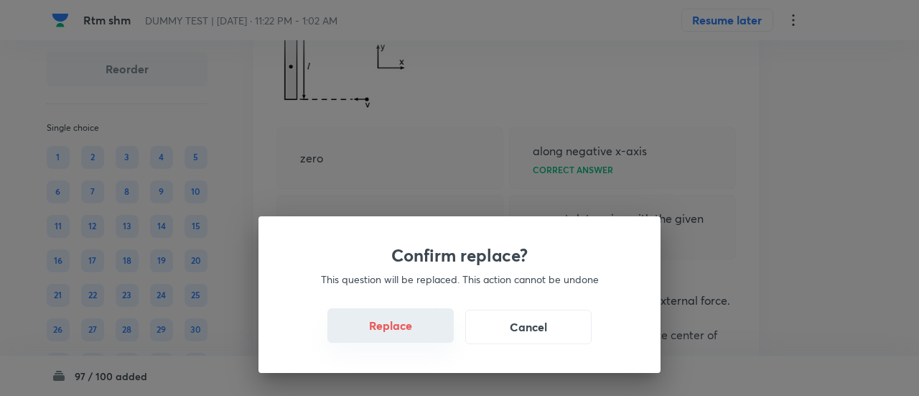
click at [409, 335] on button "Replace" at bounding box center [390, 325] width 126 height 34
click at [409, 335] on button "Replace" at bounding box center [390, 327] width 126 height 34
click at [409, 335] on button "Replace" at bounding box center [390, 325] width 126 height 34
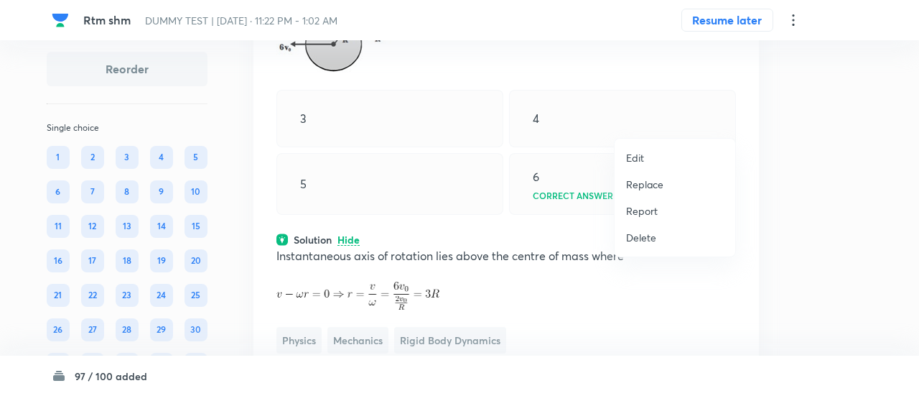
click at [660, 187] on p "Replace" at bounding box center [644, 184] width 37 height 15
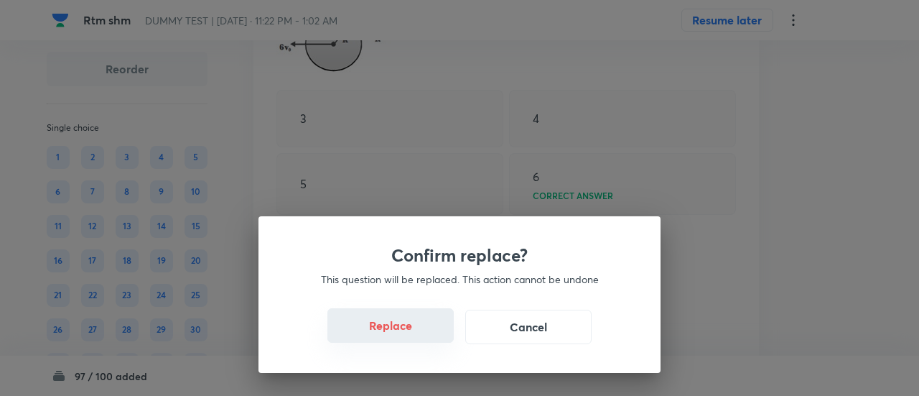
click at [399, 322] on button "Replace" at bounding box center [390, 325] width 126 height 34
click at [401, 336] on button "Replace" at bounding box center [390, 325] width 126 height 34
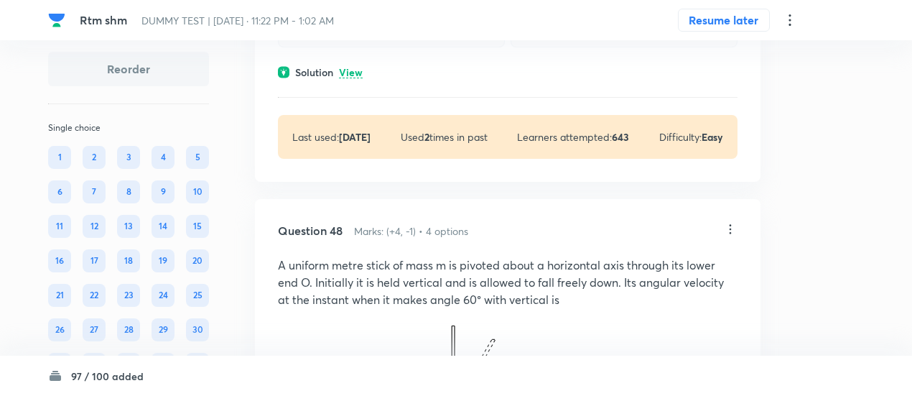
scroll to position [36587, 0]
click at [361, 77] on p "View" at bounding box center [351, 71] width 24 height 11
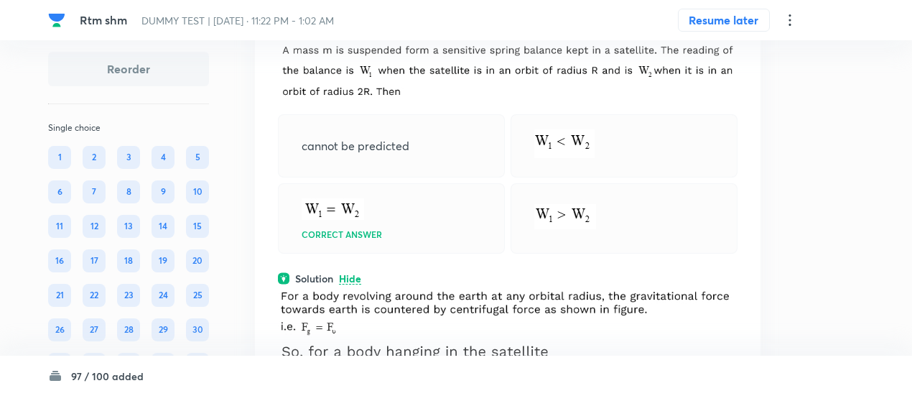
scroll to position [36378, 0]
click at [732, 24] on icon at bounding box center [730, 16] width 14 height 14
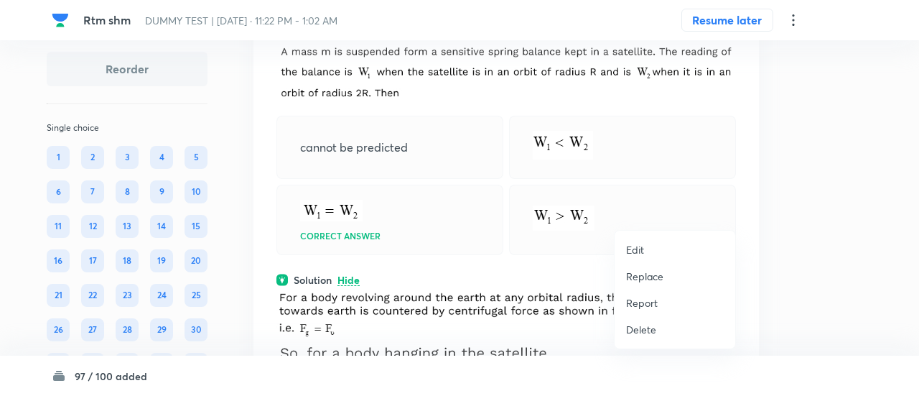
click at [653, 274] on p "Replace" at bounding box center [644, 276] width 37 height 15
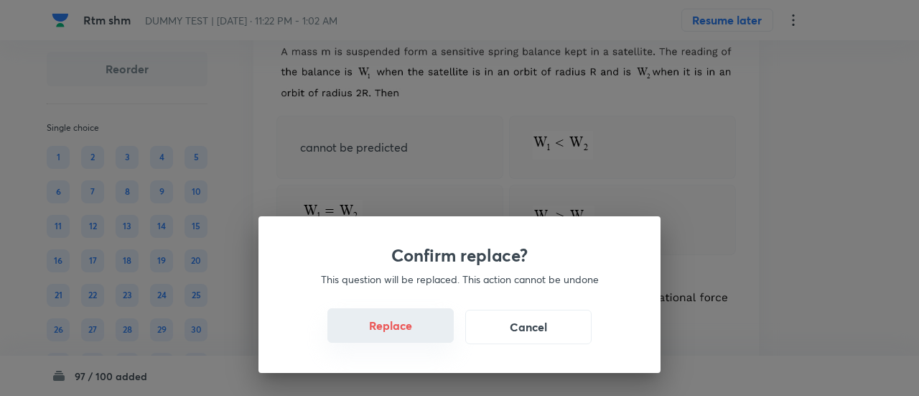
click at [409, 340] on button "Replace" at bounding box center [390, 325] width 126 height 34
click at [409, 340] on button "Replace" at bounding box center [390, 327] width 126 height 34
click at [409, 334] on button "Replace" at bounding box center [390, 325] width 126 height 34
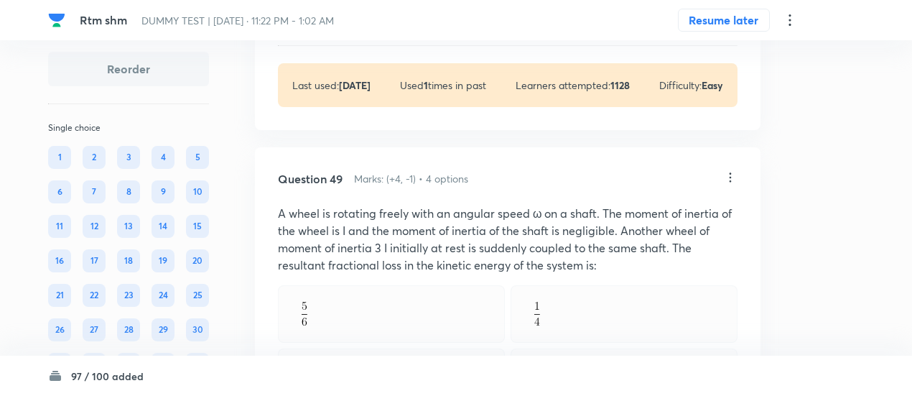
scroll to position [37539, 0]
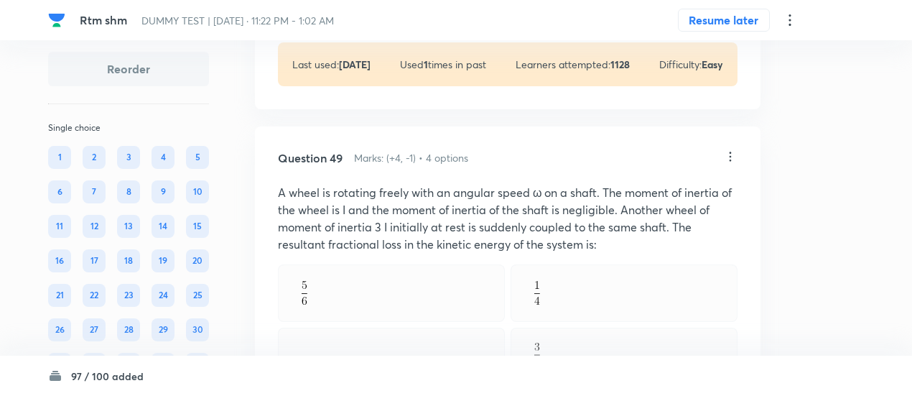
click at [357, 6] on p "View" at bounding box center [351, 0] width 24 height 11
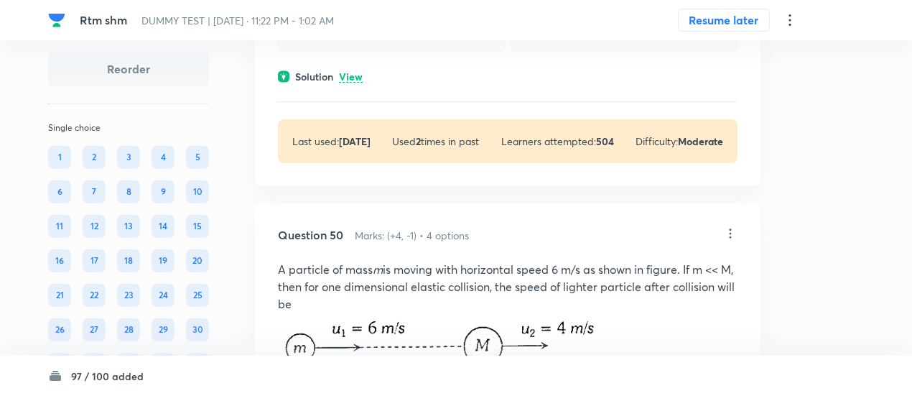
scroll to position [37986, 0]
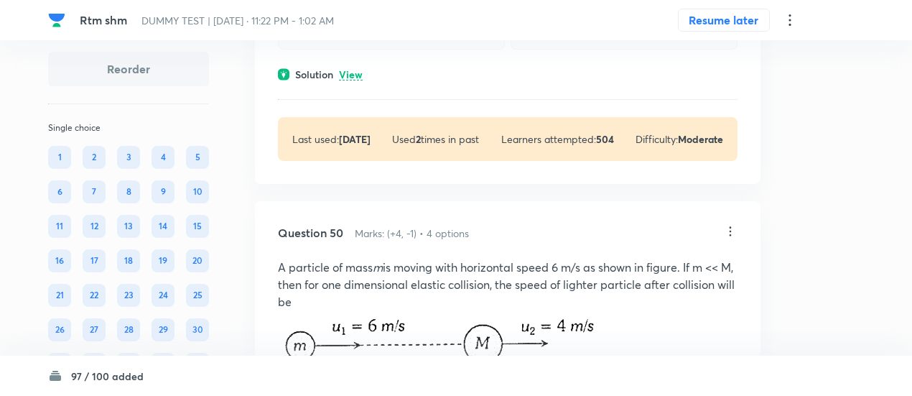
click at [358, 80] on p "View" at bounding box center [351, 75] width 24 height 11
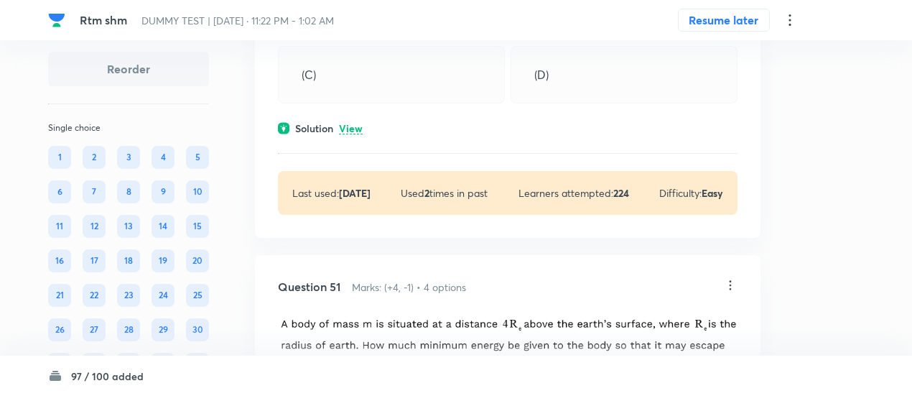
scroll to position [38880, 0]
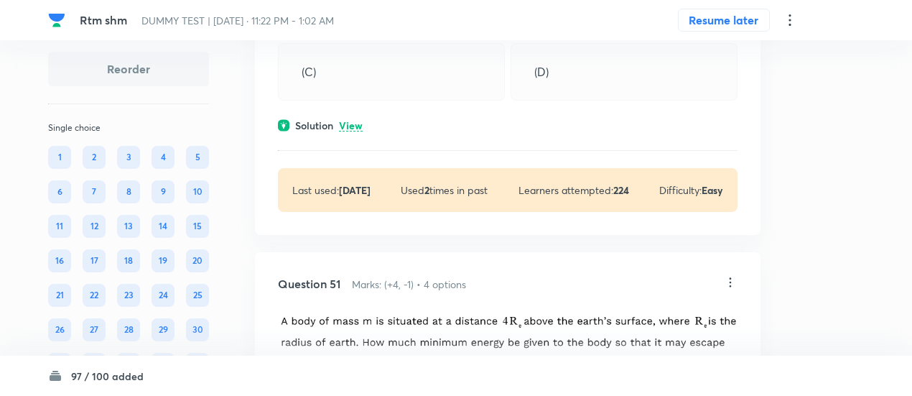
click at [362, 131] on p "View" at bounding box center [351, 126] width 24 height 11
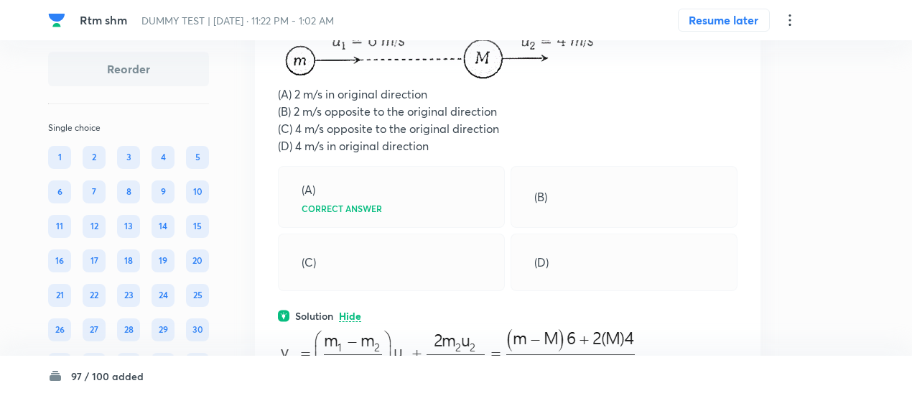
scroll to position [38669, 0]
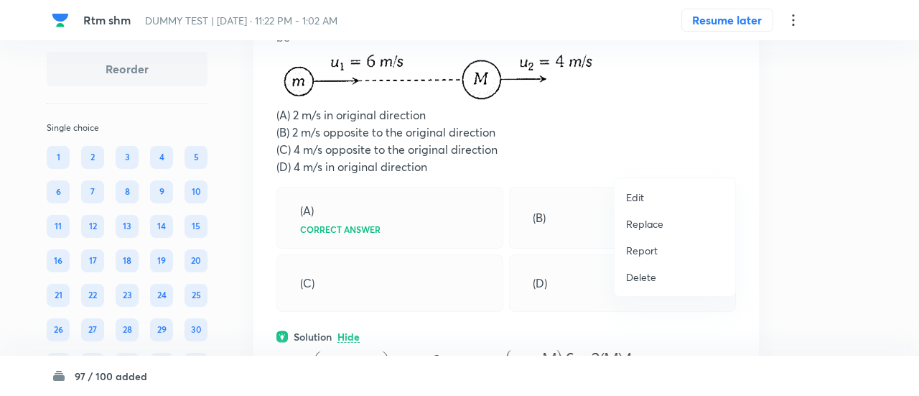
click at [652, 231] on p "Replace" at bounding box center [644, 223] width 37 height 15
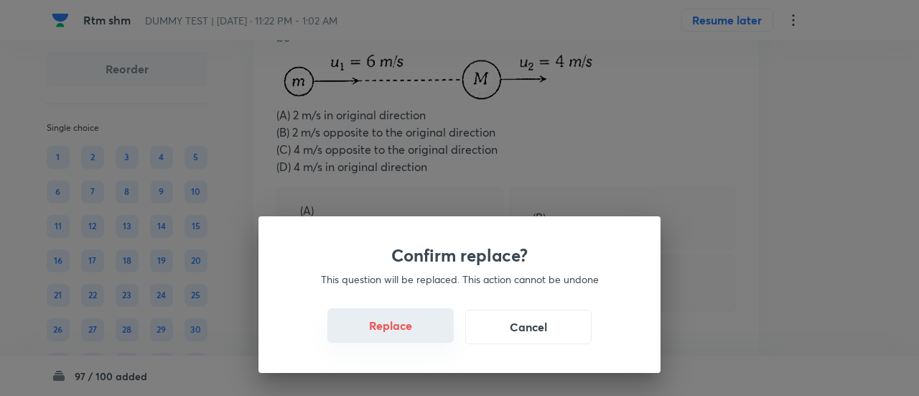
click at [416, 332] on button "Replace" at bounding box center [390, 325] width 126 height 34
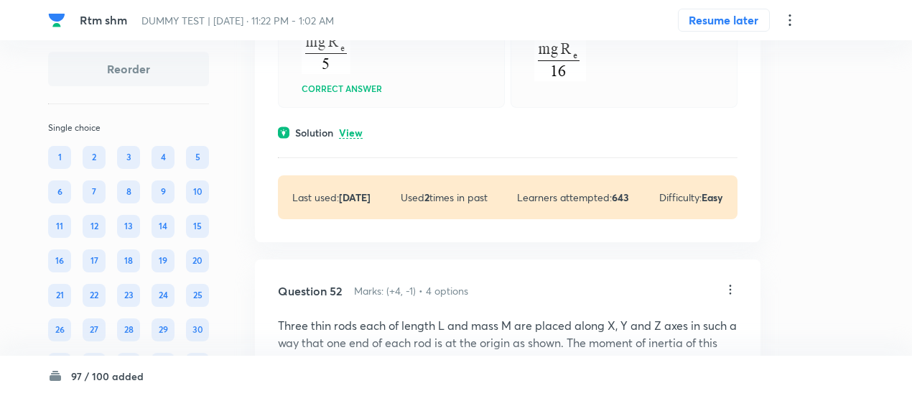
scroll to position [39487, 0]
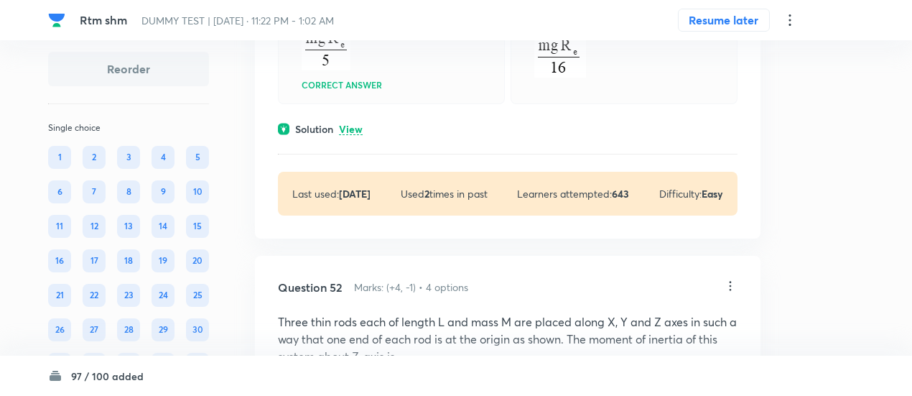
click at [358, 135] on p "View" at bounding box center [351, 129] width 24 height 11
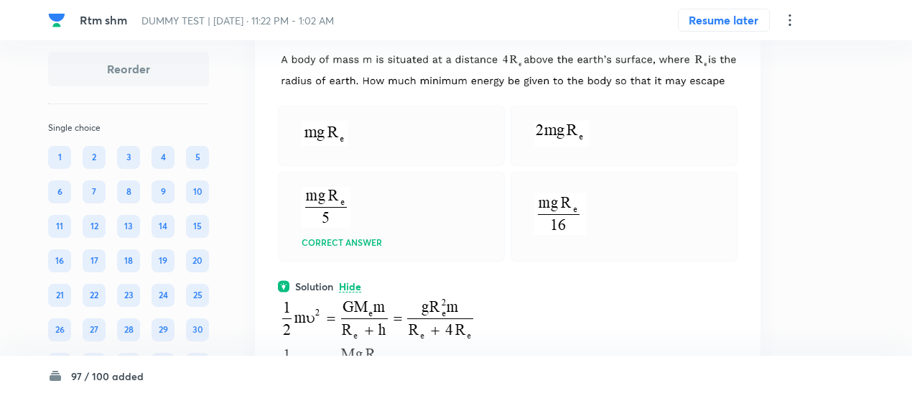
scroll to position [39324, 0]
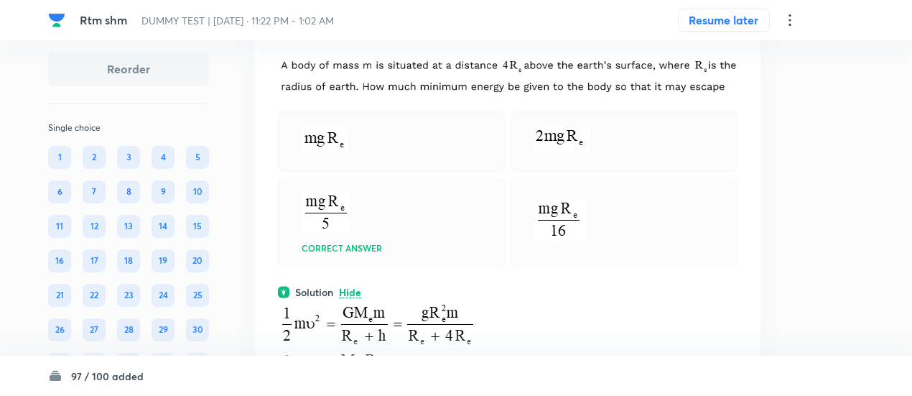
click at [734, 34] on icon at bounding box center [730, 26] width 14 height 14
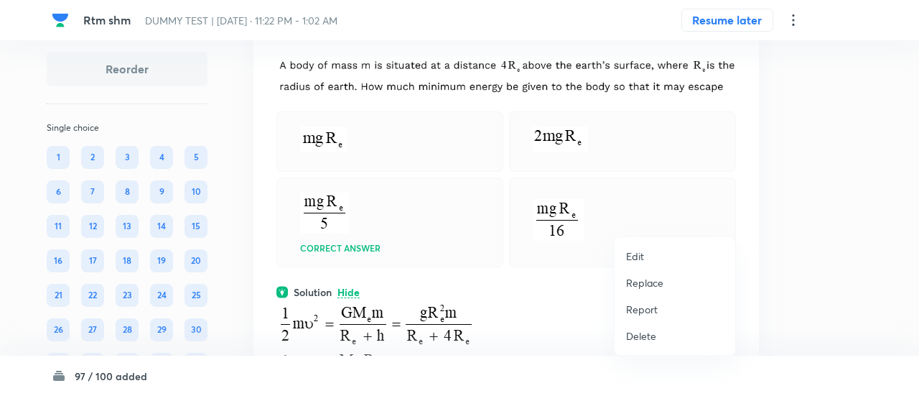
click at [643, 284] on p "Replace" at bounding box center [644, 282] width 37 height 15
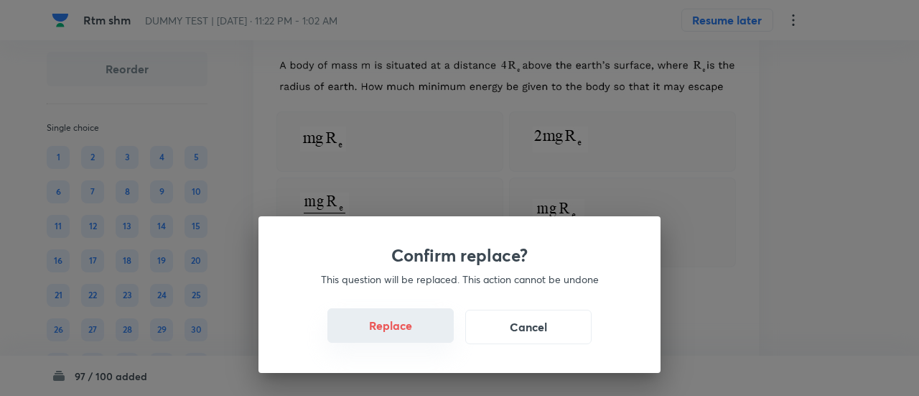
click at [414, 340] on button "Replace" at bounding box center [390, 325] width 126 height 34
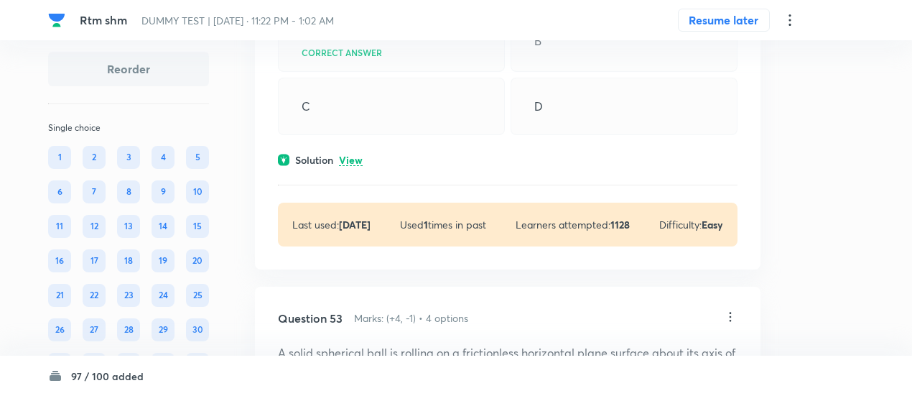
click at [375, 72] on div "A Correct answer" at bounding box center [391, 41] width 227 height 62
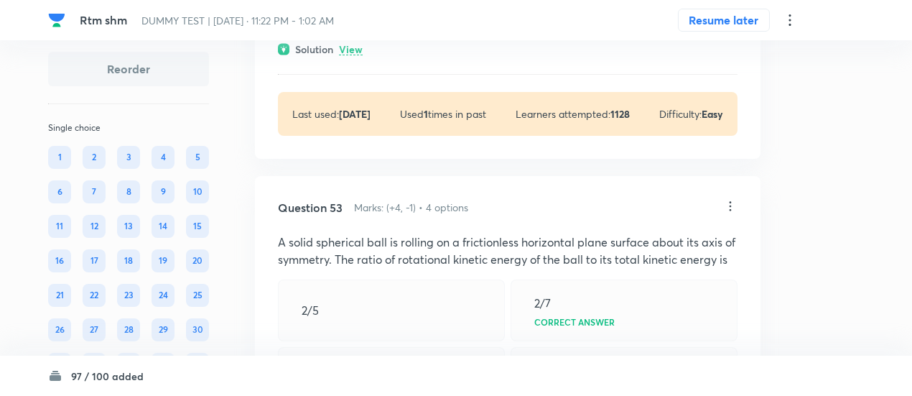
scroll to position [40517, 0]
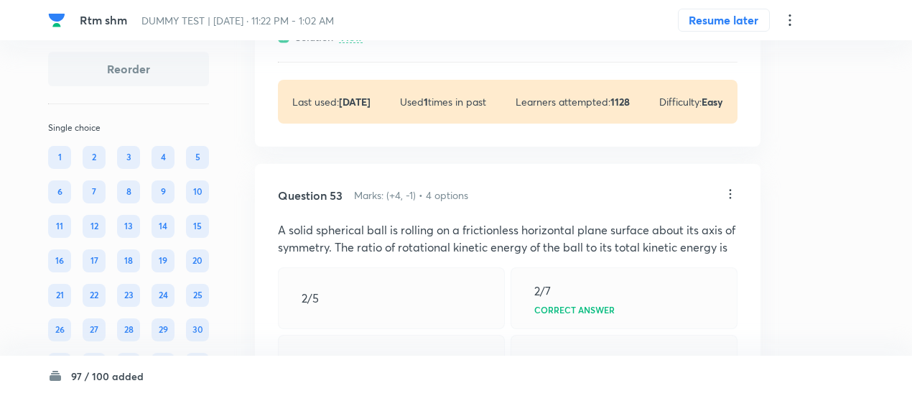
click at [358, 43] on p "View" at bounding box center [351, 37] width 24 height 11
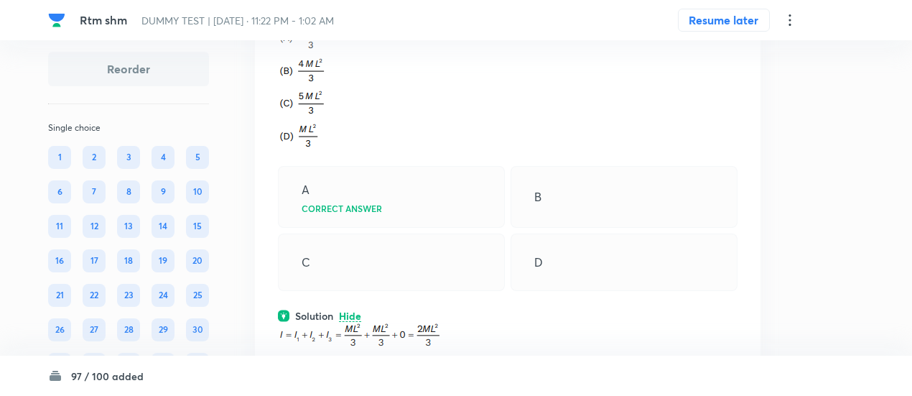
scroll to position [40231, 0]
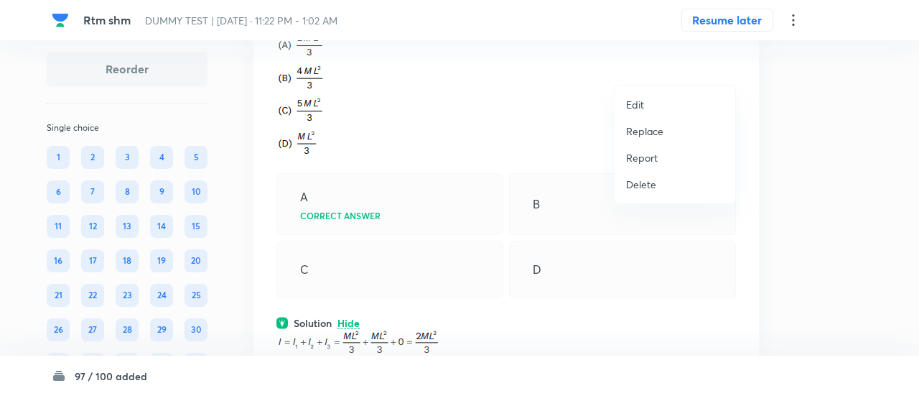
click at [645, 128] on p "Replace" at bounding box center [644, 131] width 37 height 15
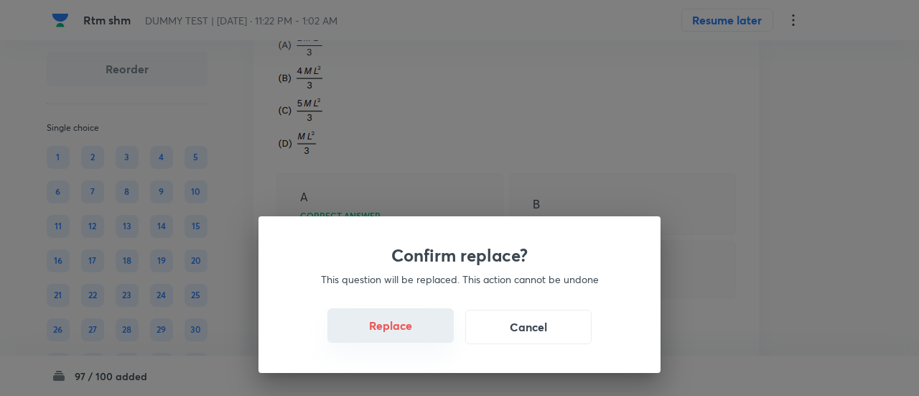
click at [414, 331] on button "Replace" at bounding box center [390, 325] width 126 height 34
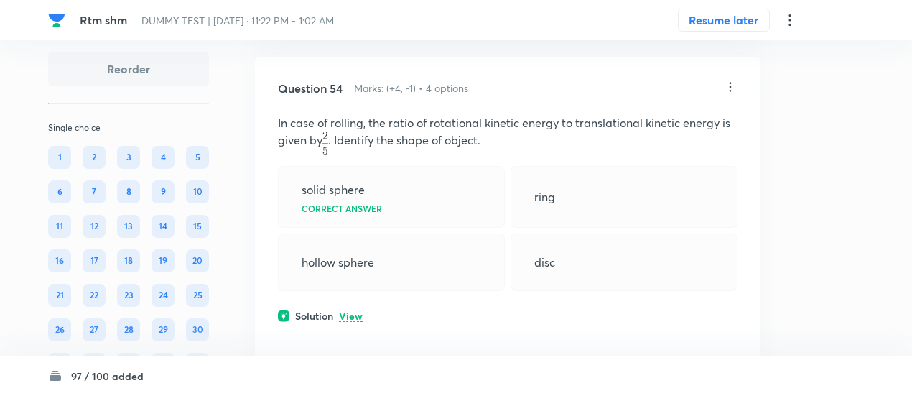
scroll to position [41132, 0]
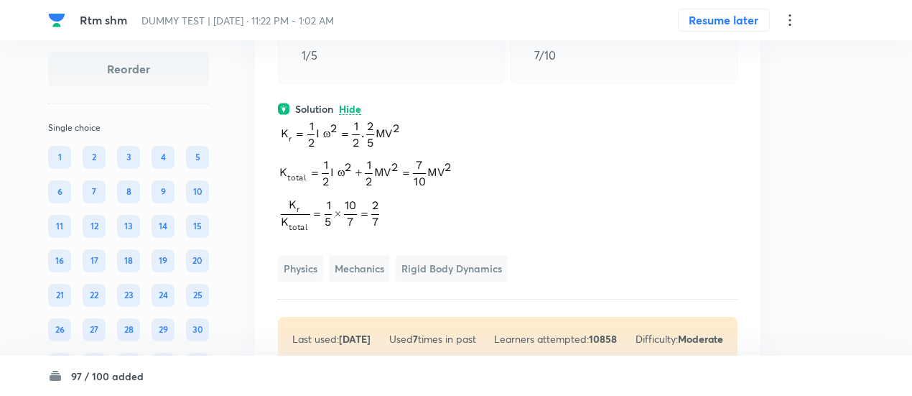
scroll to position [40919, 0]
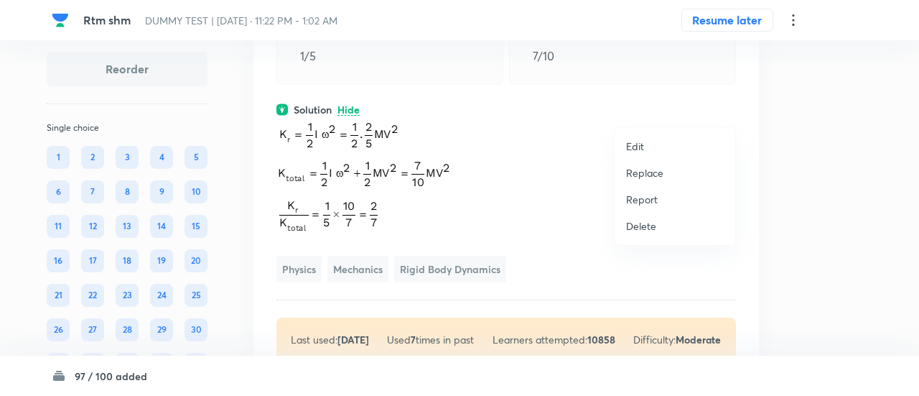
click at [646, 170] on p "Replace" at bounding box center [644, 172] width 37 height 15
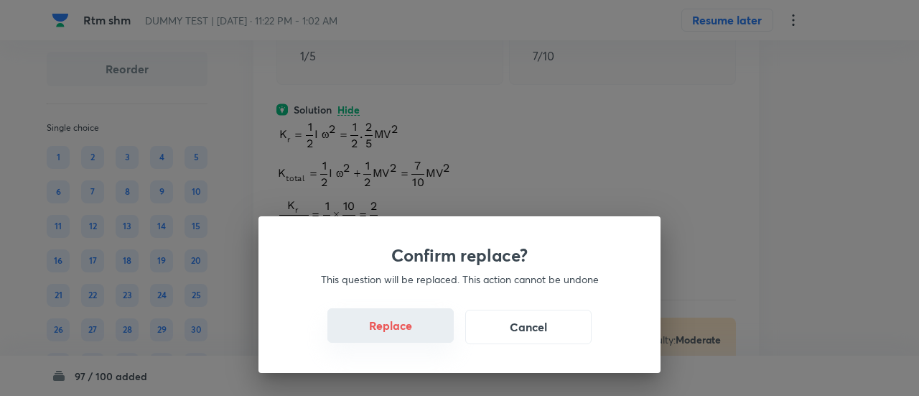
click at [403, 334] on button "Replace" at bounding box center [390, 325] width 126 height 34
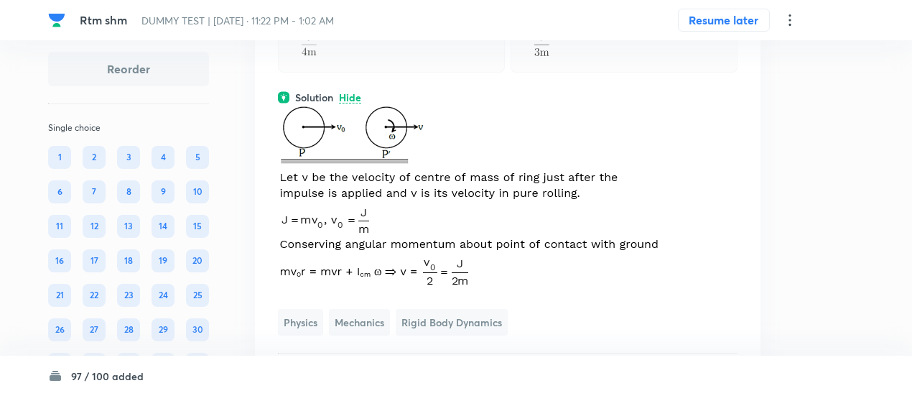
scroll to position [40926, 0]
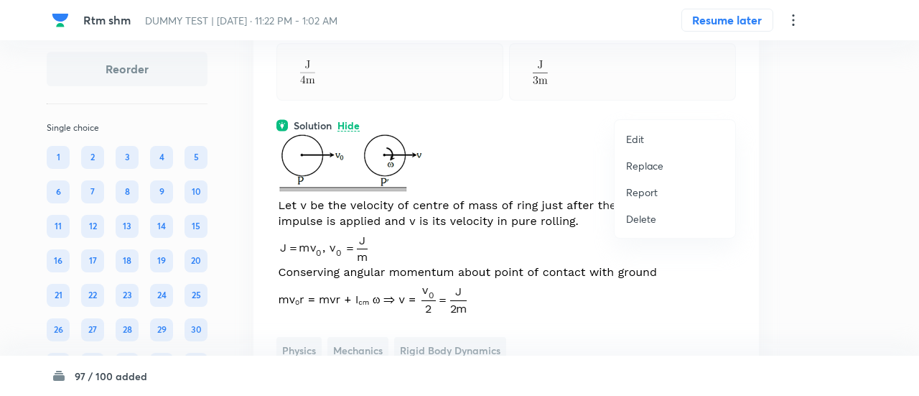
click at [651, 161] on p "Replace" at bounding box center [644, 165] width 37 height 15
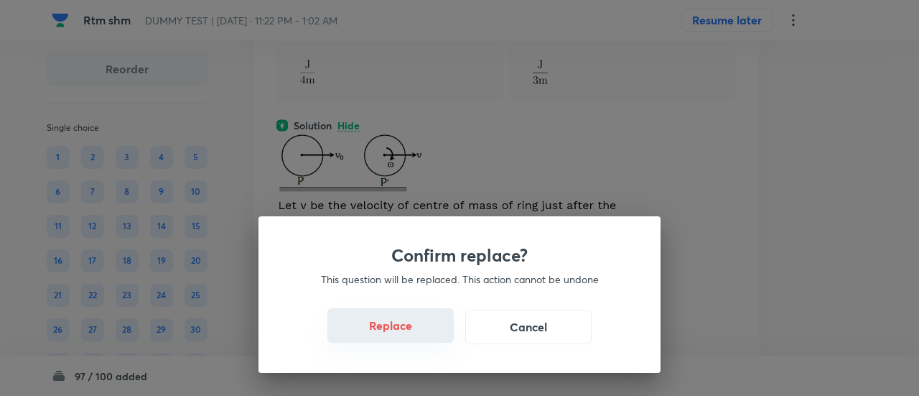
click at [401, 334] on button "Replace" at bounding box center [390, 325] width 126 height 34
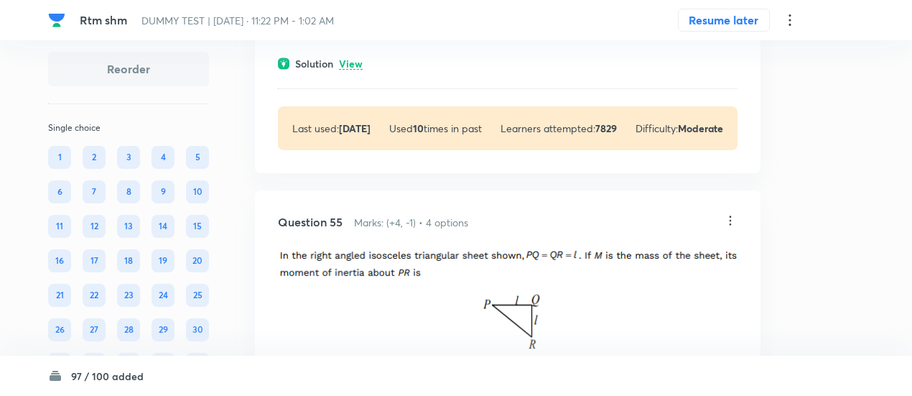
scroll to position [41817, 0]
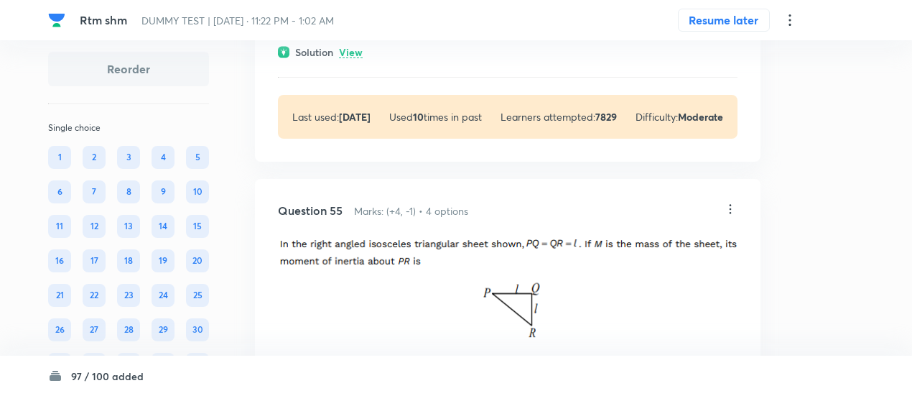
click at [353, 58] on p "View" at bounding box center [351, 52] width 24 height 11
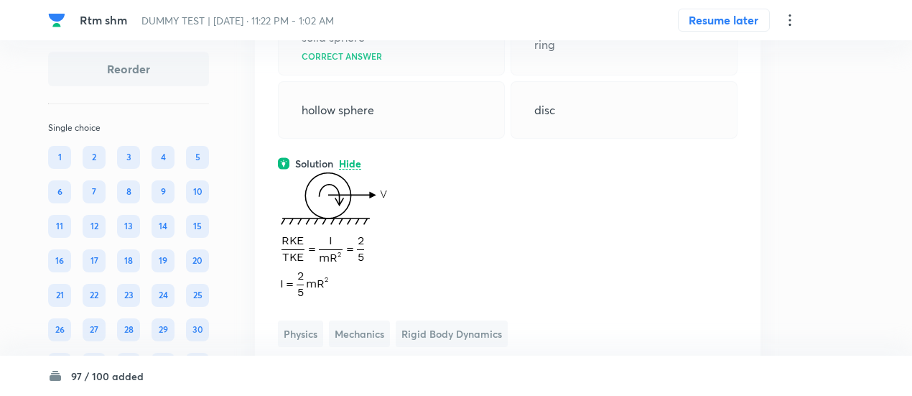
scroll to position [41705, 0]
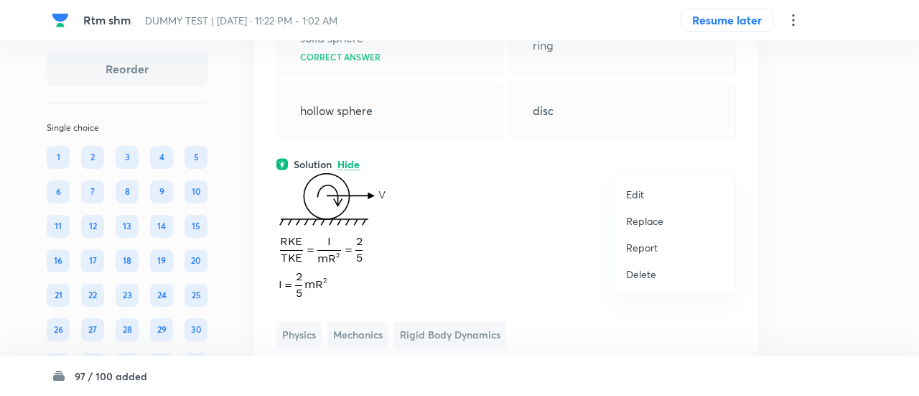
click at [643, 215] on p "Replace" at bounding box center [644, 220] width 37 height 15
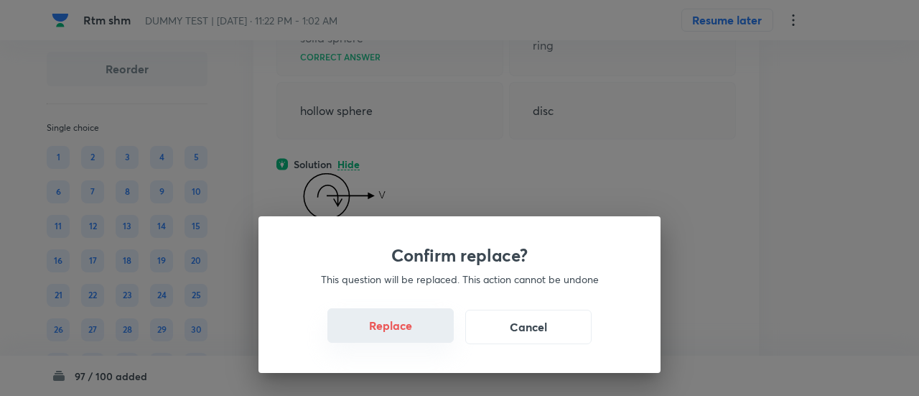
click at [387, 325] on button "Replace" at bounding box center [390, 325] width 126 height 34
click at [391, 328] on button "Replace" at bounding box center [390, 325] width 126 height 34
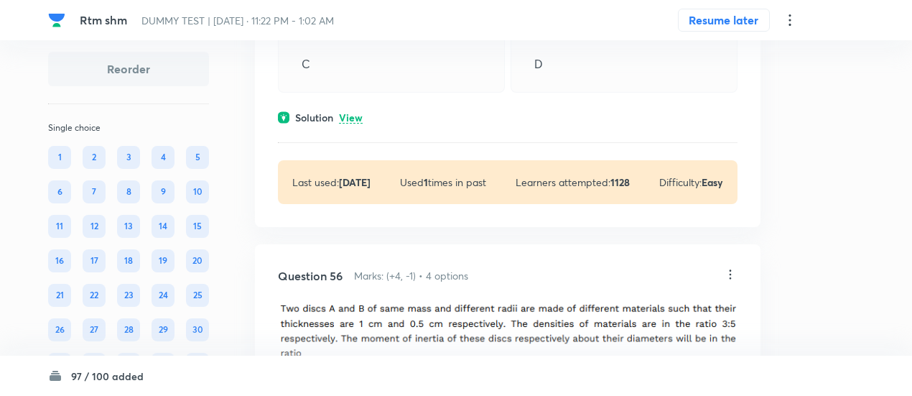
scroll to position [42575, 0]
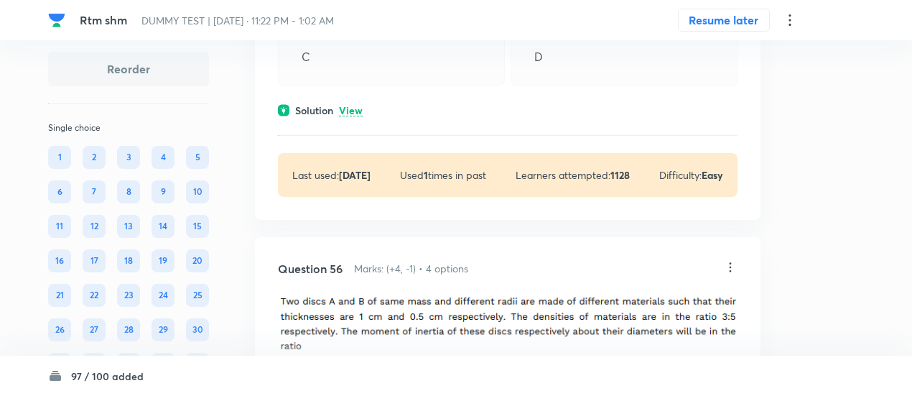
click at [358, 116] on p "View" at bounding box center [351, 111] width 24 height 11
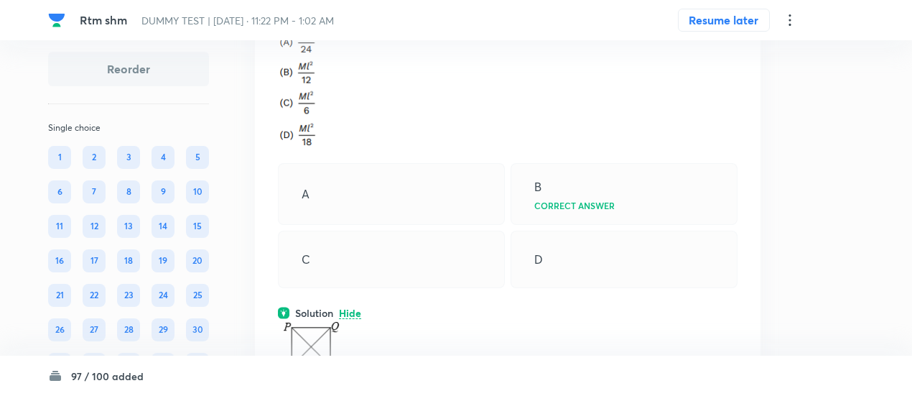
scroll to position [42368, 0]
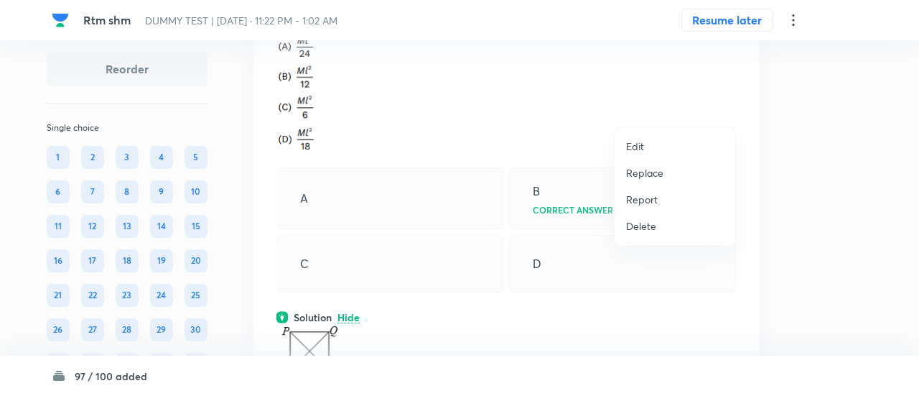
click at [447, 208] on div at bounding box center [459, 198] width 919 height 396
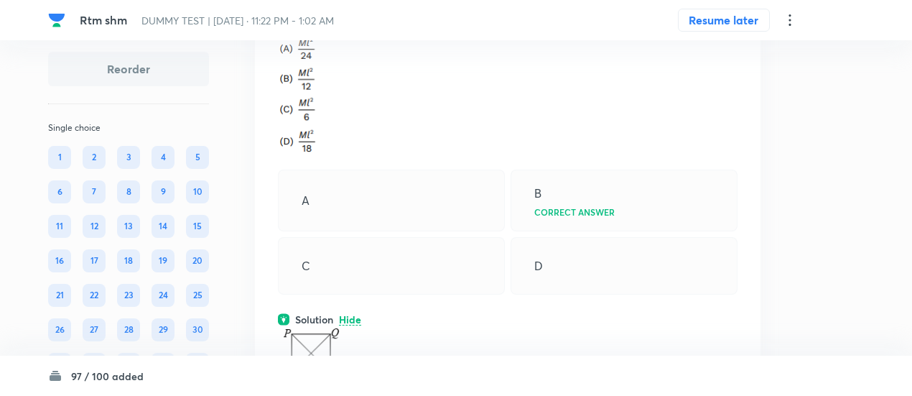
scroll to position [42310, 0]
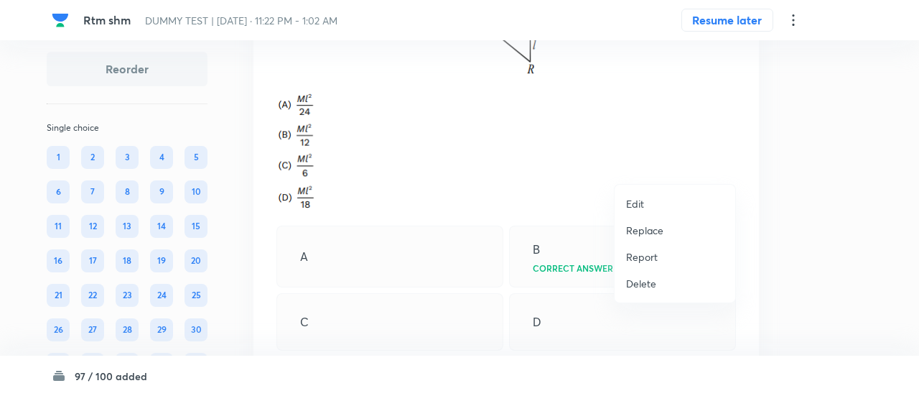
click at [655, 232] on p "Replace" at bounding box center [644, 230] width 37 height 15
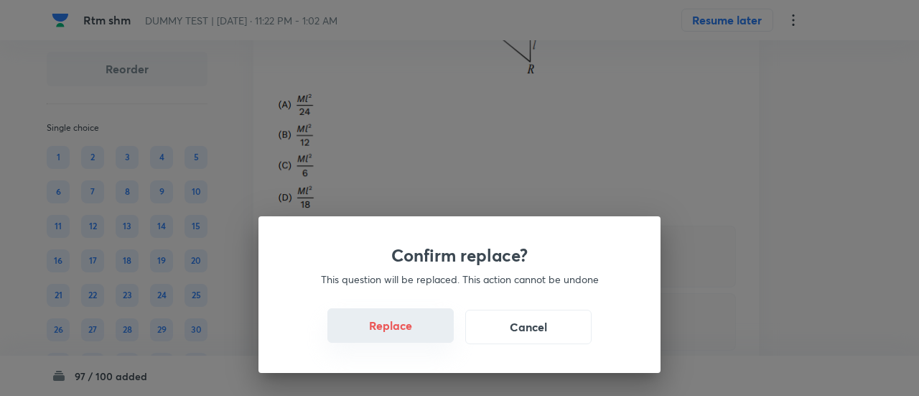
click at [389, 335] on button "Replace" at bounding box center [390, 325] width 126 height 34
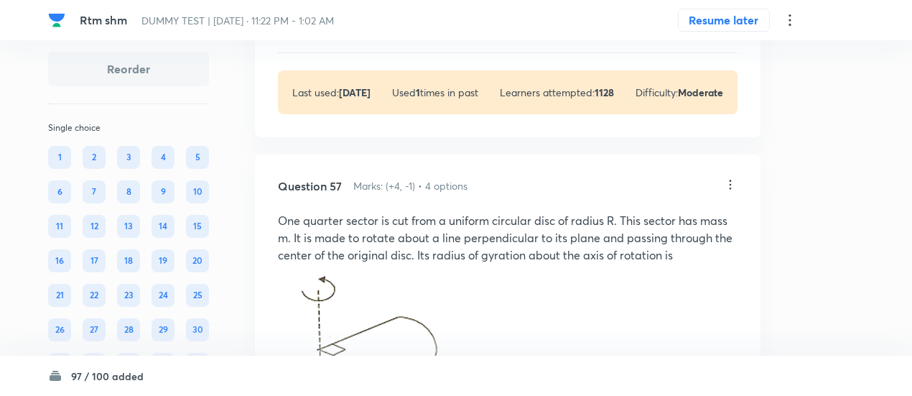
scroll to position [43234, 0]
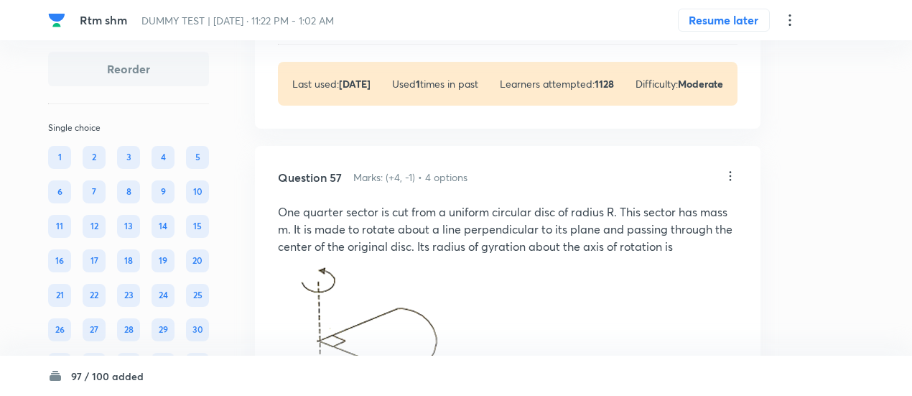
click at [359, 25] on p "View" at bounding box center [351, 19] width 24 height 11
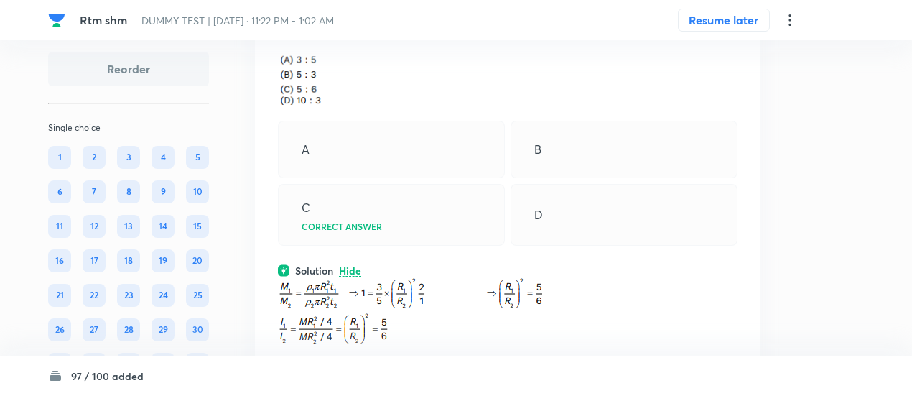
scroll to position [42982, 0]
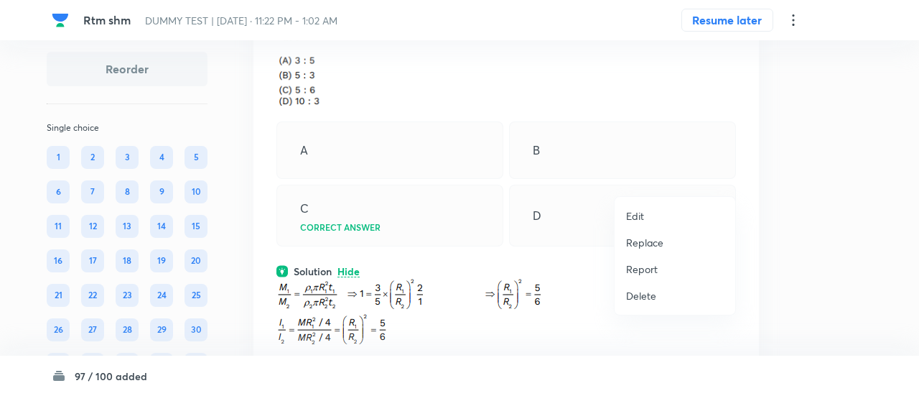
click at [653, 241] on p "Replace" at bounding box center [644, 242] width 37 height 15
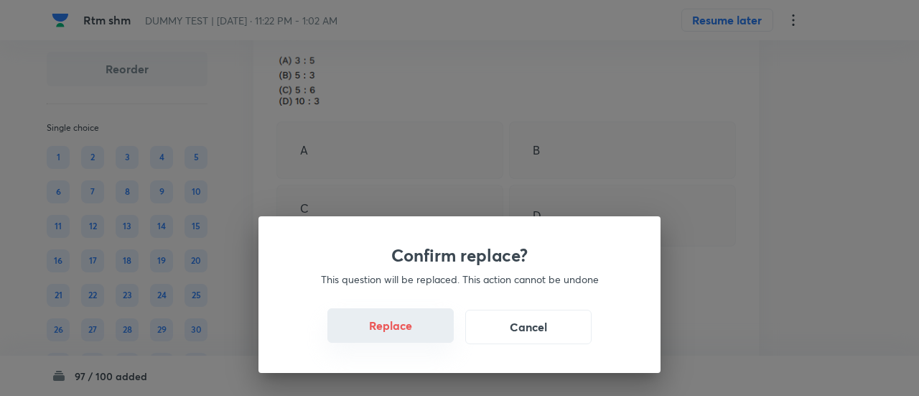
click at [414, 337] on button "Replace" at bounding box center [390, 325] width 126 height 34
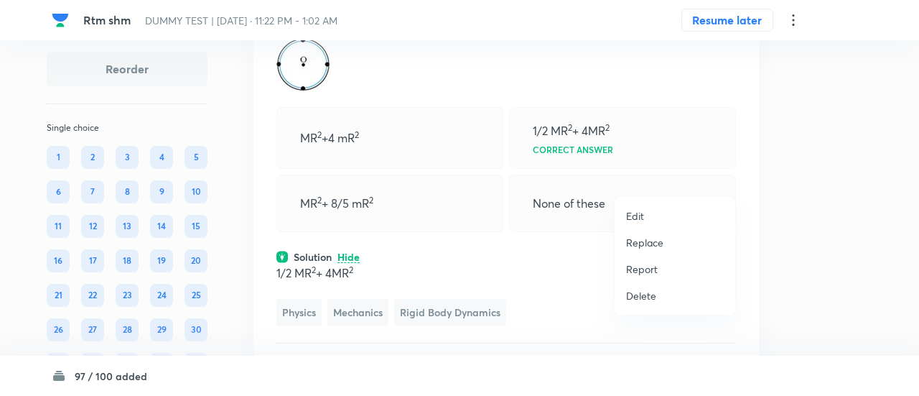
click at [641, 241] on p "Replace" at bounding box center [644, 242] width 37 height 15
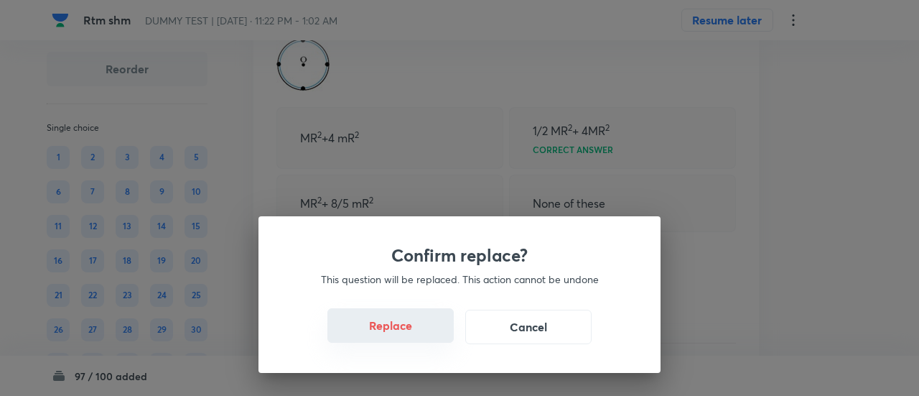
click at [398, 312] on button "Replace" at bounding box center [390, 325] width 126 height 34
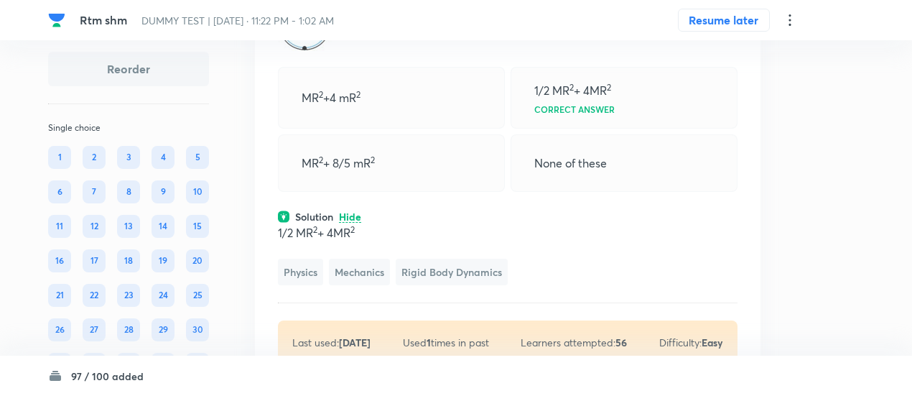
scroll to position [43022, 0]
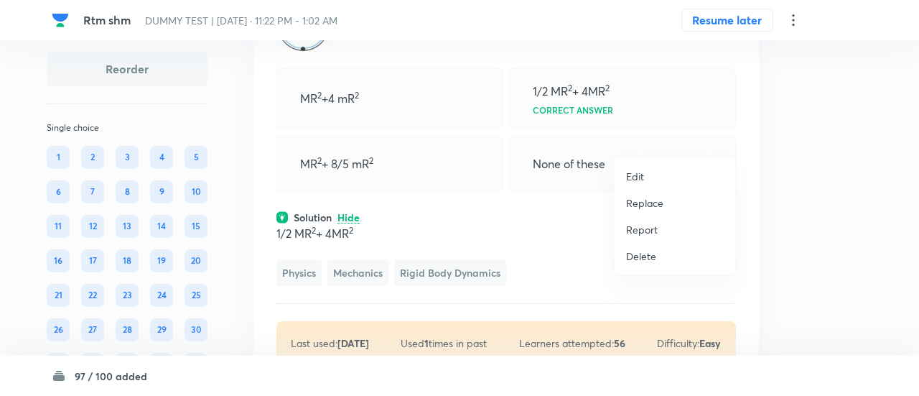
click at [652, 203] on p "Replace" at bounding box center [644, 202] width 37 height 15
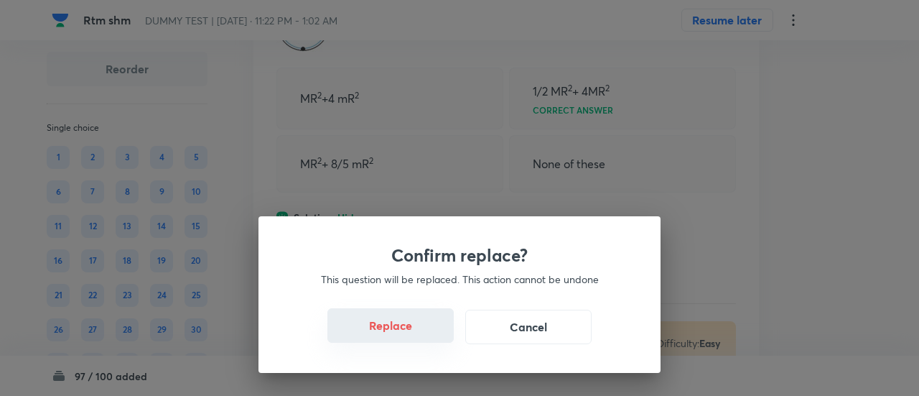
click at [402, 321] on button "Replace" at bounding box center [390, 325] width 126 height 34
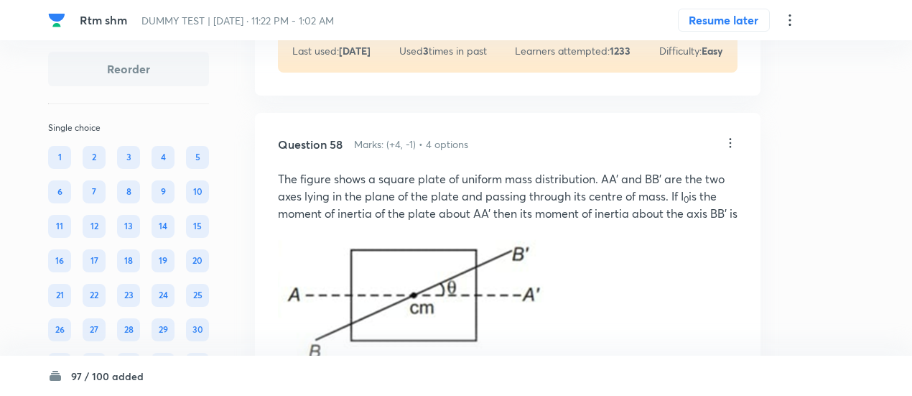
scroll to position [43876, 0]
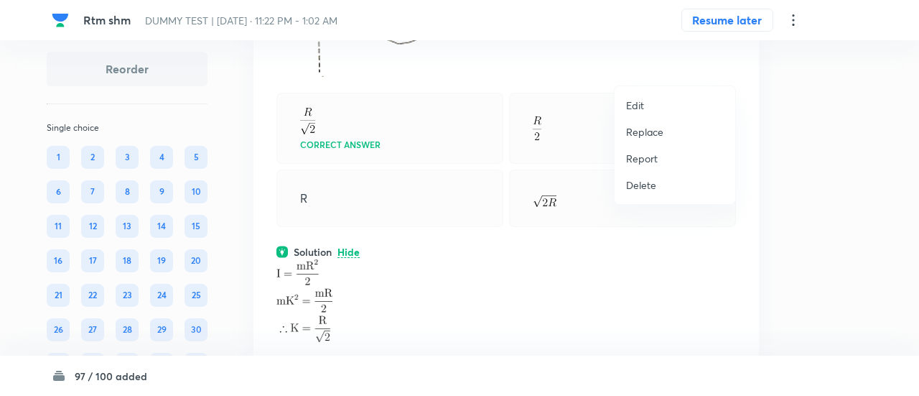
click at [630, 134] on p "Replace" at bounding box center [644, 131] width 37 height 15
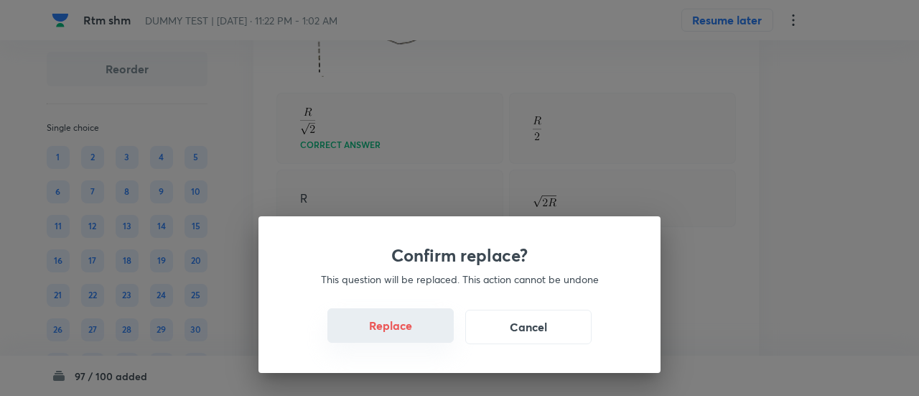
click at [396, 331] on button "Replace" at bounding box center [390, 325] width 126 height 34
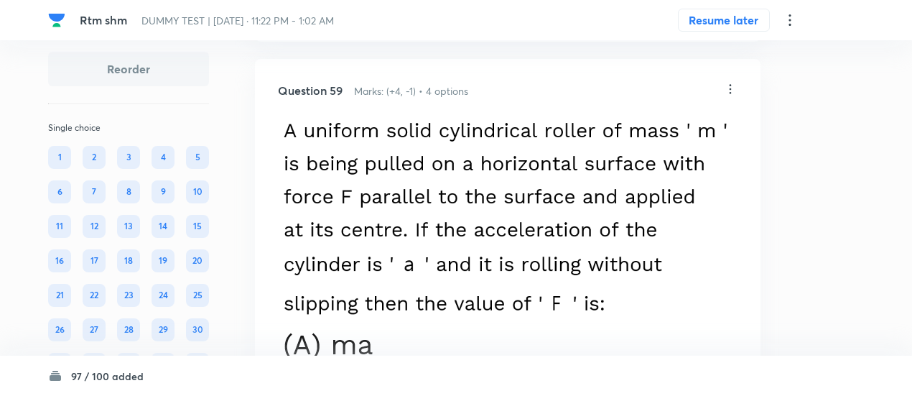
scroll to position [44590, 0]
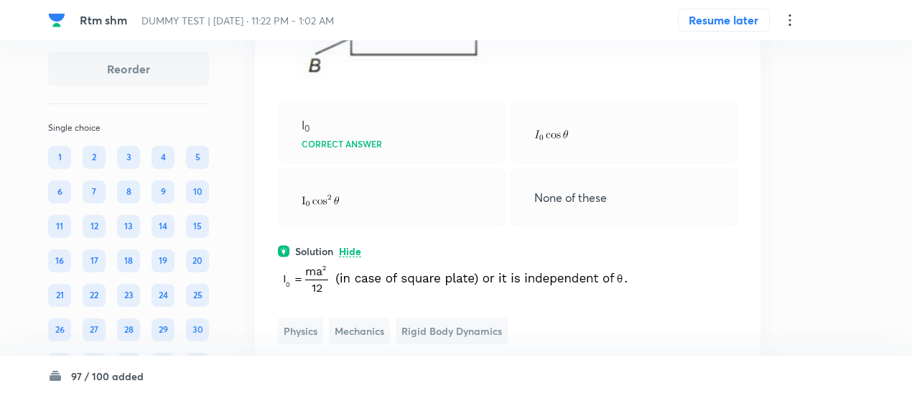
scroll to position [44266, 0]
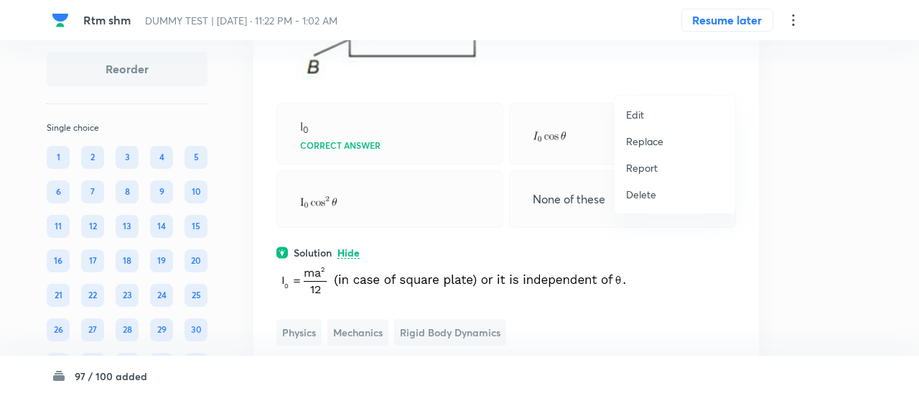
click at [655, 139] on p "Replace" at bounding box center [644, 141] width 37 height 15
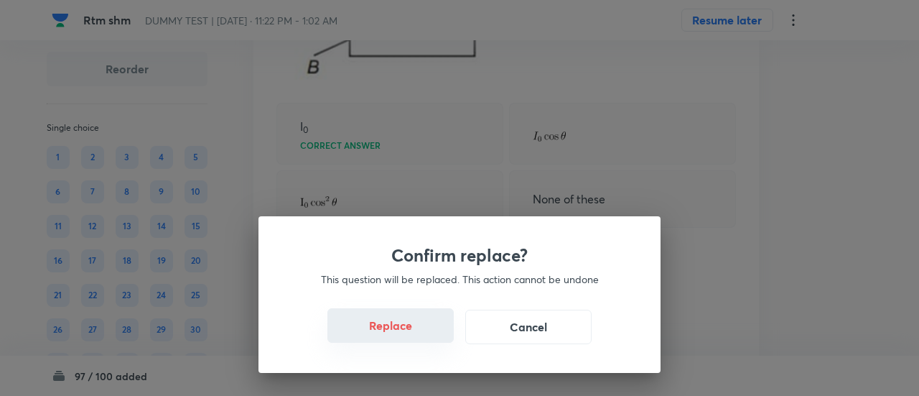
click at [411, 339] on button "Replace" at bounding box center [390, 325] width 126 height 34
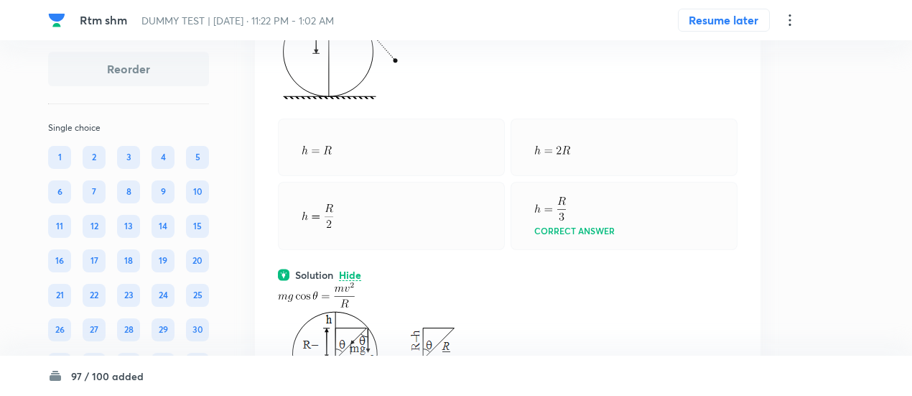
scroll to position [44181, 0]
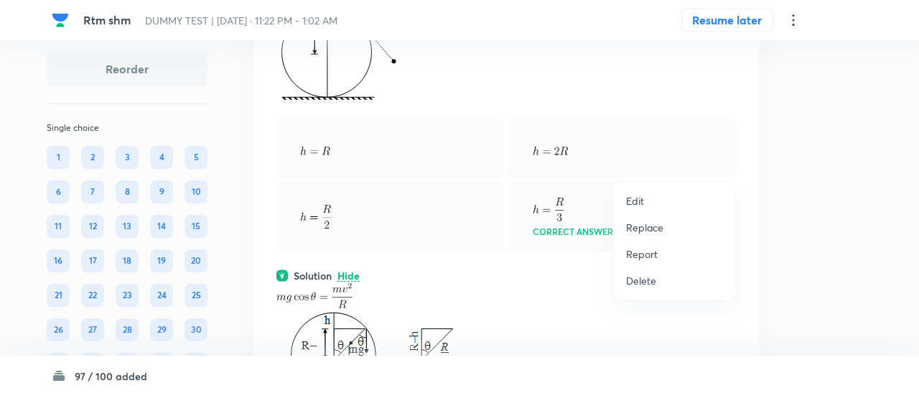
click at [643, 233] on p "Replace" at bounding box center [644, 227] width 37 height 15
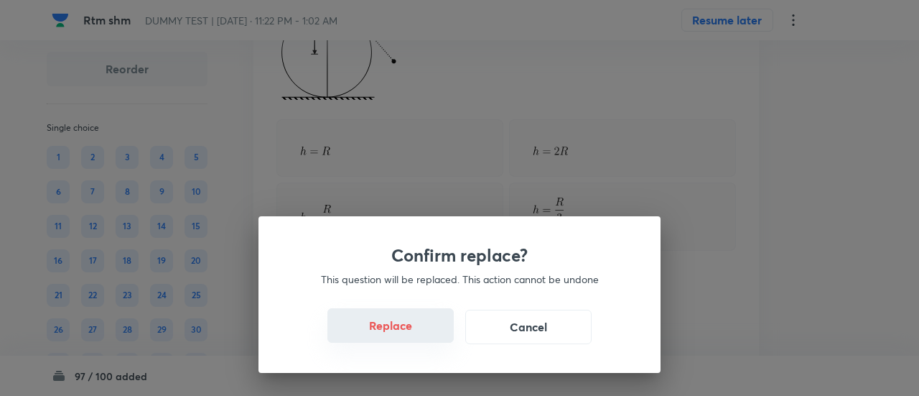
click at [401, 331] on button "Replace" at bounding box center [390, 325] width 126 height 34
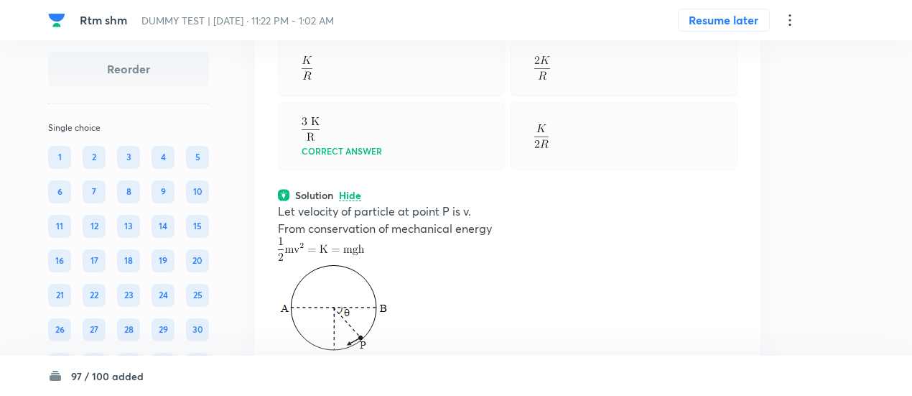
scroll to position [44277, 0]
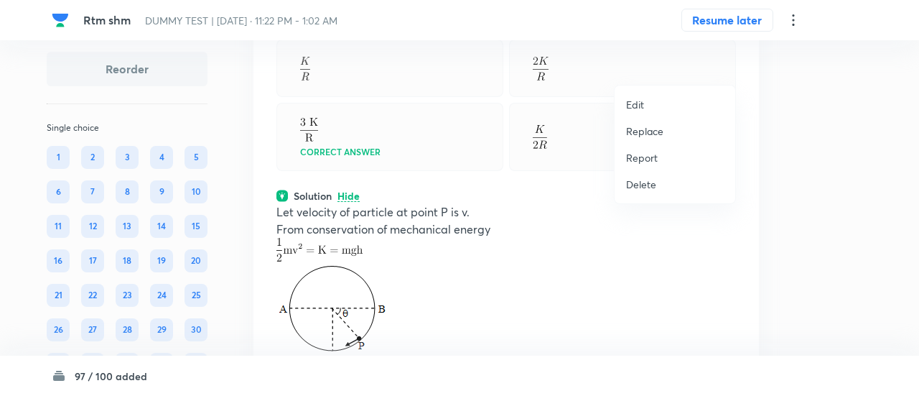
click at [661, 136] on p "Replace" at bounding box center [644, 131] width 37 height 15
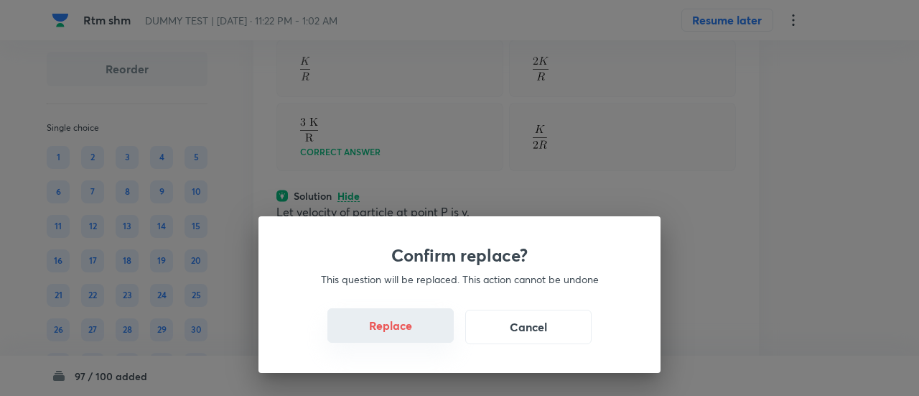
click at [406, 337] on button "Replace" at bounding box center [390, 325] width 126 height 34
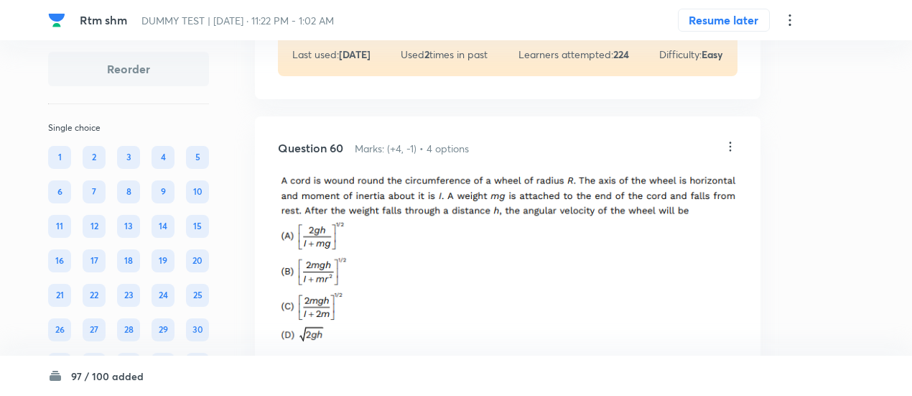
scroll to position [45589, 0]
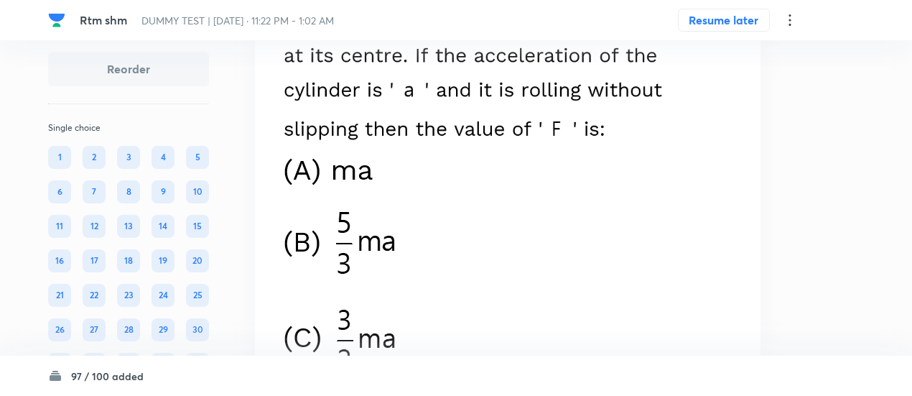
scroll to position [44963, 0]
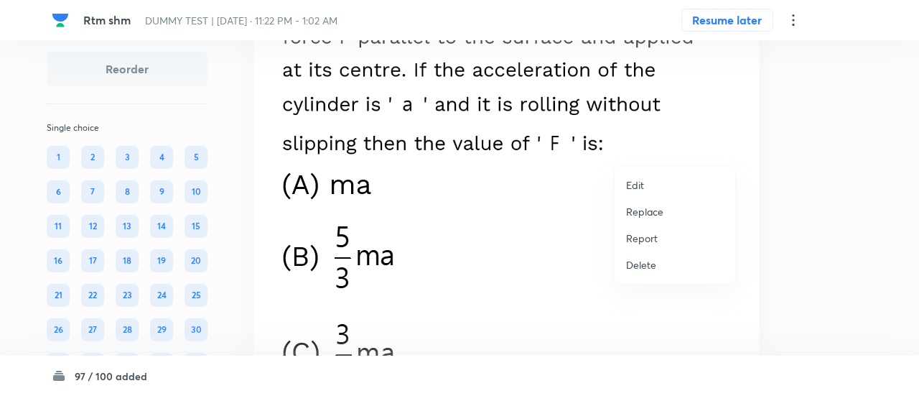
click at [655, 208] on p "Replace" at bounding box center [644, 211] width 37 height 15
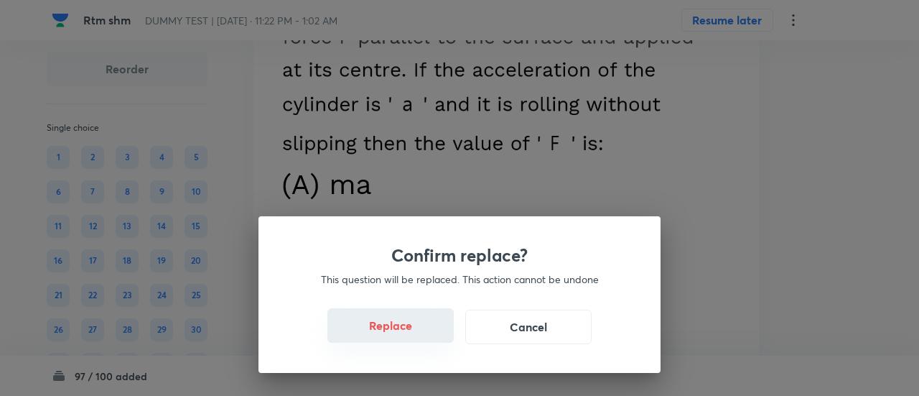
click at [406, 335] on button "Replace" at bounding box center [390, 325] width 126 height 34
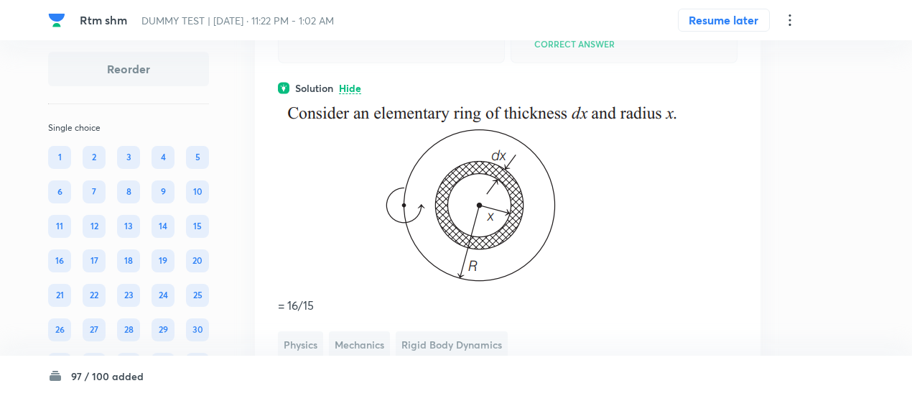
scroll to position [45060, 0]
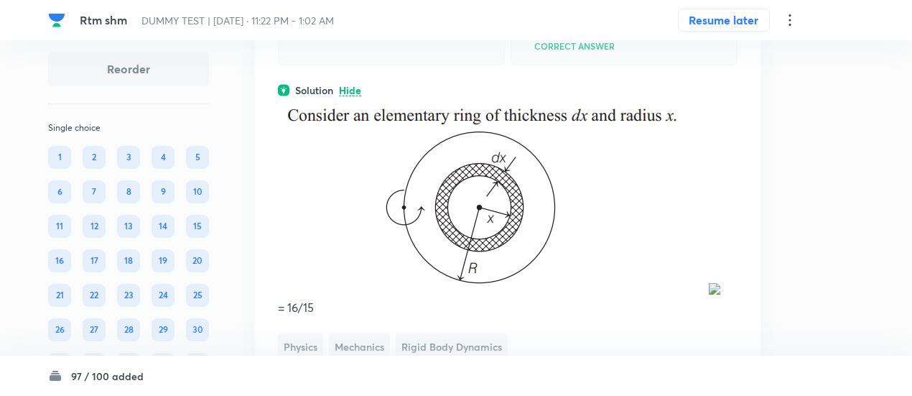
copy p "A thin circular plate of mass M and radius R has its density varying as ρ = ρ (…"
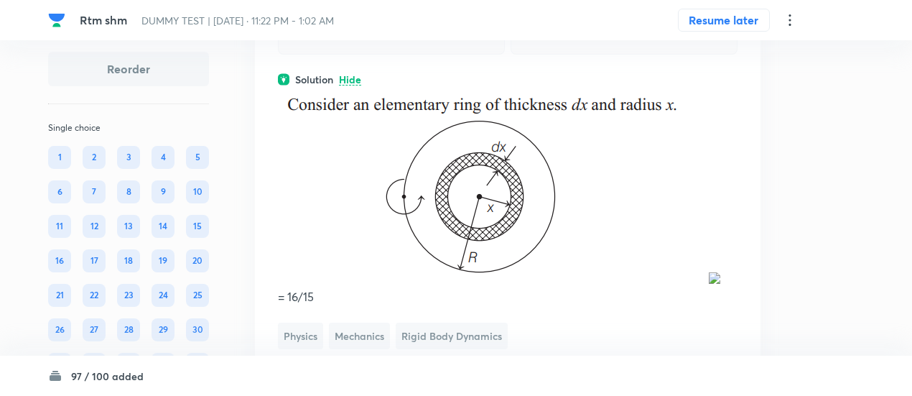
scroll to position [45043, 0]
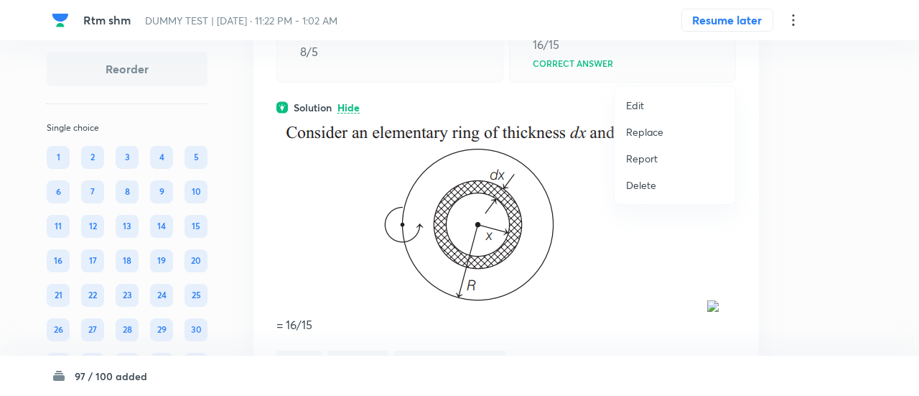
click at [646, 106] on li "Edit" at bounding box center [675, 105] width 121 height 27
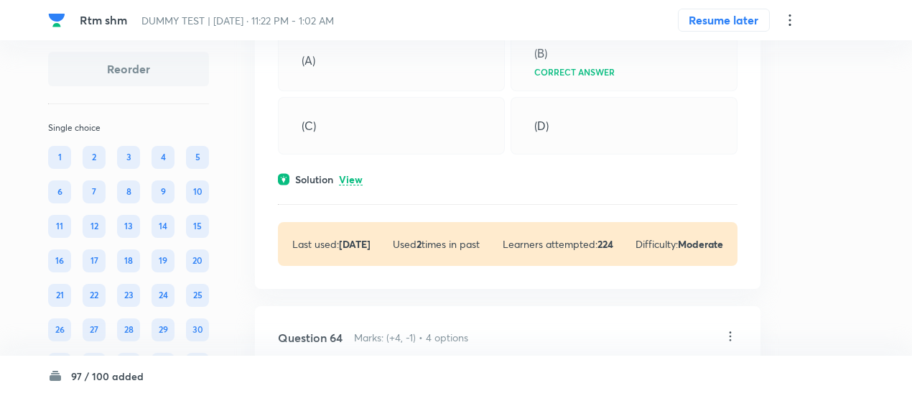
scroll to position [0, 0]
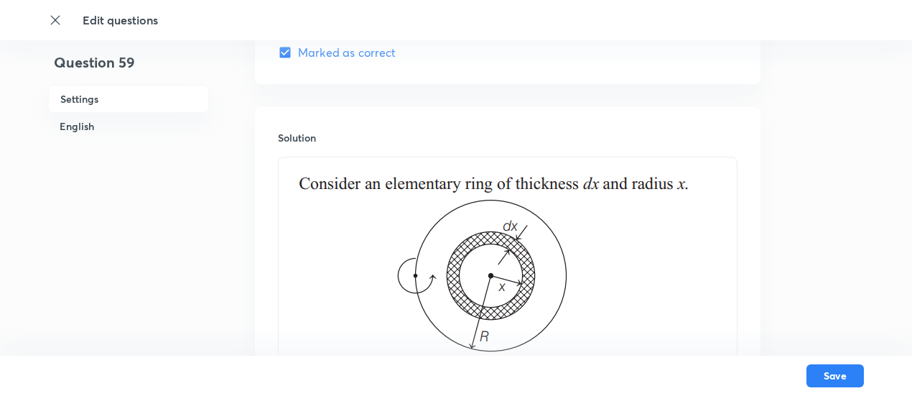
scroll to position [1719, 0]
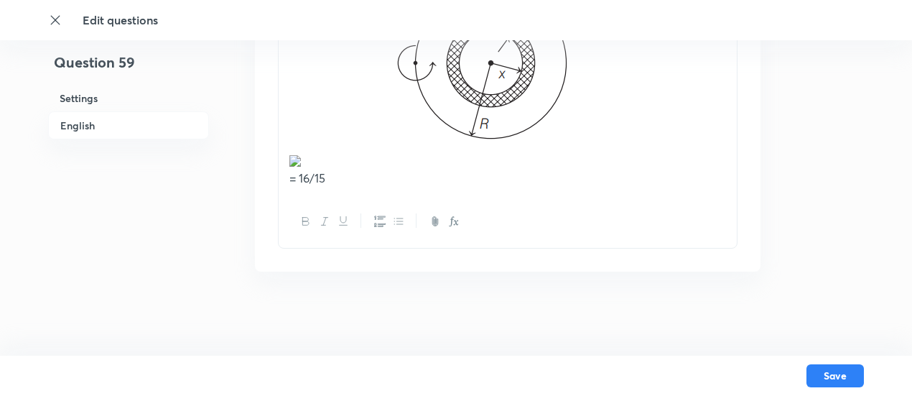
click at [432, 163] on p at bounding box center [507, 61] width 437 height 217
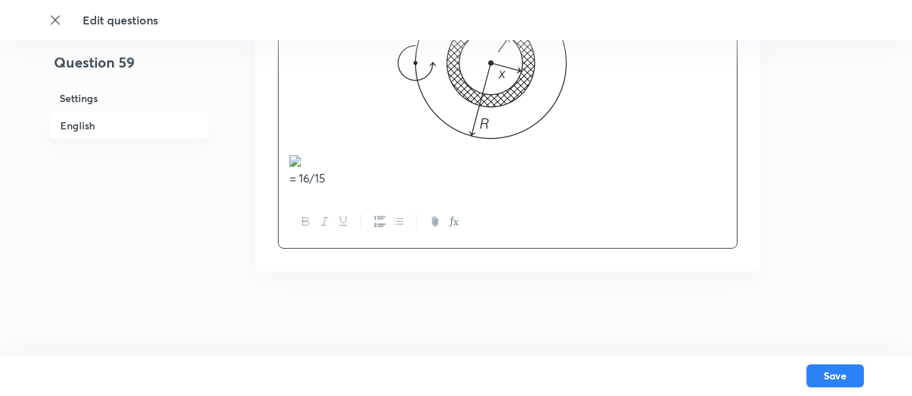
click at [432, 172] on p "= 16/15" at bounding box center [507, 178] width 437 height 17
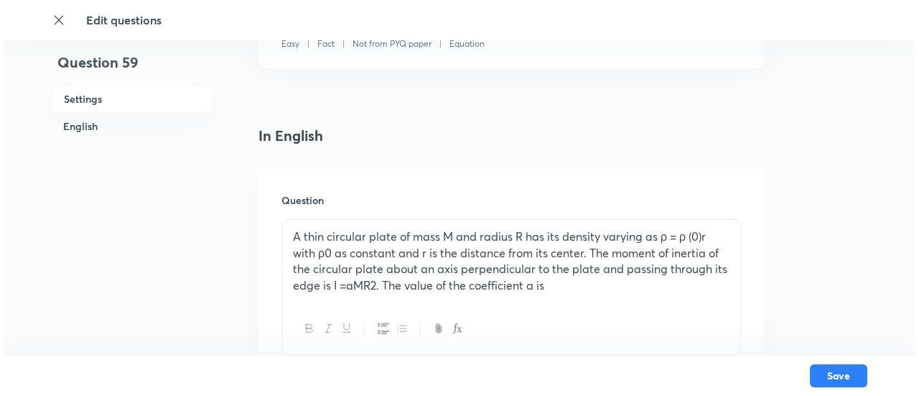
scroll to position [297, 0]
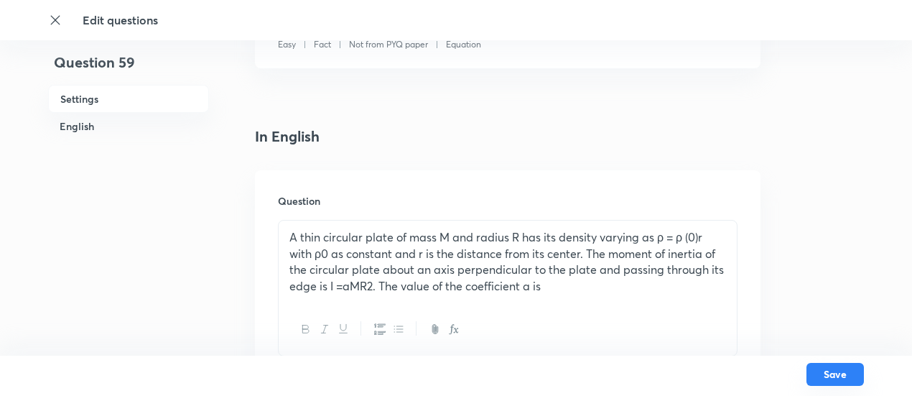
click at [823, 368] on button "Save" at bounding box center [834, 374] width 57 height 23
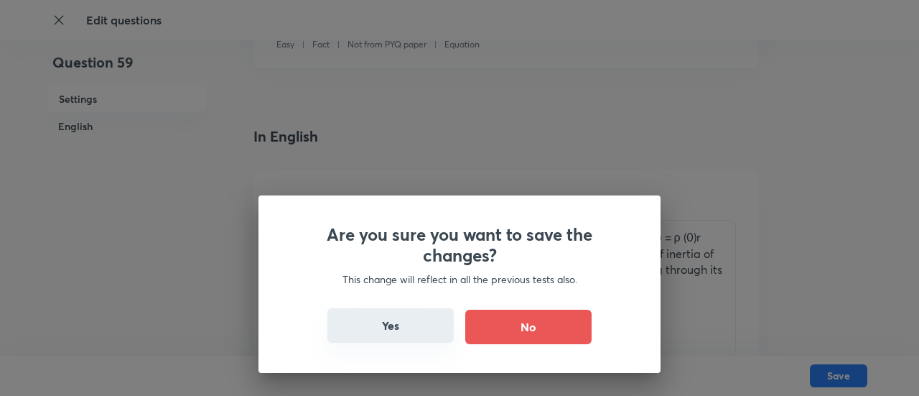
click at [405, 329] on button "Yes" at bounding box center [390, 325] width 126 height 34
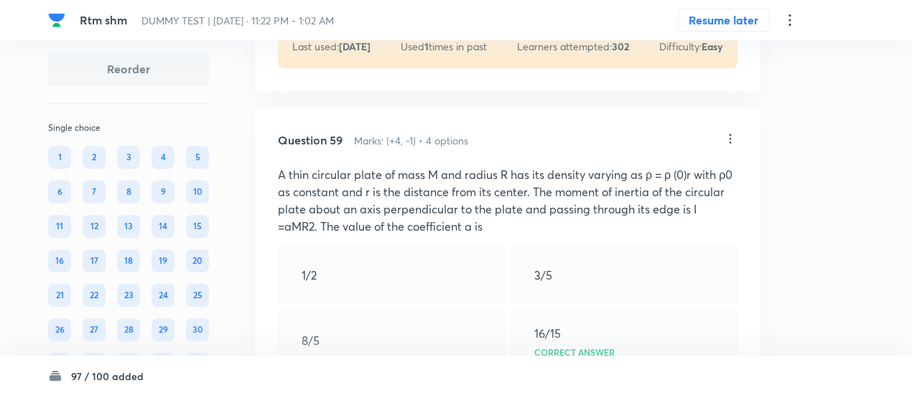
scroll to position [29585, 0]
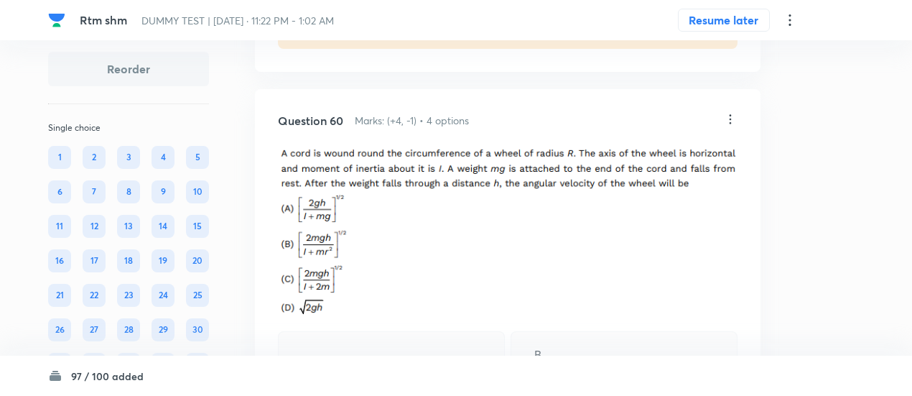
scroll to position [30269, 0]
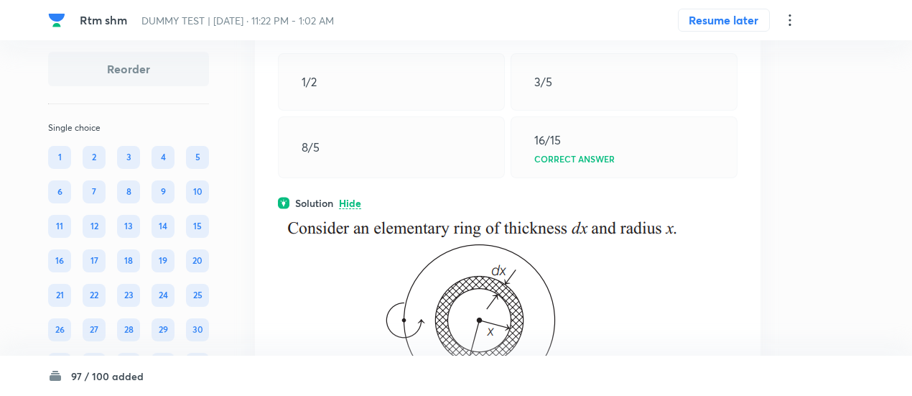
scroll to position [30019, 0]
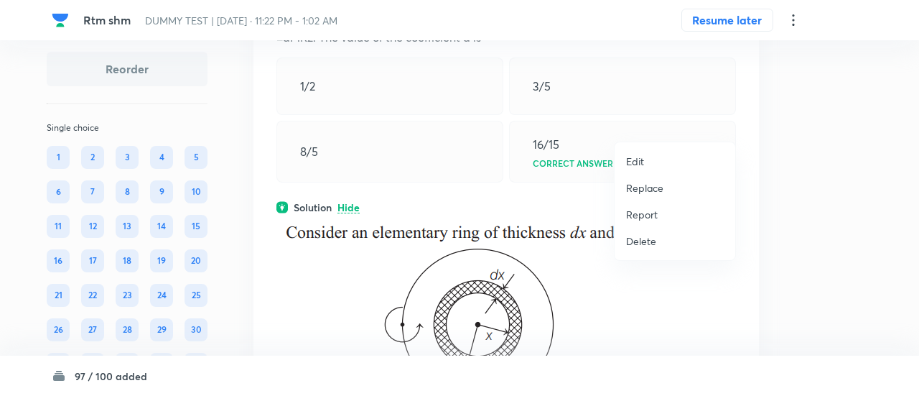
click at [656, 185] on p "Replace" at bounding box center [644, 187] width 37 height 15
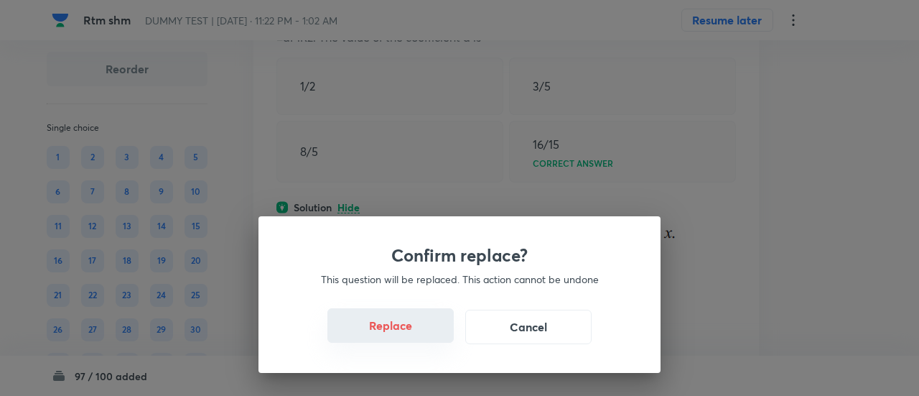
click at [401, 335] on button "Replace" at bounding box center [390, 325] width 126 height 34
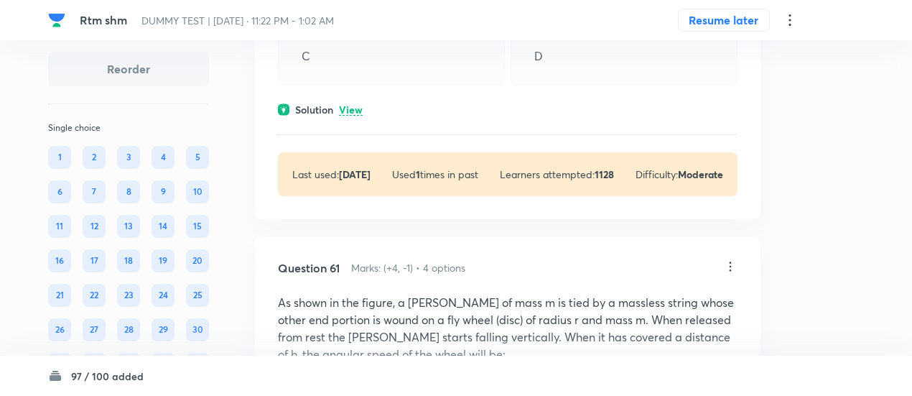
scroll to position [30944, 0]
click at [345, 114] on p "View" at bounding box center [351, 108] width 24 height 11
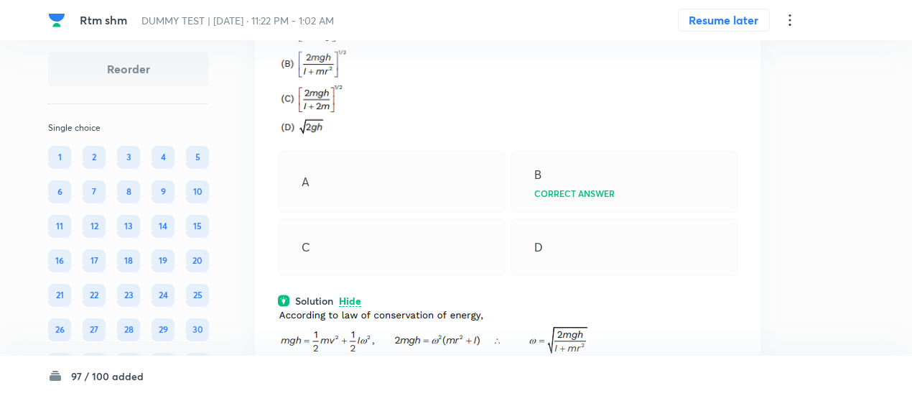
scroll to position [30743, 0]
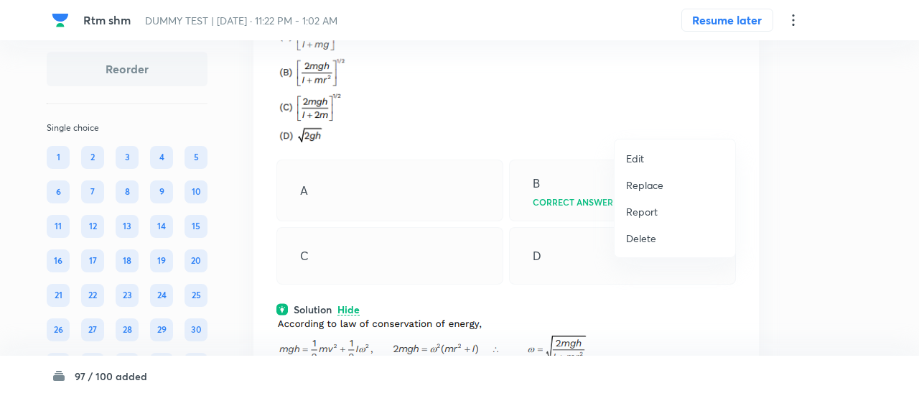
click at [644, 185] on p "Replace" at bounding box center [644, 184] width 37 height 15
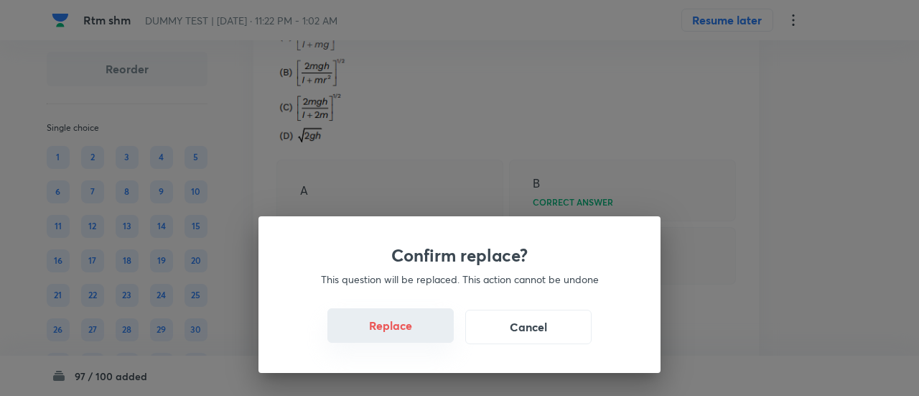
click at [400, 337] on button "Replace" at bounding box center [390, 325] width 126 height 34
click at [400, 337] on button "Replace" at bounding box center [390, 327] width 126 height 34
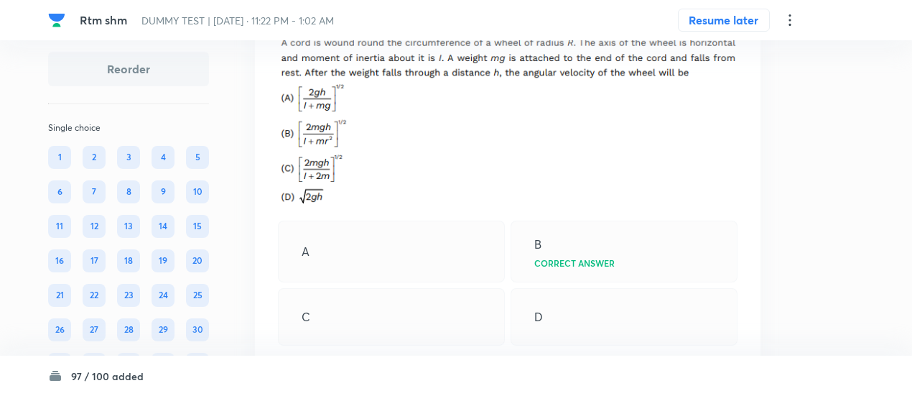
scroll to position [30680, 0]
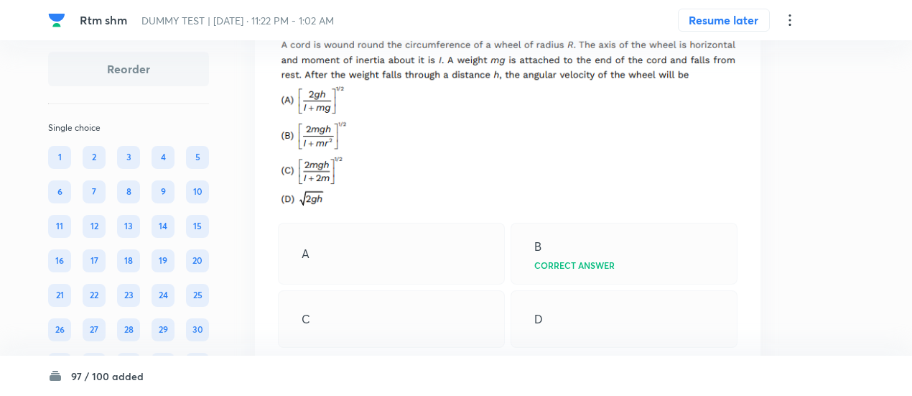
click at [735, 18] on icon at bounding box center [730, 11] width 14 height 14
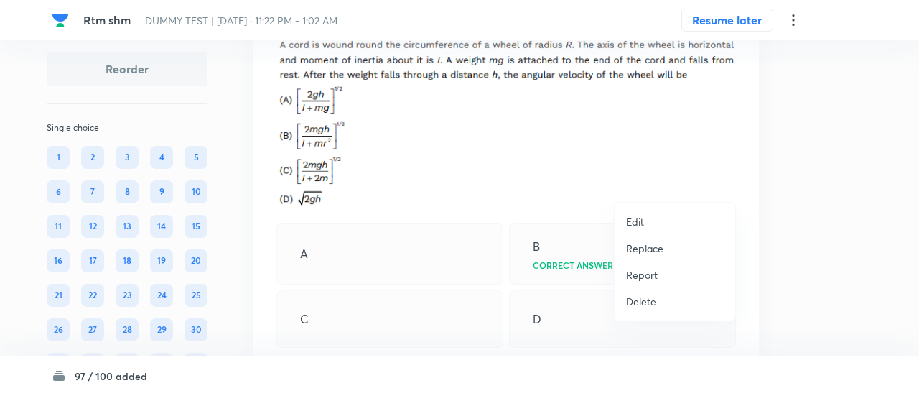
click at [658, 241] on p "Replace" at bounding box center [644, 248] width 37 height 15
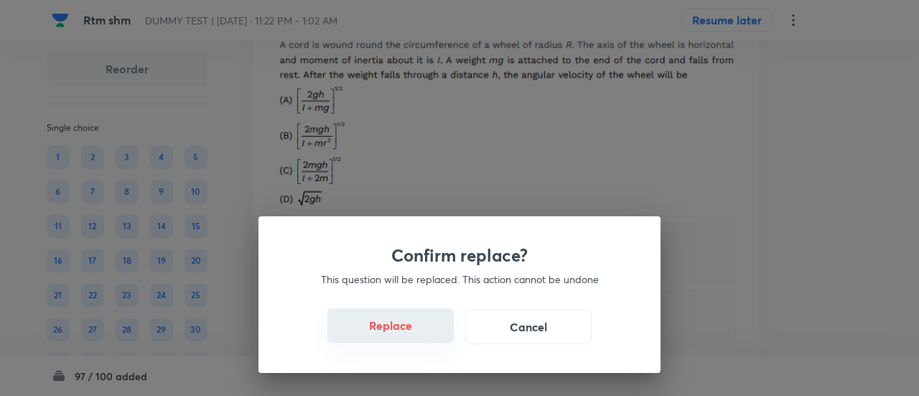
click at [405, 331] on button "Replace" at bounding box center [390, 325] width 126 height 34
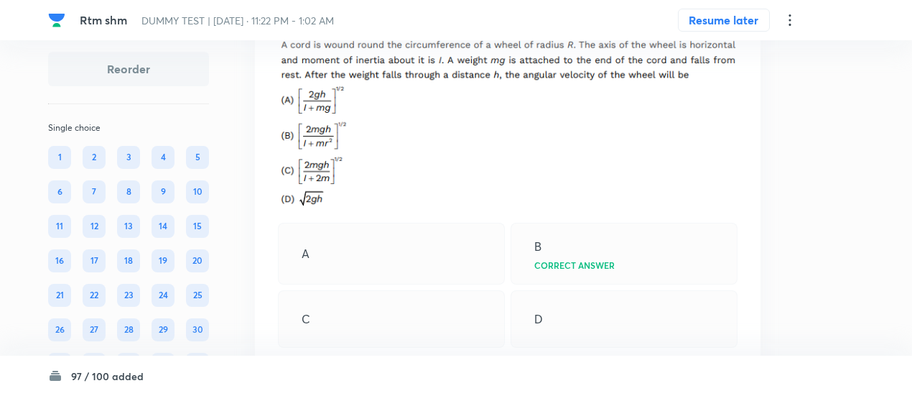
click at [728, 18] on icon at bounding box center [730, 11] width 14 height 14
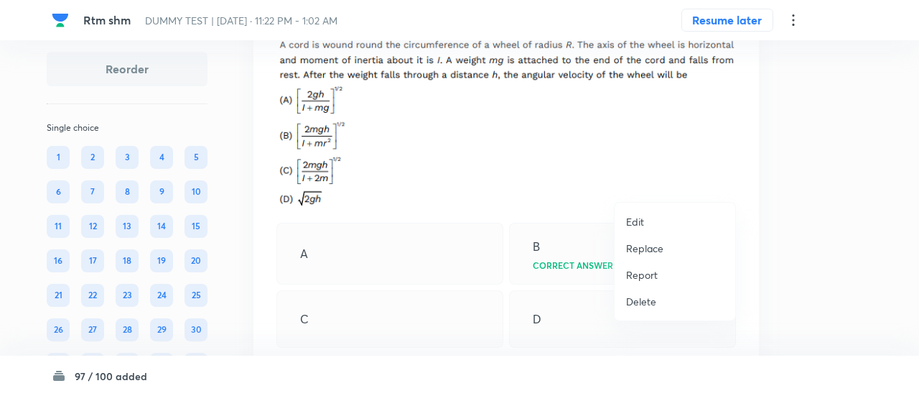
click at [652, 247] on p "Replace" at bounding box center [644, 248] width 37 height 15
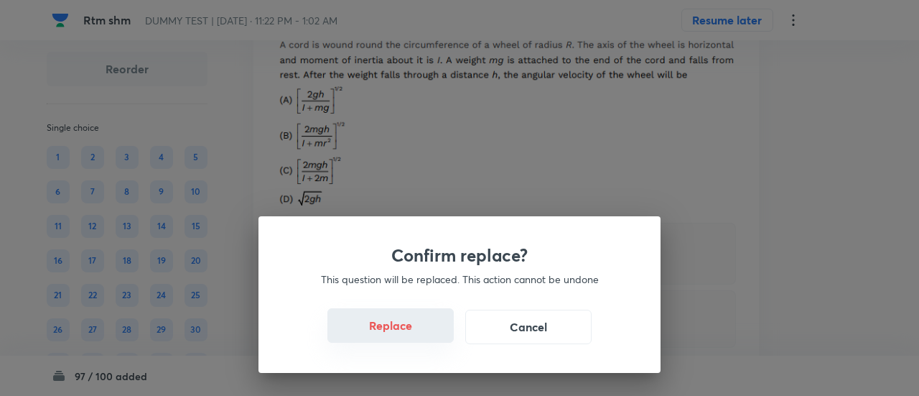
click at [404, 327] on button "Replace" at bounding box center [390, 325] width 126 height 34
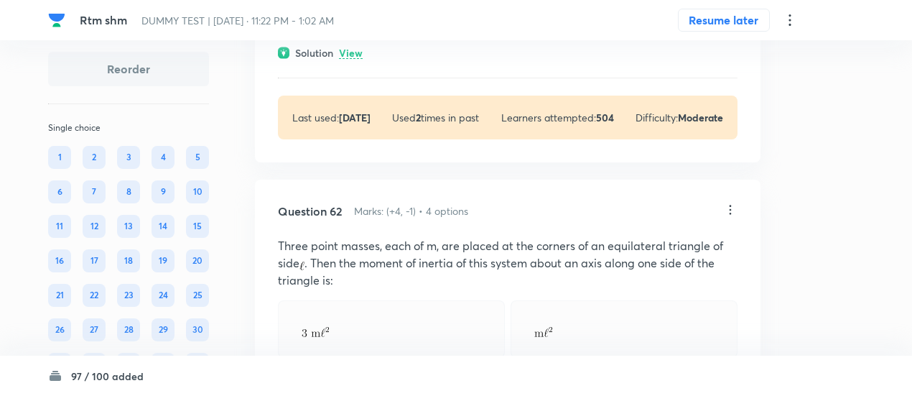
scroll to position [31664, 0]
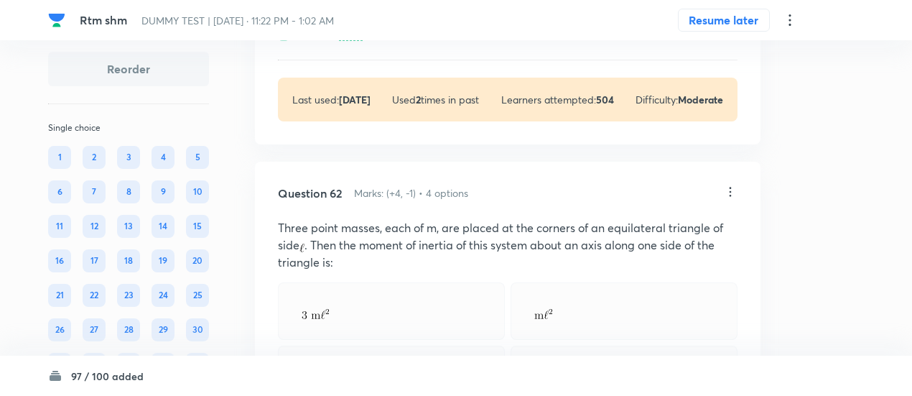
click at [360, 41] on p "View" at bounding box center [351, 35] width 24 height 11
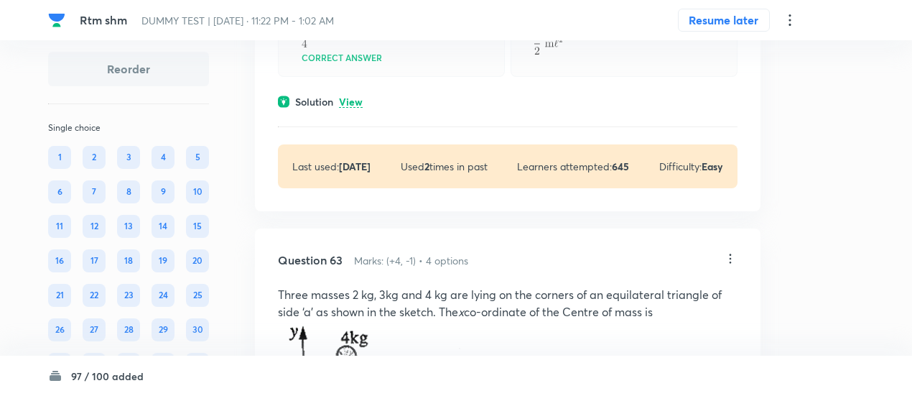
scroll to position [32243, 0]
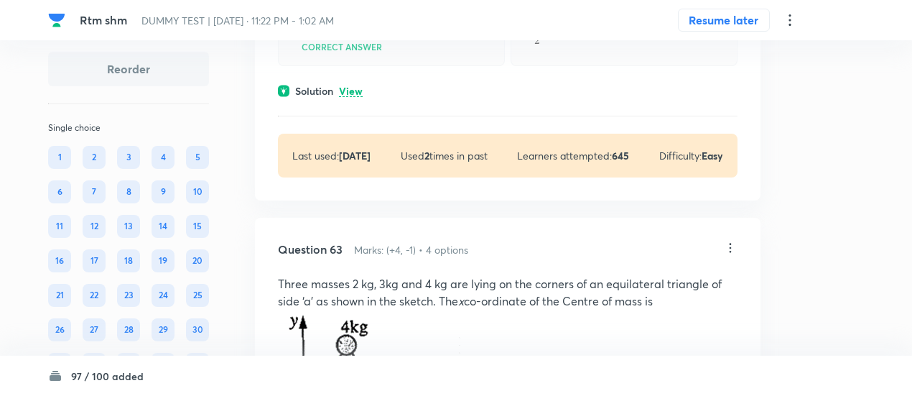
click at [355, 97] on p "View" at bounding box center [351, 91] width 24 height 11
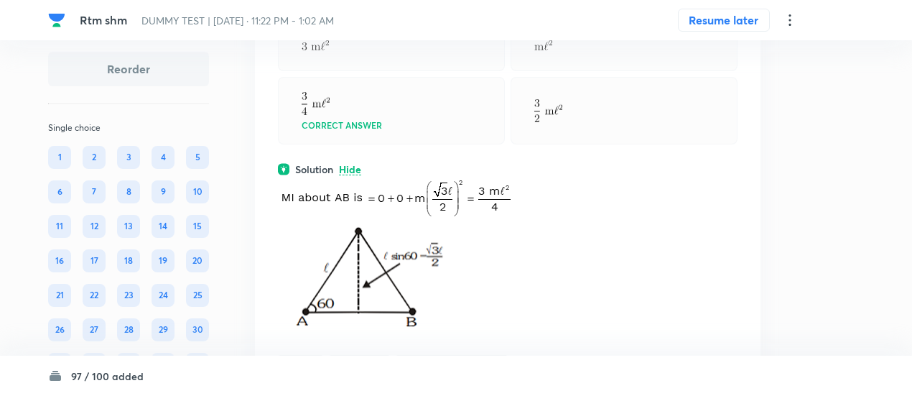
scroll to position [32164, 0]
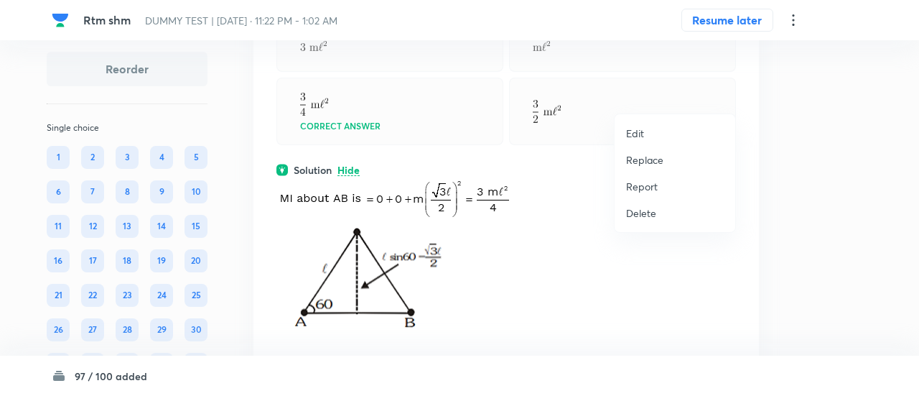
click at [643, 164] on p "Replace" at bounding box center [644, 159] width 37 height 15
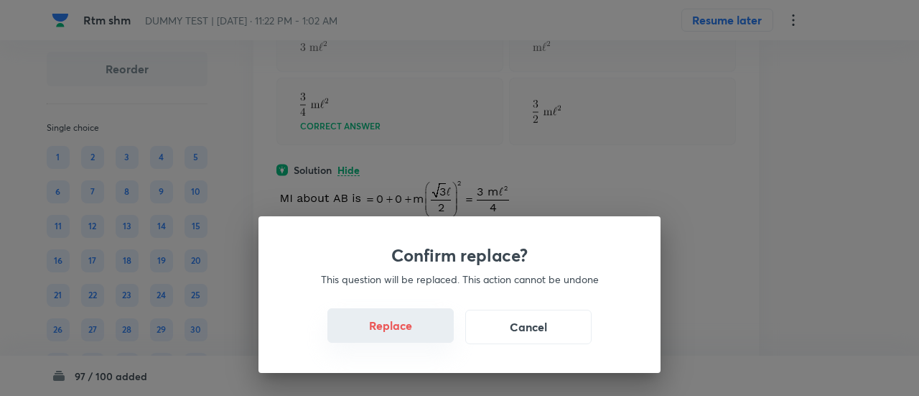
click at [412, 330] on button "Replace" at bounding box center [390, 325] width 126 height 34
click at [401, 330] on button "Replace" at bounding box center [390, 325] width 126 height 34
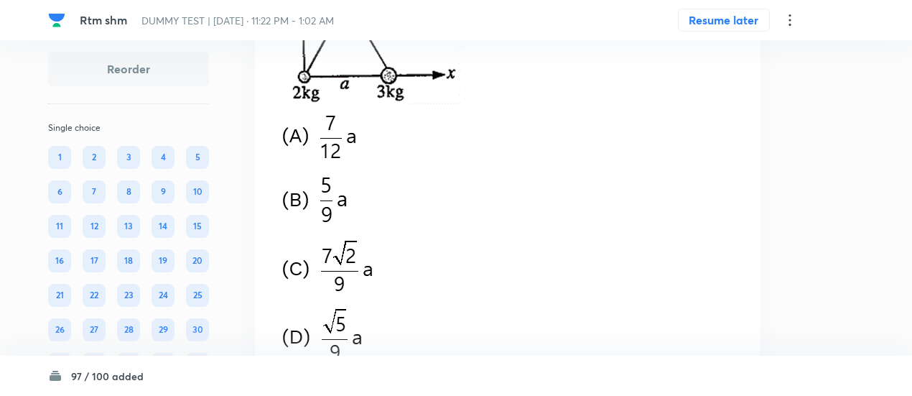
scroll to position [32911, 0]
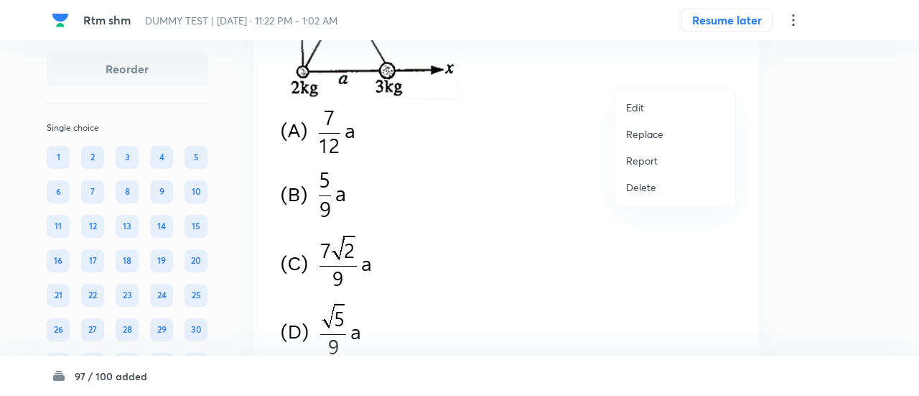
click at [636, 136] on p "Replace" at bounding box center [644, 133] width 37 height 15
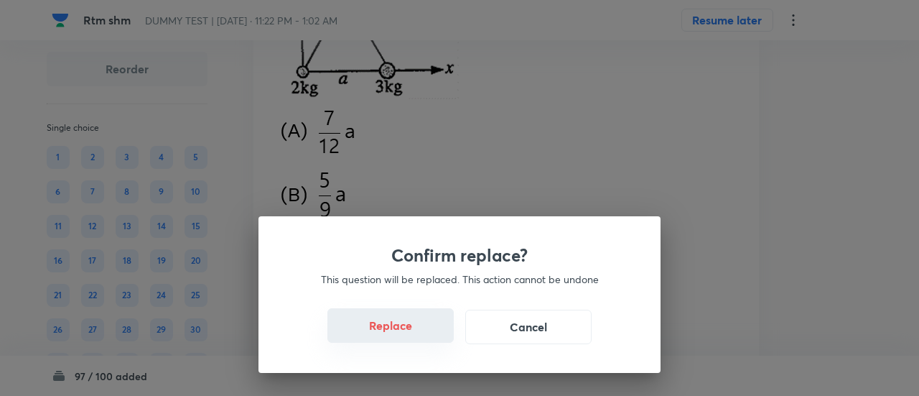
click at [402, 338] on button "Replace" at bounding box center [390, 325] width 126 height 34
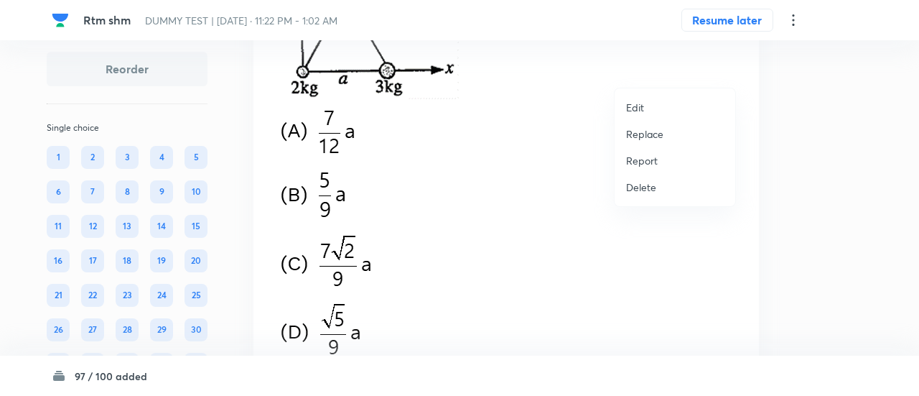
click at [643, 131] on p "Replace" at bounding box center [644, 133] width 37 height 15
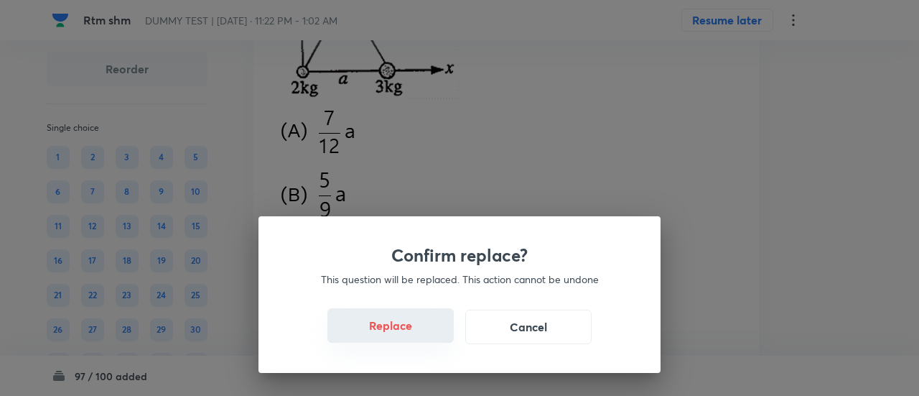
click at [402, 336] on button "Replace" at bounding box center [390, 325] width 126 height 34
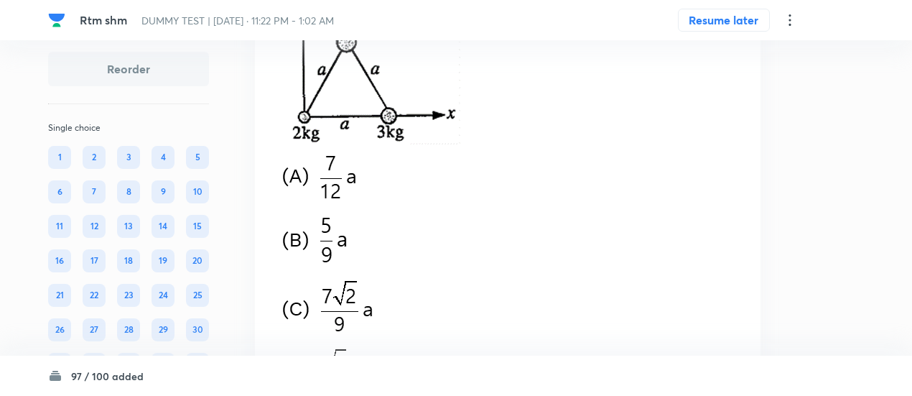
scroll to position [32865, 0]
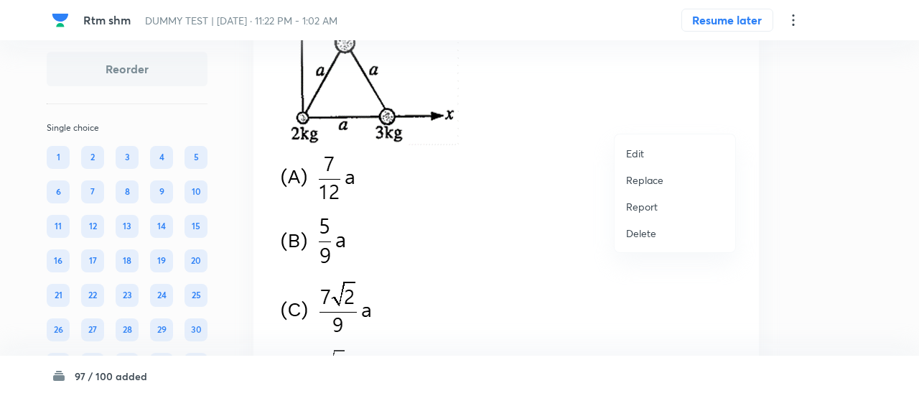
click at [636, 183] on p "Replace" at bounding box center [644, 179] width 37 height 15
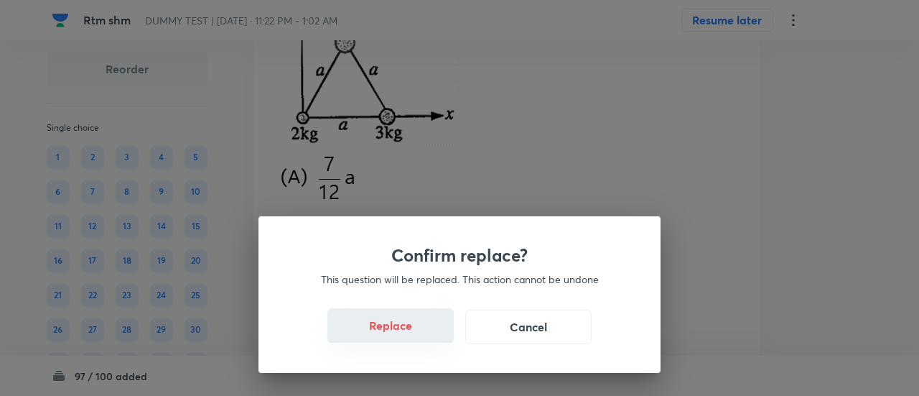
click at [402, 339] on button "Replace" at bounding box center [390, 325] width 126 height 34
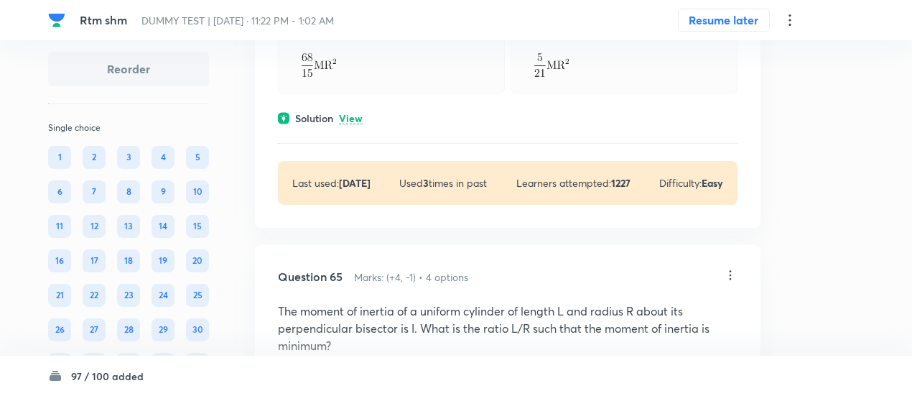
scroll to position [33821, 0]
click at [352, 124] on p "View" at bounding box center [351, 118] width 24 height 11
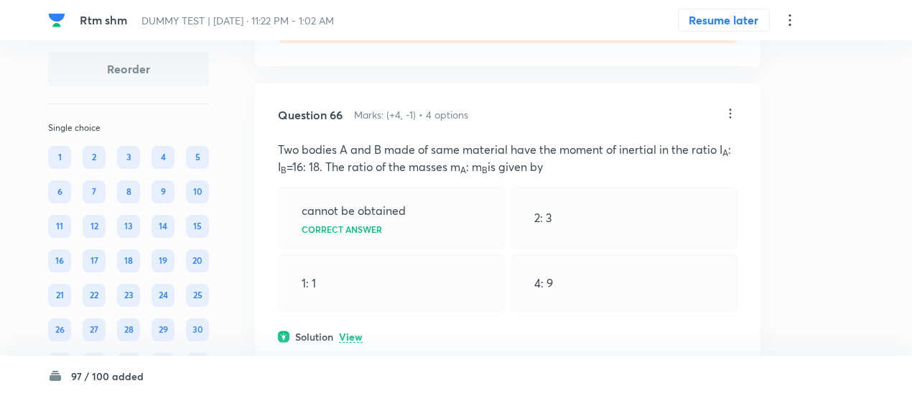
scroll to position [34664, 0]
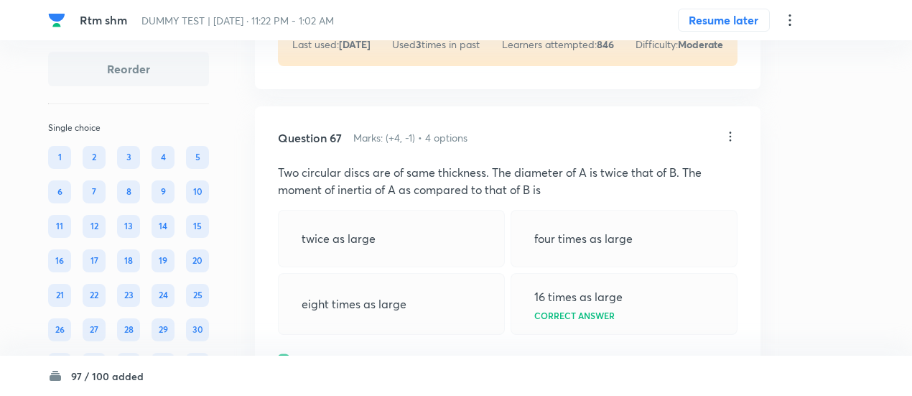
scroll to position [35532, 0]
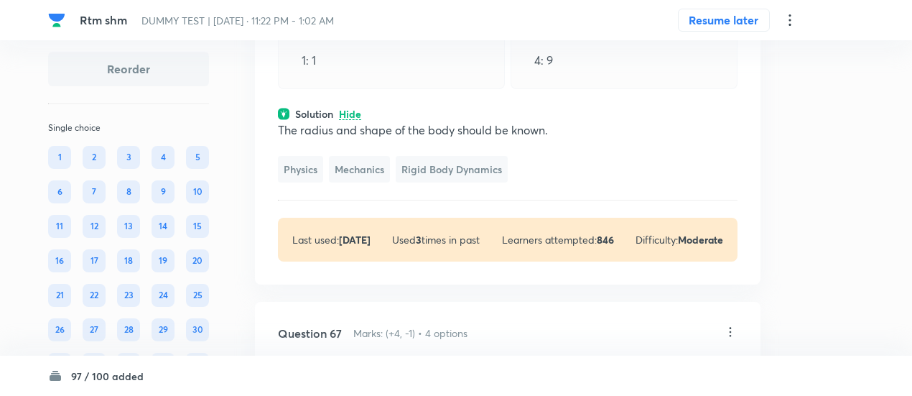
scroll to position [35387, 0]
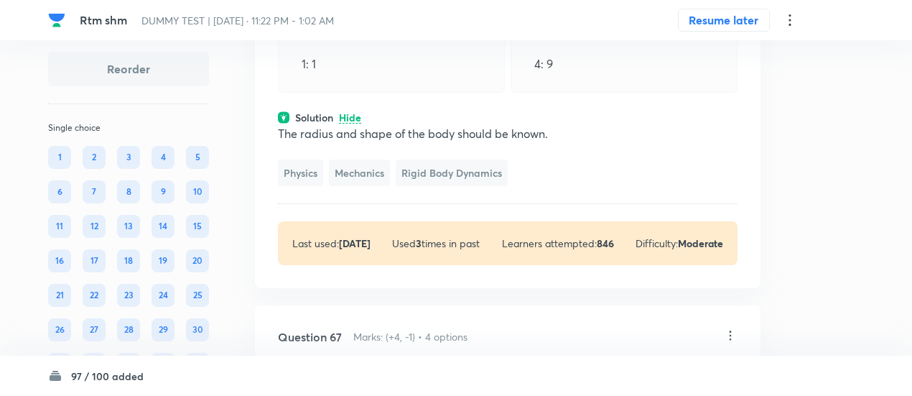
click at [740, 86] on div "Question 66 Marks: (+4, -1) • 4 options Two bodies A and B made of same materia…" at bounding box center [508, 76] width 506 height 424
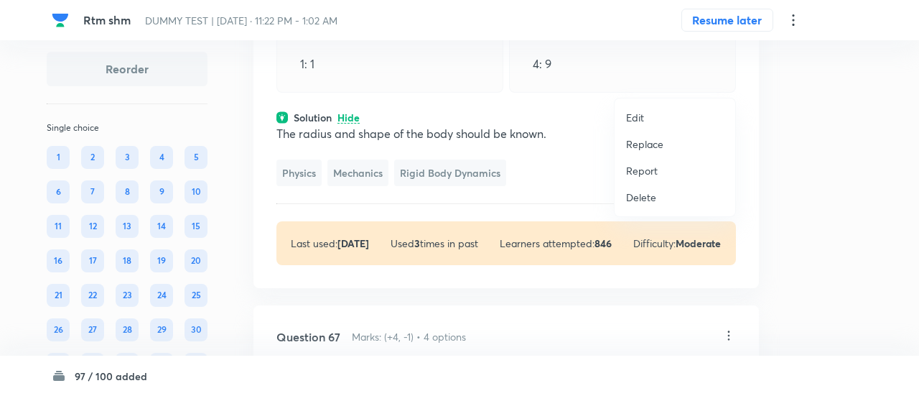
click at [641, 148] on p "Replace" at bounding box center [644, 143] width 37 height 15
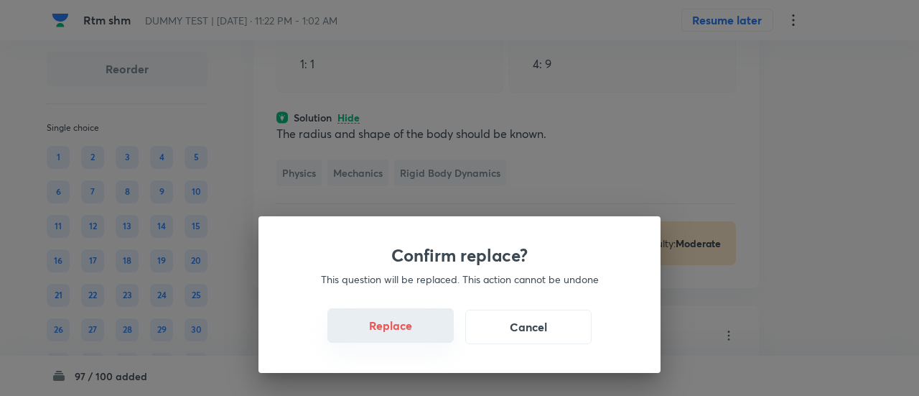
click at [409, 338] on button "Replace" at bounding box center [390, 325] width 126 height 34
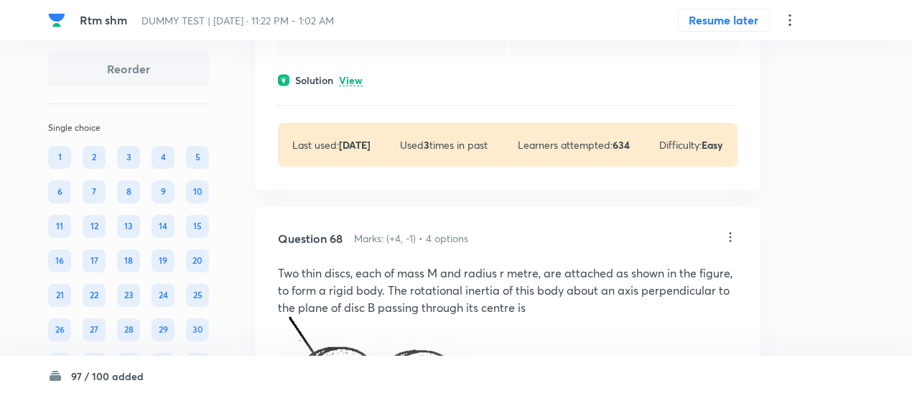
scroll to position [36157, 0]
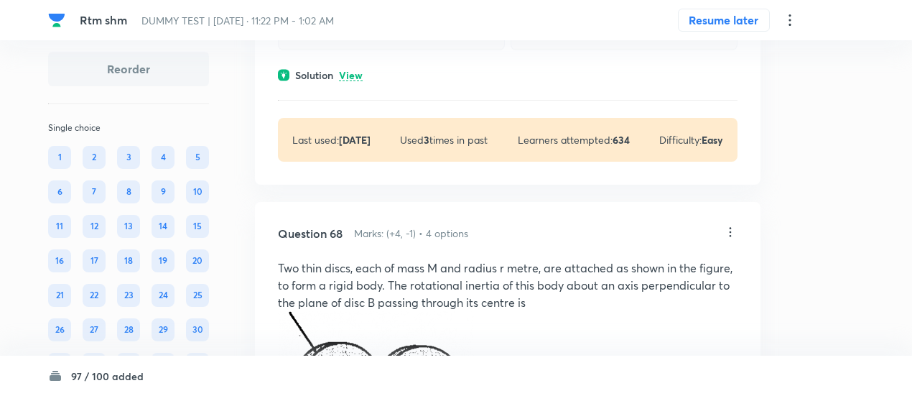
click at [348, 81] on p "View" at bounding box center [351, 75] width 24 height 11
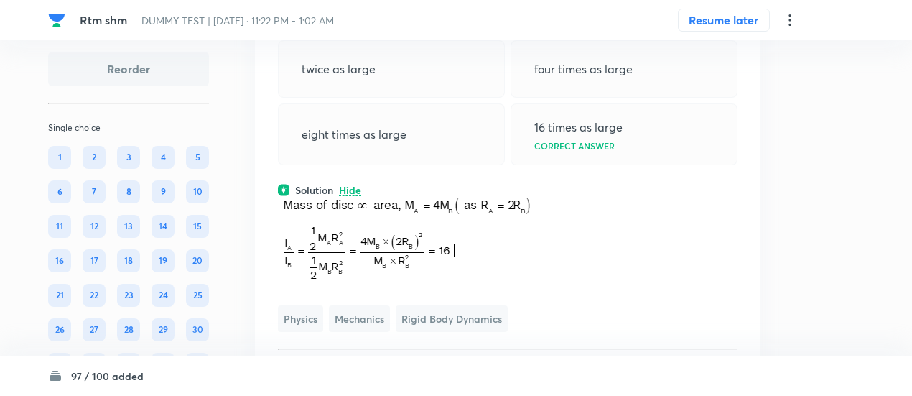
scroll to position [36039, 0]
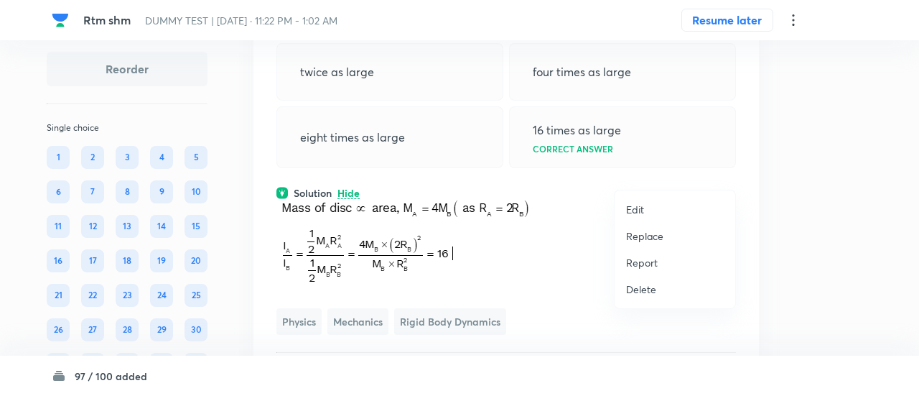
click at [648, 233] on p "Replace" at bounding box center [644, 235] width 37 height 15
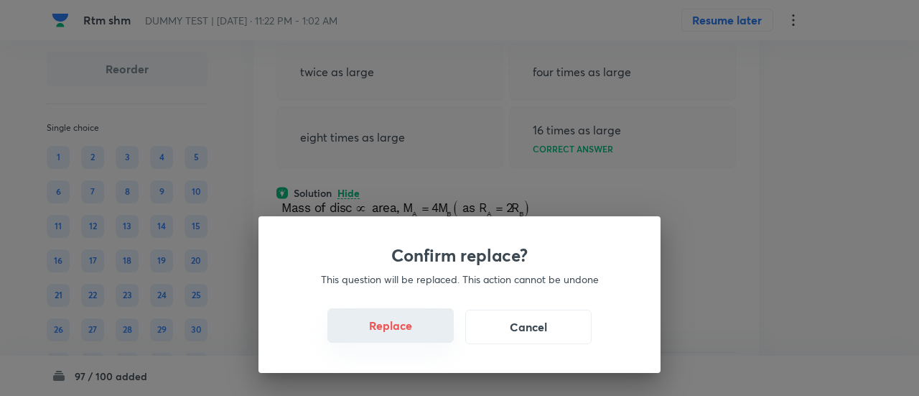
click at [407, 337] on button "Replace" at bounding box center [390, 325] width 126 height 34
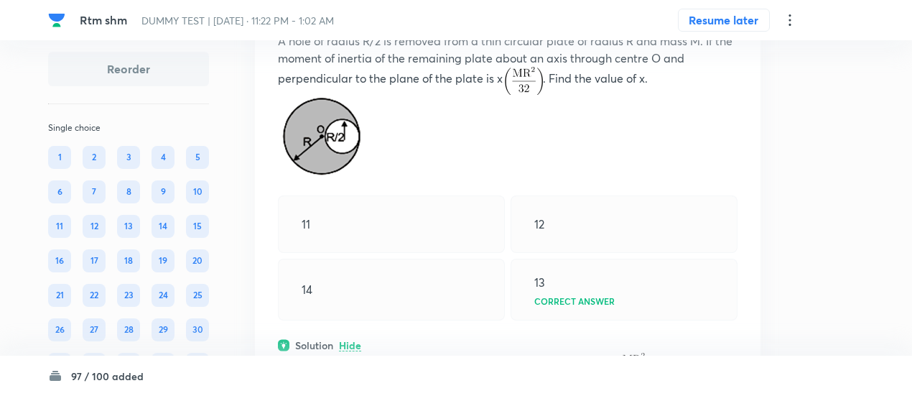
scroll to position [36020, 0]
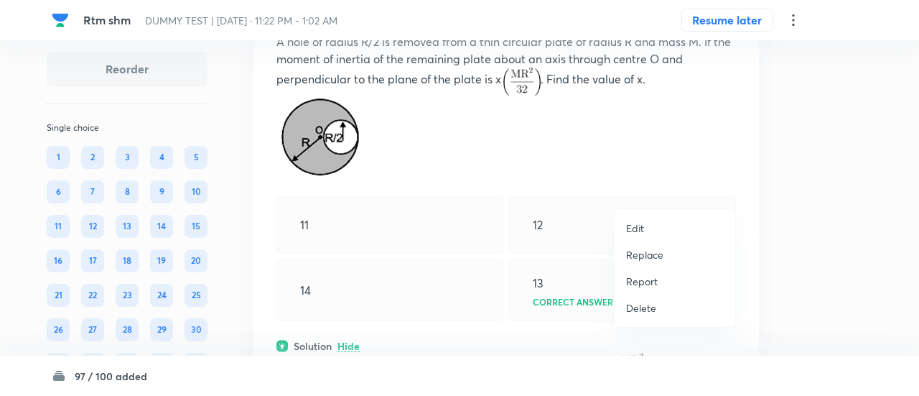
click at [646, 255] on p "Replace" at bounding box center [644, 254] width 37 height 15
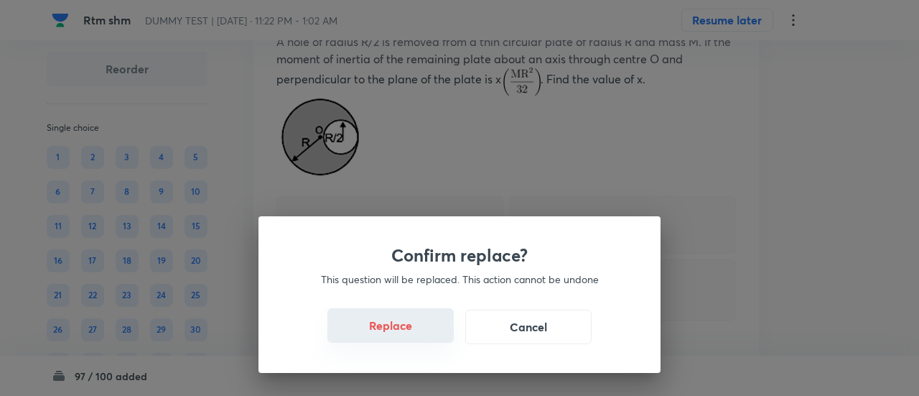
click at [429, 335] on button "Replace" at bounding box center [390, 325] width 126 height 34
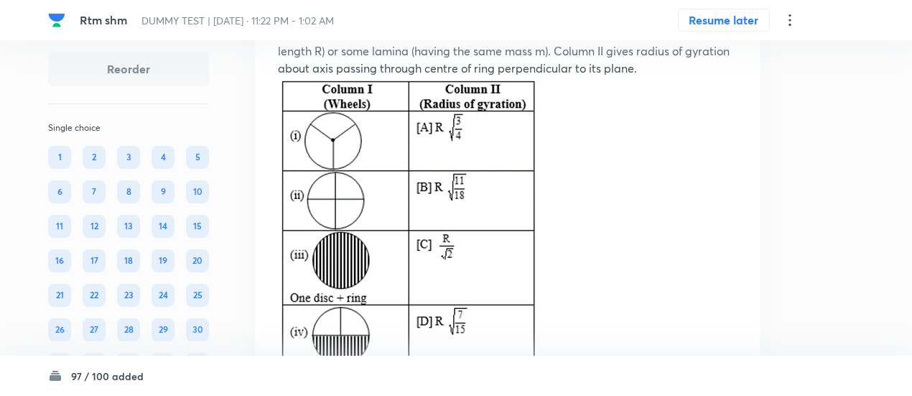
scroll to position [36070, 0]
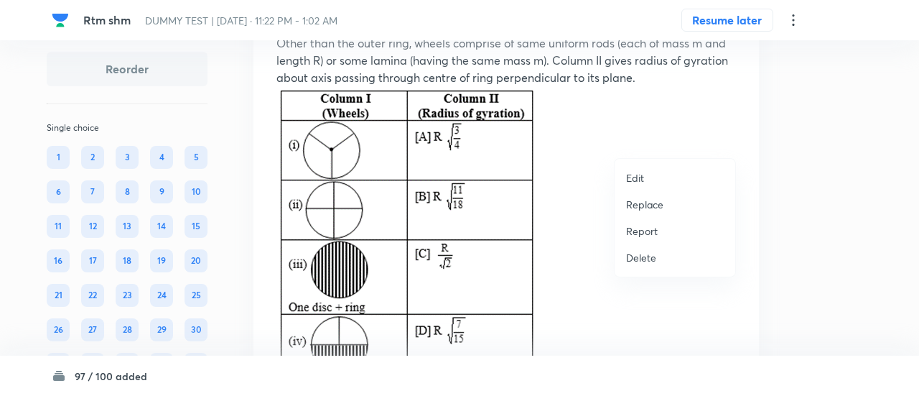
click at [658, 195] on li "Replace" at bounding box center [675, 204] width 121 height 27
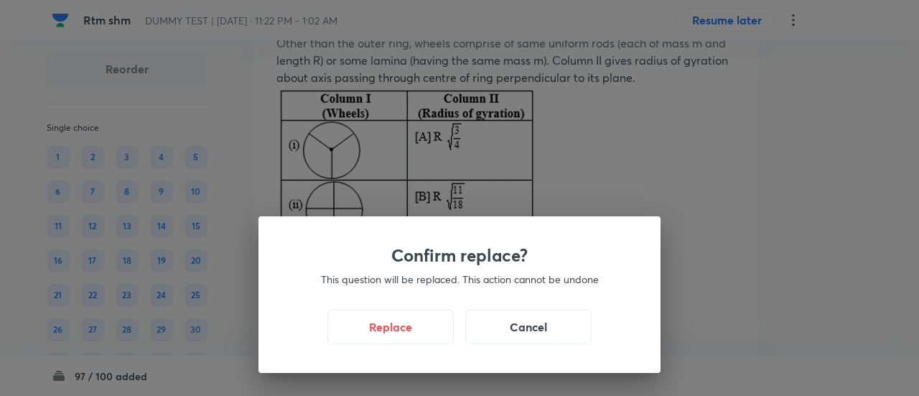
click at [416, 343] on div "Replace Cancel" at bounding box center [459, 327] width 333 height 34
click at [416, 334] on button "Replace" at bounding box center [390, 325] width 126 height 34
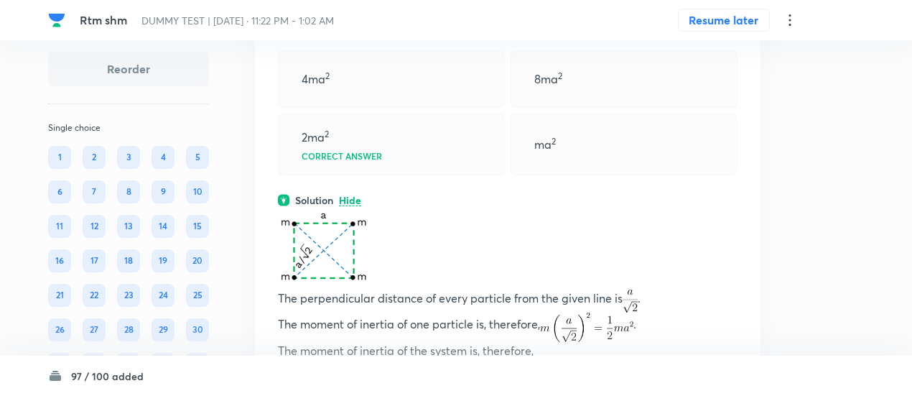
scroll to position [36055, 0]
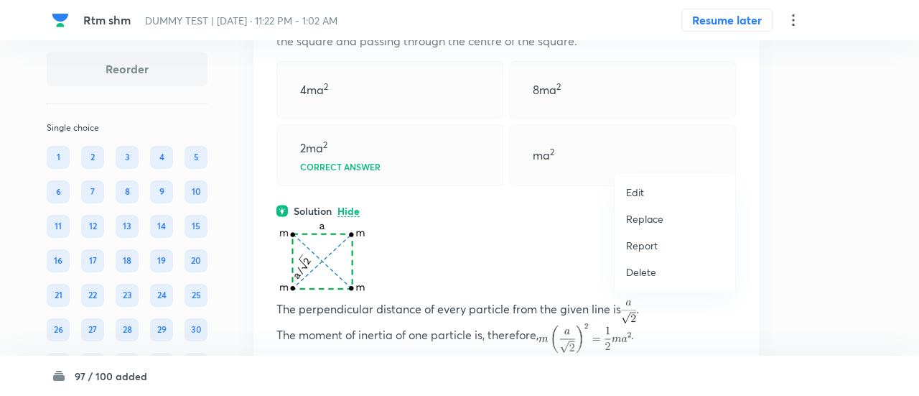
click at [640, 225] on p "Replace" at bounding box center [644, 218] width 37 height 15
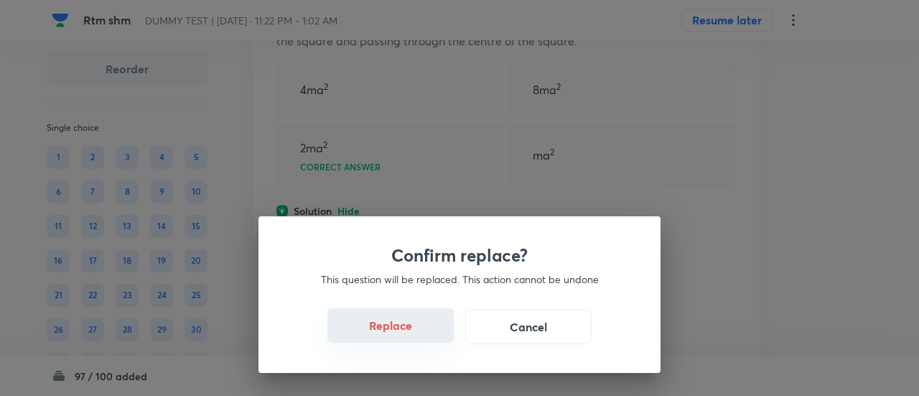
click at [431, 332] on button "Replace" at bounding box center [390, 325] width 126 height 34
click at [431, 332] on button "Replace" at bounding box center [390, 327] width 126 height 34
click at [431, 332] on button "Replace" at bounding box center [390, 325] width 126 height 34
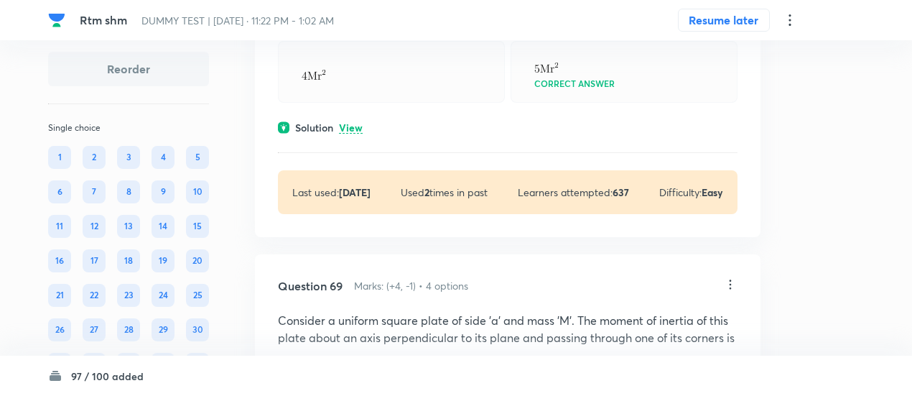
scroll to position [36954, 0]
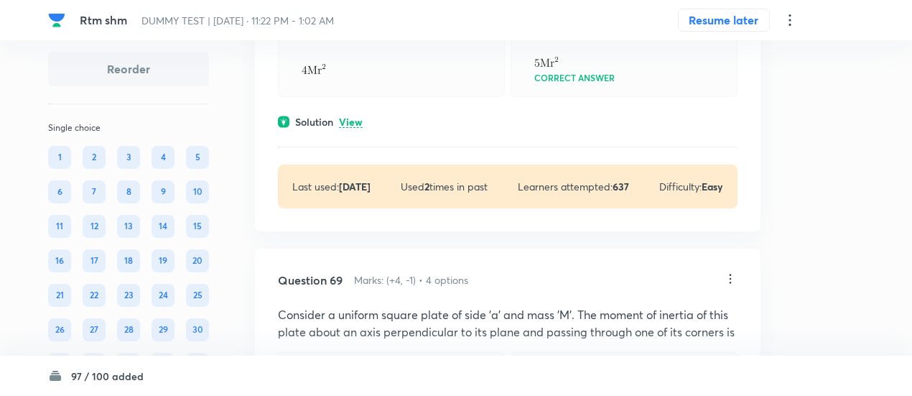
click at [343, 128] on p "View" at bounding box center [351, 122] width 24 height 11
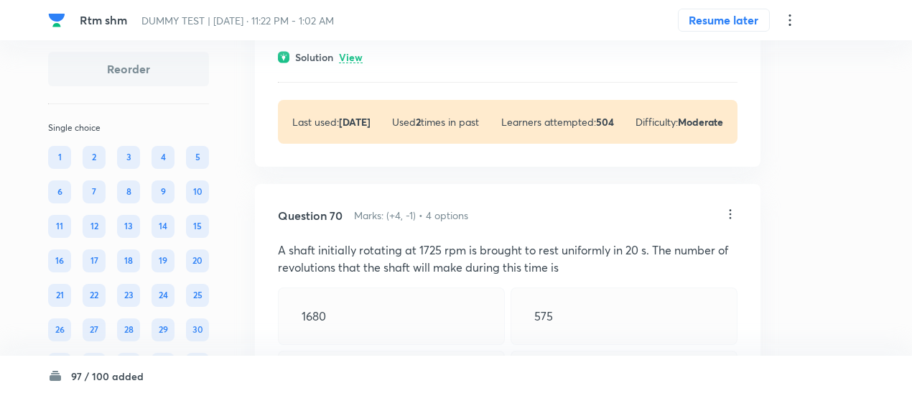
scroll to position [37619, 0]
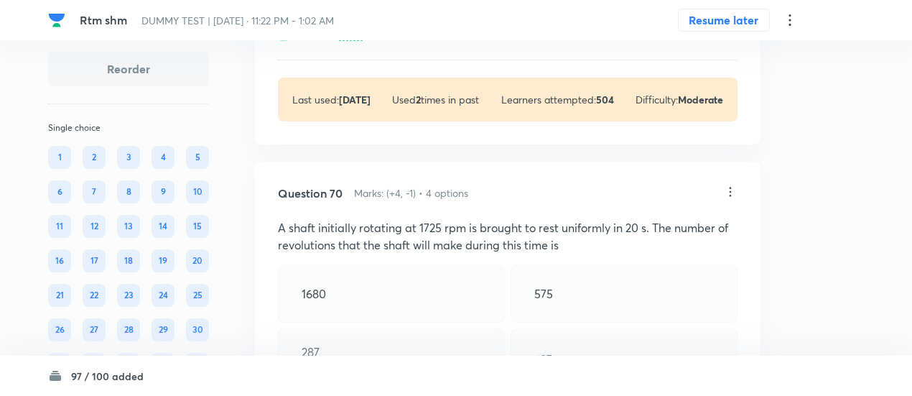
click at [353, 42] on div "Solution View" at bounding box center [508, 34] width 460 height 15
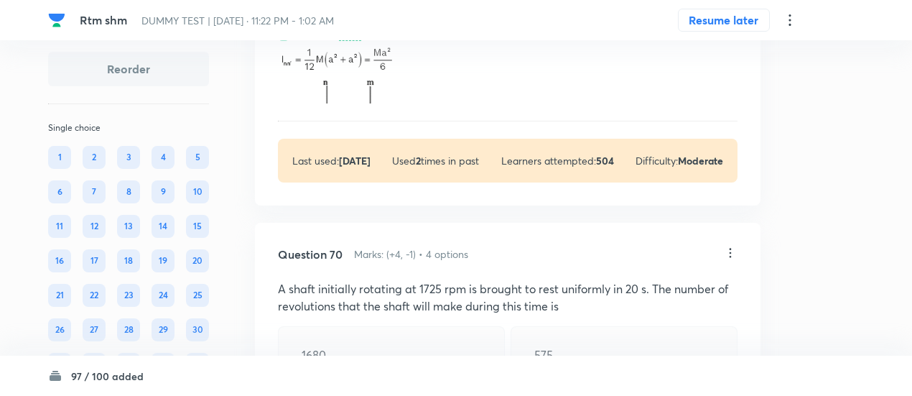
click at [353, 41] on p "Hide" at bounding box center [350, 35] width 22 height 11
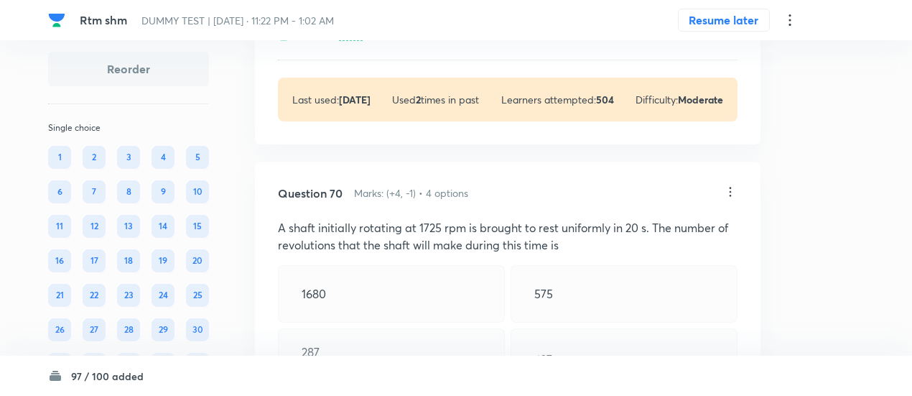
click at [353, 41] on p "View" at bounding box center [351, 35] width 24 height 11
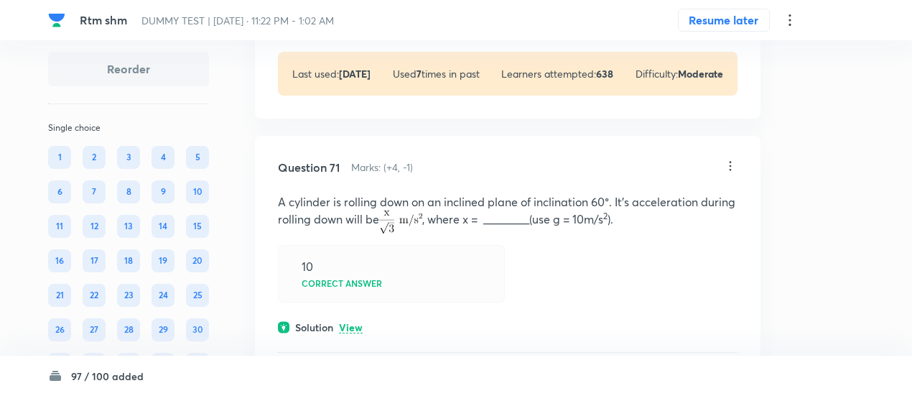
scroll to position [38382, 0]
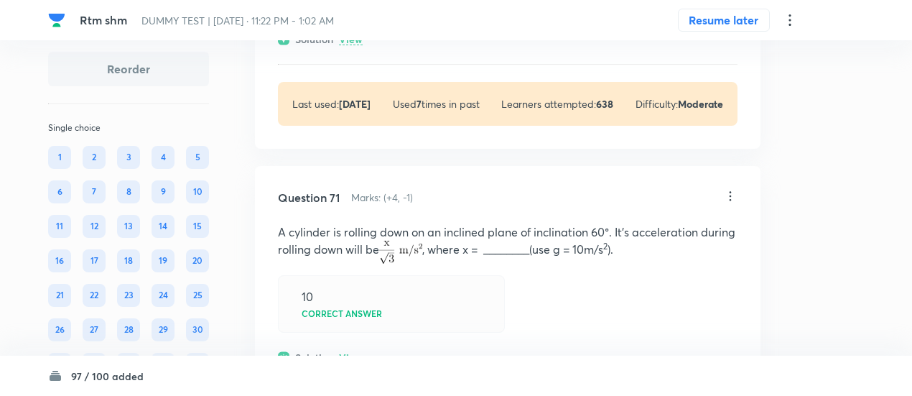
click at [355, 45] on p "View" at bounding box center [351, 39] width 24 height 11
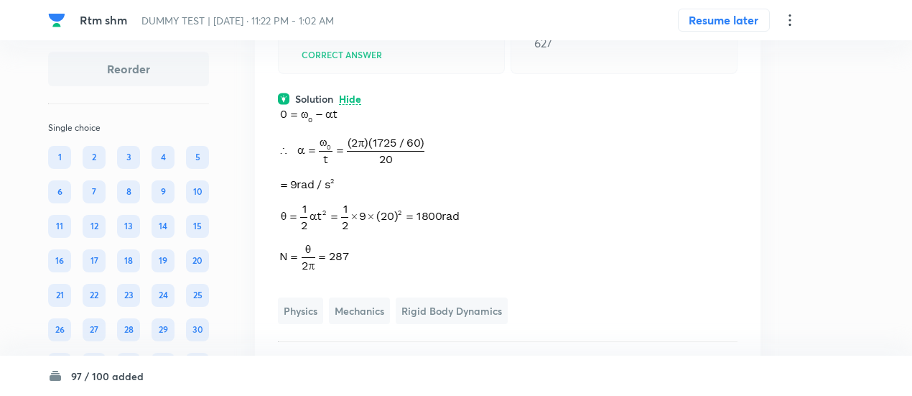
scroll to position [38321, 0]
click at [737, 78] on div "Question 70 Marks: (+4, -1) • 4 options A shaft initially rotating at 1725 rpm …" at bounding box center [508, 137] width 506 height 580
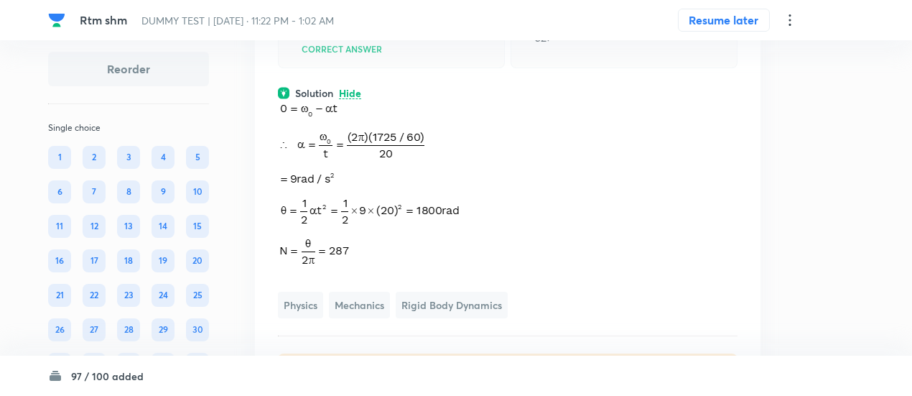
scroll to position [38327, 0]
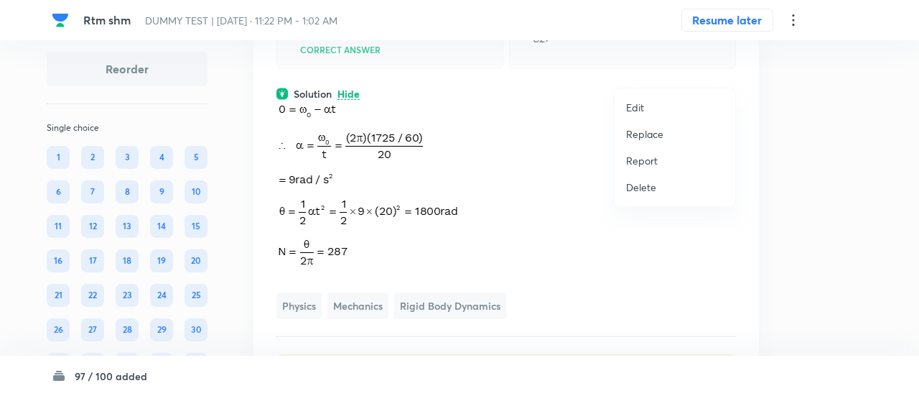
click at [634, 140] on p "Replace" at bounding box center [644, 133] width 37 height 15
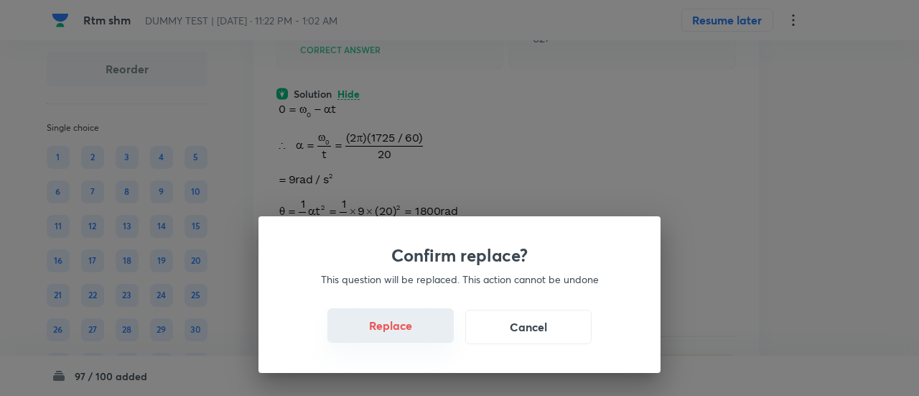
click at [406, 332] on button "Replace" at bounding box center [390, 325] width 126 height 34
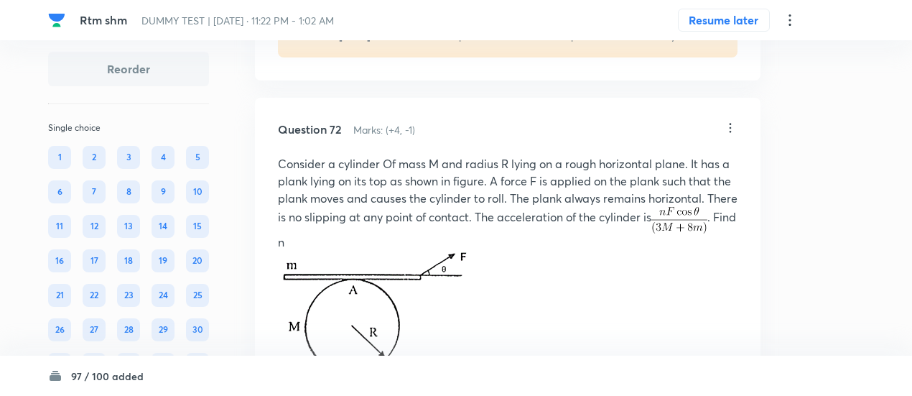
scroll to position [39035, 0]
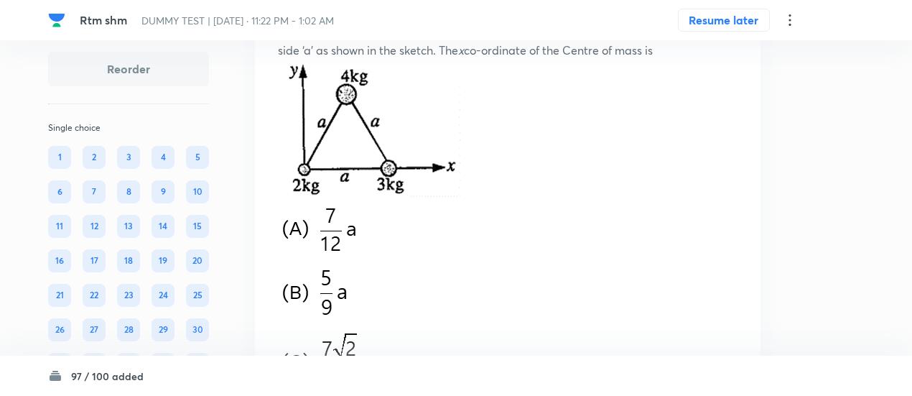
scroll to position [32812, 0]
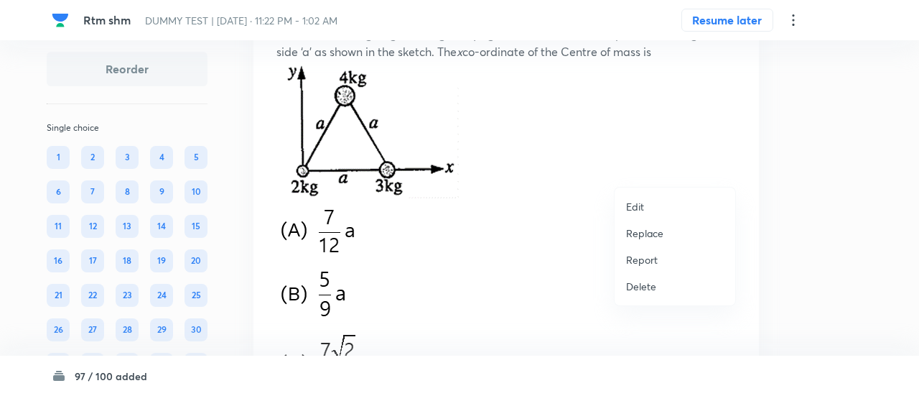
click at [636, 233] on p "Replace" at bounding box center [644, 232] width 37 height 15
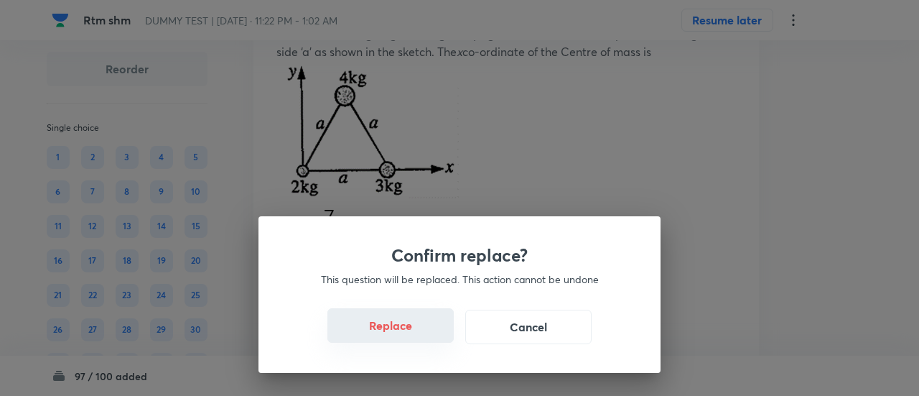
click at [411, 330] on button "Replace" at bounding box center [390, 325] width 126 height 34
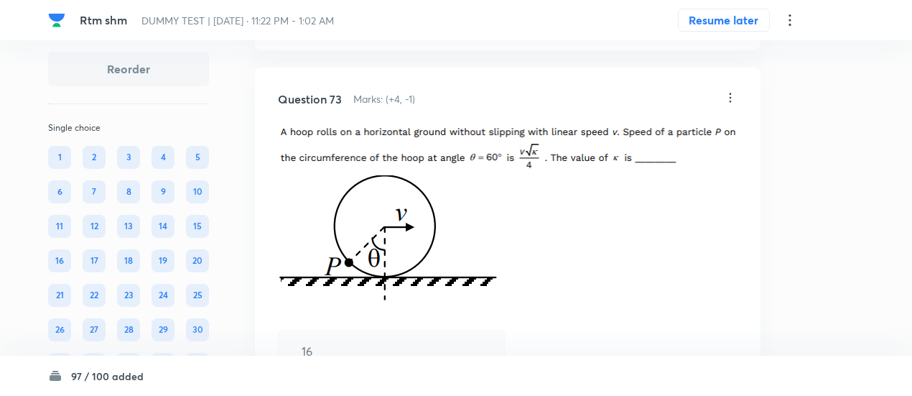
scroll to position [39830, 0]
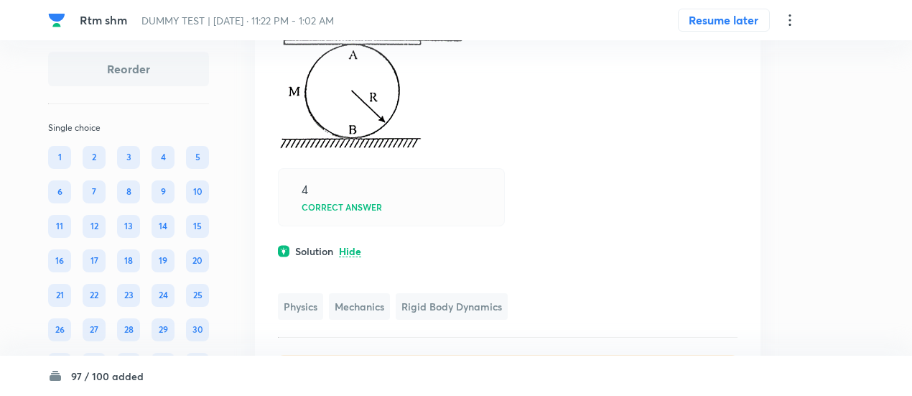
scroll to position [39517, 0]
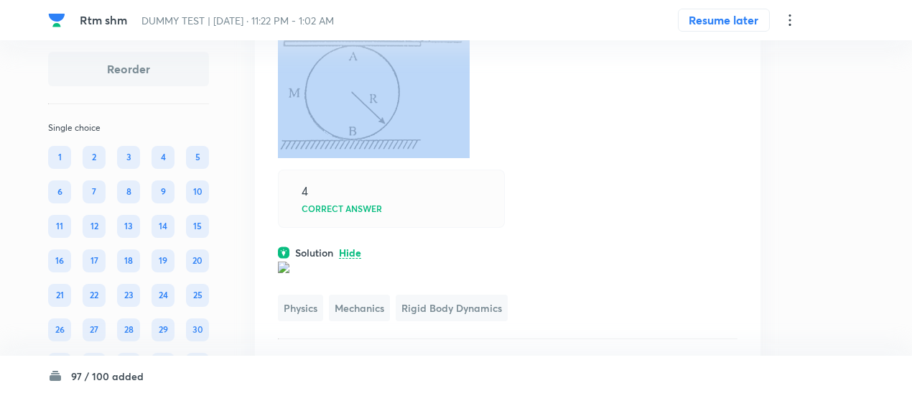
copy p "Consider a cylinder Of mass M and radius R lying on a rough horizontal plane. I…"
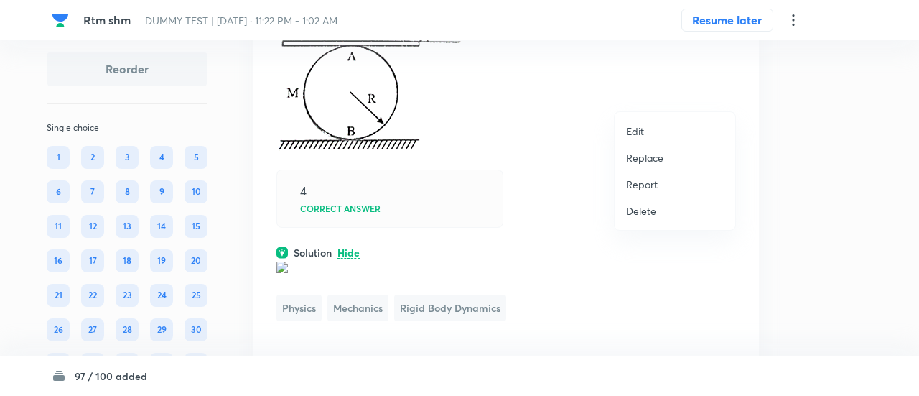
click at [650, 154] on p "Replace" at bounding box center [644, 157] width 37 height 15
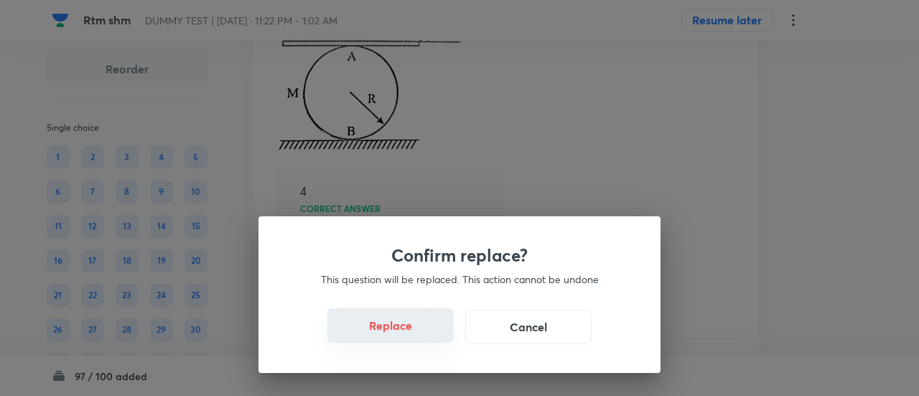
click at [402, 331] on button "Replace" at bounding box center [390, 325] width 126 height 34
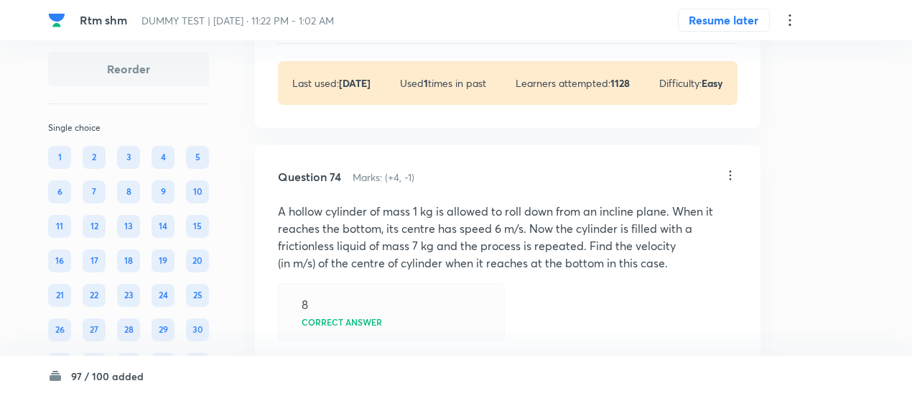
scroll to position [40485, 0]
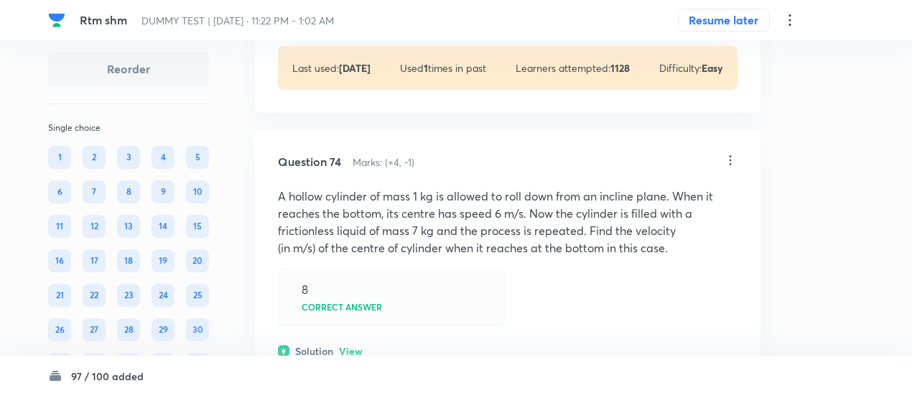
click at [356, 9] on p "View" at bounding box center [351, 4] width 24 height 11
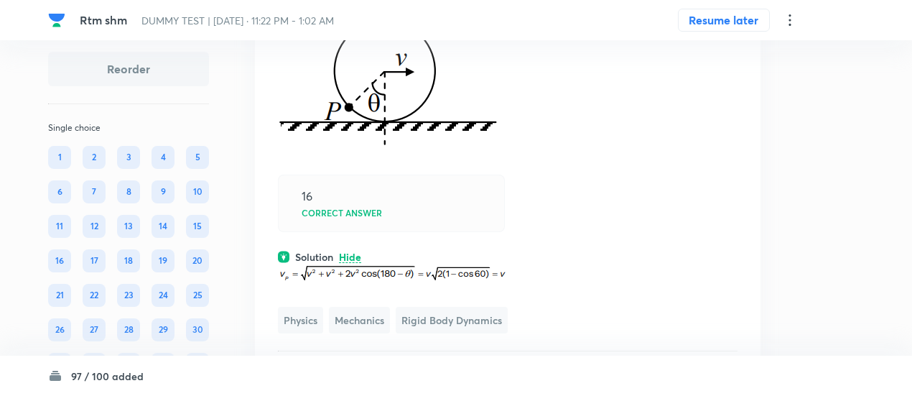
scroll to position [40217, 0]
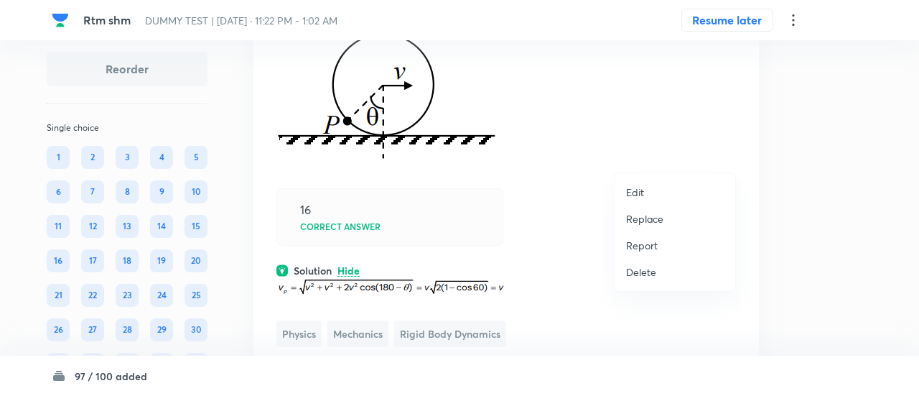
click at [653, 220] on p "Replace" at bounding box center [644, 218] width 37 height 15
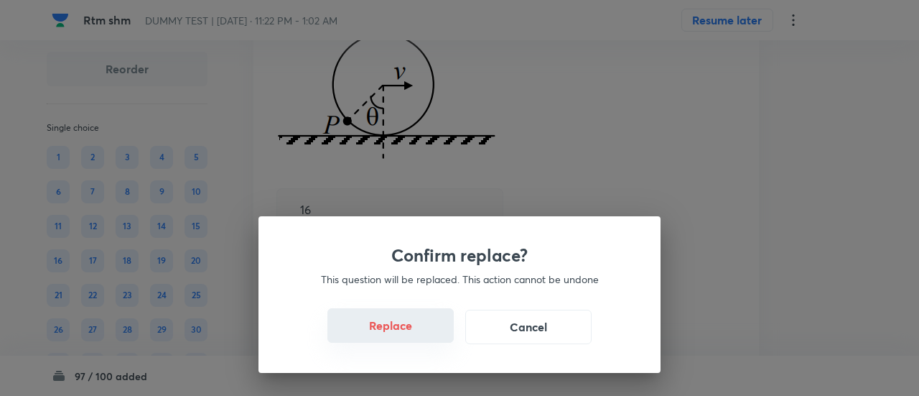
click at [383, 325] on button "Replace" at bounding box center [390, 325] width 126 height 34
click at [399, 334] on button "Replace" at bounding box center [390, 325] width 126 height 34
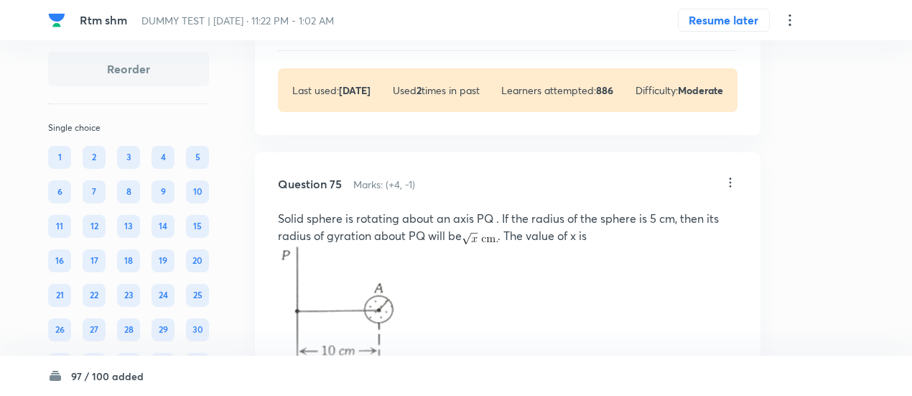
scroll to position [41048, 0]
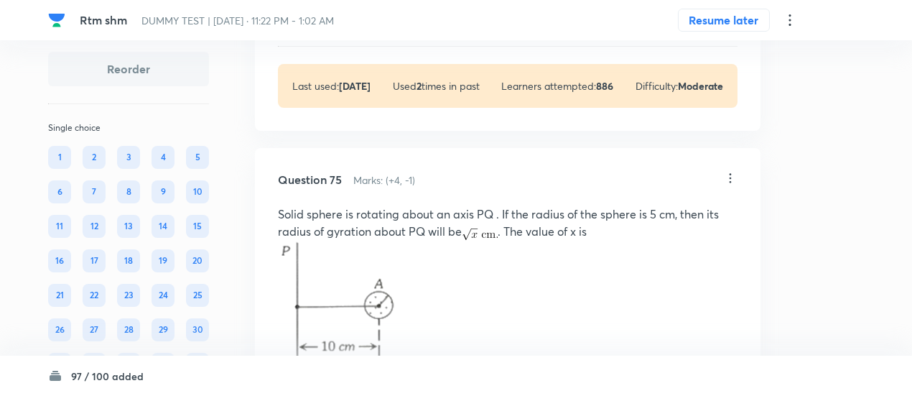
click at [361, 27] on p "View" at bounding box center [351, 22] width 24 height 11
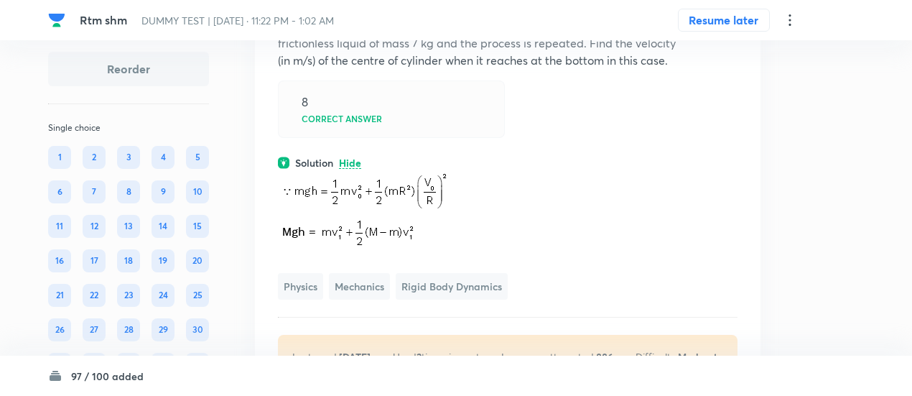
scroll to position [40900, 0]
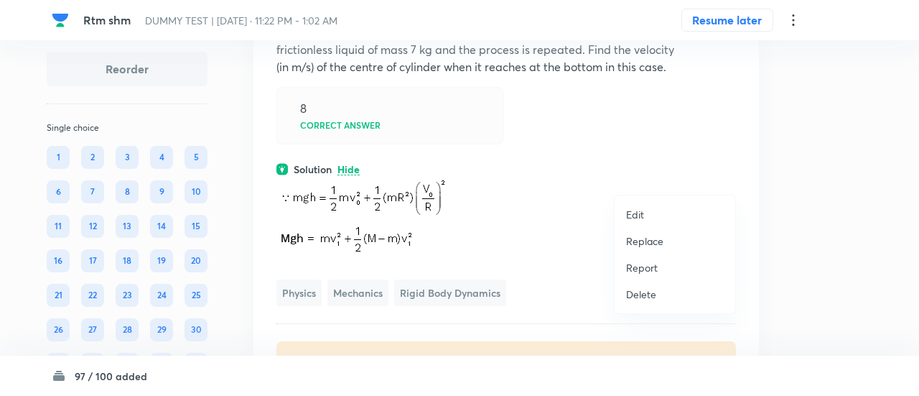
click at [646, 248] on li "Replace" at bounding box center [675, 241] width 121 height 27
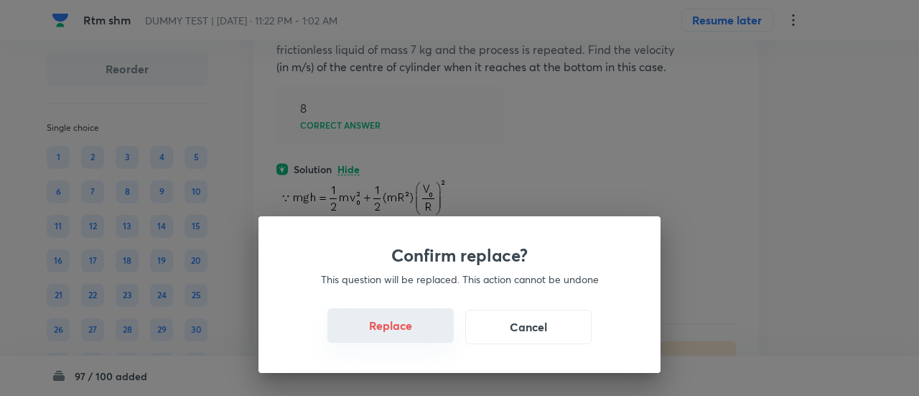
click at [415, 334] on button "Replace" at bounding box center [390, 325] width 126 height 34
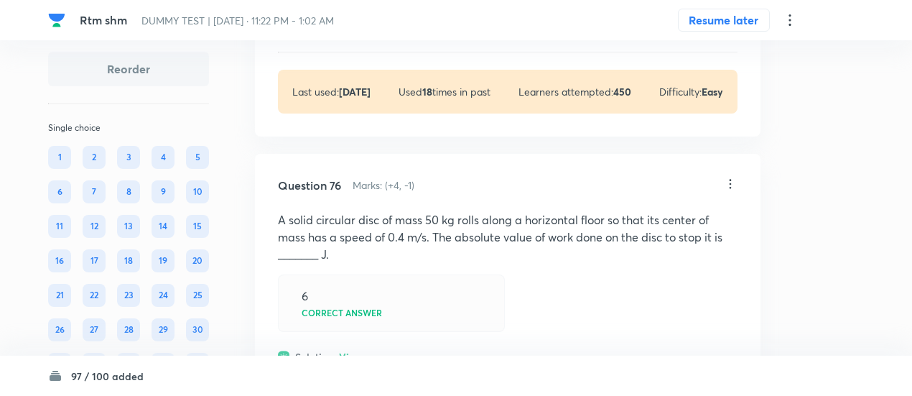
scroll to position [41937, 0]
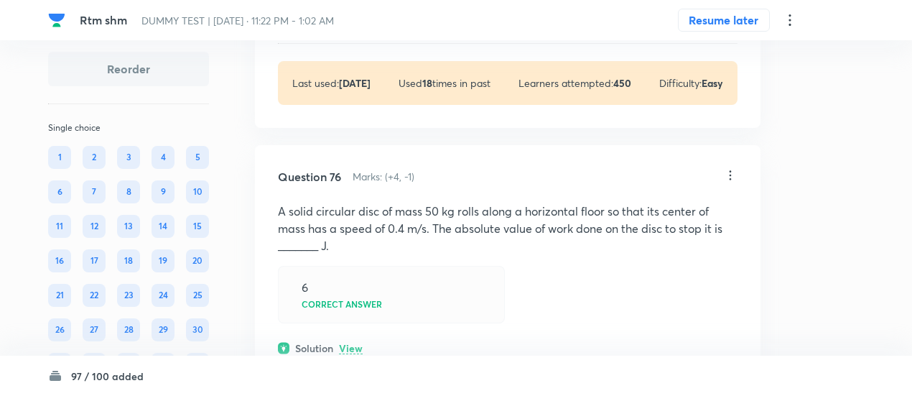
click at [351, 24] on p "View" at bounding box center [351, 19] width 24 height 11
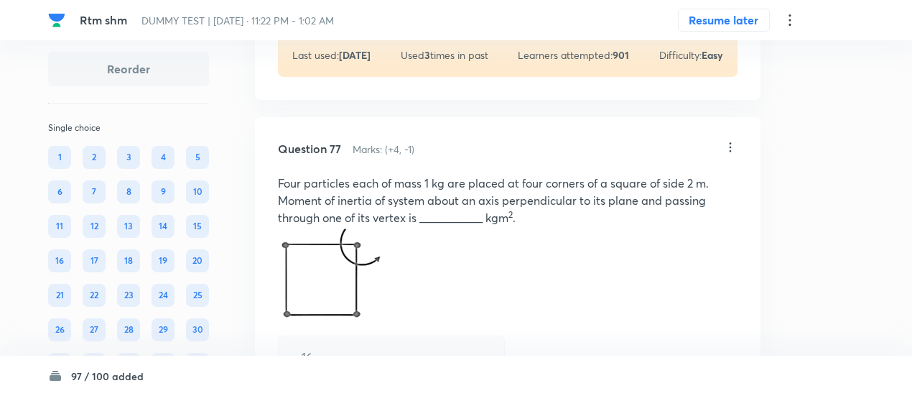
scroll to position [42578, 0]
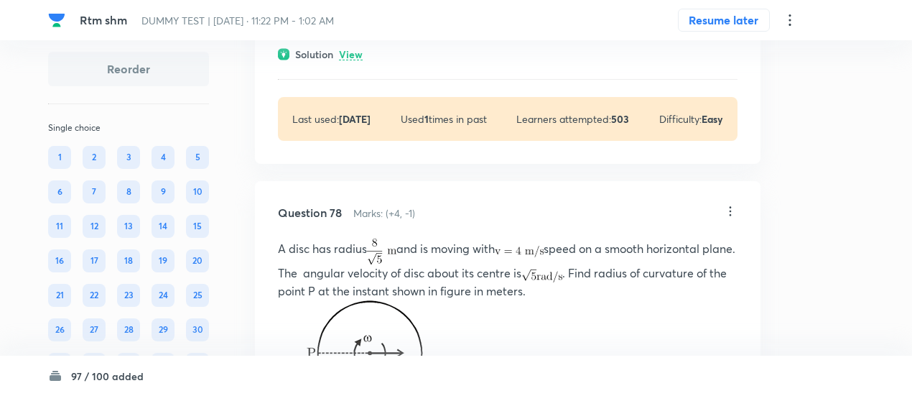
scroll to position [43126, 0]
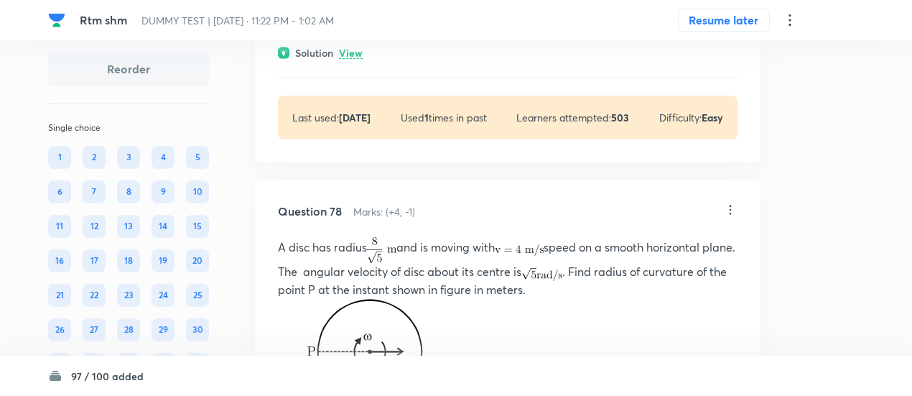
click at [353, 59] on p "View" at bounding box center [351, 53] width 24 height 11
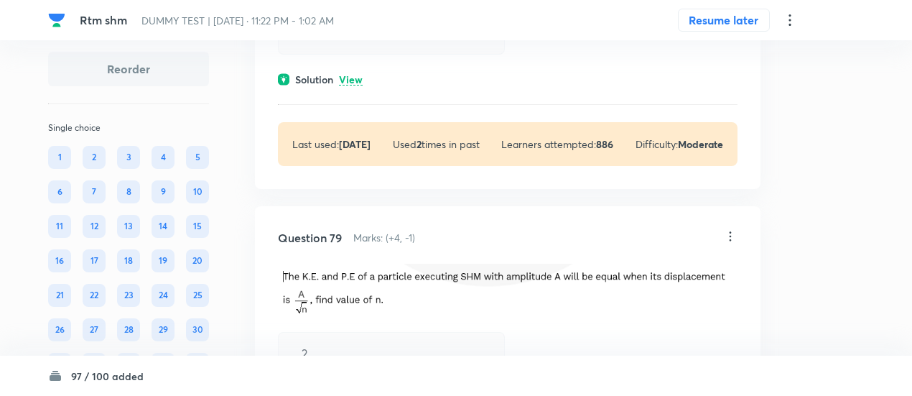
scroll to position [43826, 0]
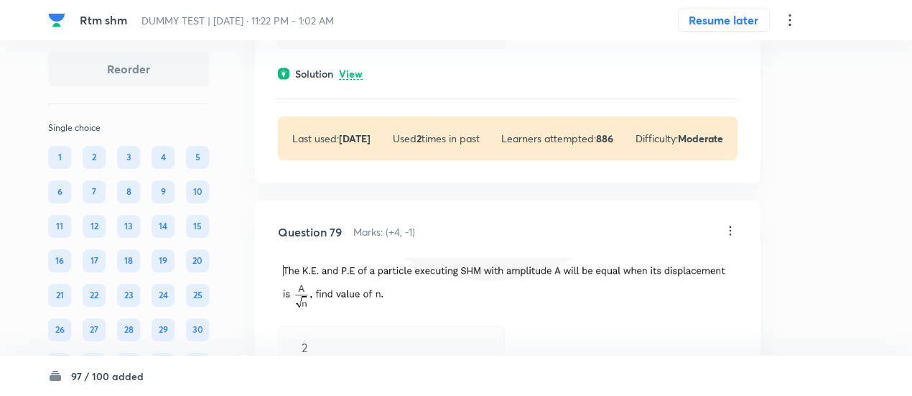
click at [356, 80] on p "View" at bounding box center [351, 74] width 24 height 11
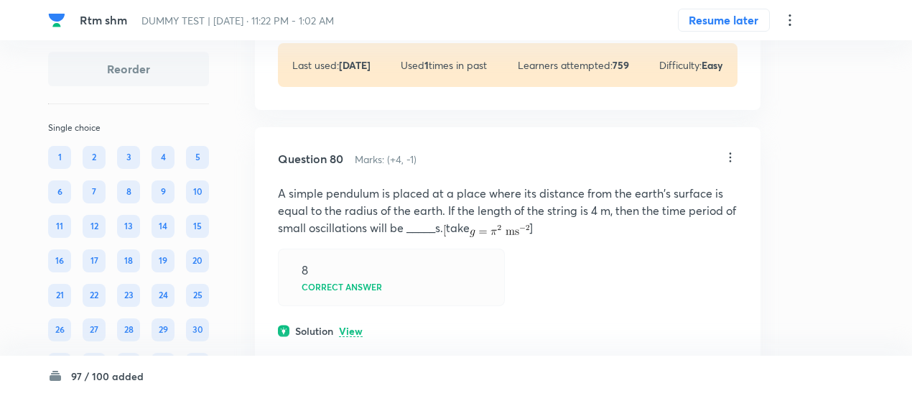
scroll to position [44517, 0]
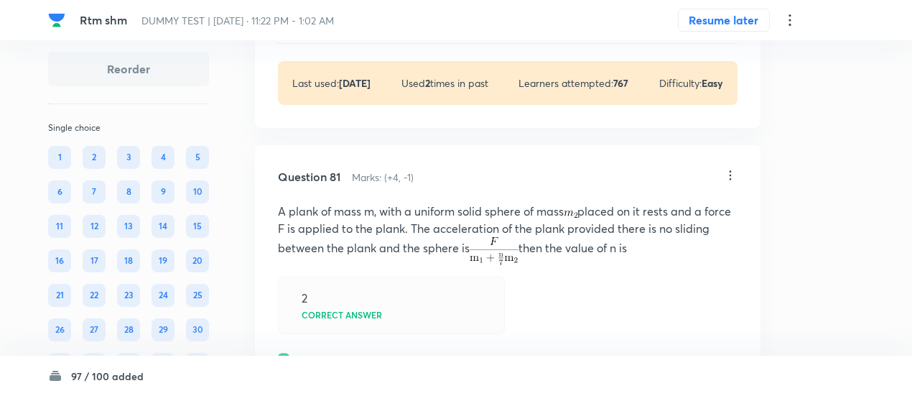
scroll to position [44988, 0]
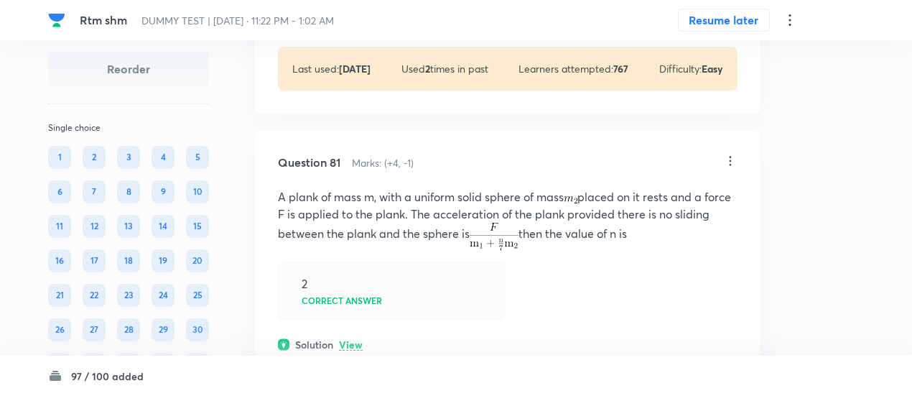
click at [359, 10] on p "View" at bounding box center [351, 4] width 24 height 11
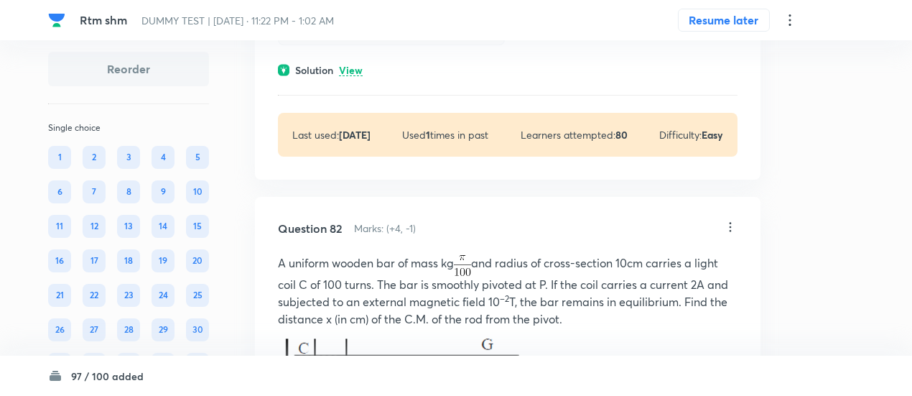
scroll to position [45444, 0]
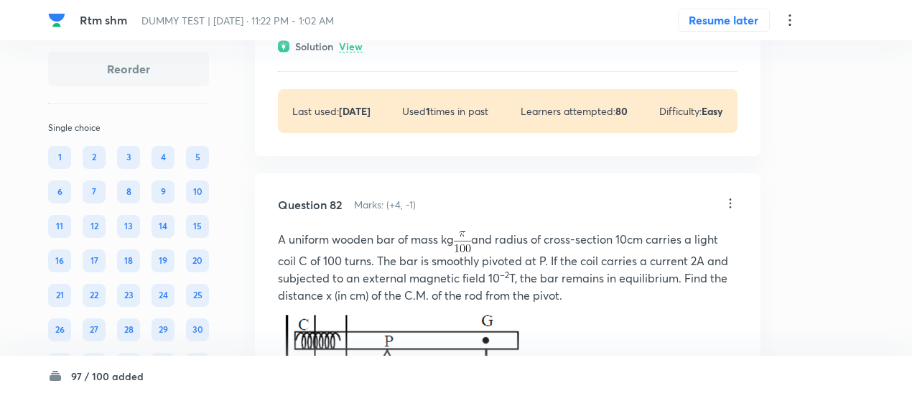
click at [355, 52] on p "View" at bounding box center [351, 47] width 24 height 11
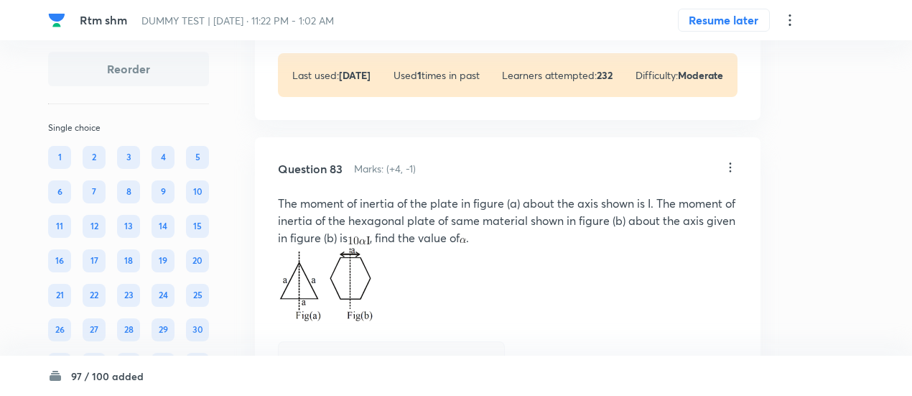
scroll to position [46493, 0]
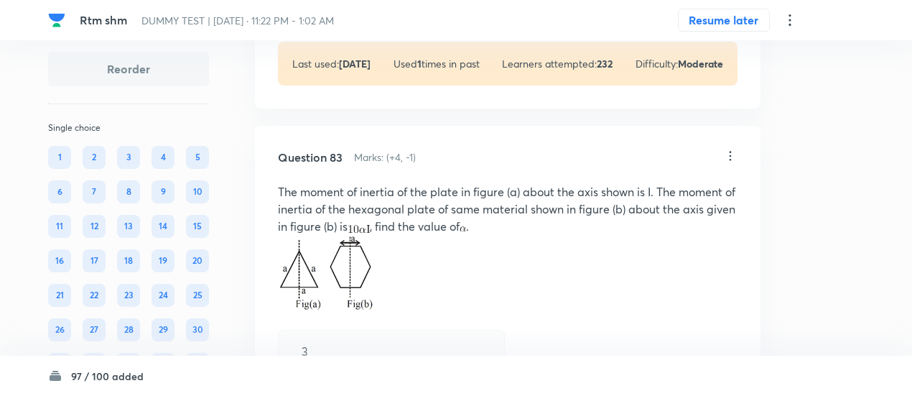
click at [355, 5] on p "View" at bounding box center [351, -1] width 24 height 11
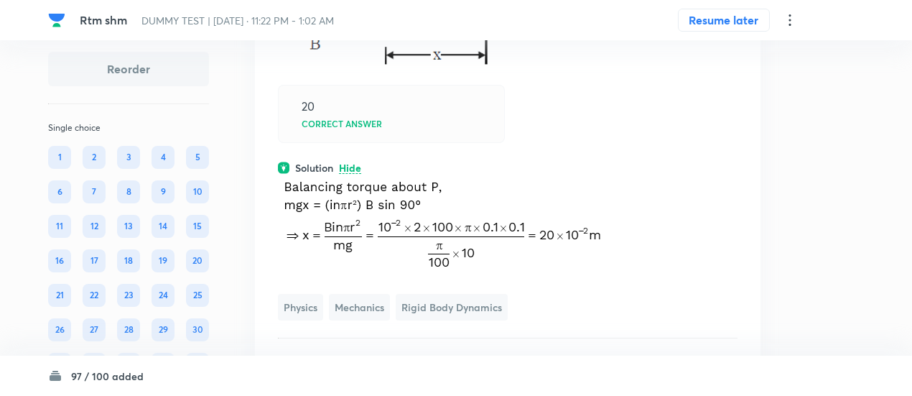
scroll to position [46323, 0]
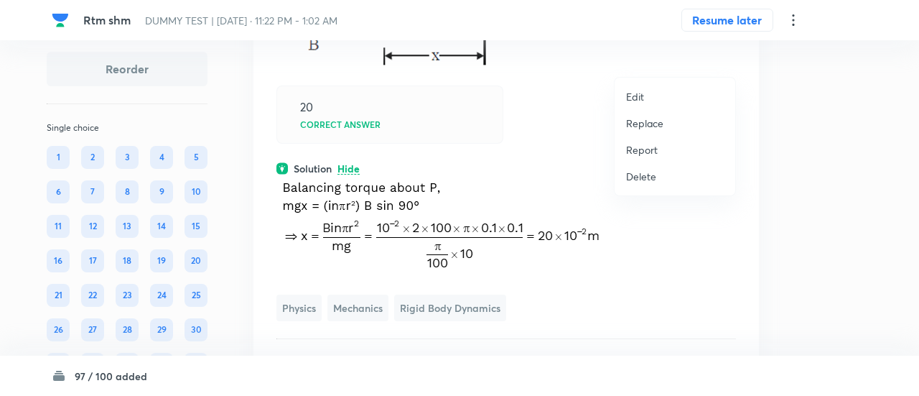
click at [645, 121] on p "Replace" at bounding box center [644, 123] width 37 height 15
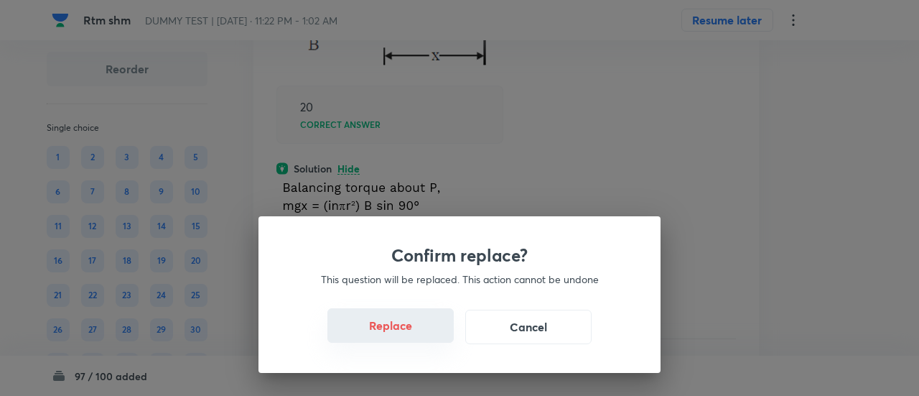
click at [427, 334] on button "Replace" at bounding box center [390, 325] width 126 height 34
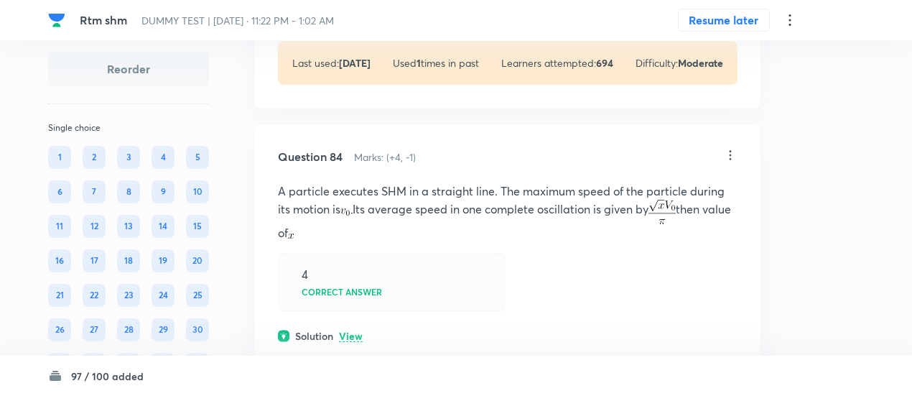
scroll to position [47123, 0]
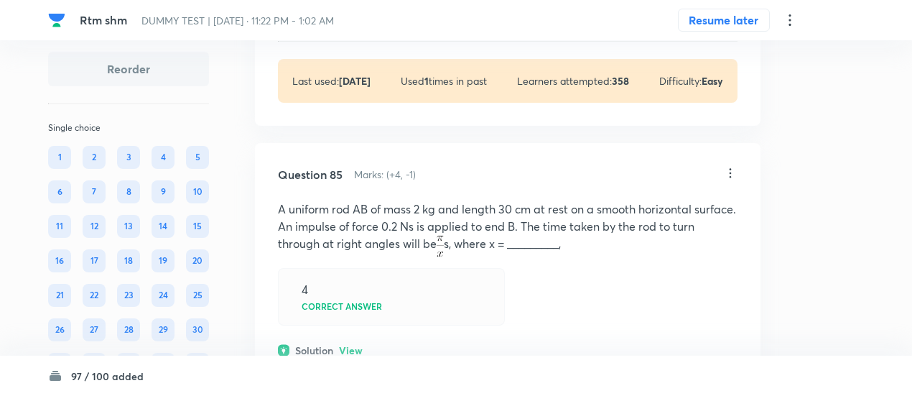
scroll to position [47616, 0]
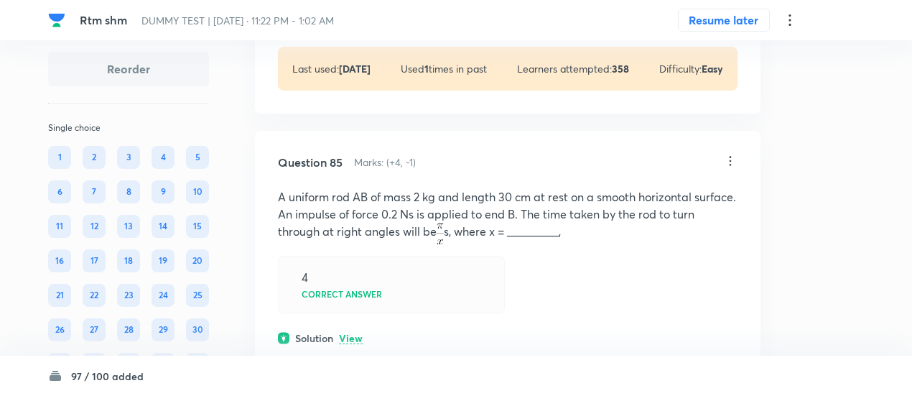
click at [360, 10] on p "View" at bounding box center [351, 4] width 24 height 11
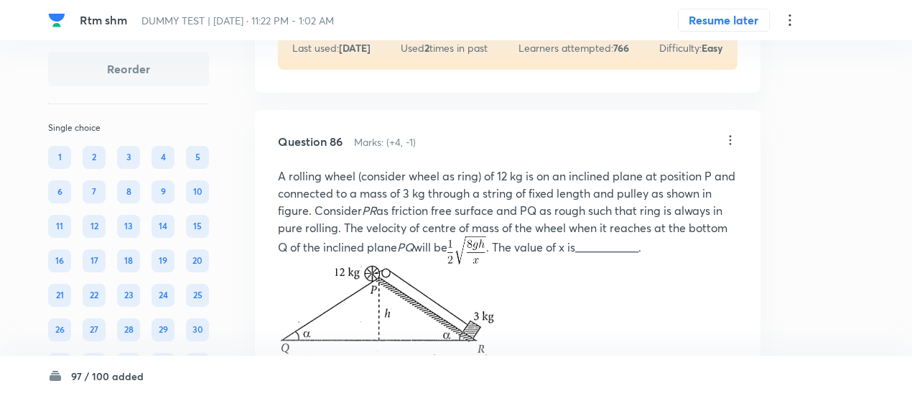
scroll to position [48224, 0]
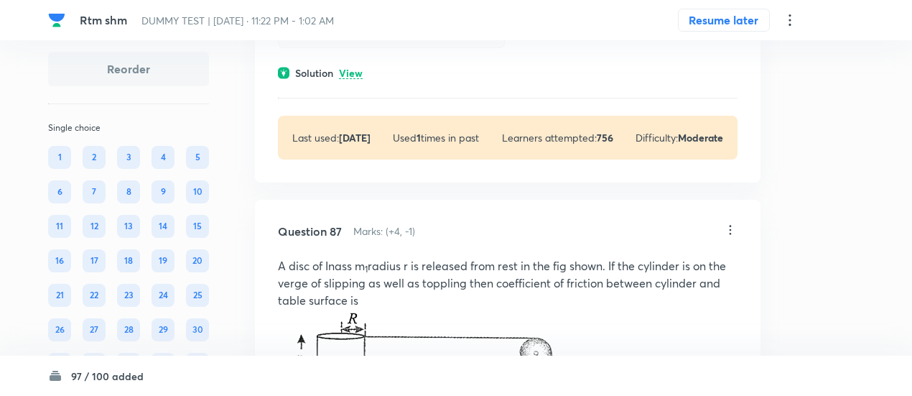
scroll to position [49125, 0]
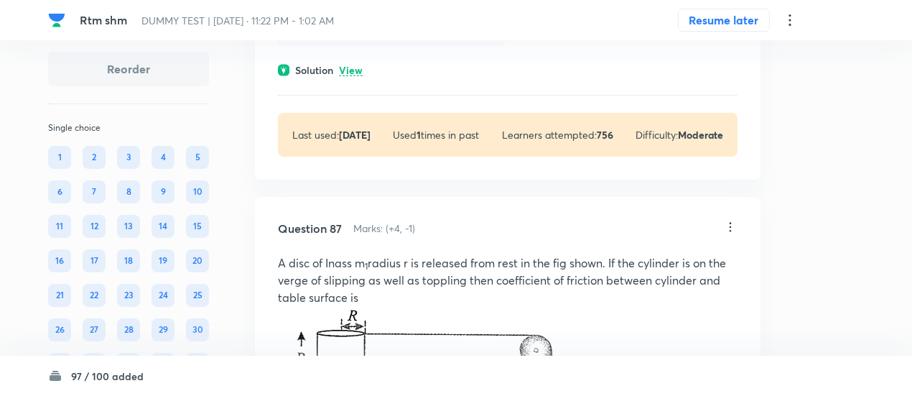
click at [356, 76] on p "View" at bounding box center [351, 70] width 24 height 11
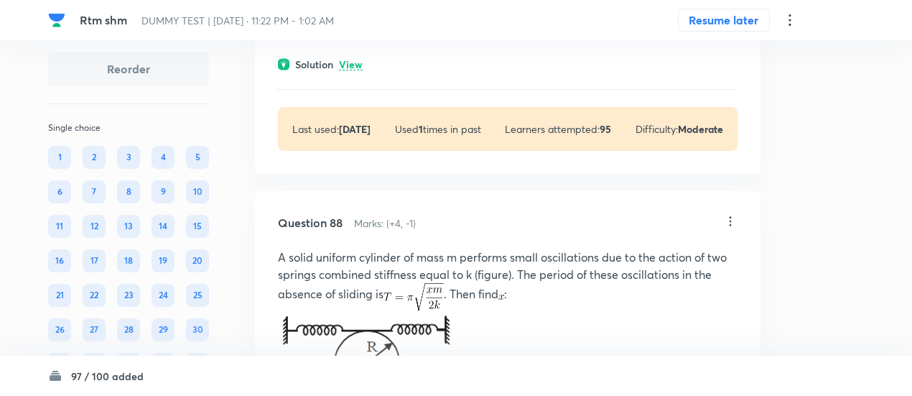
scroll to position [49854, 0]
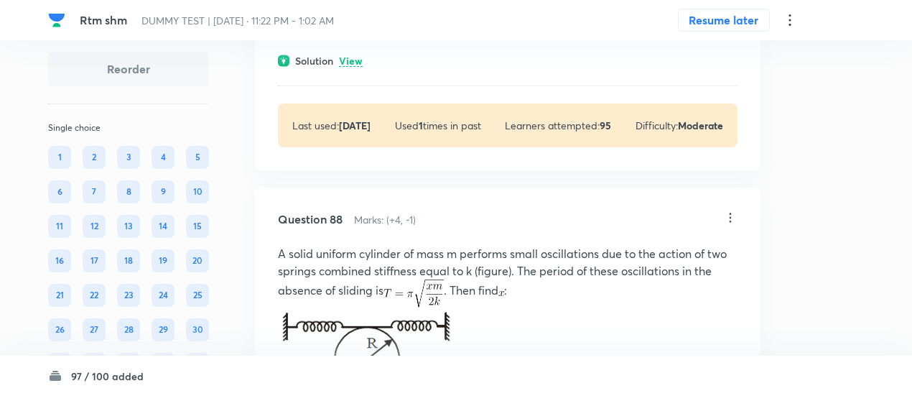
click at [356, 67] on p "View" at bounding box center [351, 61] width 24 height 11
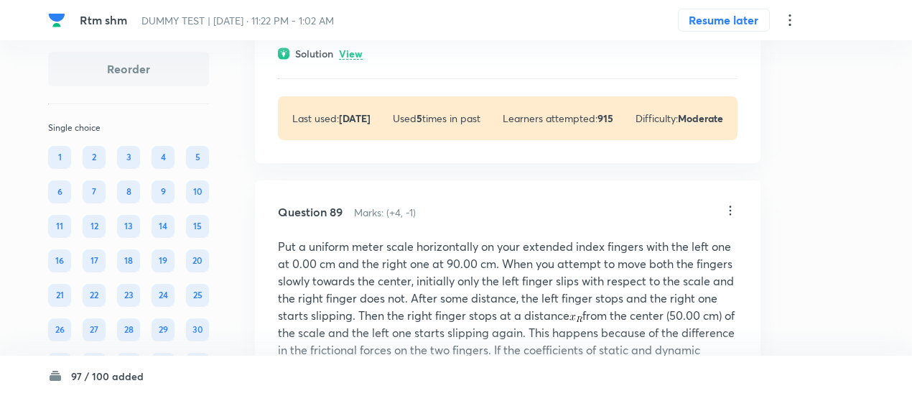
scroll to position [50654, 0]
click at [356, 59] on p "View" at bounding box center [351, 53] width 24 height 11
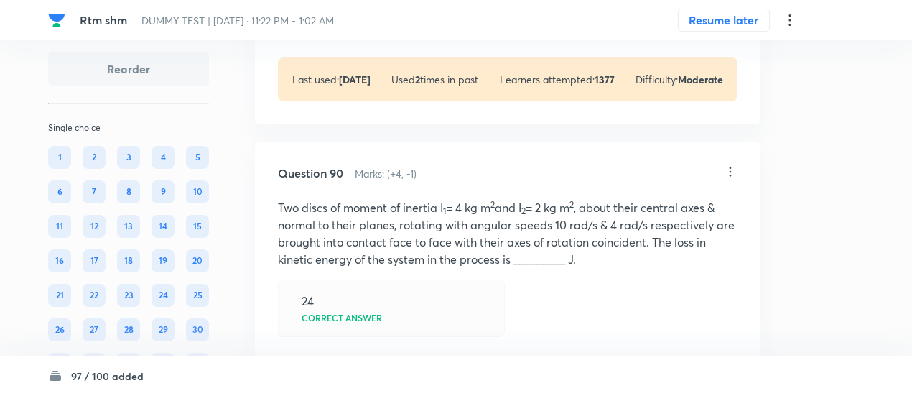
scroll to position [51400, 0]
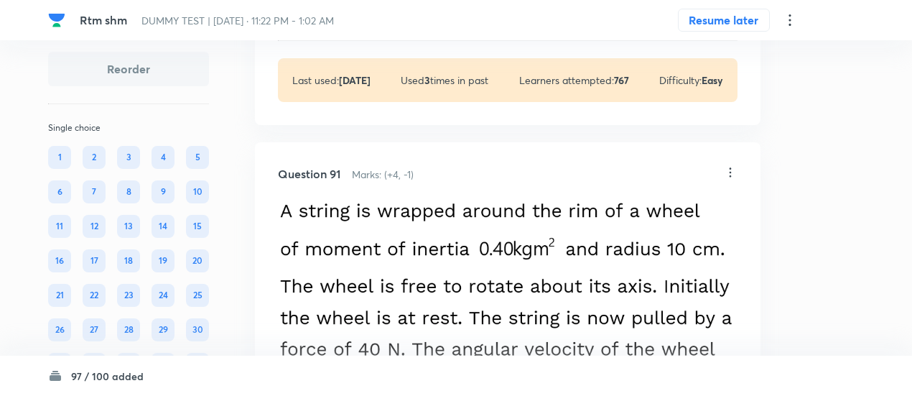
scroll to position [52129, 0]
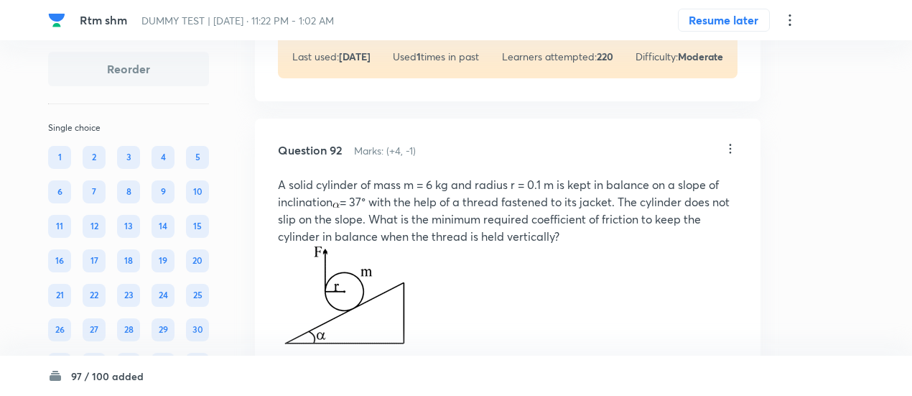
scroll to position [52755, 0]
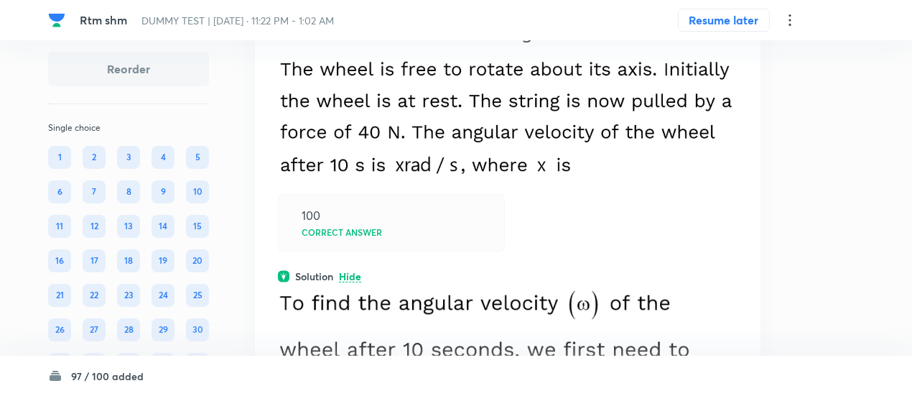
scroll to position [52459, 0]
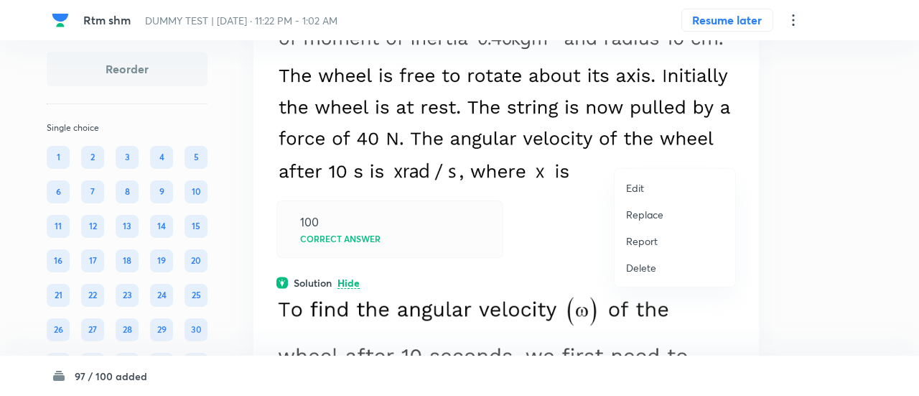
click at [641, 208] on p "Replace" at bounding box center [644, 214] width 37 height 15
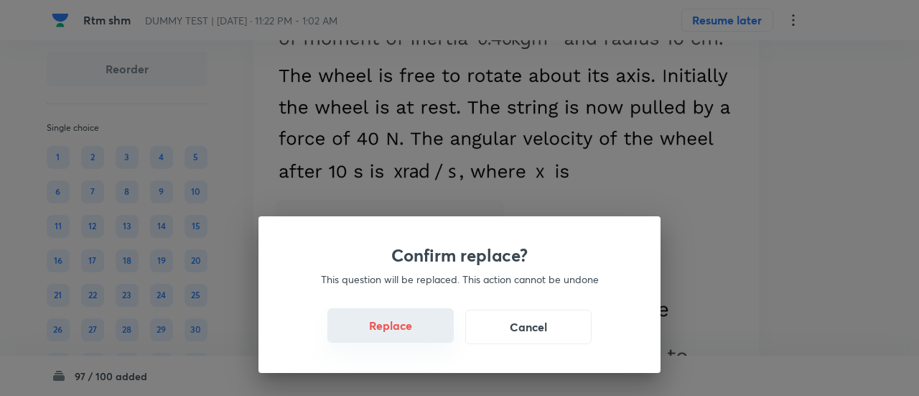
click at [421, 334] on button "Replace" at bounding box center [390, 325] width 126 height 34
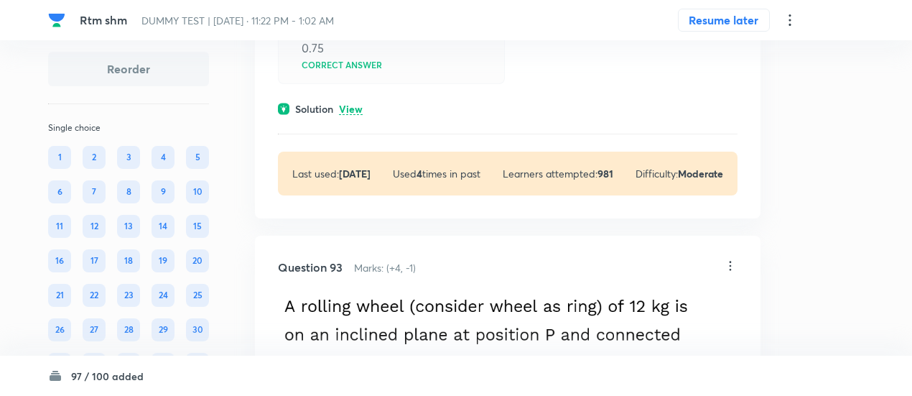
scroll to position [53676, 0]
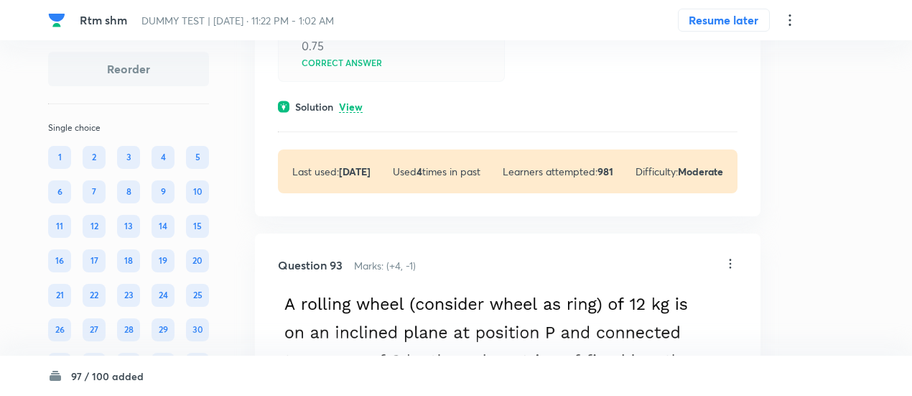
click at [349, 113] on p "View" at bounding box center [351, 107] width 24 height 11
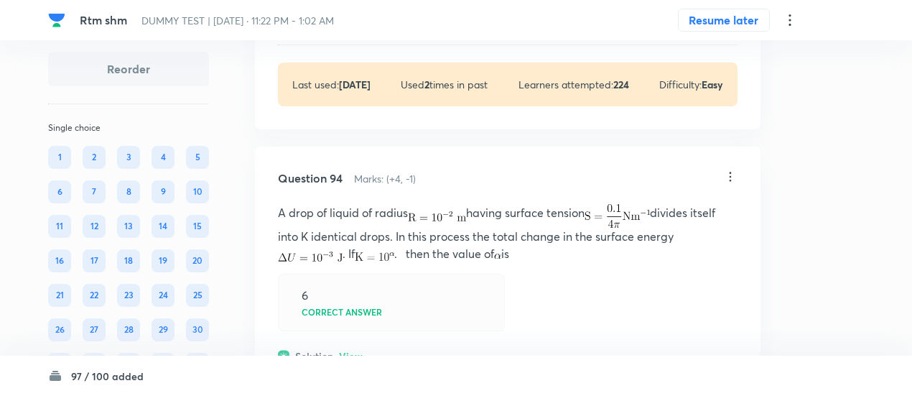
scroll to position [54829, 0]
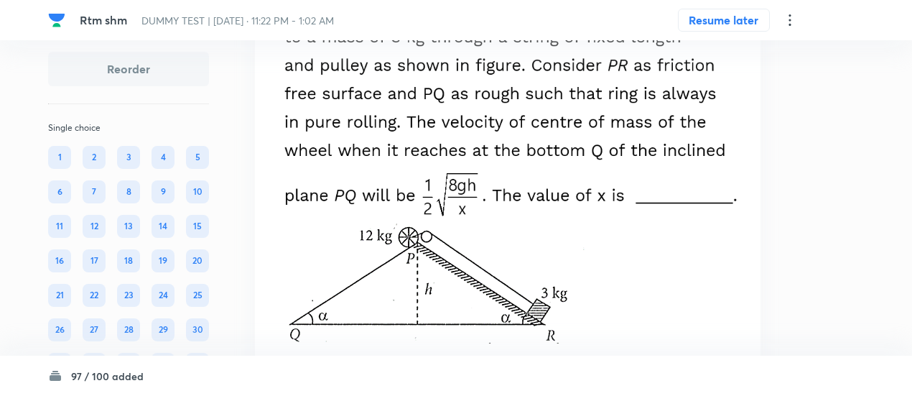
scroll to position [54365, 0]
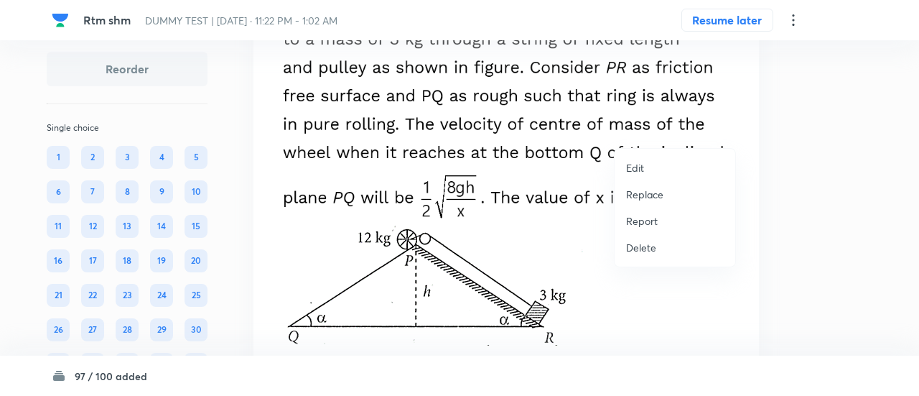
click at [651, 192] on p "Replace" at bounding box center [644, 194] width 37 height 15
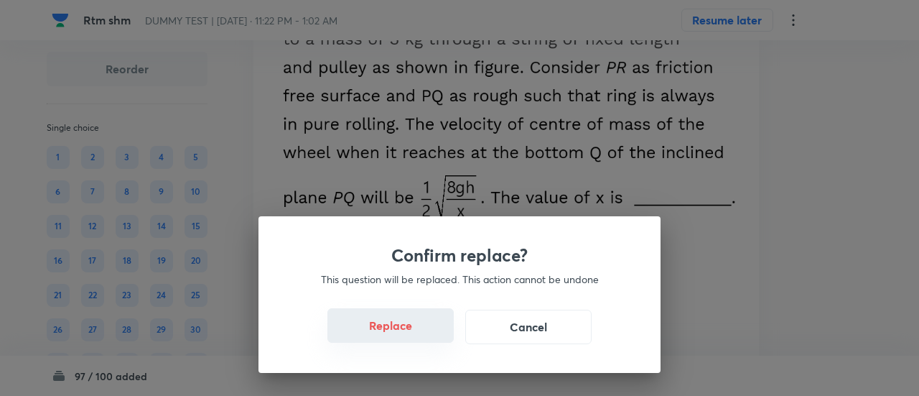
click at [416, 332] on button "Replace" at bounding box center [390, 325] width 126 height 34
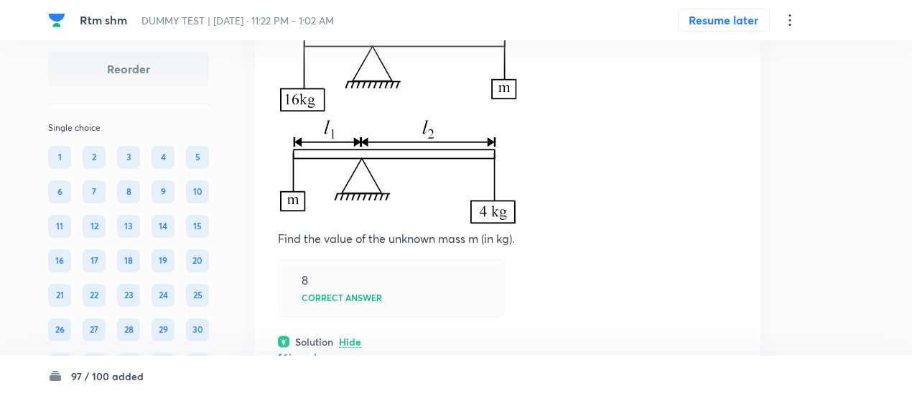
scroll to position [54362, 0]
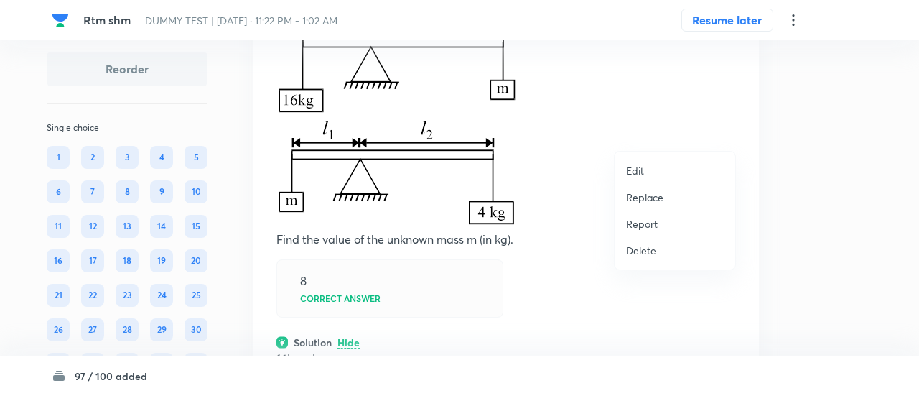
click at [648, 193] on p "Replace" at bounding box center [644, 197] width 37 height 15
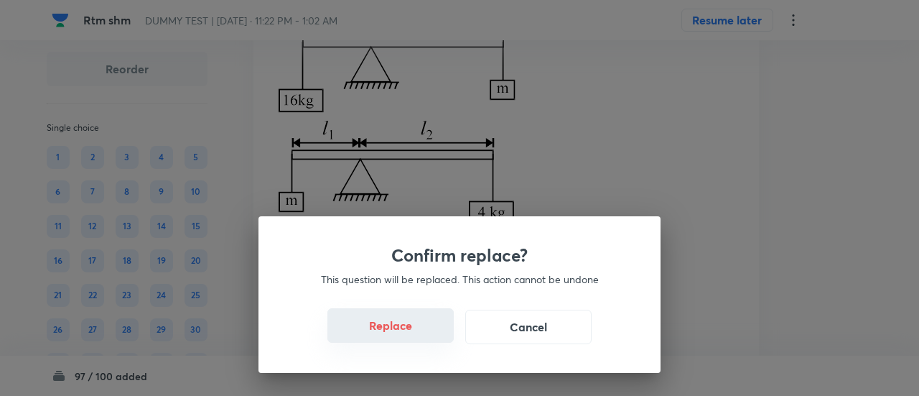
click at [419, 340] on button "Replace" at bounding box center [390, 325] width 126 height 34
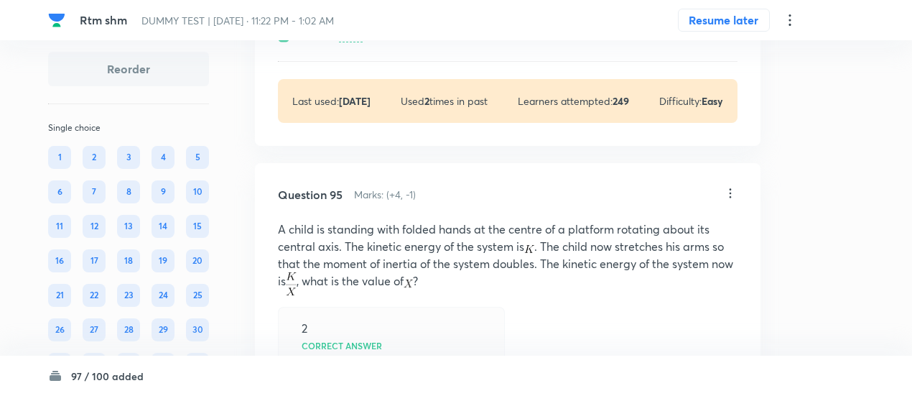
scroll to position [55135, 0]
click at [359, 42] on p "View" at bounding box center [351, 36] width 24 height 11
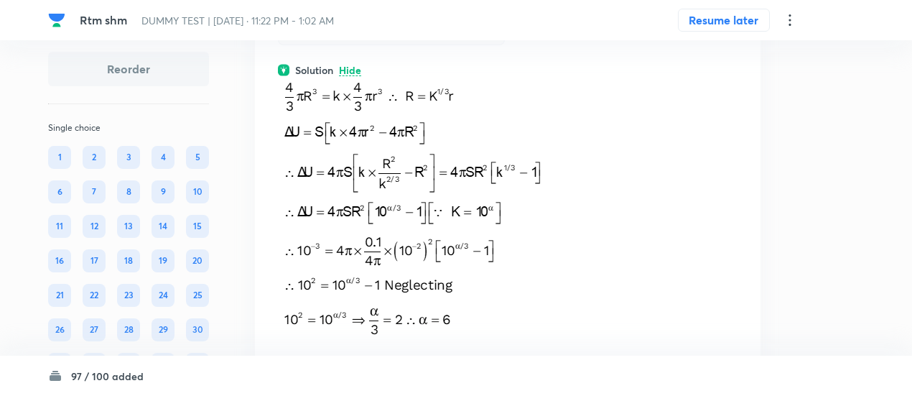
scroll to position [55099, 0]
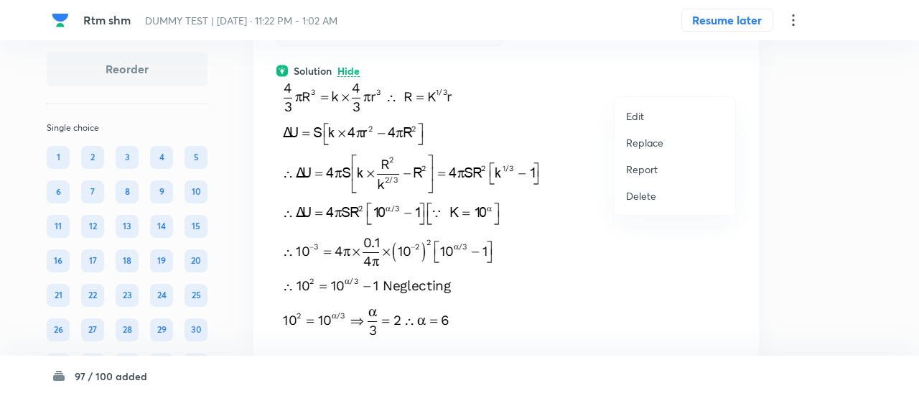
click at [639, 144] on p "Replace" at bounding box center [644, 142] width 37 height 15
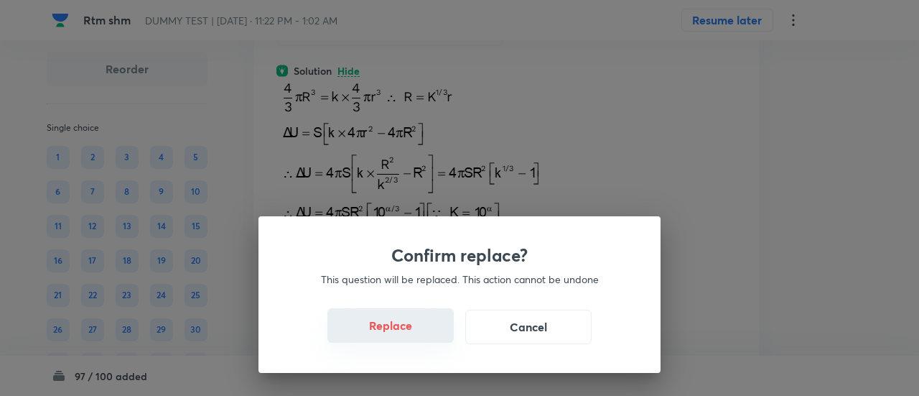
click at [396, 337] on button "Replace" at bounding box center [390, 325] width 126 height 34
click at [414, 338] on button "Replace" at bounding box center [390, 325] width 126 height 34
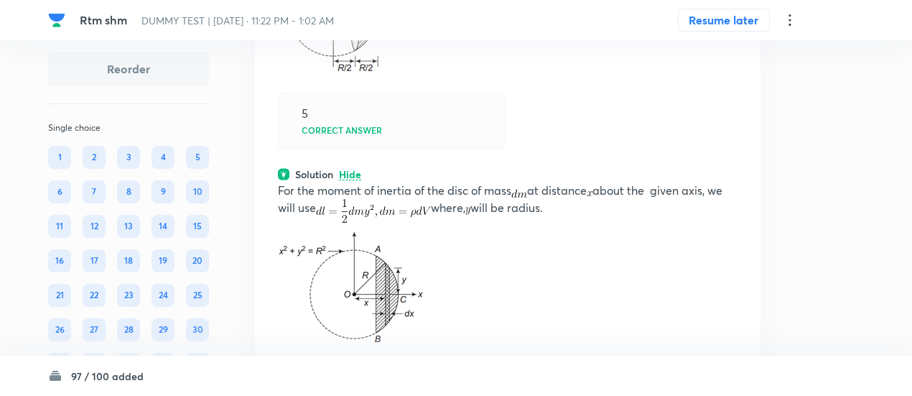
scroll to position [55108, 0]
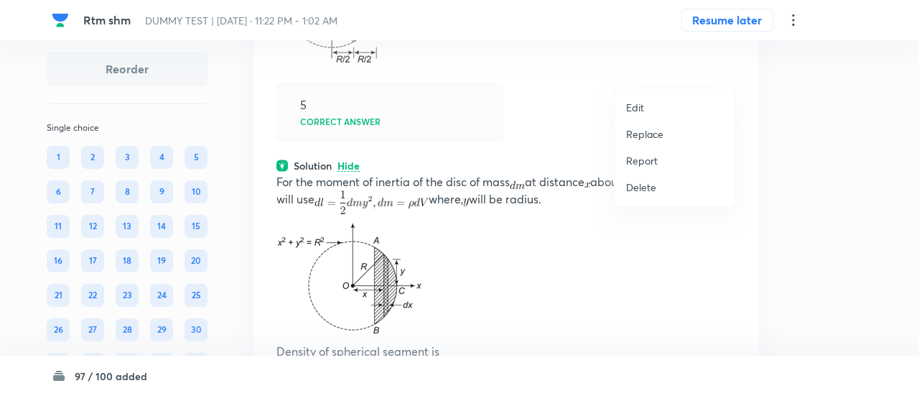
click at [632, 130] on p "Replace" at bounding box center [644, 133] width 37 height 15
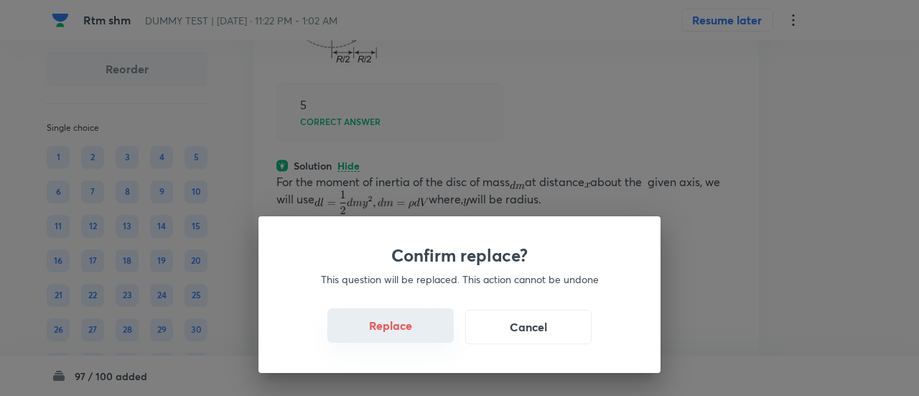
click at [408, 333] on button "Replace" at bounding box center [390, 325] width 126 height 34
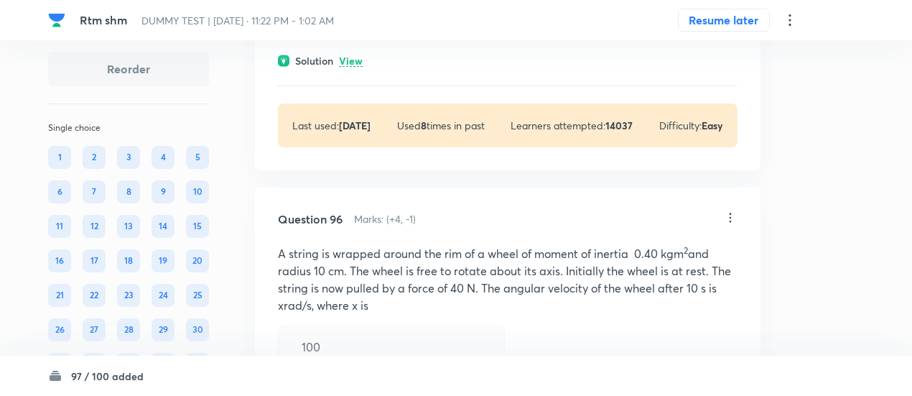
scroll to position [55863, 0]
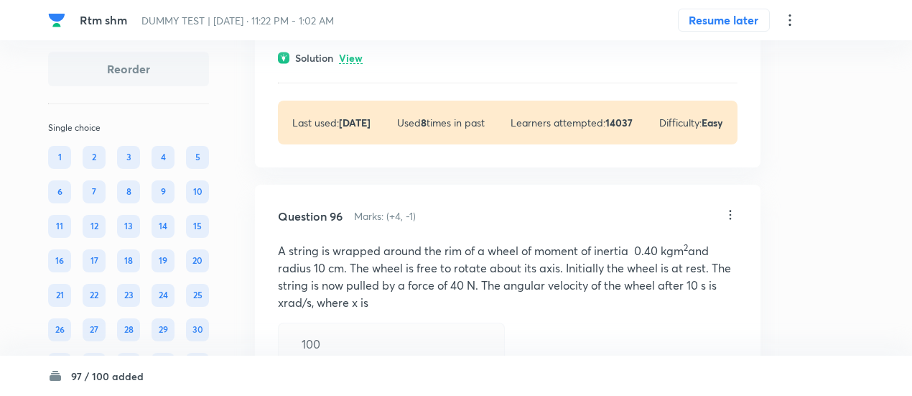
click at [350, 64] on p "View" at bounding box center [351, 58] width 24 height 11
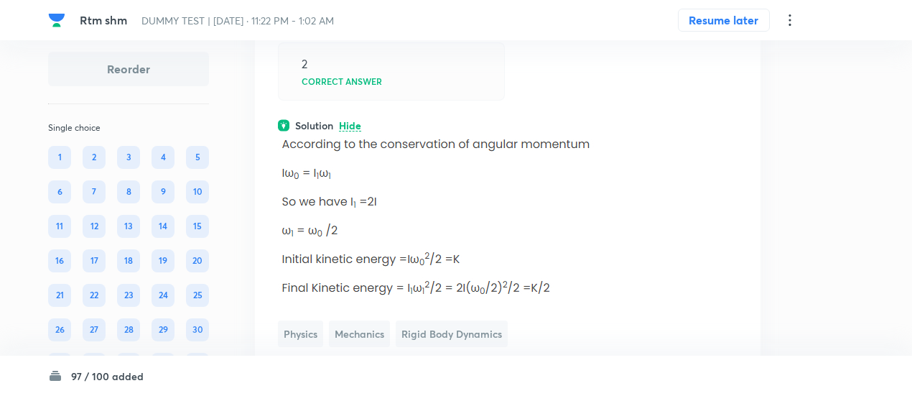
scroll to position [55794, 0]
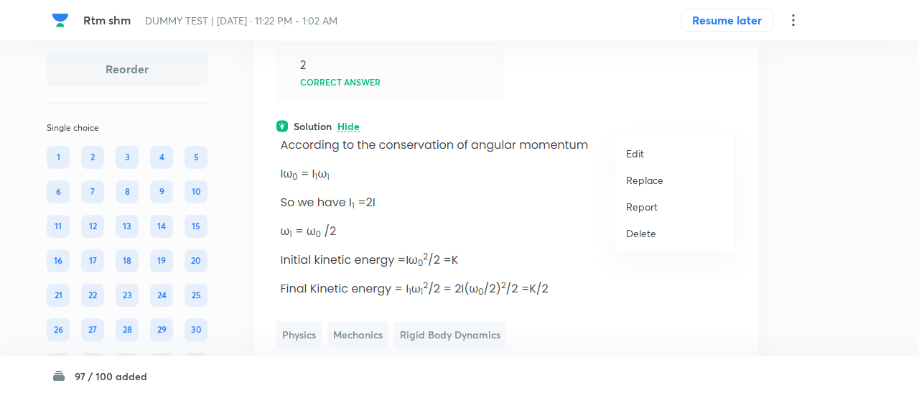
click at [639, 180] on p "Replace" at bounding box center [644, 179] width 37 height 15
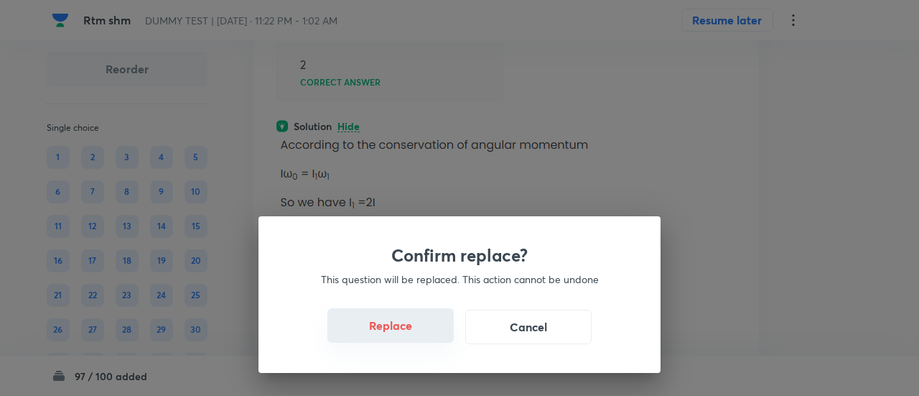
click at [415, 326] on button "Replace" at bounding box center [390, 325] width 126 height 34
click at [415, 326] on button "Replace" at bounding box center [390, 327] width 126 height 34
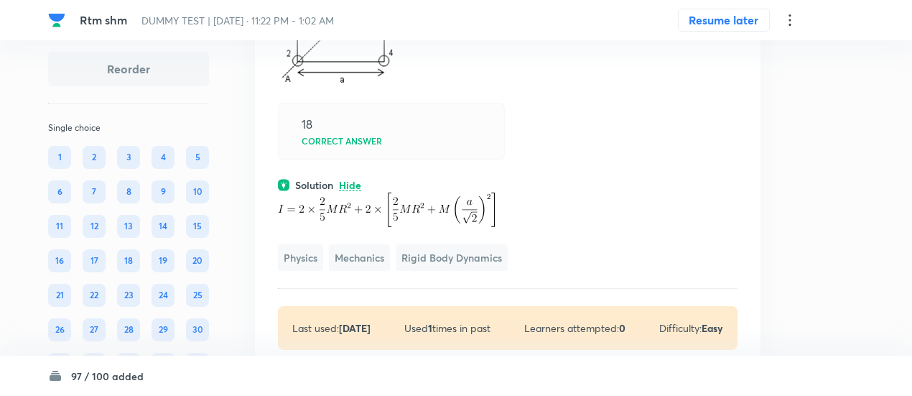
scroll to position [55847, 0]
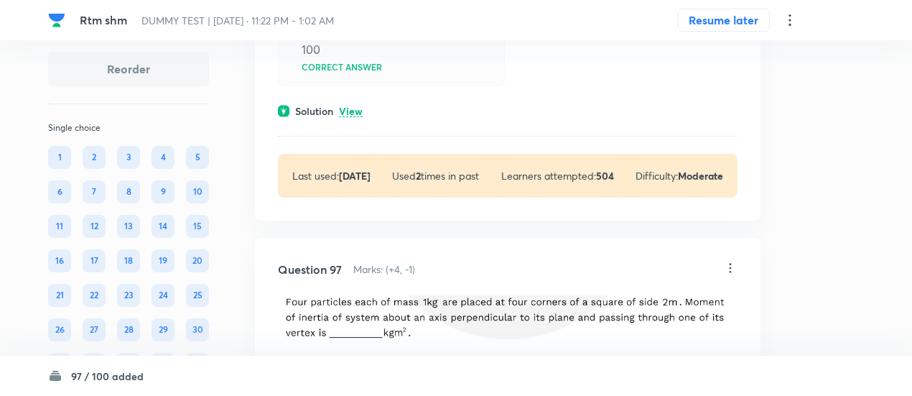
click at [357, 117] on p "View" at bounding box center [351, 111] width 24 height 11
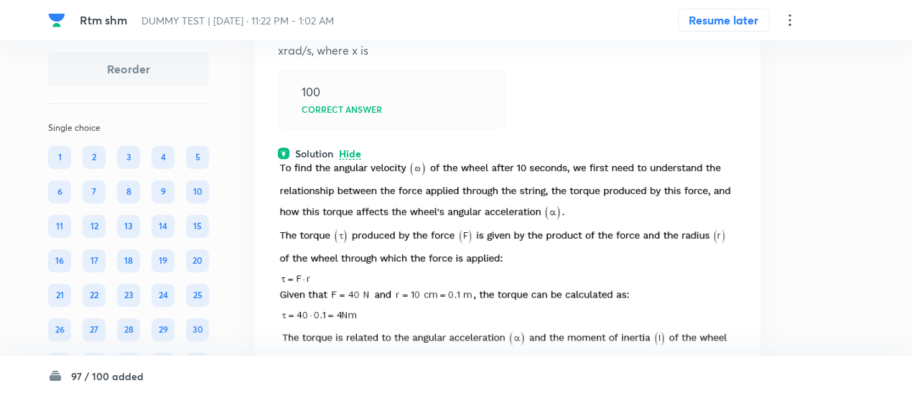
scroll to position [56302, 0]
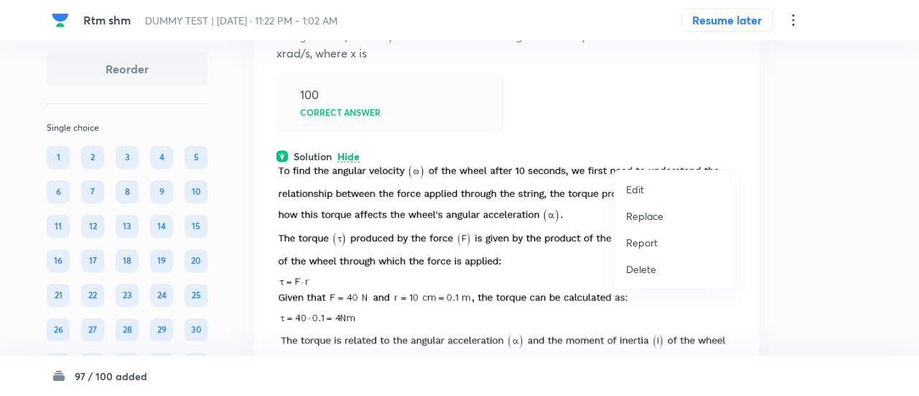
click at [659, 213] on p "Replace" at bounding box center [644, 215] width 37 height 15
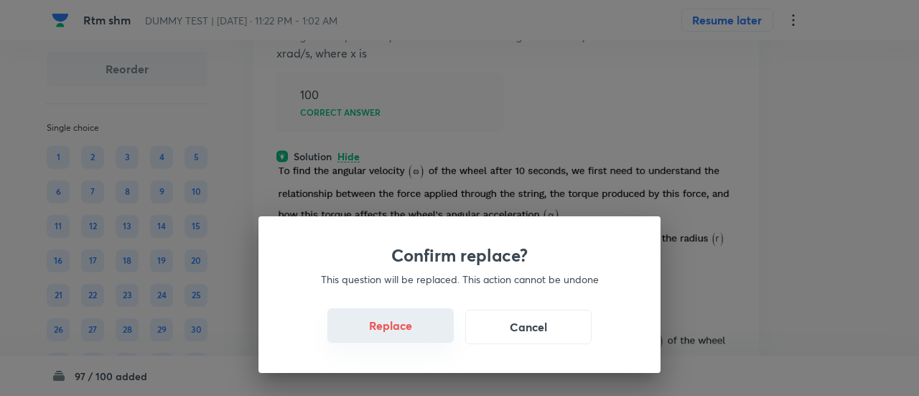
click at [386, 338] on button "Replace" at bounding box center [390, 325] width 126 height 34
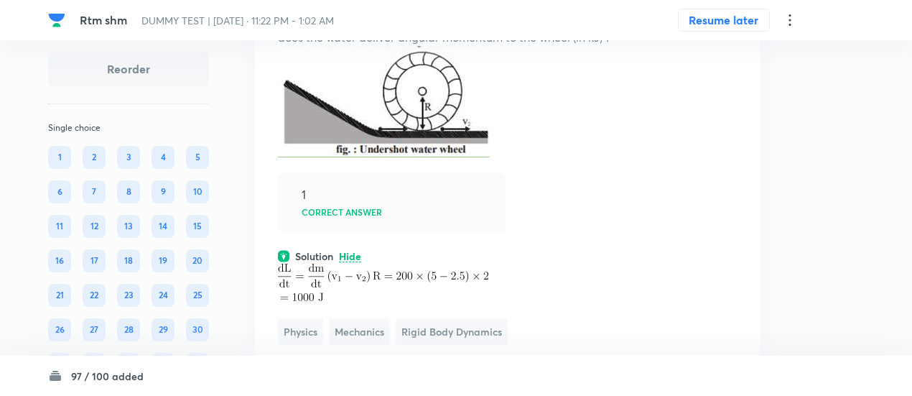
scroll to position [56312, 0]
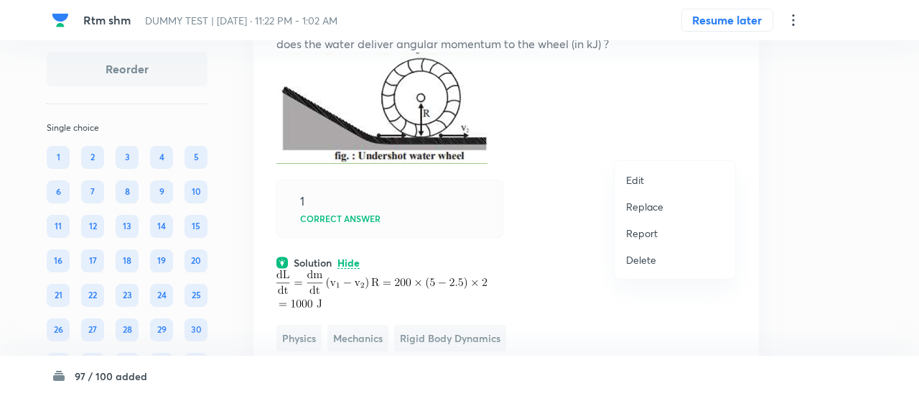
click at [636, 207] on p "Replace" at bounding box center [644, 206] width 37 height 15
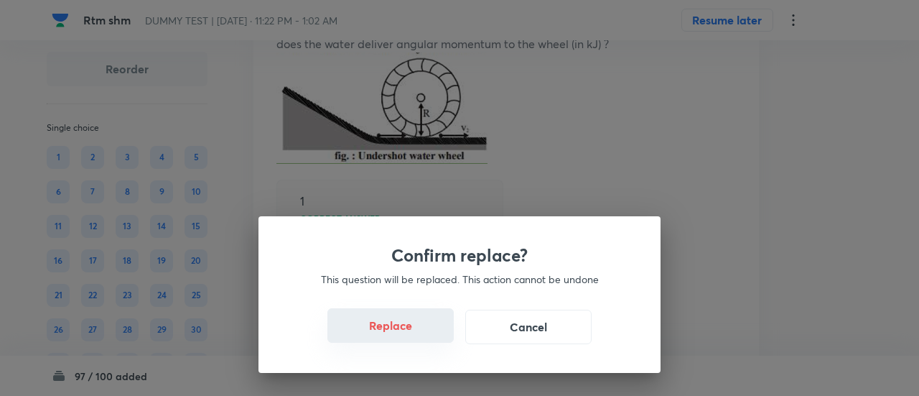
click at [400, 327] on button "Replace" at bounding box center [390, 325] width 126 height 34
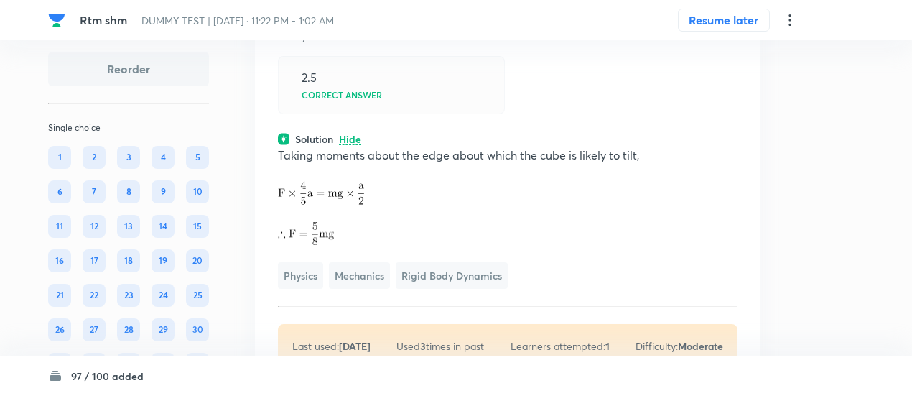
scroll to position [56331, 0]
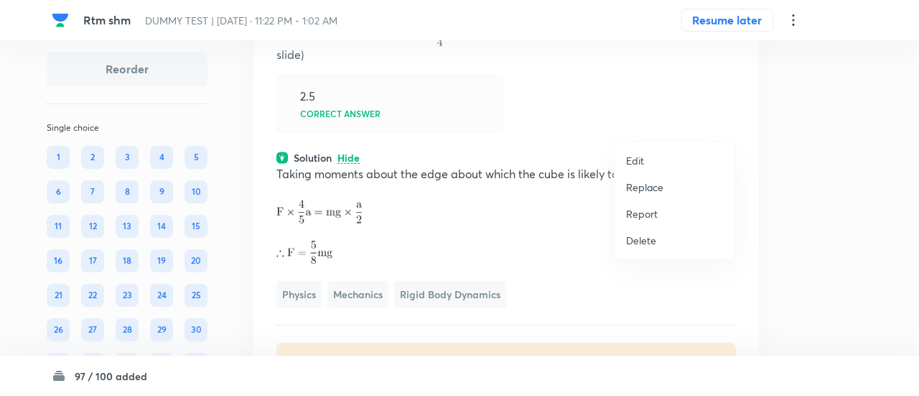
click at [636, 188] on p "Replace" at bounding box center [644, 187] width 37 height 15
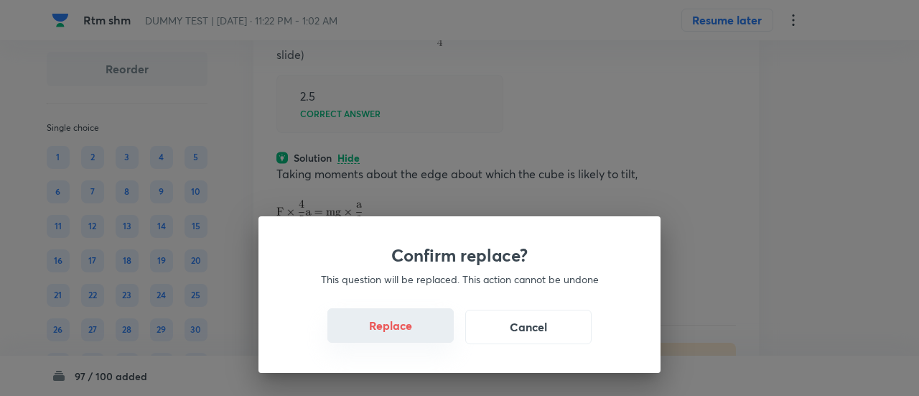
click at [388, 321] on button "Replace" at bounding box center [390, 325] width 126 height 34
click at [405, 335] on button "Replace" at bounding box center [390, 325] width 126 height 34
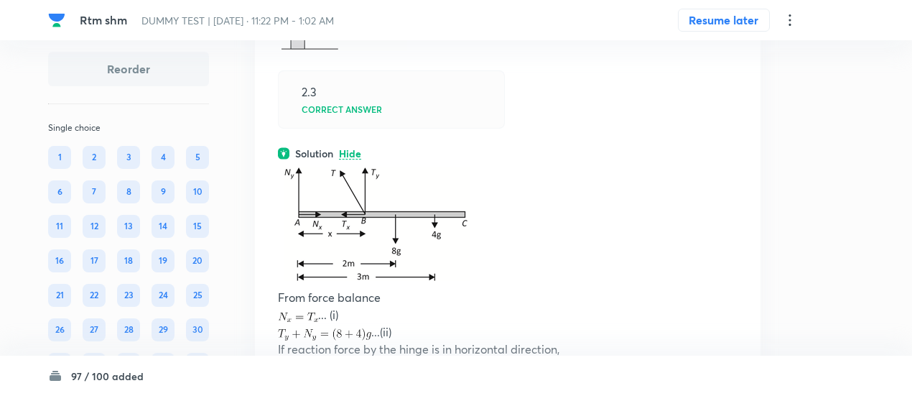
scroll to position [56378, 0]
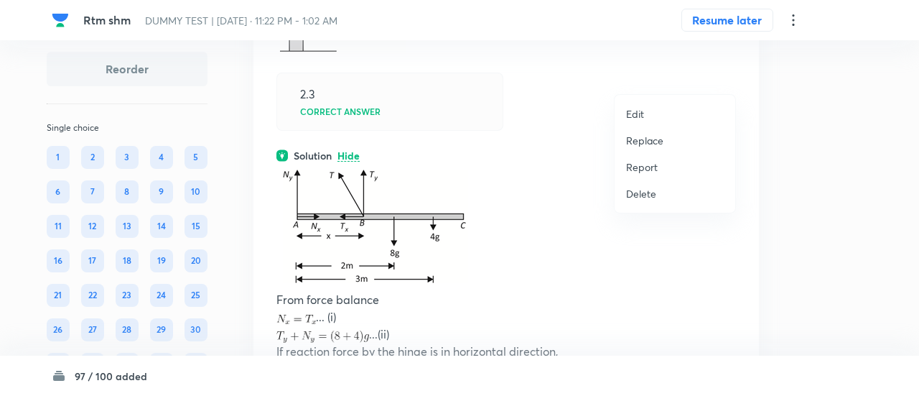
click at [639, 139] on p "Replace" at bounding box center [644, 140] width 37 height 15
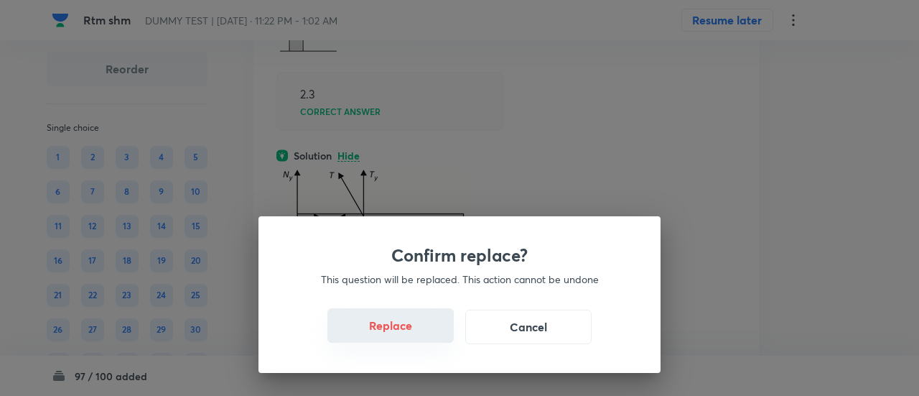
click at [421, 334] on button "Replace" at bounding box center [390, 325] width 126 height 34
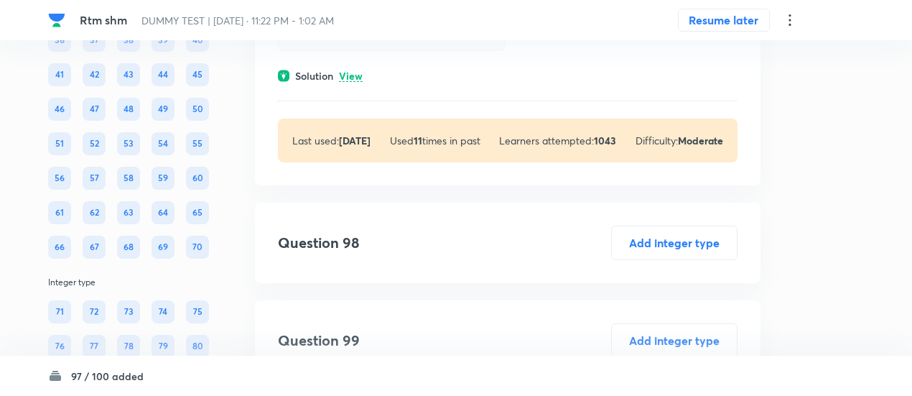
scroll to position [56926, 0]
click at [353, 81] on p "View" at bounding box center [351, 75] width 24 height 11
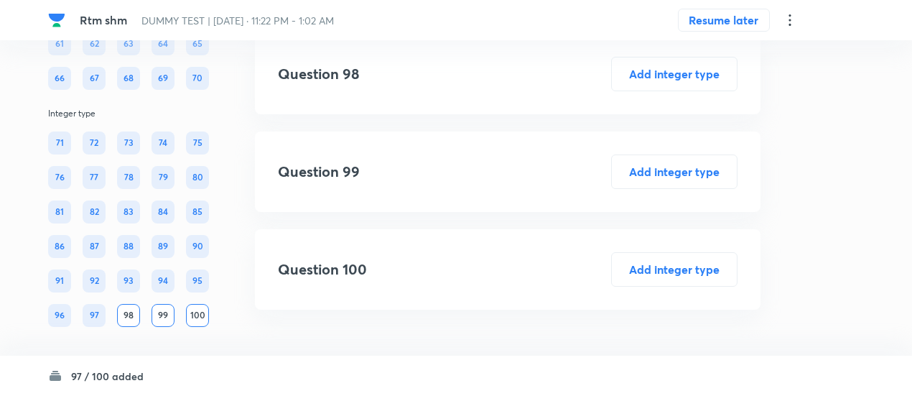
scroll to position [57514, 0]
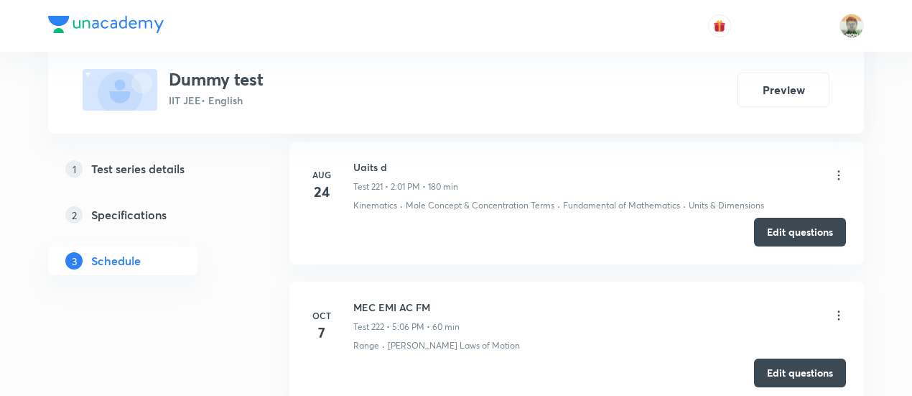
scroll to position [2627, 0]
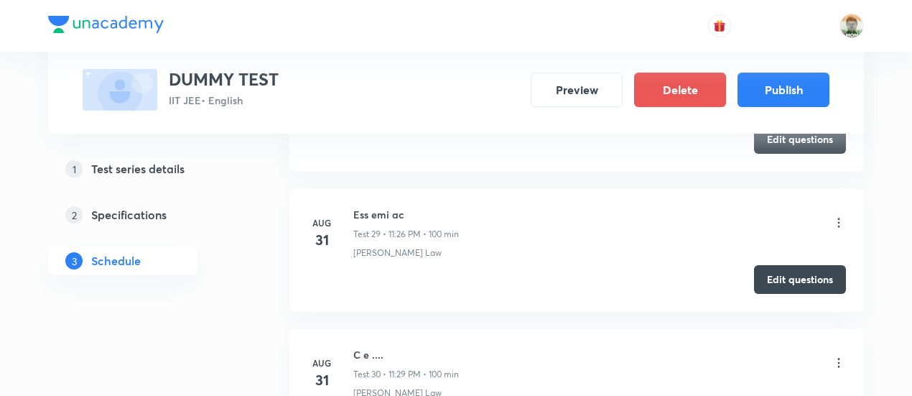
scroll to position [6115, 0]
